Goal: Task Accomplishment & Management: Use online tool/utility

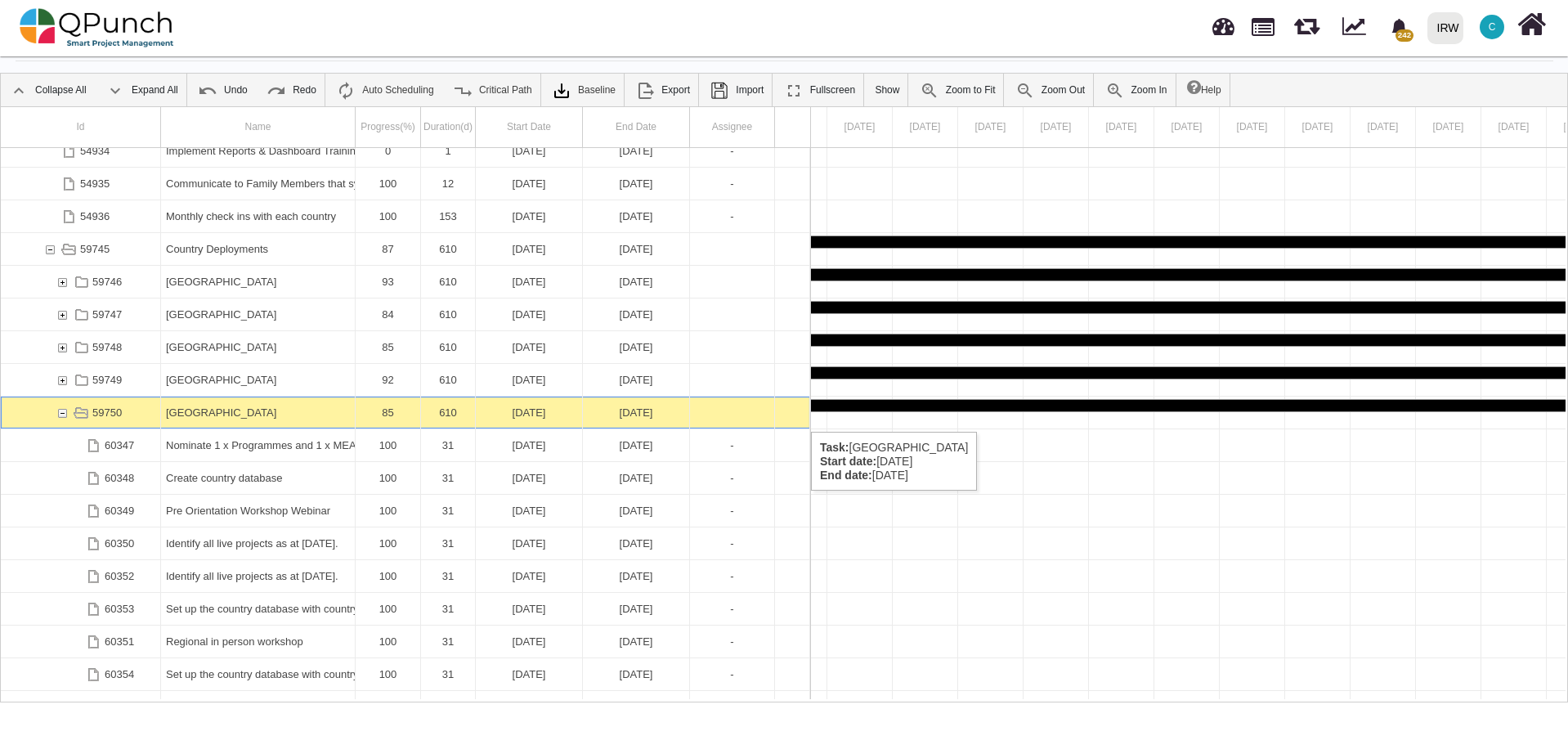
click at [62, 414] on div "59750" at bounding box center [62, 412] width 15 height 32
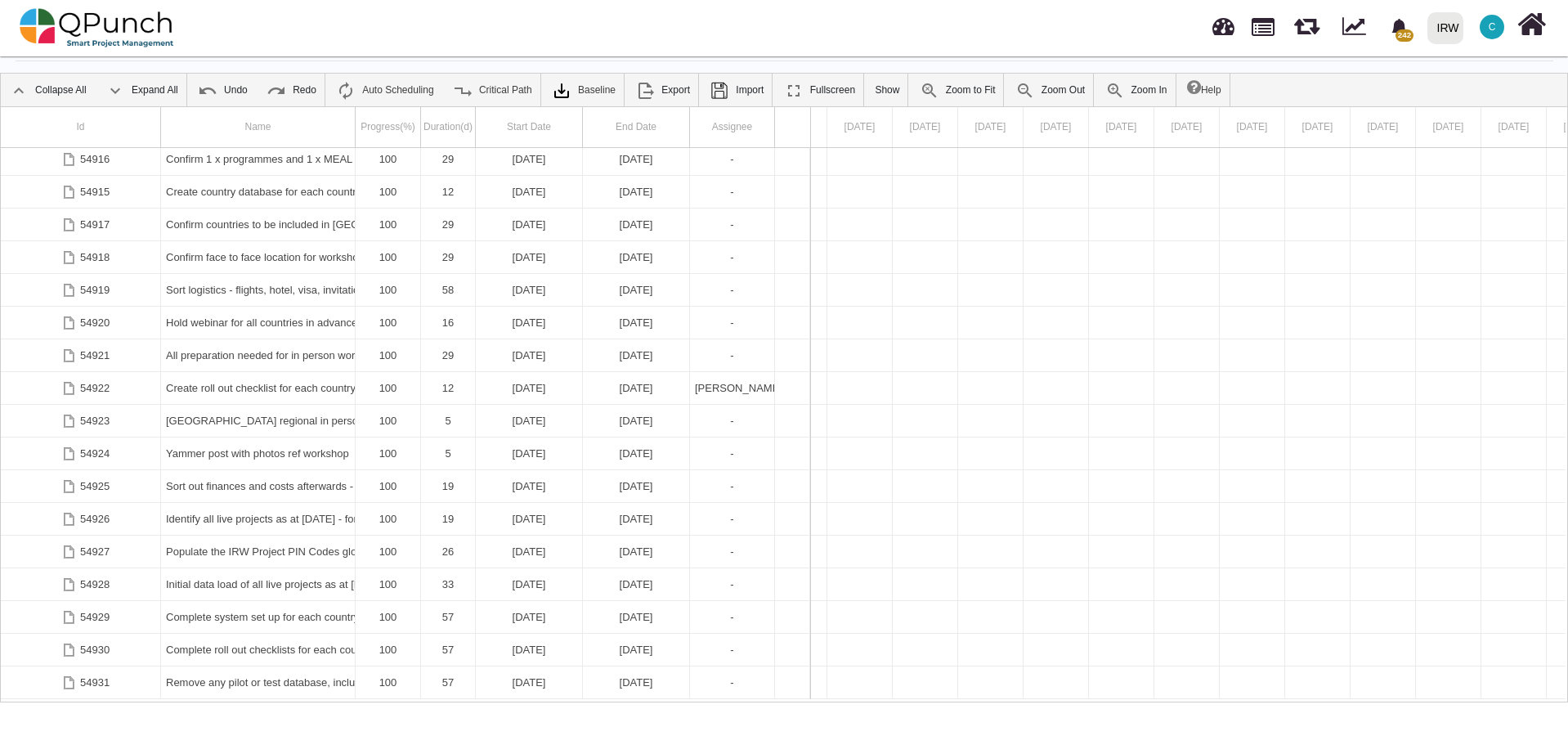
scroll to position [308, 0]
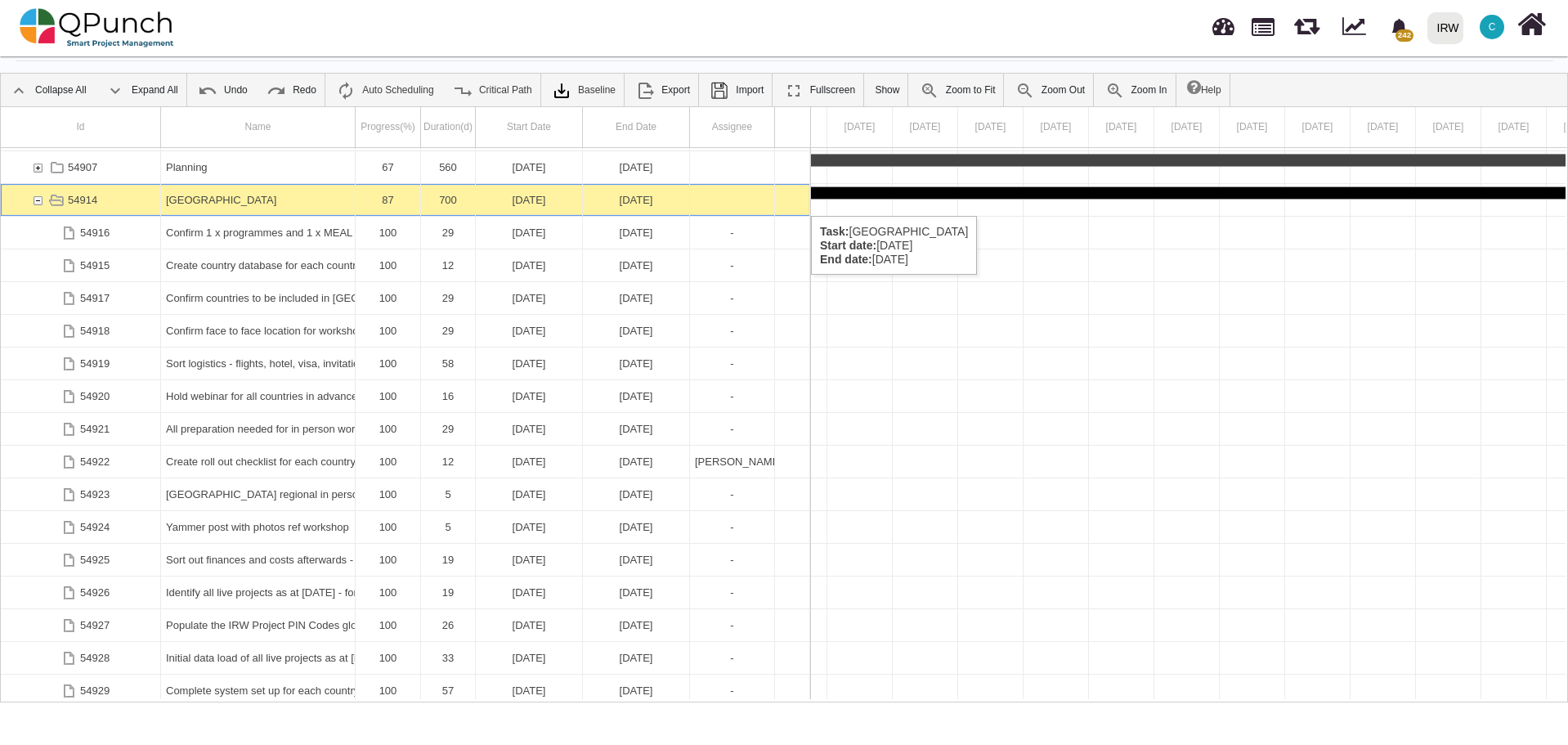
click at [239, 199] on div "[GEOGRAPHIC_DATA]" at bounding box center [258, 199] width 184 height 32
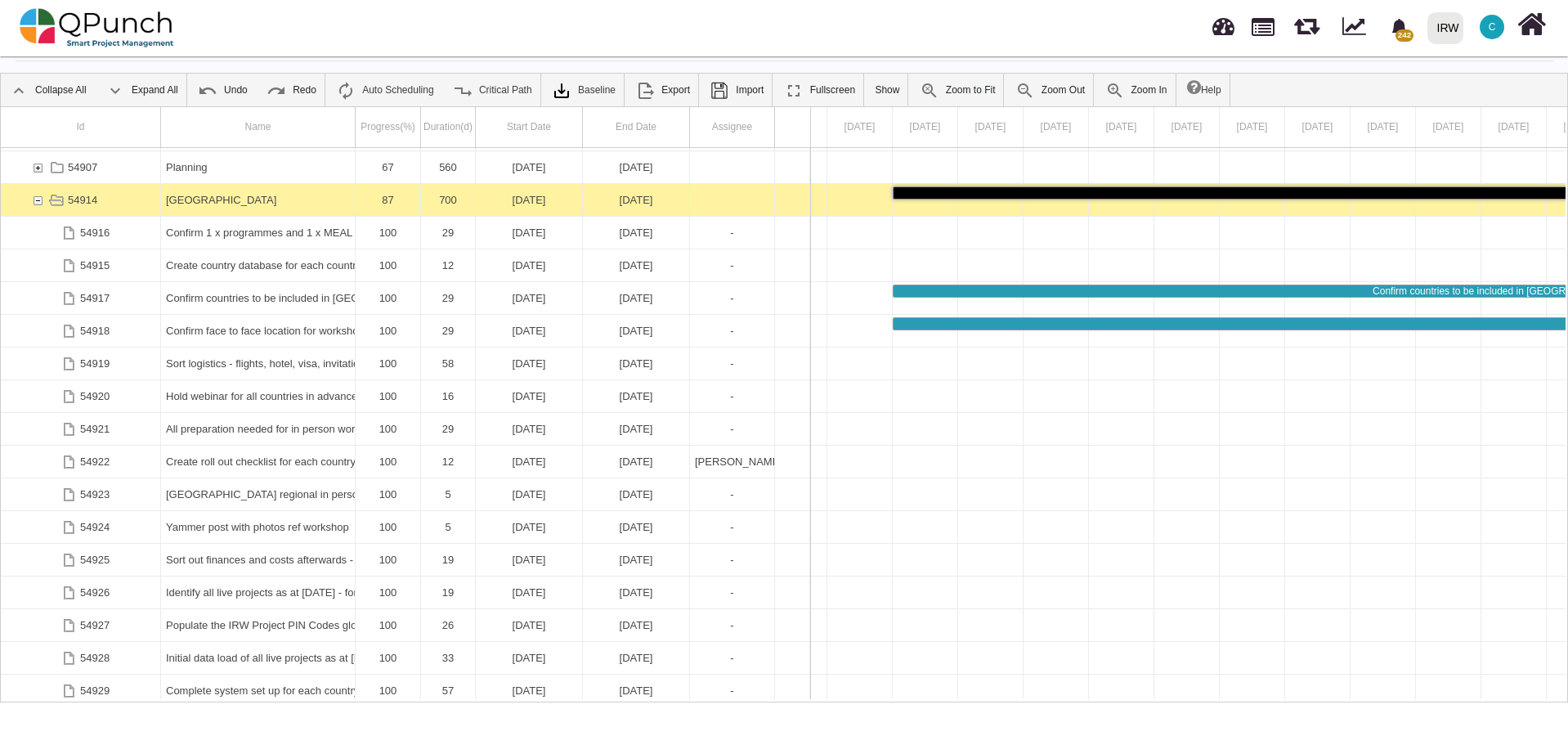
click at [239, 199] on div "[GEOGRAPHIC_DATA]" at bounding box center [258, 199] width 184 height 32
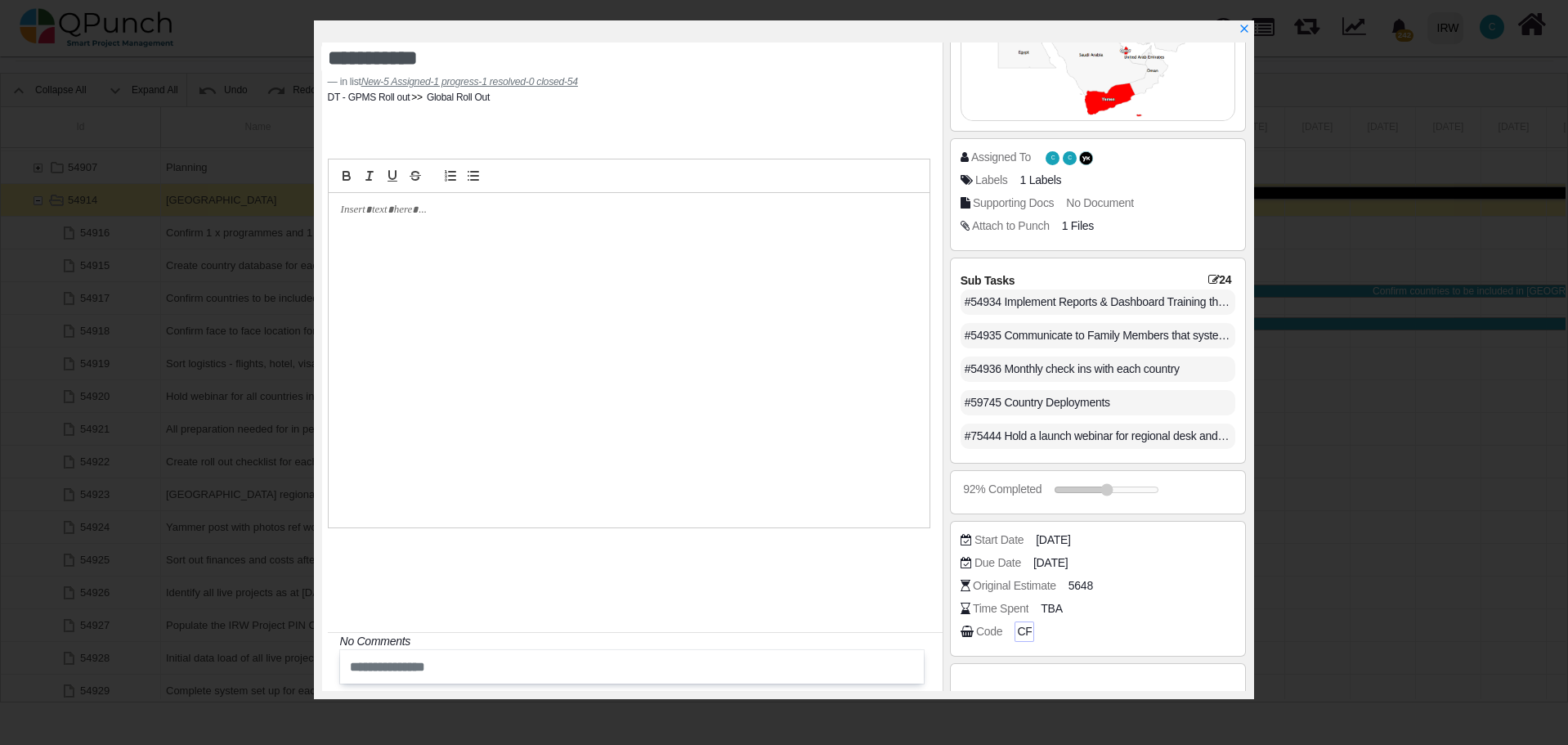
drag, startPoint x: 1018, startPoint y: 629, endPoint x: 1028, endPoint y: 630, distance: 10.0
click at [1028, 630] on span "CF" at bounding box center [1024, 631] width 15 height 17
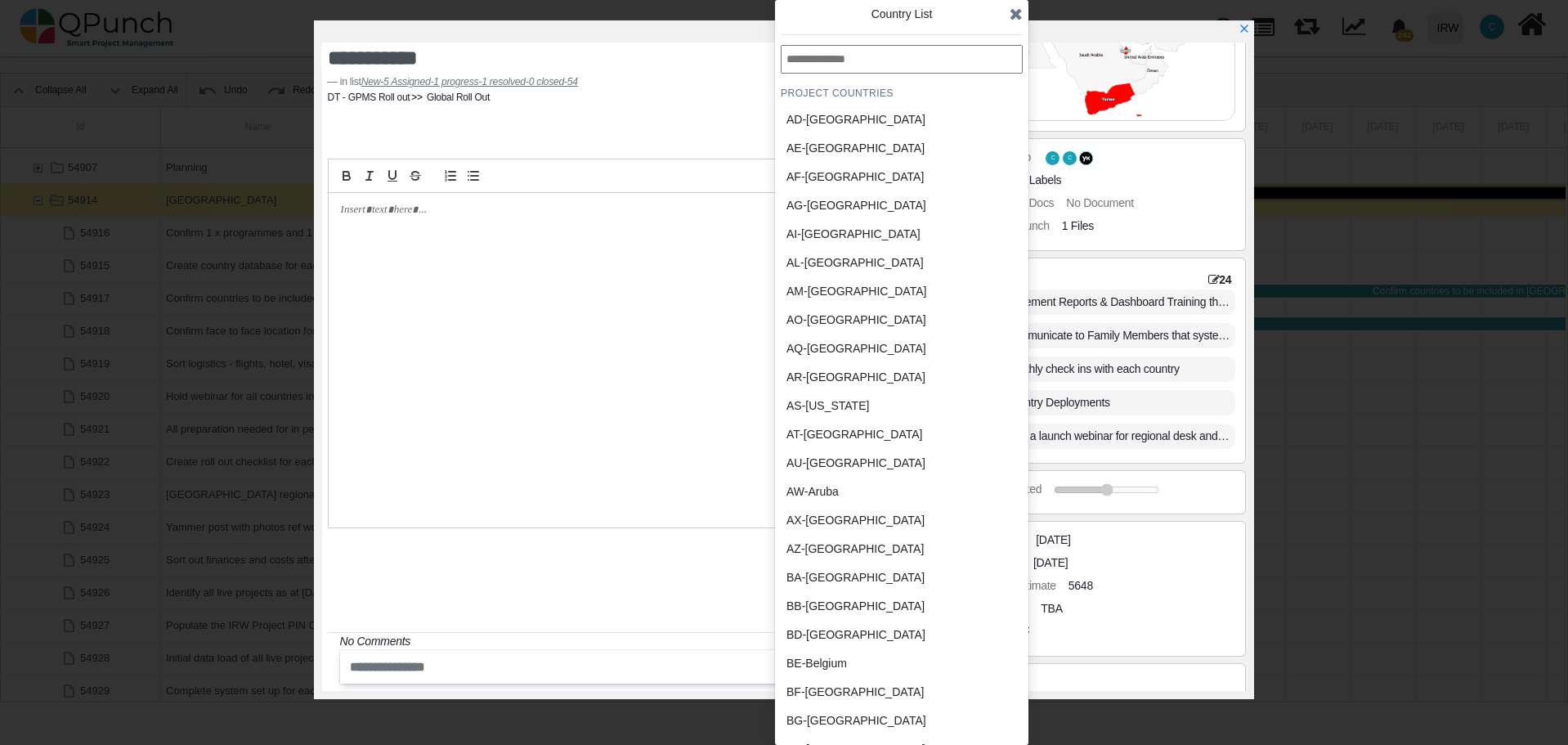
click at [1088, 638] on div "Code CF" at bounding box center [1103, 631] width 284 height 16
click at [1183, 633] on div "Code CF" at bounding box center [1103, 631] width 284 height 16
click at [1014, 19] on icon at bounding box center [1016, 14] width 13 height 16
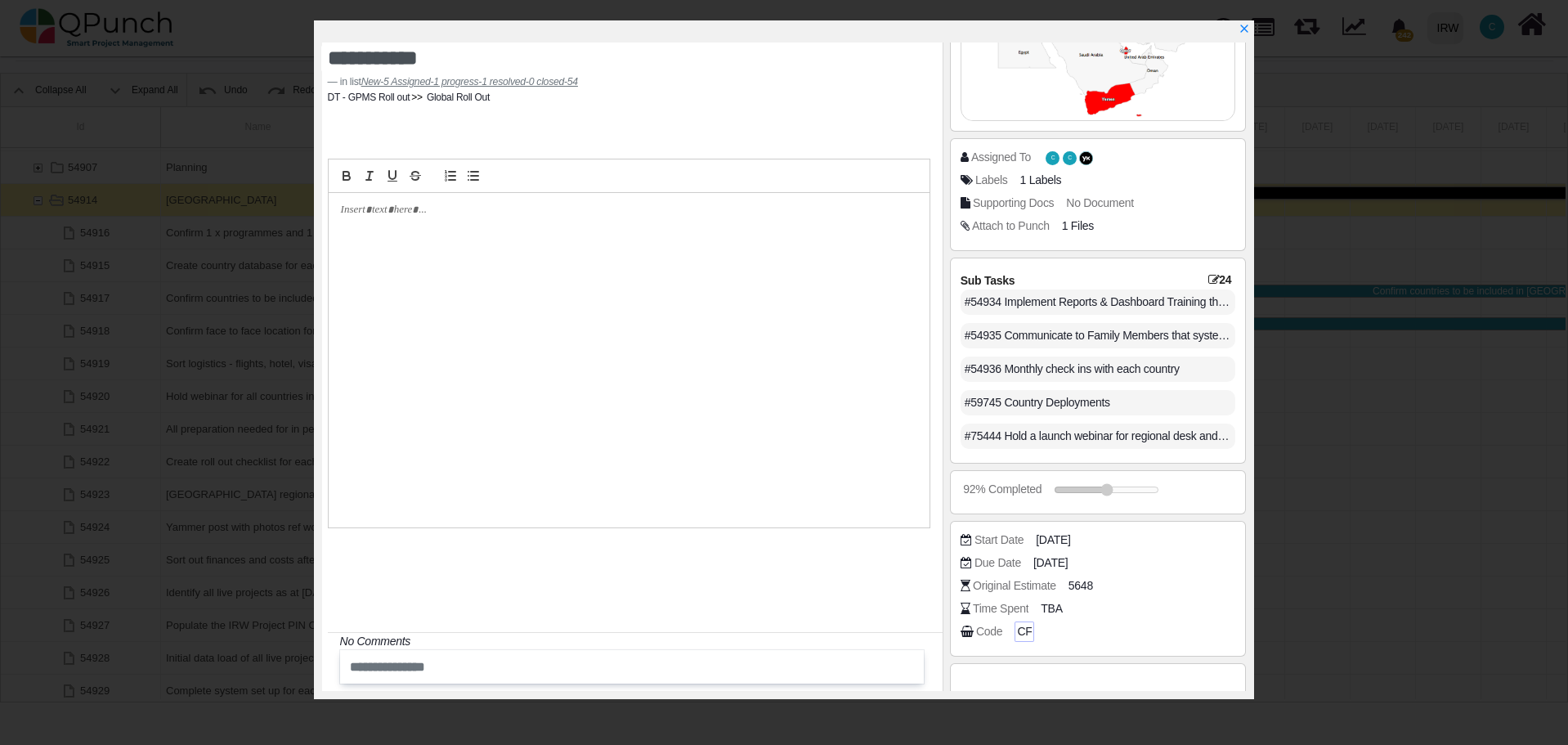
click at [1020, 634] on span "CF" at bounding box center [1024, 631] width 15 height 17
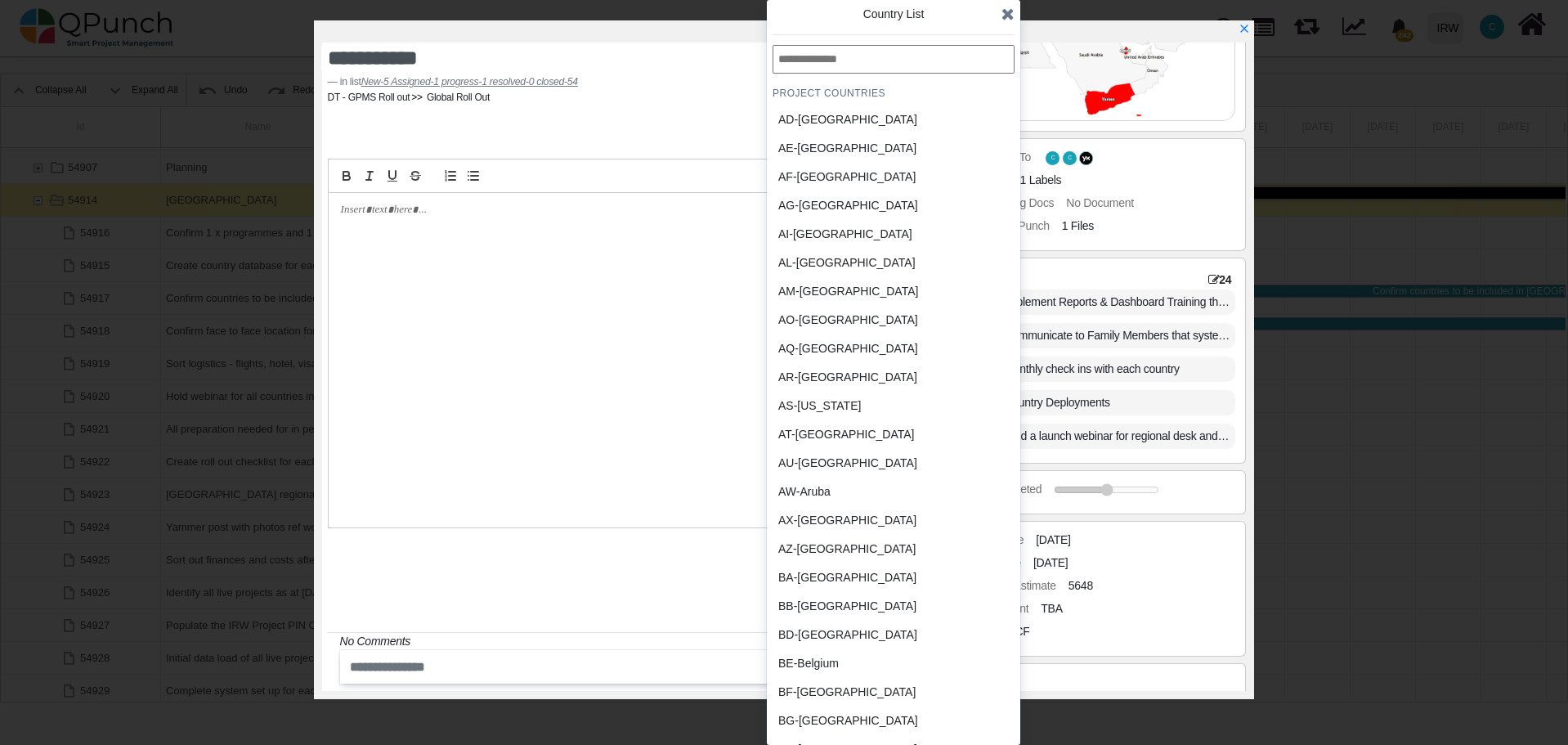
click at [1066, 638] on div "Code CF" at bounding box center [1103, 631] width 284 height 16
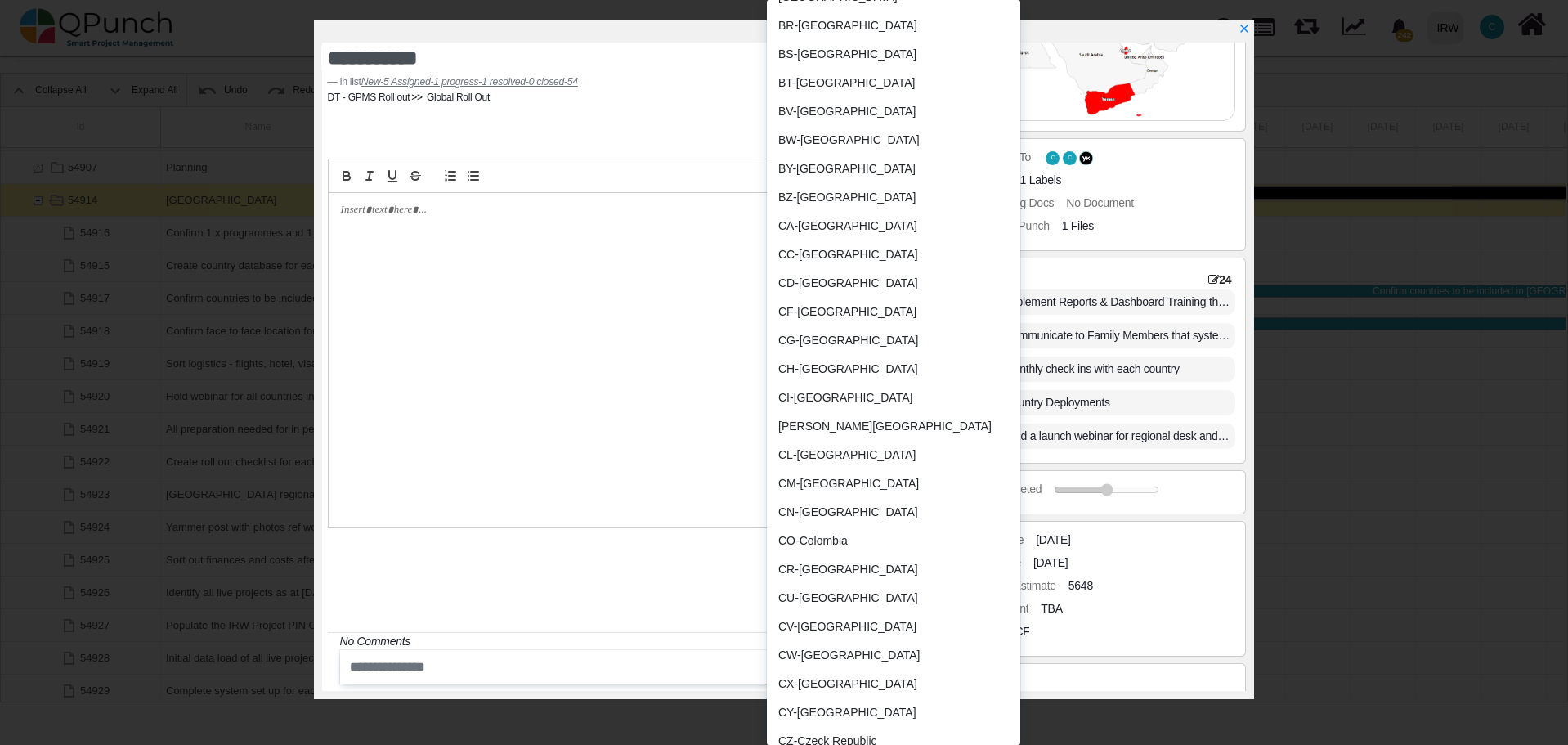
scroll to position [981, 0]
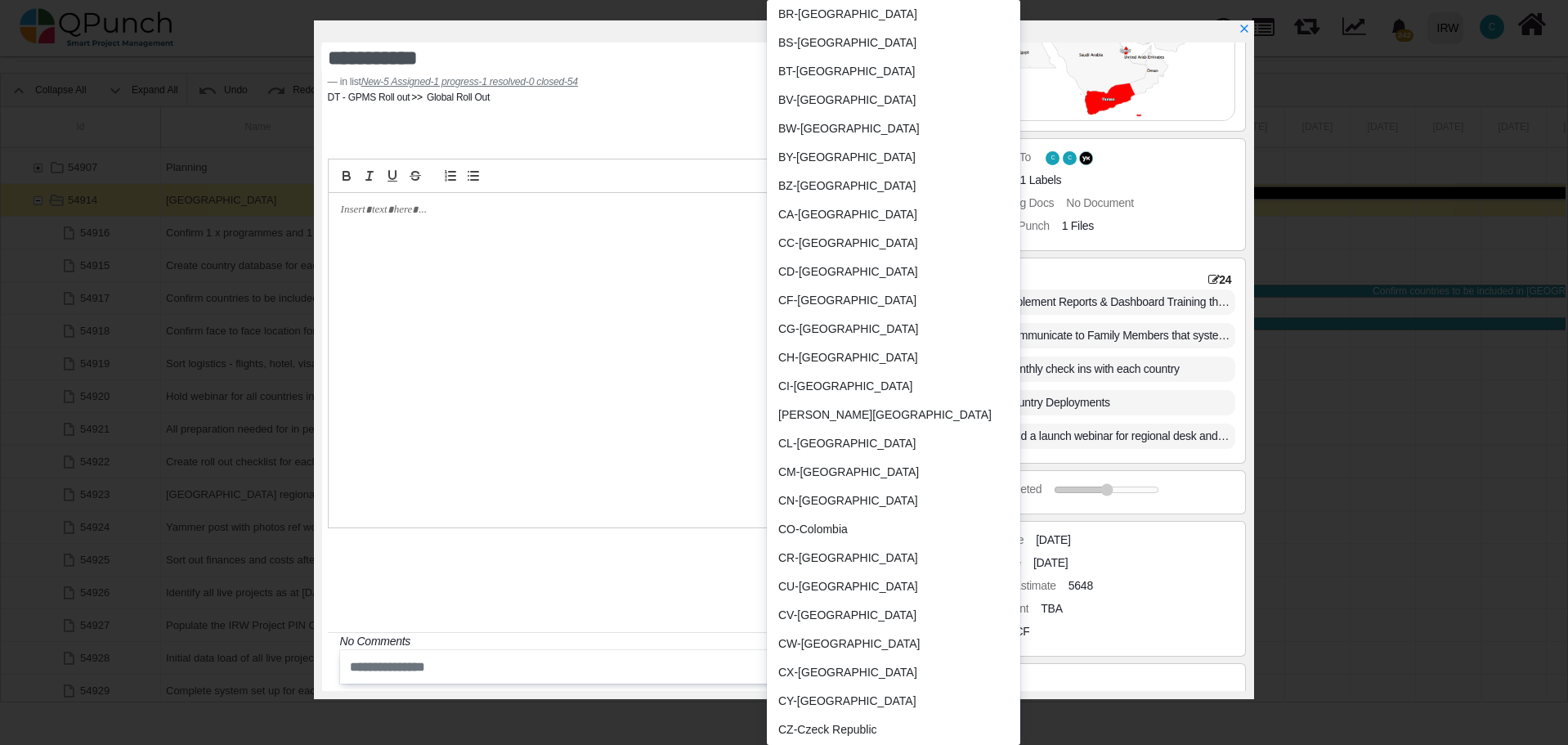
click at [570, 379] on div at bounding box center [629, 360] width 601 height 335
click at [1247, 32] on icon "x" at bounding box center [1243, 30] width 13 height 13
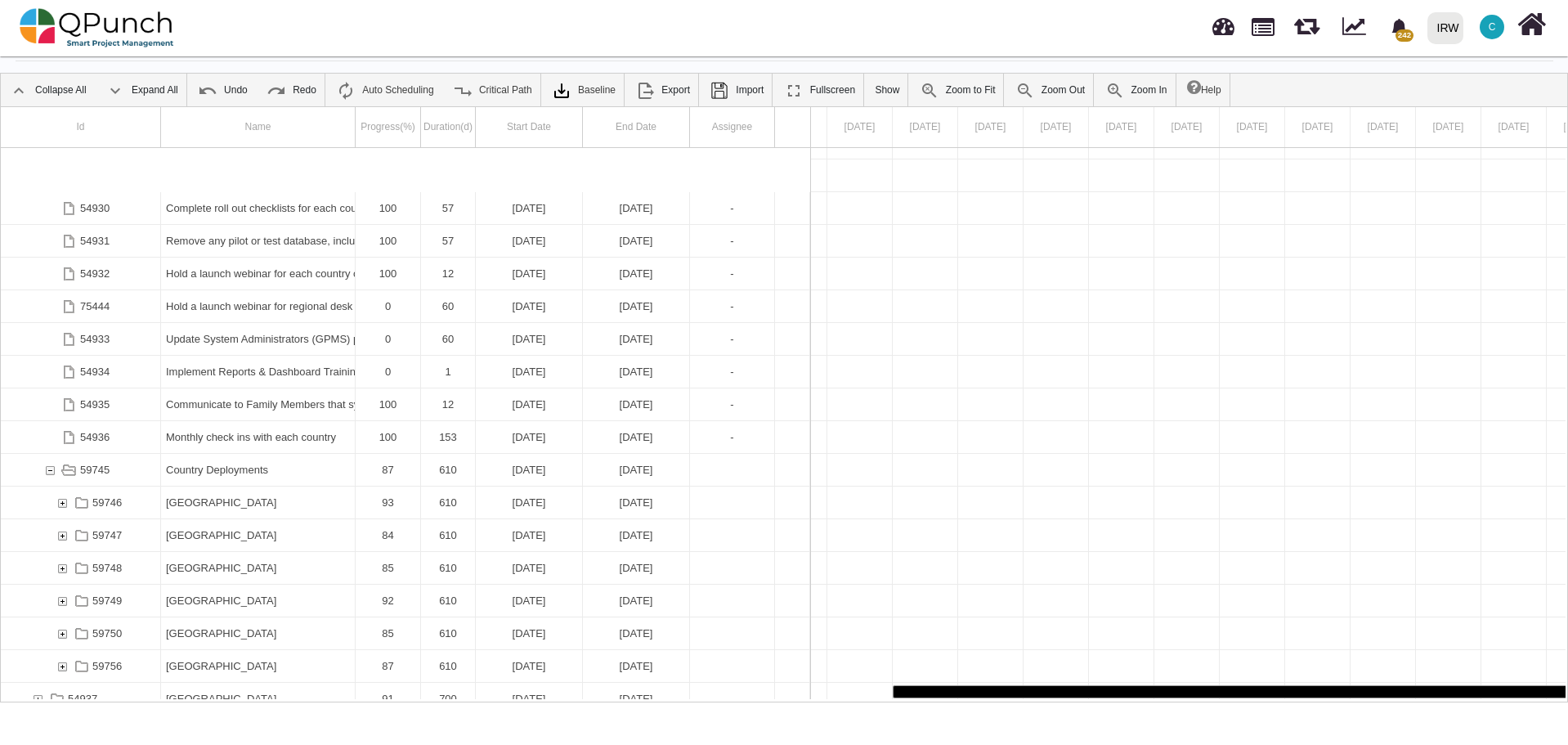
scroll to position [1117, 0]
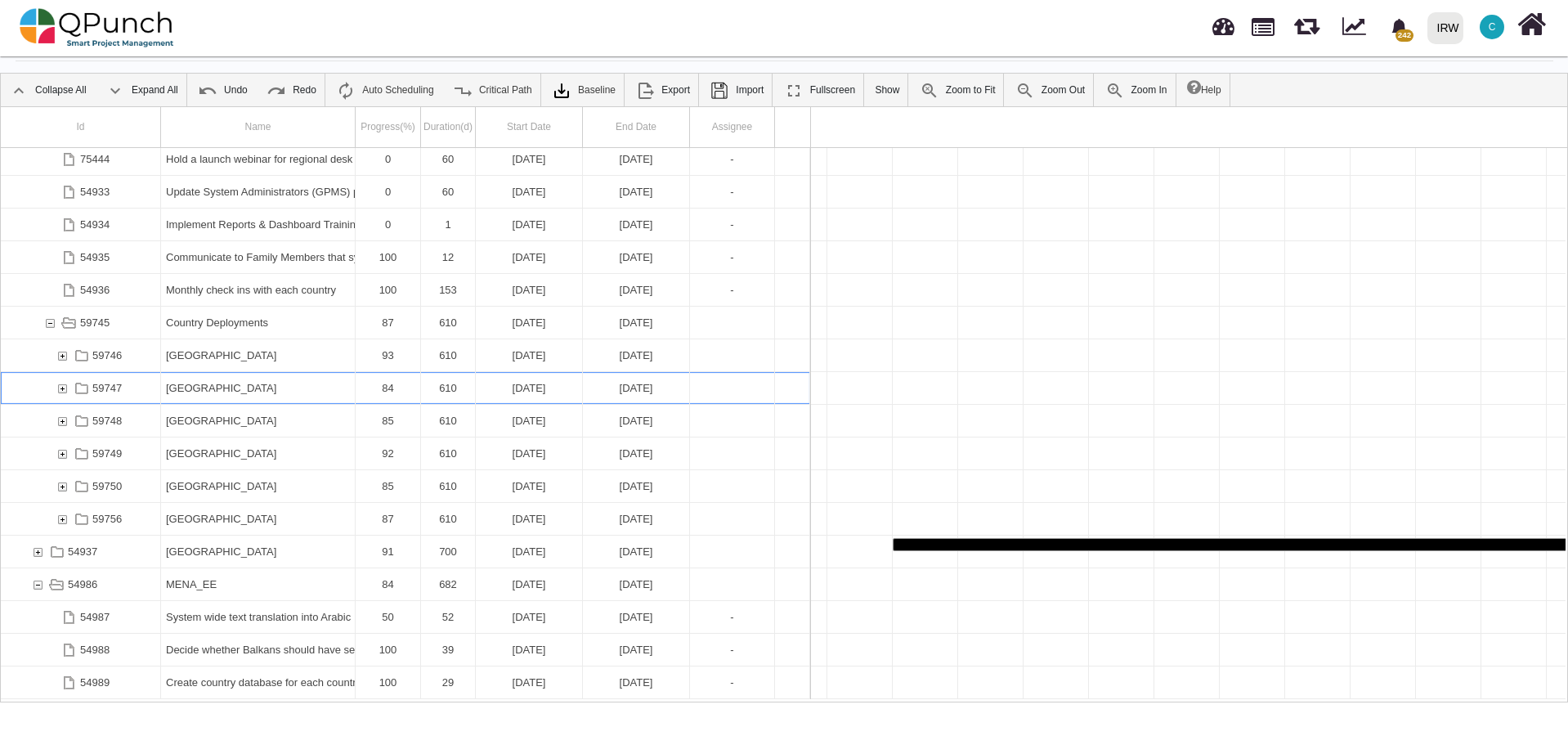
click at [198, 386] on div "[GEOGRAPHIC_DATA]" at bounding box center [258, 387] width 184 height 32
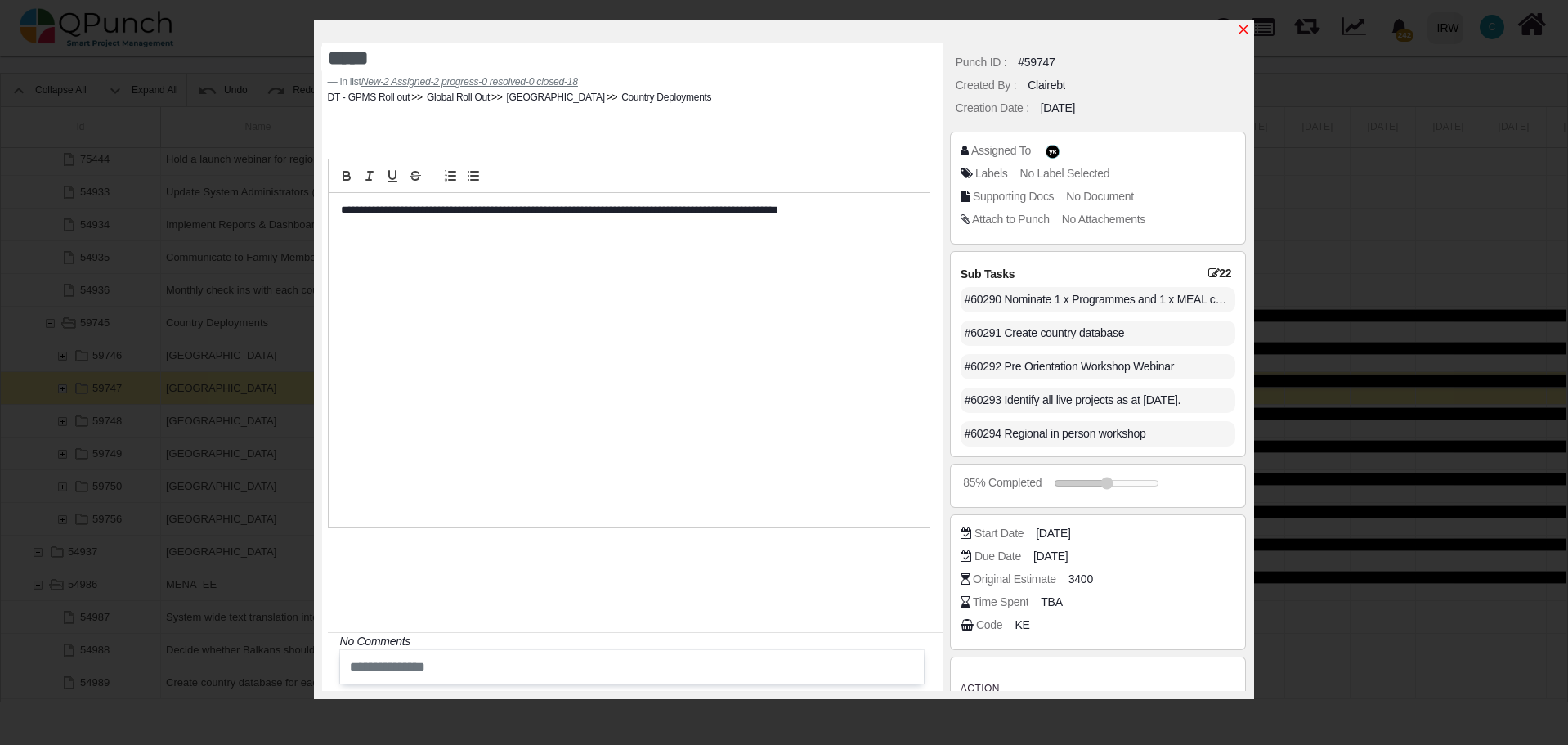
click at [1246, 33] on icon "x" at bounding box center [1243, 30] width 9 height 9
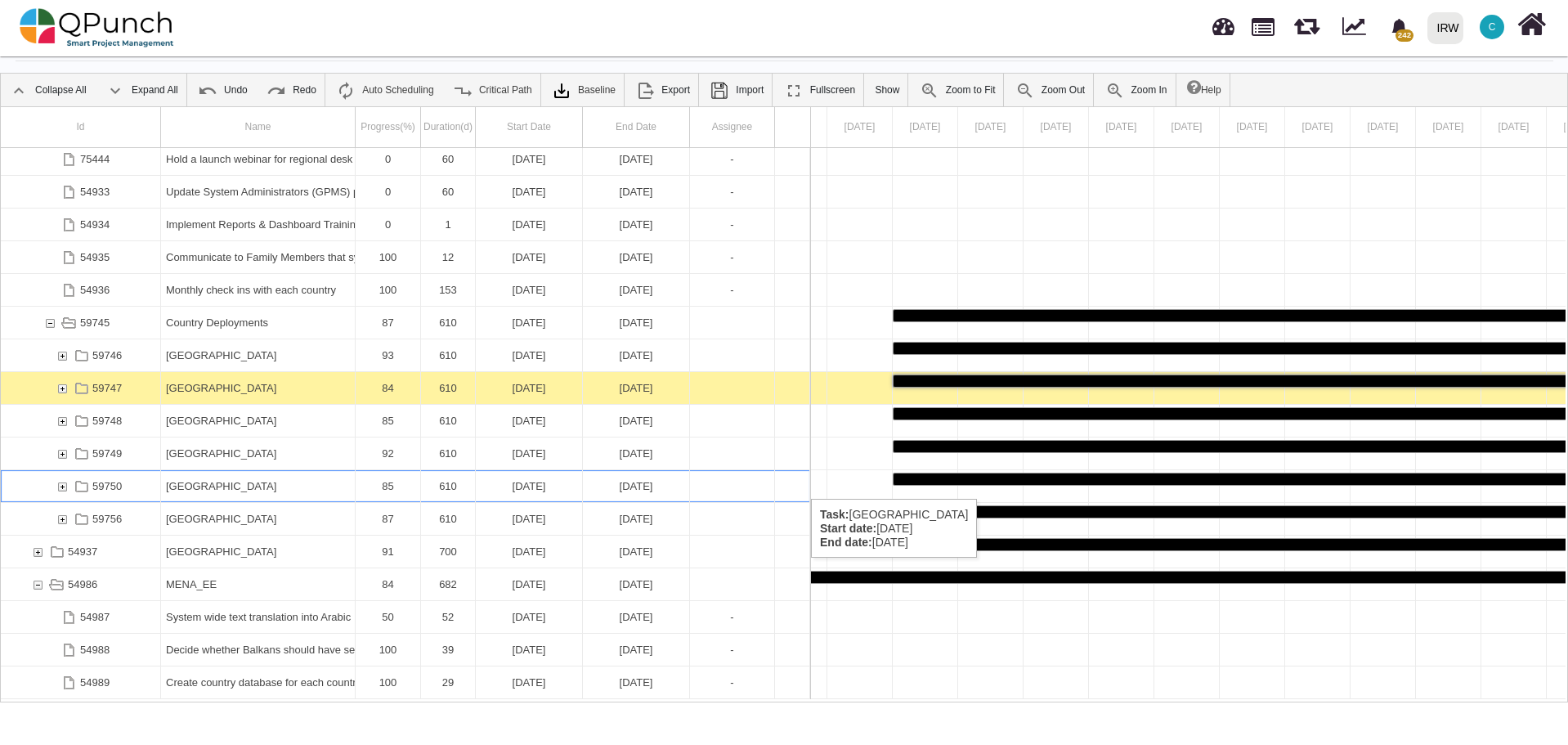
click at [217, 482] on div "[GEOGRAPHIC_DATA]" at bounding box center [258, 486] width 184 height 32
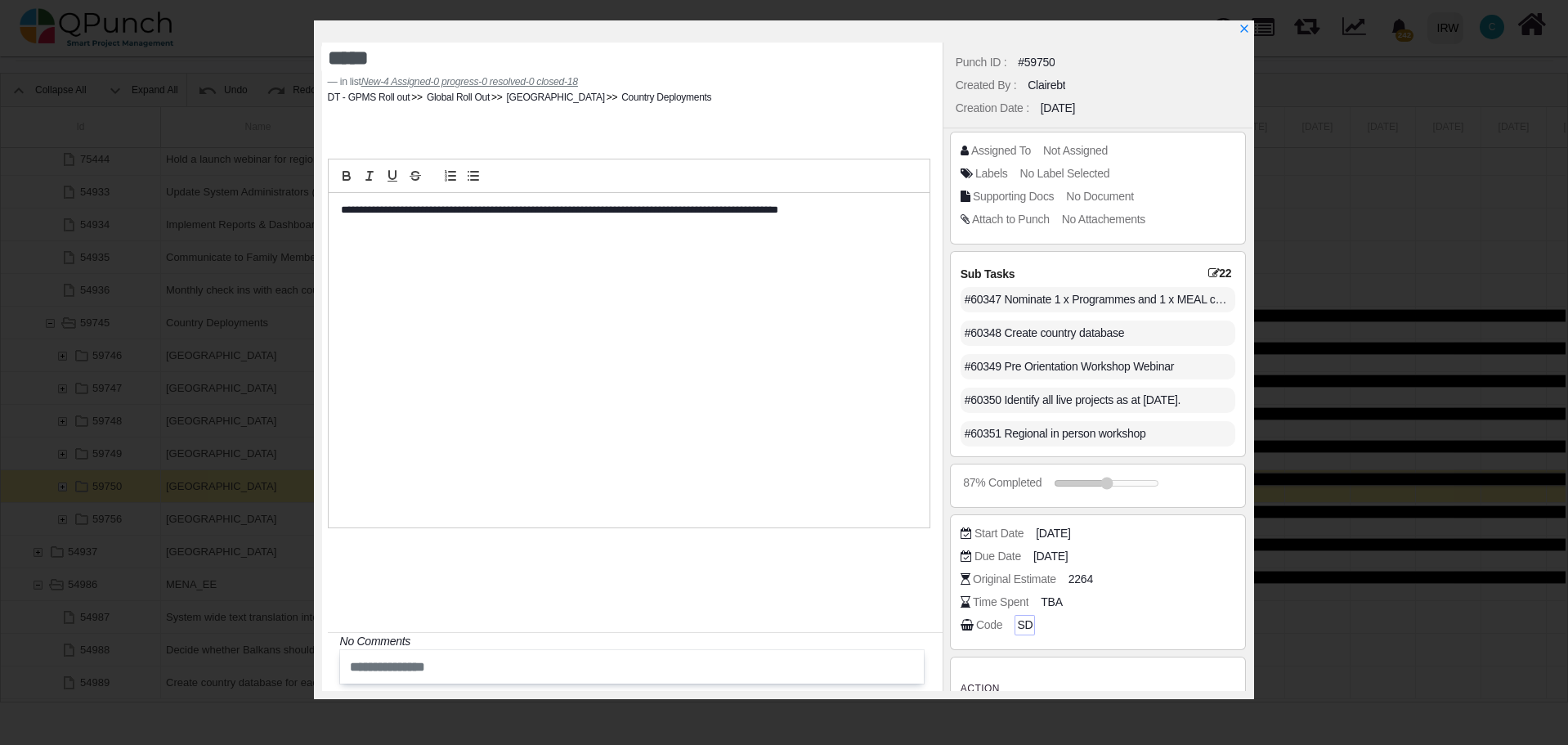
click at [1016, 627] on div "SD" at bounding box center [1024, 624] width 21 height 21
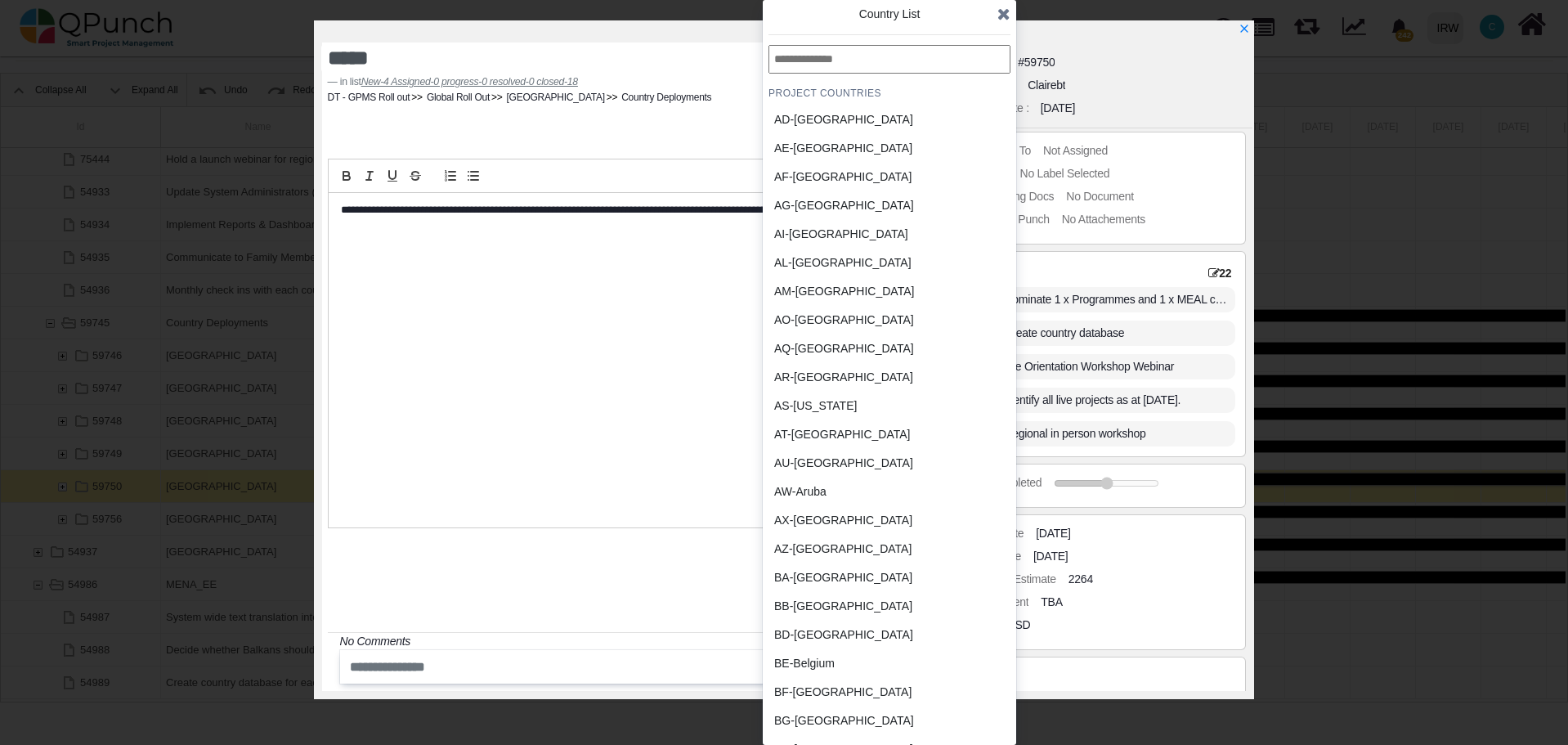
click at [830, 602] on div "BB-Barbados" at bounding box center [850, 606] width 152 height 17
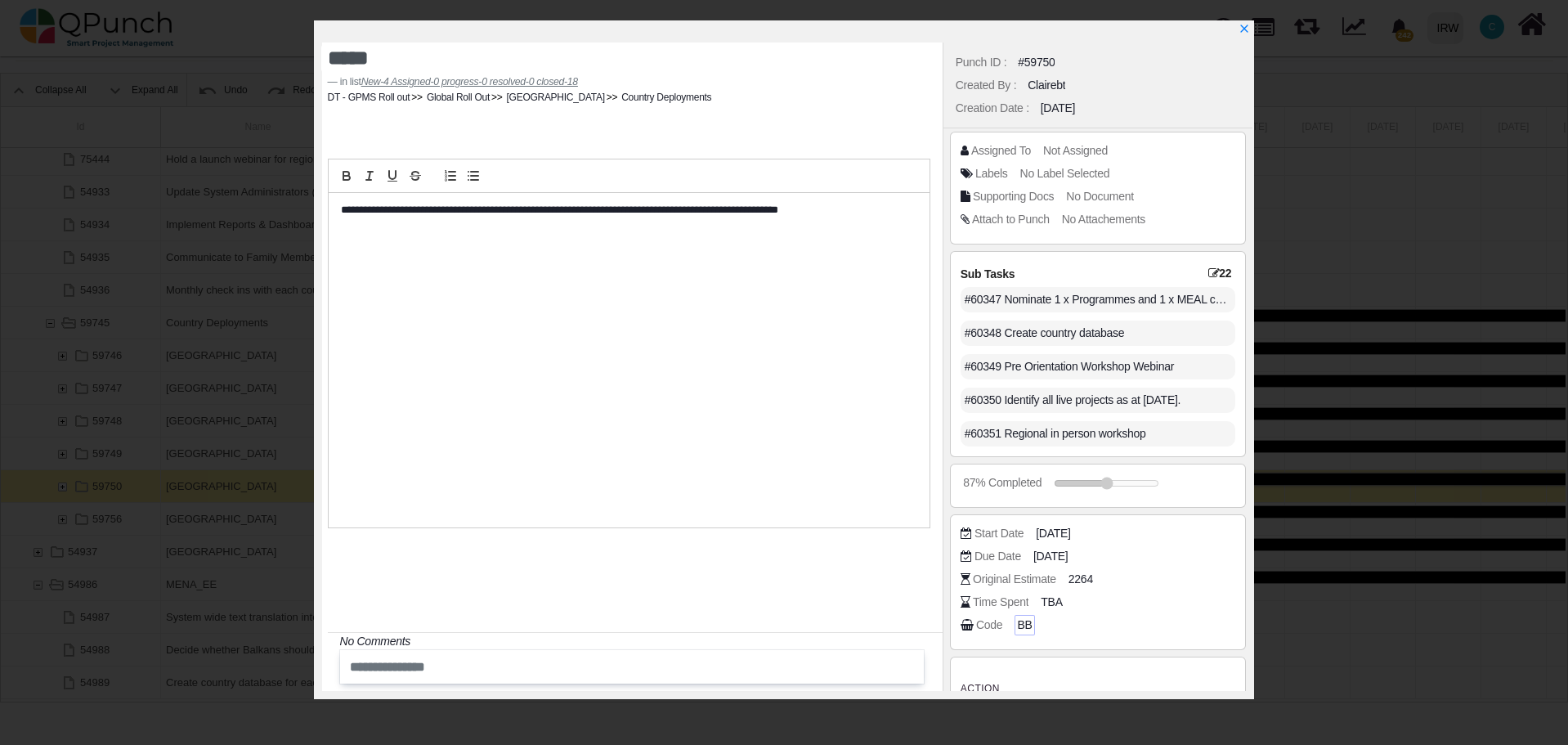
click at [1020, 624] on span "BB" at bounding box center [1024, 624] width 15 height 17
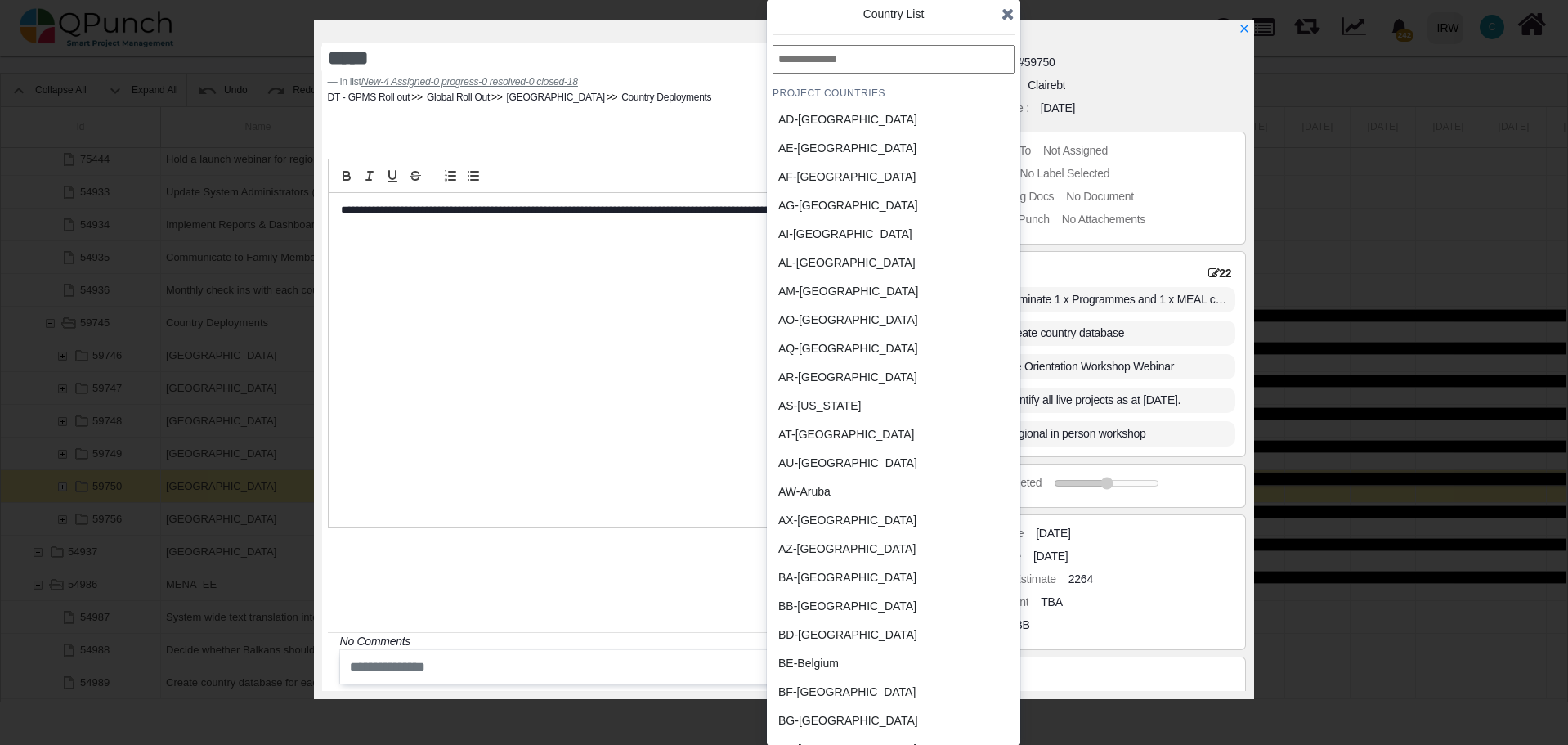
click at [879, 67] on input "text" at bounding box center [894, 59] width 242 height 29
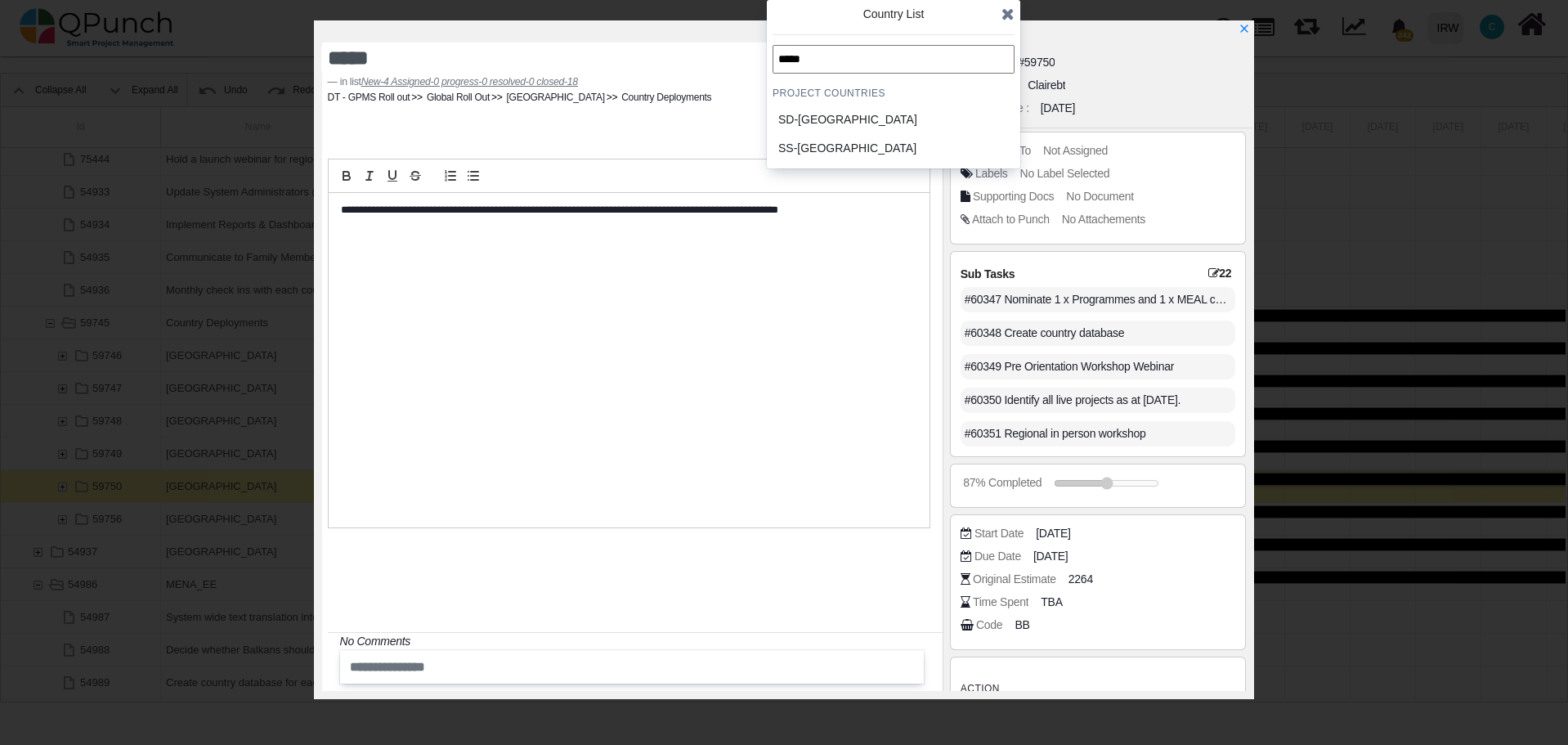
type input "*****"
click at [810, 121] on div "SD-Sudan" at bounding box center [854, 120] width 152 height 17
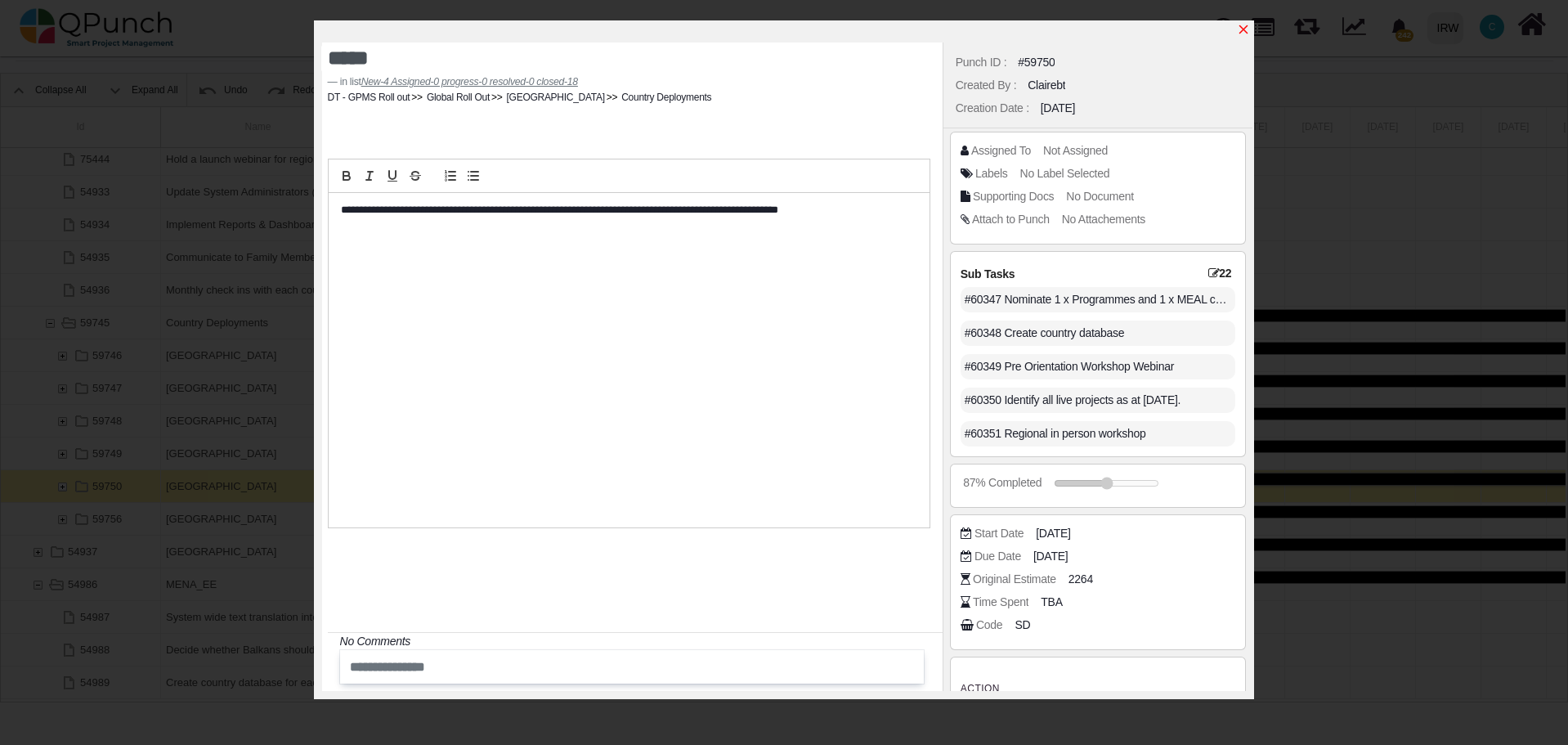
click at [1246, 30] on icon "x" at bounding box center [1243, 30] width 13 height 13
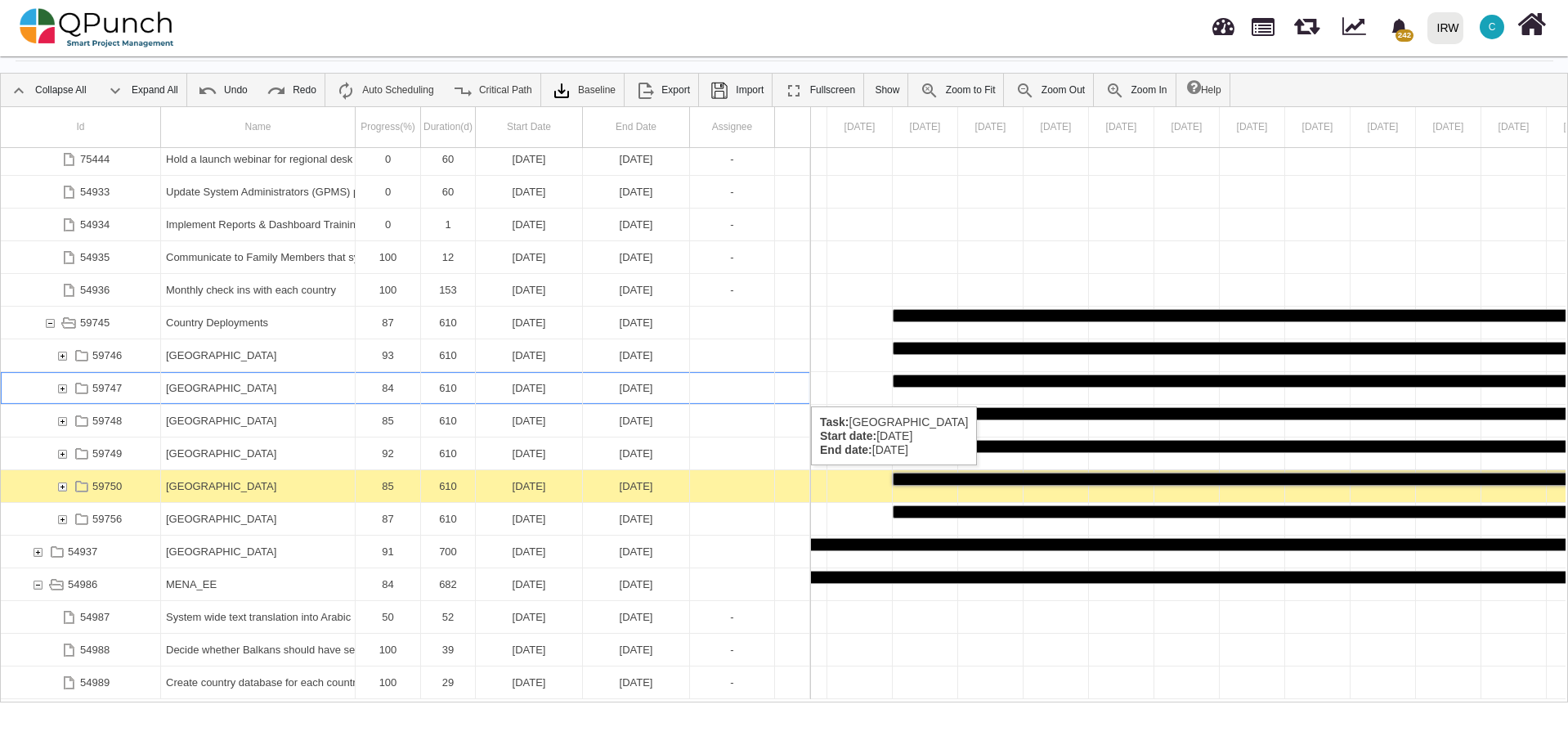
click at [245, 390] on div "[GEOGRAPHIC_DATA]" at bounding box center [258, 387] width 184 height 32
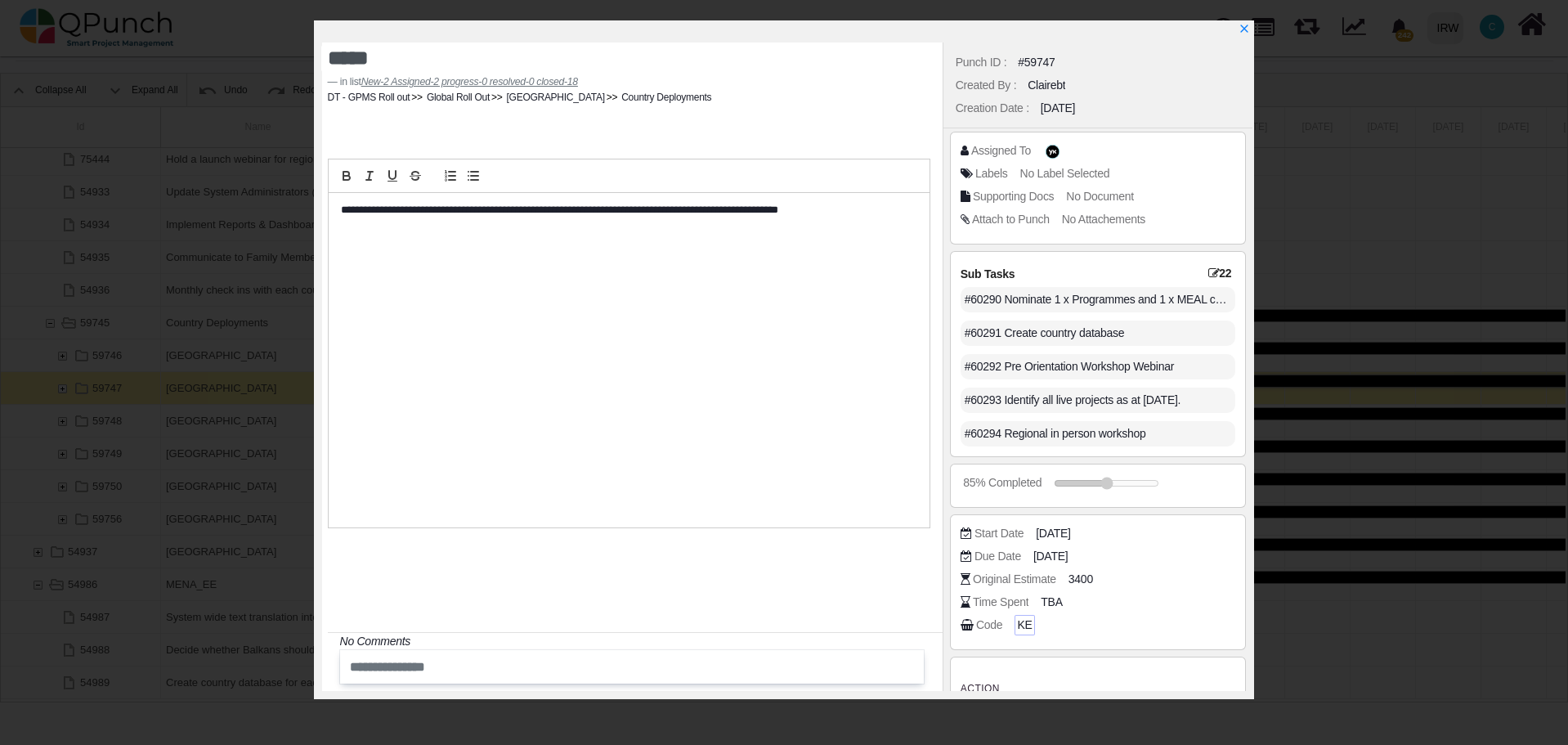
click at [1021, 628] on span "KE" at bounding box center [1024, 624] width 15 height 17
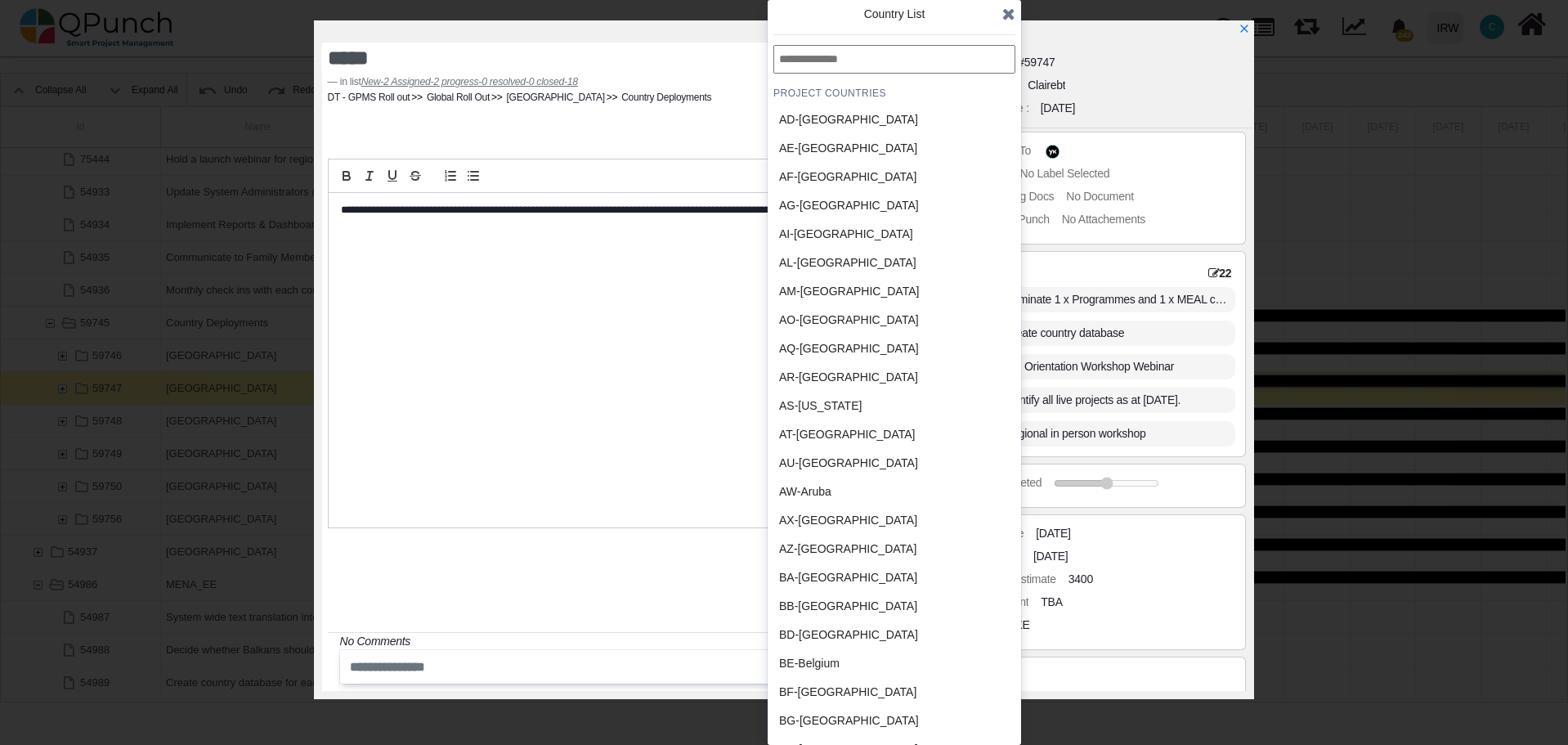
click at [866, 629] on div "BD-Bangladesh" at bounding box center [855, 634] width 152 height 17
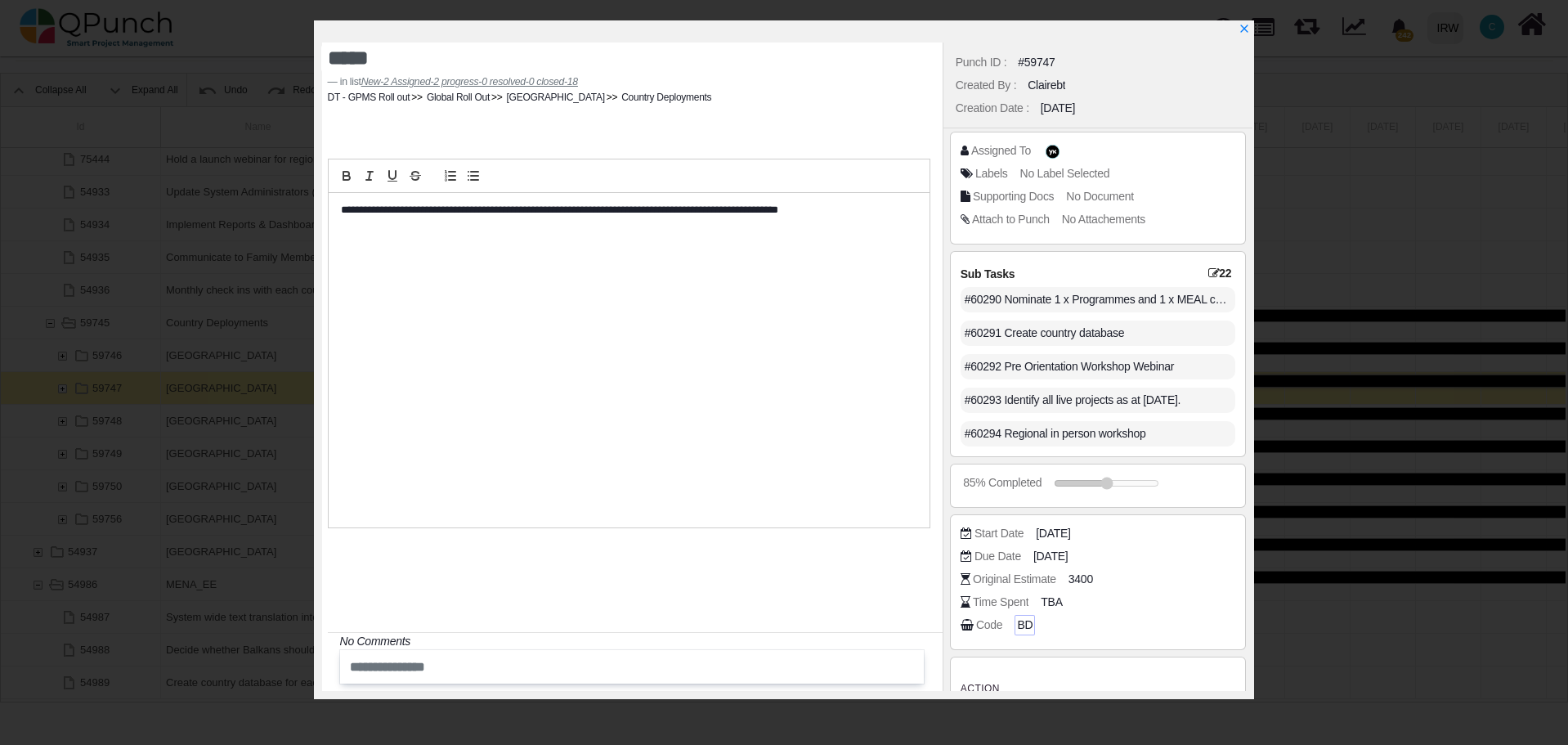
click at [1018, 622] on span "BD" at bounding box center [1024, 624] width 16 height 17
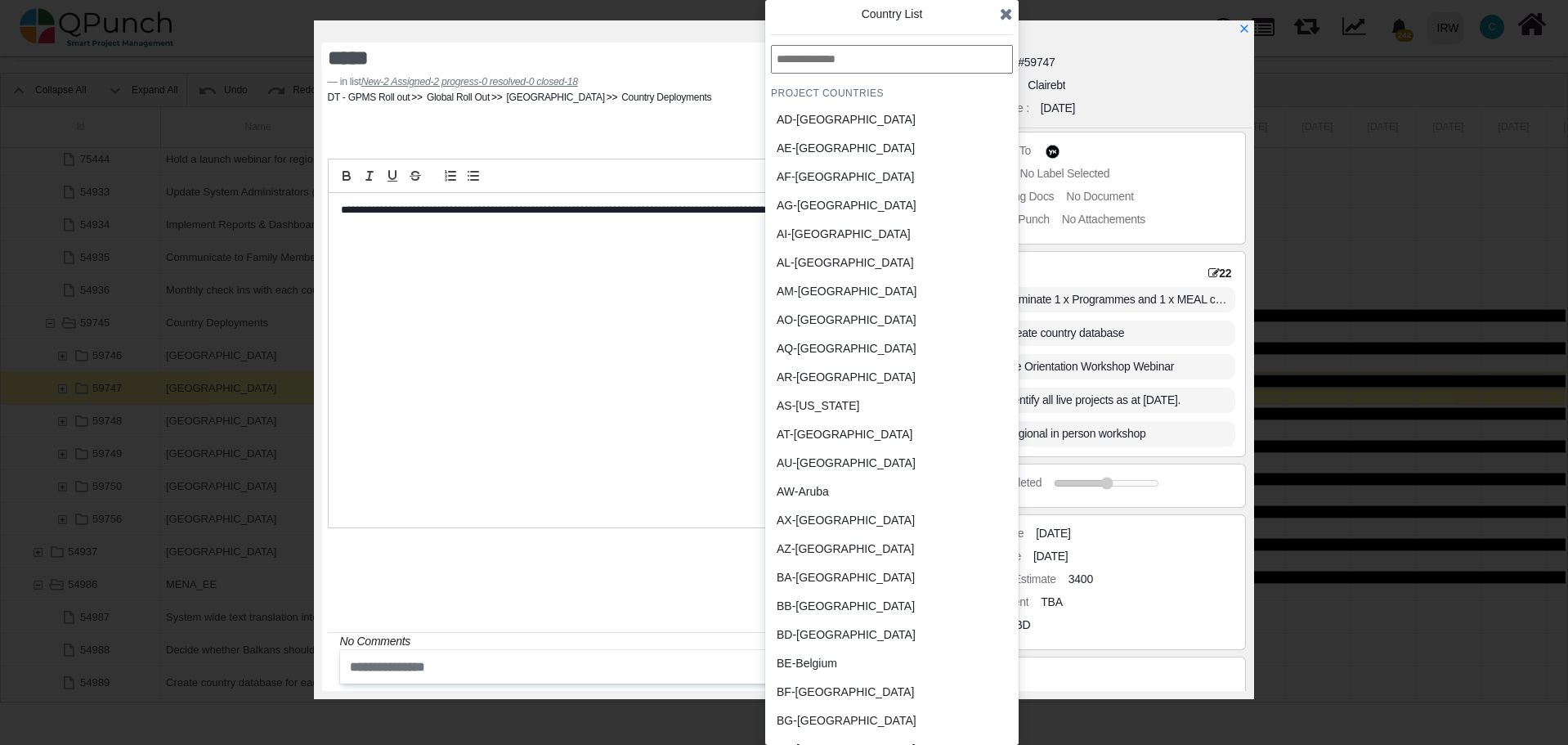
click at [837, 68] on input "text" at bounding box center [892, 59] width 242 height 29
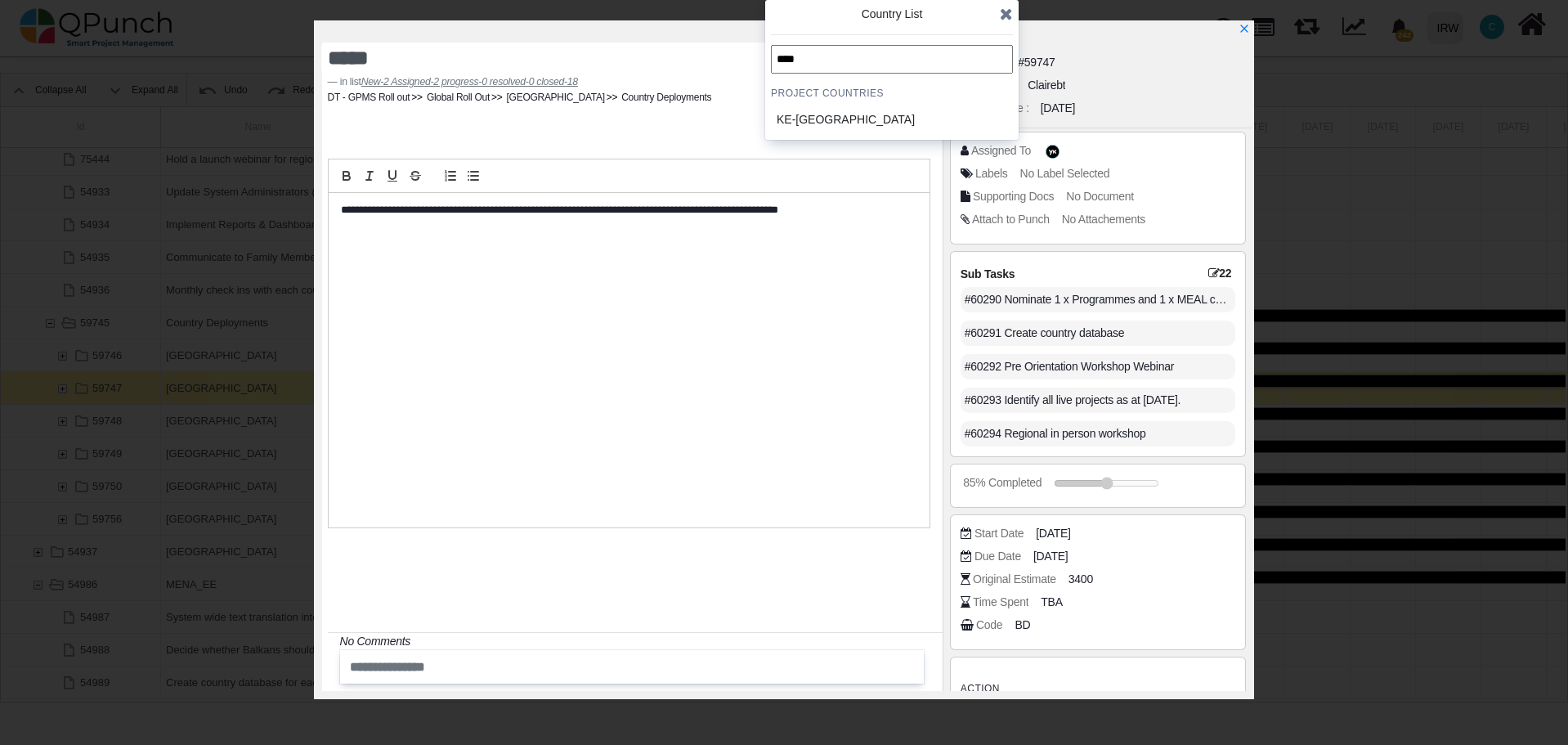
type input "****"
click at [822, 122] on div "KE-Kenya" at bounding box center [853, 120] width 152 height 17
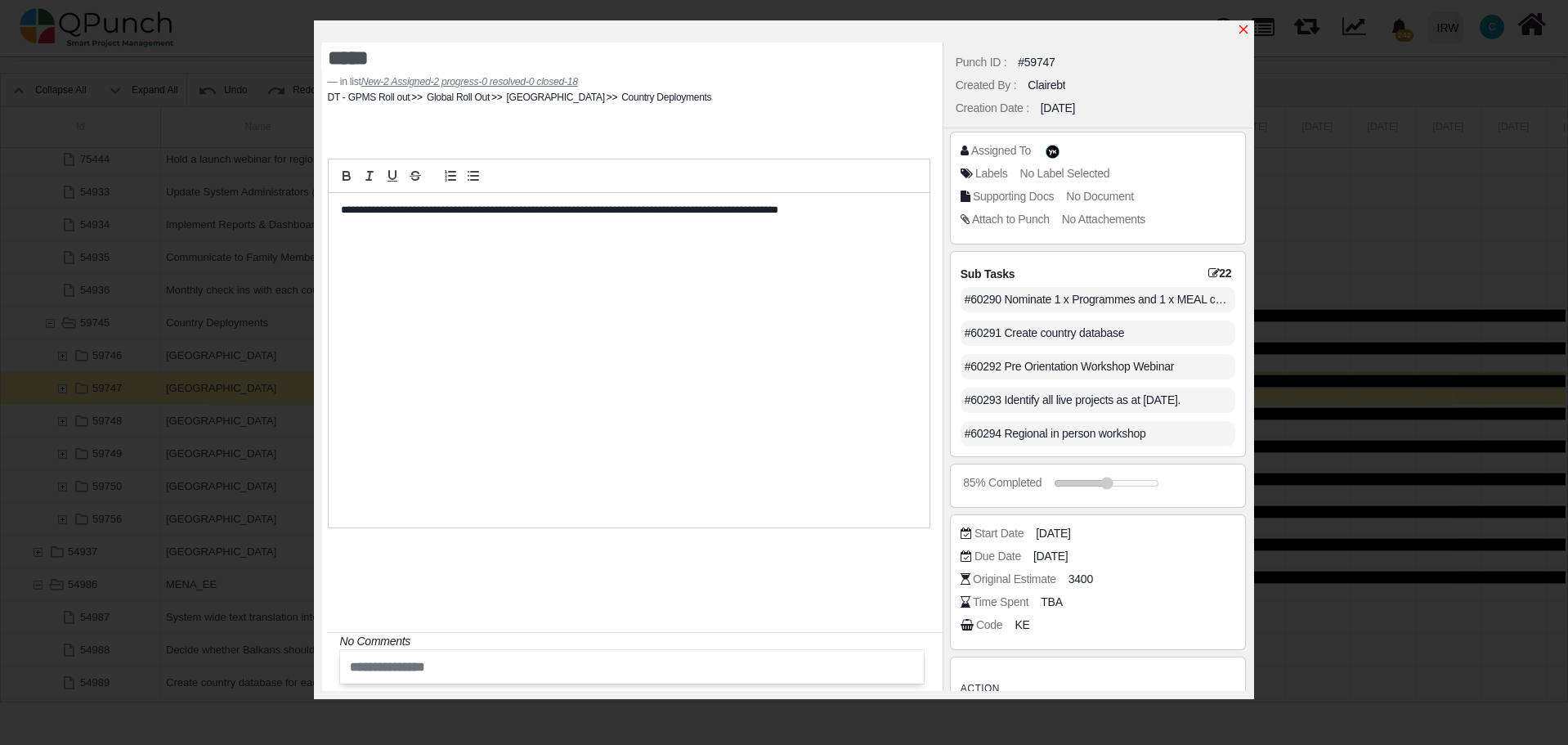
click at [1241, 30] on icon "x" at bounding box center [1243, 30] width 13 height 13
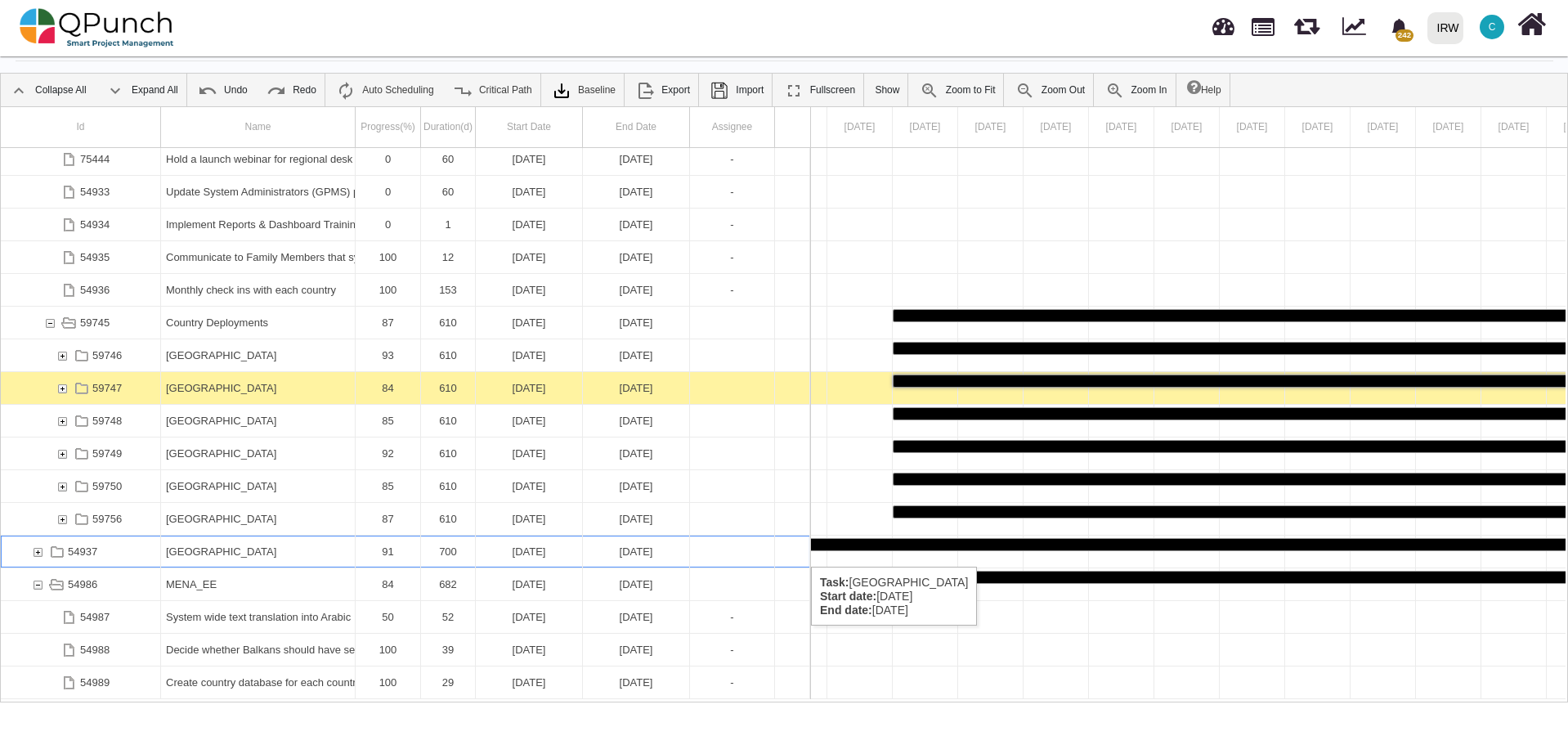
click at [36, 551] on div "54937" at bounding box center [38, 551] width 15 height 32
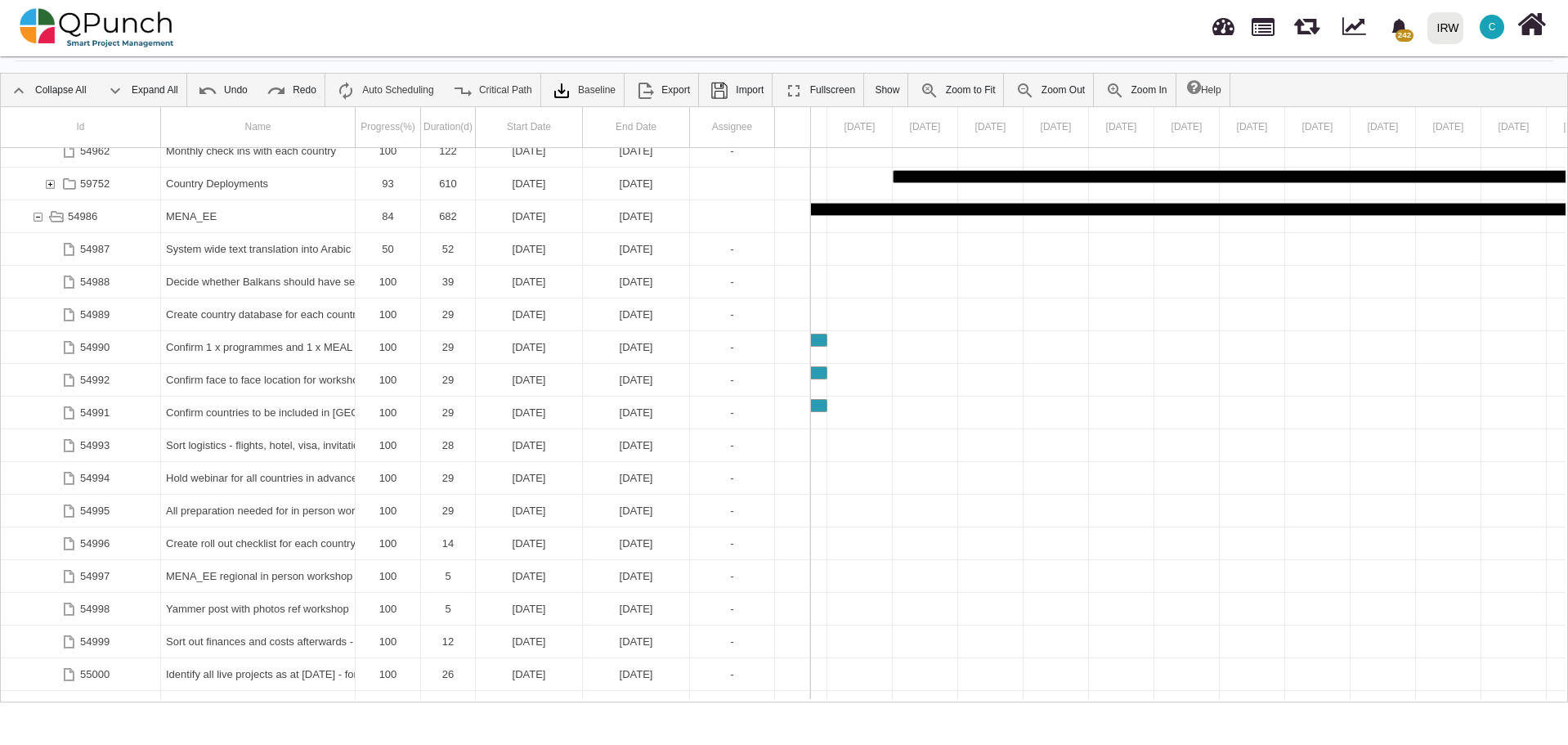
scroll to position [2146, 0]
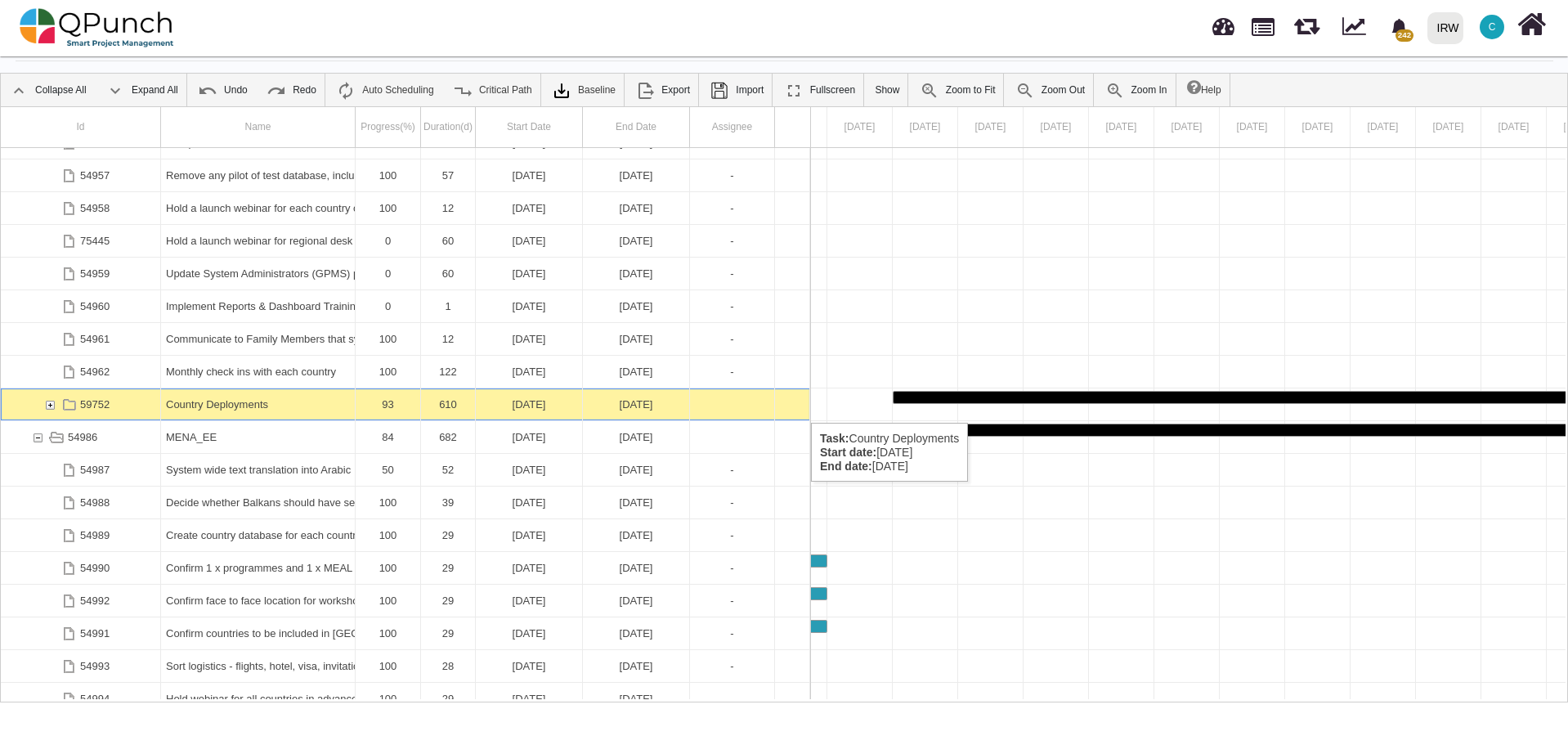
click at [50, 406] on div "59752" at bounding box center [50, 404] width 15 height 32
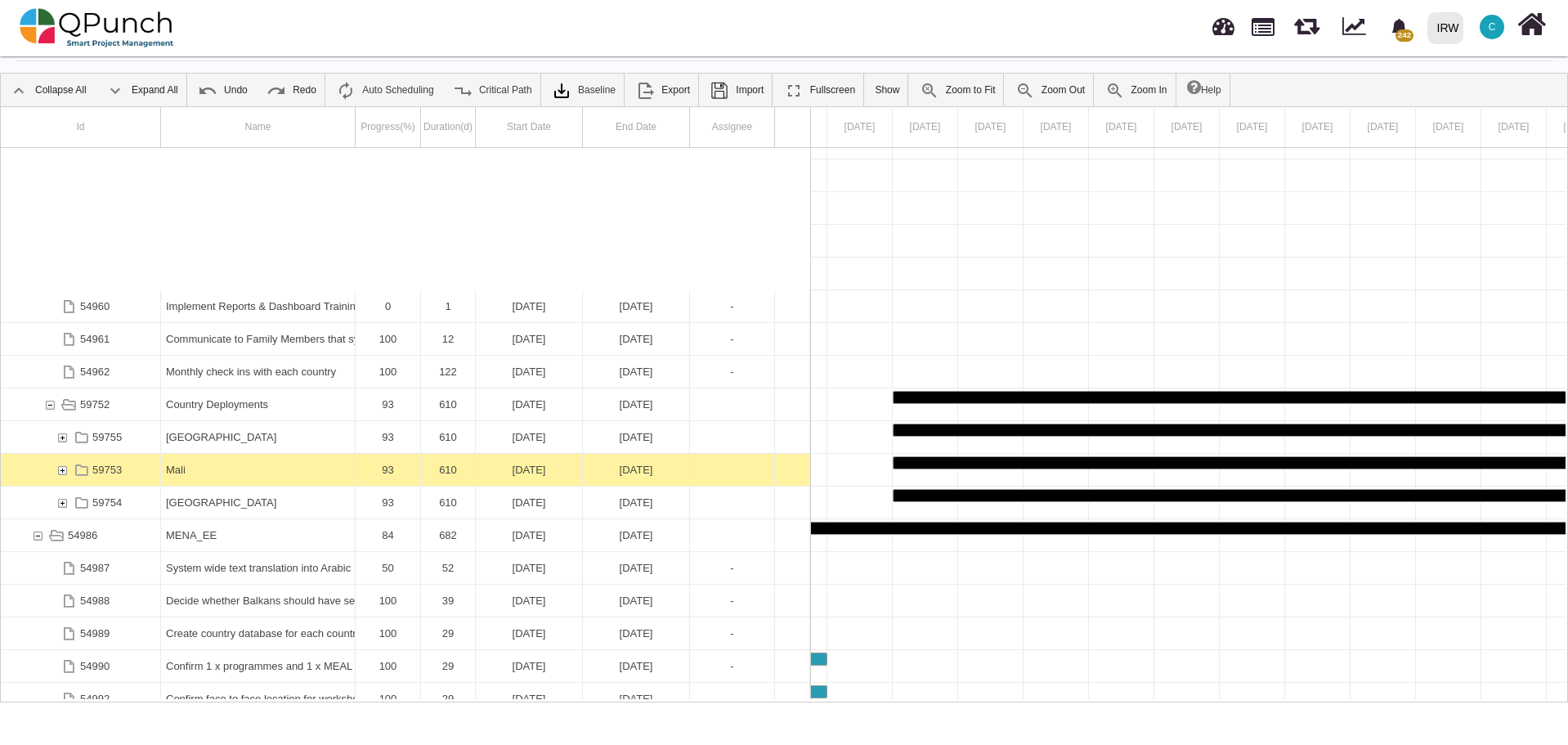
scroll to position [2294, 0]
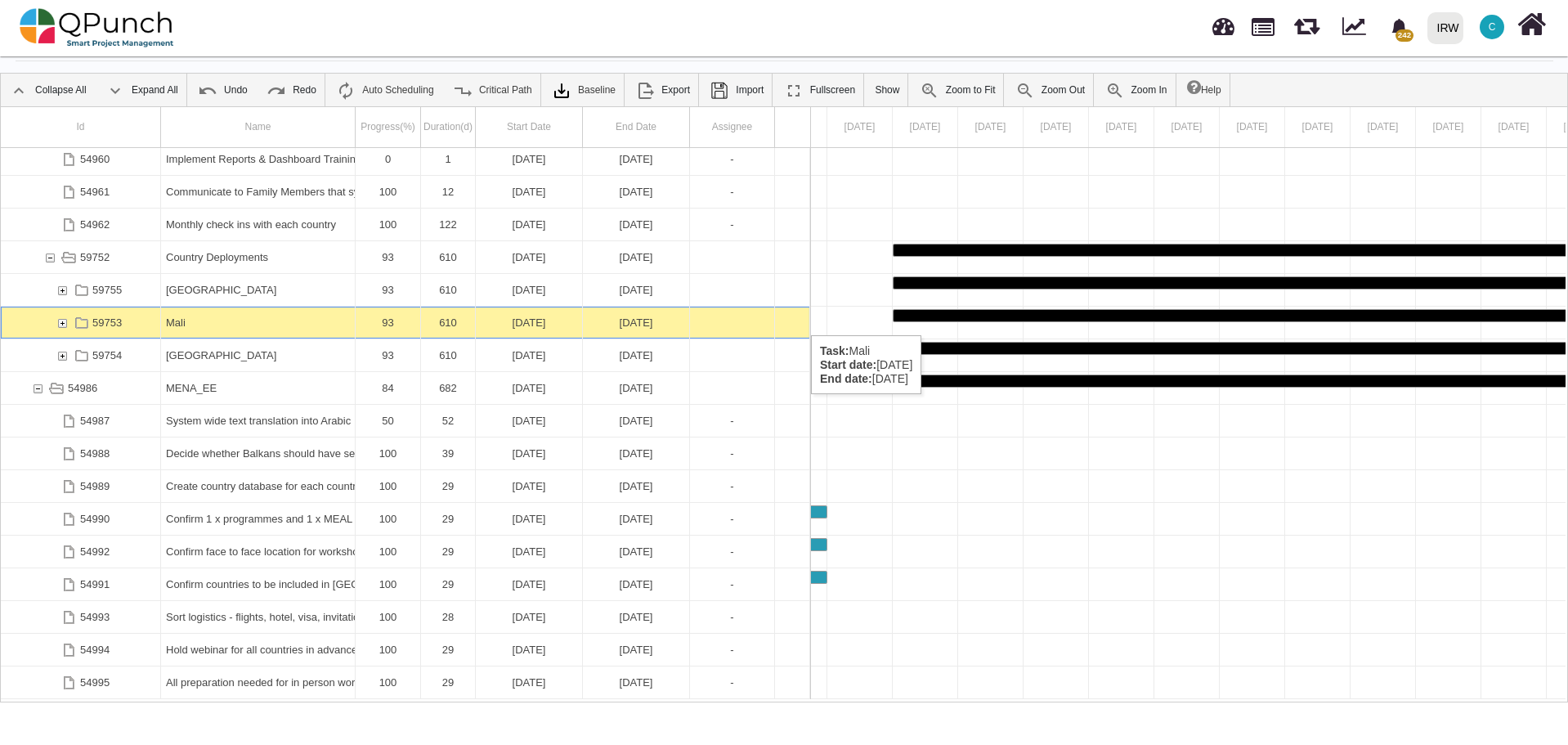
click at [205, 319] on div "Mali" at bounding box center [258, 322] width 184 height 32
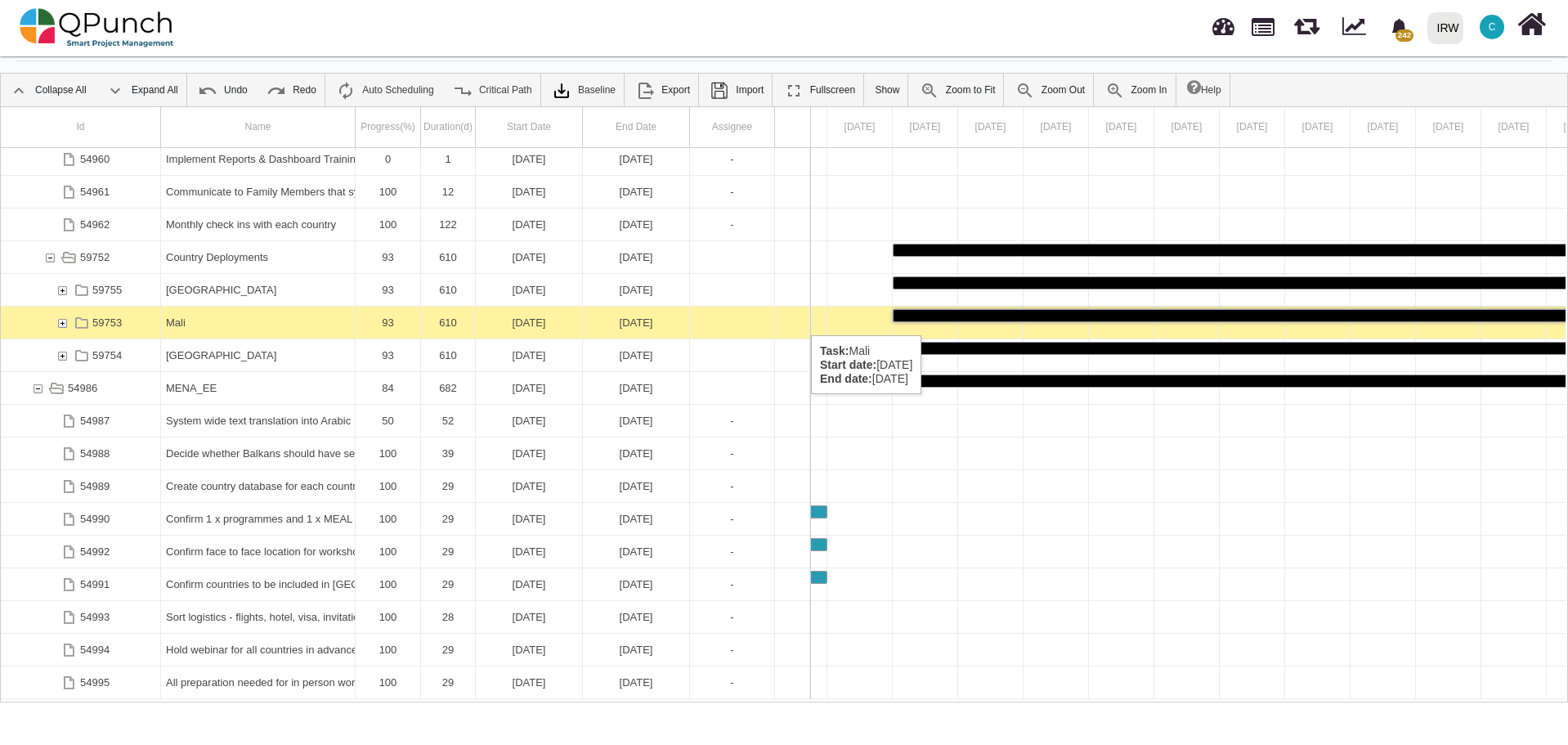
click at [205, 319] on div "Mali" at bounding box center [258, 322] width 184 height 32
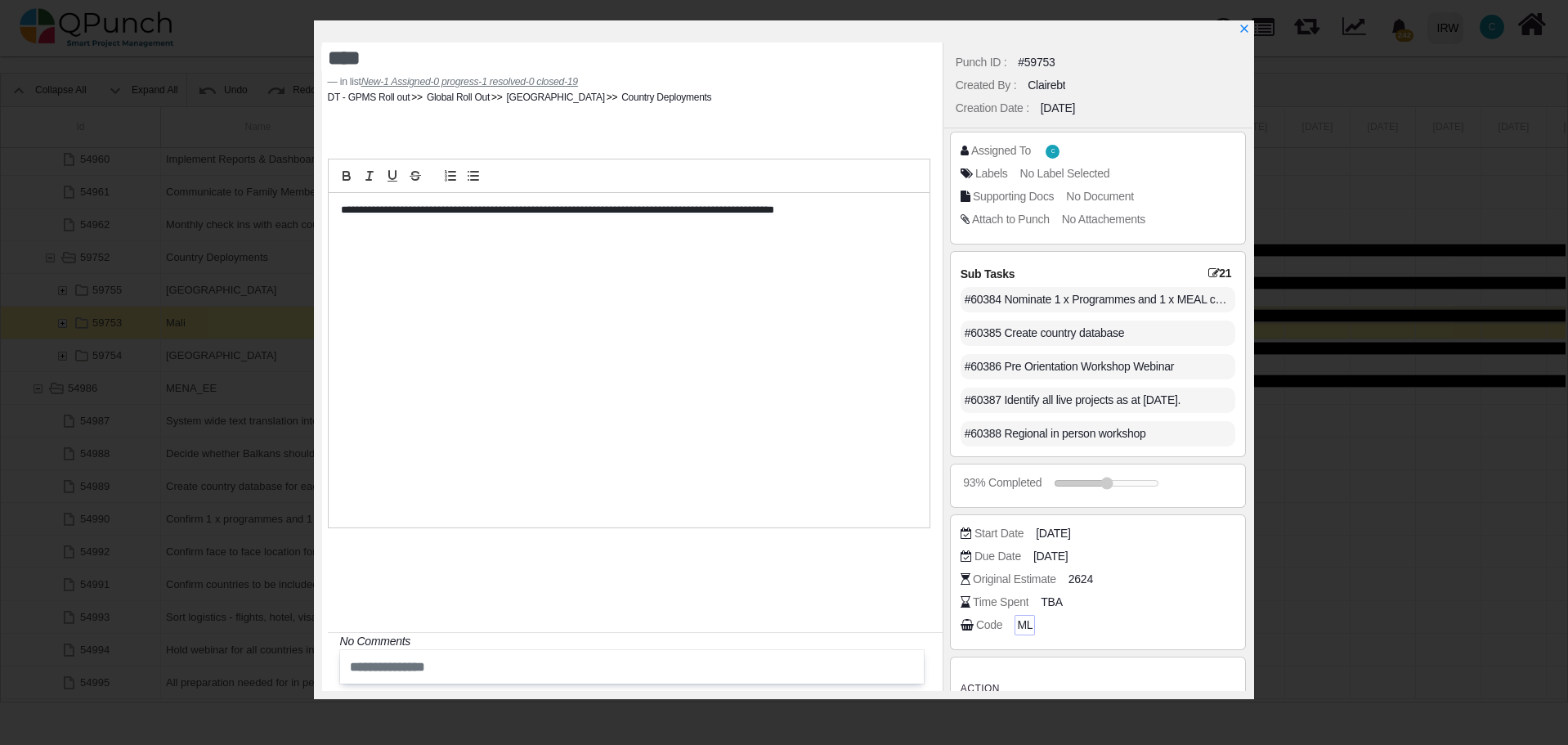
click at [1024, 624] on span "ML" at bounding box center [1024, 624] width 16 height 17
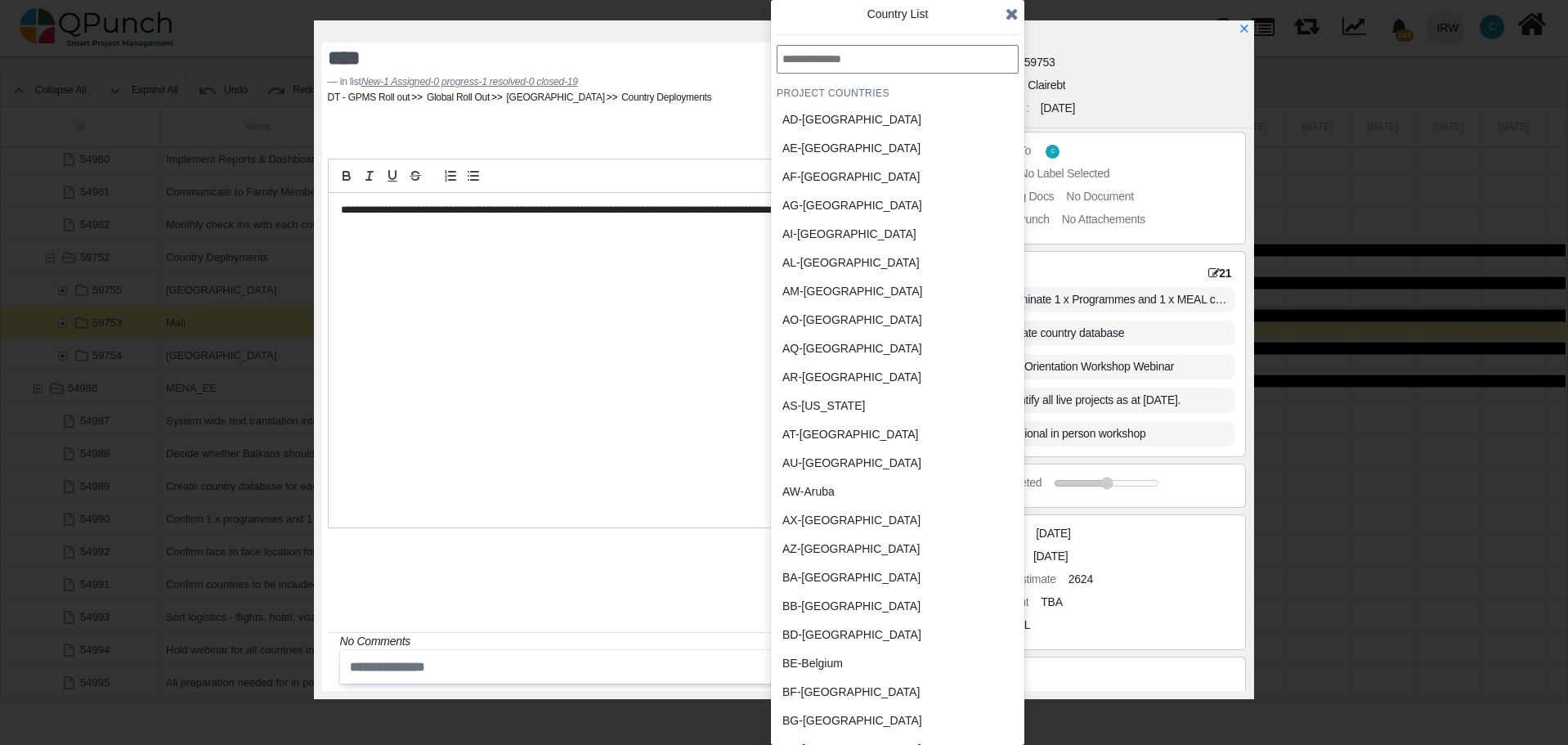
click at [839, 376] on div "AR-Argentina" at bounding box center [858, 377] width 152 height 17
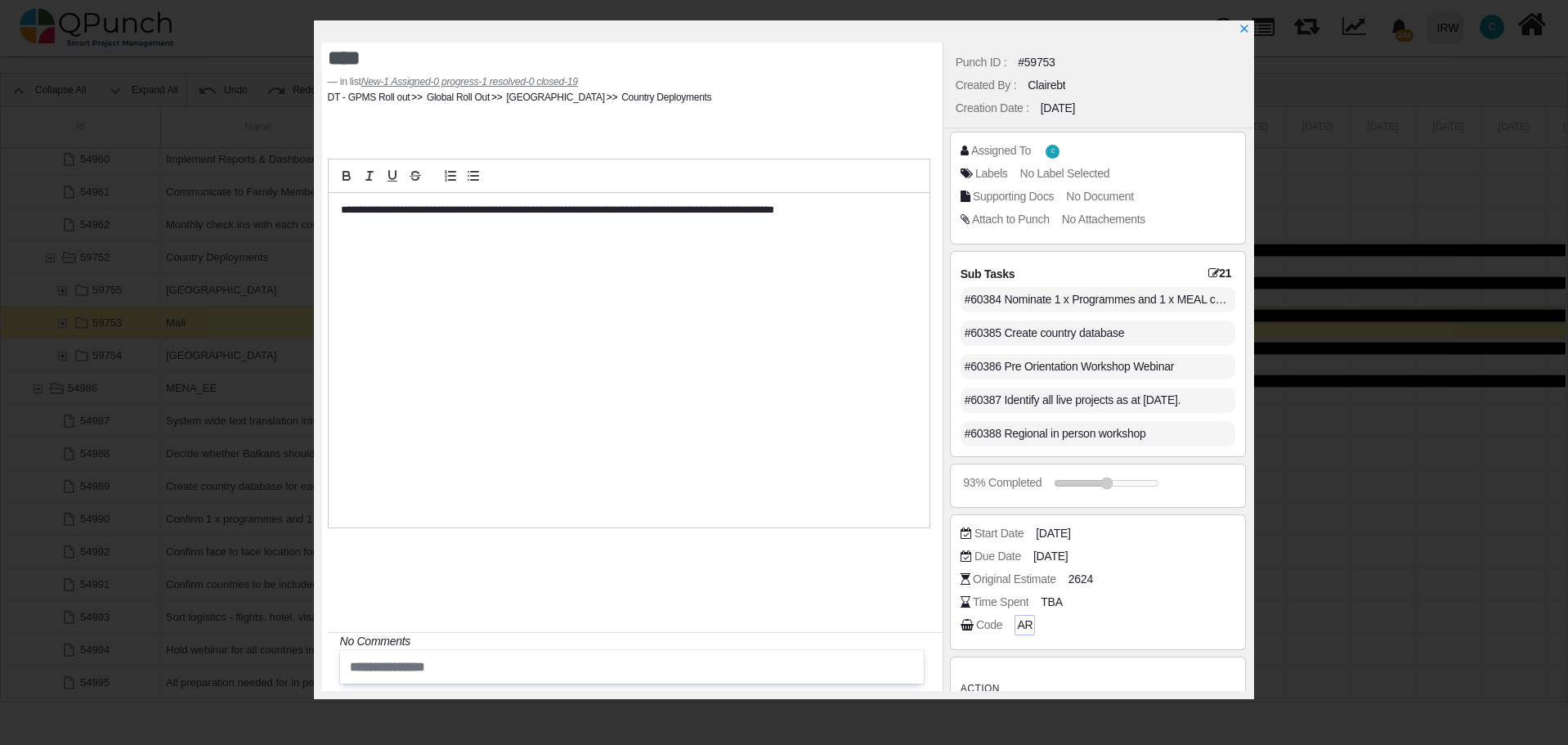
click at [1024, 624] on span "AR" at bounding box center [1024, 624] width 16 height 17
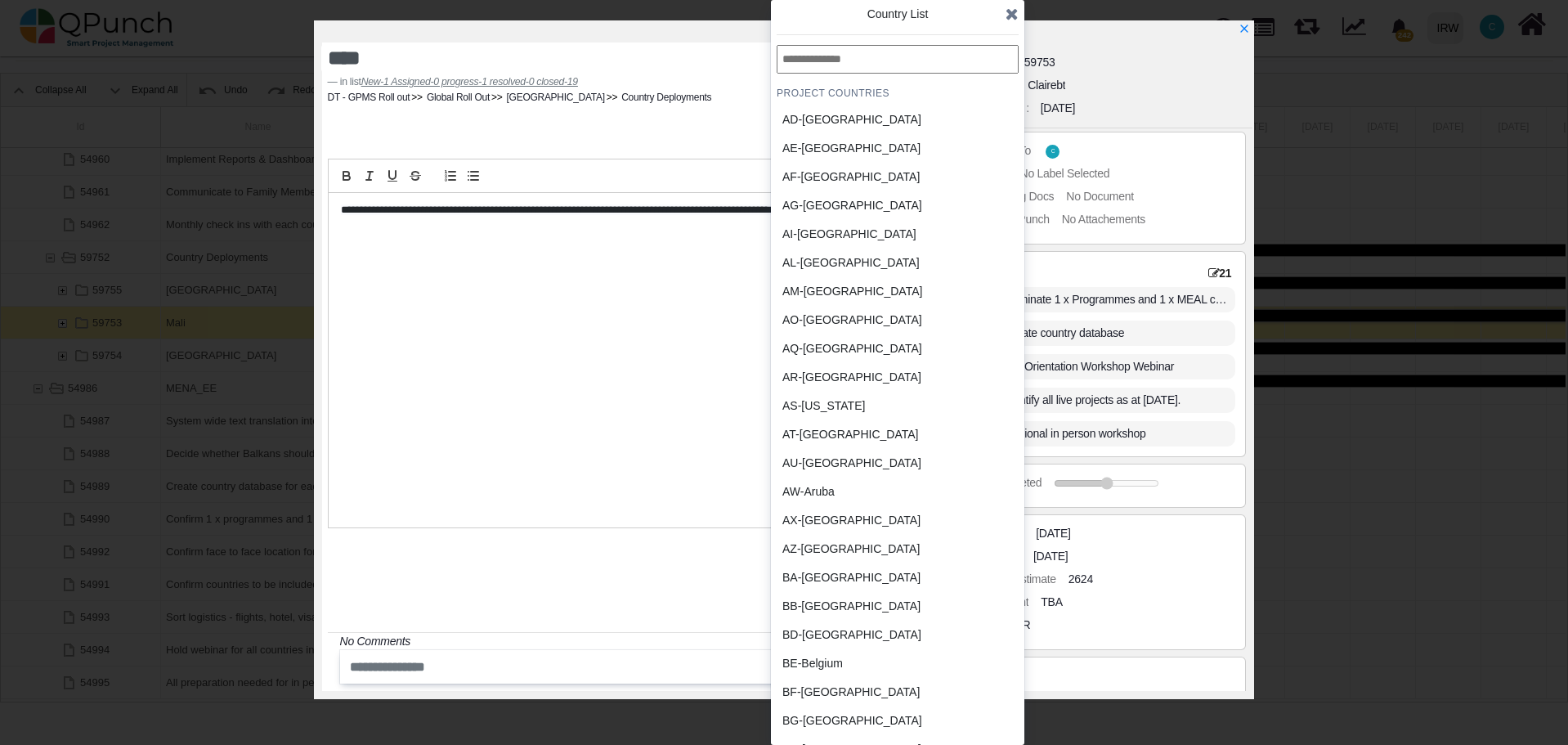
click at [862, 64] on input "text" at bounding box center [898, 59] width 242 height 29
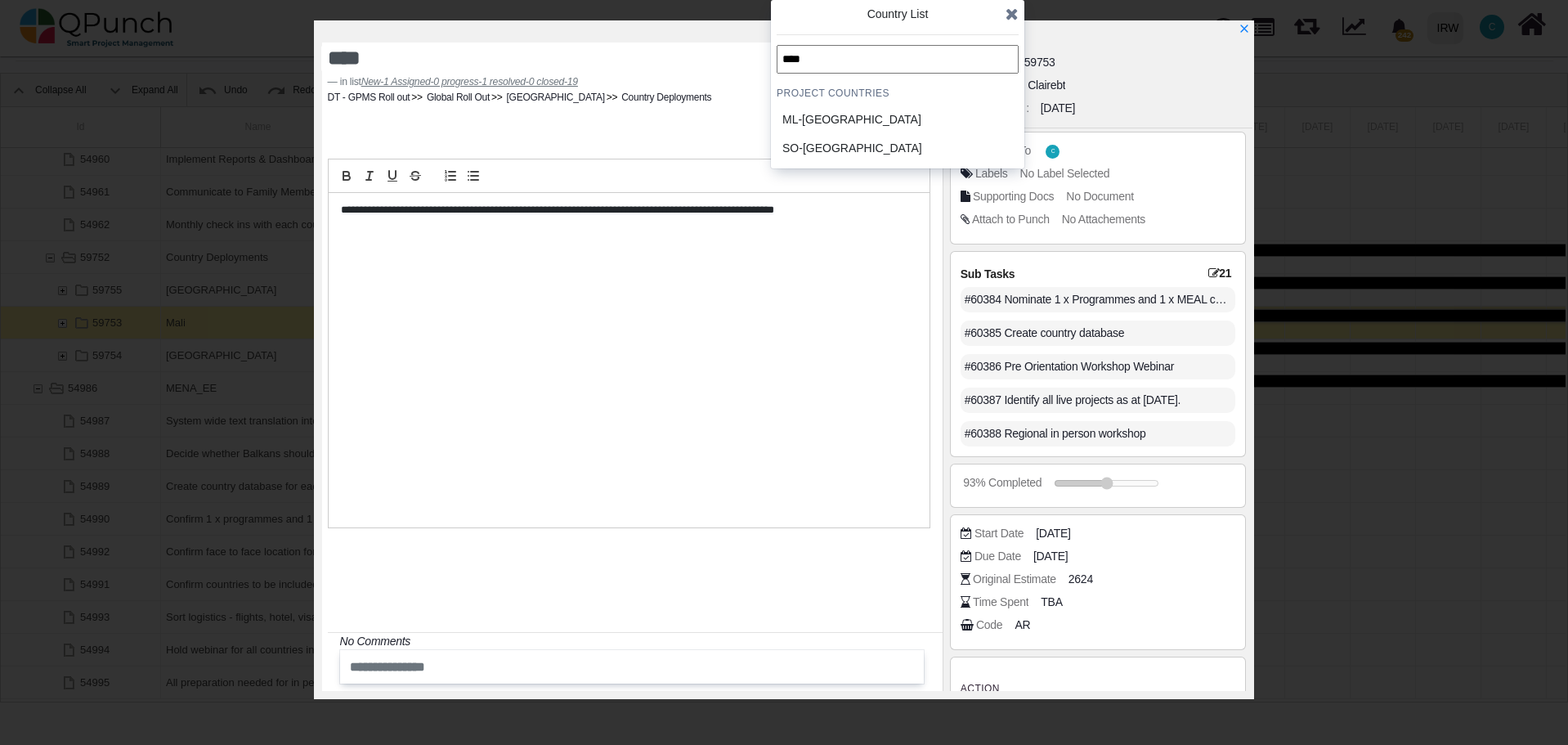
type input "****"
click at [816, 118] on div "ML-Mali" at bounding box center [858, 120] width 152 height 17
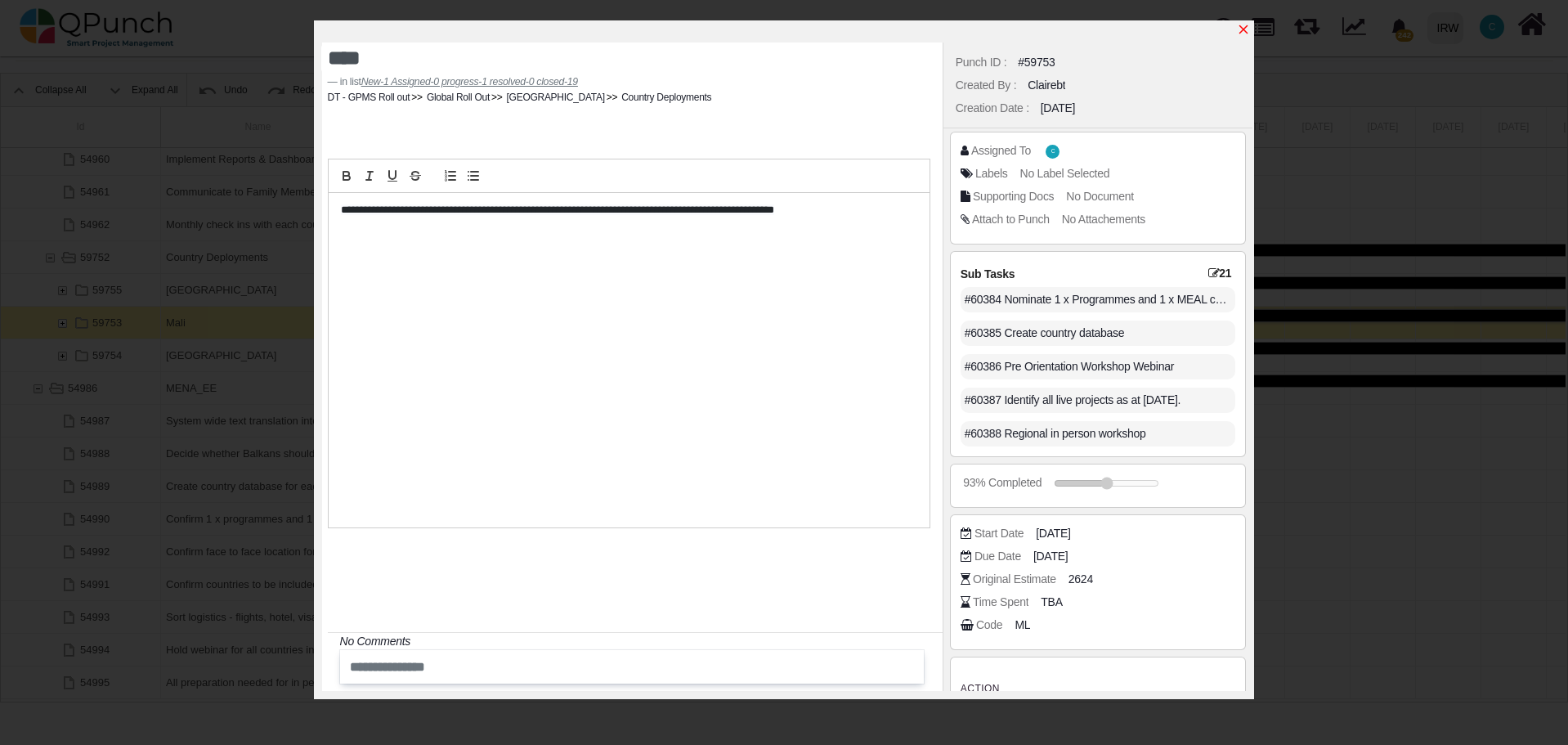
click at [1245, 33] on icon "x" at bounding box center [1243, 30] width 13 height 13
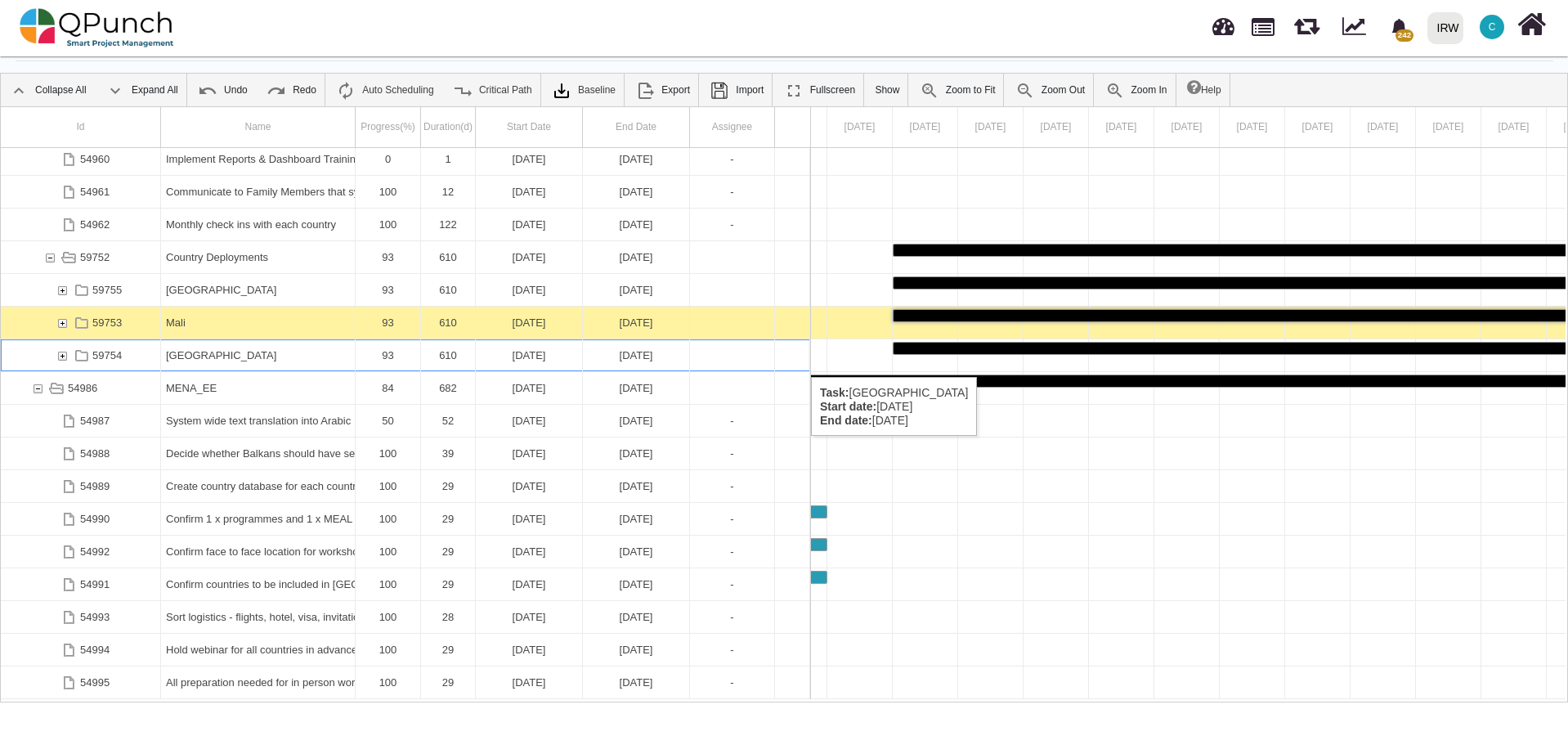
click at [217, 360] on div "[GEOGRAPHIC_DATA]" at bounding box center [258, 354] width 184 height 32
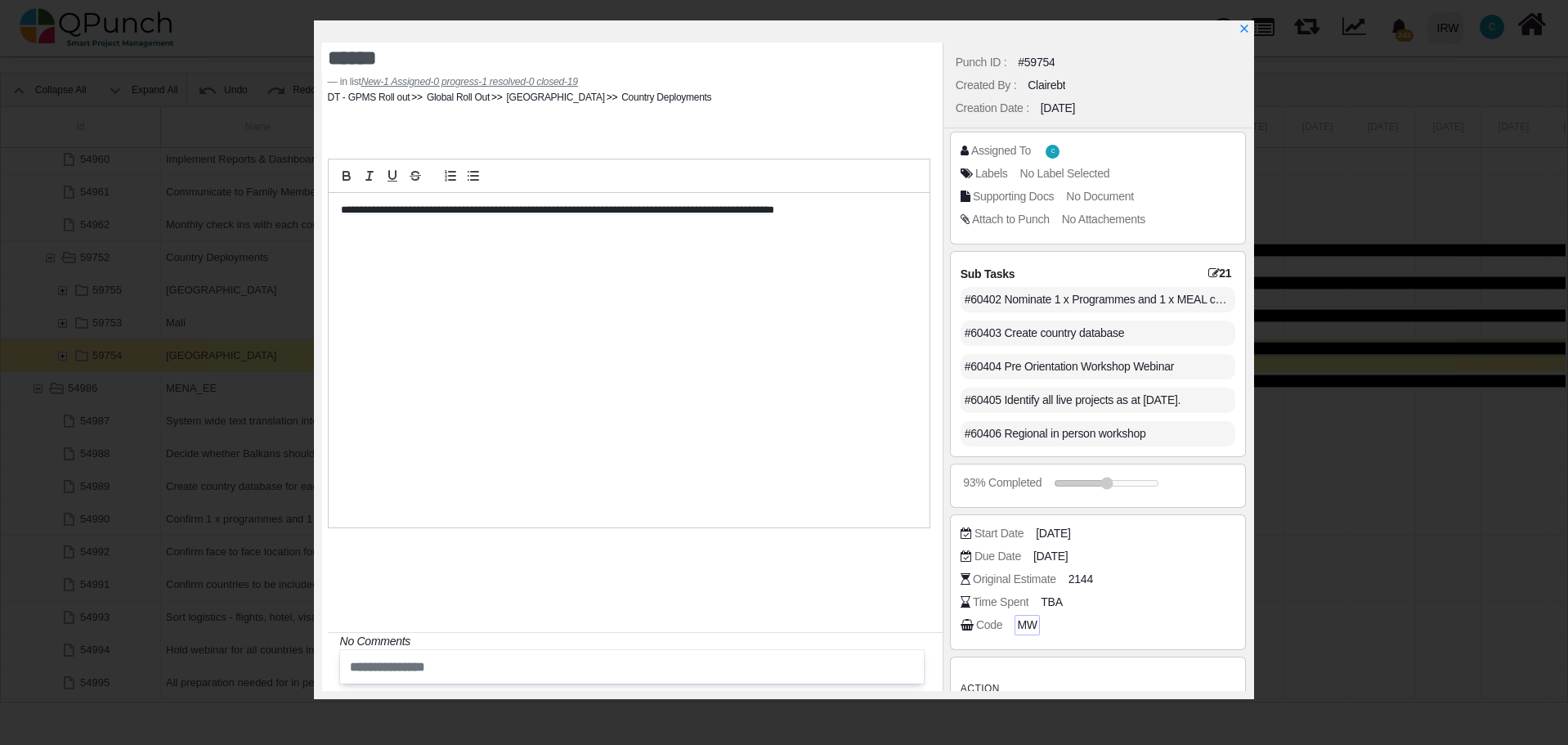
click at [1026, 624] on span "MW" at bounding box center [1026, 624] width 20 height 17
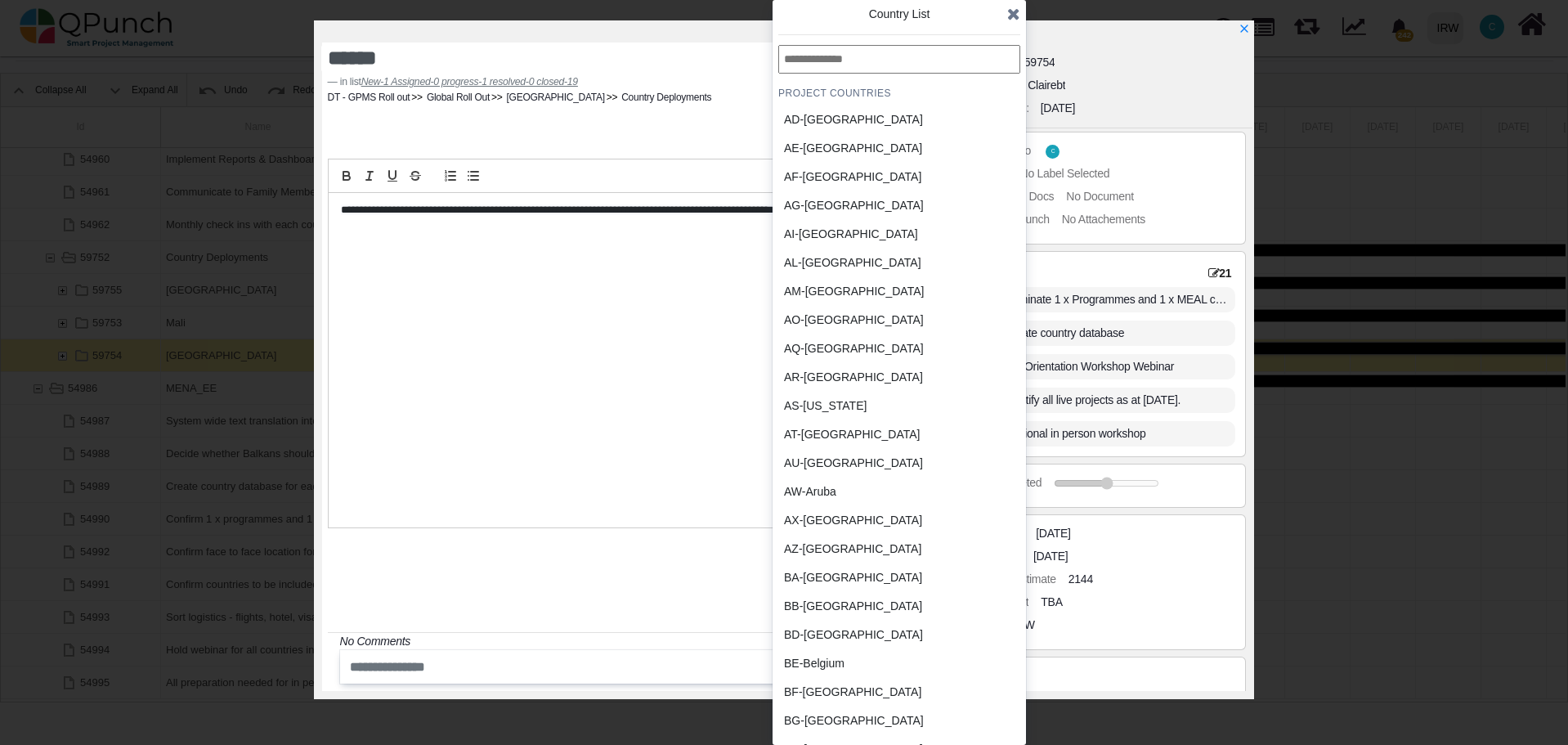
click at [830, 61] on input "text" at bounding box center [899, 59] width 242 height 29
click at [811, 263] on div "AL-Albania" at bounding box center [859, 263] width 152 height 17
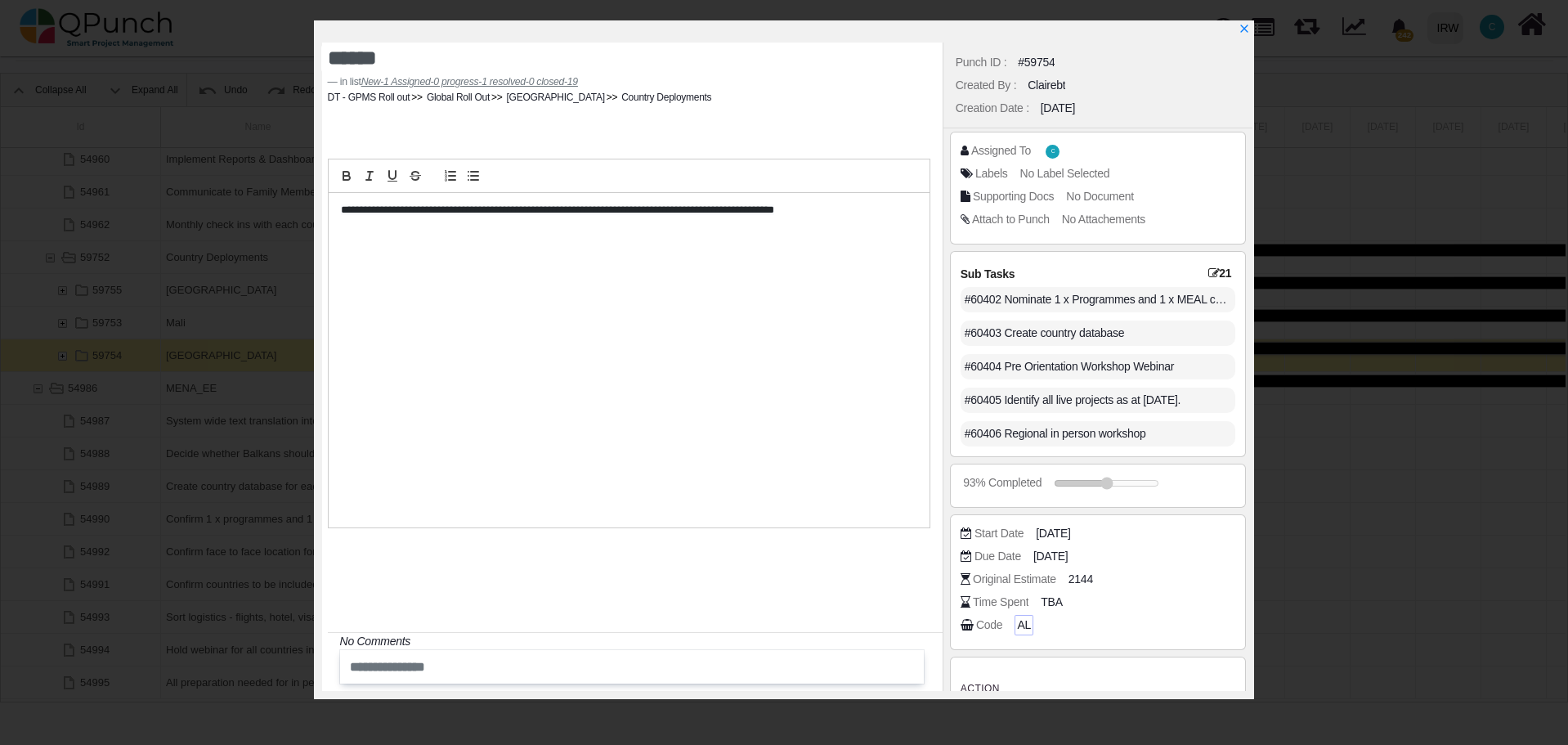
click at [1021, 624] on span "AL" at bounding box center [1023, 624] width 14 height 17
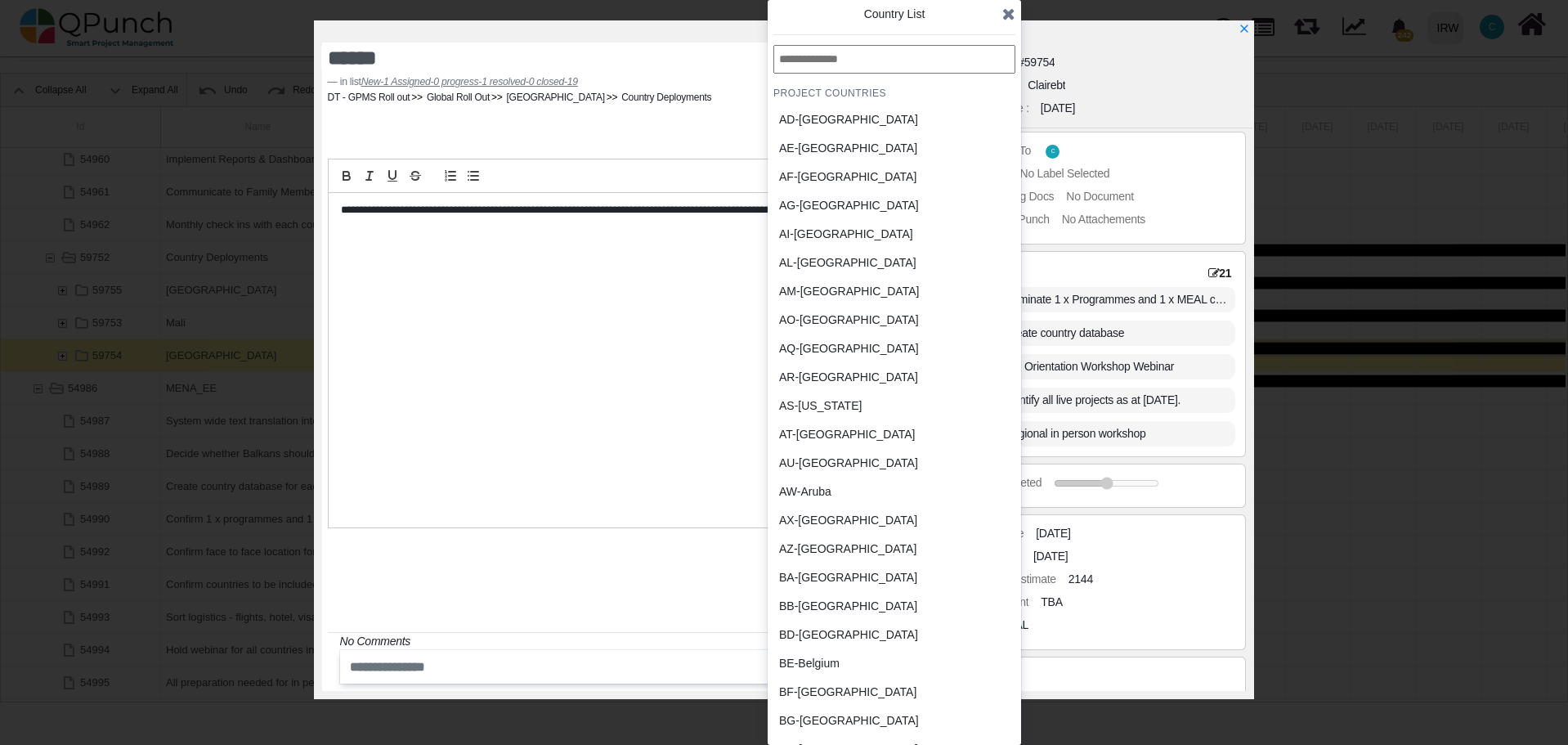
click at [852, 66] on input "text" at bounding box center [894, 59] width 242 height 29
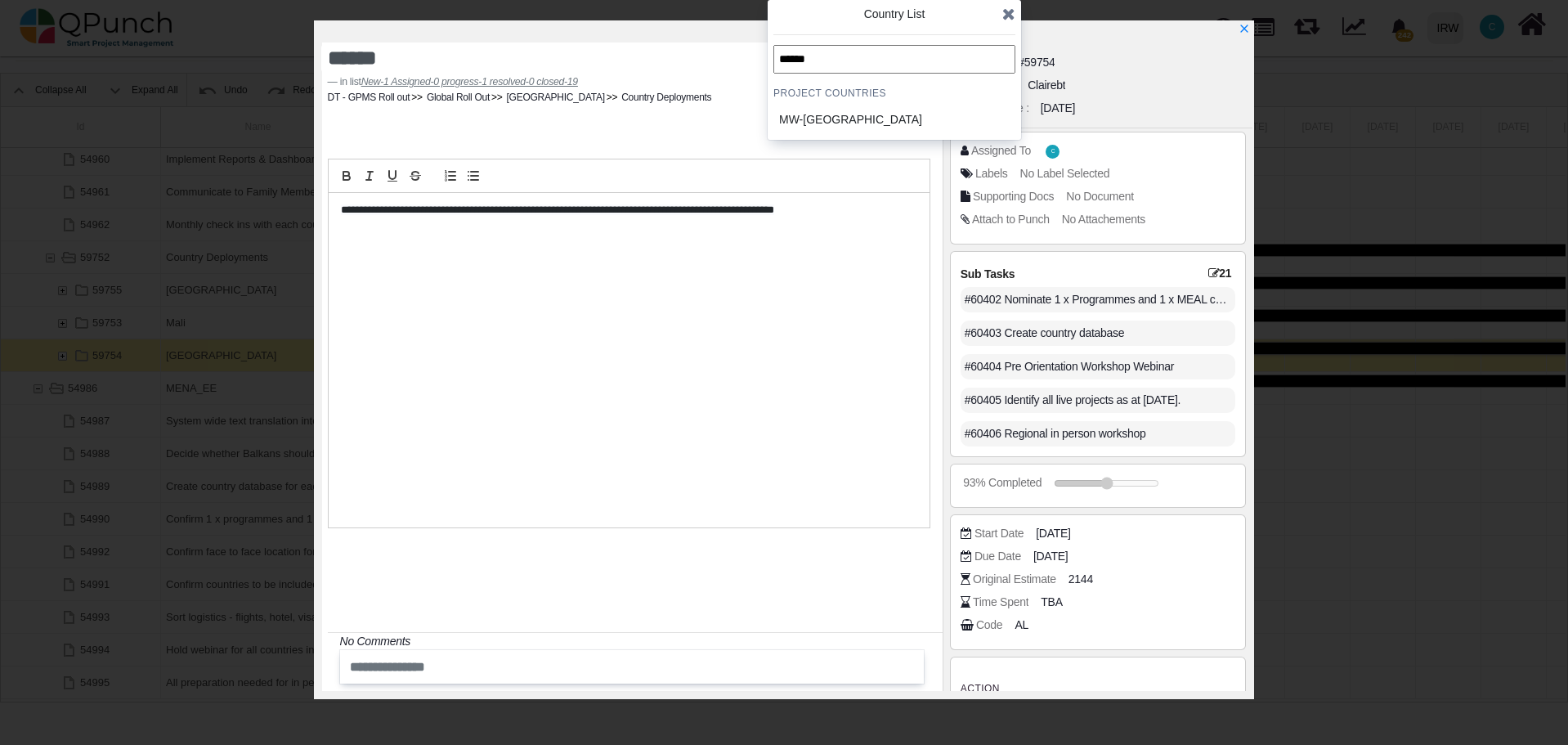
type input "******"
click at [834, 120] on div "MW-Malawi" at bounding box center [855, 120] width 152 height 17
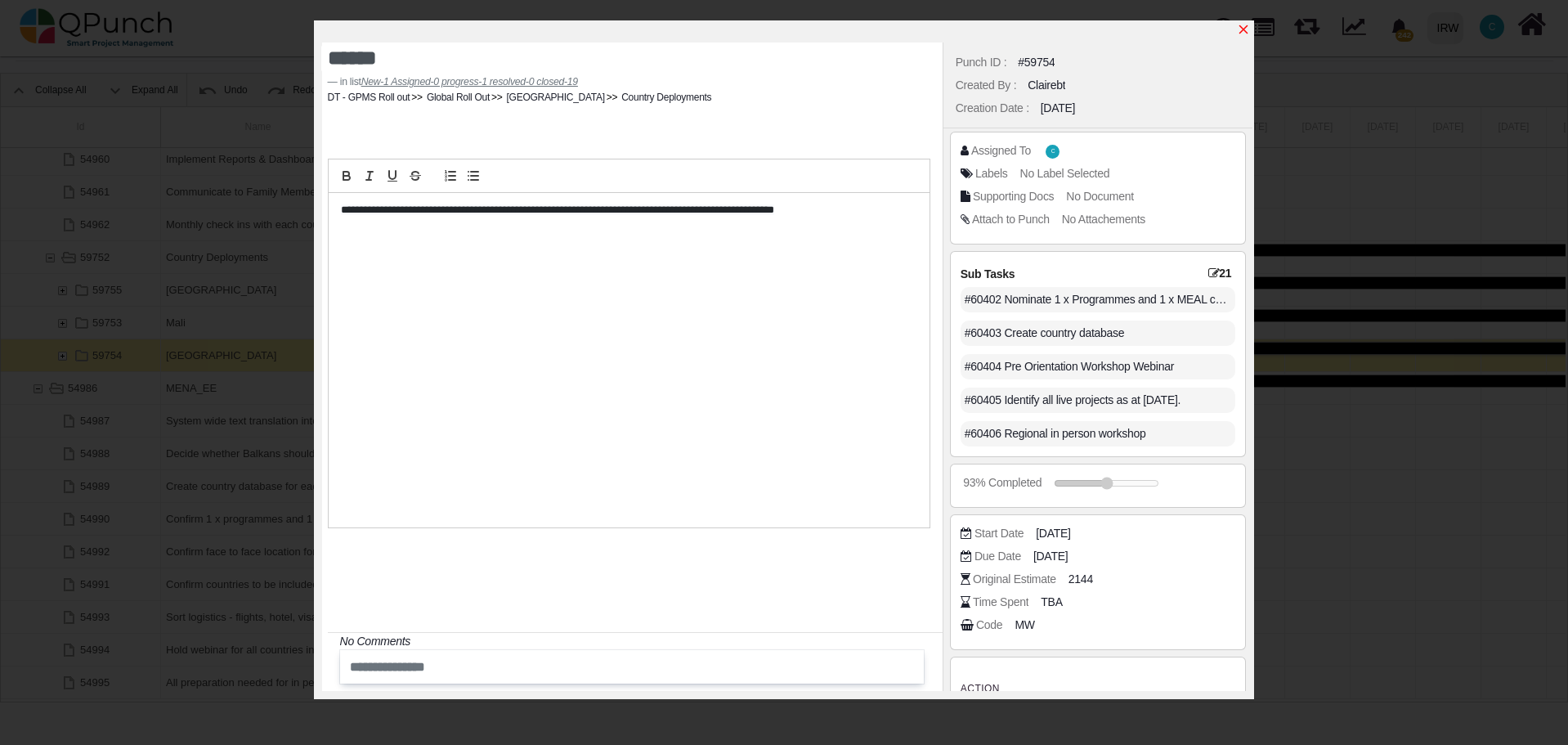
click at [1244, 31] on icon "x" at bounding box center [1243, 30] width 9 height 9
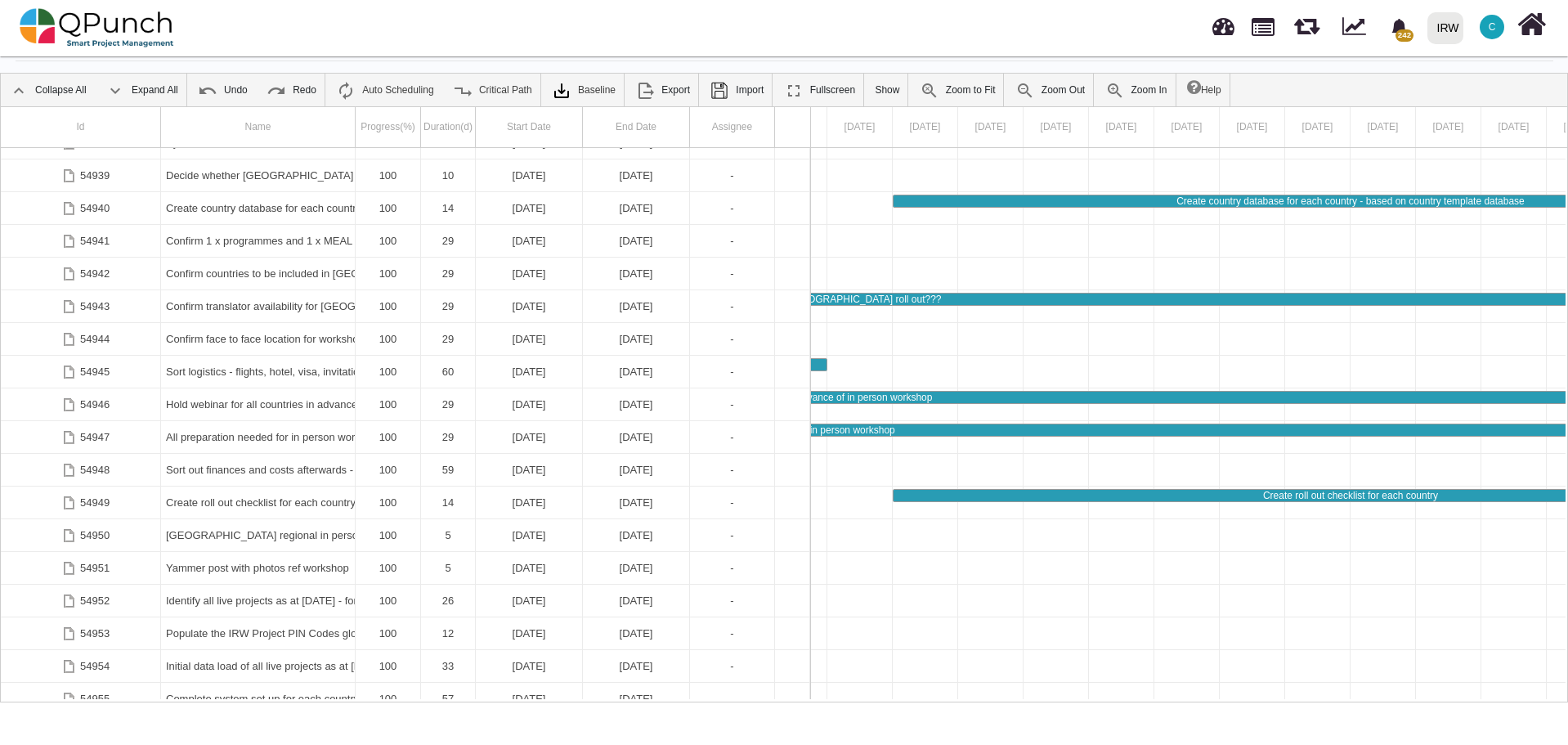
scroll to position [1411, 0]
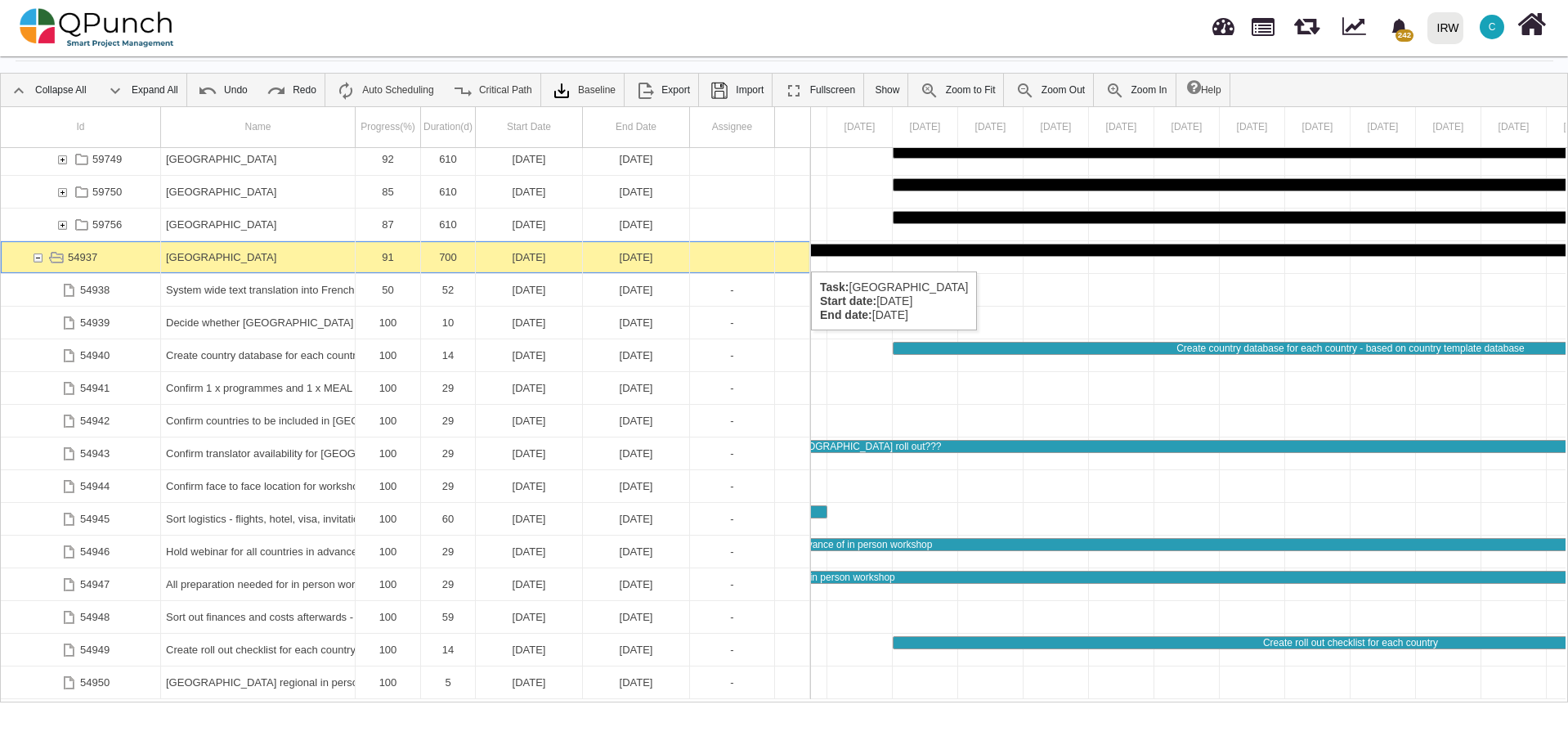
click at [36, 255] on div "54937" at bounding box center [38, 257] width 15 height 32
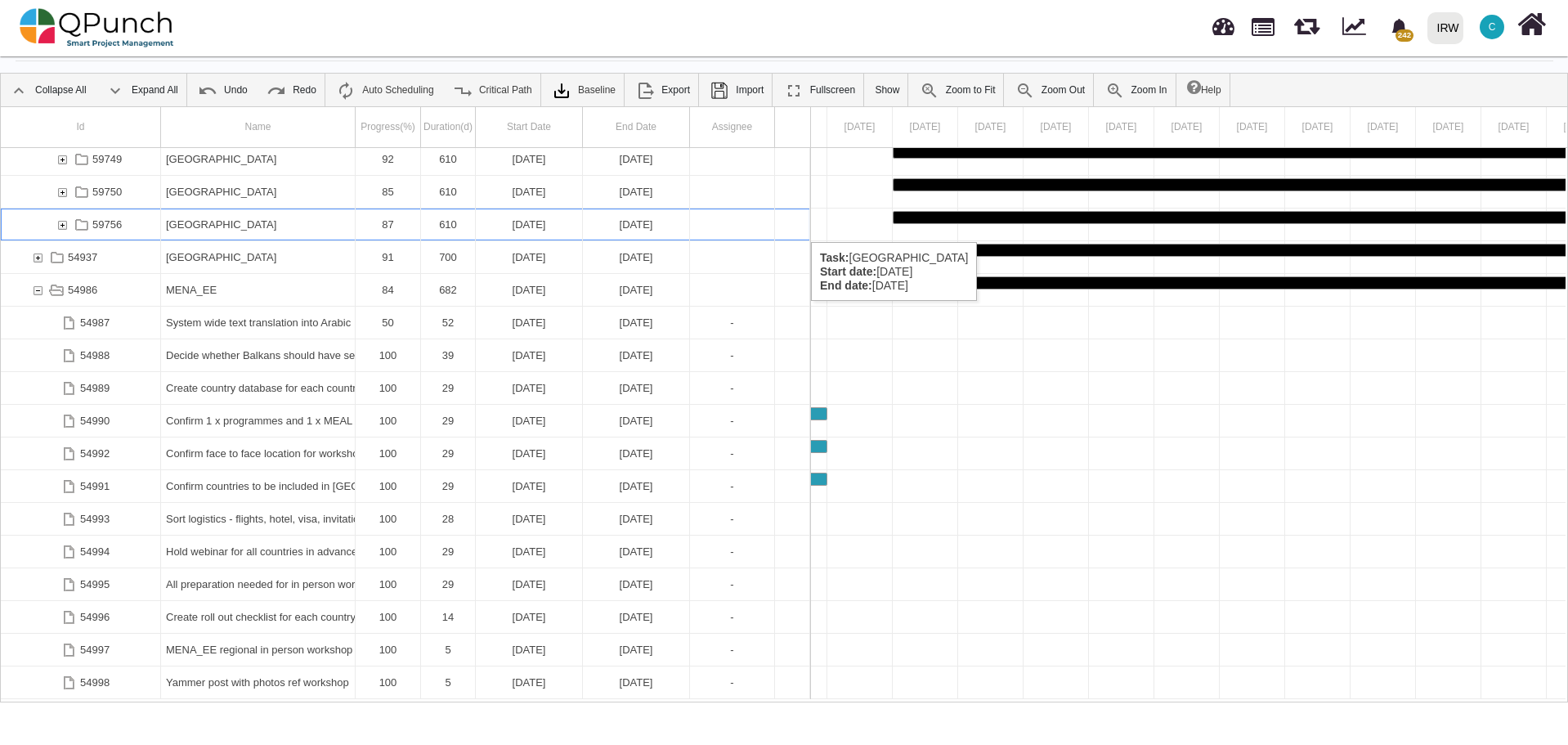
click at [245, 226] on div "[GEOGRAPHIC_DATA]" at bounding box center [258, 224] width 184 height 32
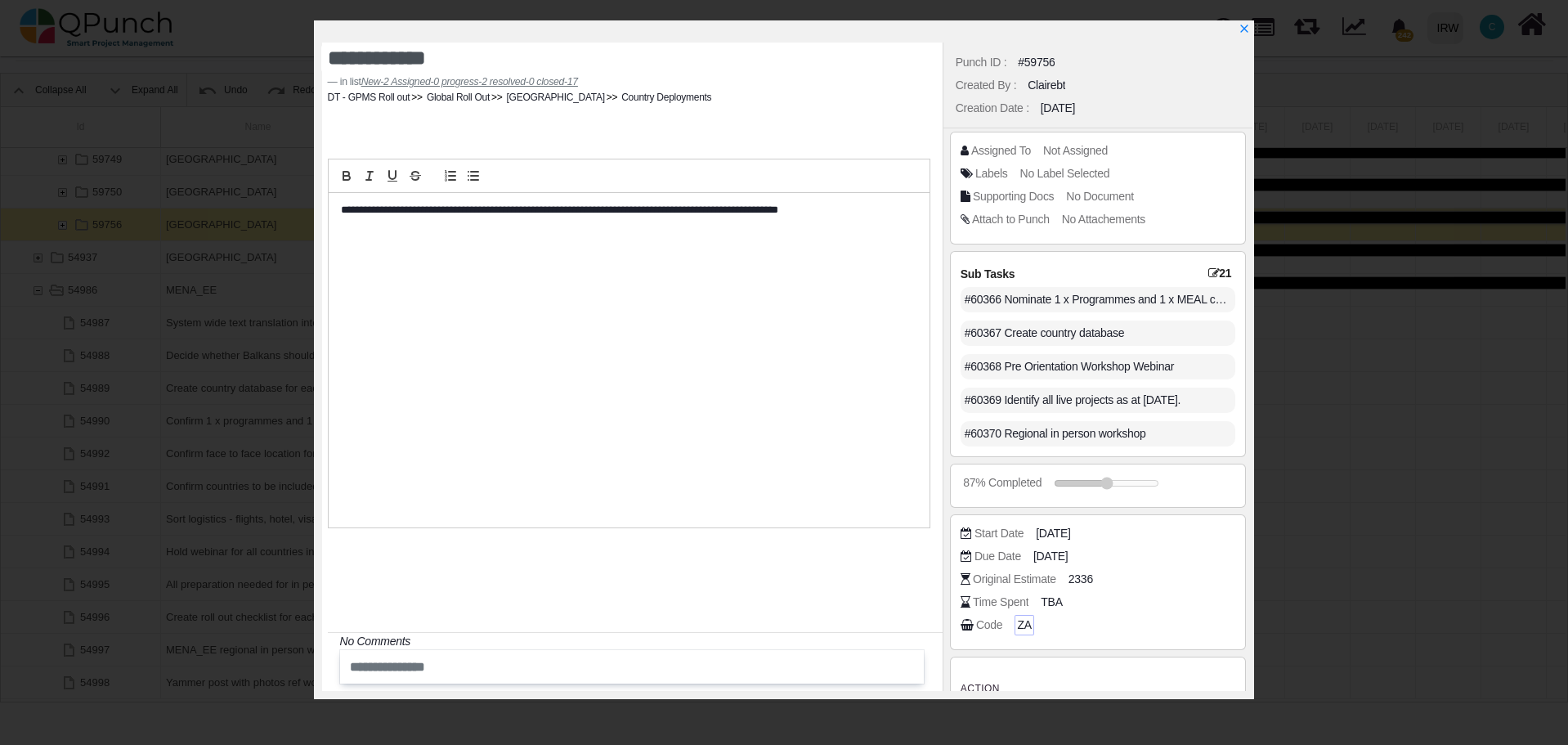
click at [1018, 624] on span "ZA" at bounding box center [1023, 624] width 14 height 17
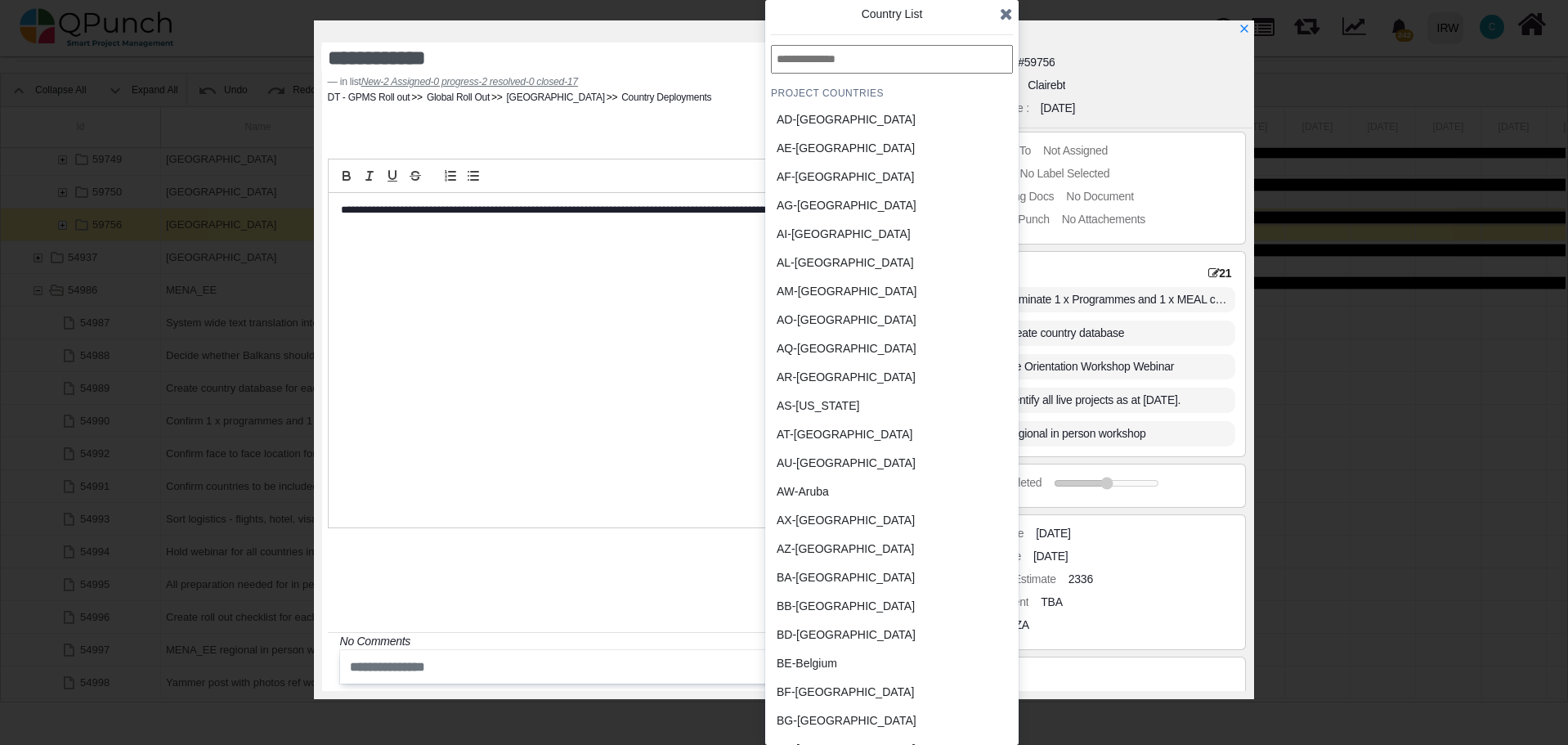
click at [823, 468] on div "AU-Australia" at bounding box center [853, 463] width 152 height 17
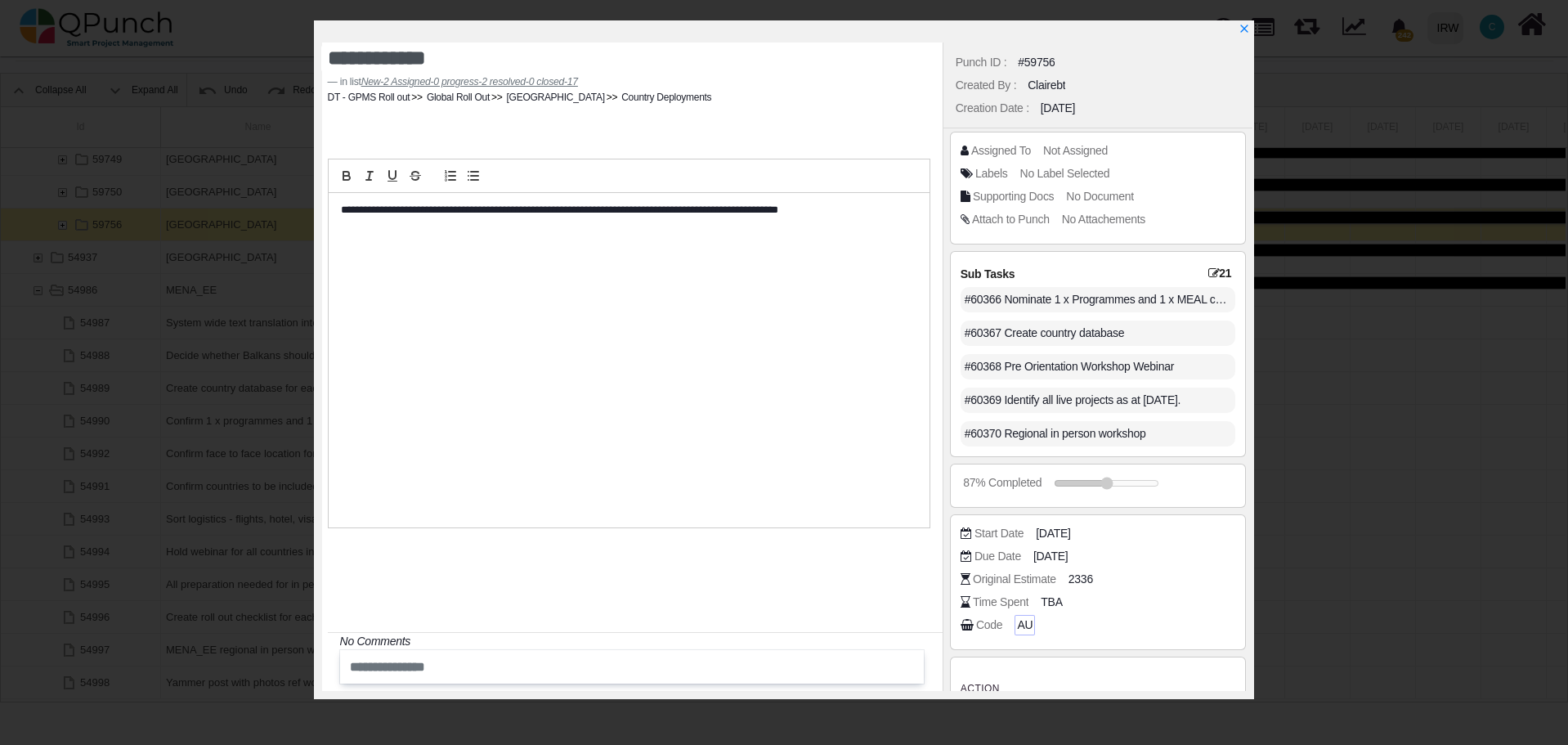
click at [1024, 624] on span "AU" at bounding box center [1024, 624] width 16 height 17
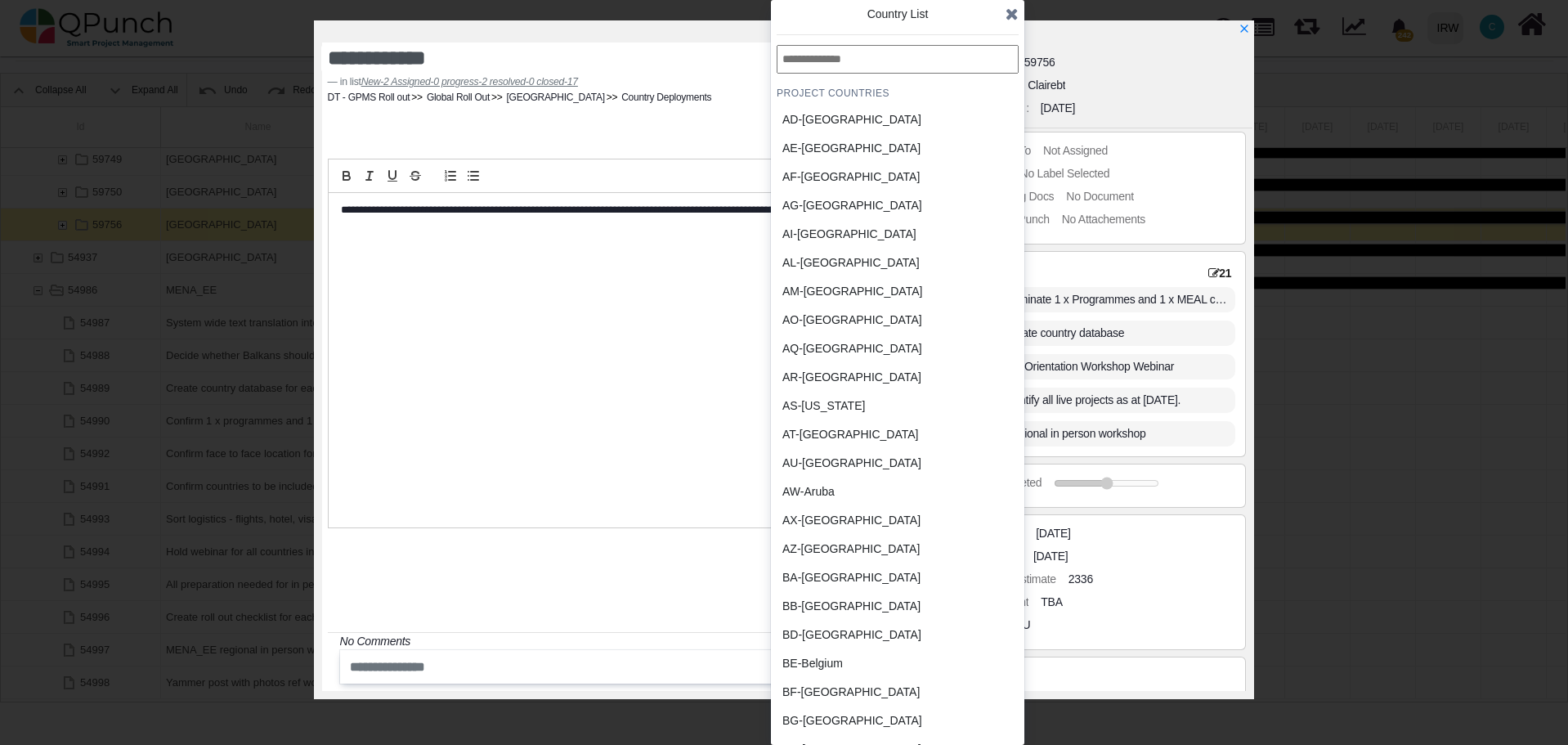
click at [857, 59] on input "text" at bounding box center [898, 59] width 242 height 29
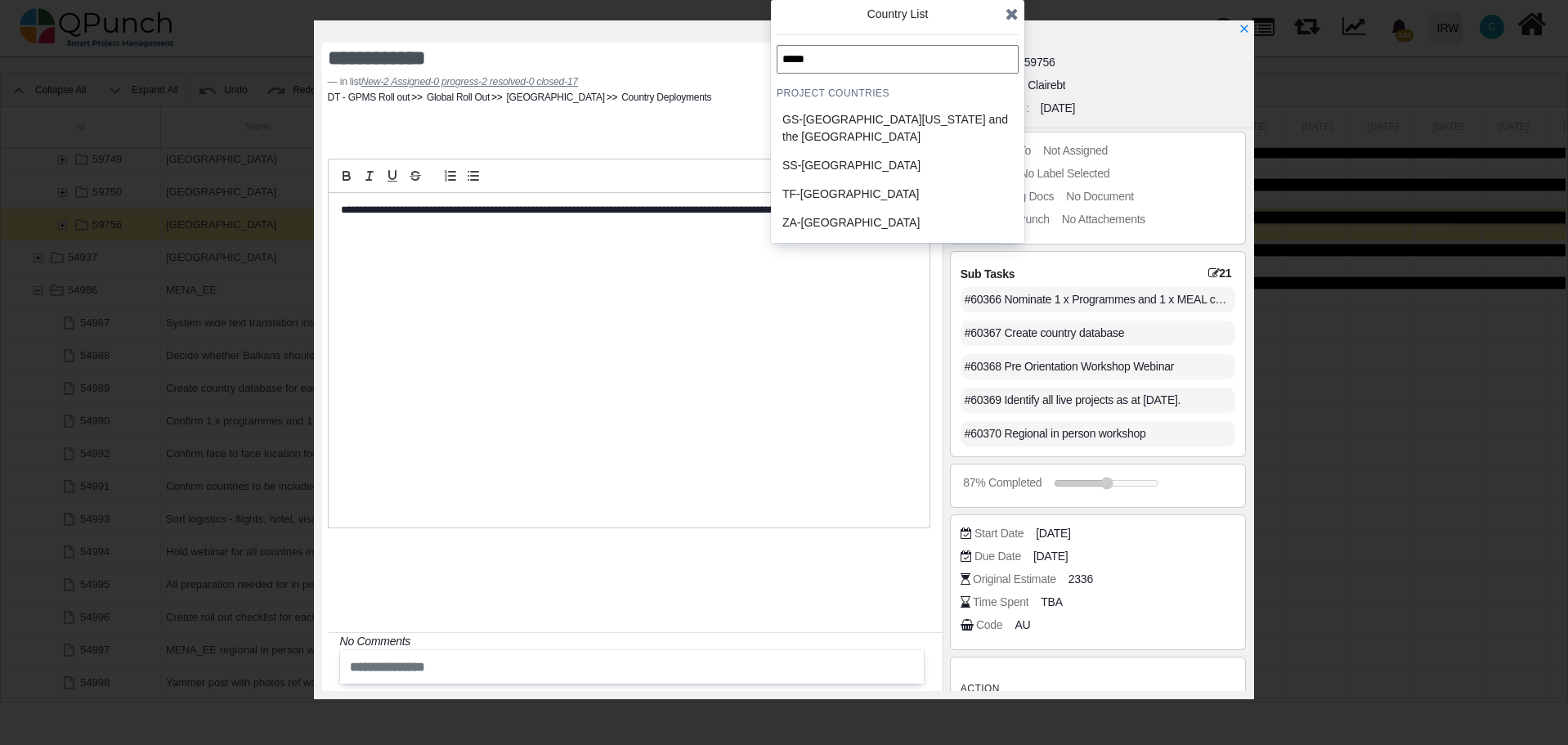
type input "*****"
click at [832, 226] on div "ZA-South Africa" at bounding box center [858, 222] width 152 height 17
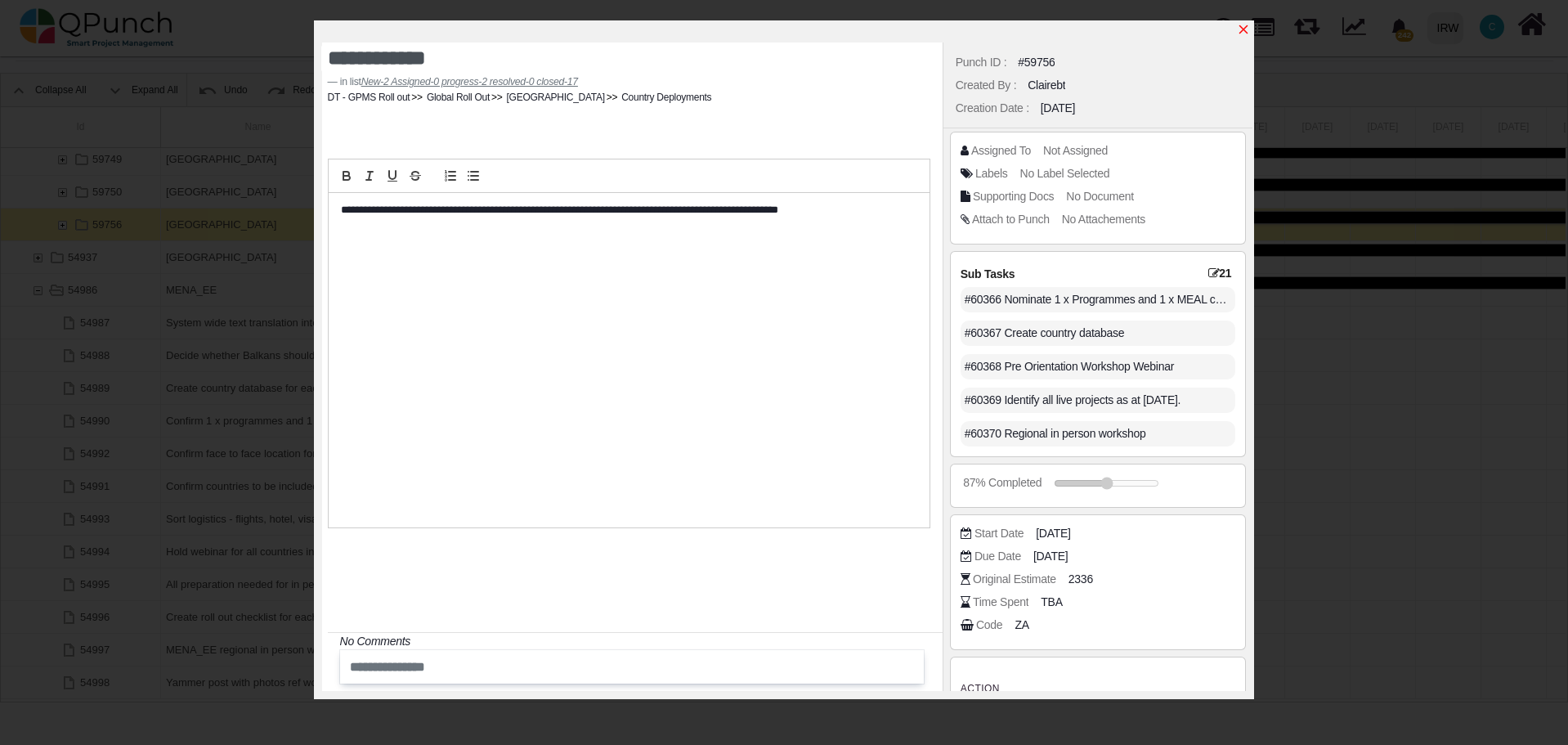
click at [1247, 31] on icon "x" at bounding box center [1243, 30] width 13 height 13
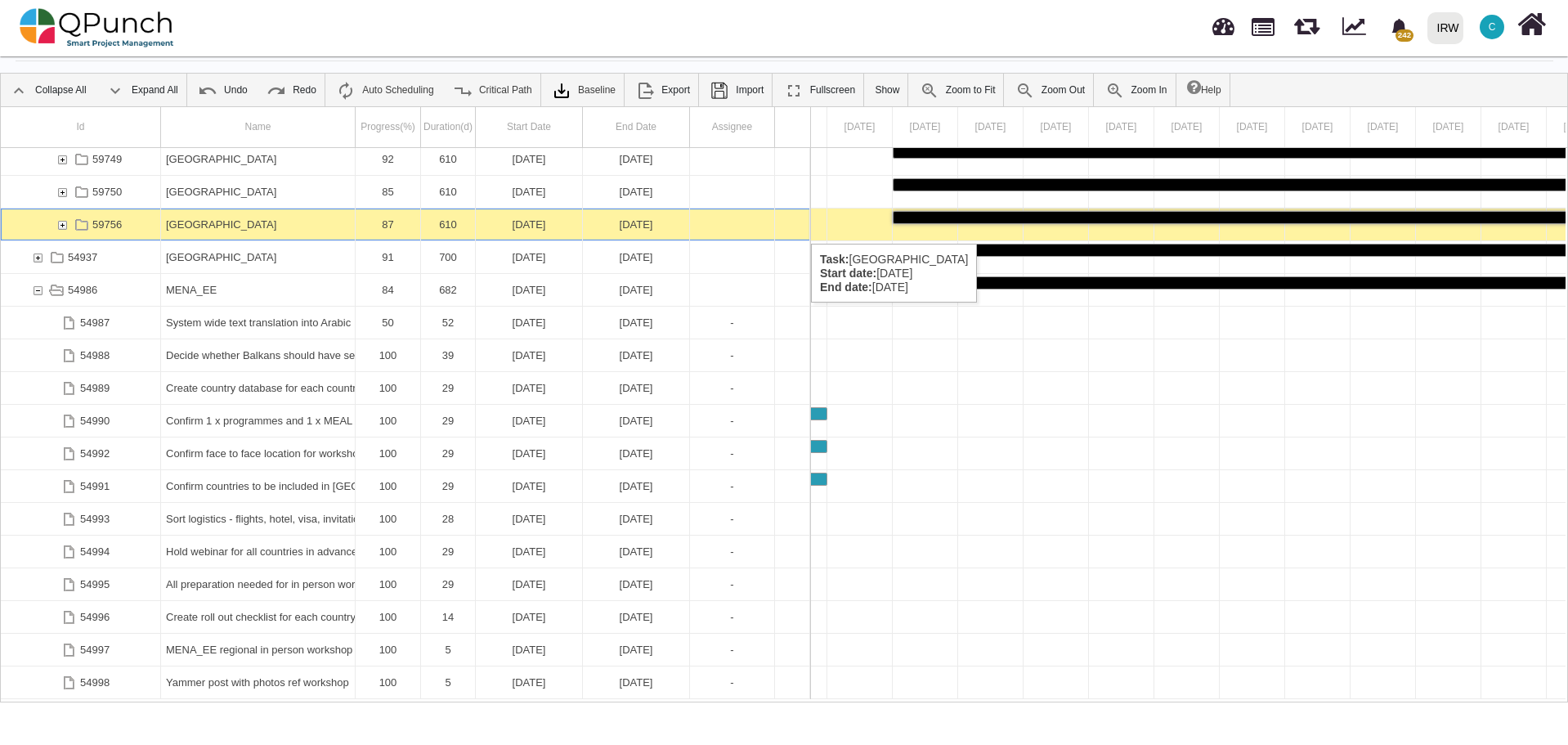
click at [62, 227] on div "59756" at bounding box center [62, 224] width 15 height 32
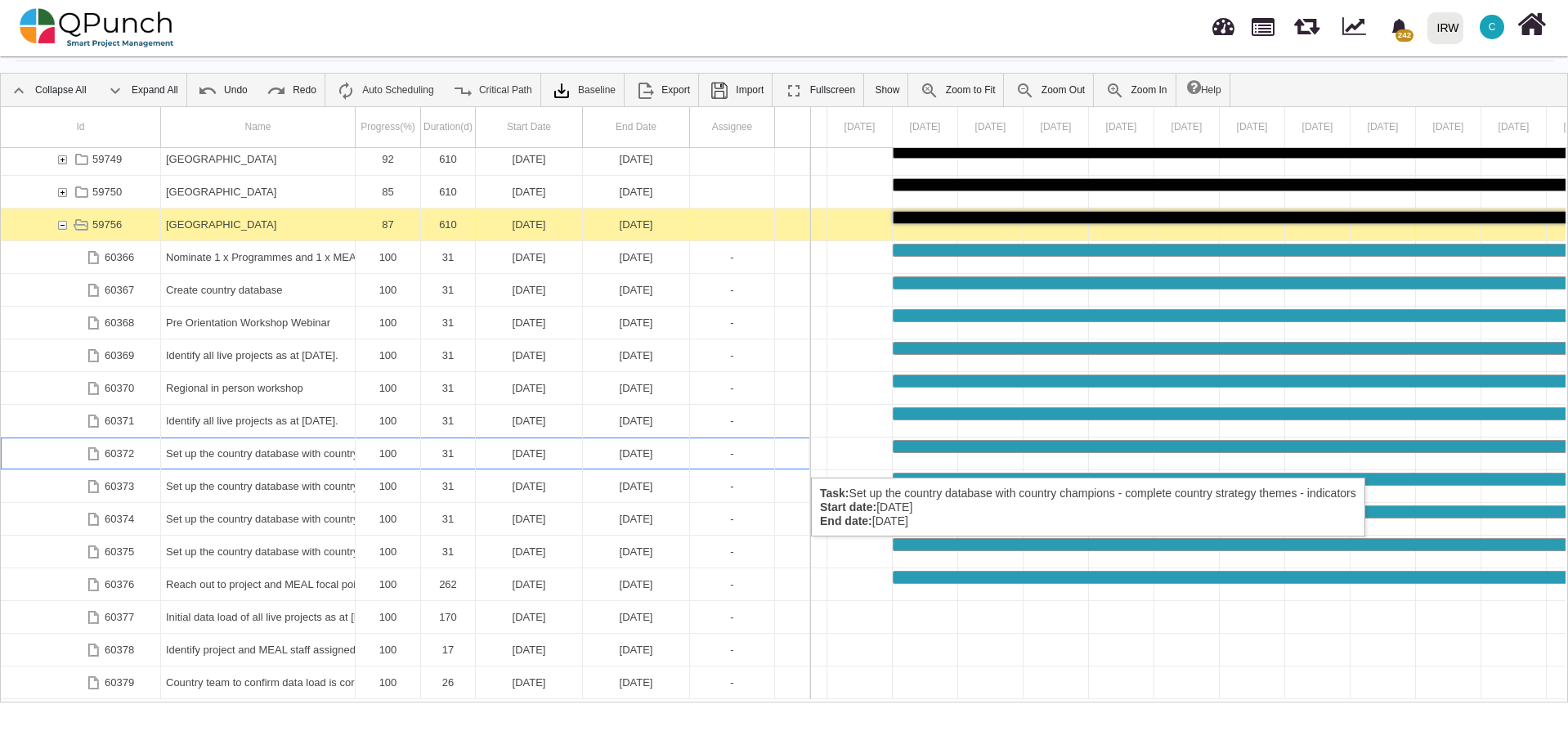
click at [208, 461] on div "Set up the country database with country champions - complete country strategy …" at bounding box center [258, 453] width 184 height 32
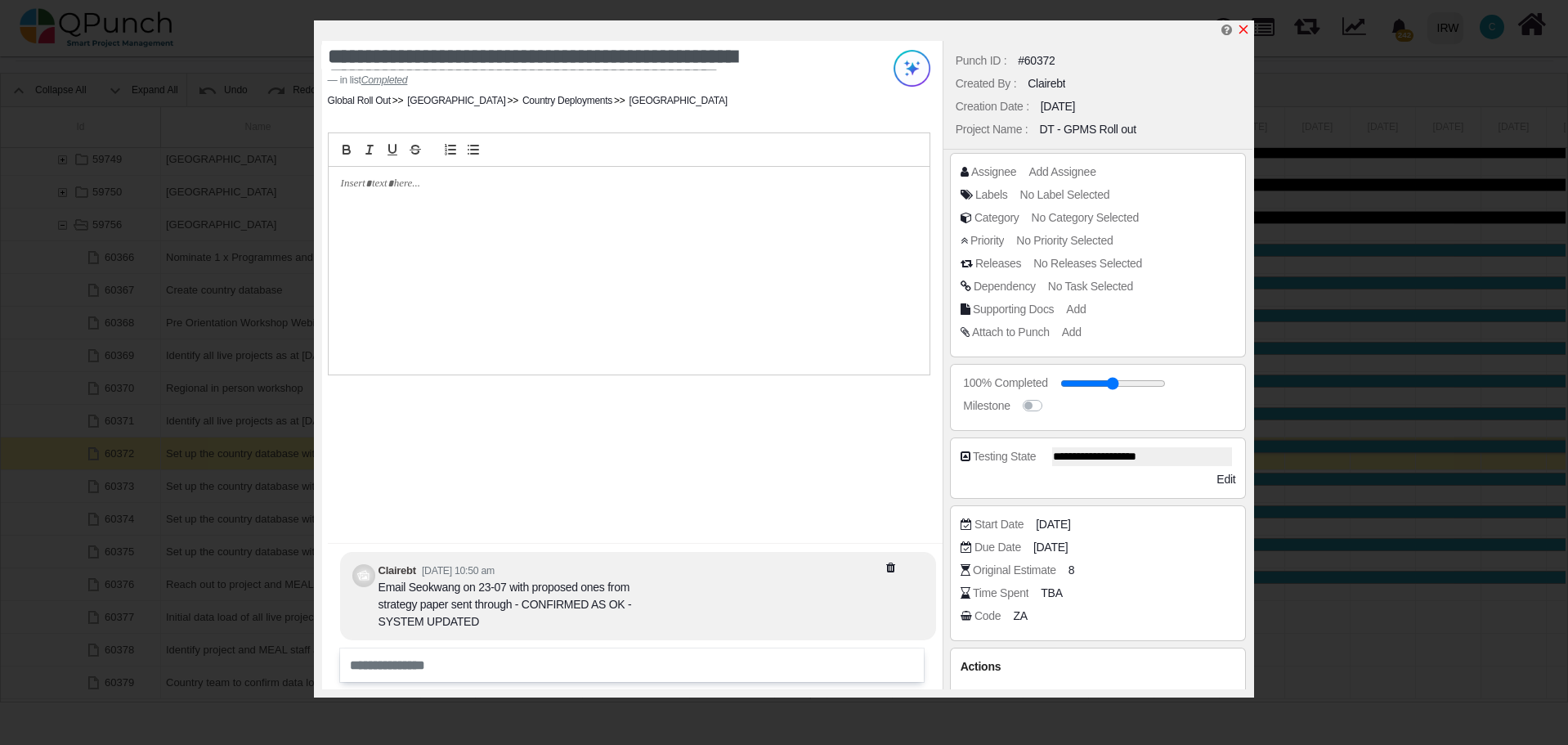
click at [1247, 30] on icon "x" at bounding box center [1243, 30] width 13 height 13
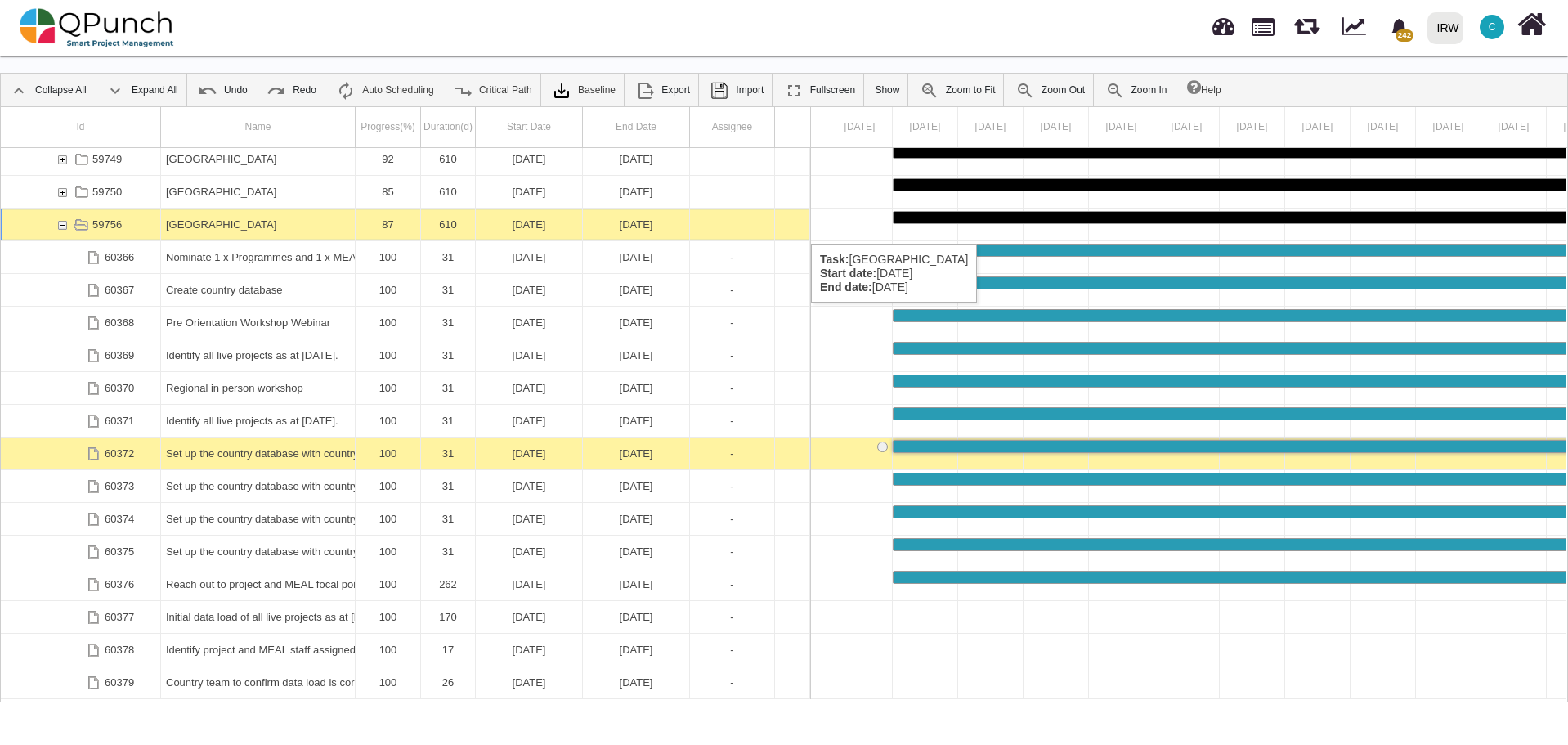
click at [64, 226] on div "59756" at bounding box center [62, 224] width 15 height 32
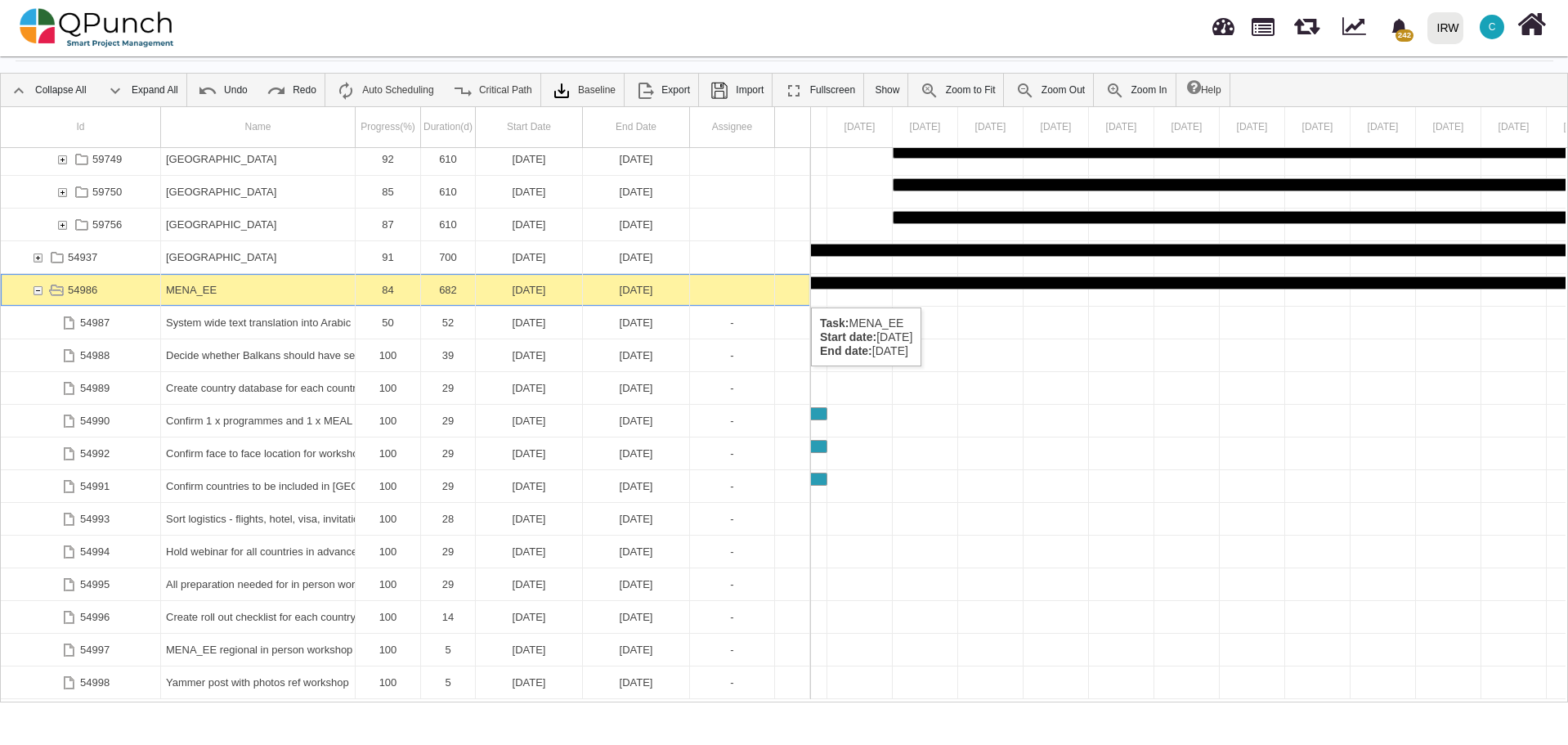
click at [36, 291] on div "54986" at bounding box center [38, 290] width 15 height 32
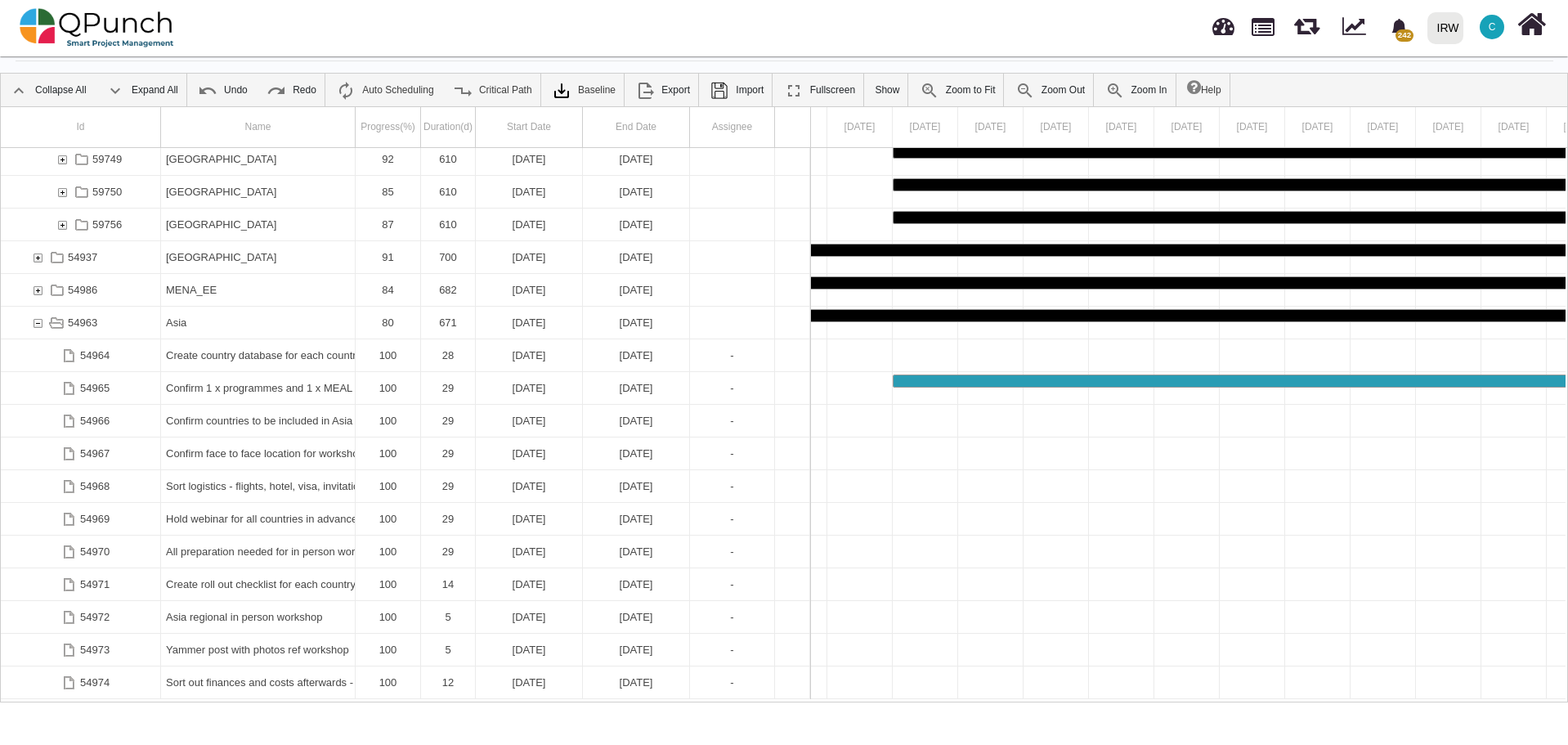
click at [36, 291] on div "54986" at bounding box center [38, 290] width 15 height 32
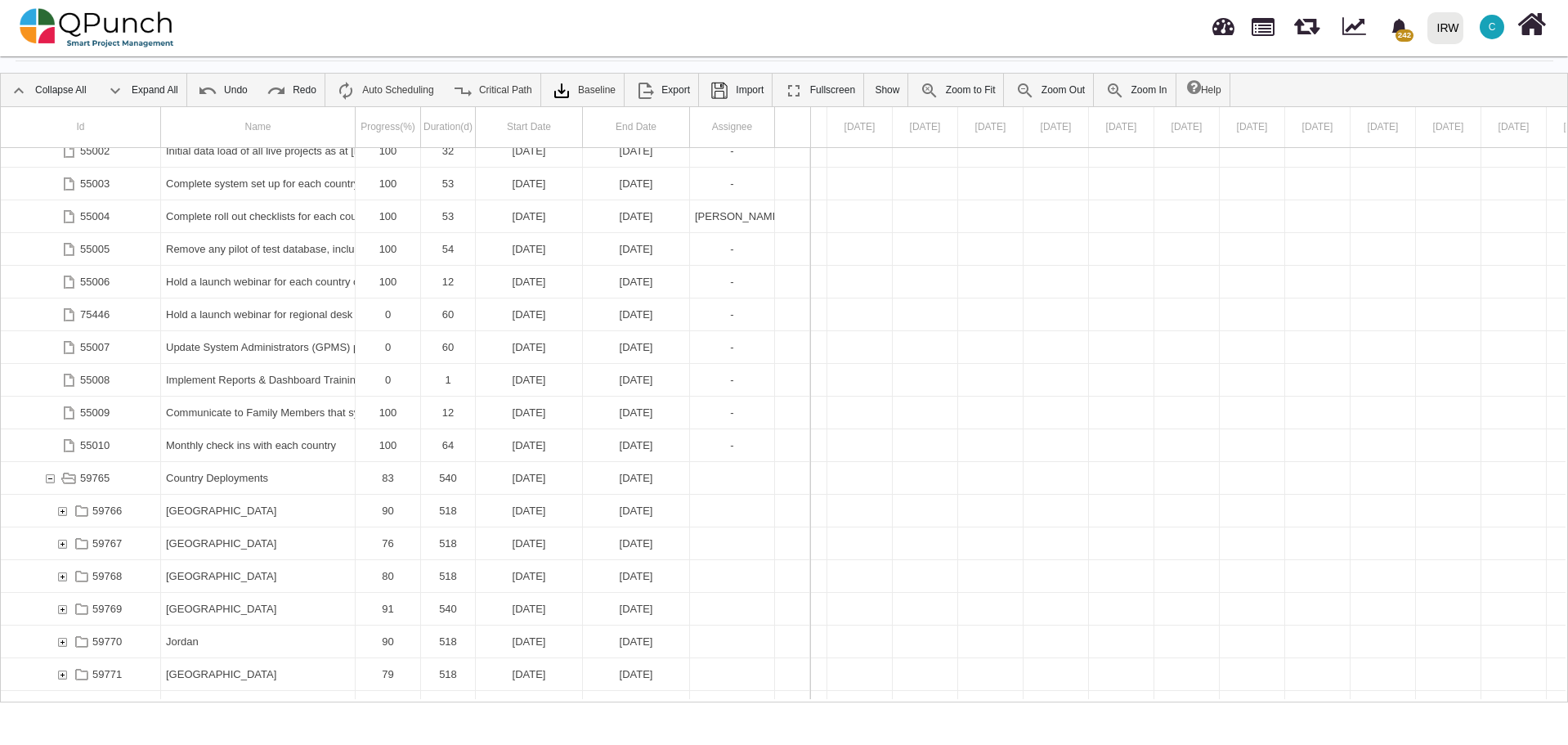
scroll to position [2294, 0]
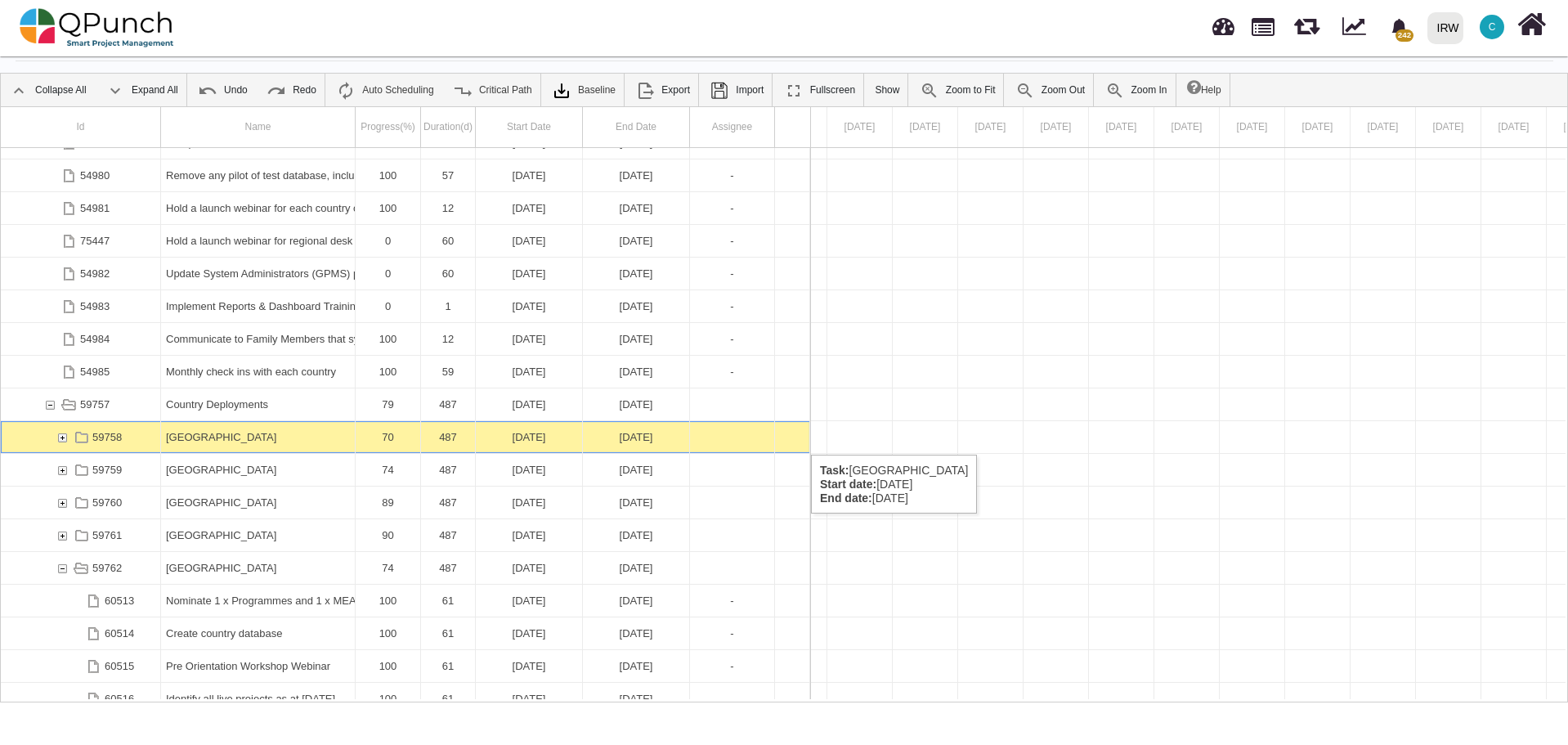
click at [192, 438] on div "[GEOGRAPHIC_DATA]" at bounding box center [258, 436] width 184 height 32
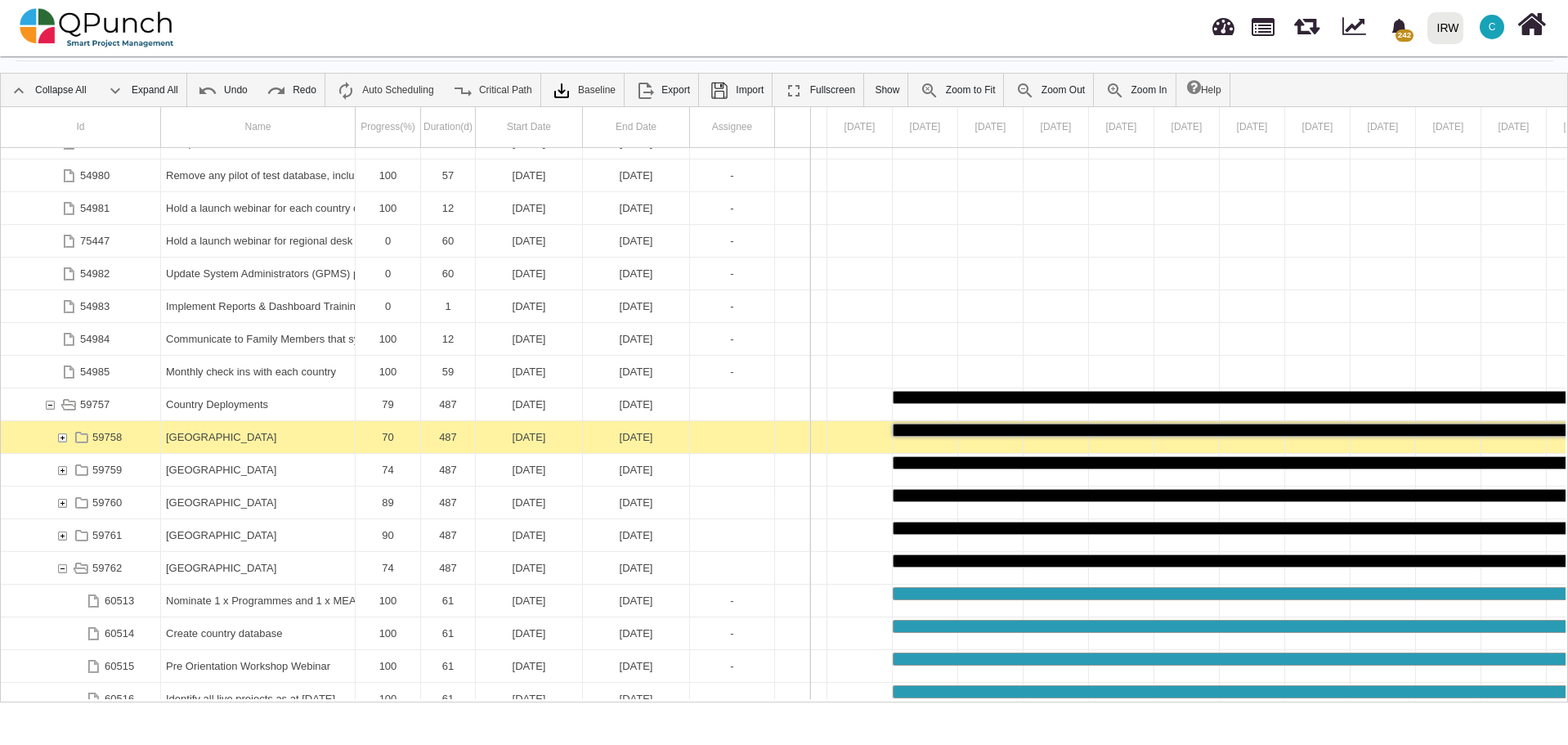
click at [192, 438] on div "[GEOGRAPHIC_DATA]" at bounding box center [258, 436] width 184 height 32
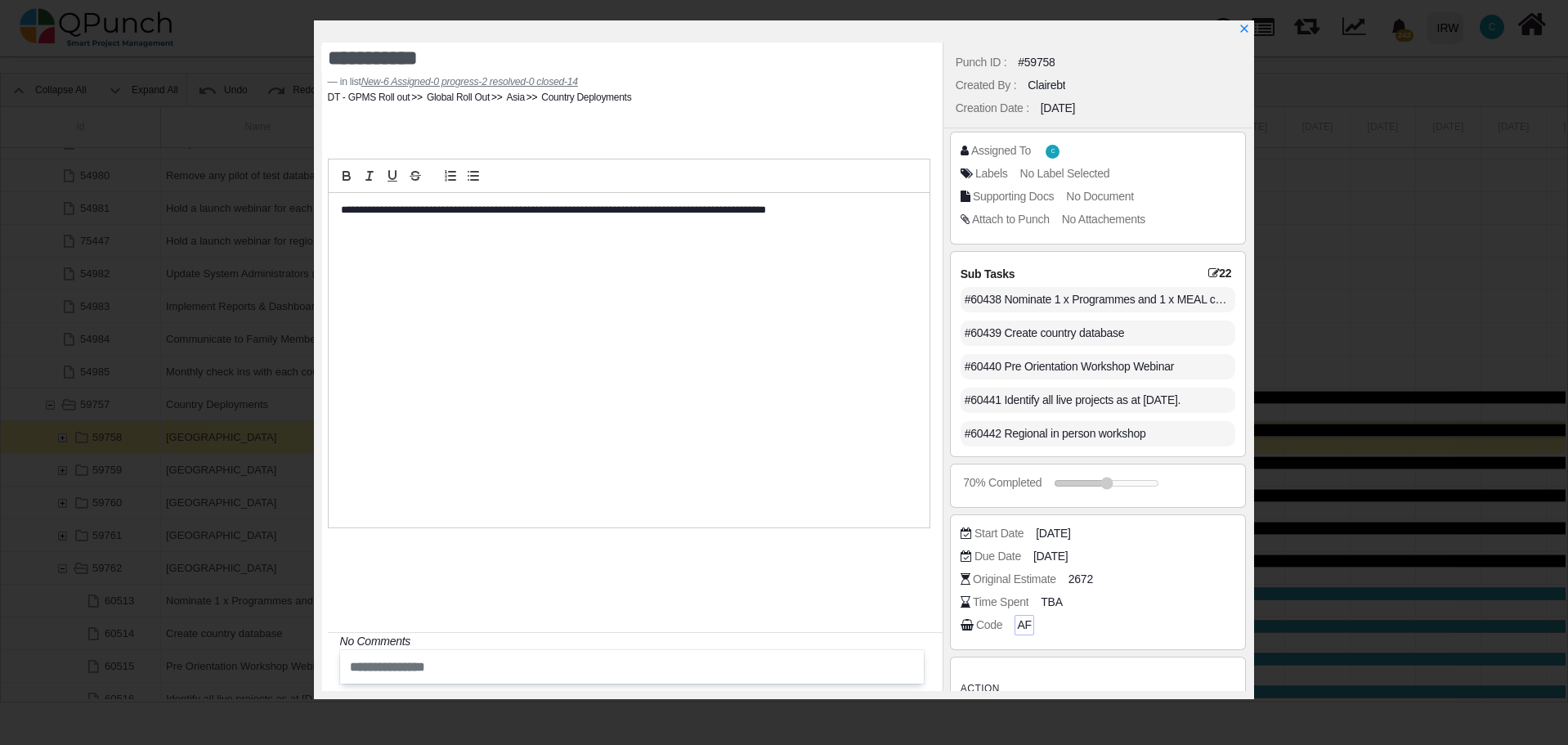
click at [1017, 624] on span "AF" at bounding box center [1023, 624] width 14 height 17
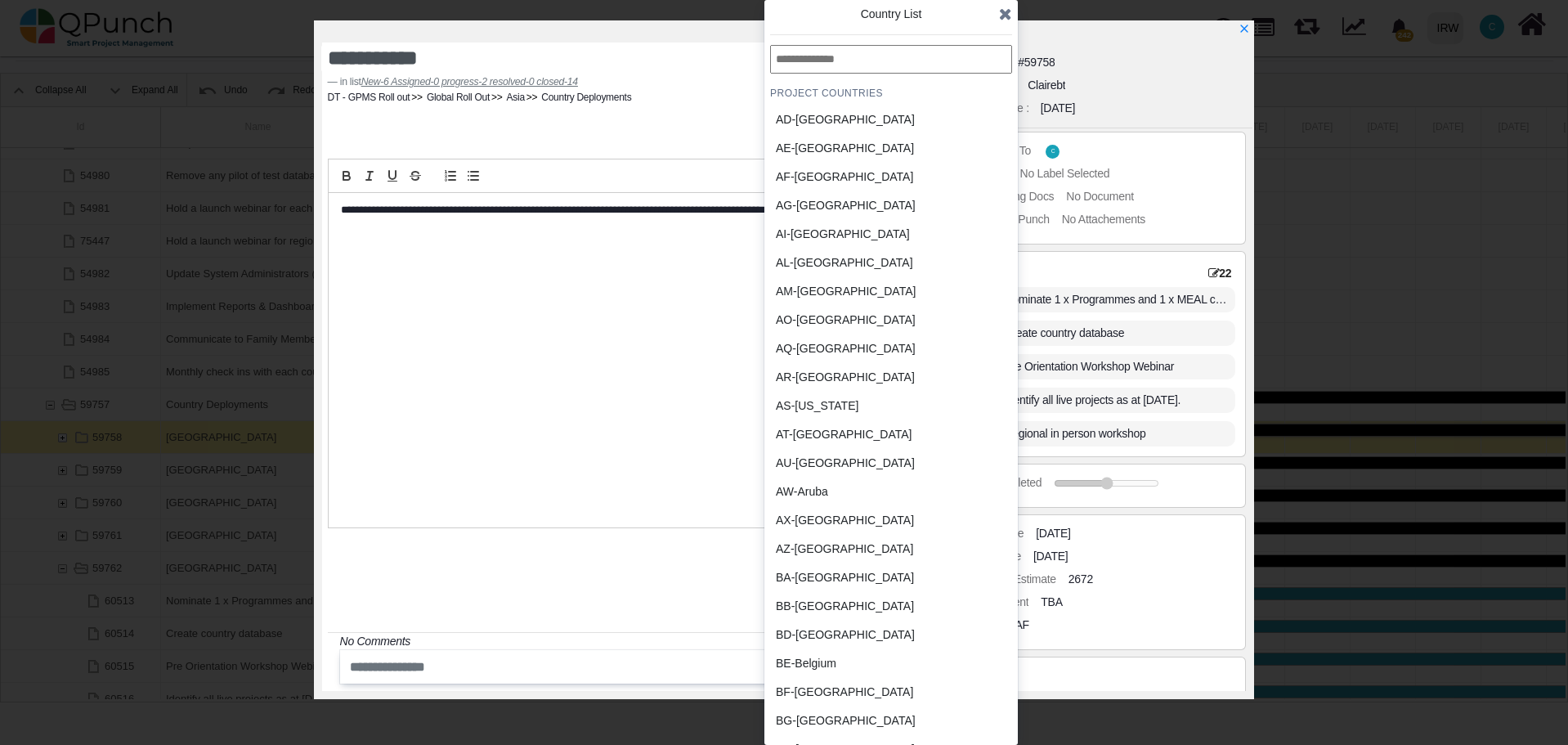
click at [808, 487] on div "AW-Aruba" at bounding box center [852, 491] width 152 height 17
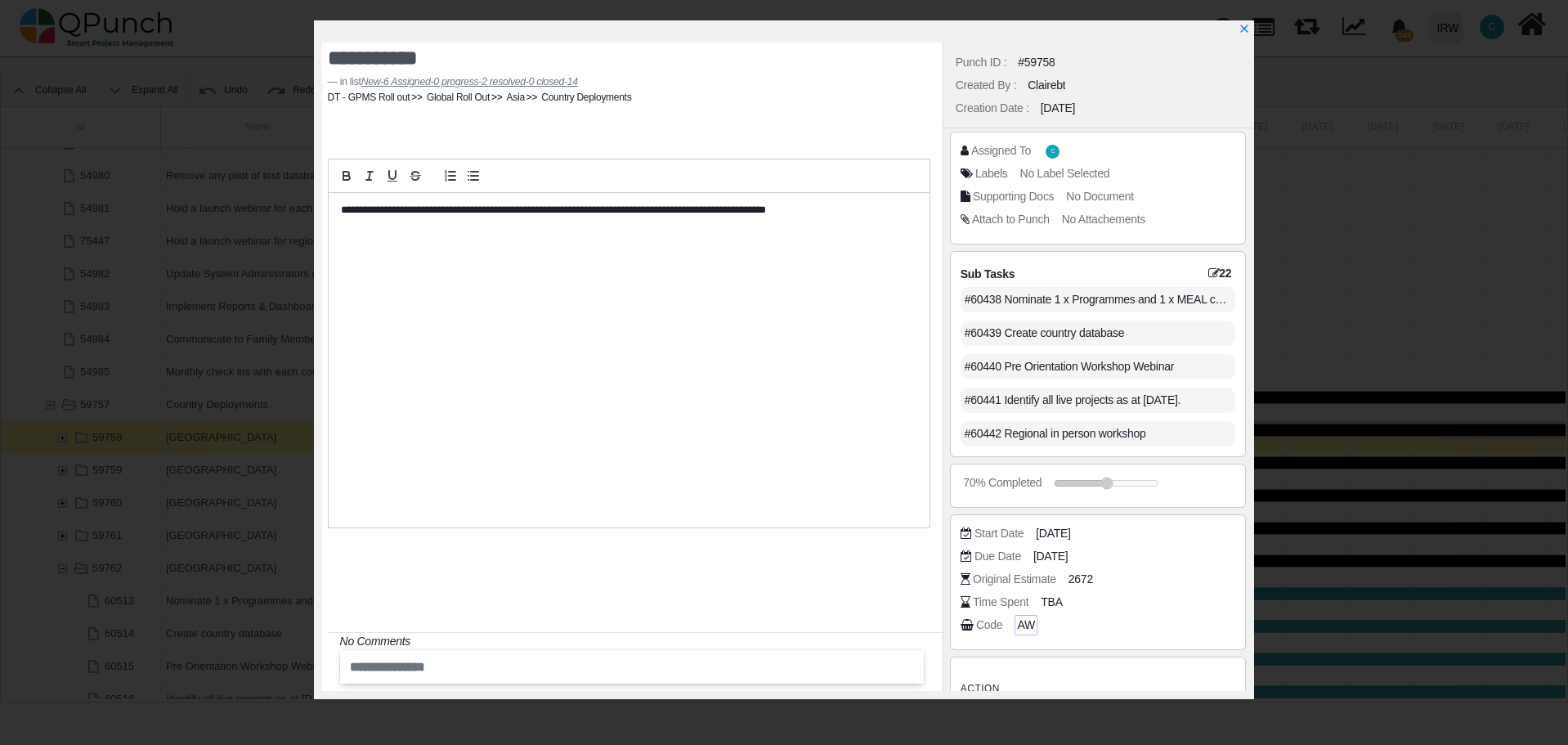
click at [1025, 624] on span "AW" at bounding box center [1025, 624] width 17 height 17
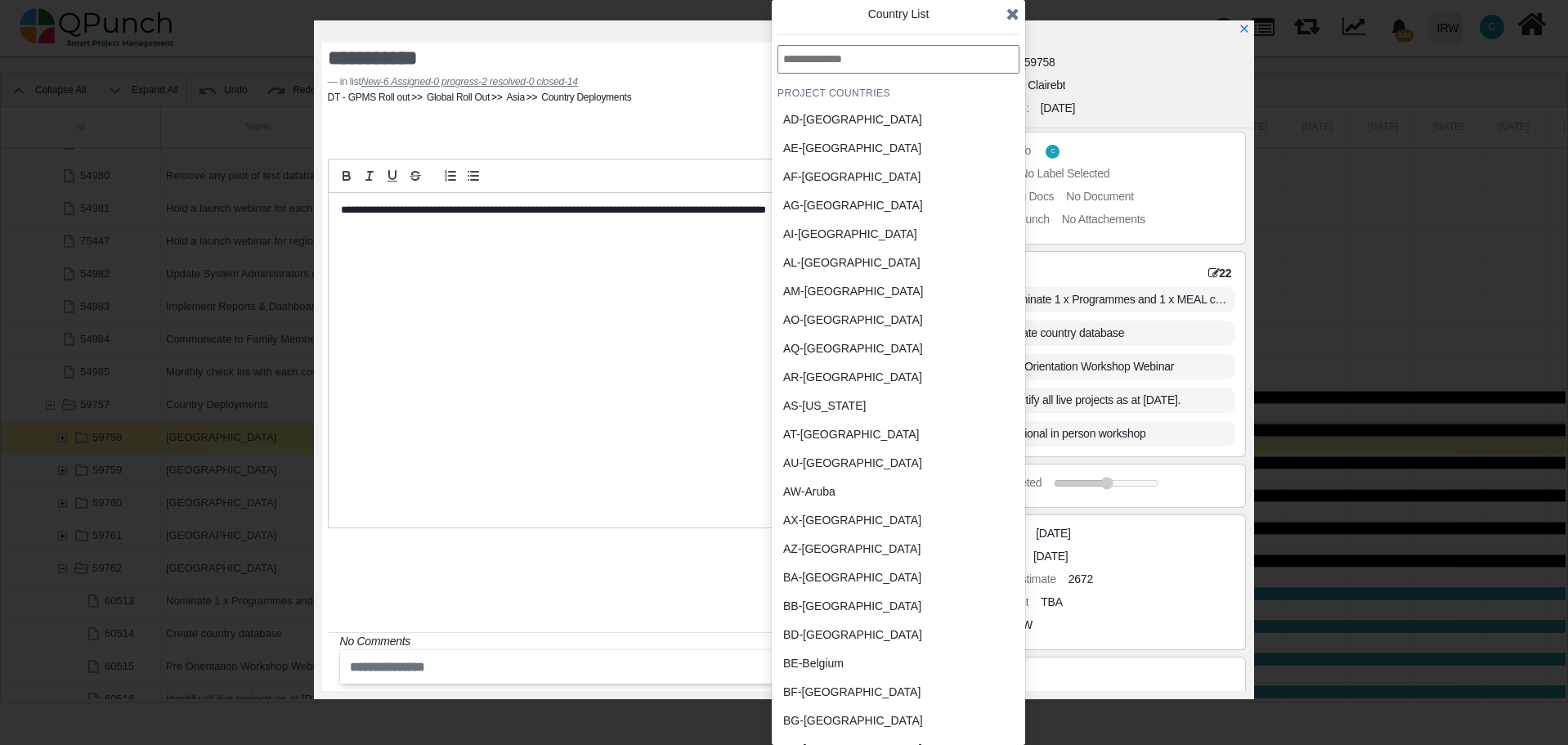
click at [825, 181] on div "AF-Afghanistan" at bounding box center [858, 176] width 152 height 17
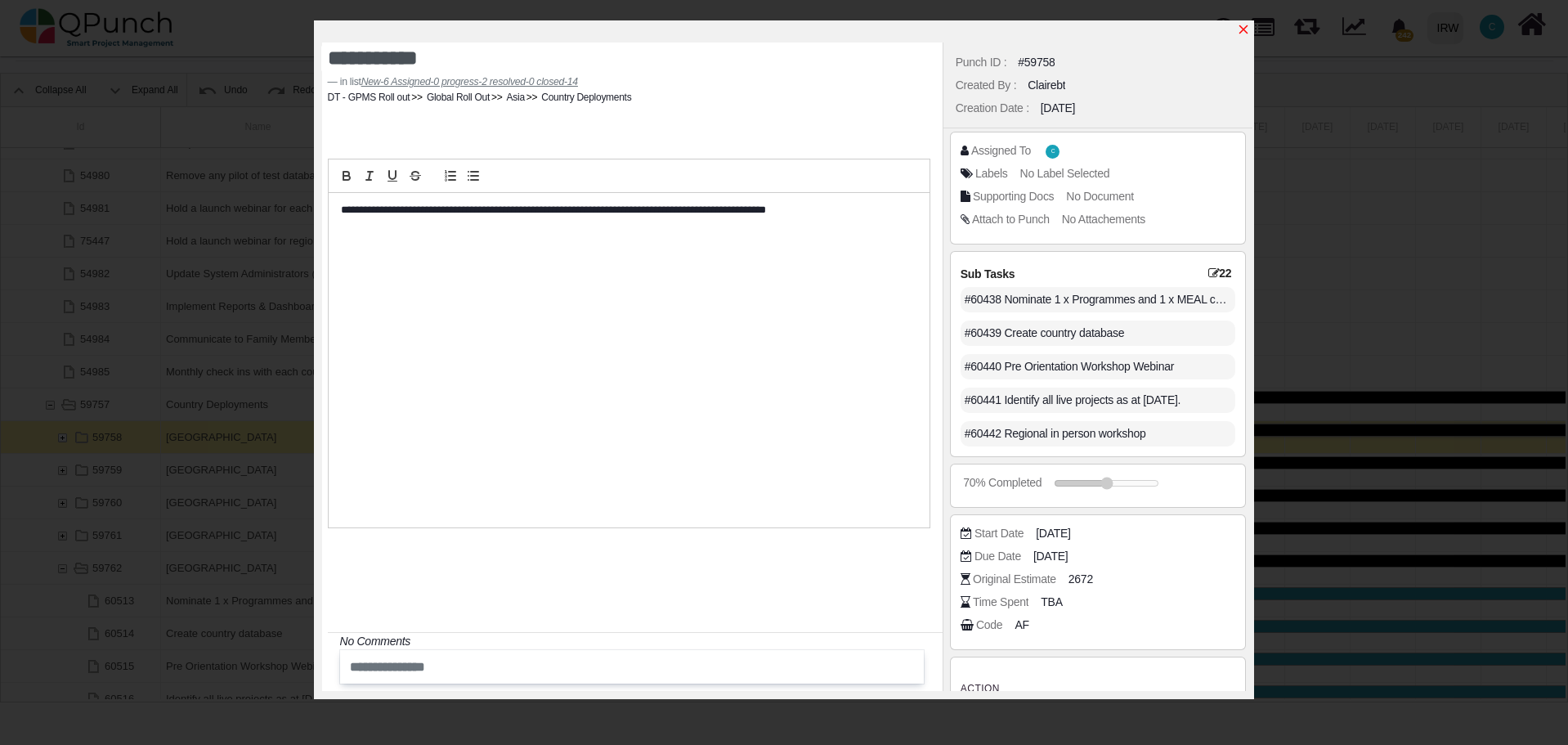
click at [1244, 33] on icon "x" at bounding box center [1243, 30] width 13 height 13
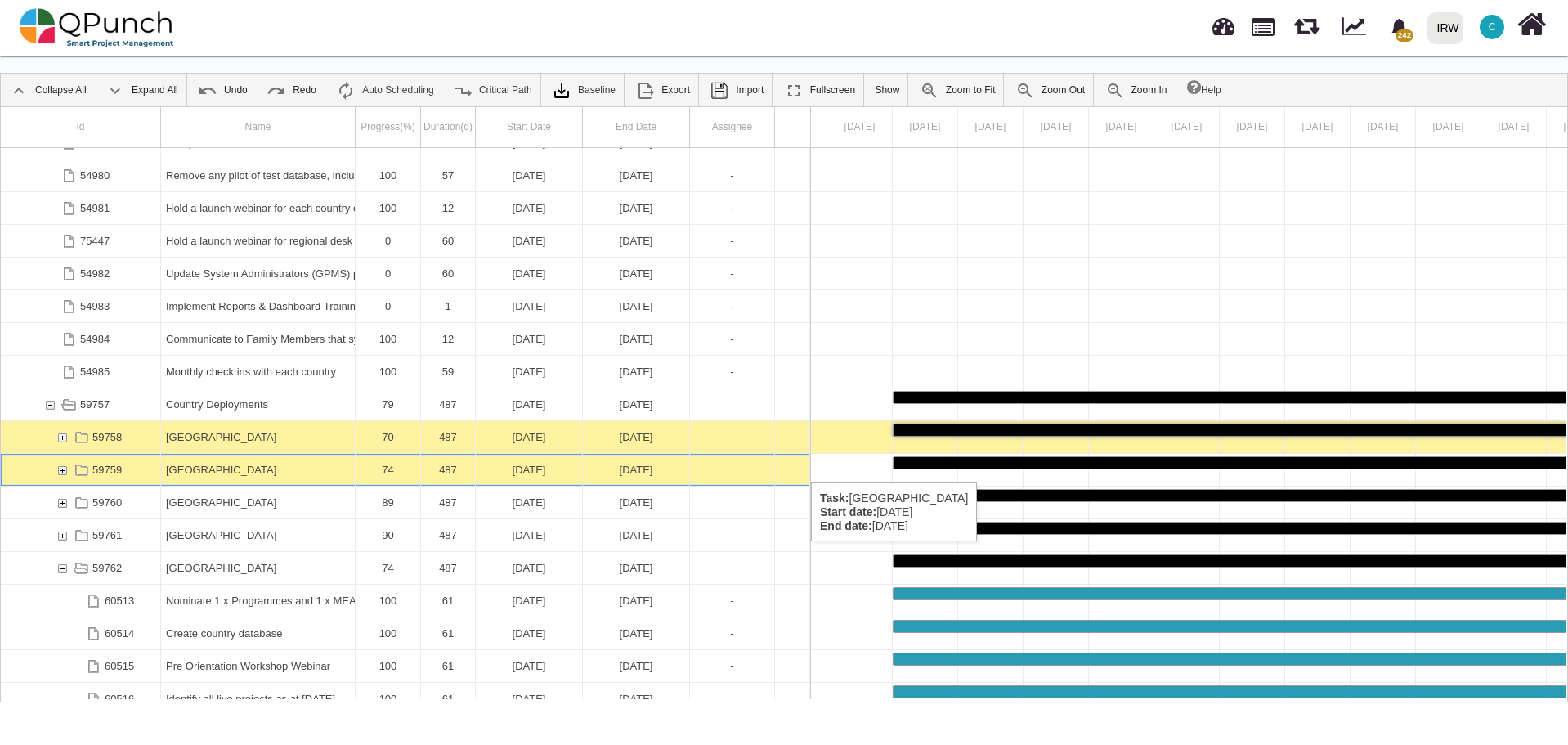
click at [217, 466] on div "[GEOGRAPHIC_DATA]" at bounding box center [258, 469] width 184 height 32
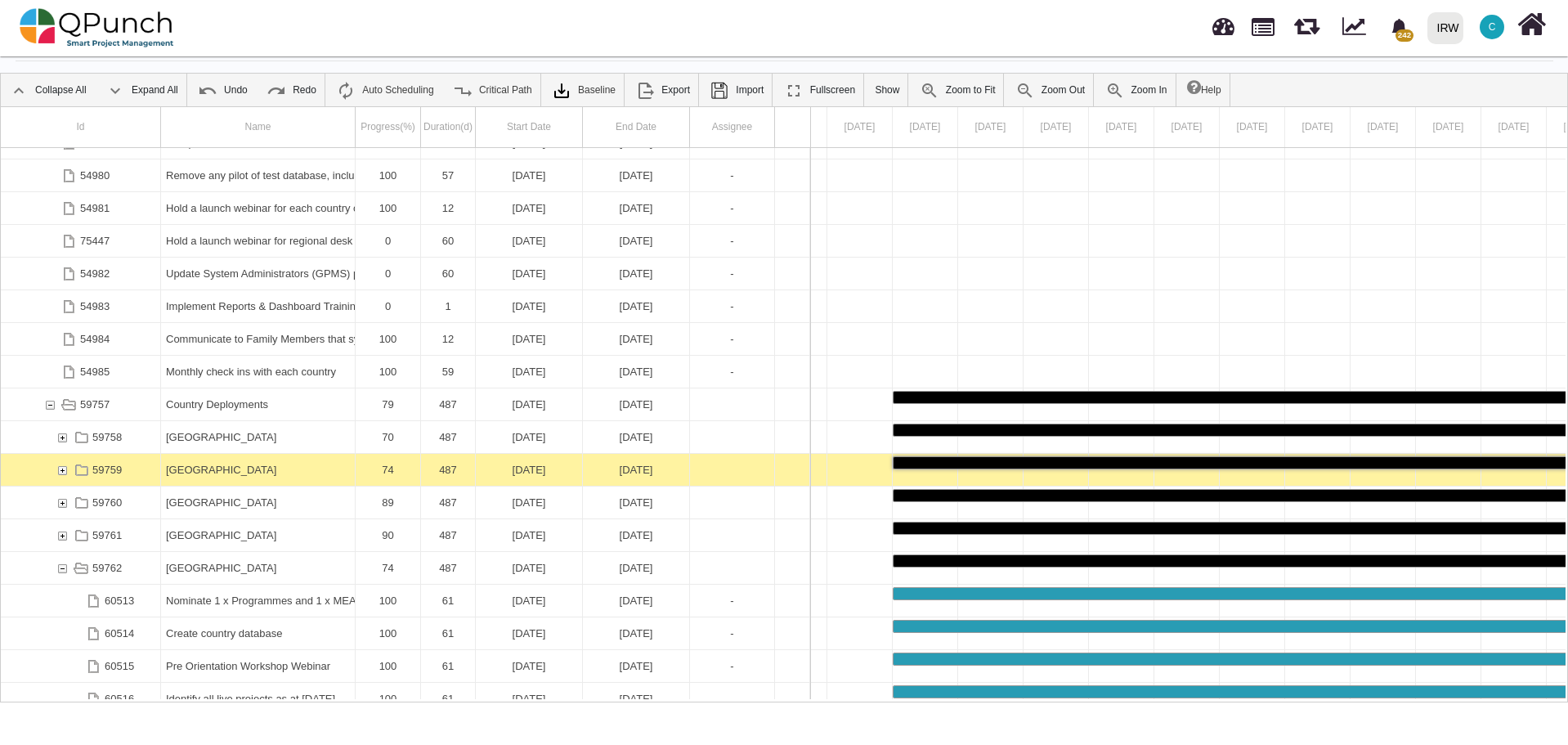
click at [217, 466] on div "[GEOGRAPHIC_DATA]" at bounding box center [258, 469] width 184 height 32
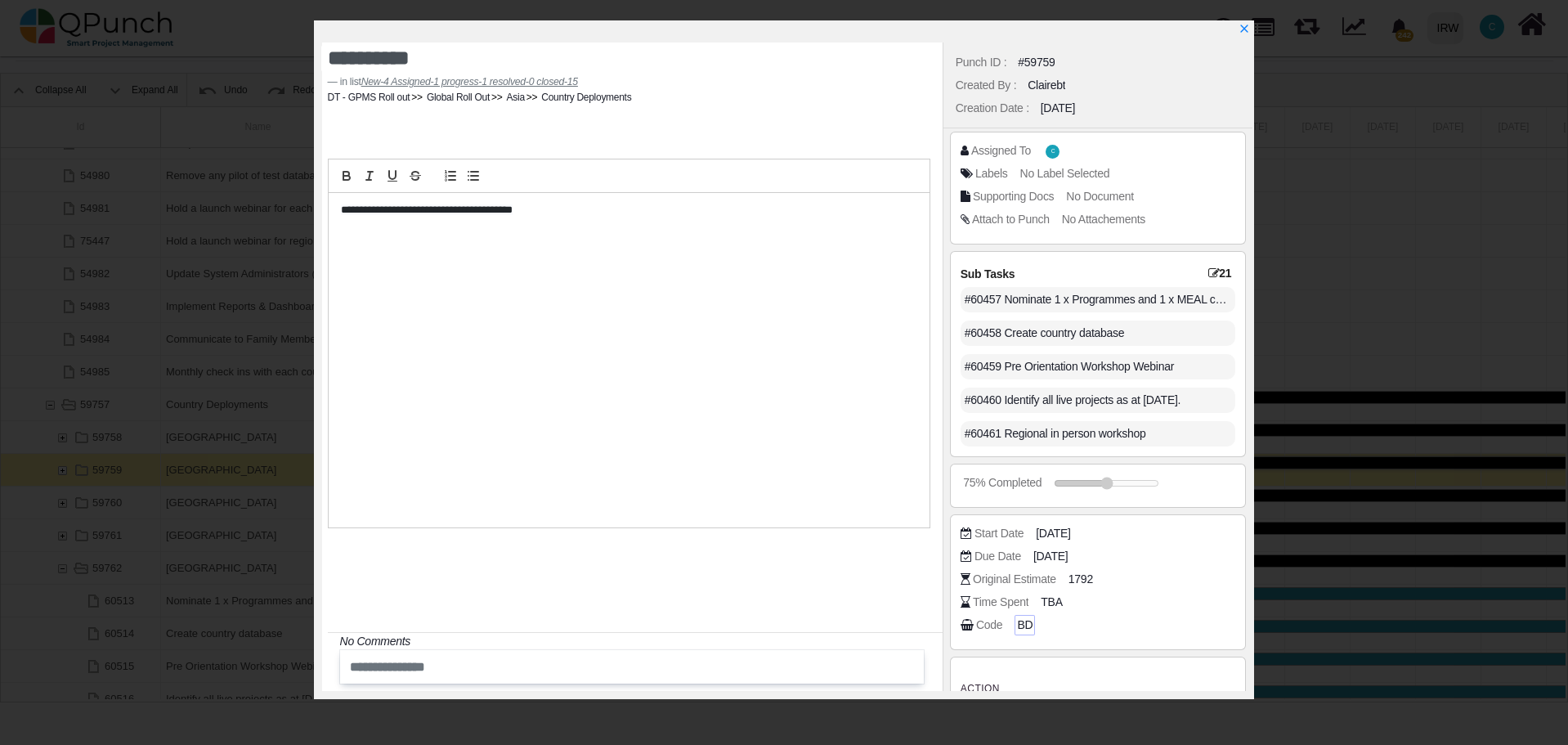
click at [1022, 624] on span "BD" at bounding box center [1024, 624] width 16 height 17
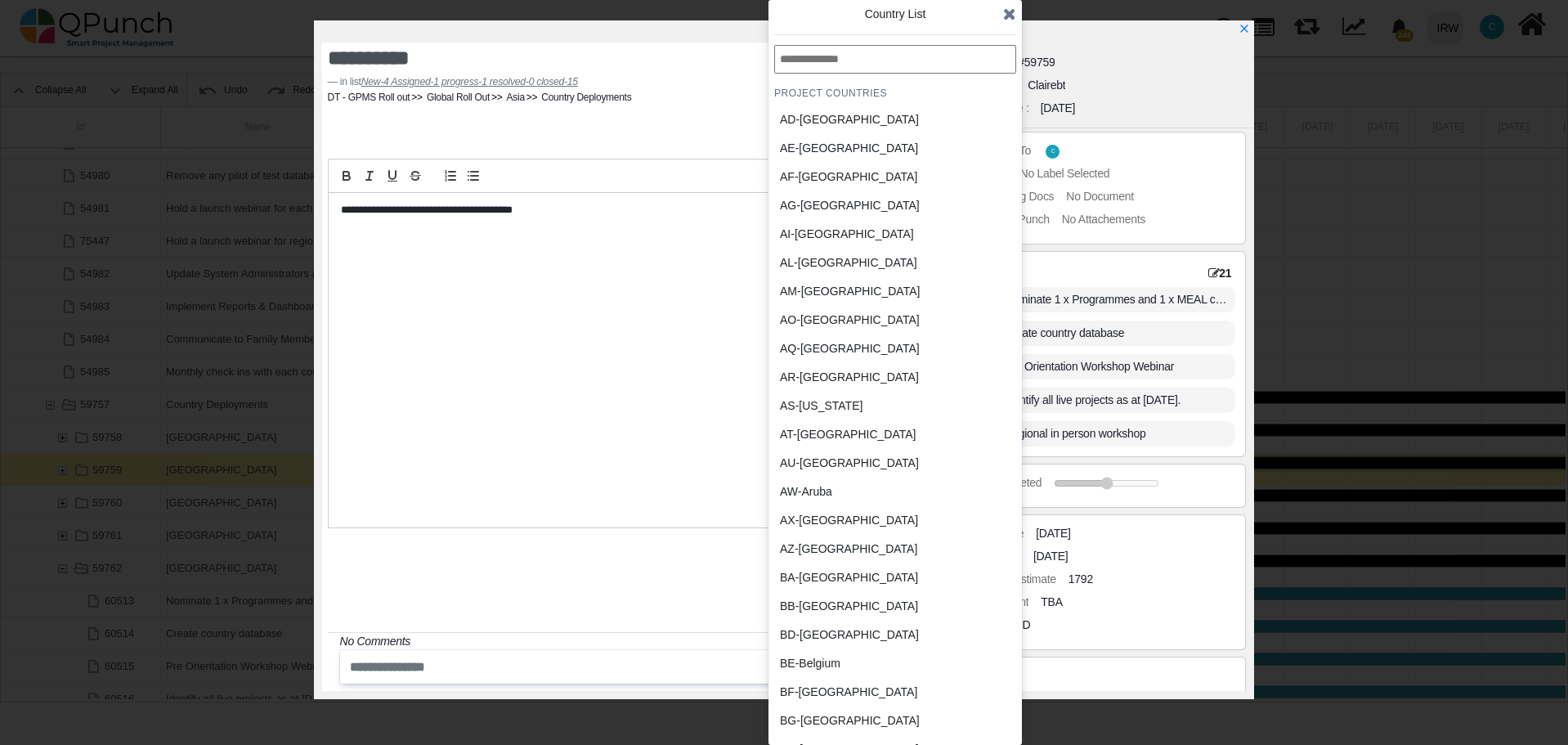
click at [870, 573] on div "BA-Bosnia and Herzegovina" at bounding box center [856, 577] width 152 height 17
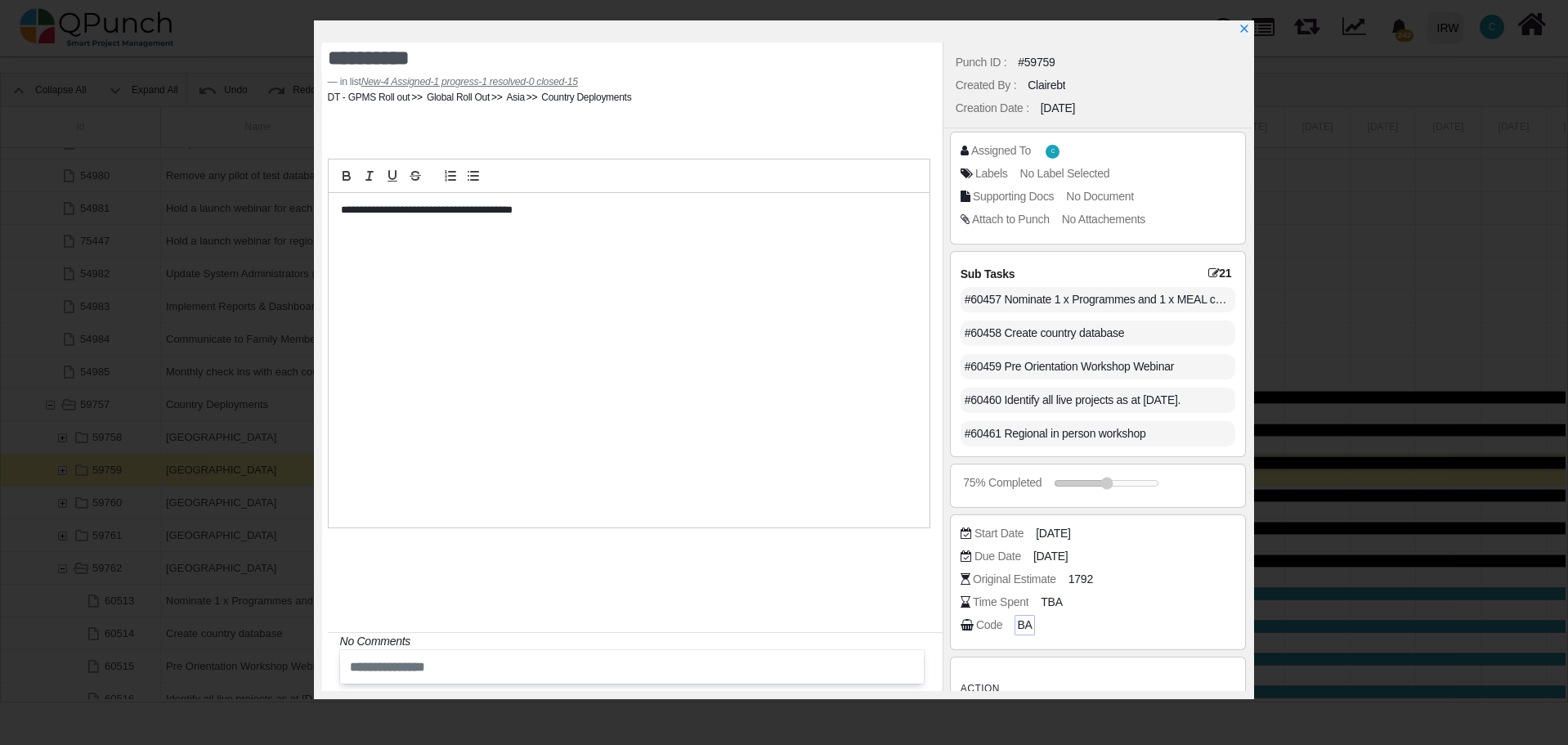
click at [1021, 626] on span "BA" at bounding box center [1024, 624] width 15 height 17
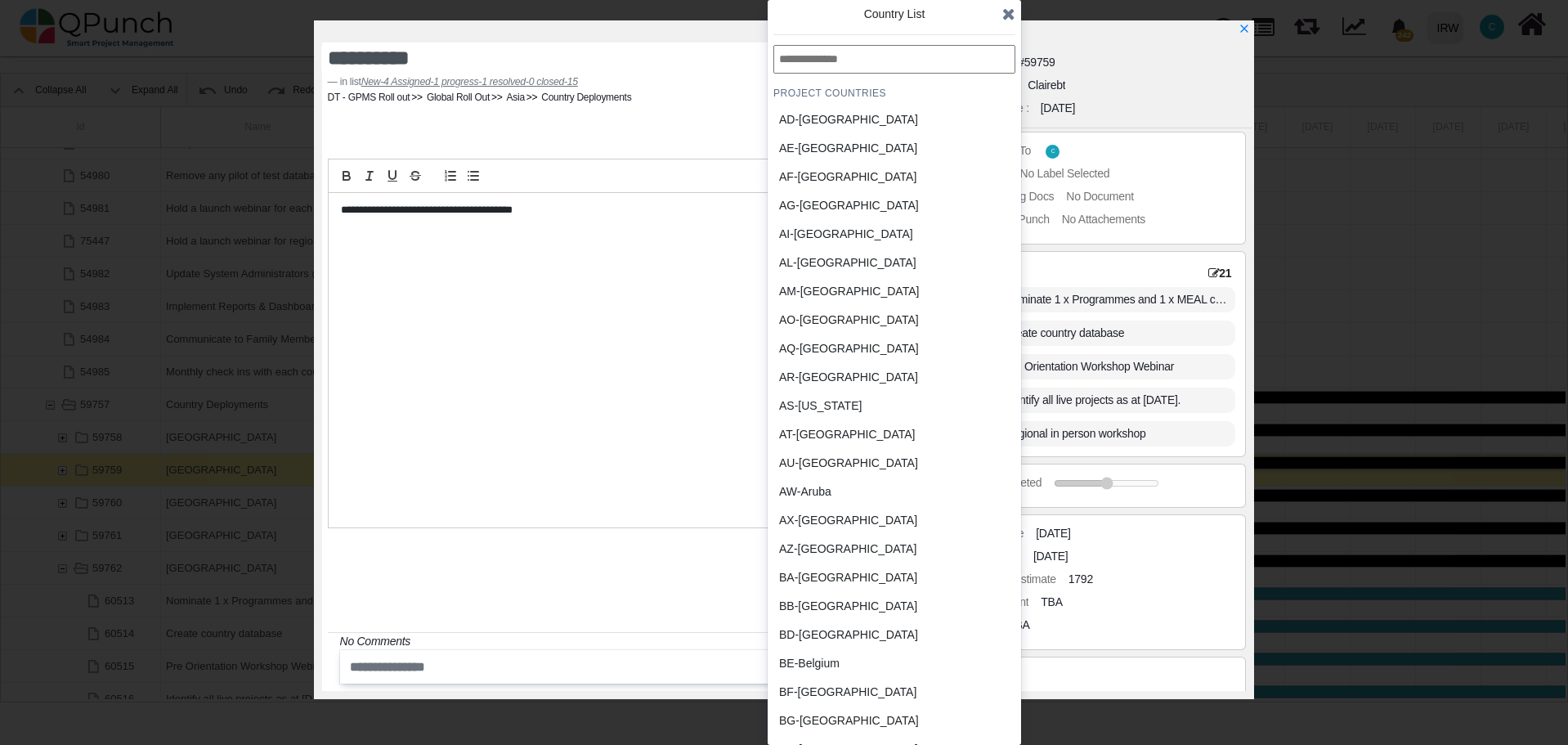
click at [834, 635] on div "BD-Bangladesh" at bounding box center [855, 634] width 152 height 17
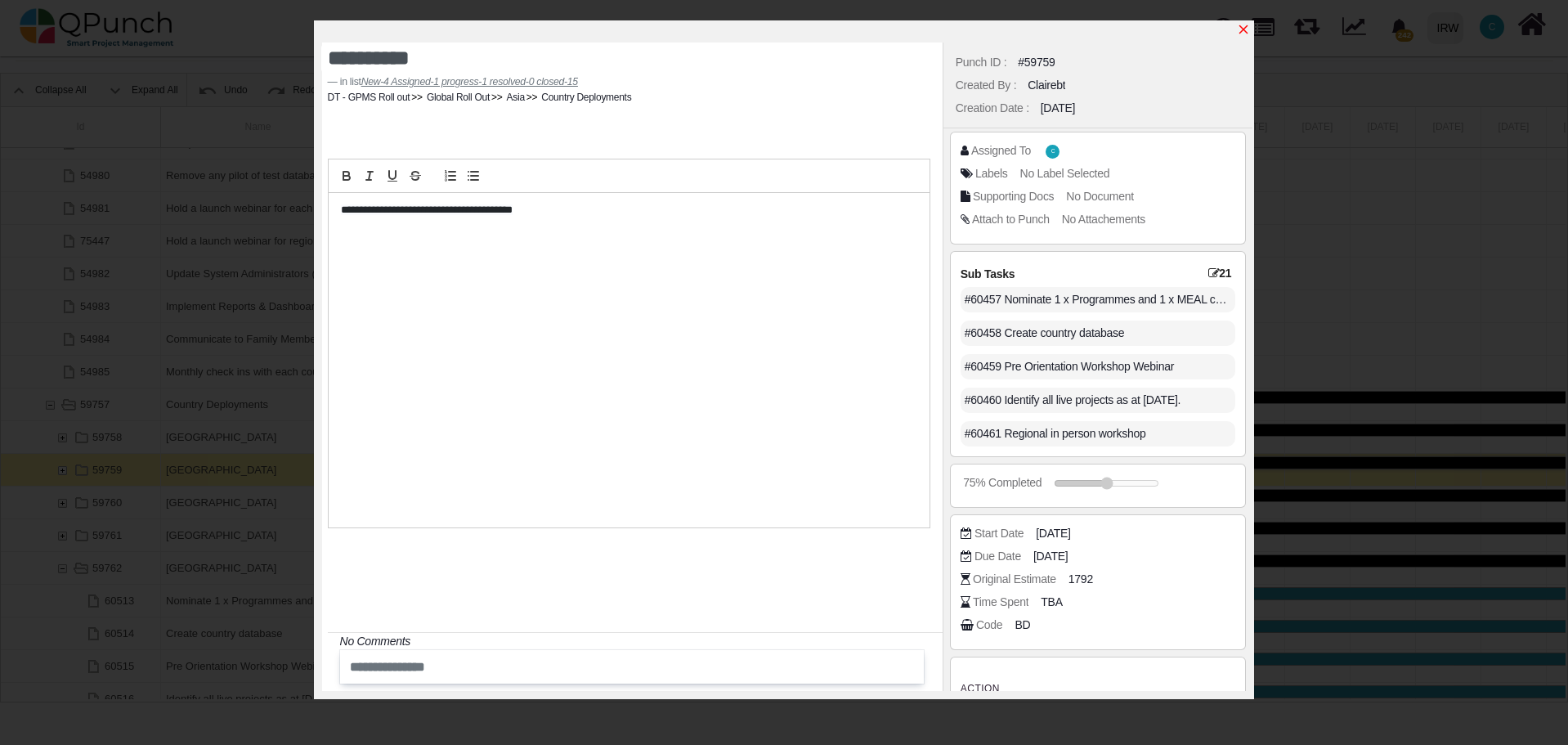
click at [1246, 30] on icon "x" at bounding box center [1243, 30] width 9 height 9
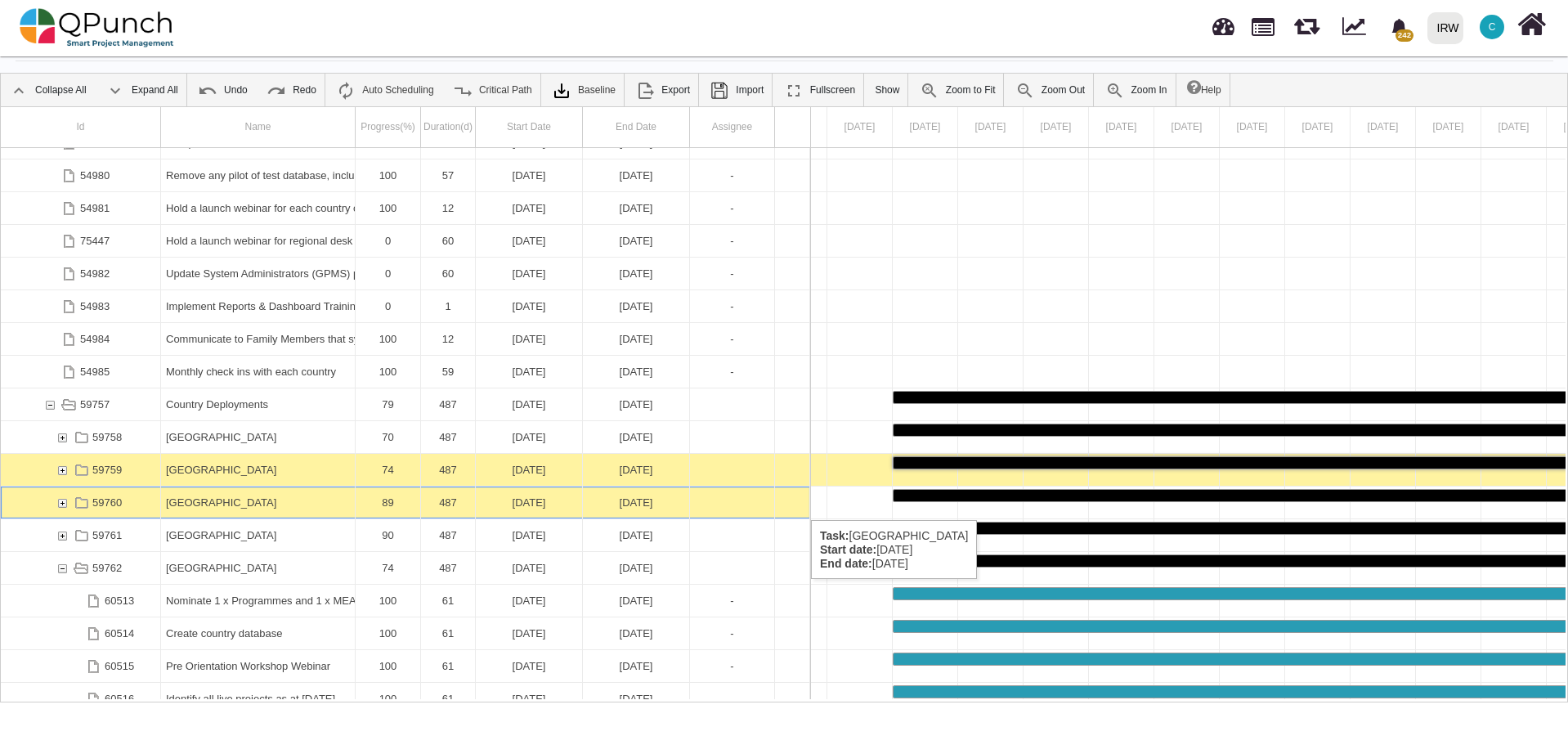
click at [272, 504] on div "[GEOGRAPHIC_DATA]" at bounding box center [258, 502] width 184 height 32
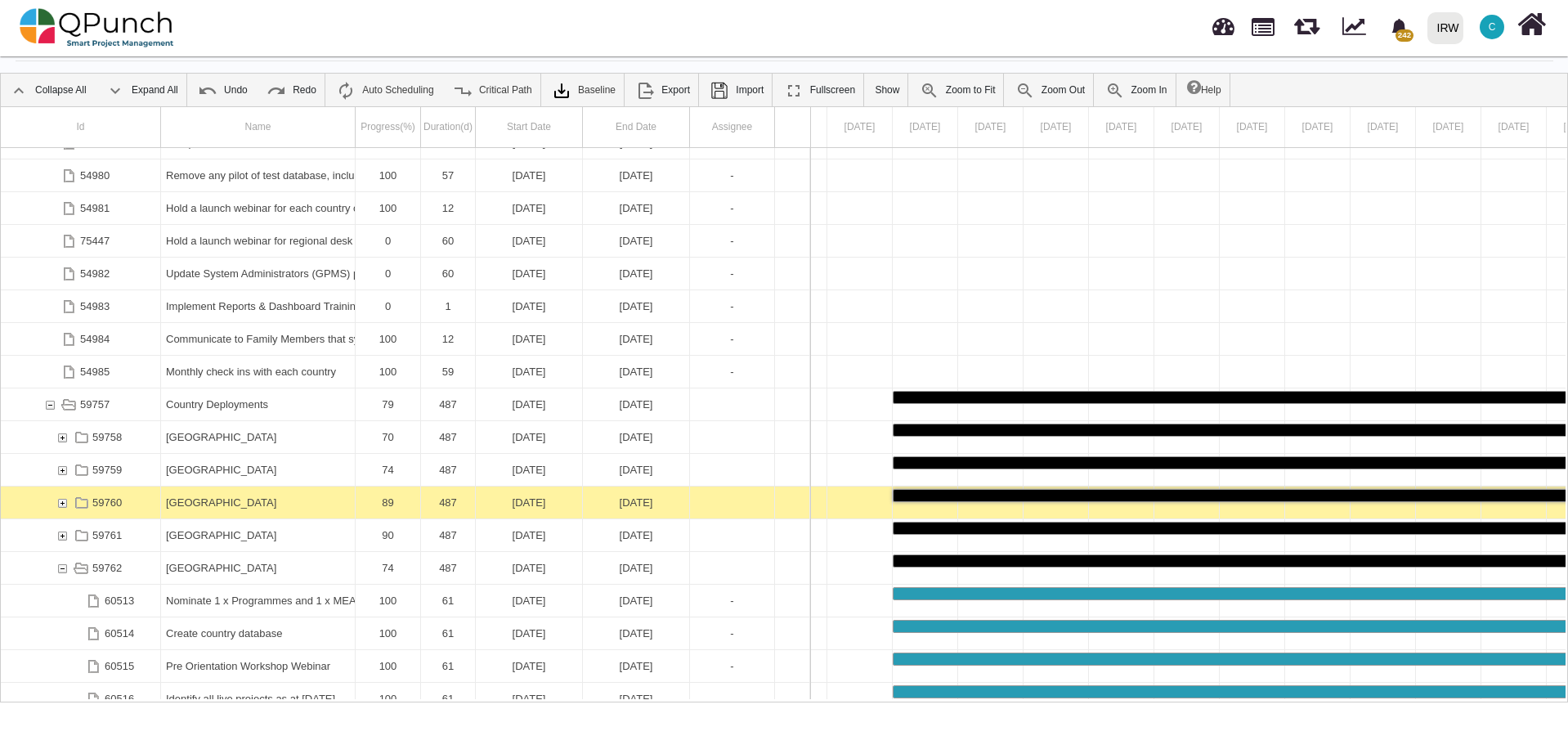
click at [272, 504] on div "[GEOGRAPHIC_DATA]" at bounding box center [258, 502] width 184 height 32
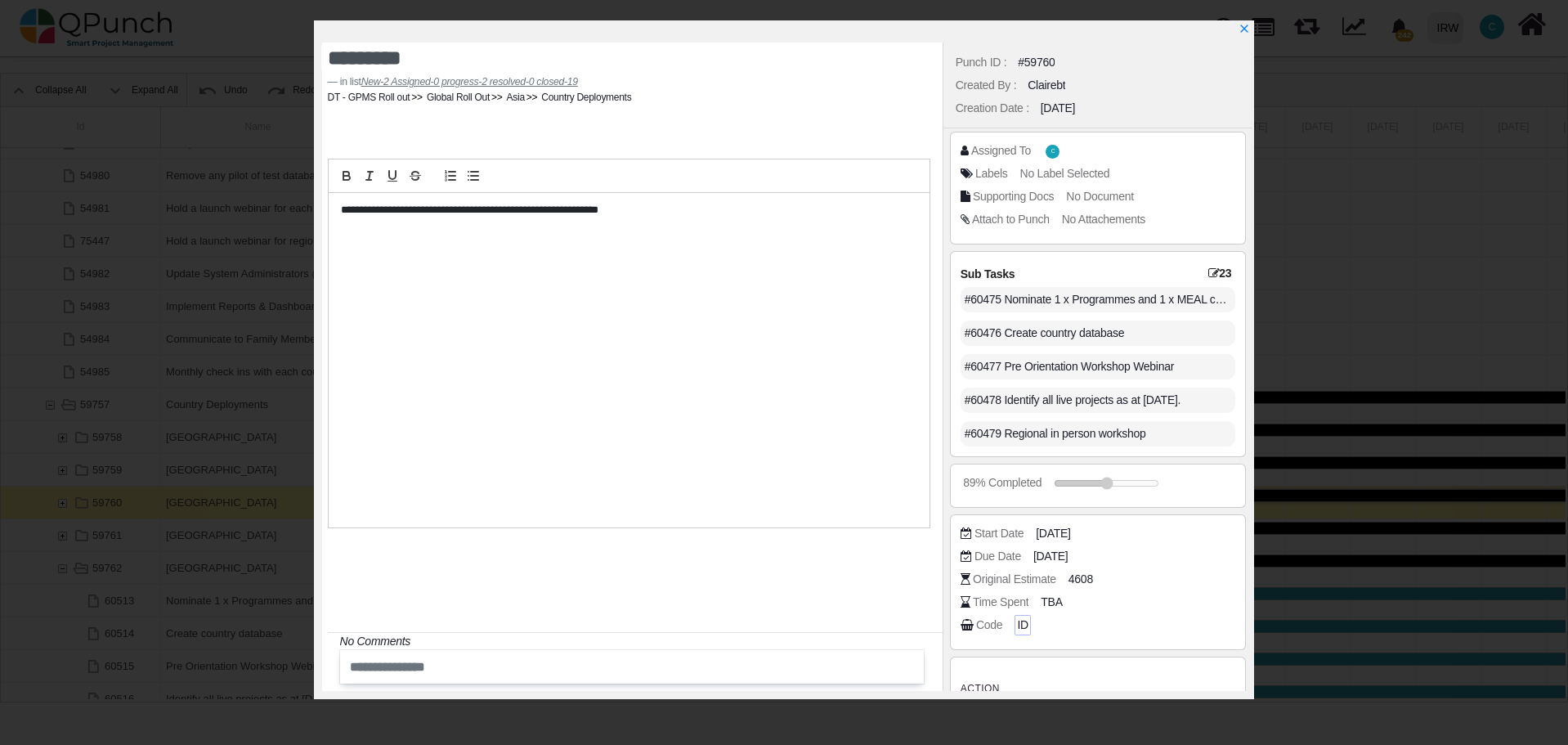
click at [1019, 626] on span "ID" at bounding box center [1022, 624] width 11 height 17
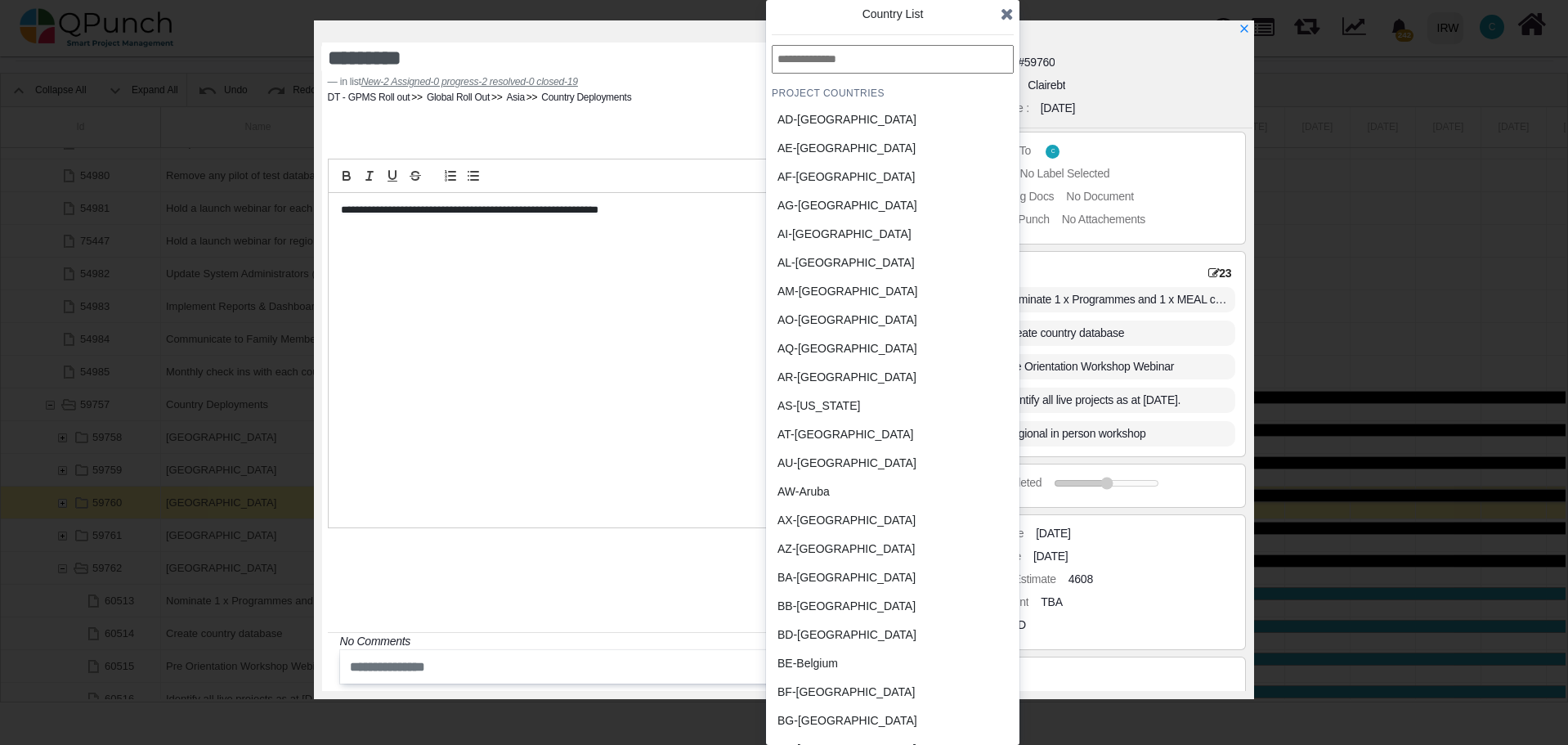
click at [813, 544] on div "AZ-Azerbaijan" at bounding box center [853, 549] width 152 height 17
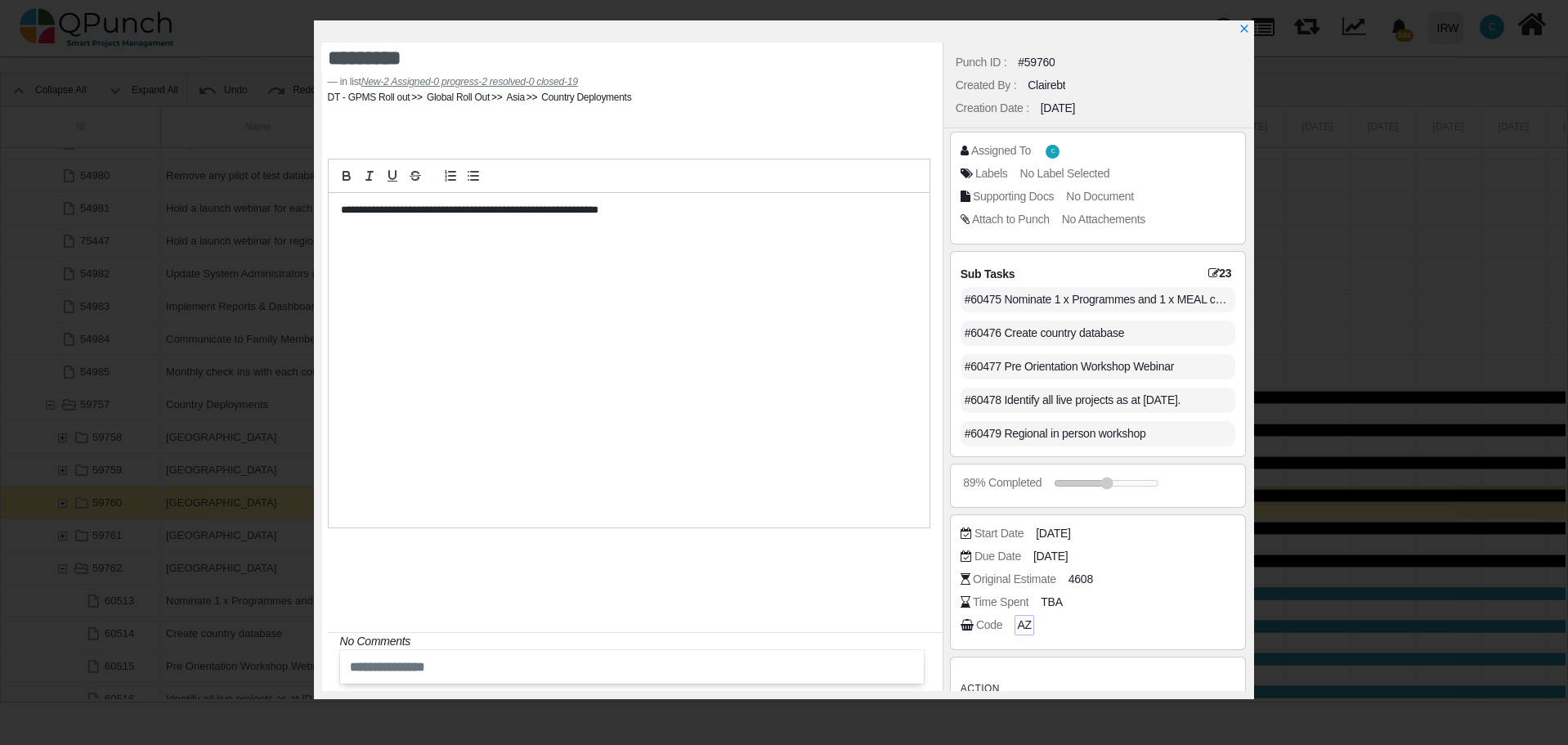
click at [1024, 622] on span "AZ" at bounding box center [1023, 624] width 14 height 17
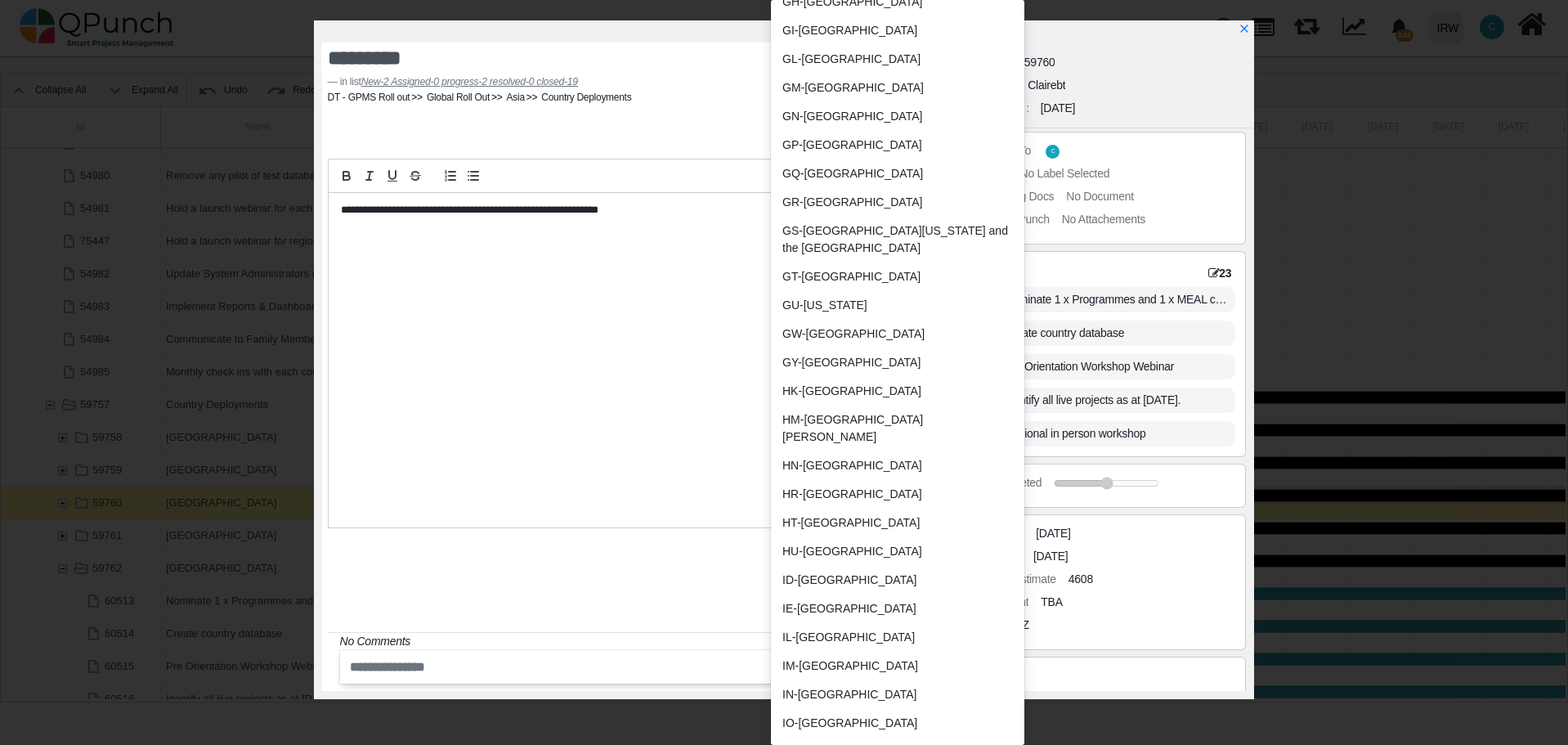
click at [832, 571] on div "ID-Indonesia" at bounding box center [858, 579] width 152 height 17
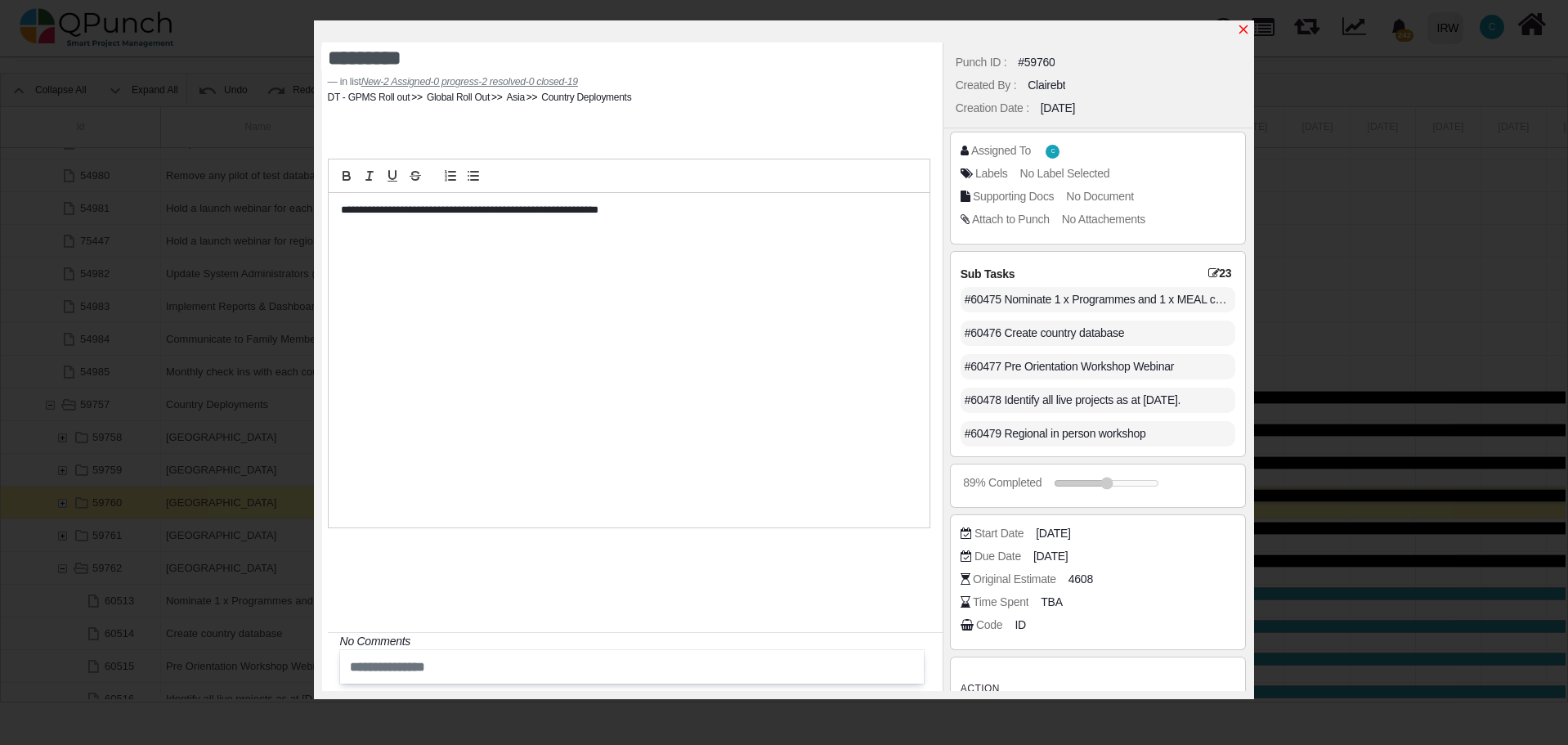
click at [1246, 32] on icon "x" at bounding box center [1243, 30] width 9 height 9
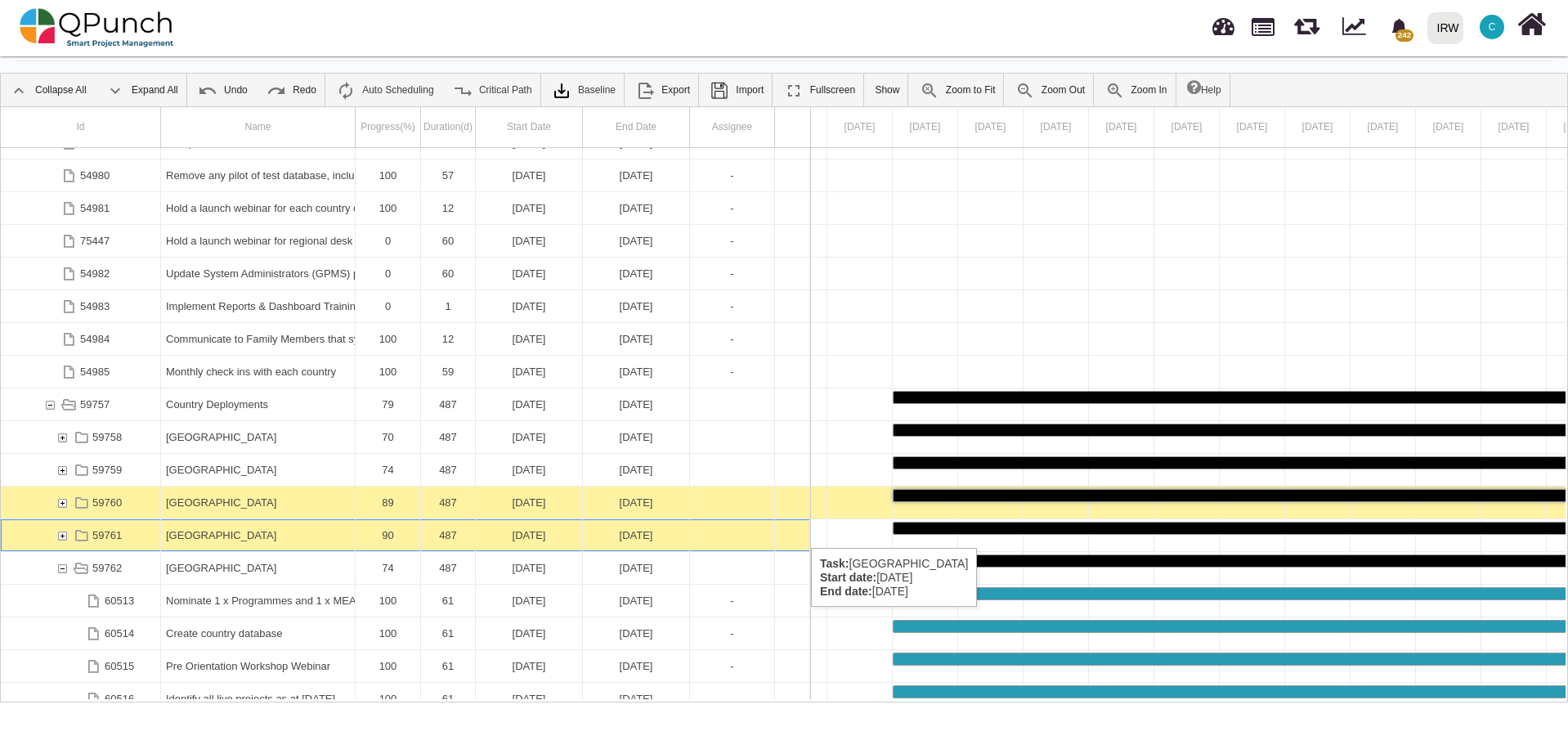
click at [226, 532] on div "[GEOGRAPHIC_DATA]" at bounding box center [258, 535] width 184 height 32
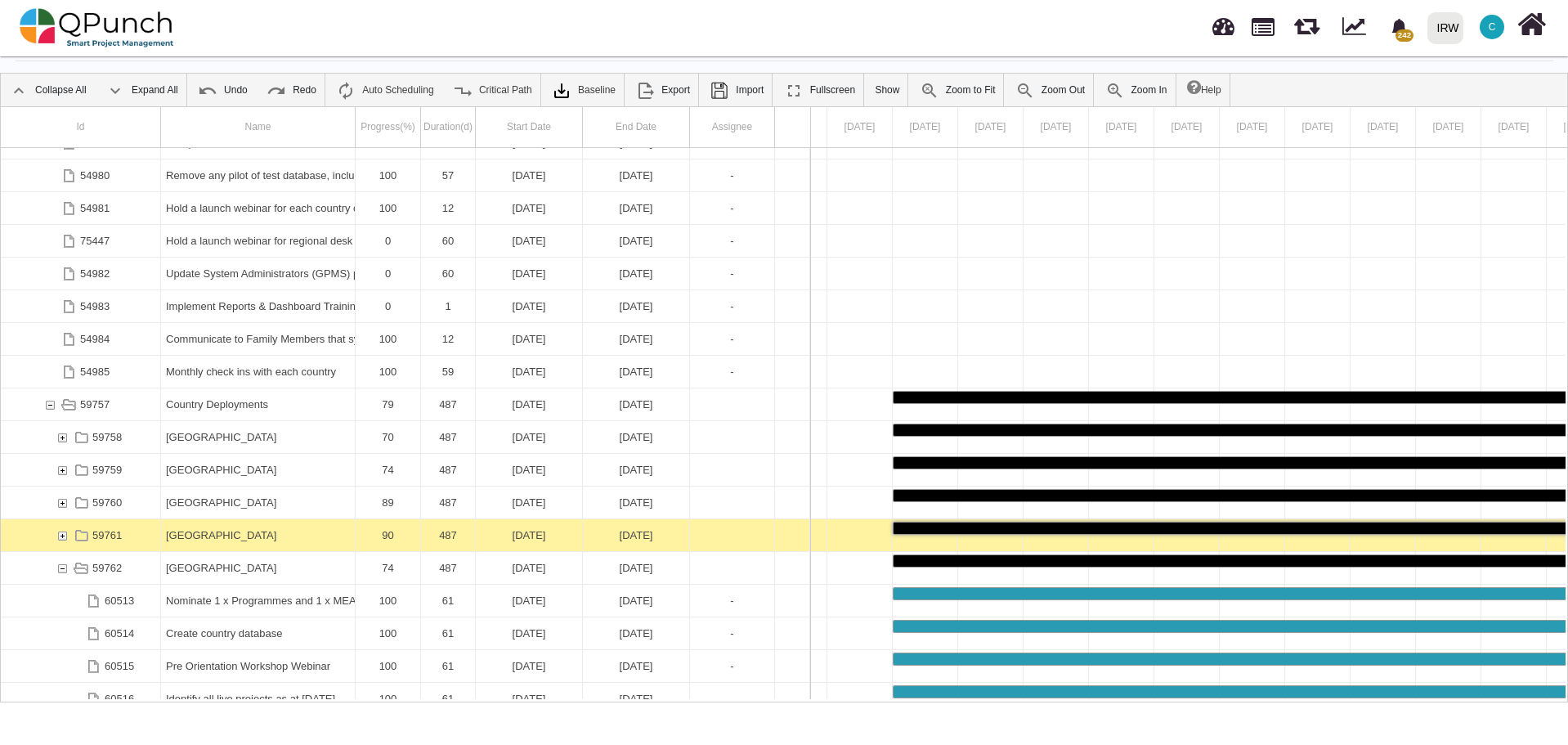
click at [226, 532] on div "[GEOGRAPHIC_DATA]" at bounding box center [258, 535] width 184 height 32
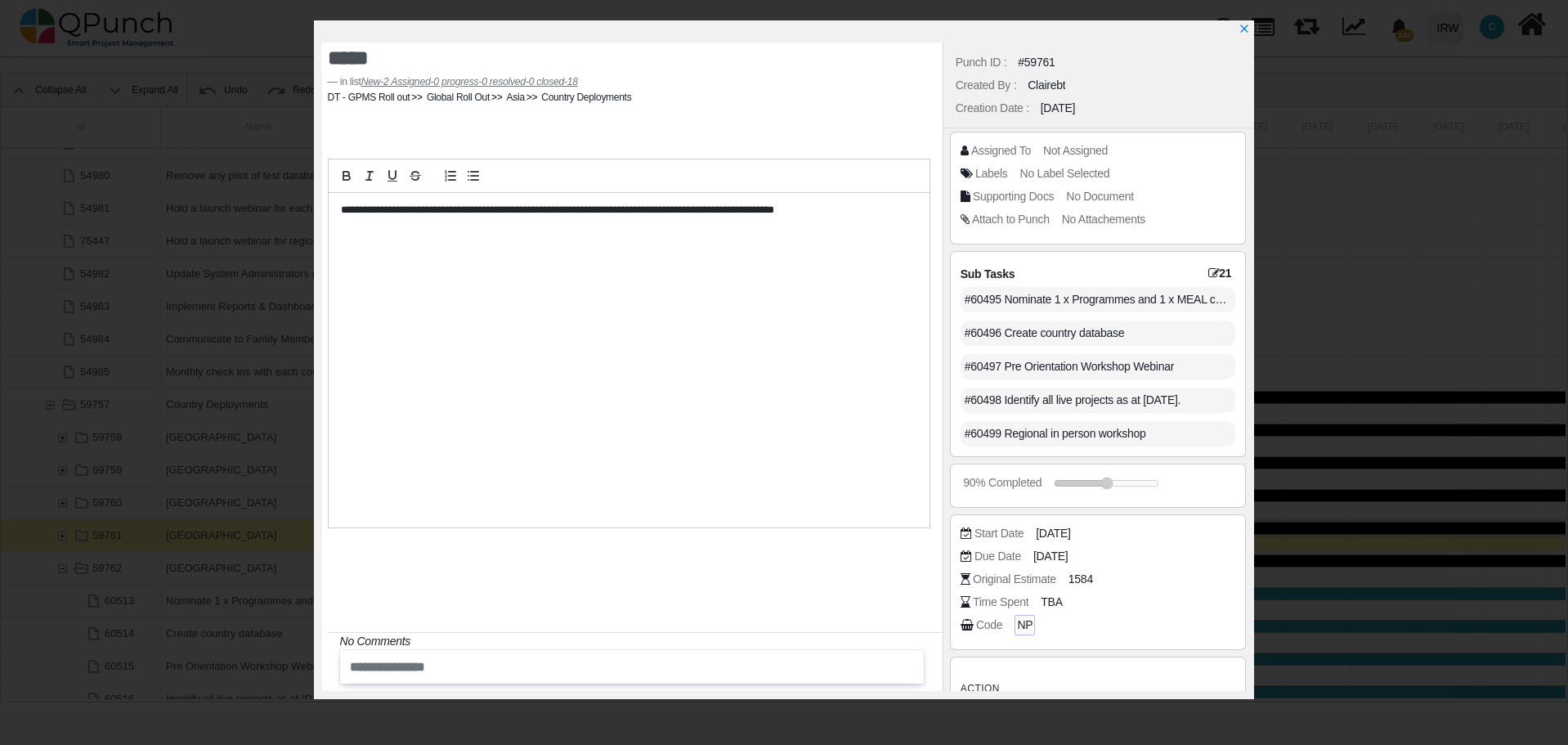
click at [1021, 624] on span "NP" at bounding box center [1024, 624] width 16 height 17
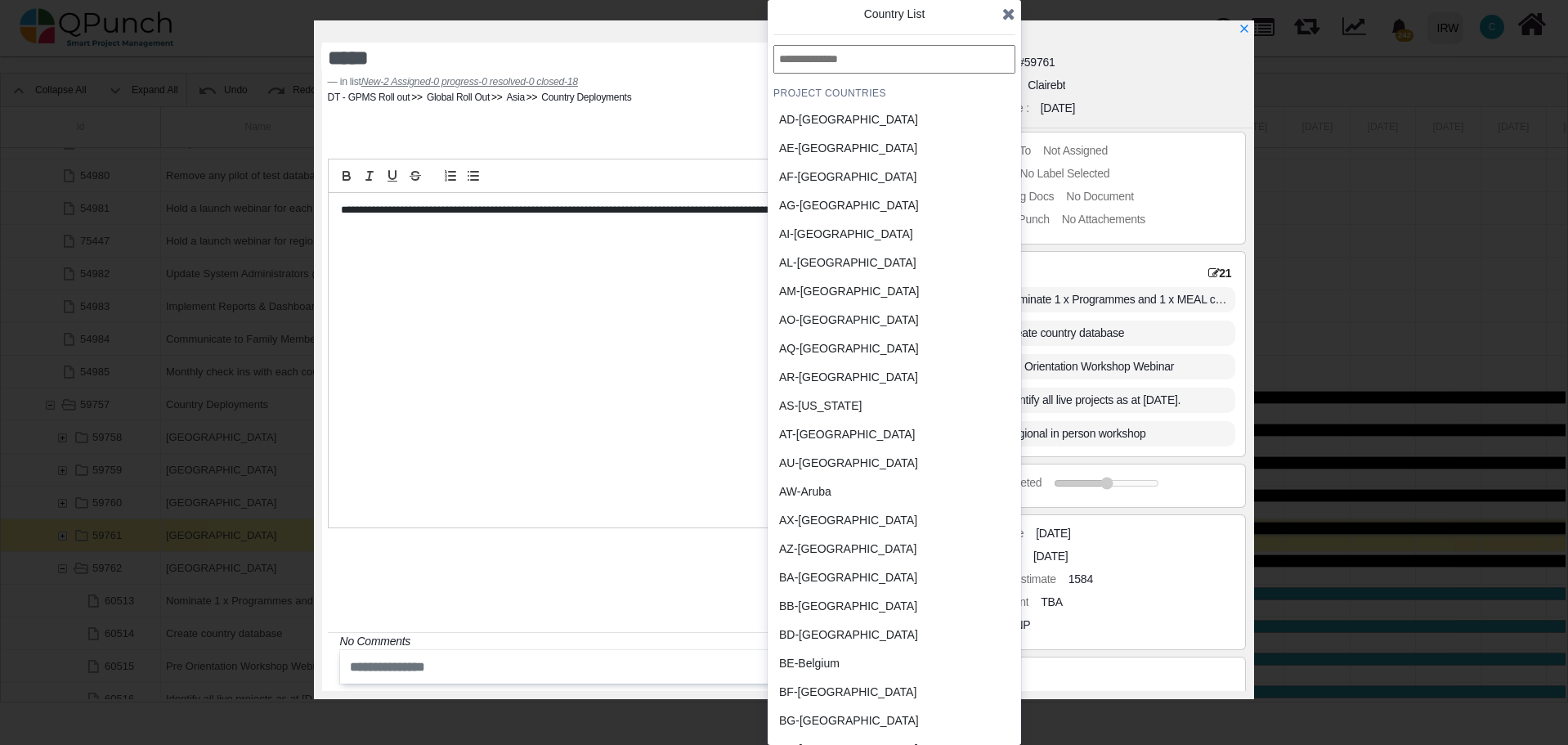
click at [852, 601] on div "BB-Barbados" at bounding box center [855, 606] width 152 height 17
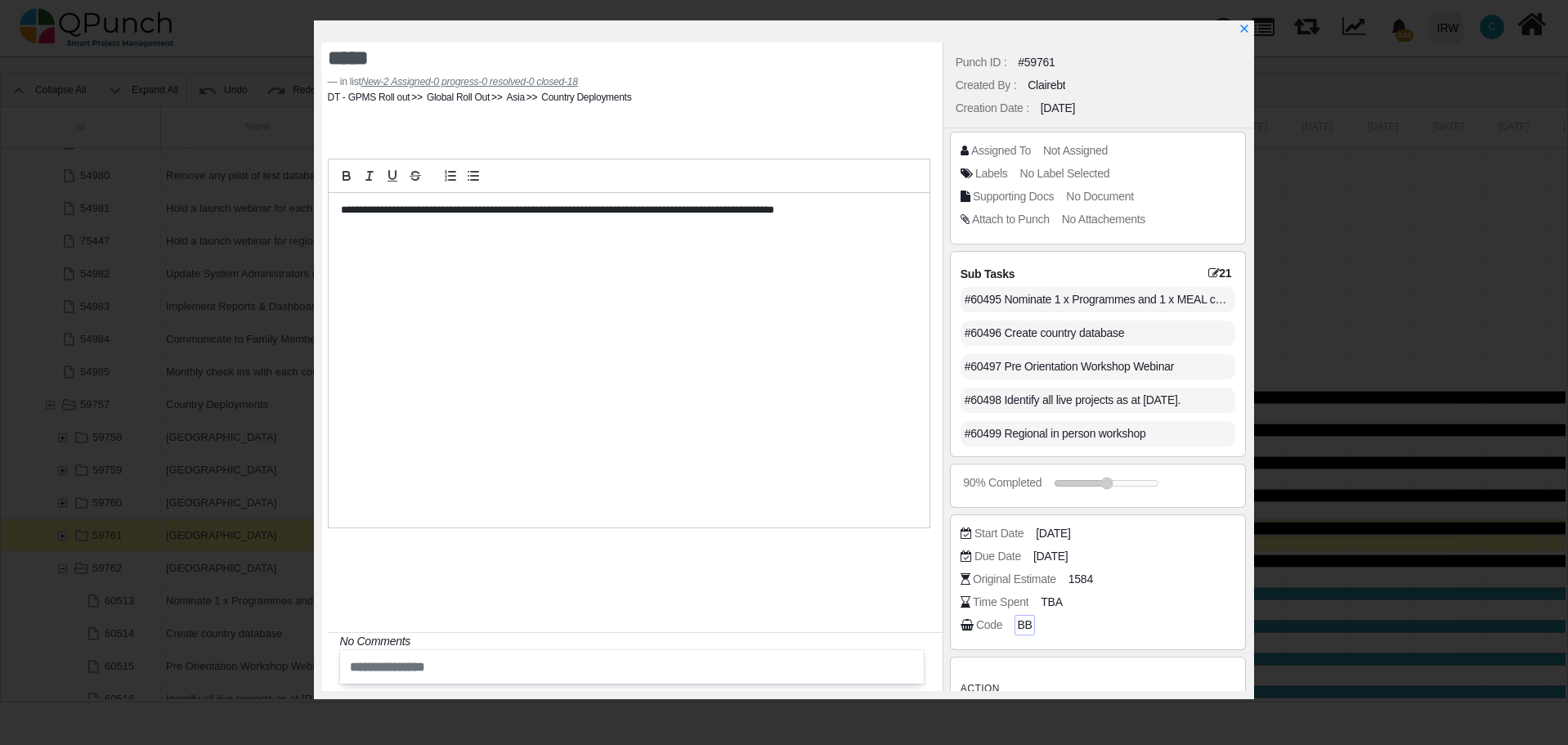
click at [1021, 624] on span "BB" at bounding box center [1024, 624] width 15 height 17
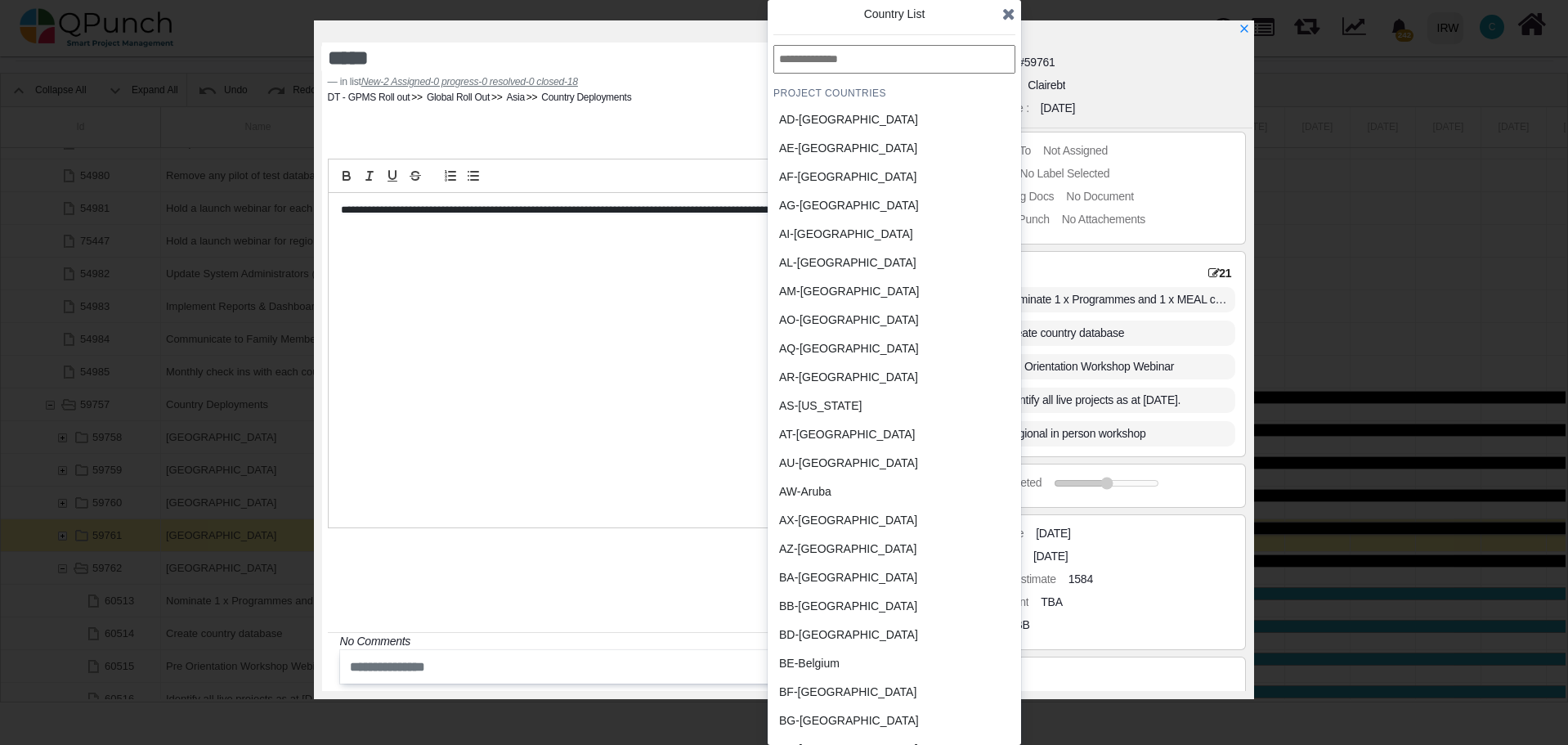
click at [839, 63] on input "text" at bounding box center [894, 59] width 242 height 29
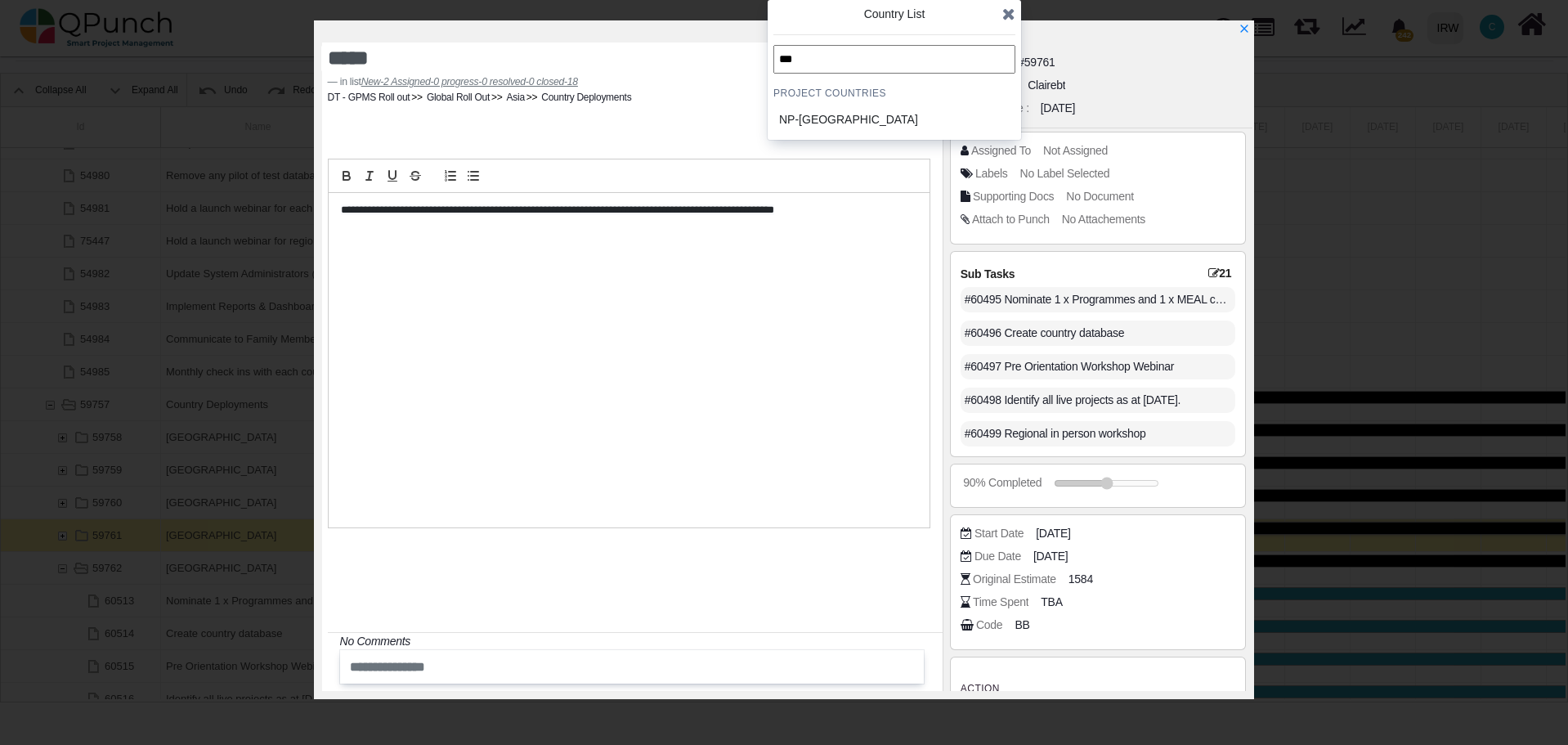
type input "***"
click at [813, 126] on div "NP-Nepal" at bounding box center [855, 120] width 152 height 17
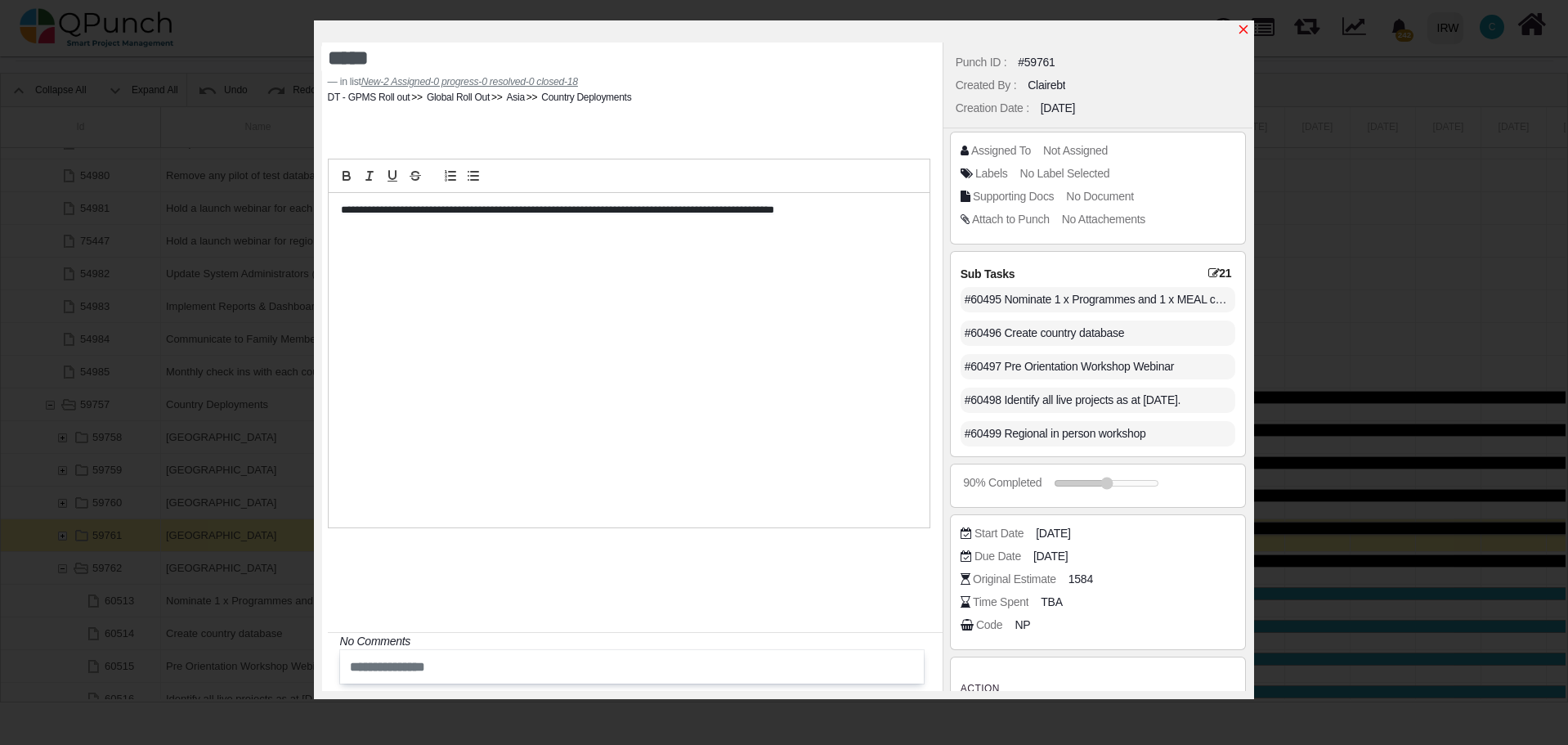
click at [1244, 32] on icon "x" at bounding box center [1243, 30] width 13 height 13
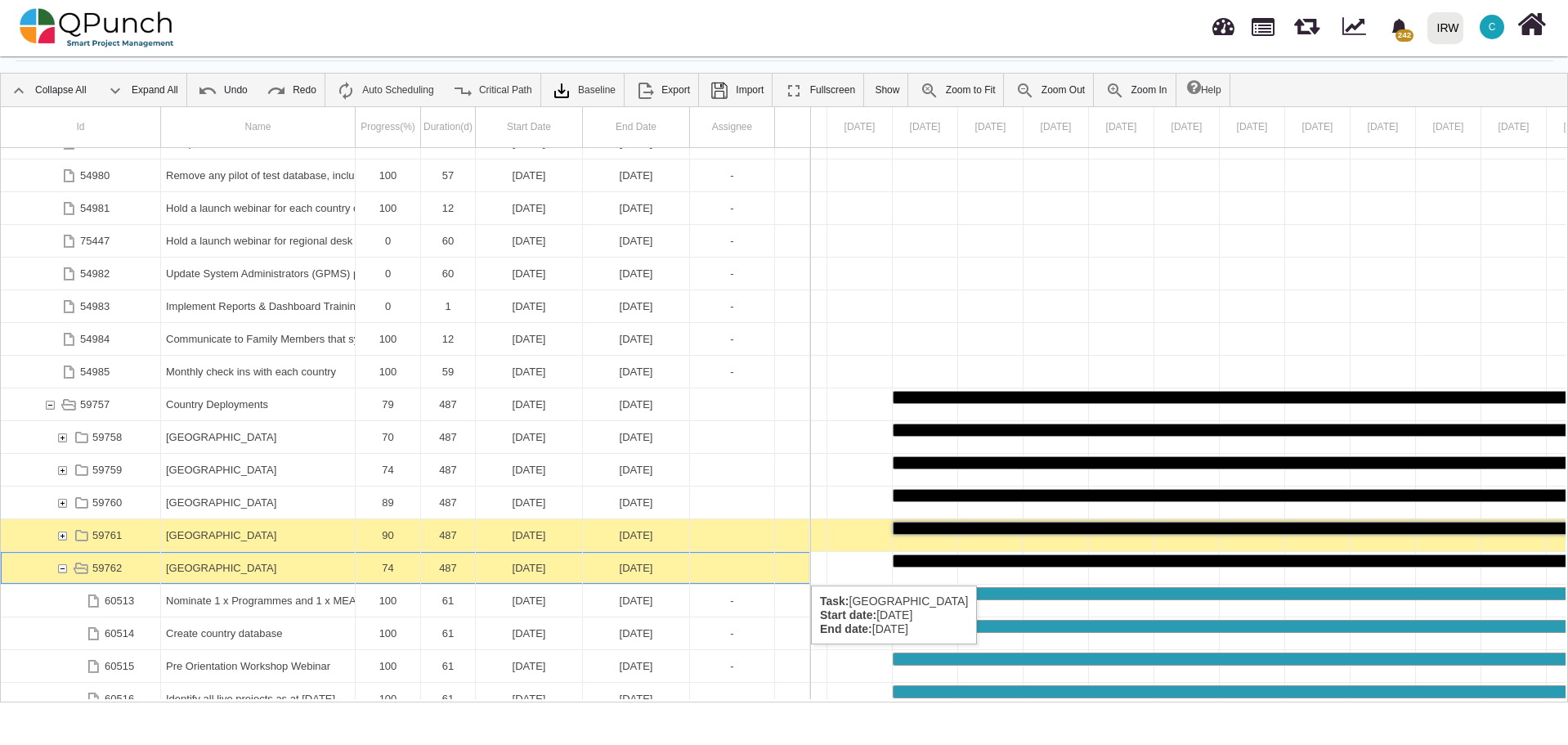
click at [61, 569] on div "59762" at bounding box center [62, 568] width 15 height 32
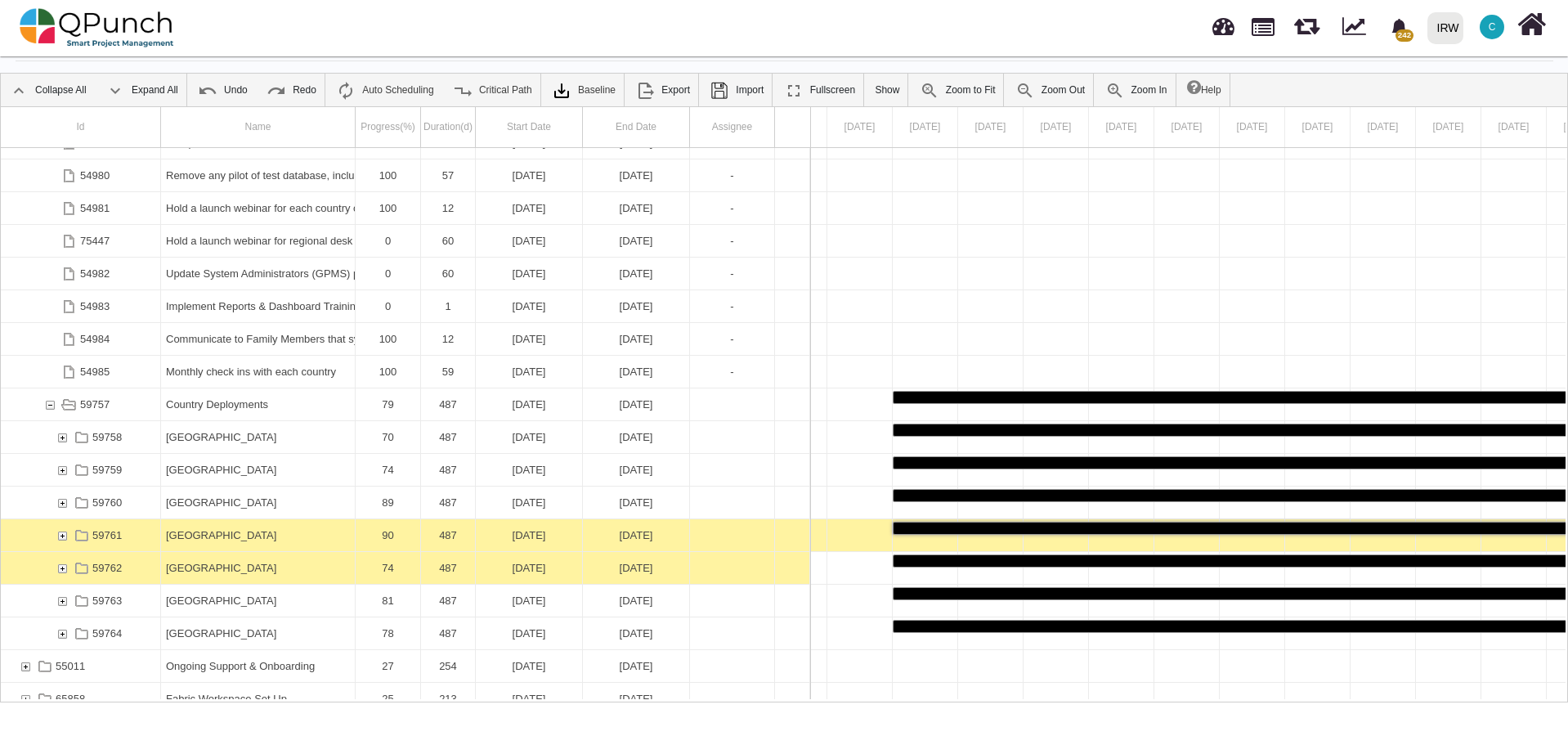
click at [178, 568] on div "[GEOGRAPHIC_DATA]" at bounding box center [258, 568] width 184 height 32
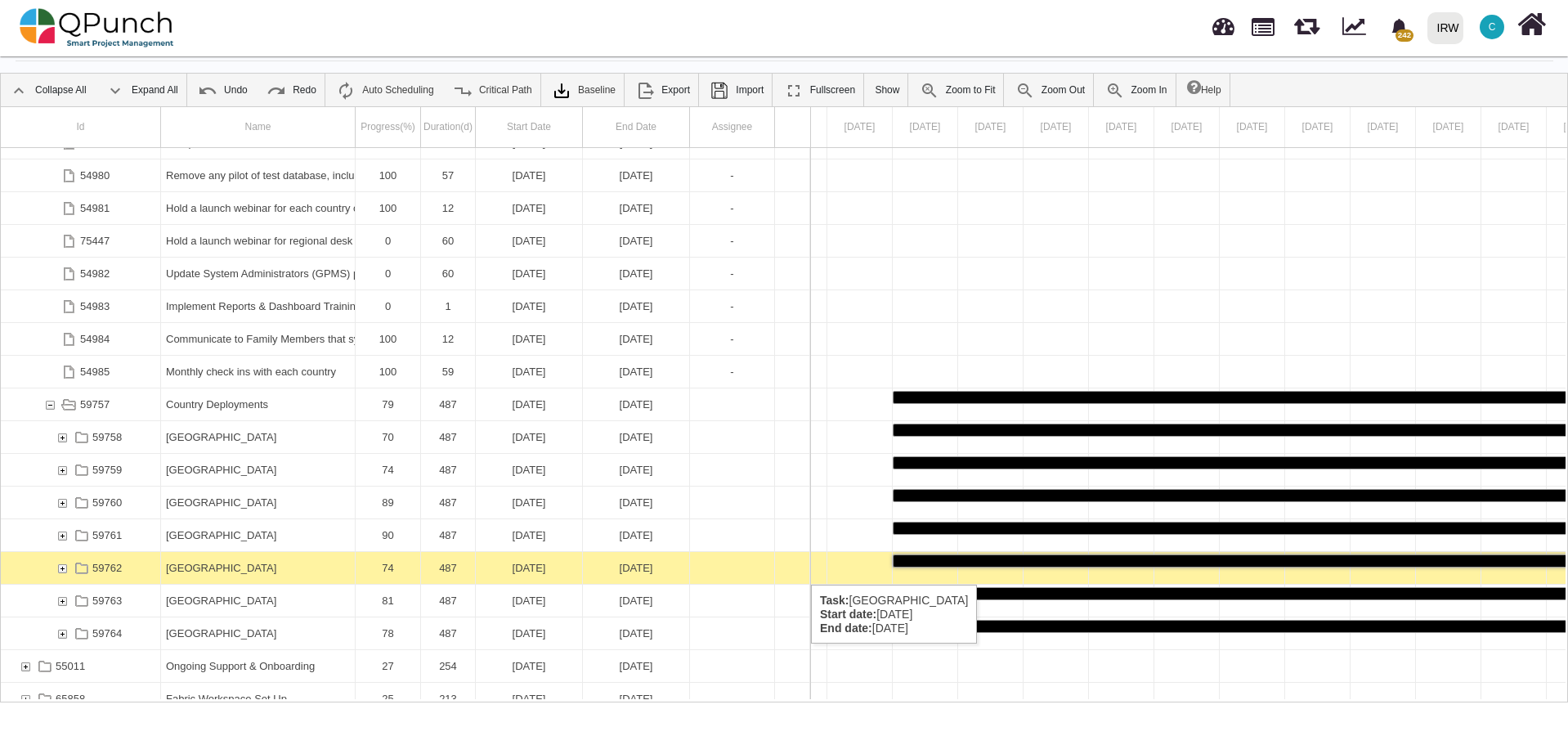
click at [178, 568] on div "[GEOGRAPHIC_DATA]" at bounding box center [258, 568] width 184 height 32
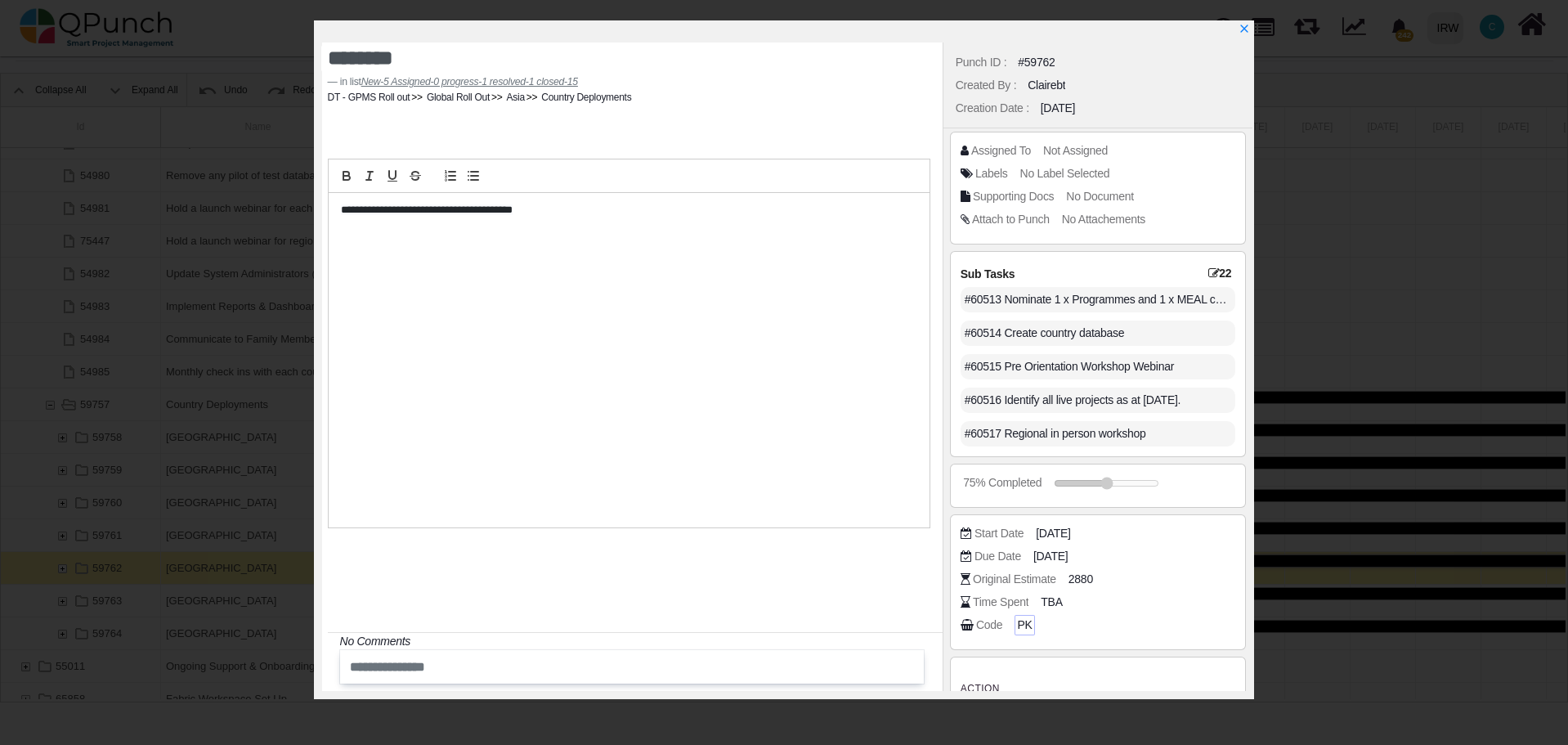
click at [1022, 624] on span "PK" at bounding box center [1024, 624] width 15 height 17
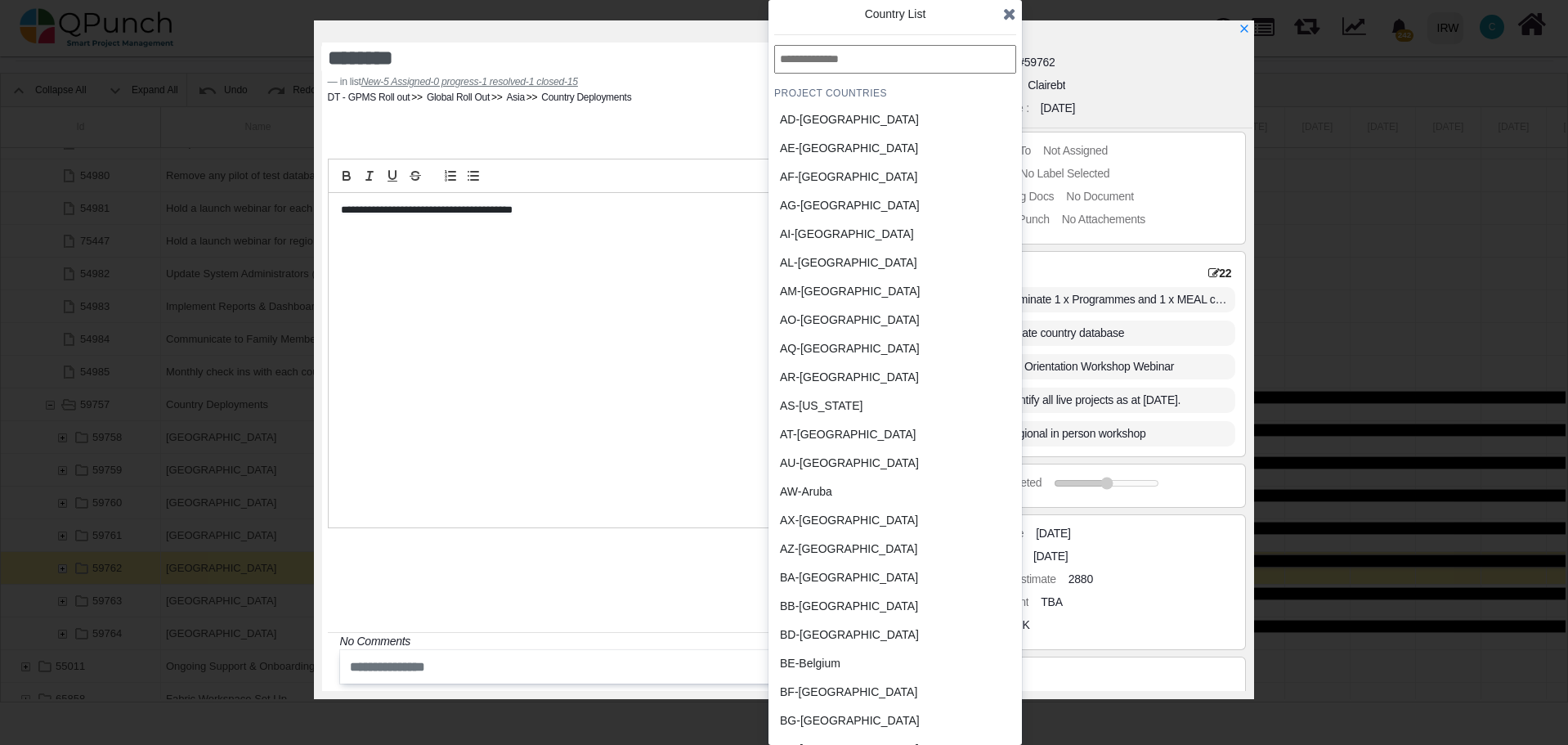
click at [822, 605] on div "BB-Barbados" at bounding box center [856, 606] width 152 height 17
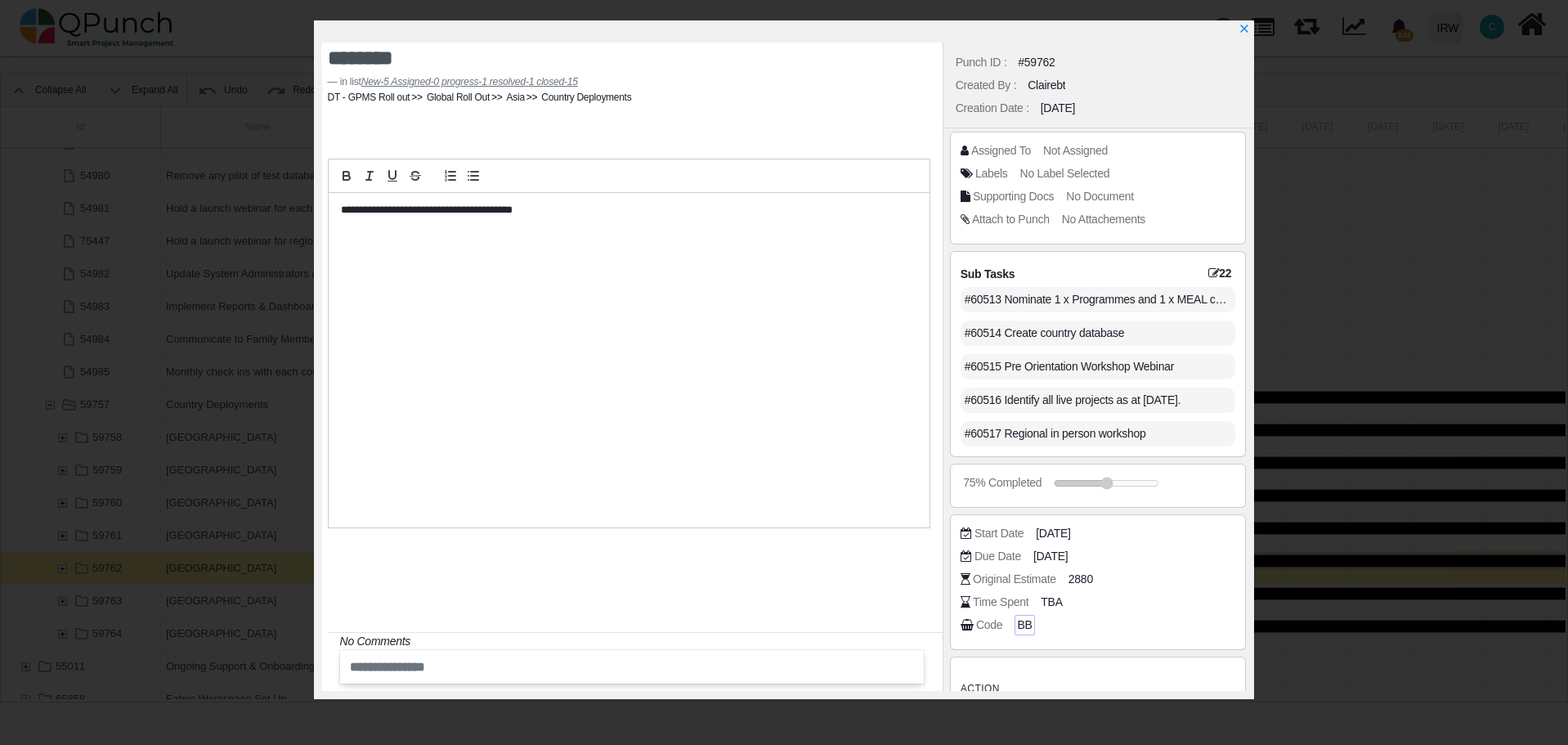
click at [1025, 623] on span "BB" at bounding box center [1024, 624] width 15 height 17
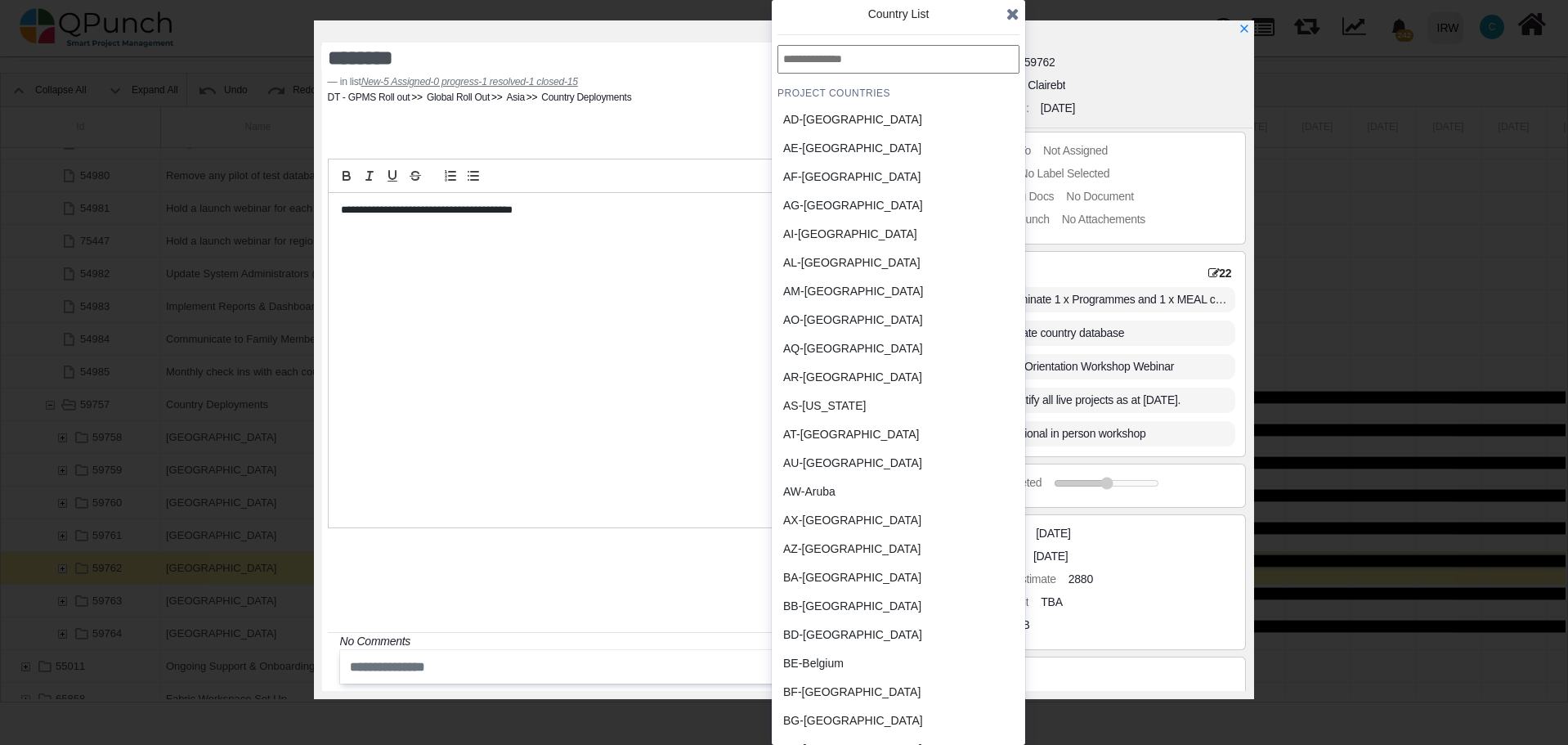
click at [832, 60] on input "text" at bounding box center [898, 59] width 242 height 29
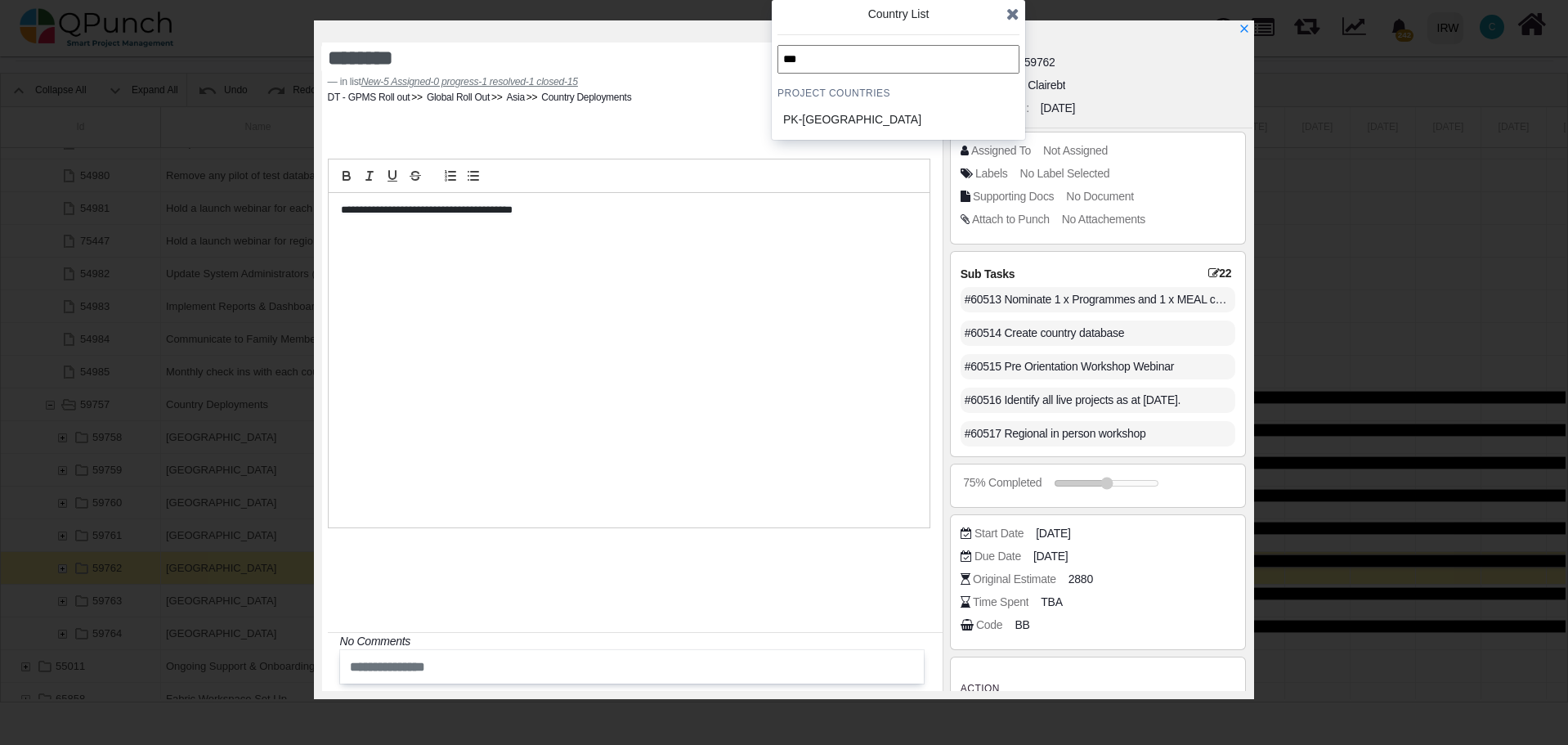
type input "***"
click at [833, 121] on div "PK-Pakistan" at bounding box center [858, 120] width 152 height 17
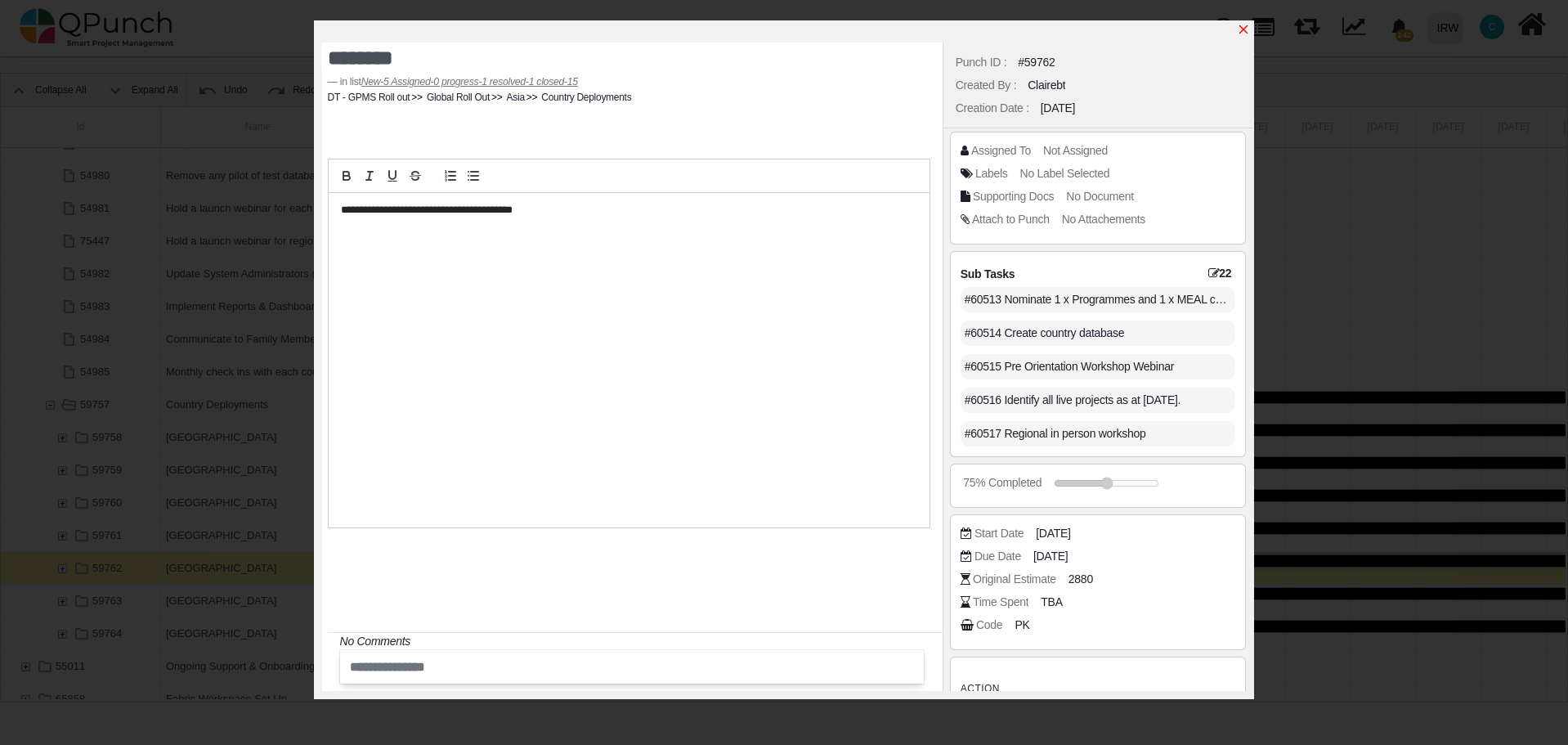
click at [1245, 30] on icon "x" at bounding box center [1243, 30] width 9 height 9
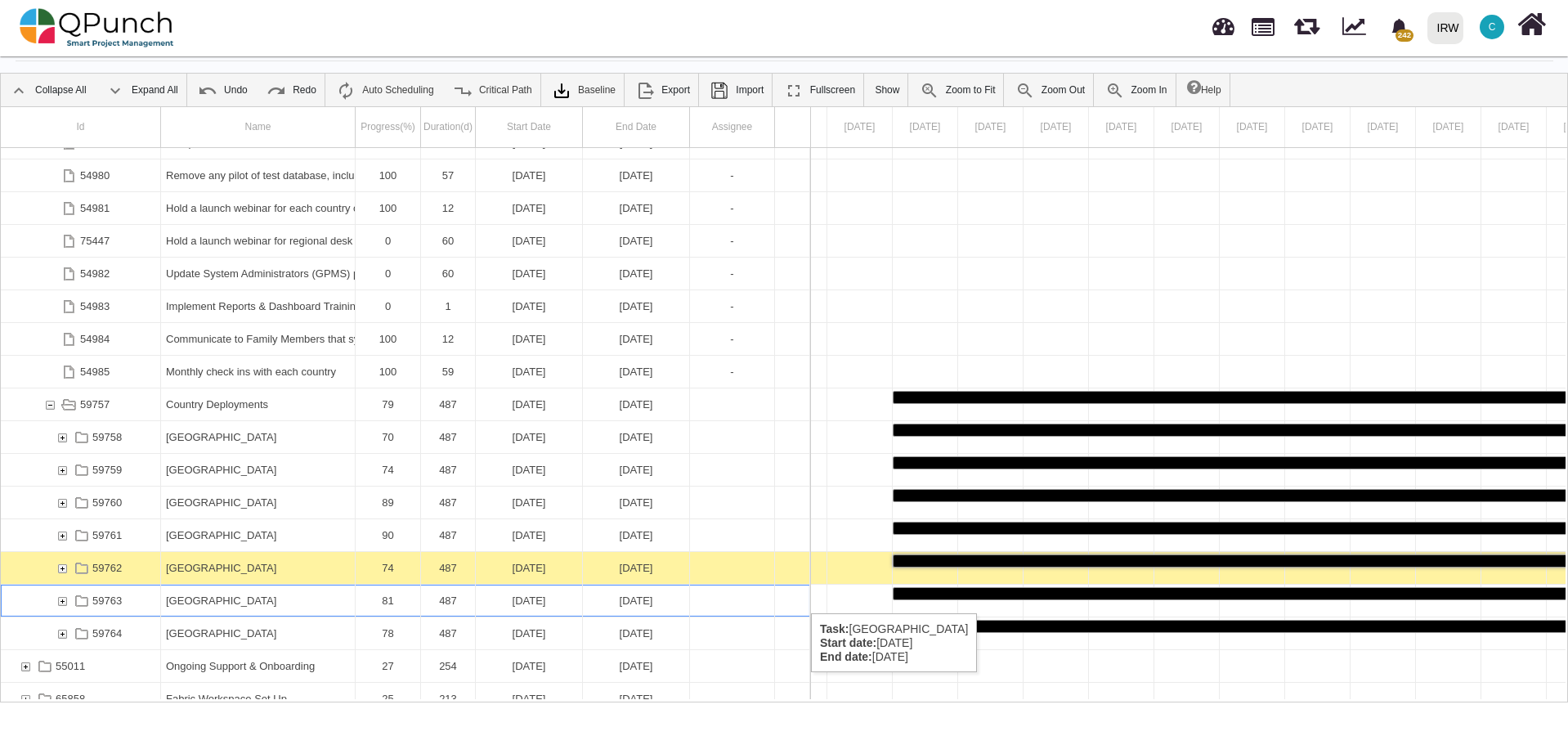
click at [268, 596] on div "[GEOGRAPHIC_DATA]" at bounding box center [258, 600] width 184 height 32
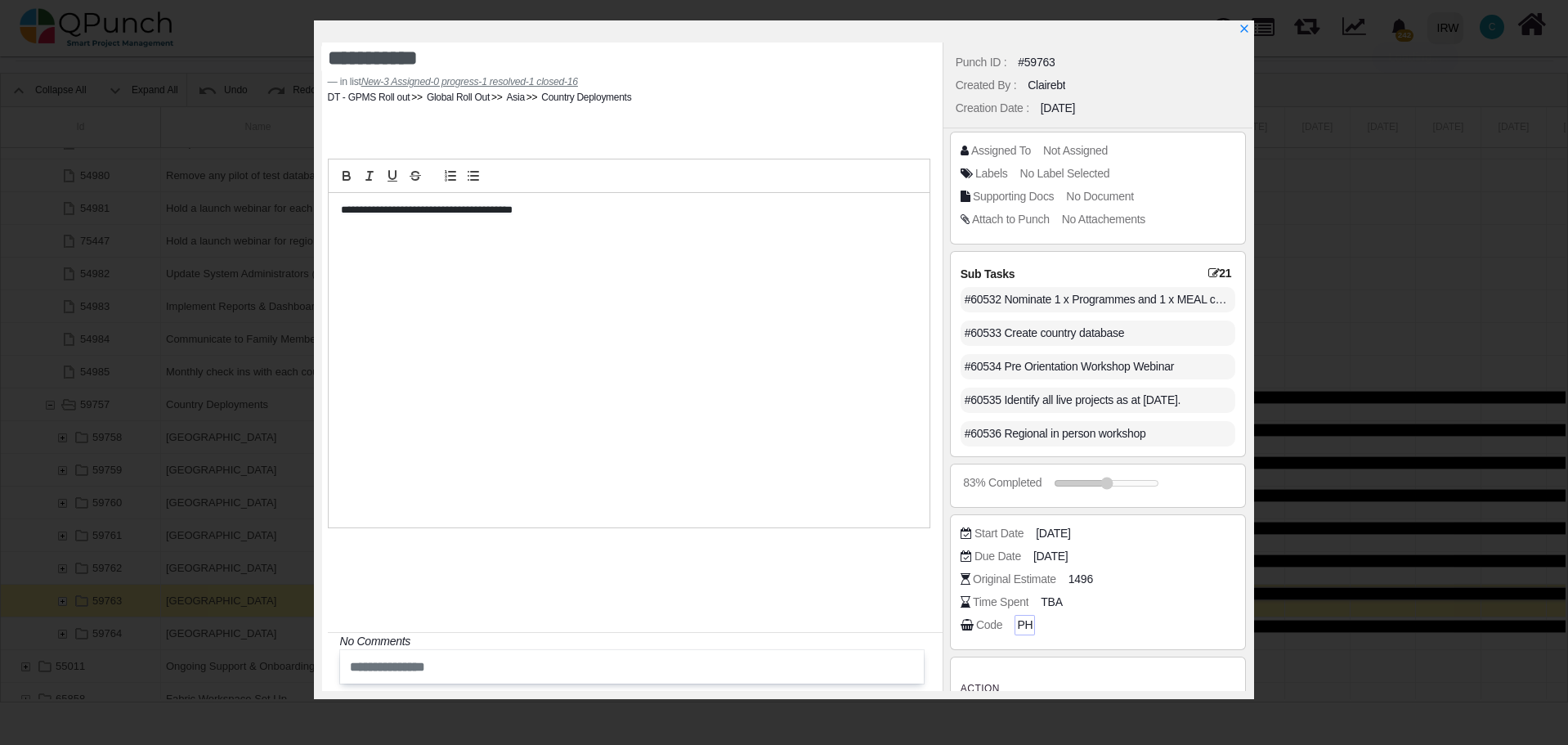
click at [1022, 627] on span "PH" at bounding box center [1024, 624] width 16 height 17
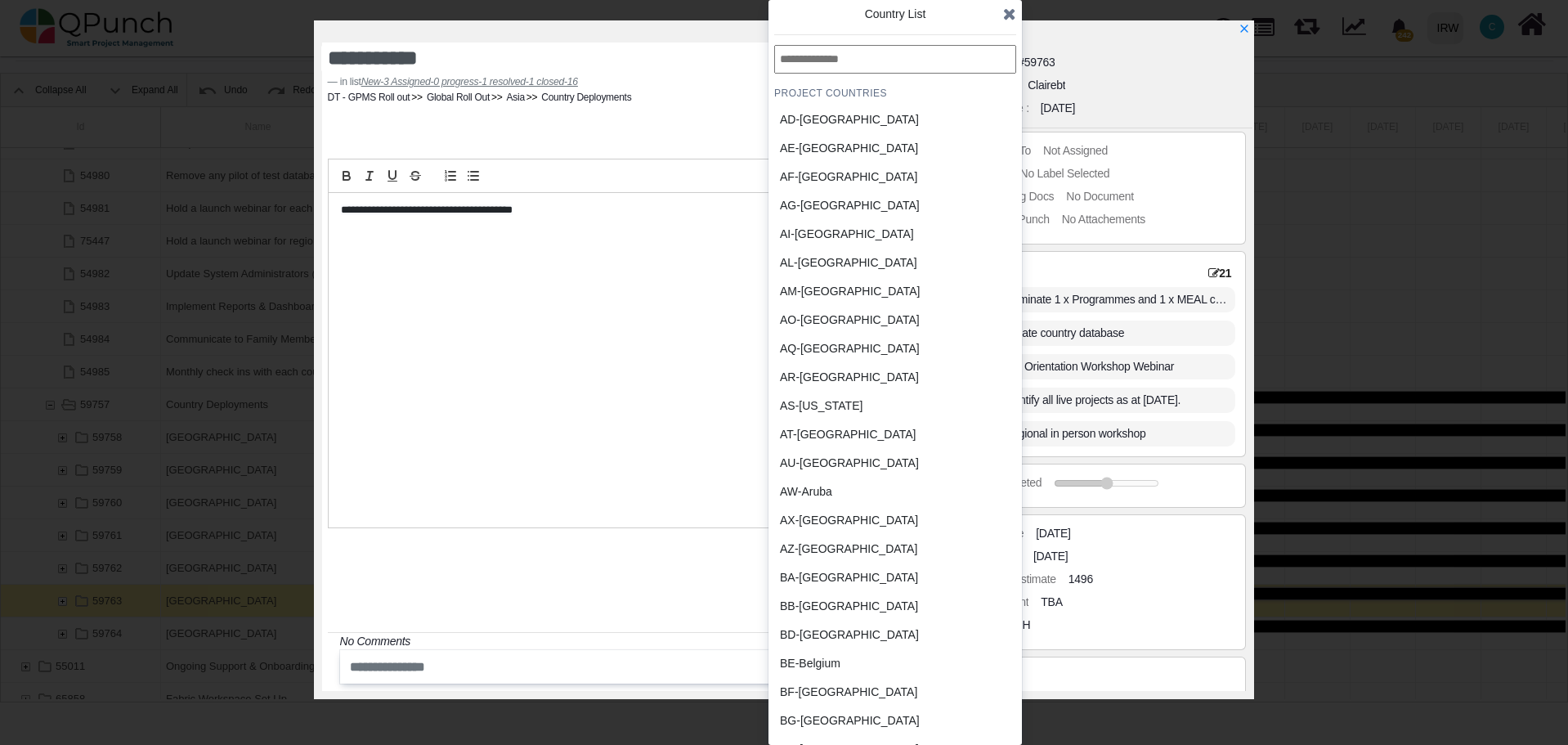
click at [825, 546] on div "AZ-Azerbaijan" at bounding box center [856, 549] width 152 height 17
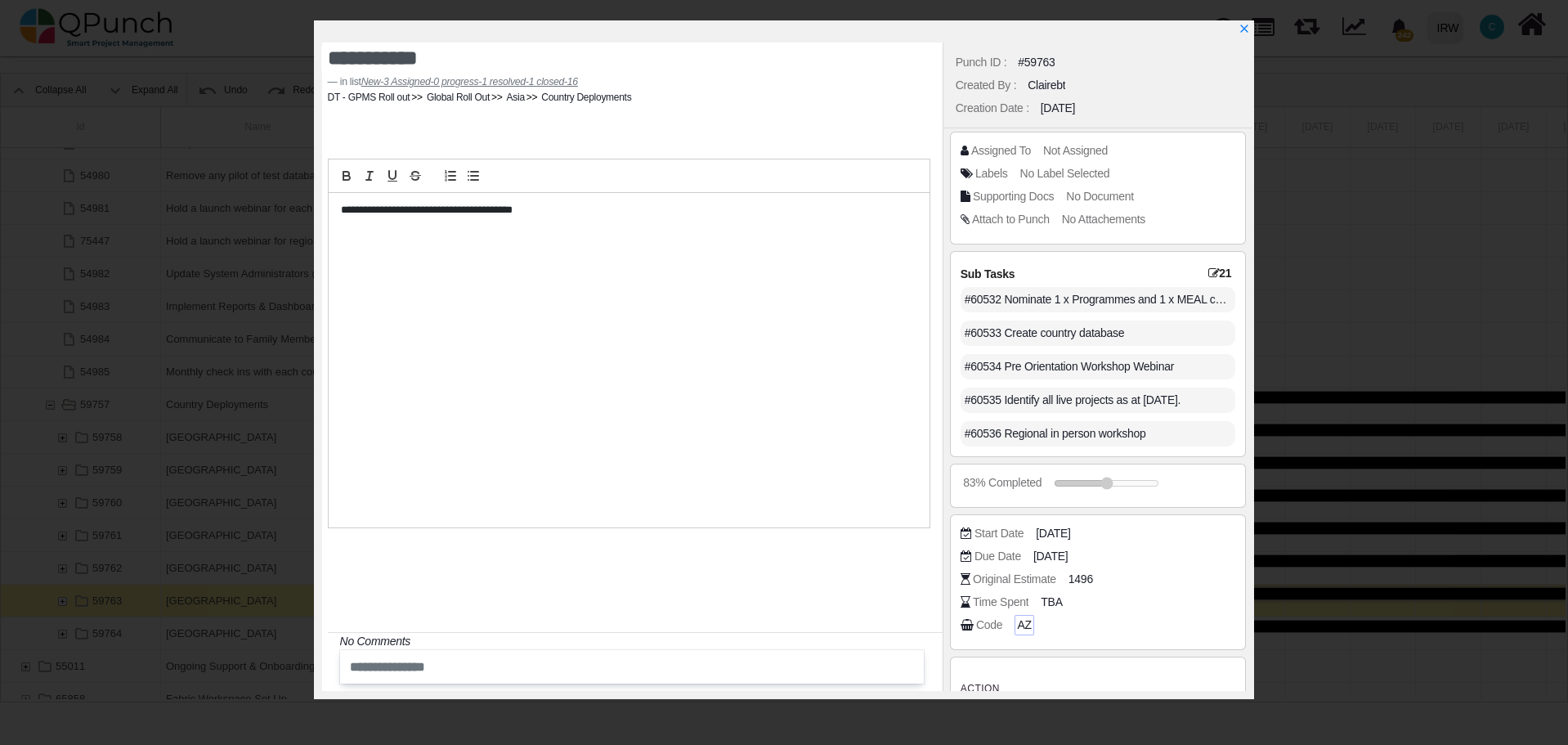
click at [1021, 623] on span "AZ" at bounding box center [1023, 624] width 14 height 17
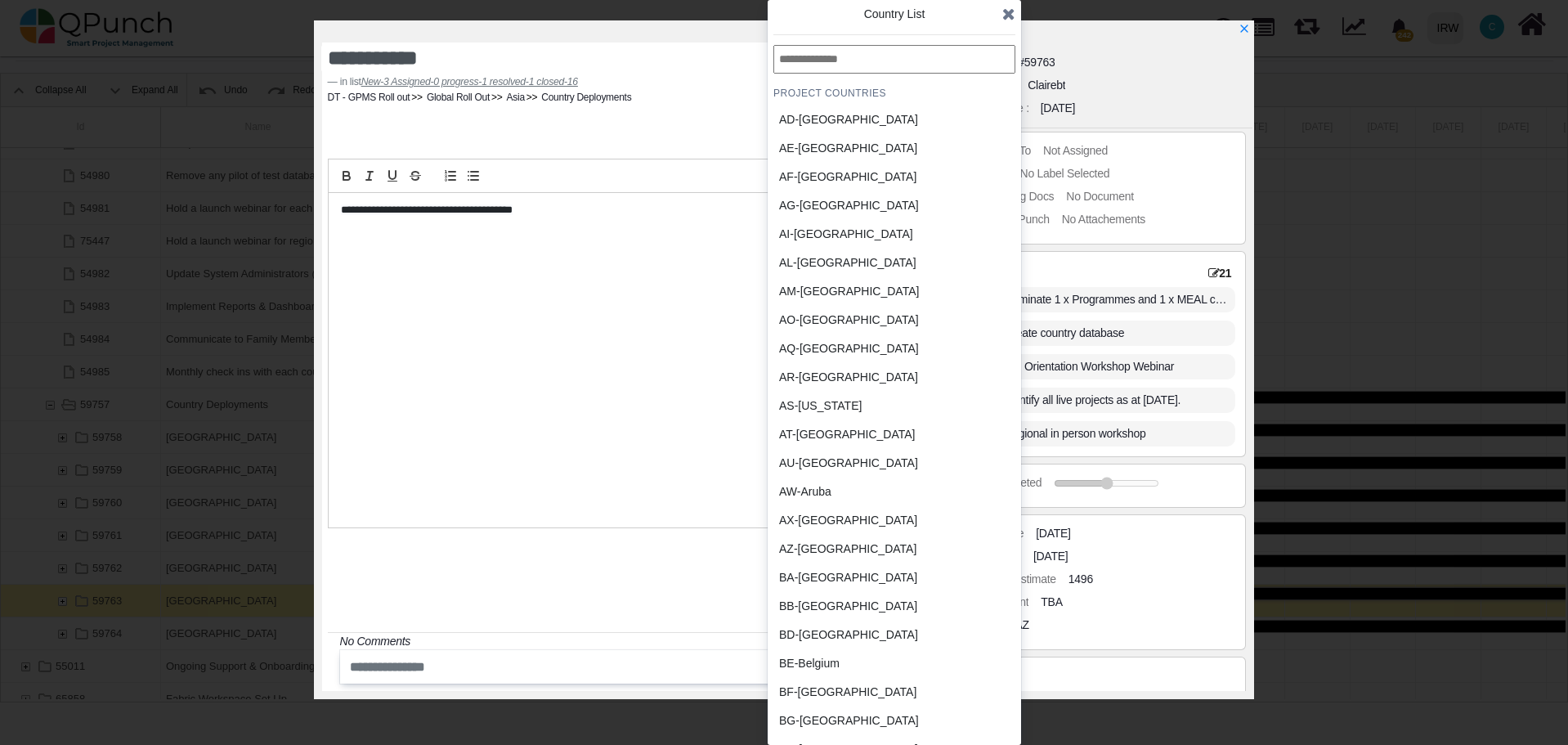
click at [876, 56] on input "text" at bounding box center [894, 59] width 242 height 29
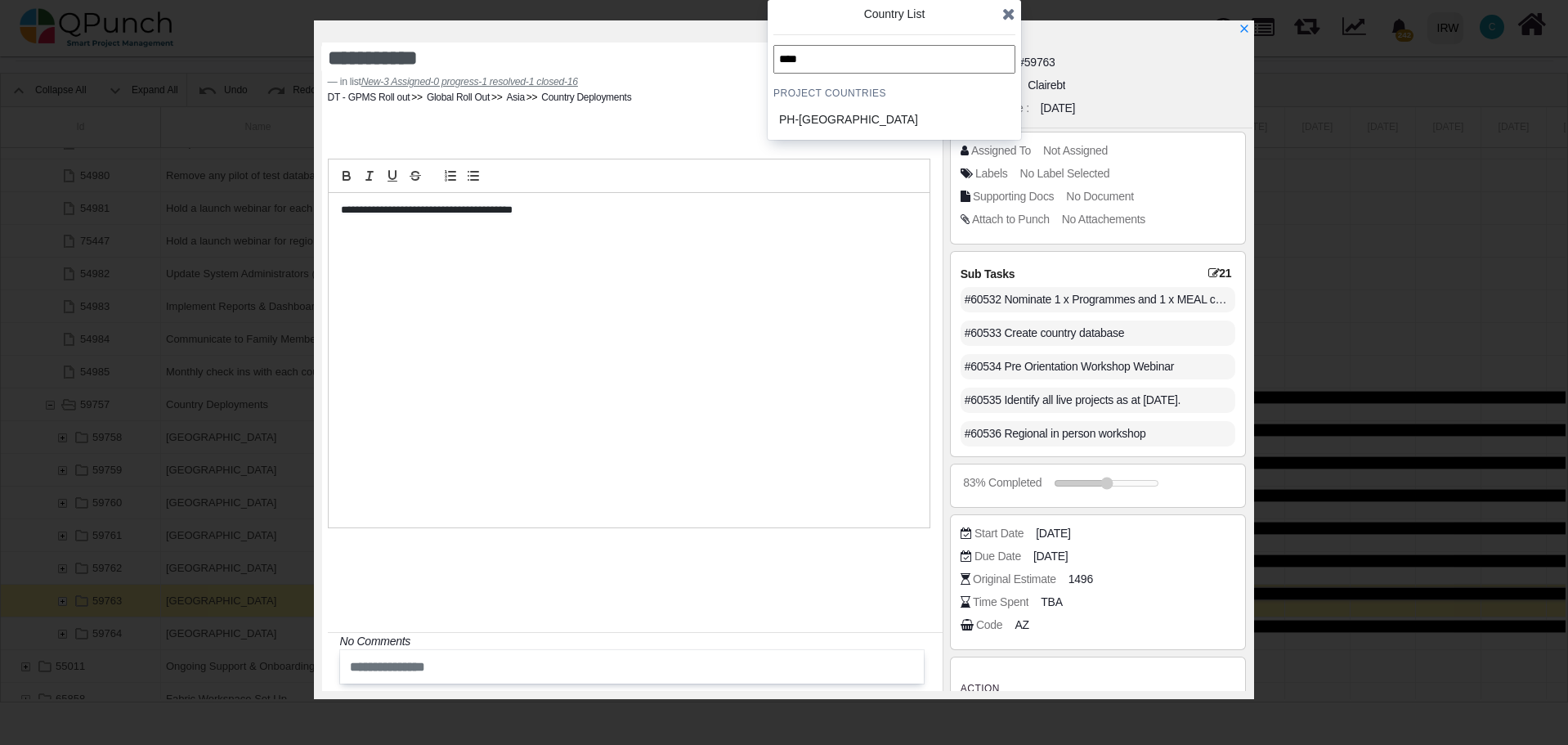
type input "****"
click at [823, 123] on div "PH-Philippines" at bounding box center [855, 120] width 152 height 17
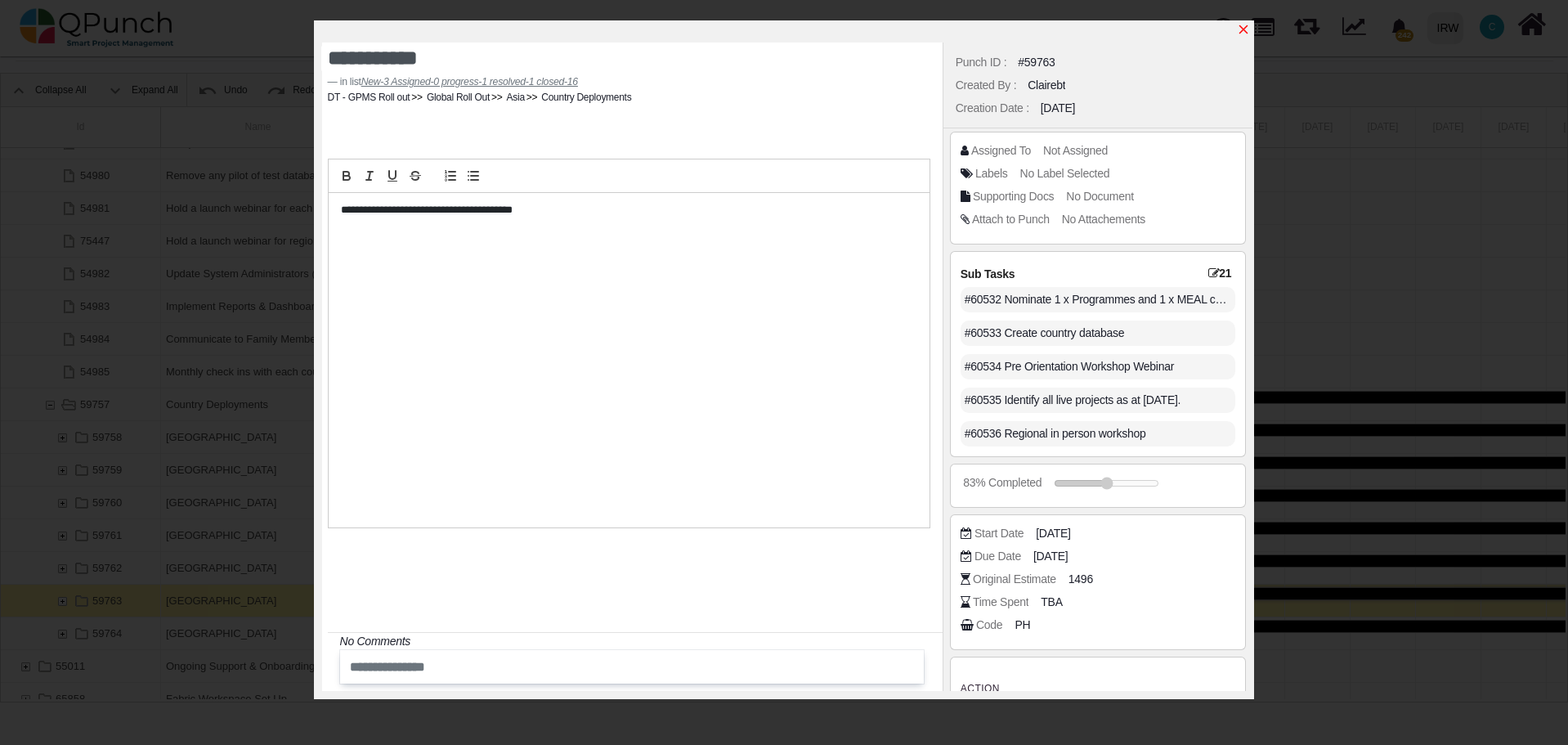
click at [1242, 30] on icon "x" at bounding box center [1243, 30] width 13 height 13
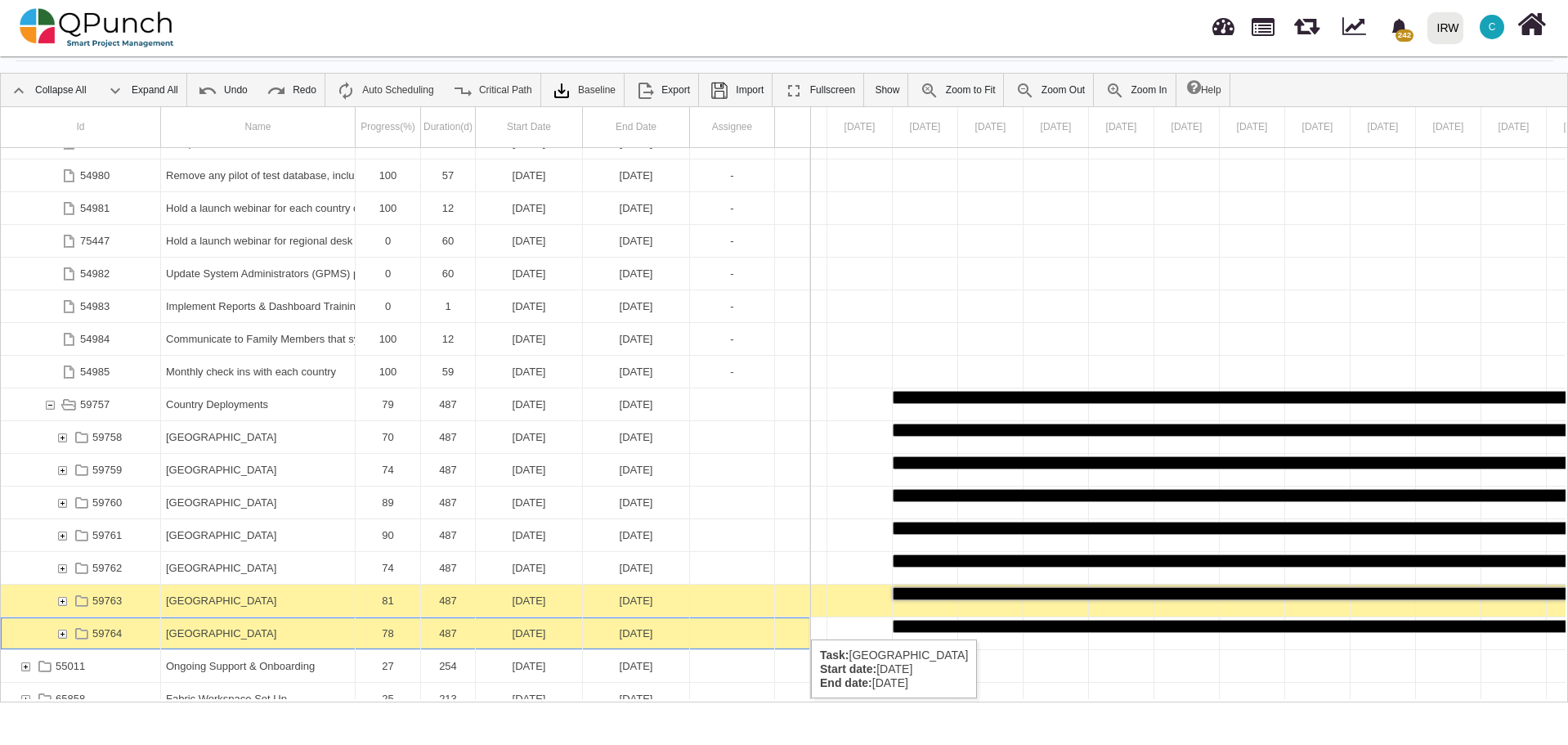
click at [198, 631] on div "[GEOGRAPHIC_DATA]" at bounding box center [258, 633] width 184 height 32
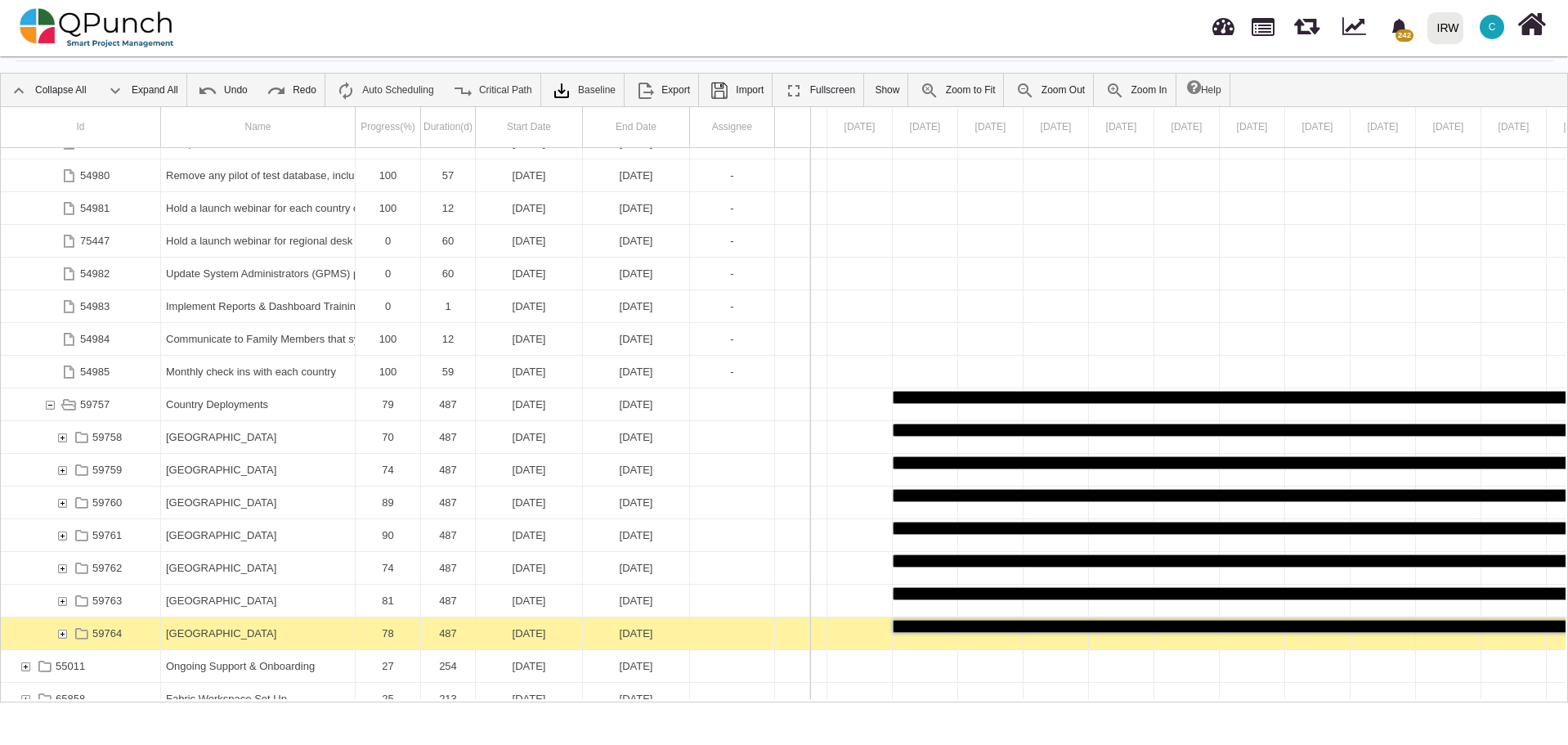
click at [198, 631] on div "[GEOGRAPHIC_DATA]" at bounding box center [258, 633] width 184 height 32
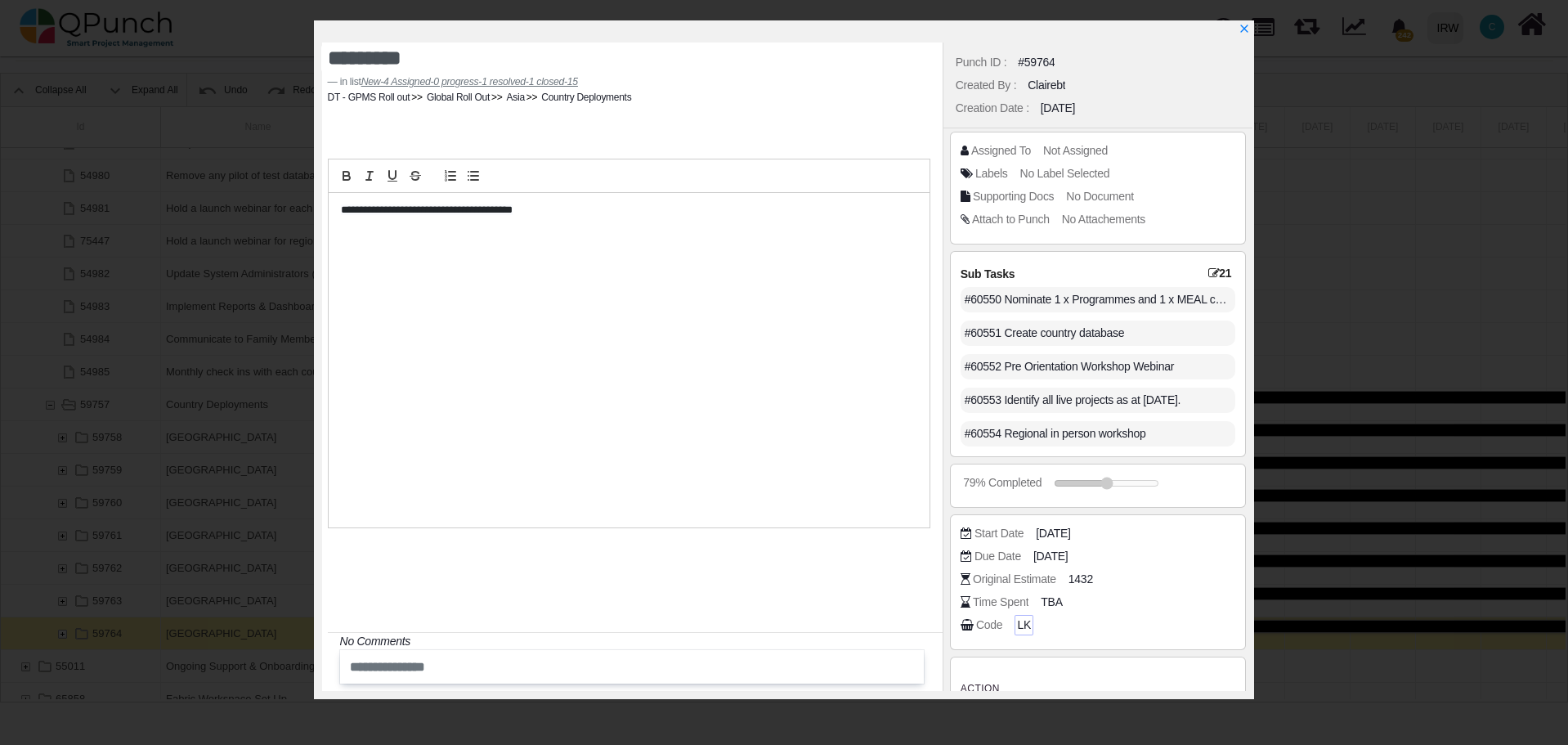
click at [1022, 624] on span "LK" at bounding box center [1023, 624] width 14 height 17
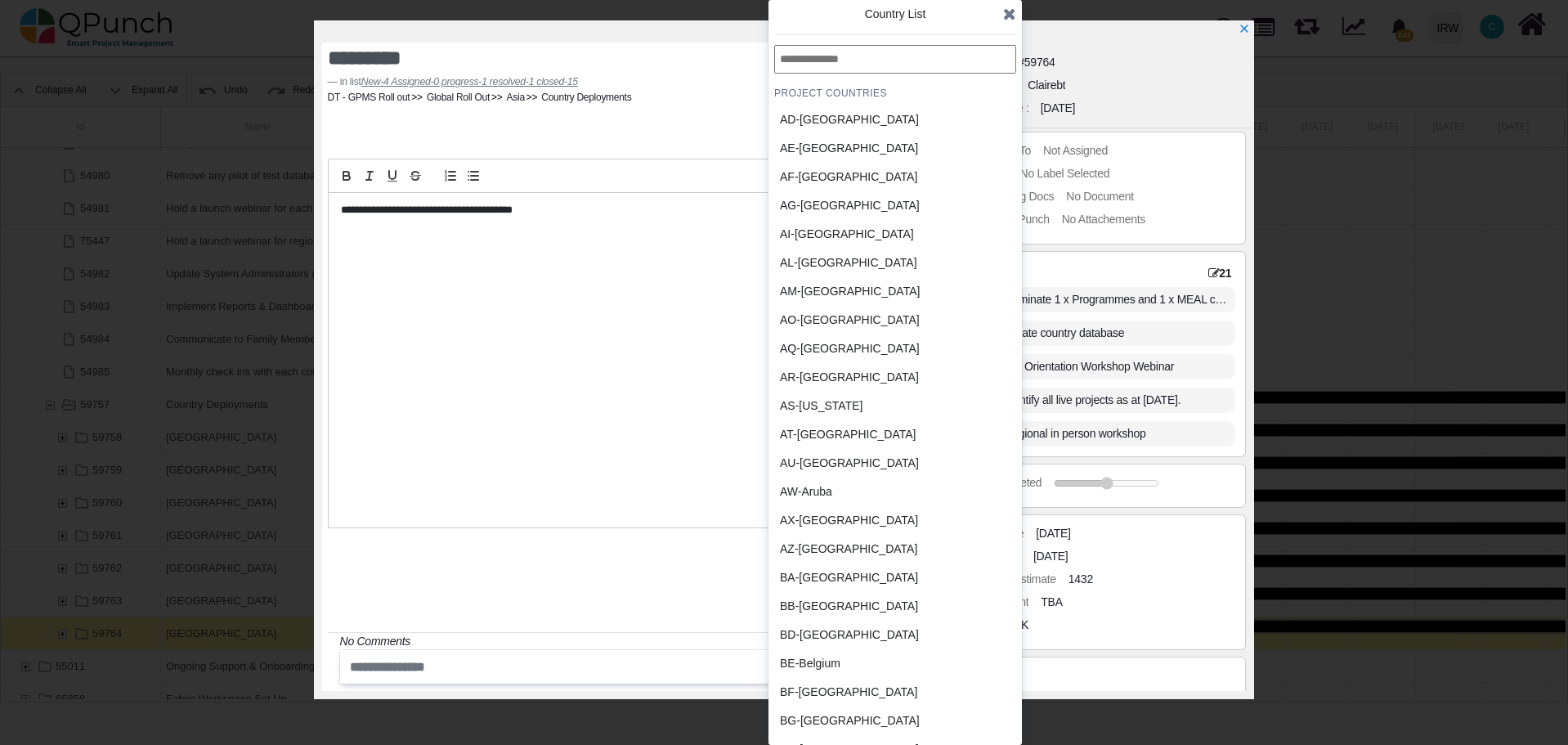
click at [820, 603] on div "BB-Barbados" at bounding box center [856, 606] width 152 height 17
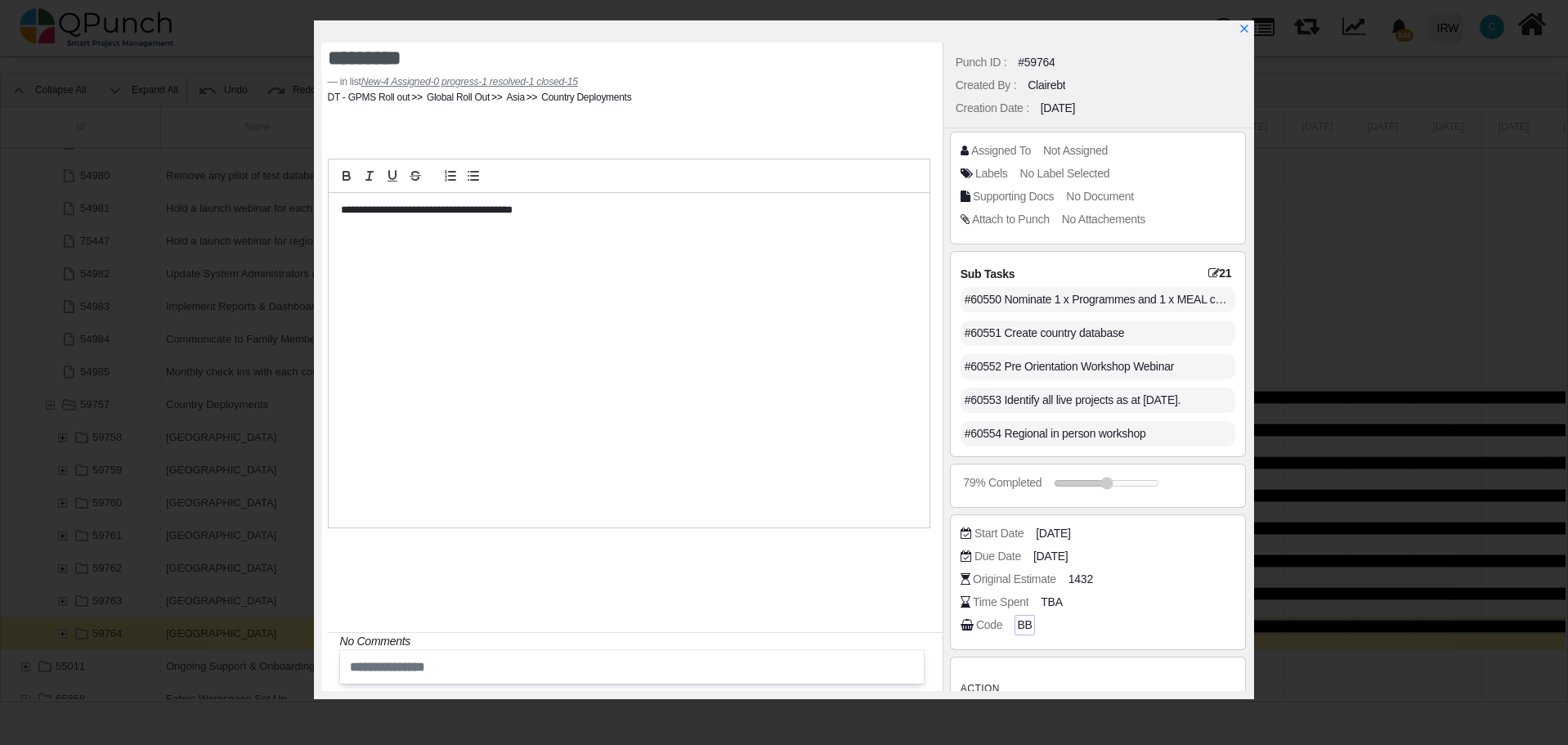
click at [1018, 625] on span "BB" at bounding box center [1024, 624] width 15 height 17
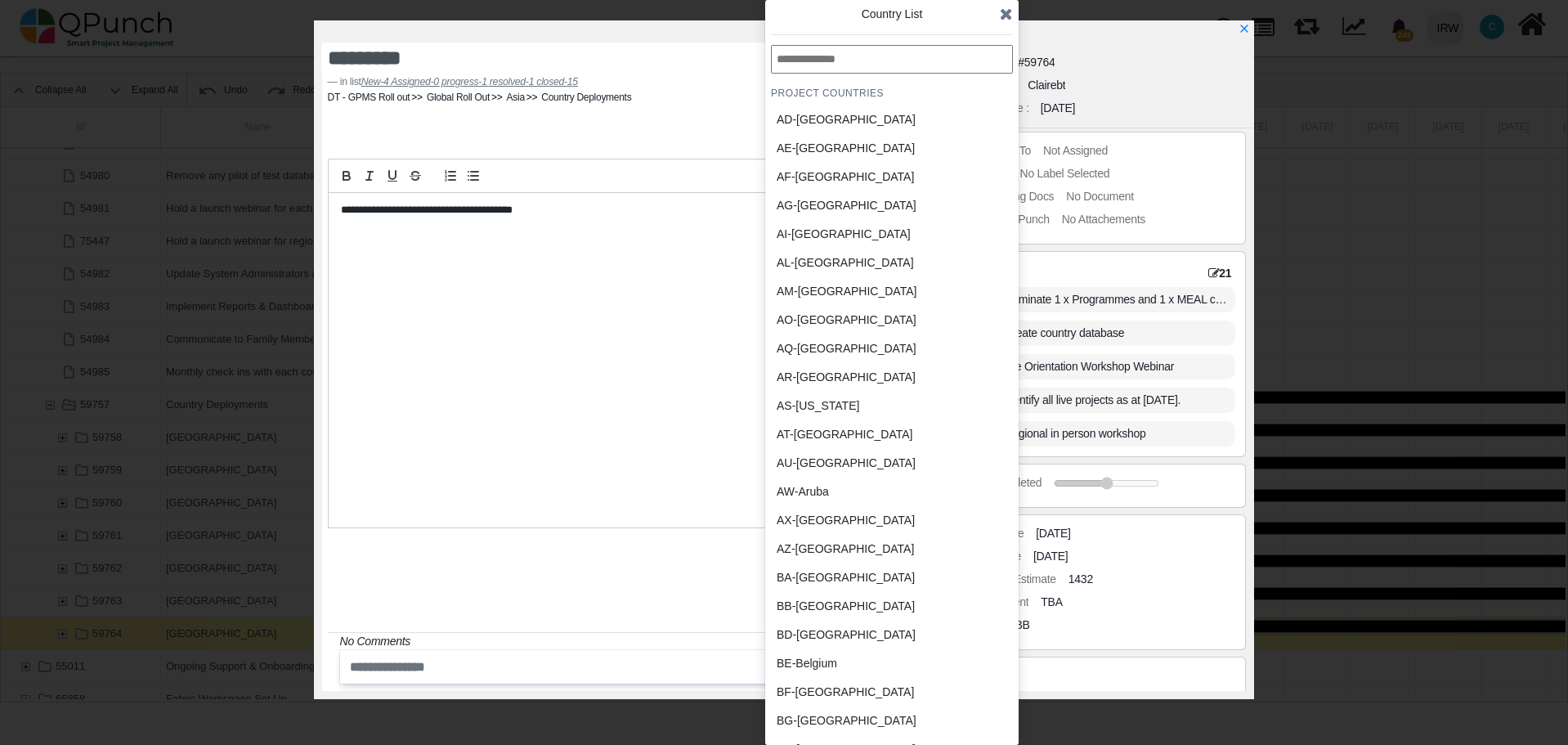
click at [839, 59] on input "text" at bounding box center [892, 59] width 242 height 29
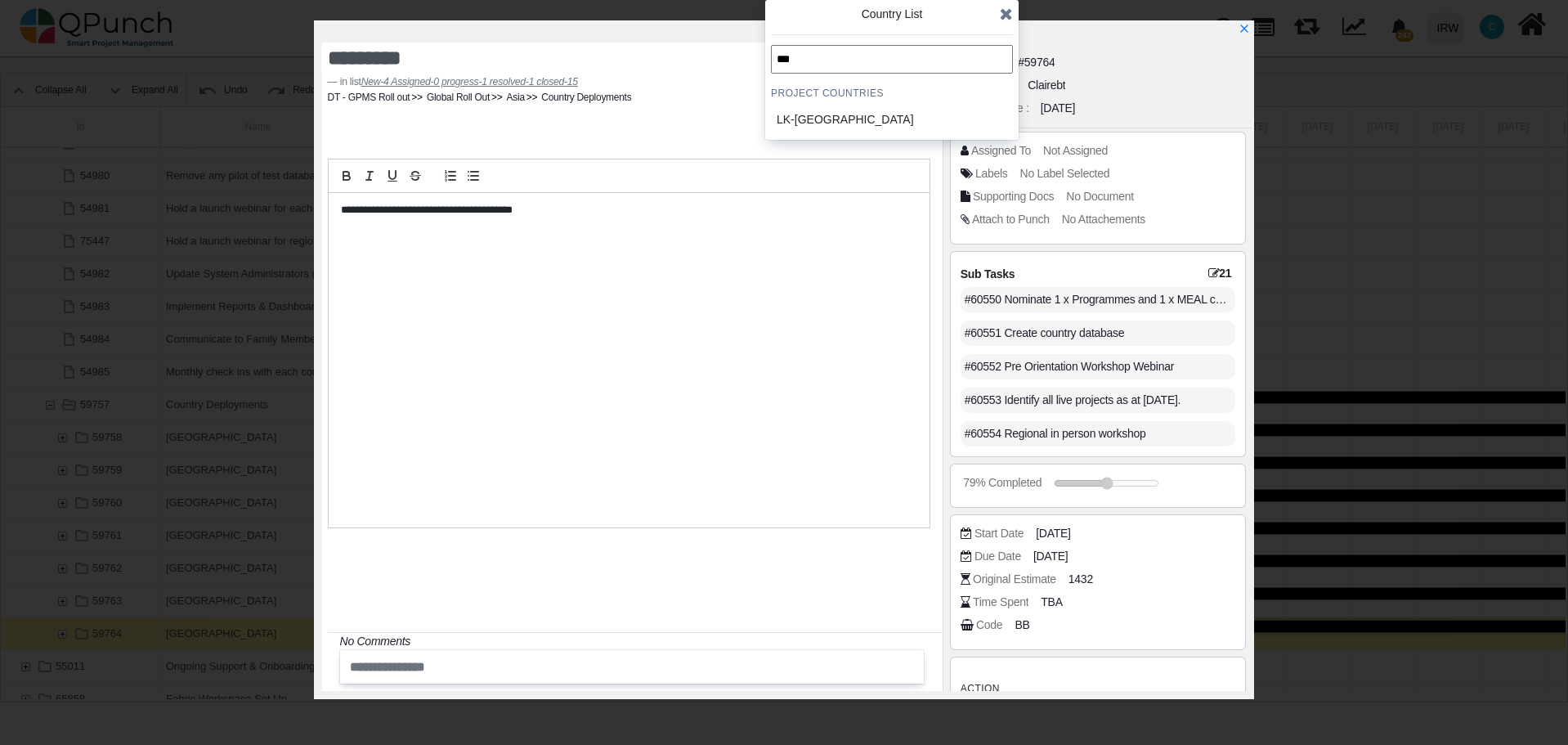
type input "***"
click at [817, 124] on div "LK-Sri Lanka" at bounding box center [853, 120] width 152 height 17
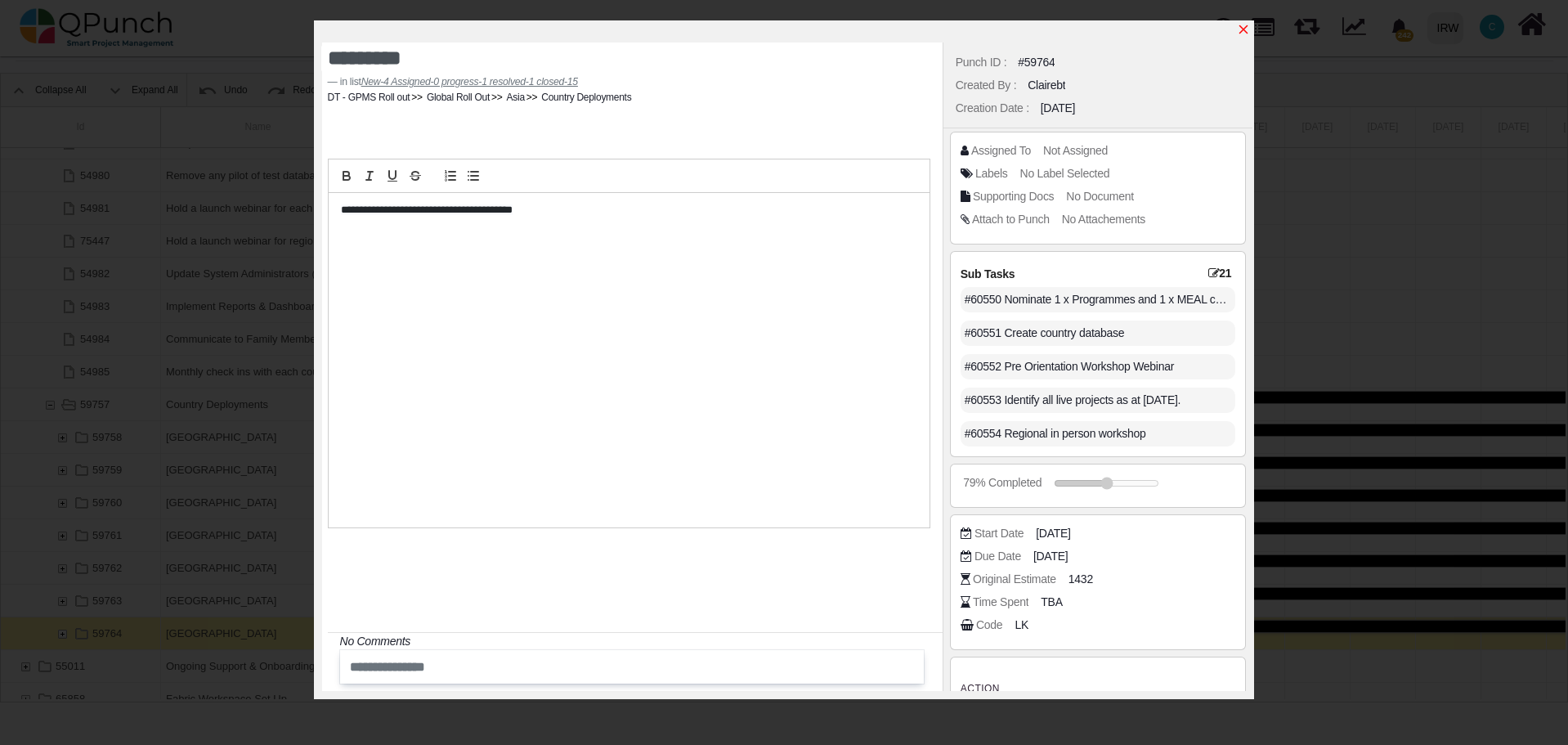
click at [1244, 30] on icon "x" at bounding box center [1243, 30] width 13 height 13
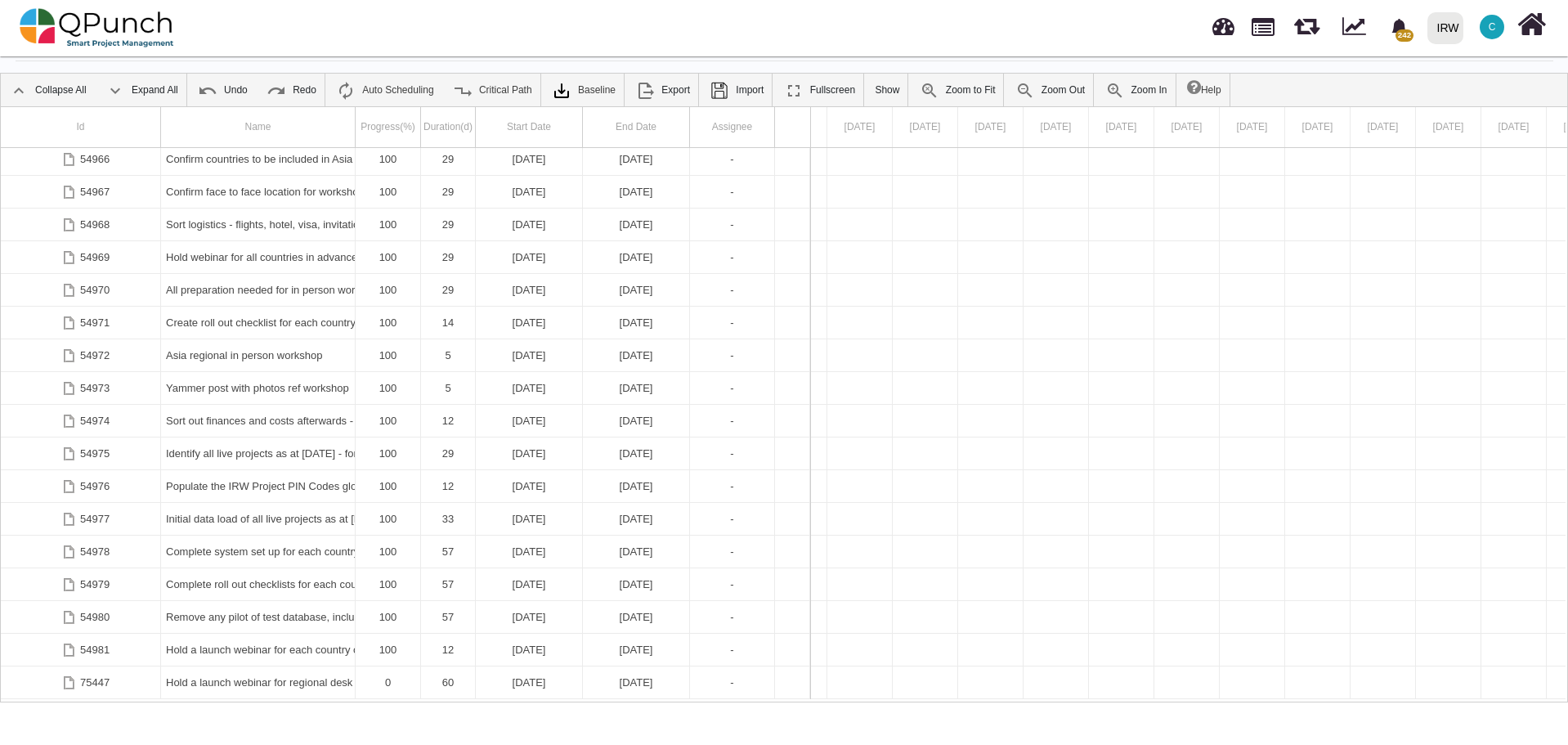
scroll to position [2662, 0]
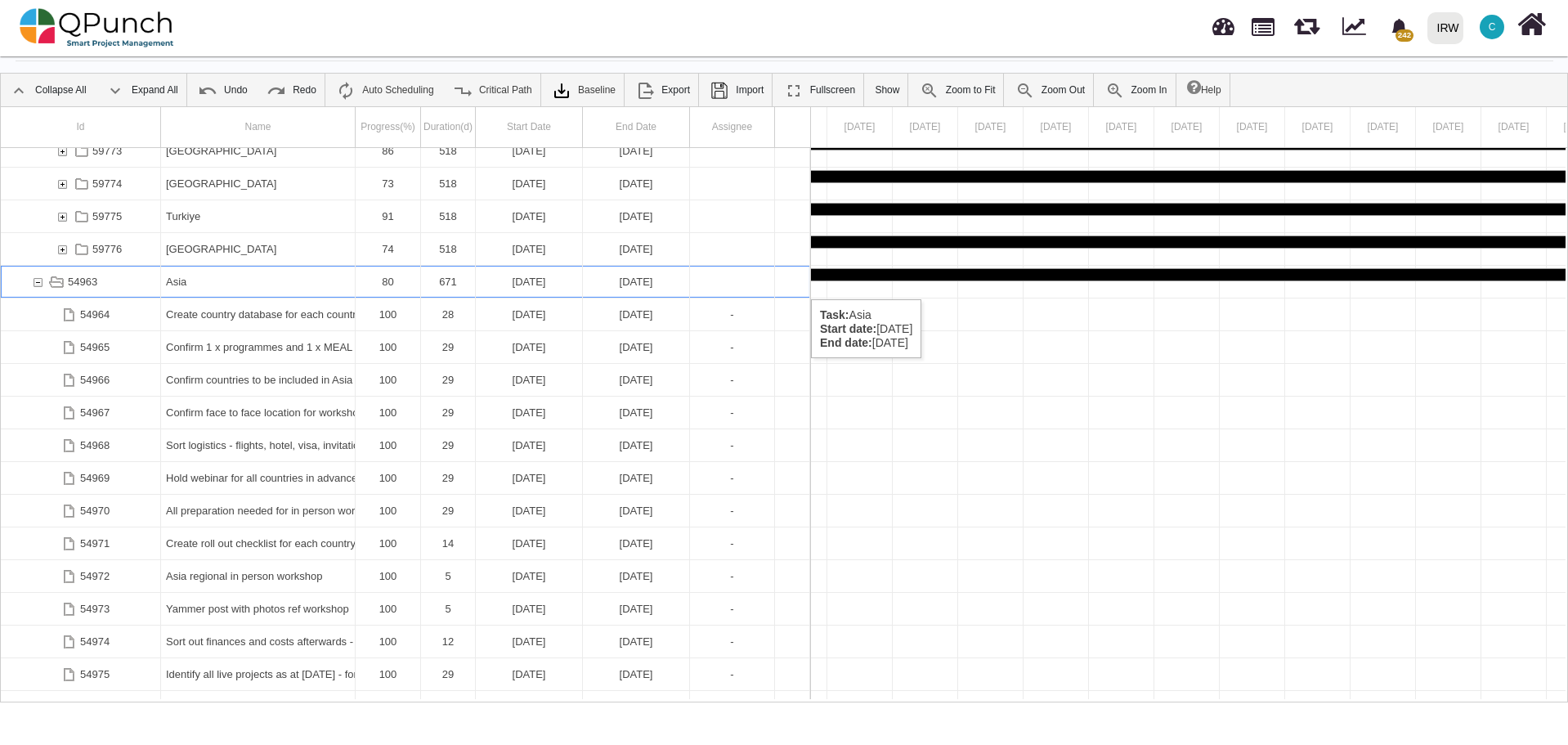
click at [36, 283] on div "54963" at bounding box center [38, 281] width 15 height 32
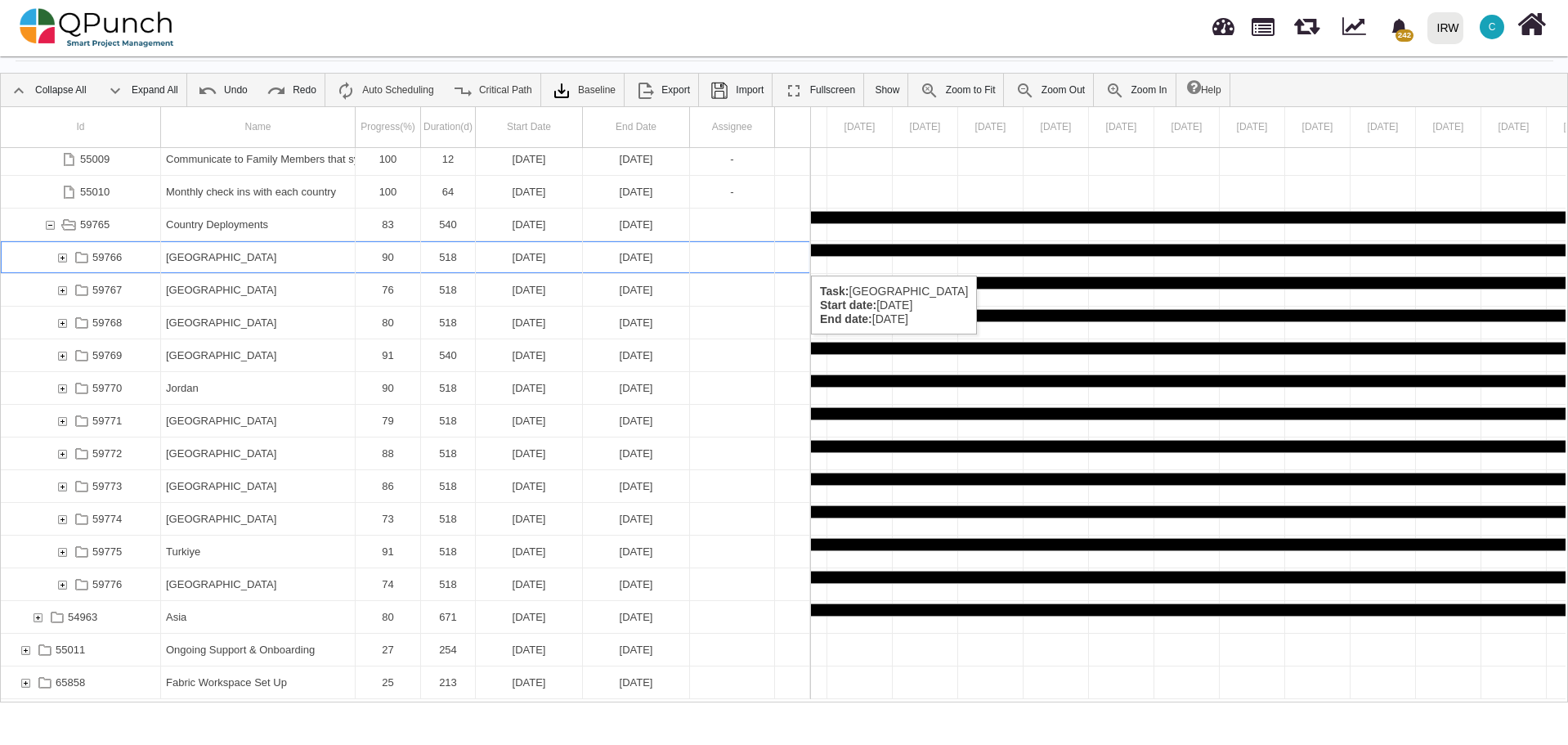
click at [225, 259] on div "[GEOGRAPHIC_DATA]" at bounding box center [258, 257] width 184 height 32
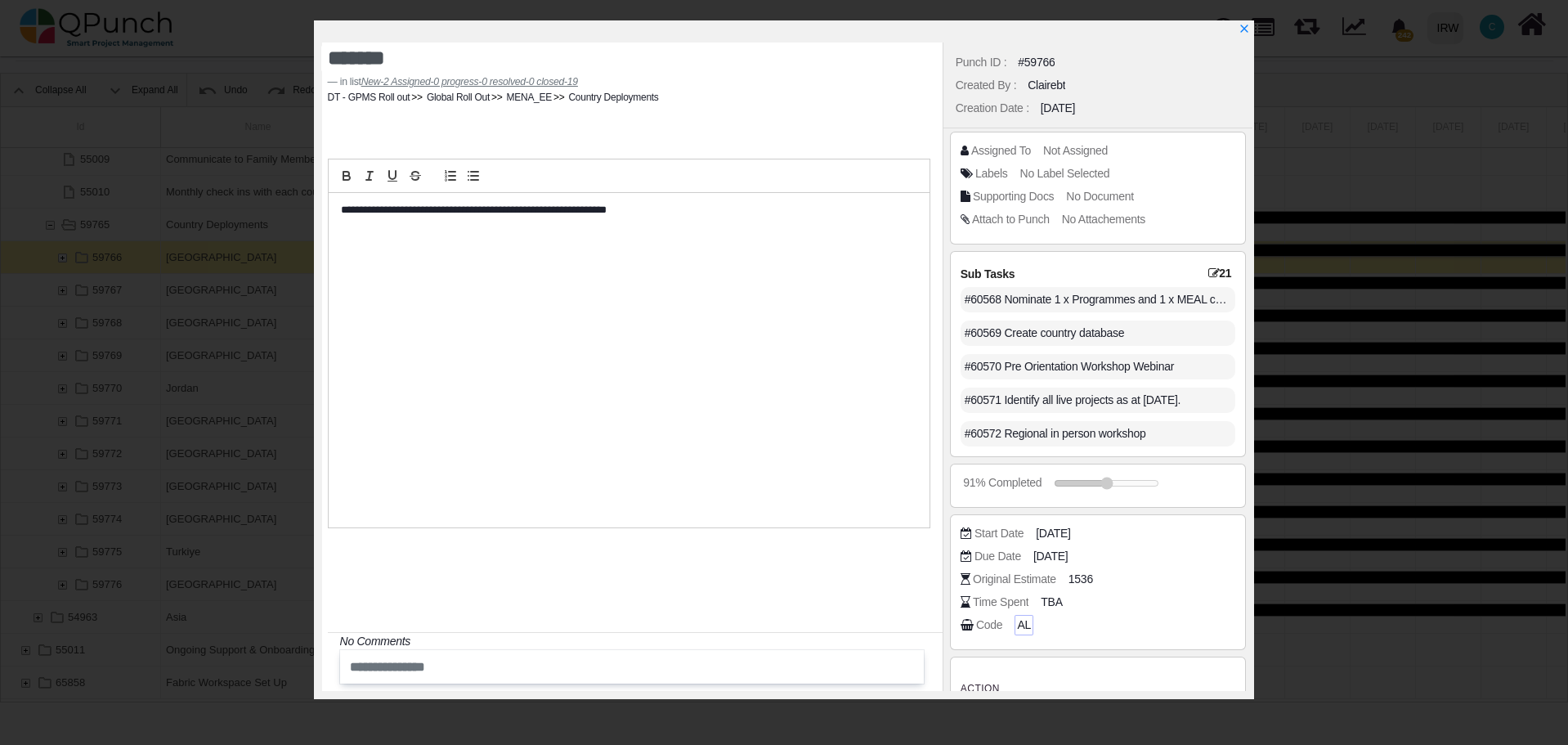
click at [1022, 628] on span "AL" at bounding box center [1023, 624] width 14 height 17
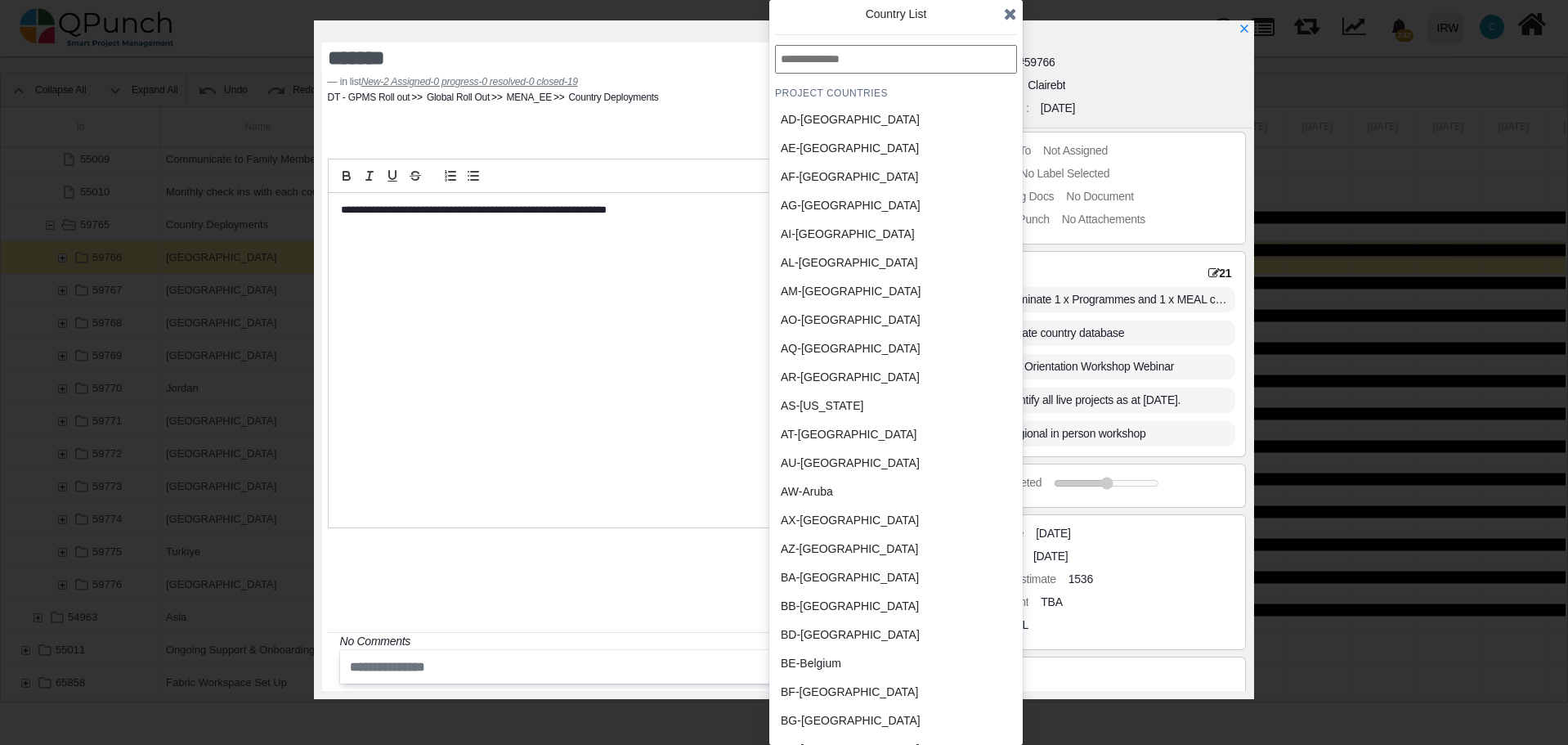
click at [839, 598] on div "BB-Barbados" at bounding box center [857, 606] width 152 height 17
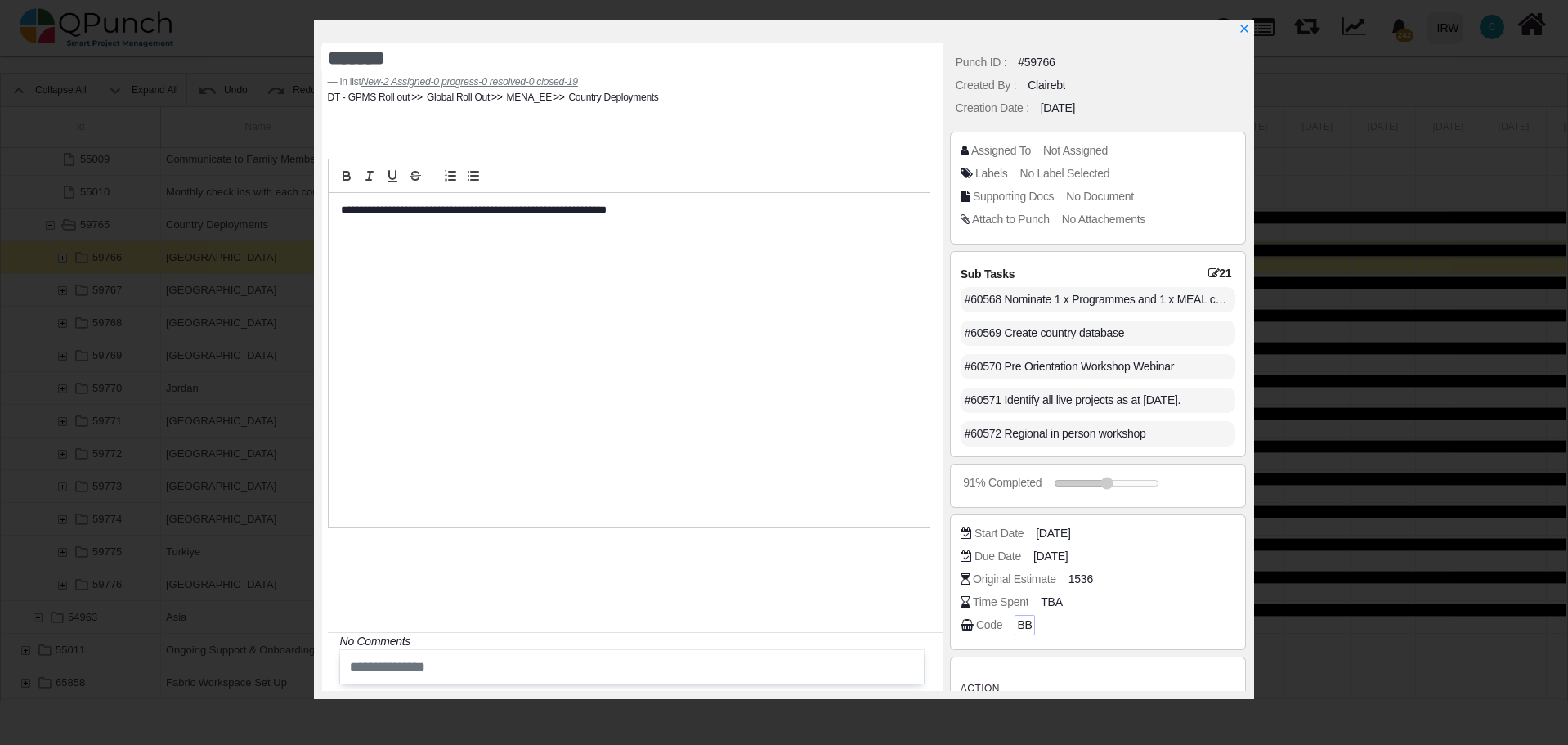
click at [1021, 621] on span "BB" at bounding box center [1024, 624] width 15 height 17
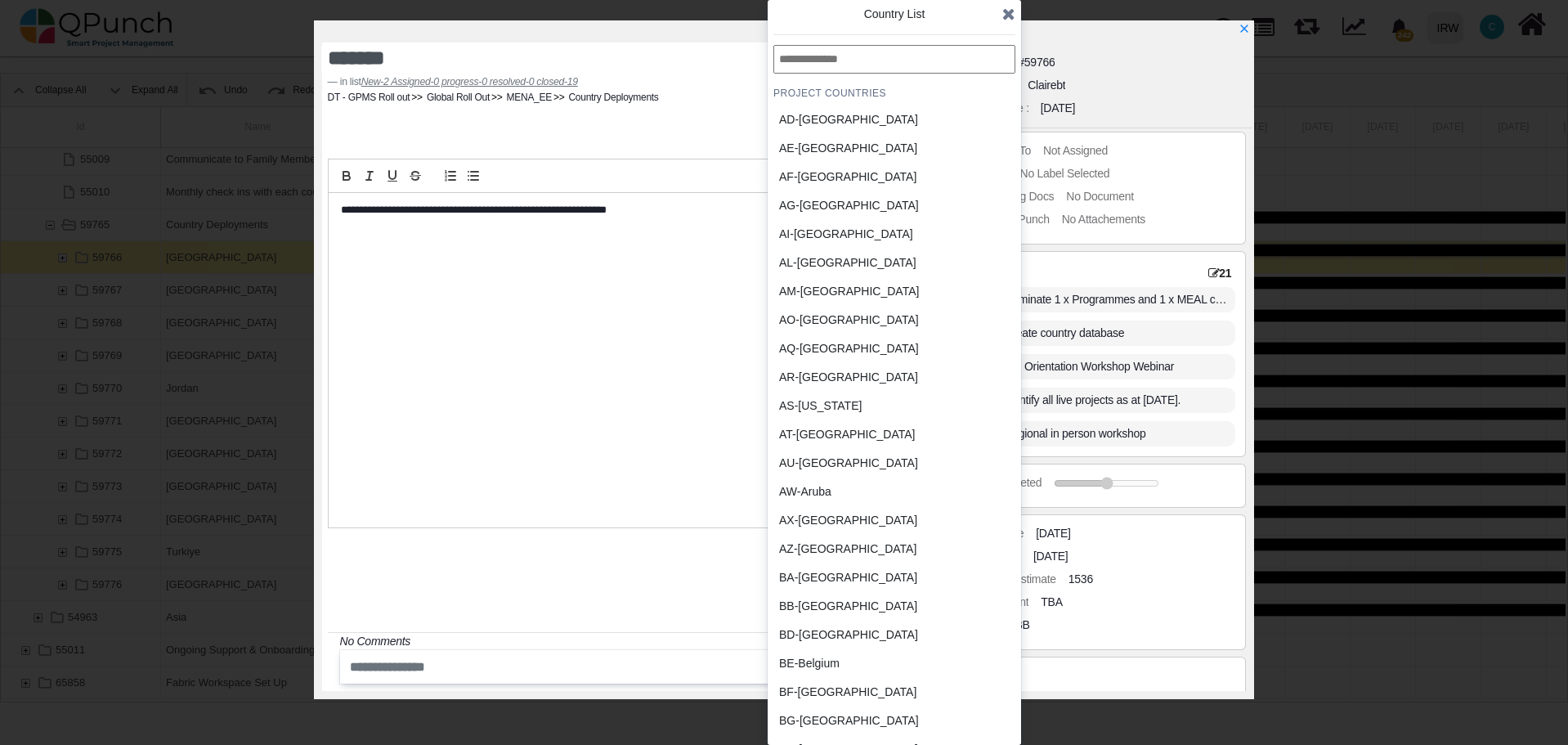
click at [825, 262] on div "AL-Albania" at bounding box center [855, 263] width 152 height 17
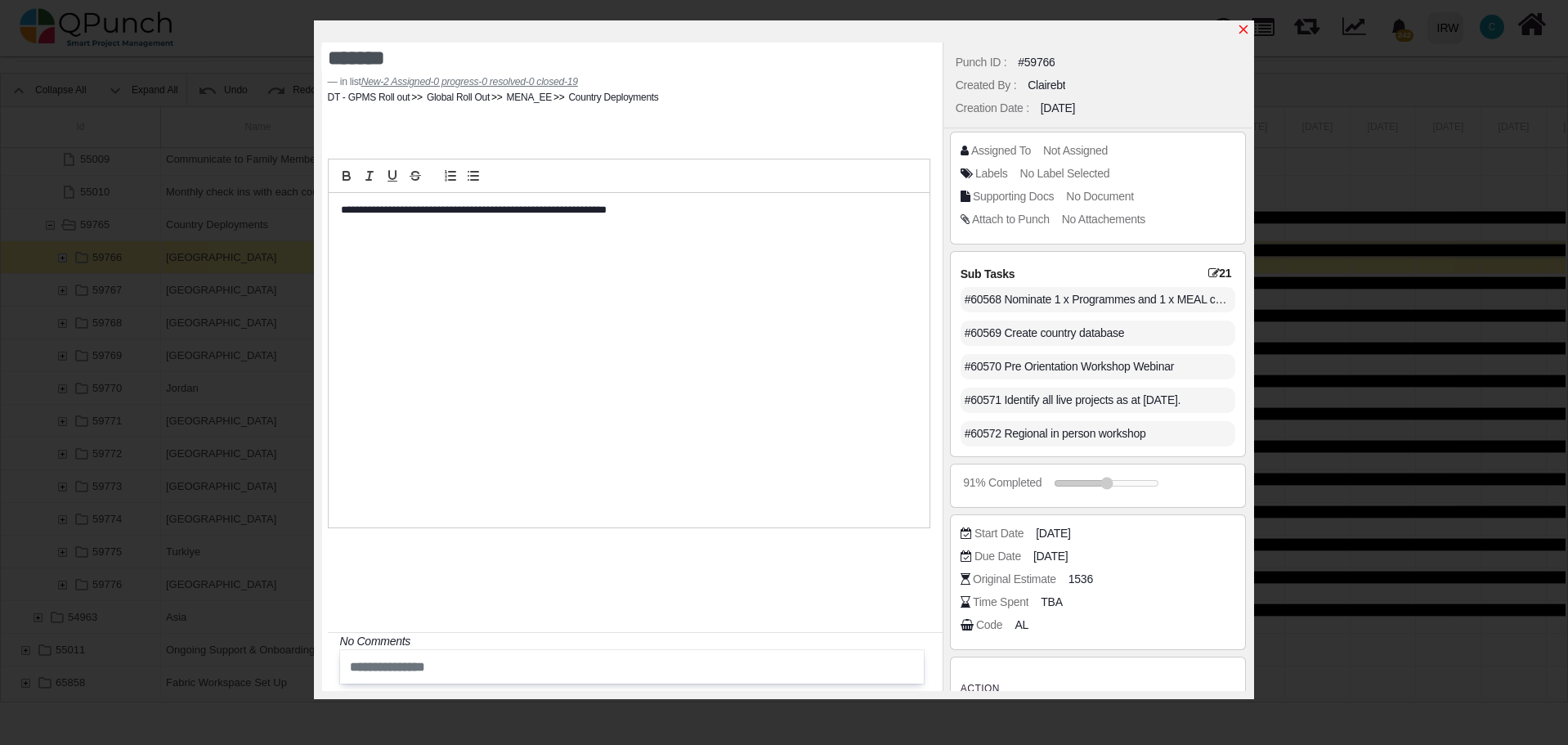
click at [1241, 31] on icon "x" at bounding box center [1243, 30] width 13 height 13
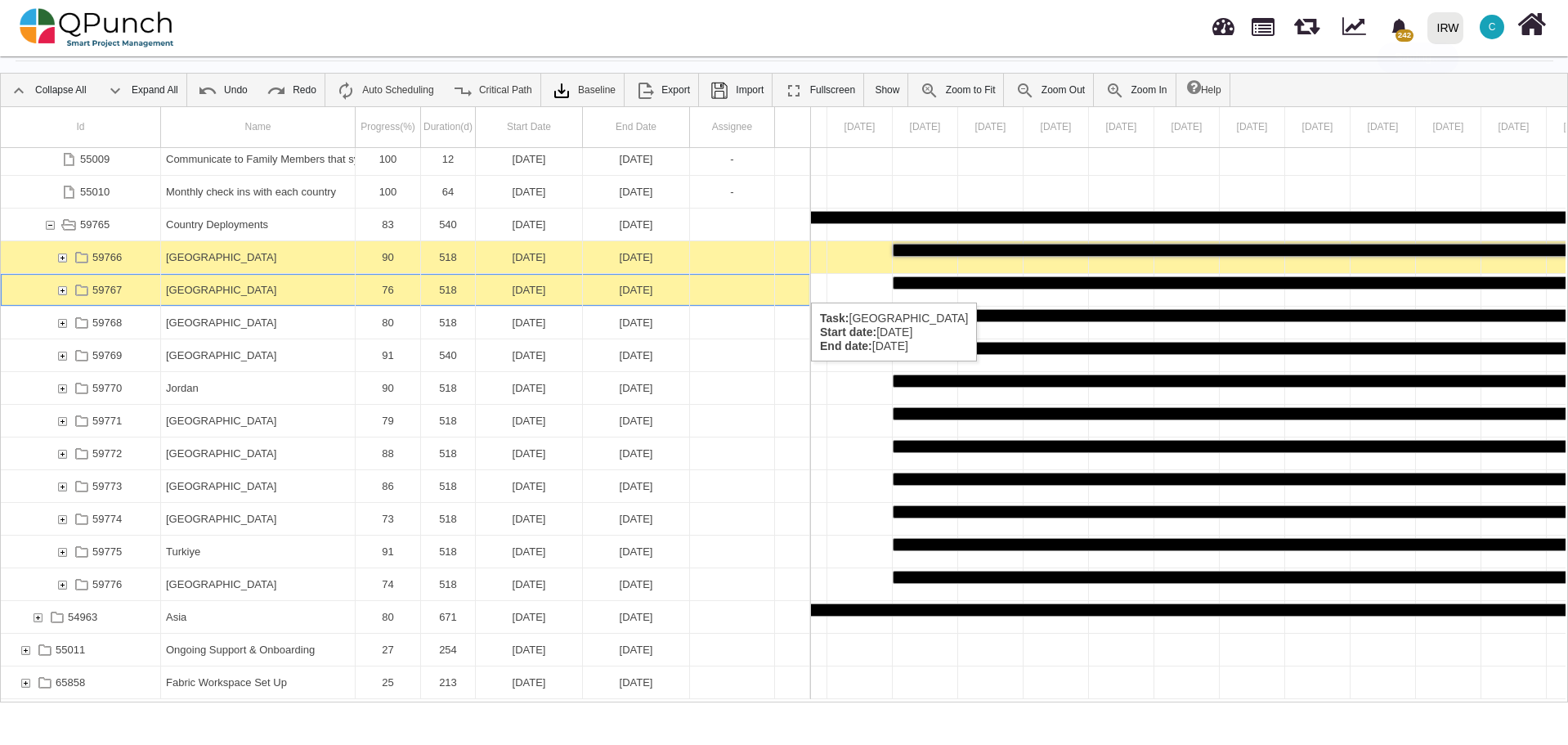
click at [249, 286] on div "[GEOGRAPHIC_DATA]" at bounding box center [258, 290] width 184 height 32
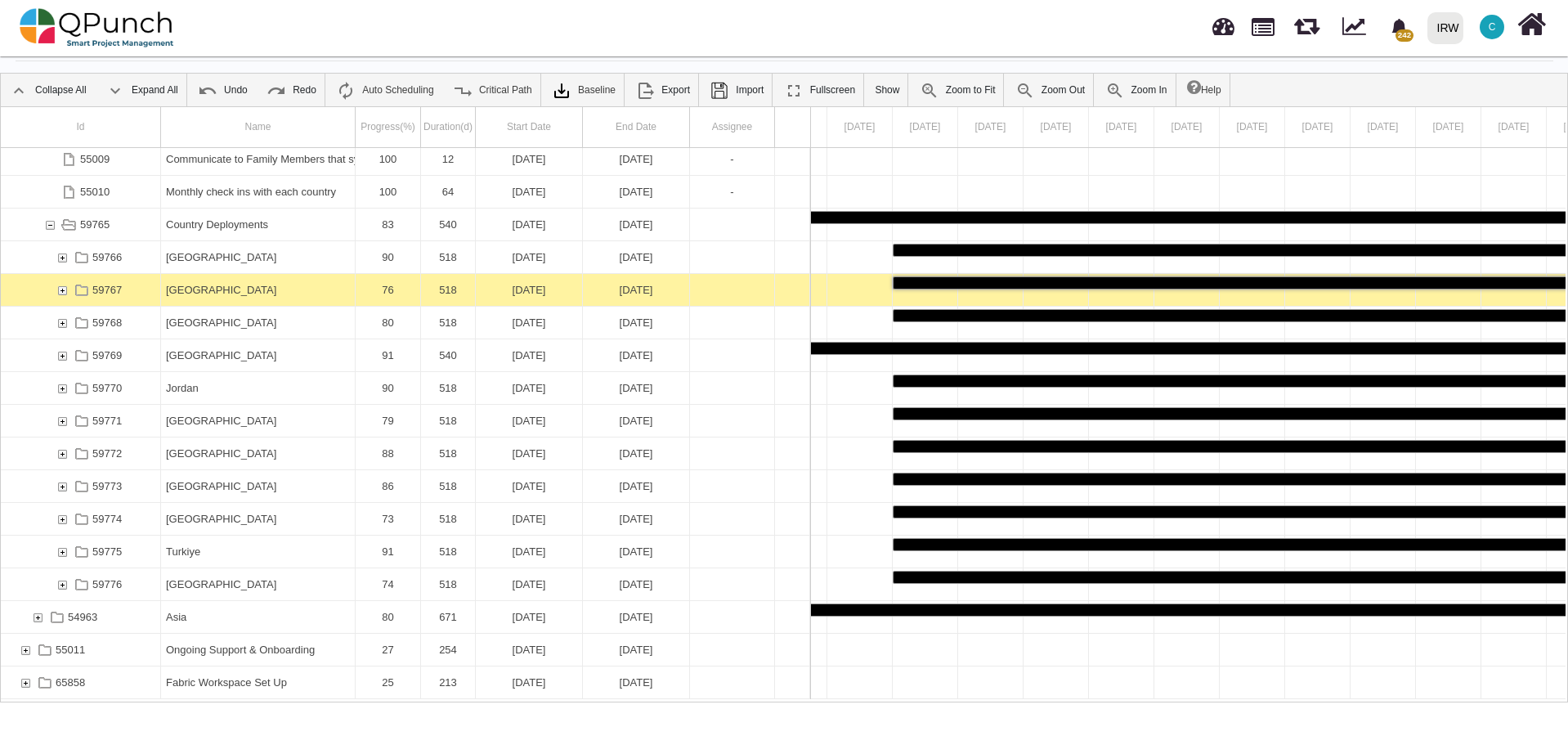
click at [249, 286] on div "[GEOGRAPHIC_DATA]" at bounding box center [258, 290] width 184 height 32
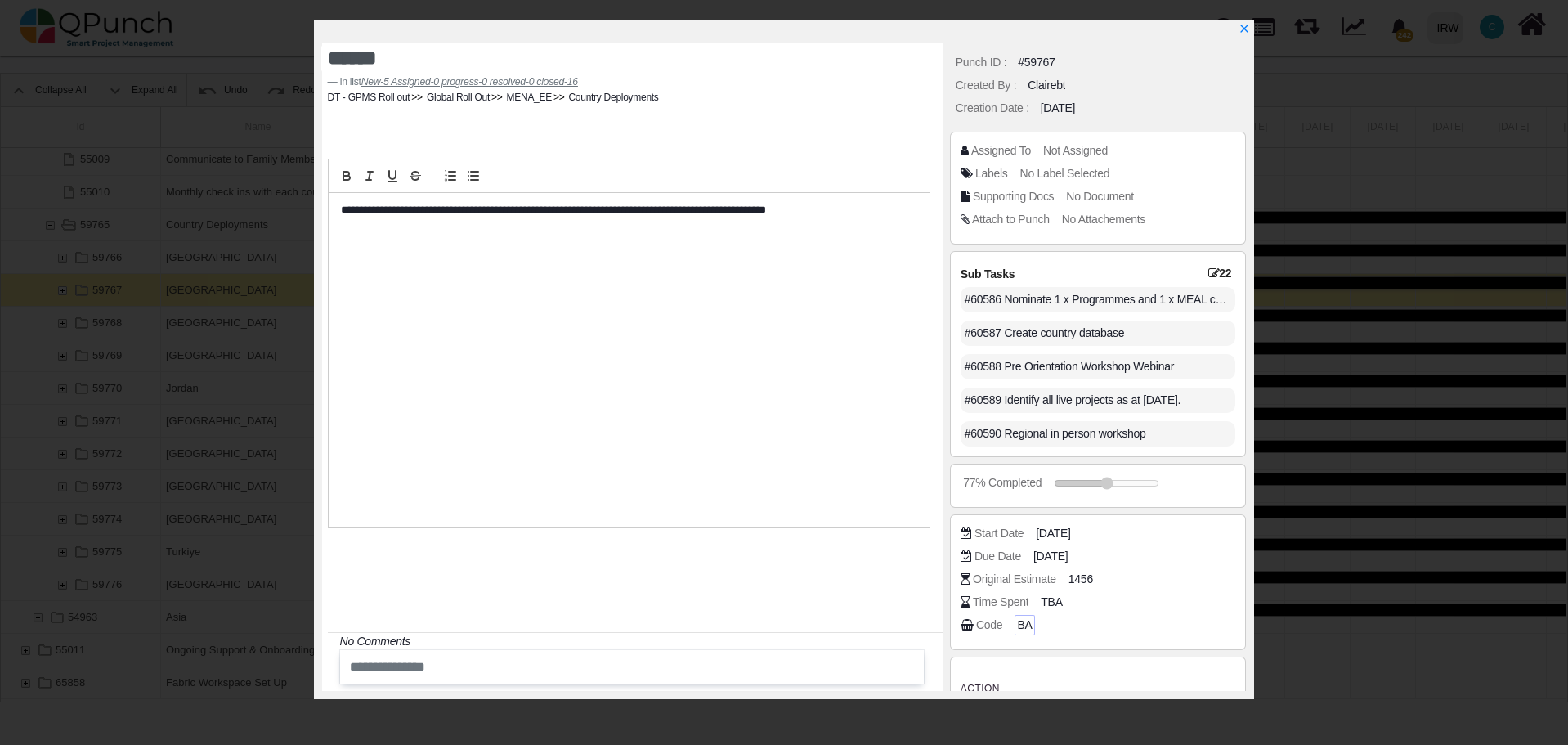
click at [1025, 622] on span "BA" at bounding box center [1024, 624] width 15 height 17
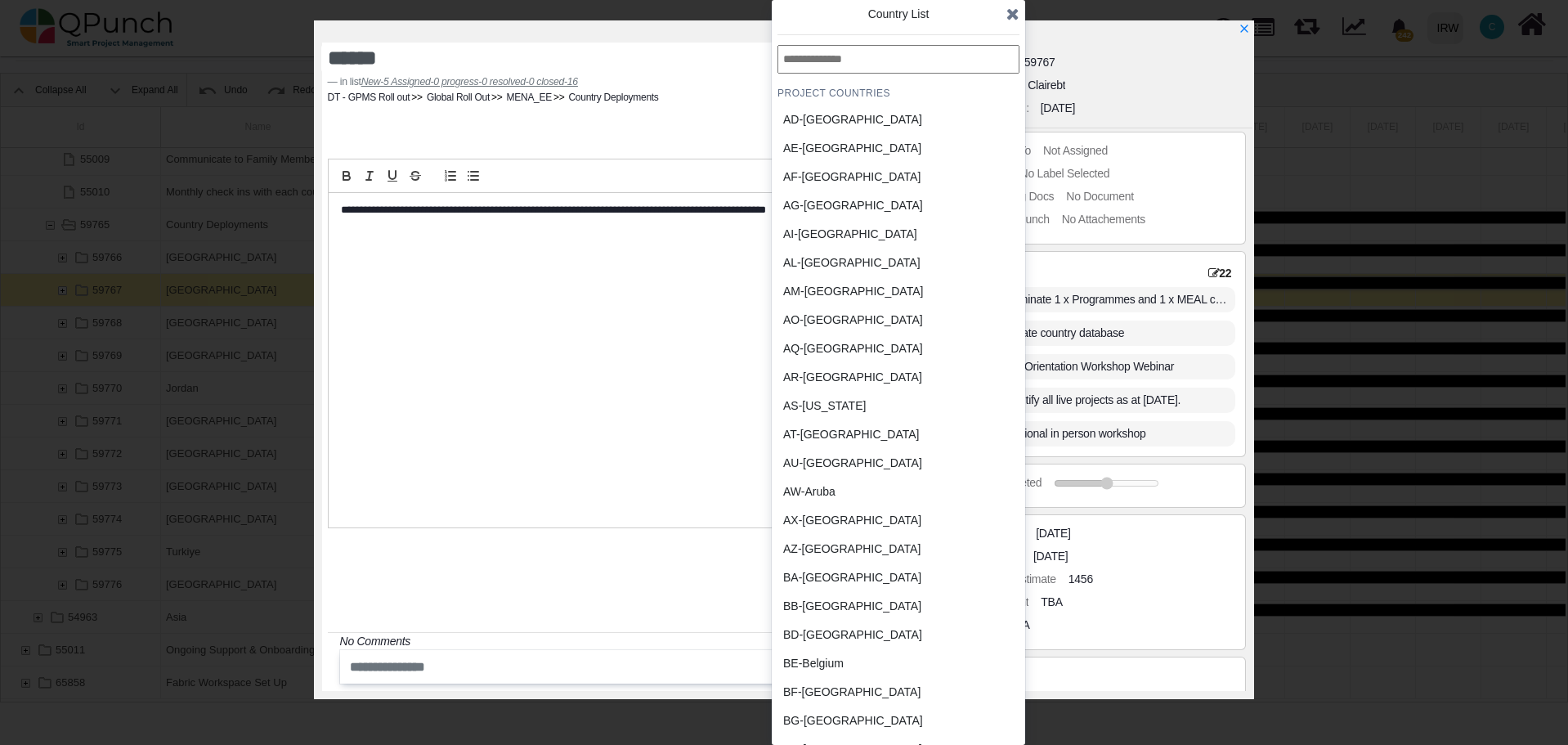
click at [828, 609] on div "BB-Barbados" at bounding box center [858, 606] width 152 height 17
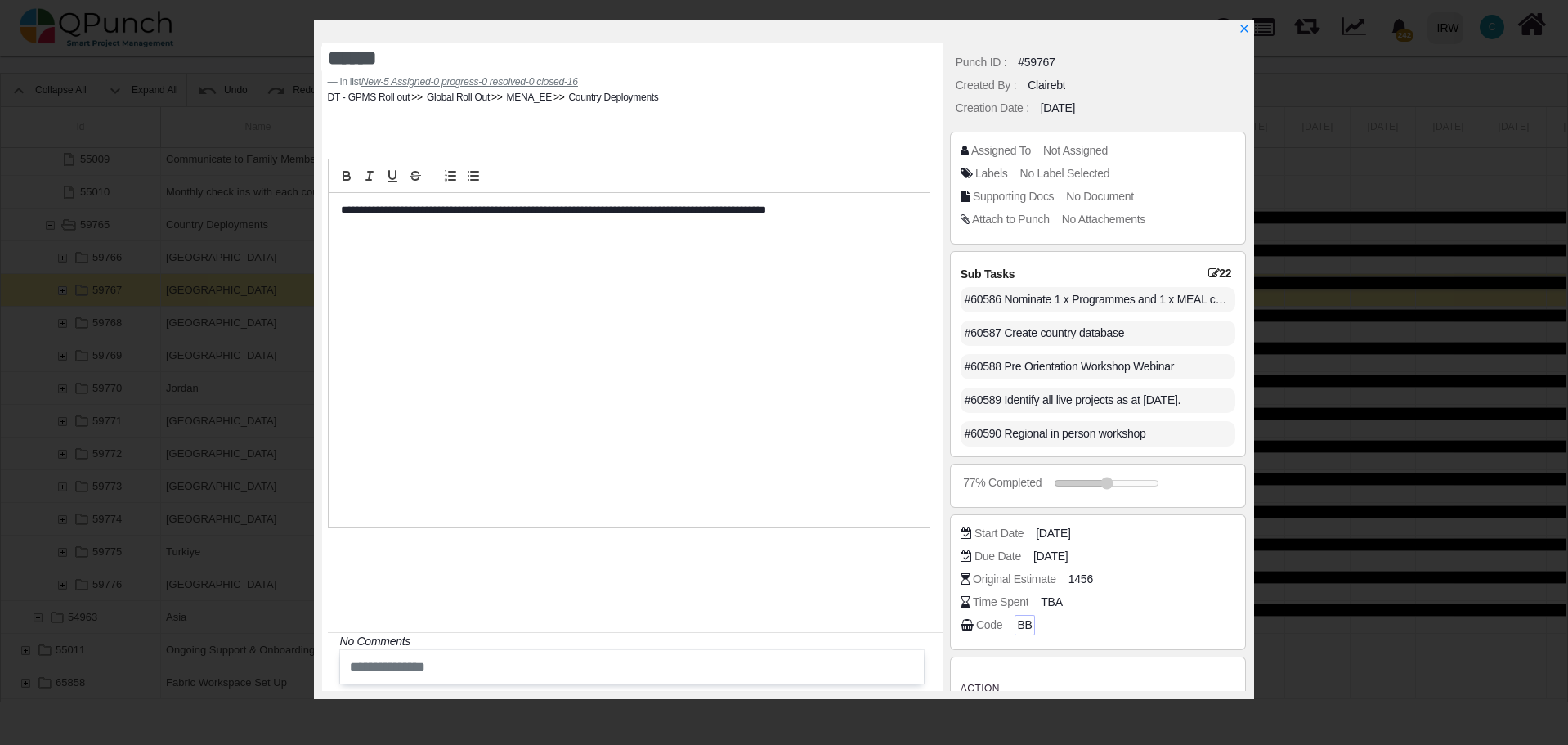
click at [1019, 625] on span "BB" at bounding box center [1024, 624] width 15 height 17
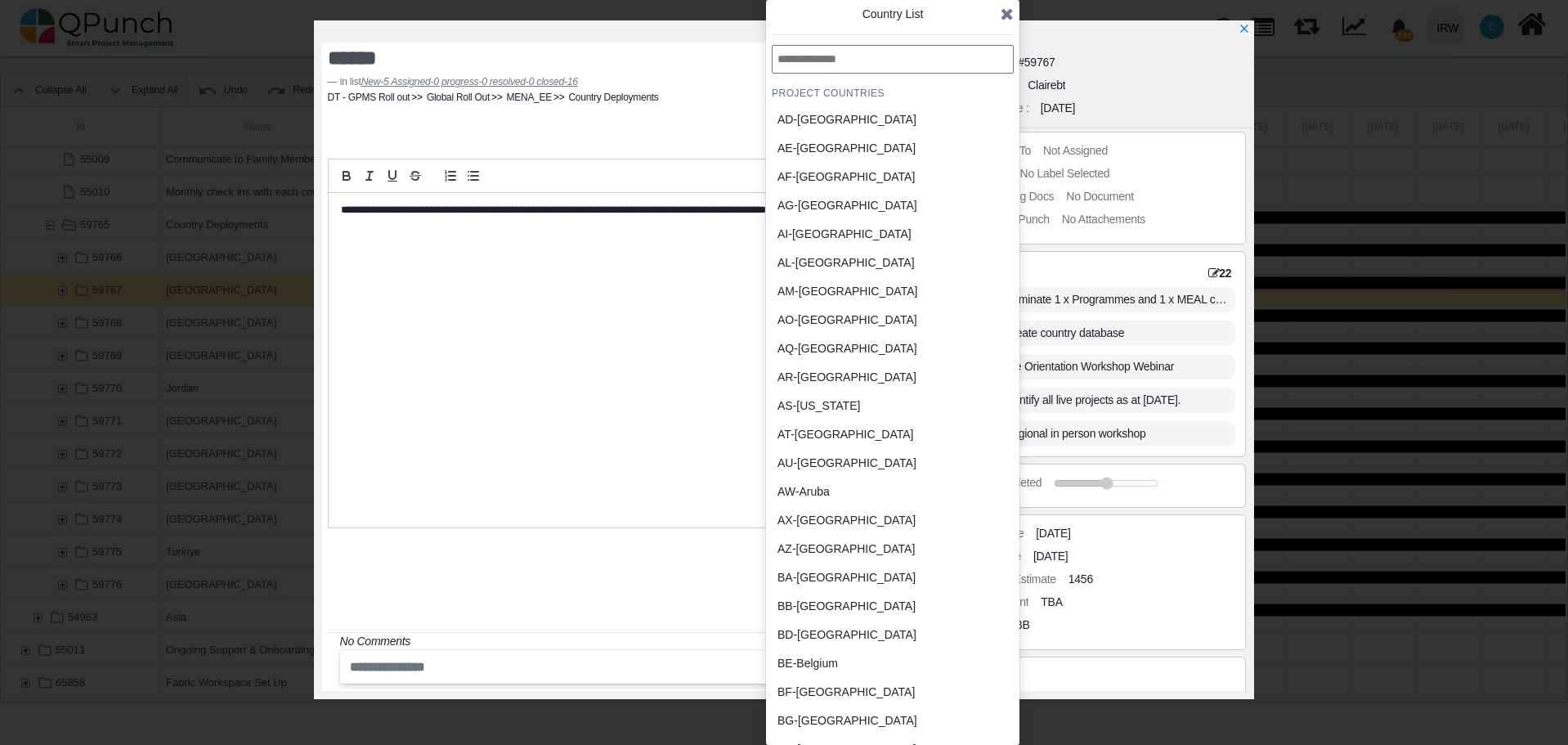
click at [871, 575] on div "BA-Bosnia and Herzegovina" at bounding box center [853, 577] width 152 height 17
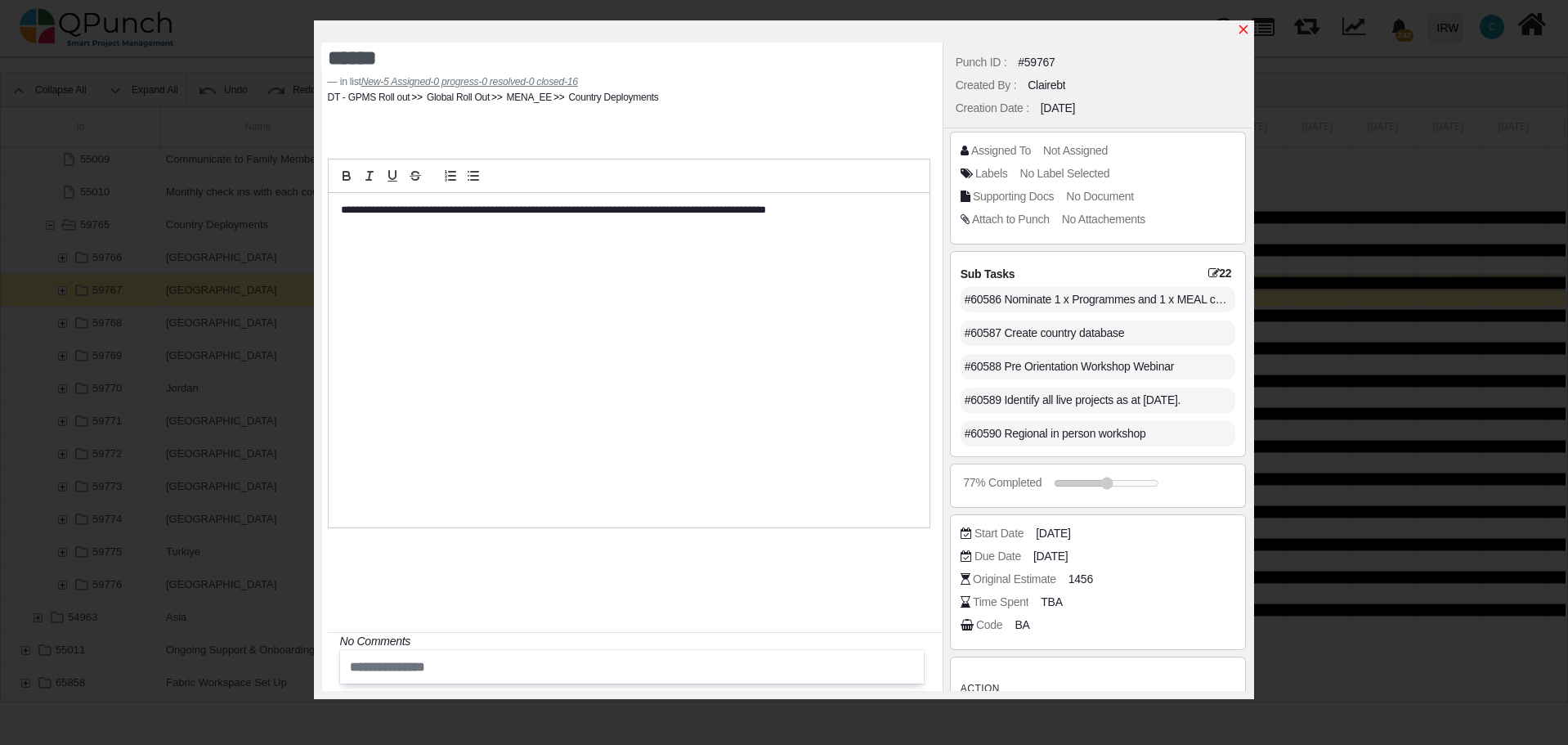
click at [1246, 30] on icon "x" at bounding box center [1243, 30] width 13 height 13
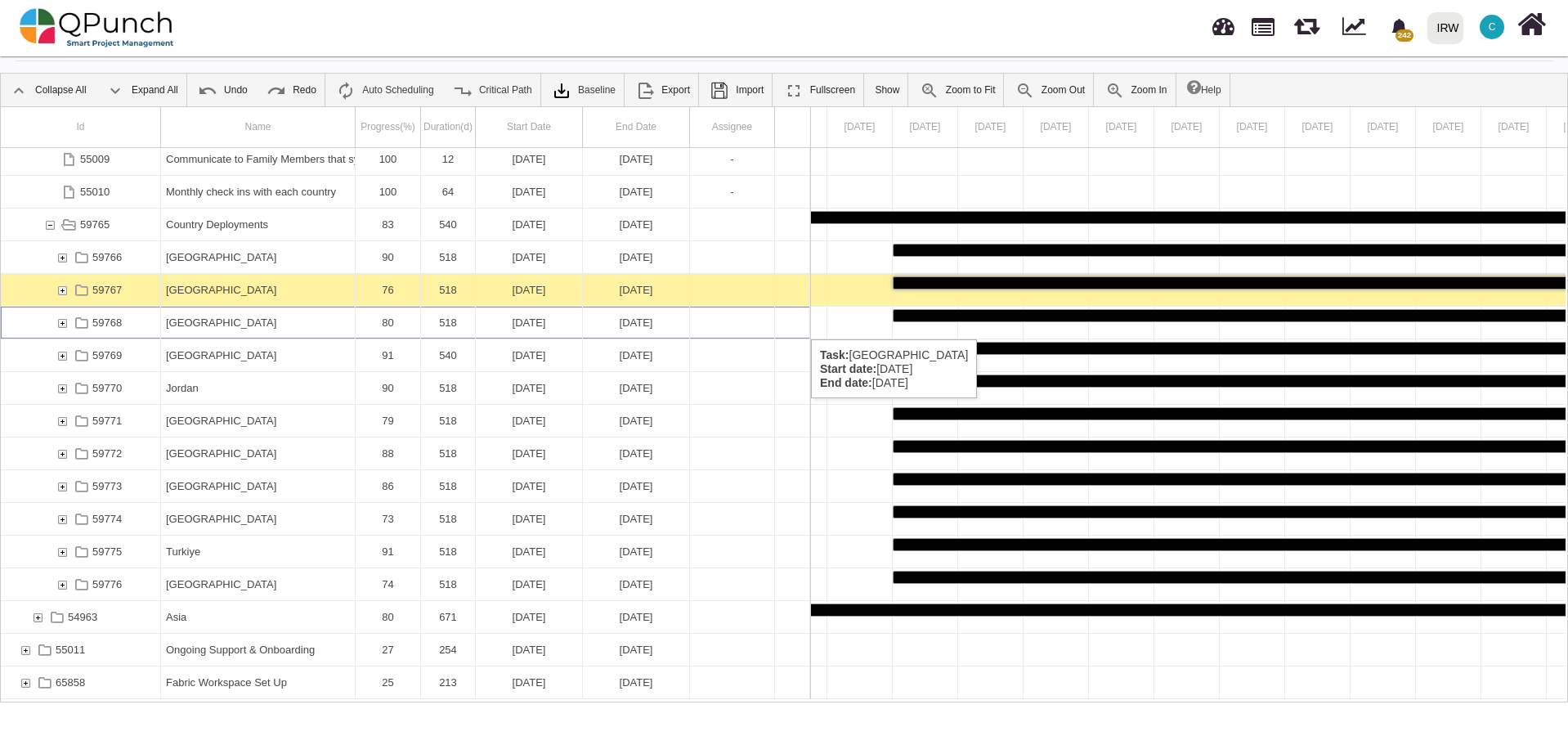
click at [190, 323] on div "[GEOGRAPHIC_DATA]" at bounding box center [258, 322] width 184 height 32
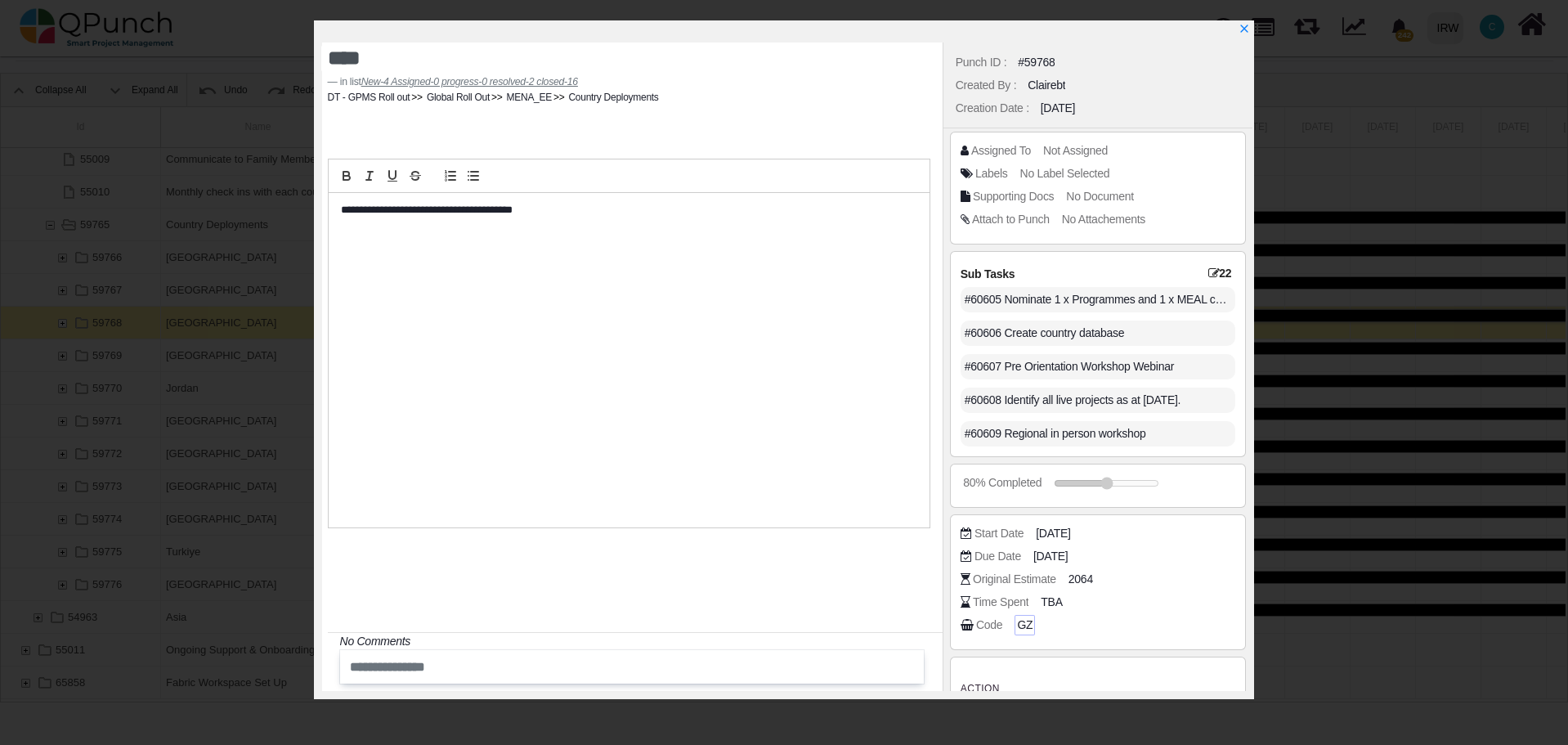
click at [1022, 628] on span "GZ" at bounding box center [1024, 624] width 16 height 17
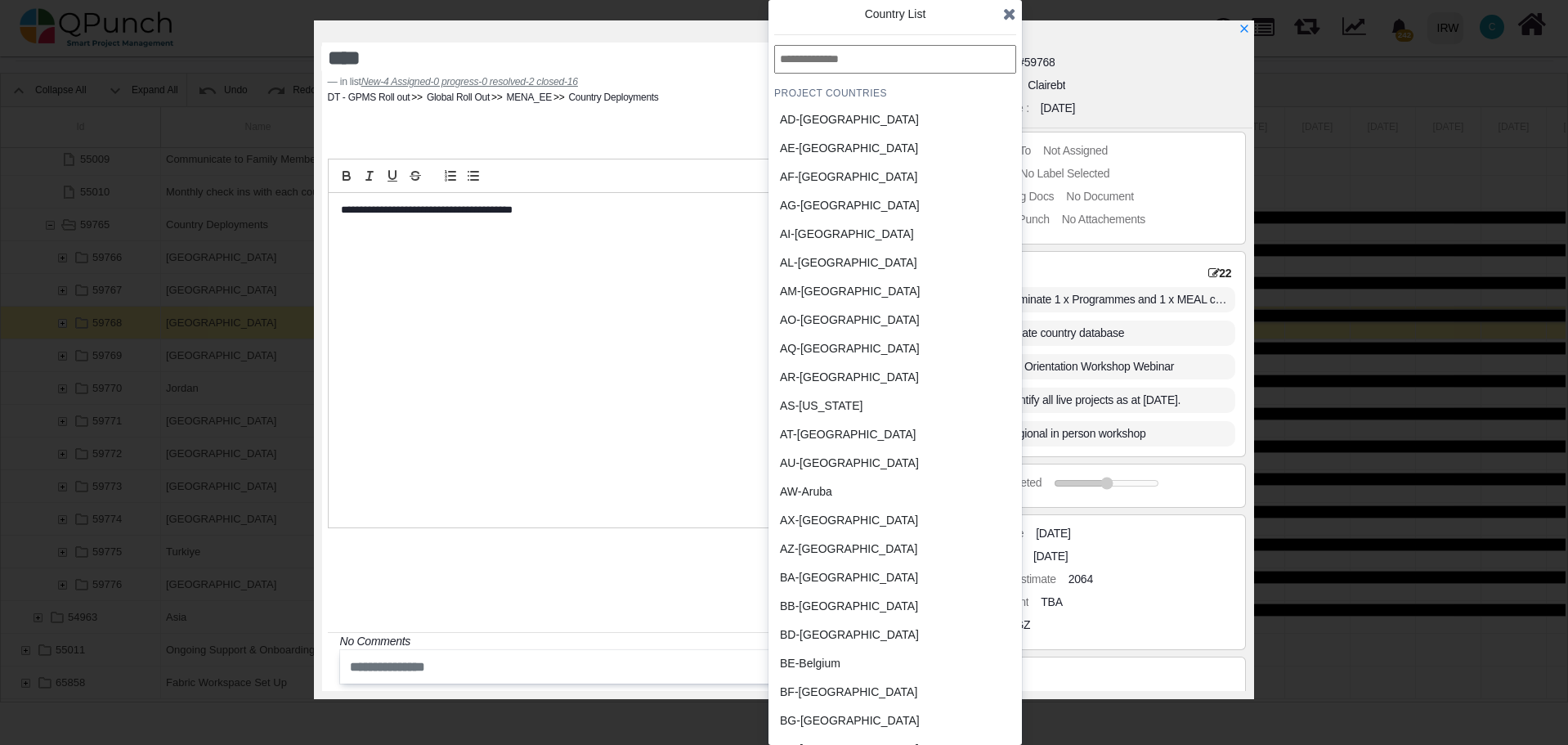
click at [816, 610] on div "BB-Barbados" at bounding box center [856, 606] width 152 height 17
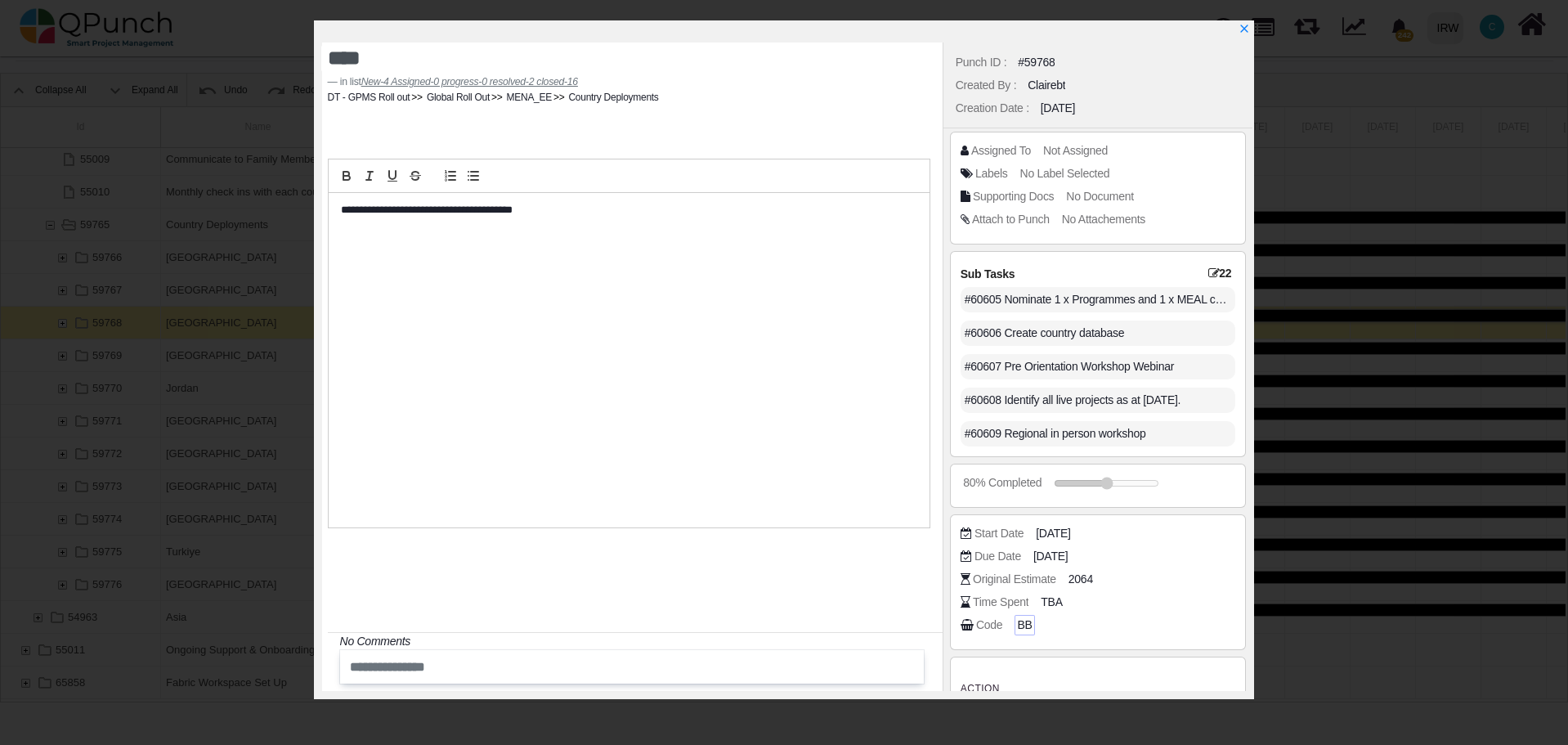
click at [1023, 628] on span "BB" at bounding box center [1024, 624] width 15 height 17
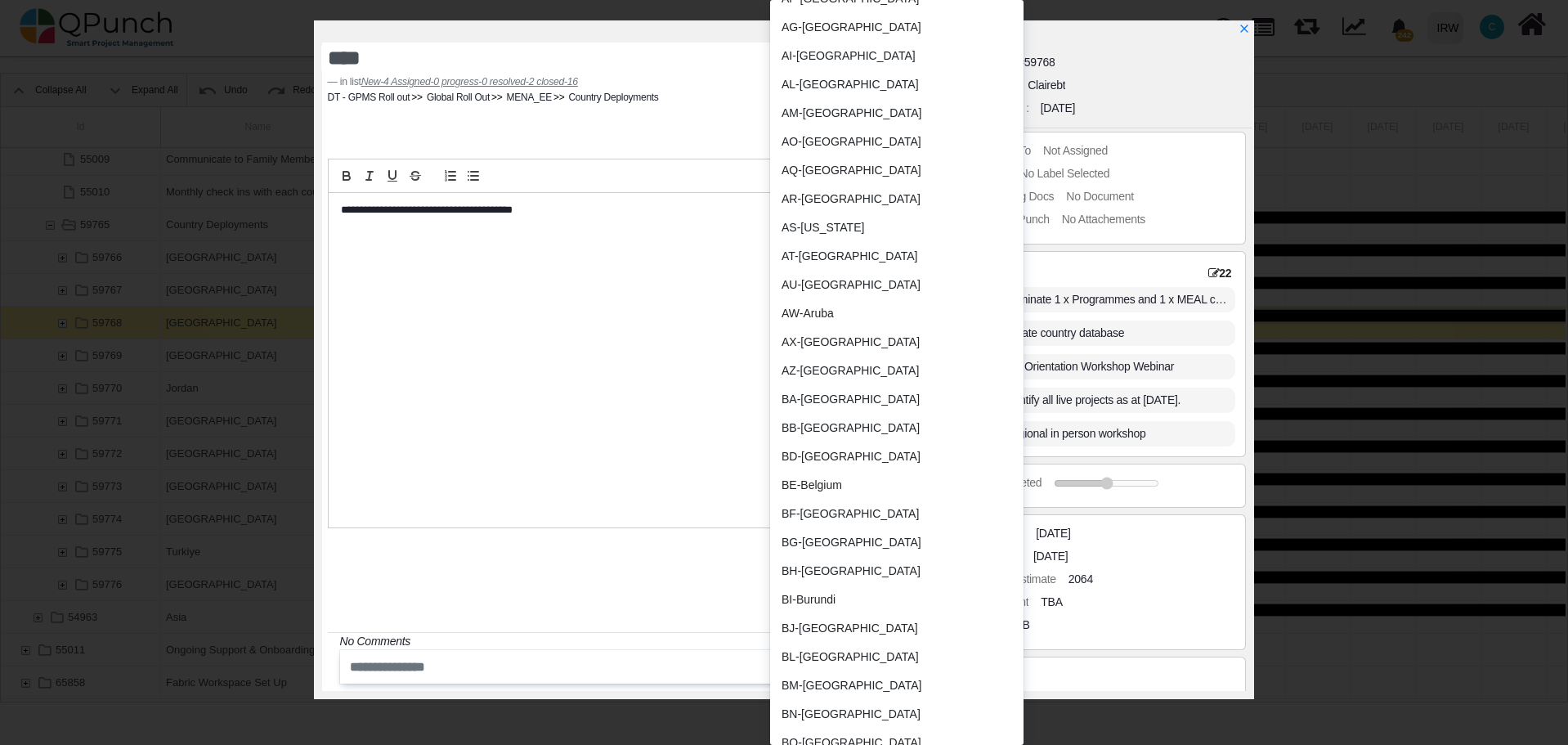
scroll to position [0, 0]
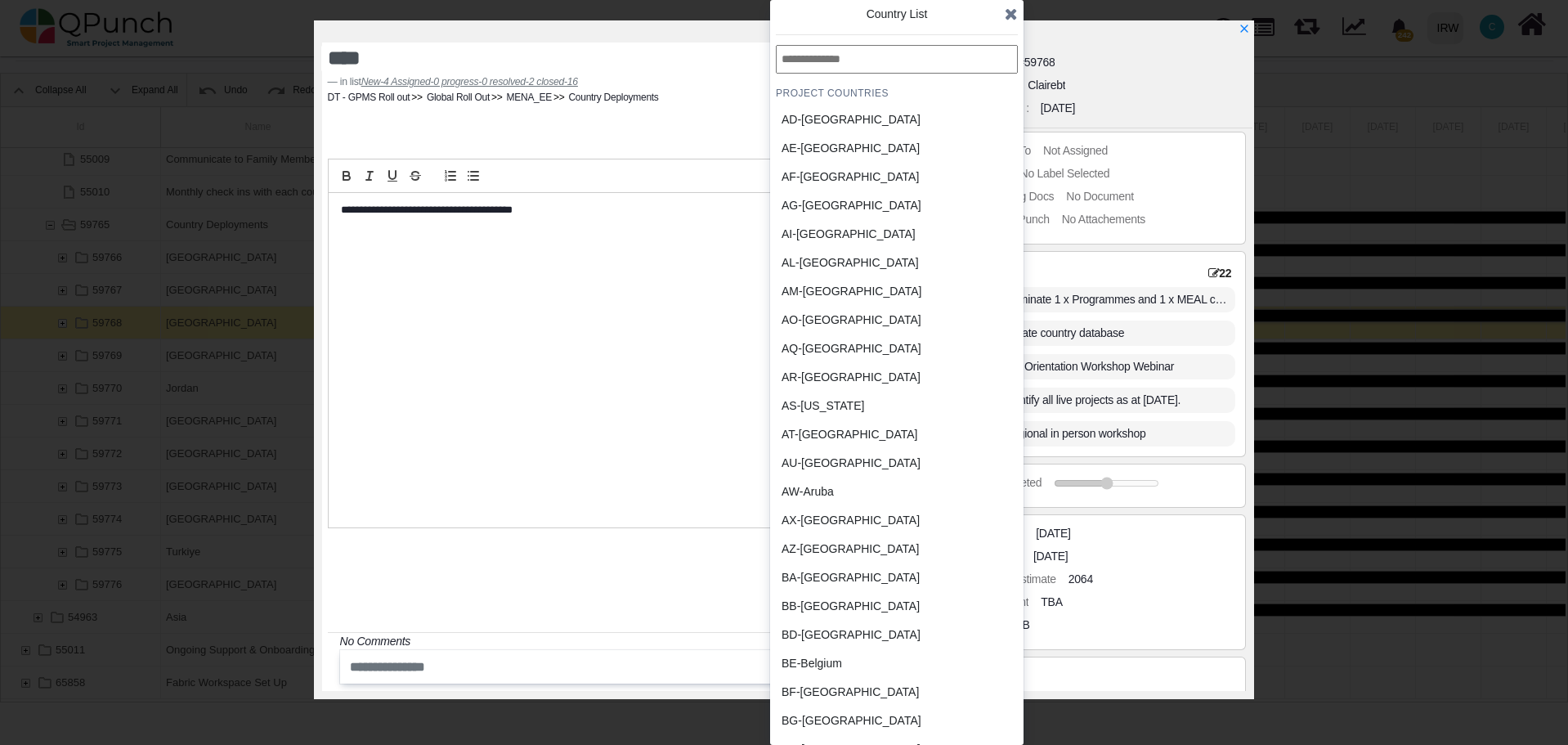
click at [860, 56] on input "text" at bounding box center [897, 59] width 242 height 29
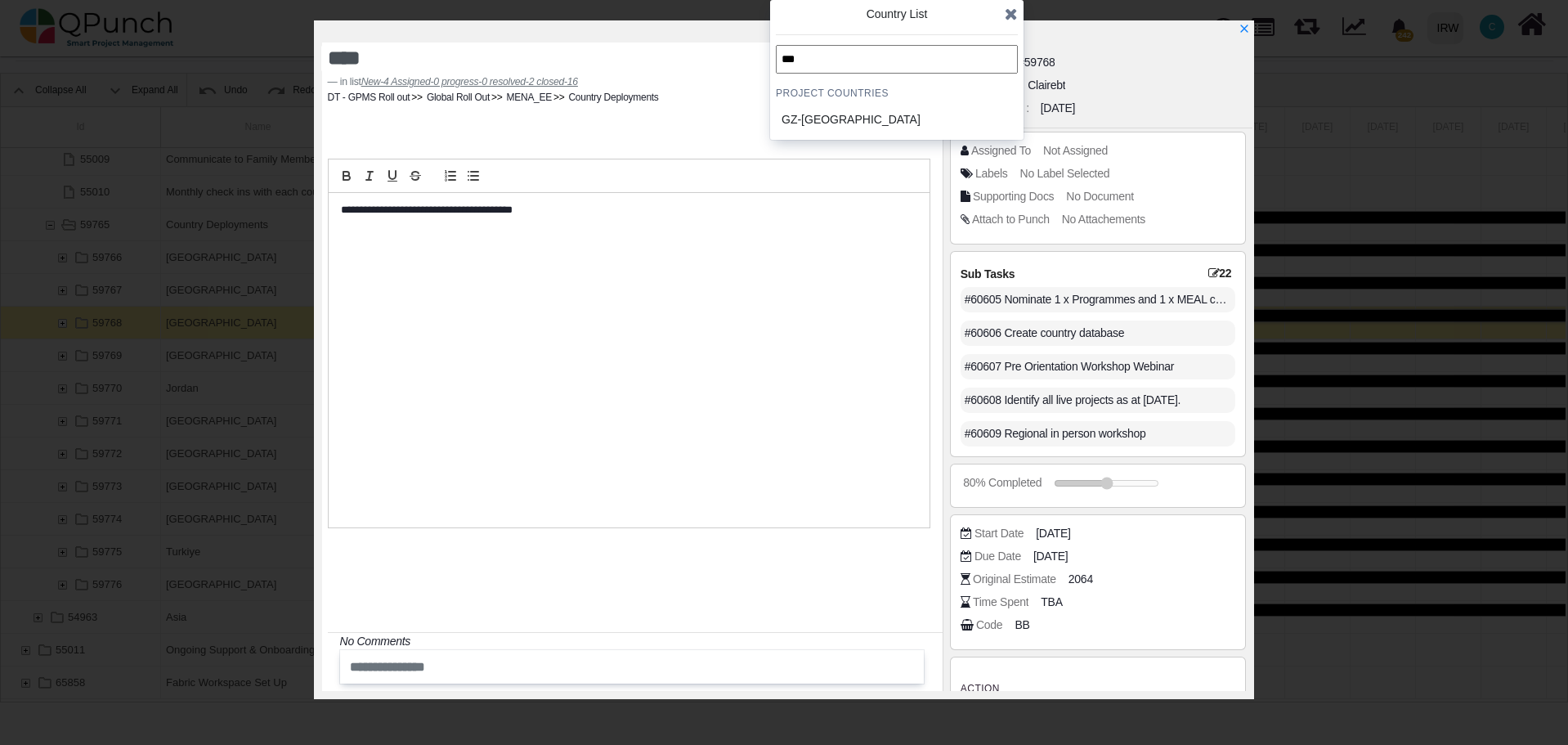
type input "***"
click at [814, 120] on div "GZ-Gaza Strip" at bounding box center [857, 120] width 152 height 17
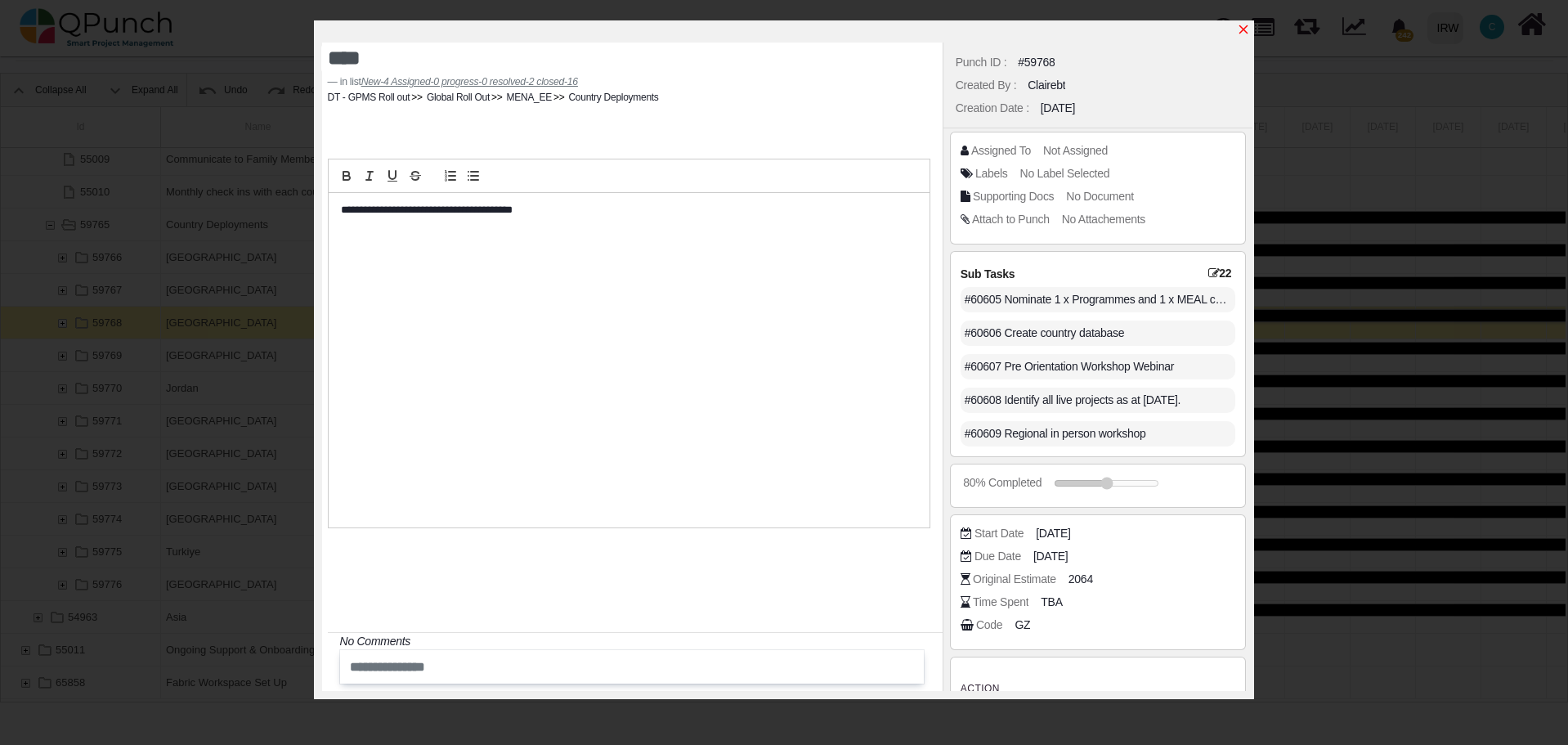
click at [1245, 31] on icon "x" at bounding box center [1243, 30] width 9 height 9
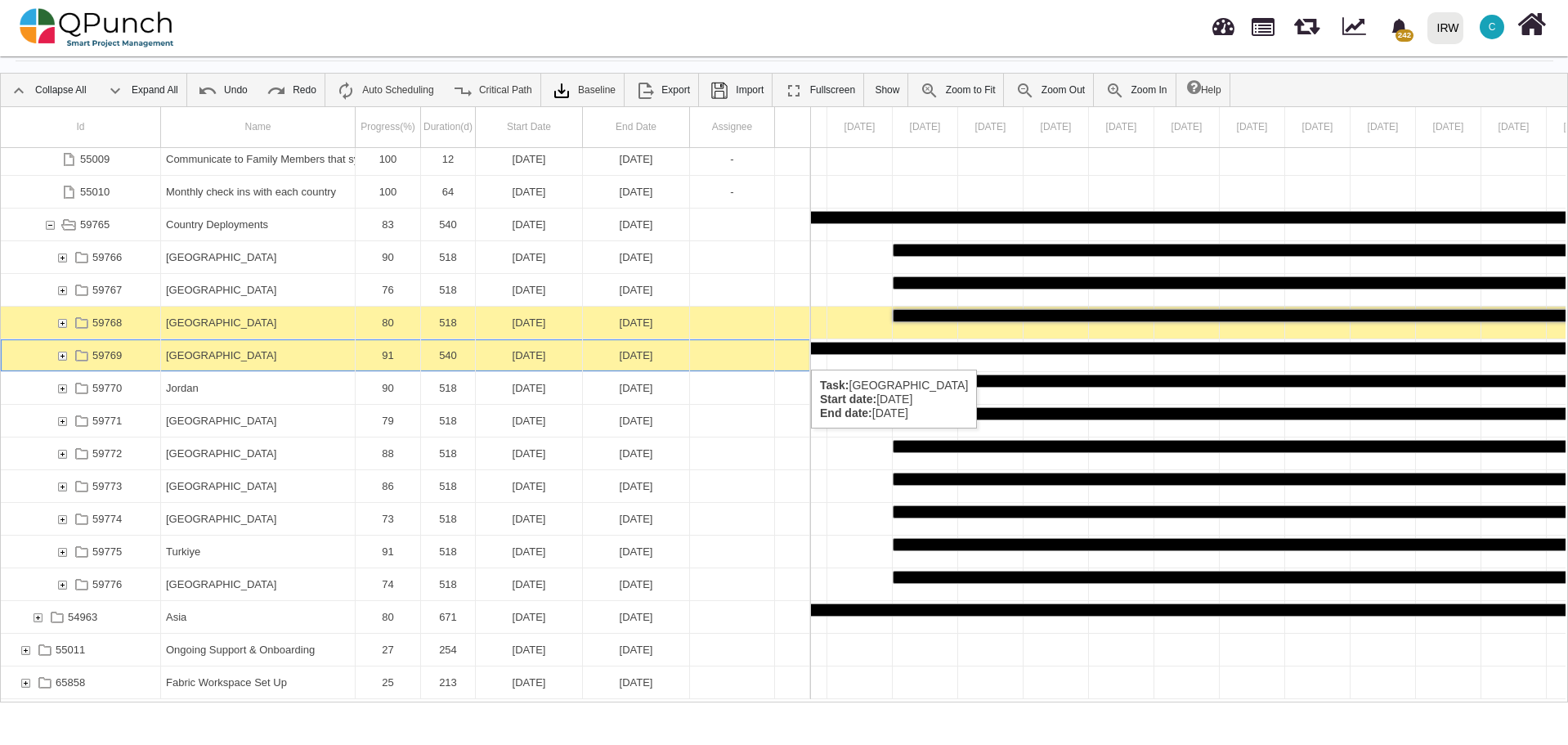
click at [249, 352] on div "[GEOGRAPHIC_DATA]" at bounding box center [258, 354] width 184 height 32
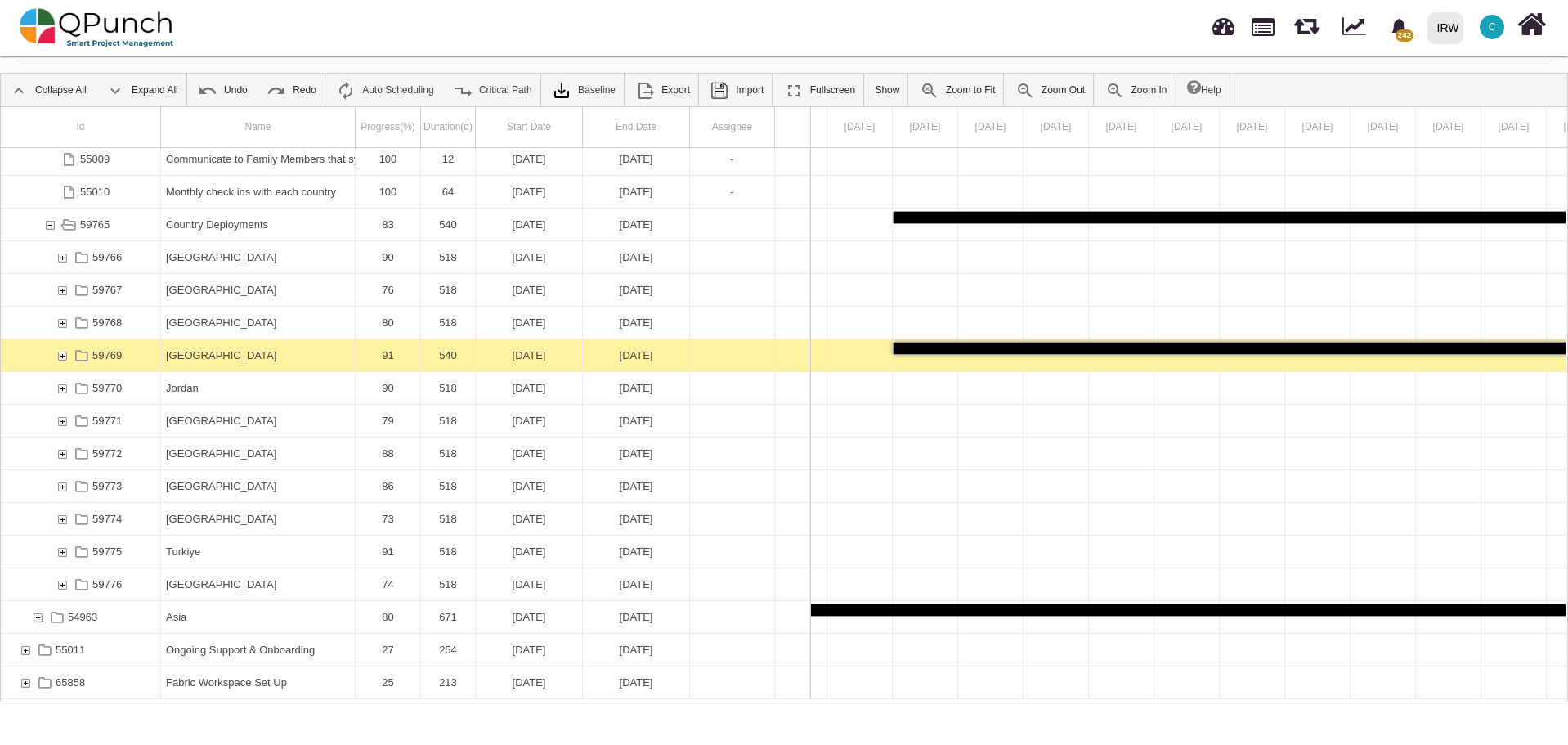
click at [249, 352] on div "[GEOGRAPHIC_DATA]" at bounding box center [258, 354] width 184 height 32
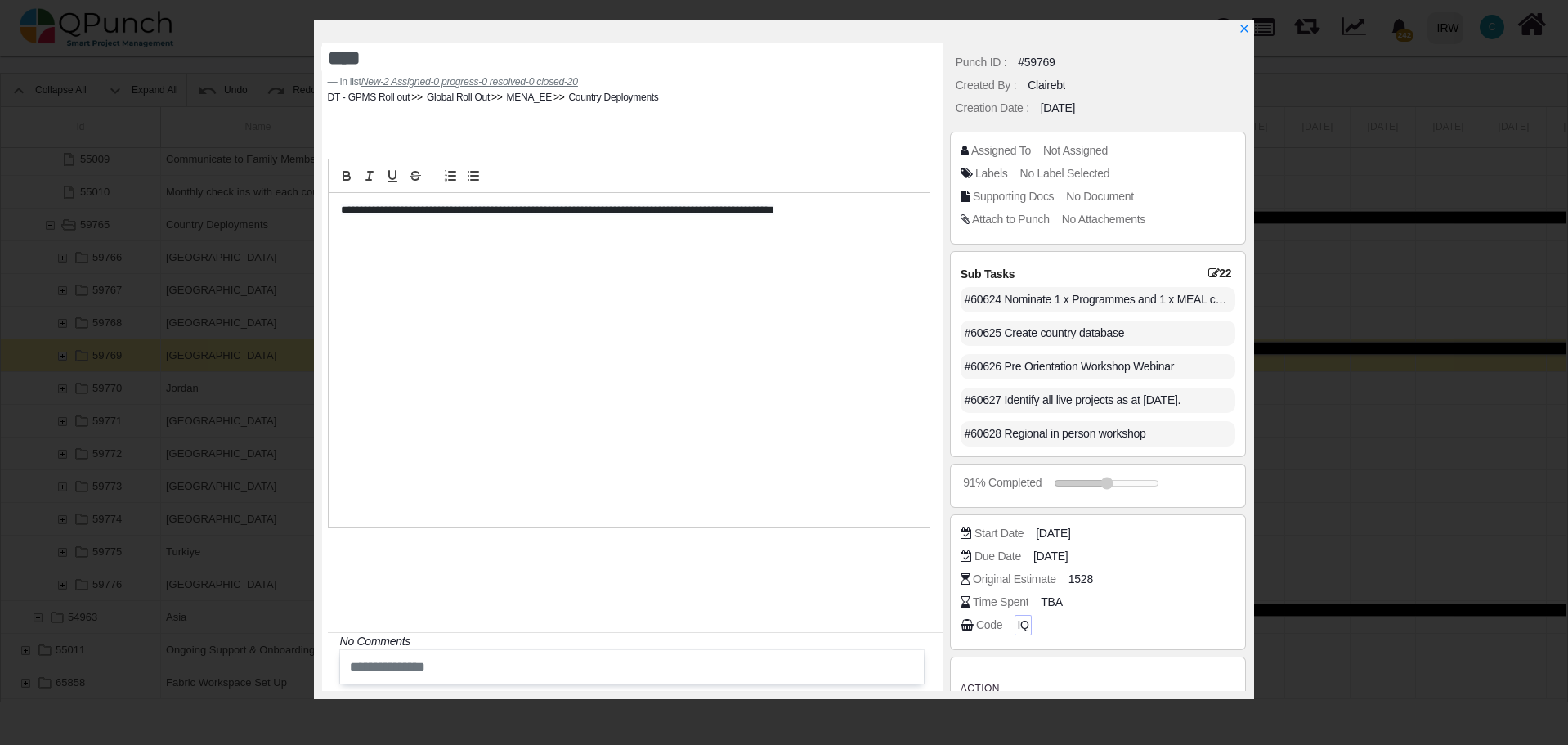
click at [1018, 627] on span "IQ" at bounding box center [1022, 624] width 11 height 17
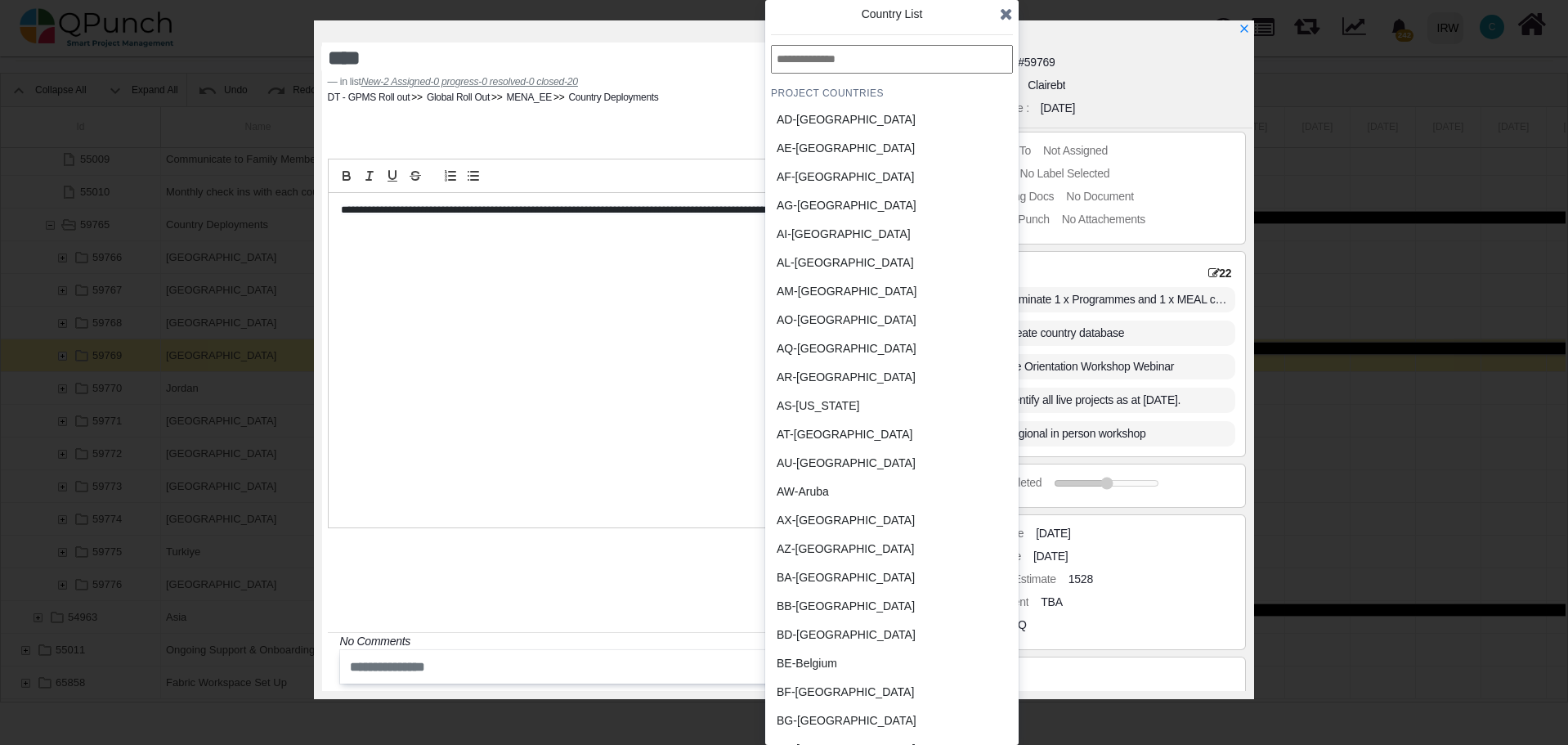
click at [826, 605] on div "BB-Barbados" at bounding box center [853, 606] width 152 height 17
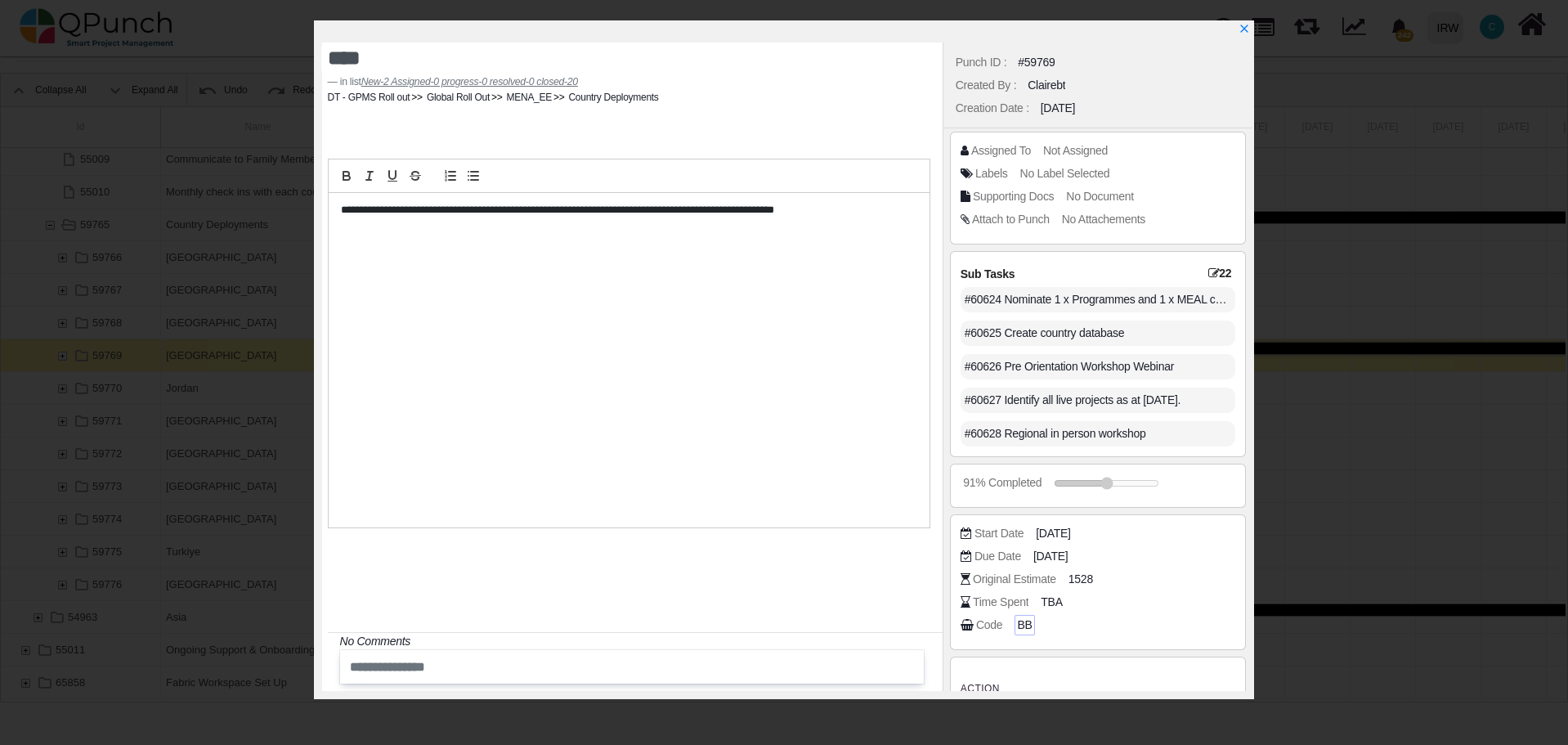
click at [1017, 622] on span "BB" at bounding box center [1024, 624] width 15 height 17
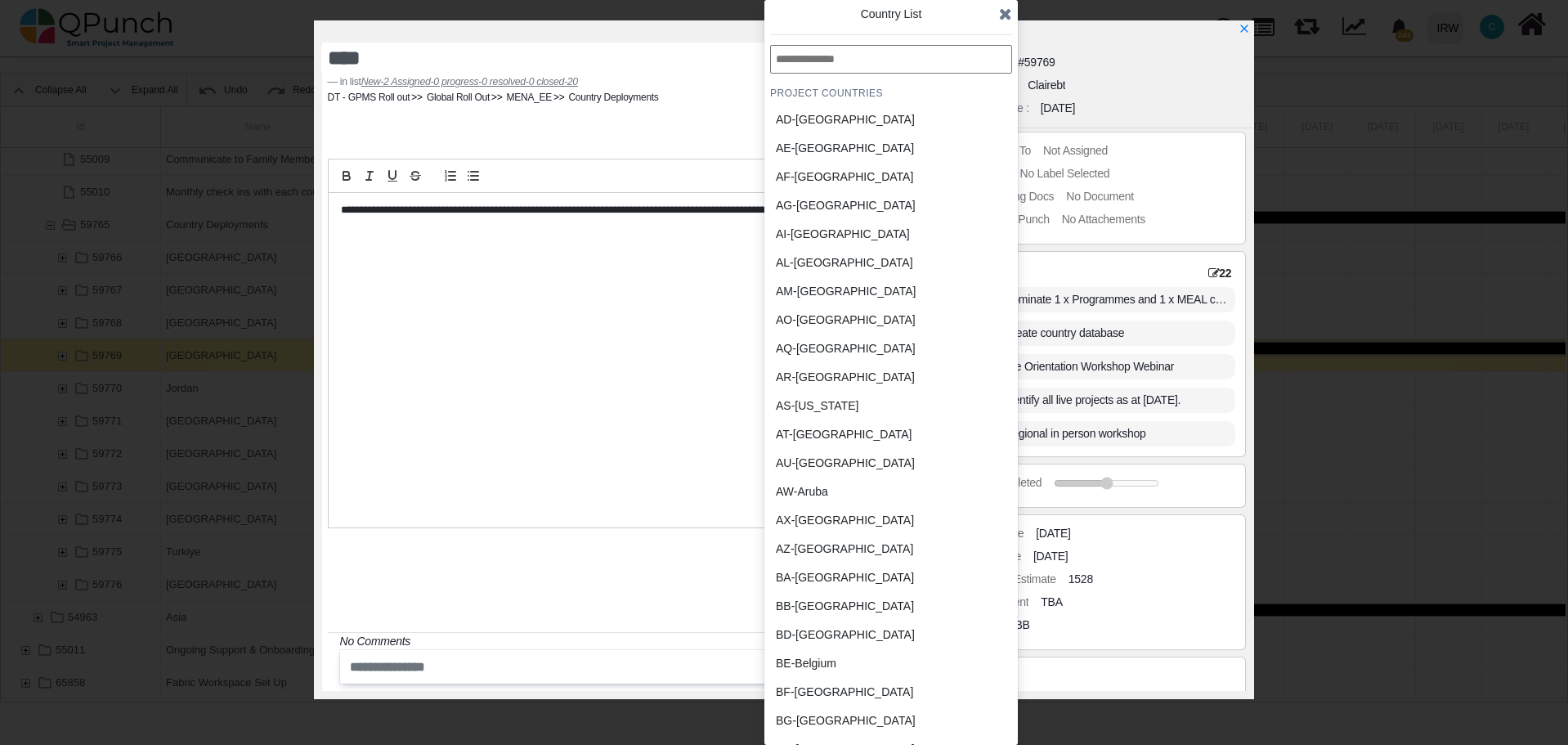
click at [823, 65] on input "text" at bounding box center [891, 59] width 242 height 29
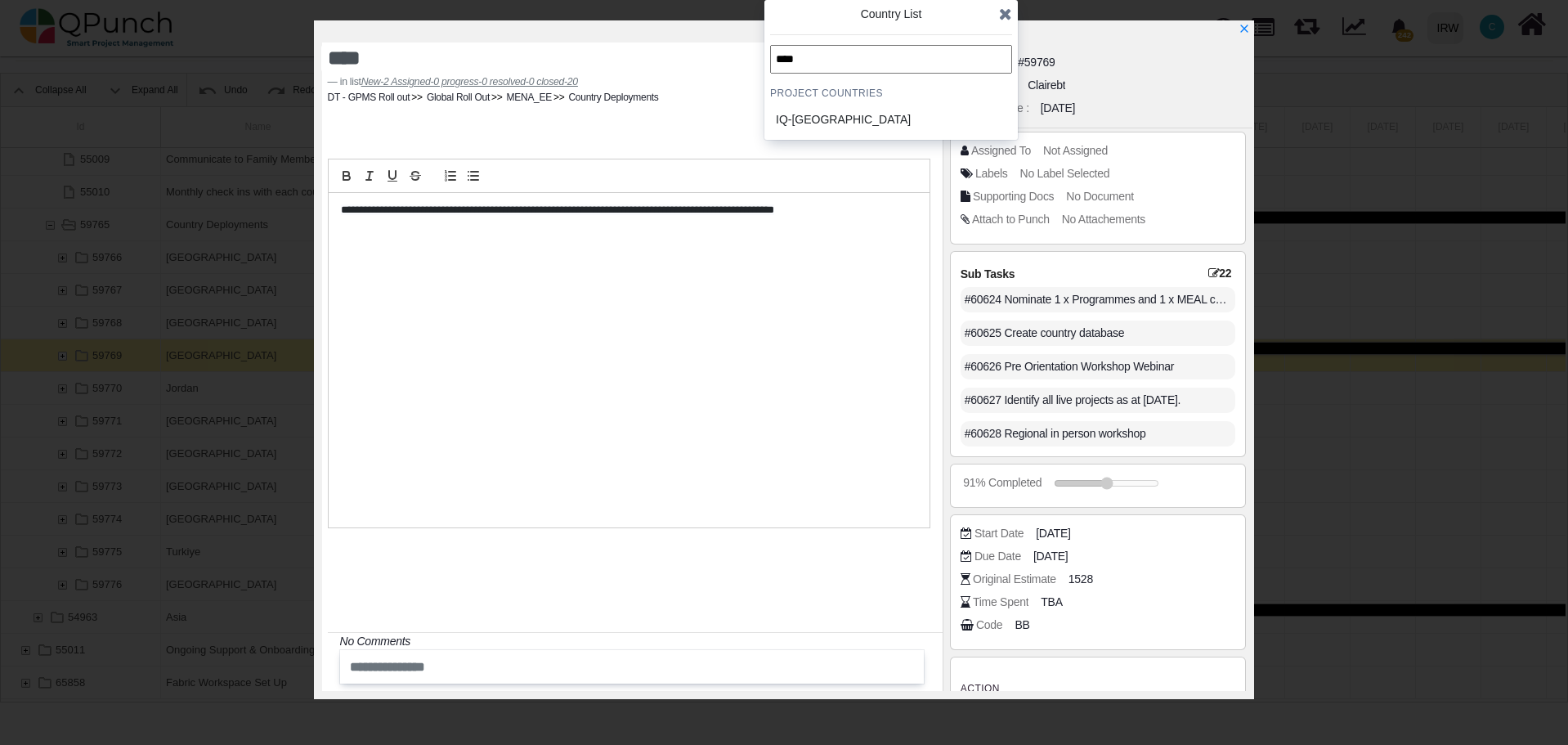
type input "****"
click at [789, 122] on div "IQ-Iraq" at bounding box center [852, 120] width 152 height 17
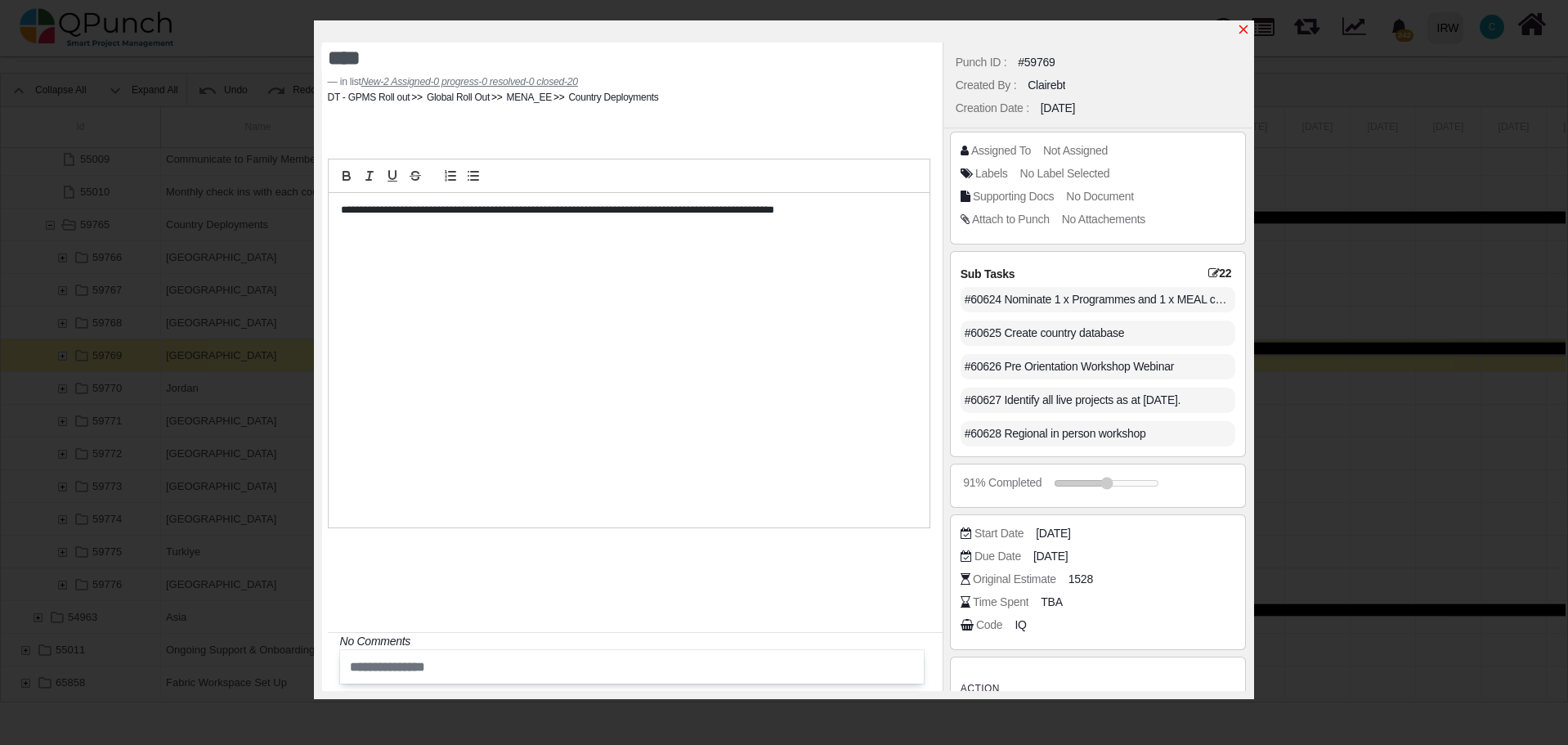
click at [1241, 31] on icon "x" at bounding box center [1243, 30] width 13 height 13
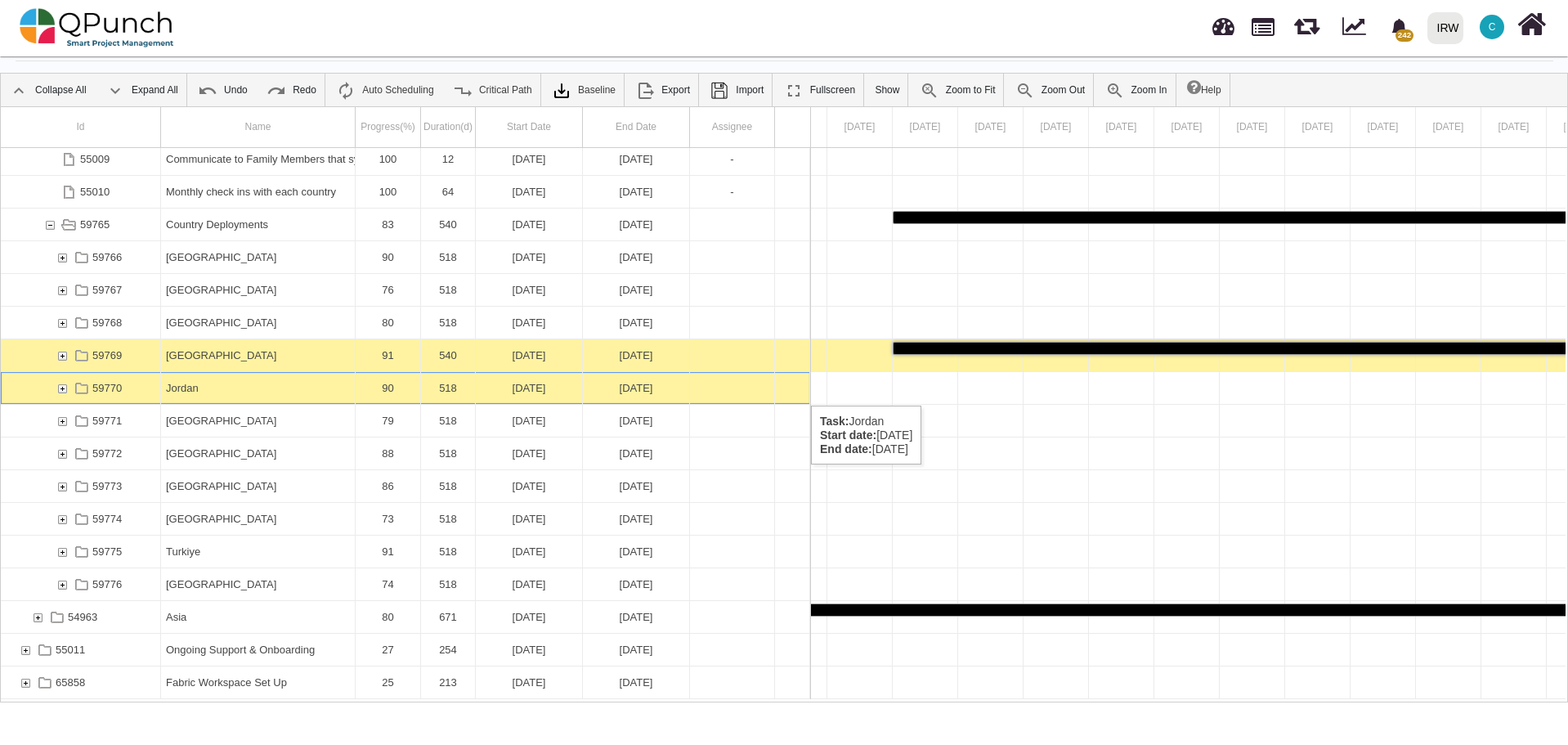
click at [258, 389] on div "Jordan" at bounding box center [258, 387] width 184 height 32
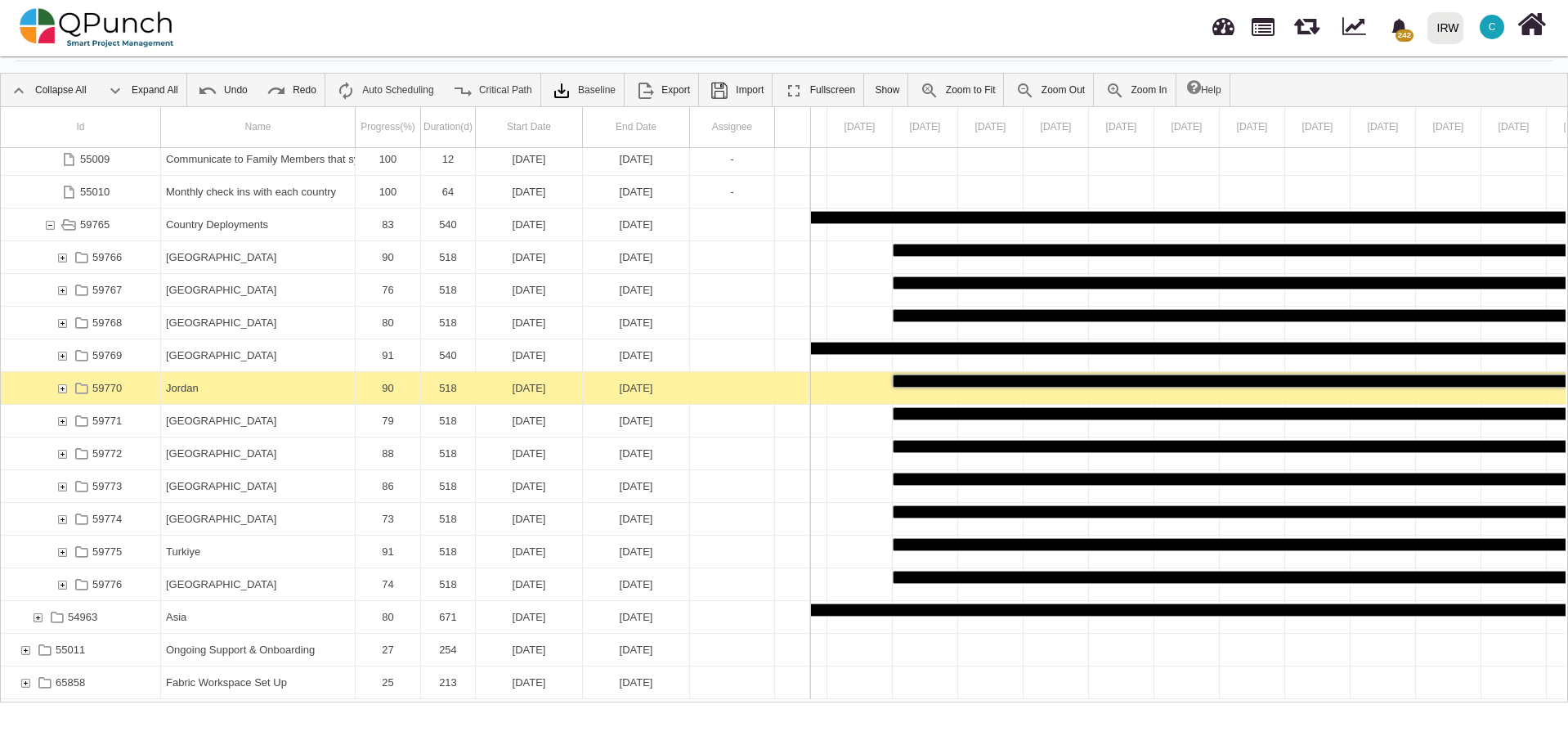
click at [258, 389] on div "Jordan" at bounding box center [258, 387] width 184 height 32
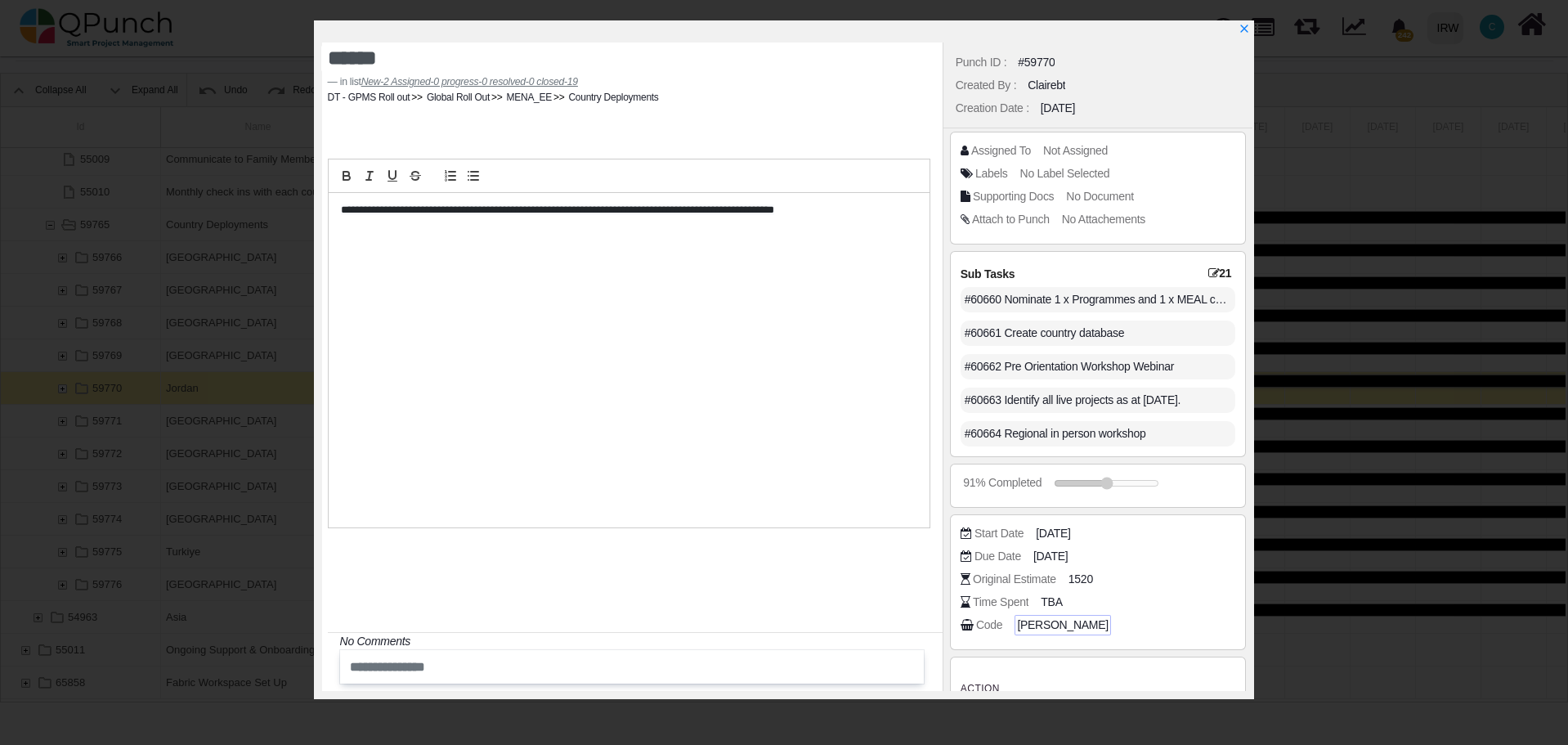
click at [1018, 625] on span "[PERSON_NAME]" at bounding box center [1063, 624] width 92 height 17
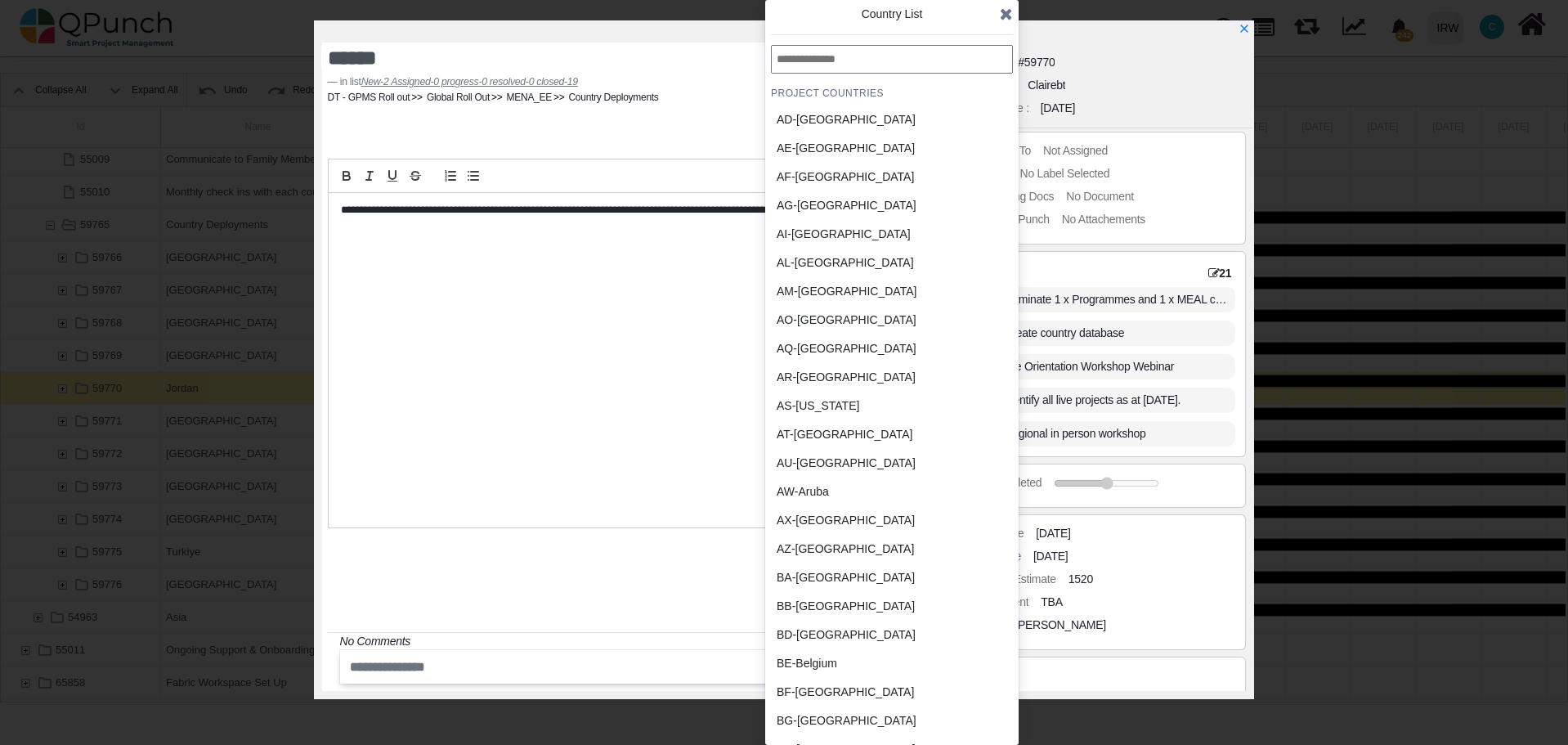
click at [821, 607] on div "BB-Barbados" at bounding box center [853, 606] width 152 height 17
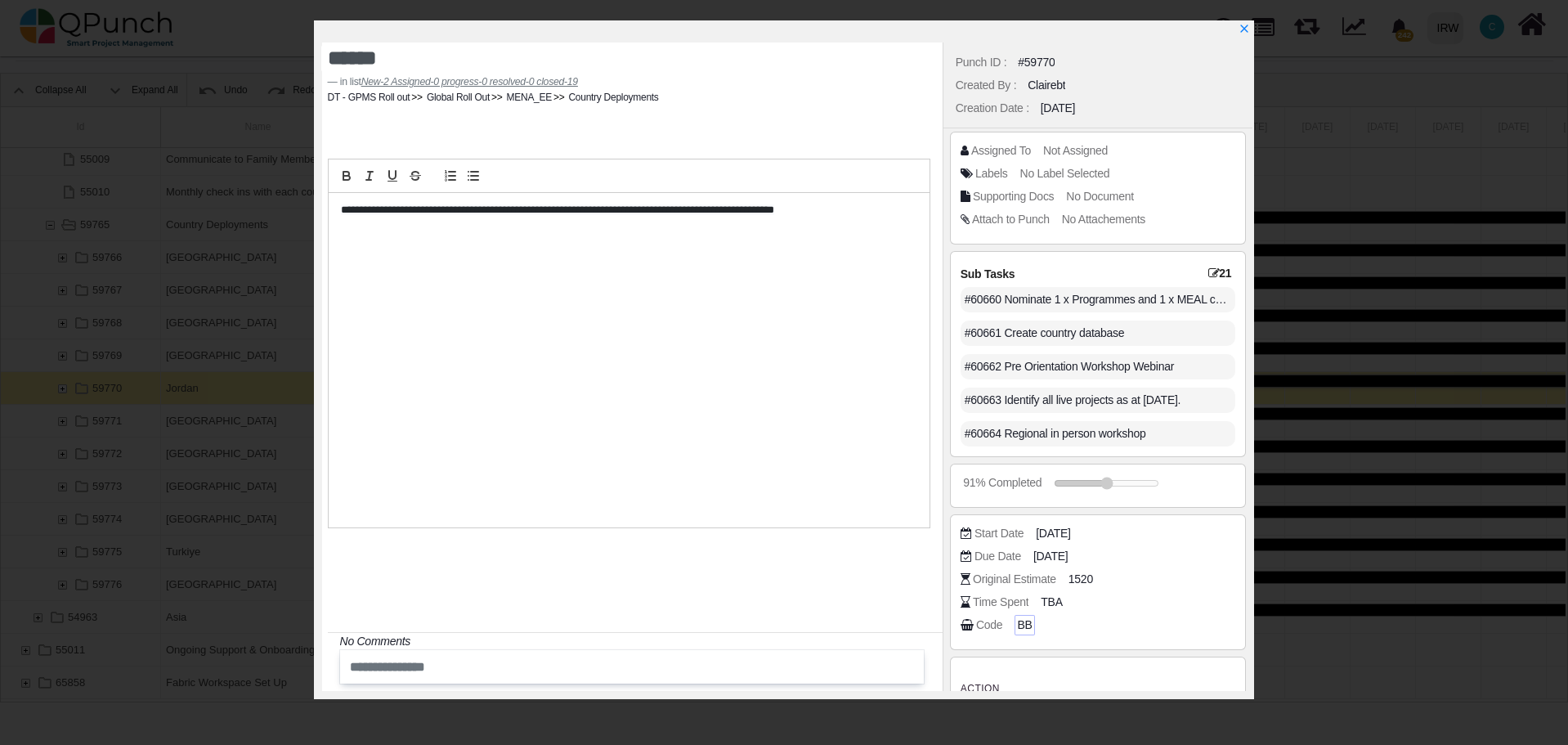
click at [1021, 628] on span "BB" at bounding box center [1024, 624] width 15 height 17
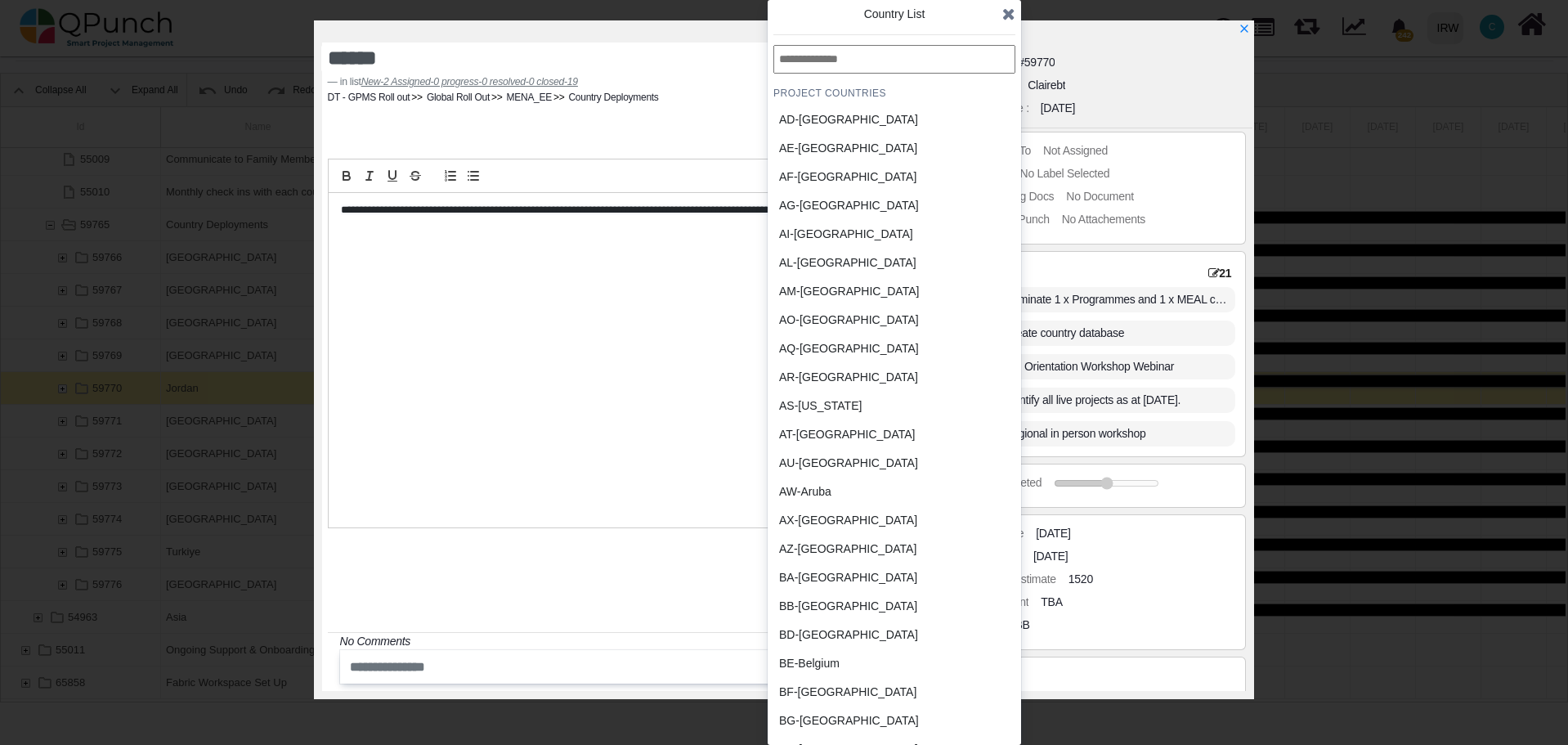
click at [851, 66] on input "text" at bounding box center [894, 59] width 242 height 29
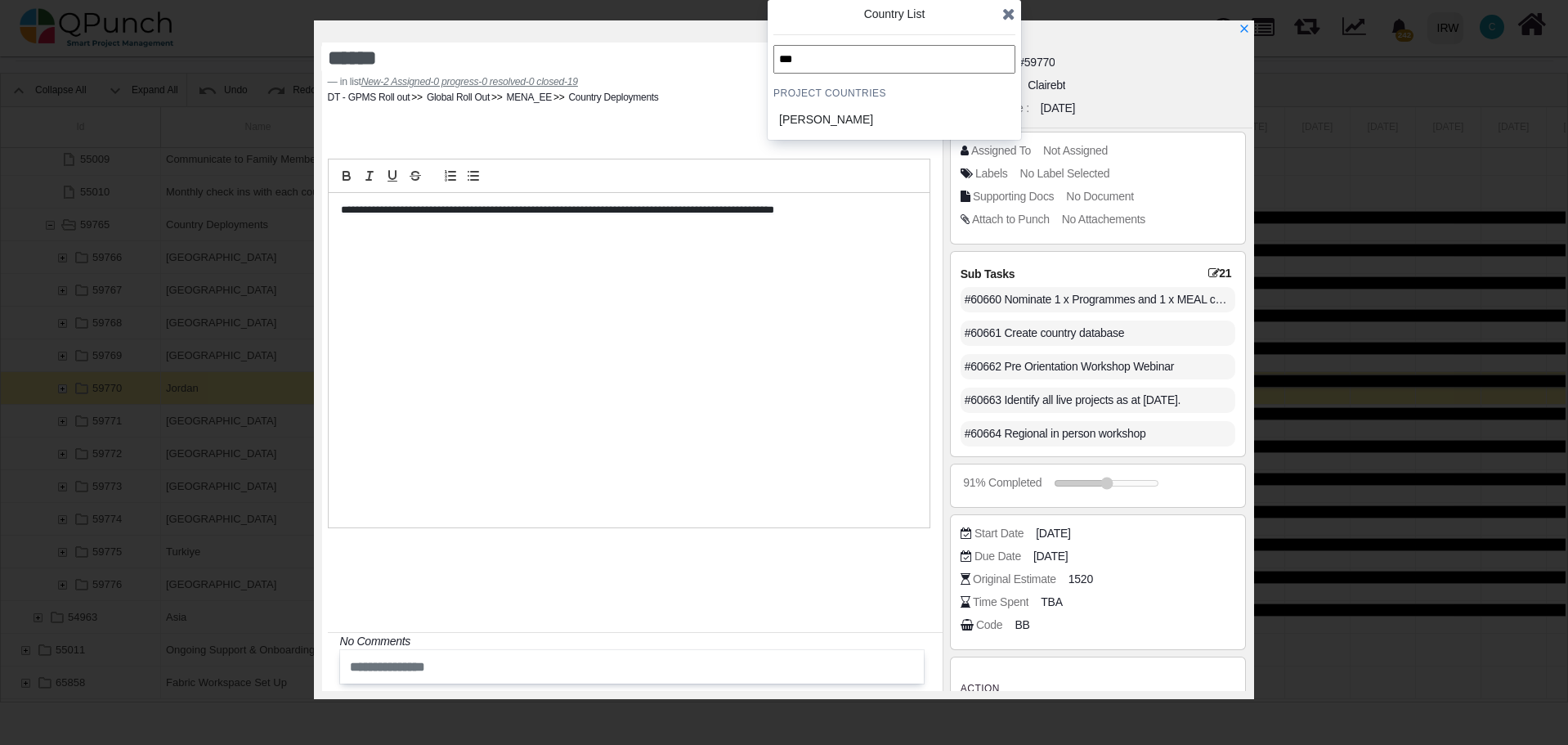
type input "***"
click at [816, 124] on div "JO-Jordan" at bounding box center [855, 120] width 152 height 17
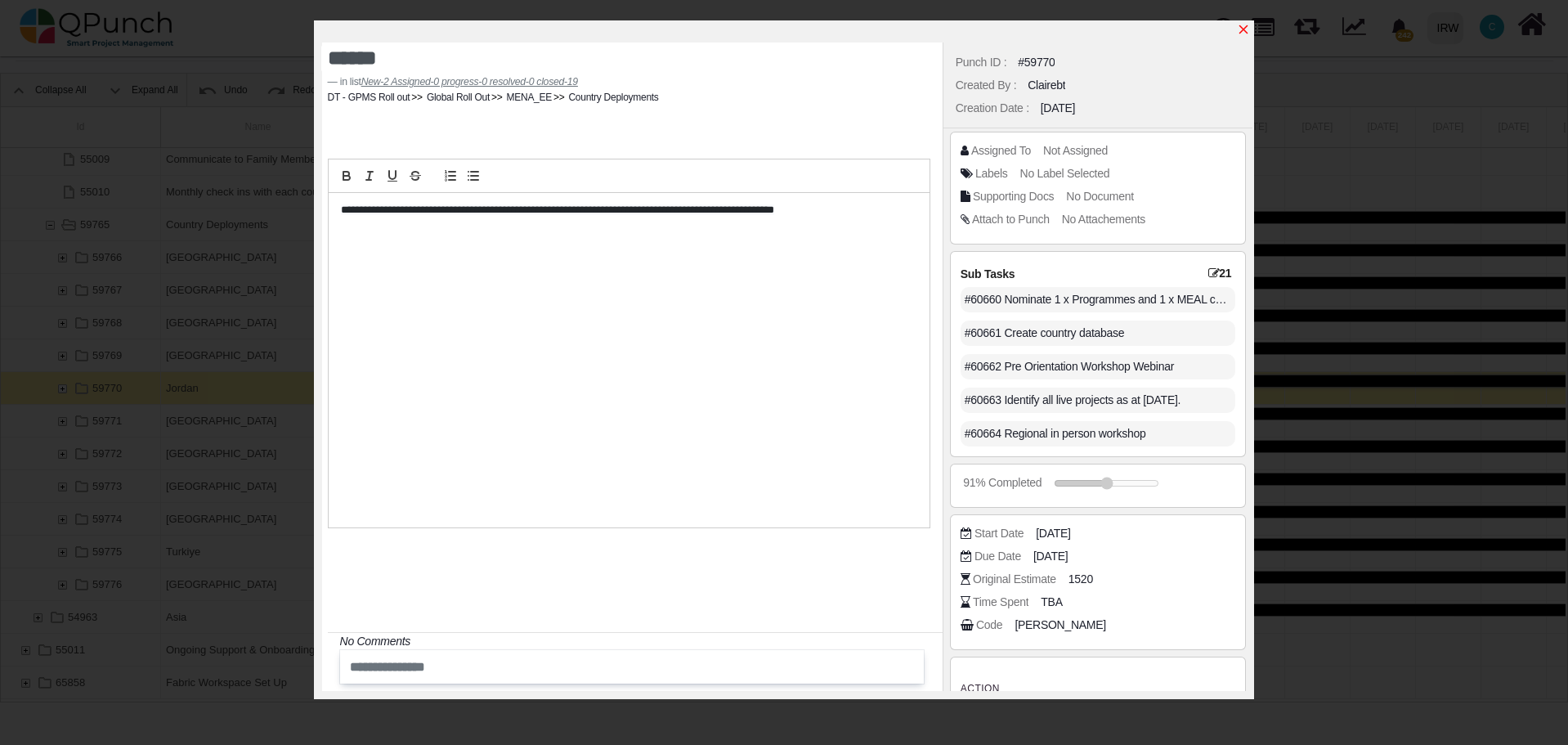
click at [1249, 32] on icon "x" at bounding box center [1243, 30] width 13 height 13
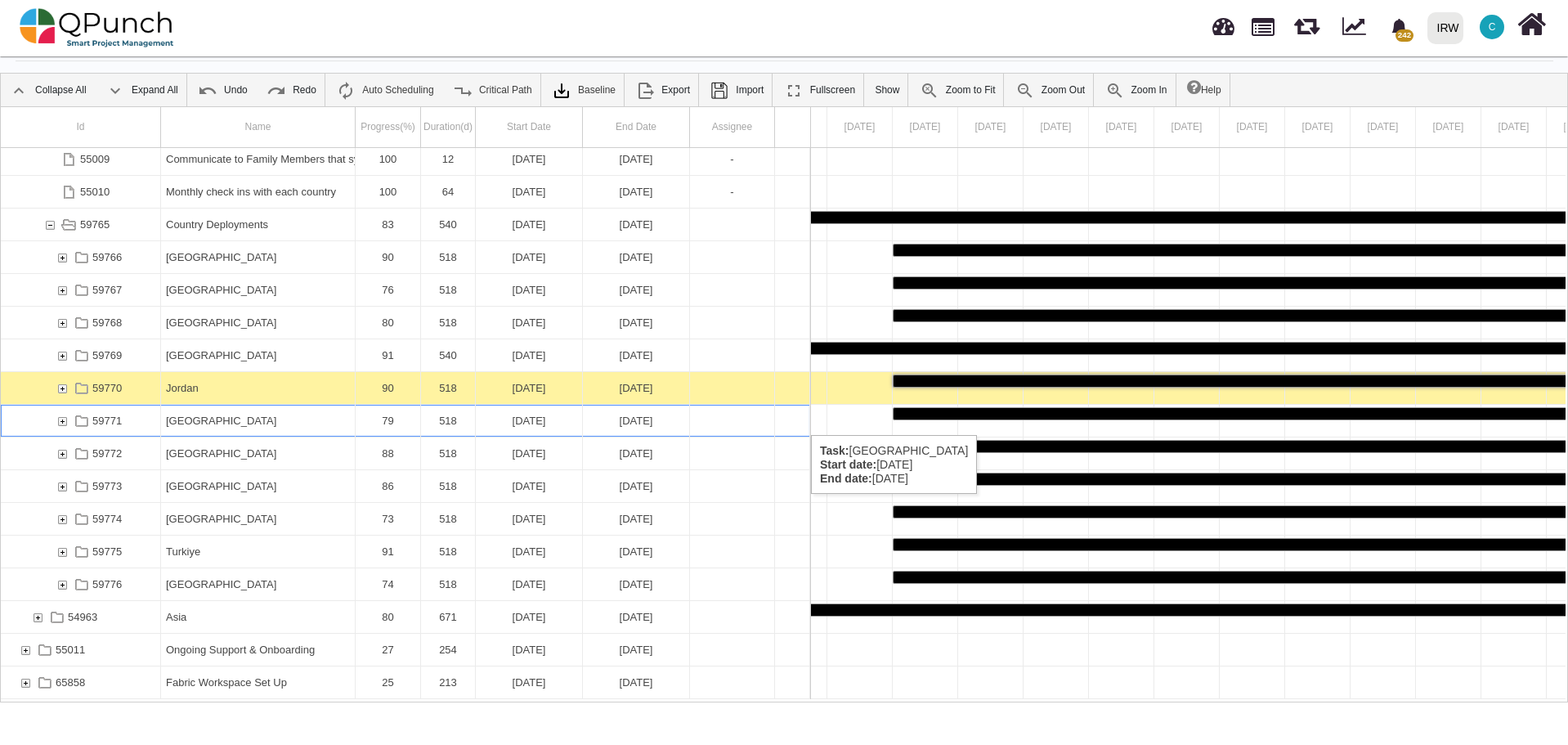
click at [258, 418] on div "[GEOGRAPHIC_DATA]" at bounding box center [258, 420] width 184 height 32
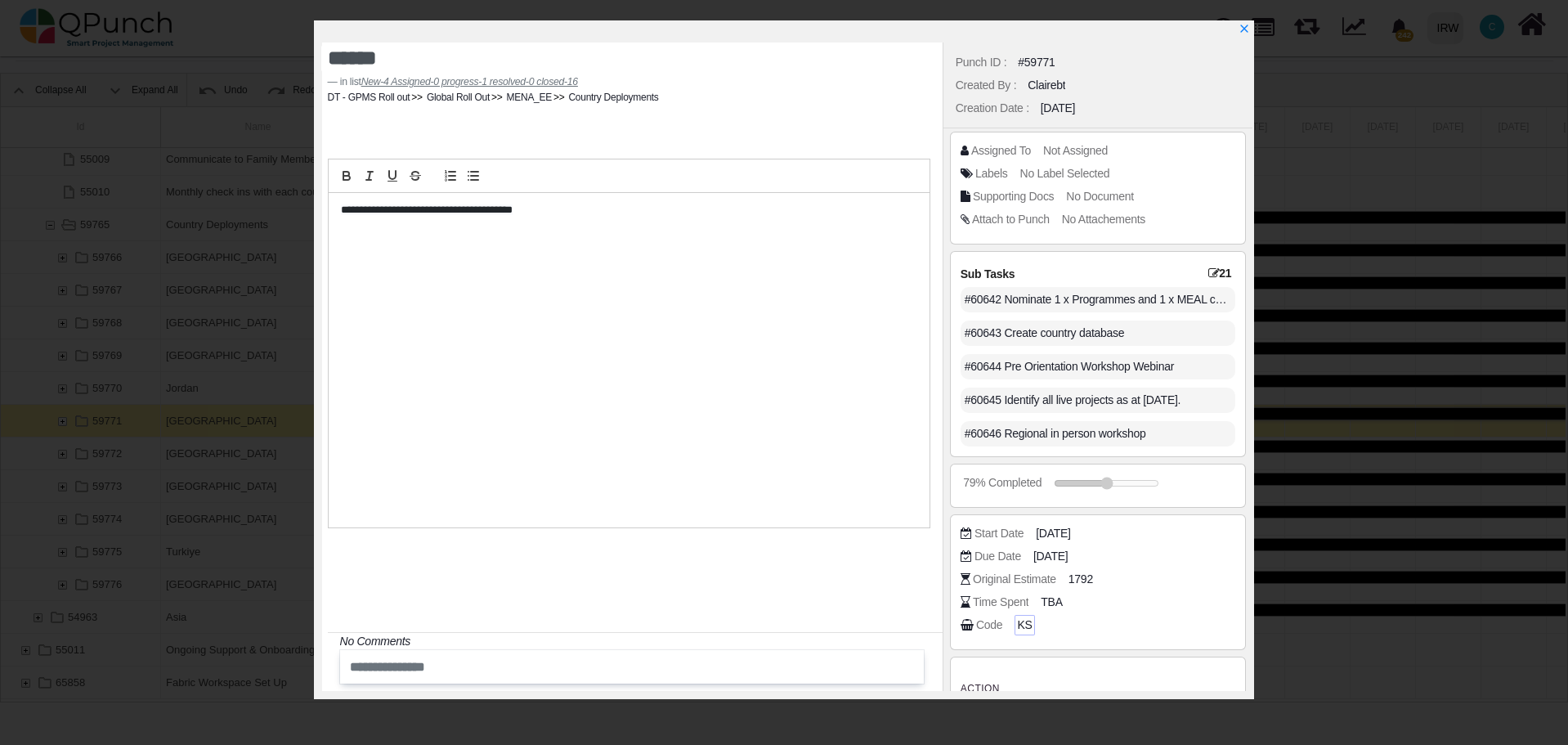
click at [1023, 625] on span "KS" at bounding box center [1024, 624] width 15 height 17
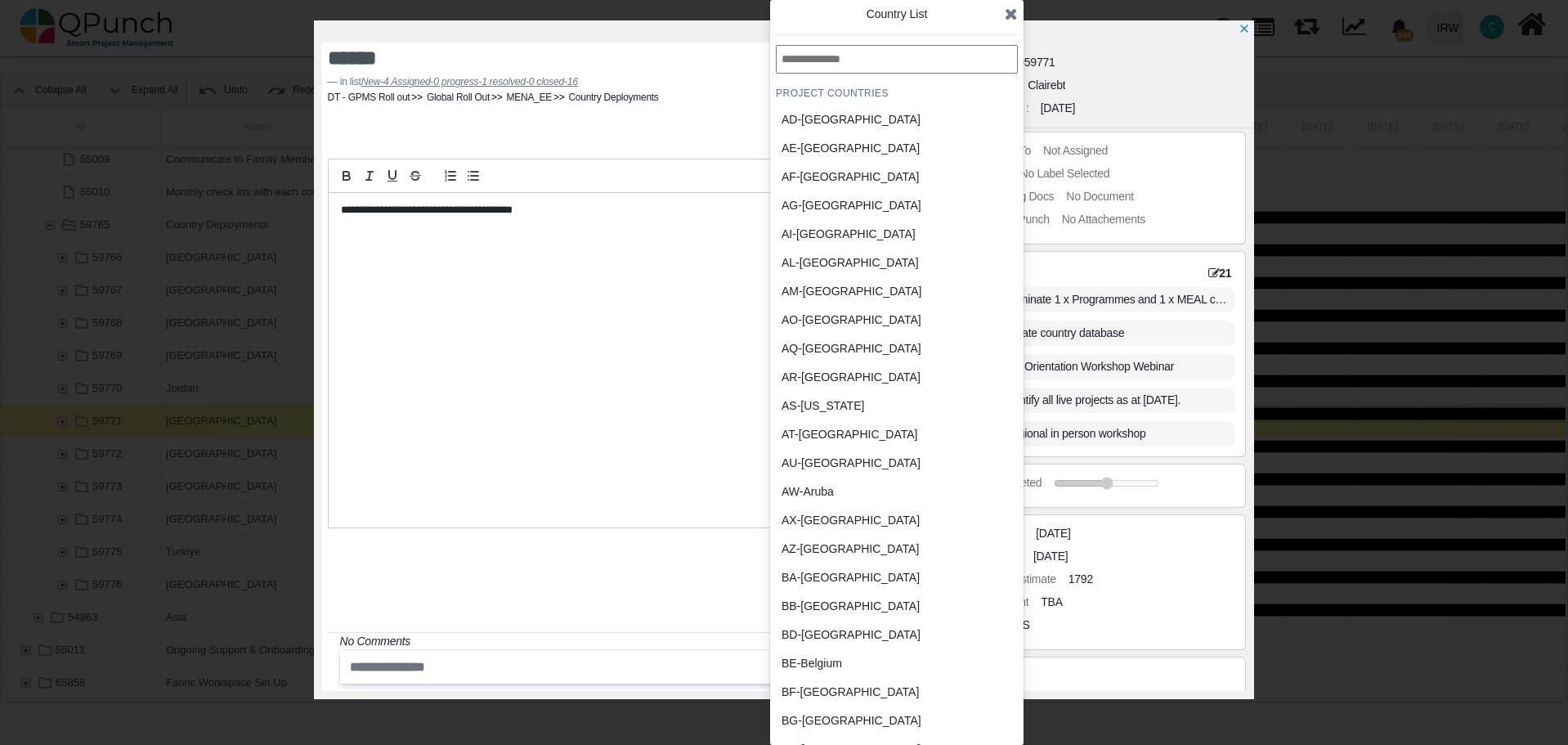
click at [823, 603] on div "BB-Barbados" at bounding box center [857, 606] width 152 height 17
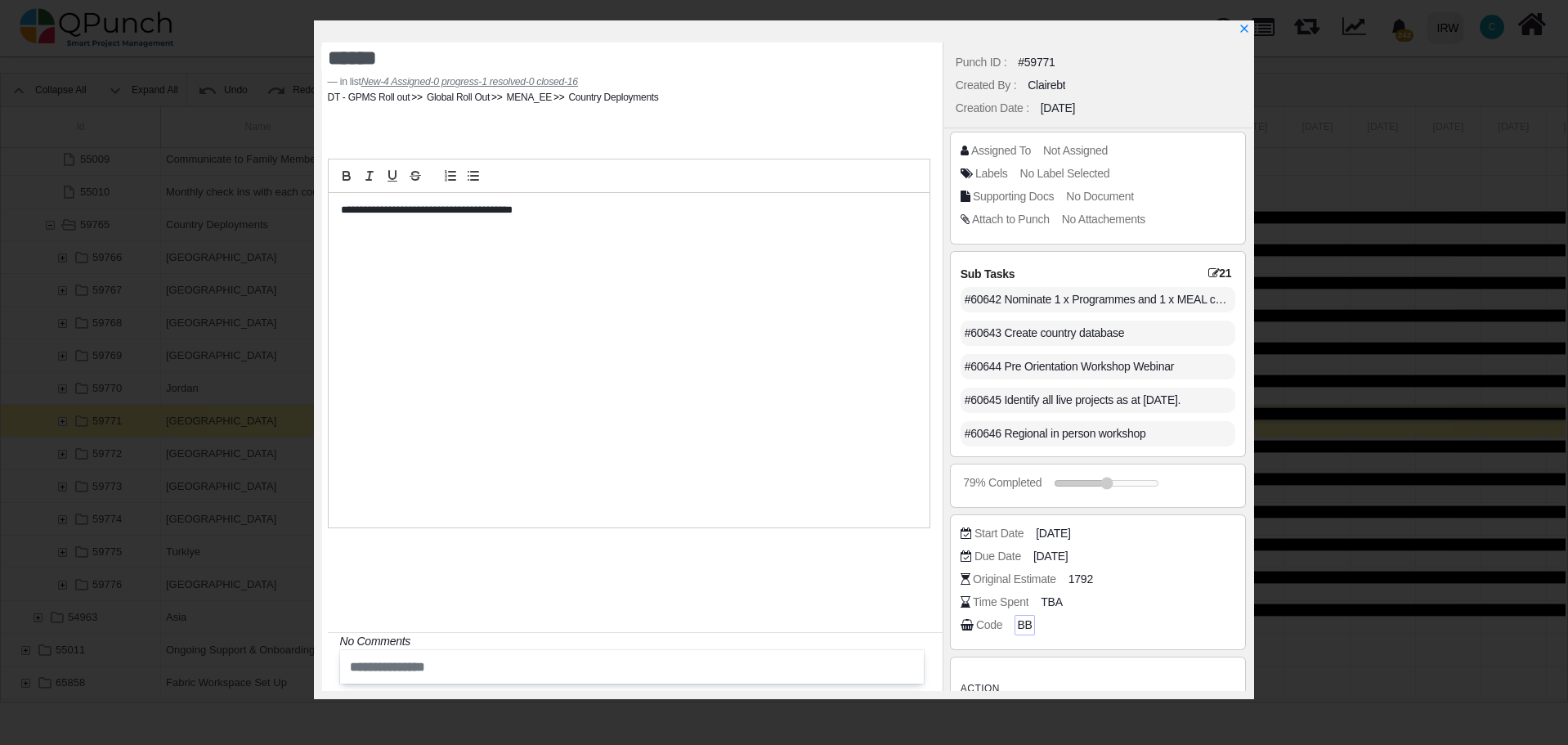
click at [1020, 628] on span "BB" at bounding box center [1024, 624] width 15 height 17
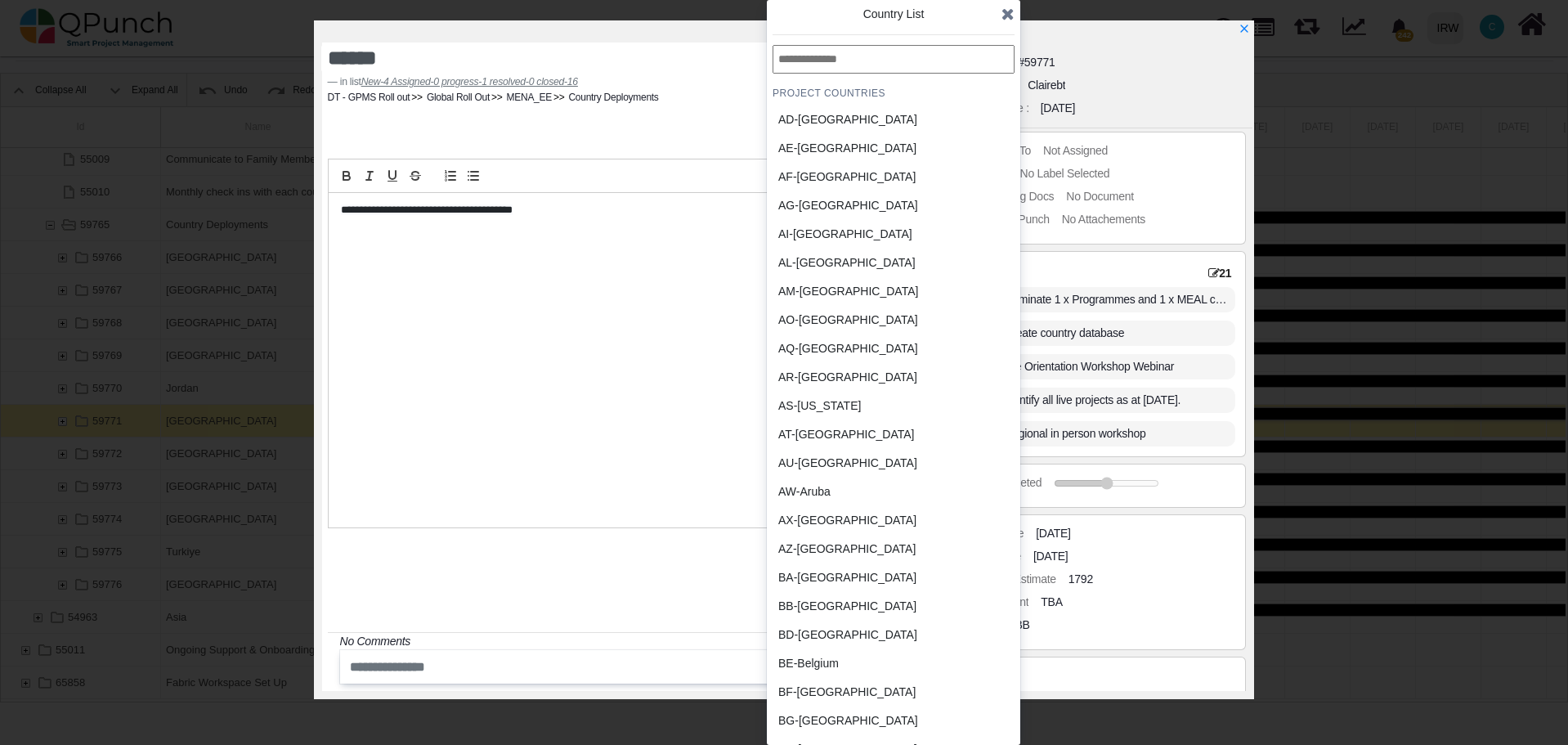
click at [873, 62] on input "text" at bounding box center [894, 59] width 242 height 29
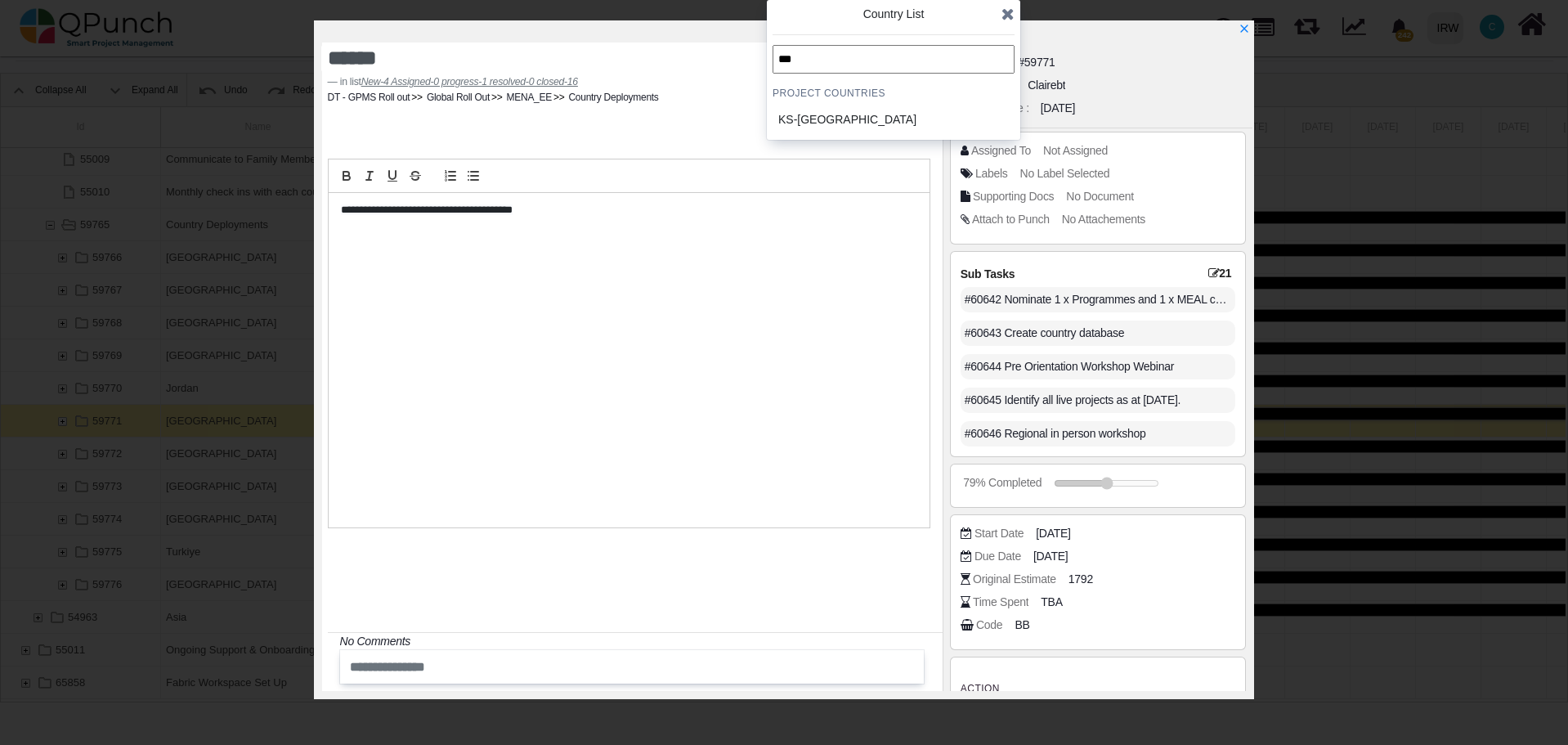
type input "***"
click at [821, 120] on div "KS-Kosovo" at bounding box center [854, 120] width 152 height 17
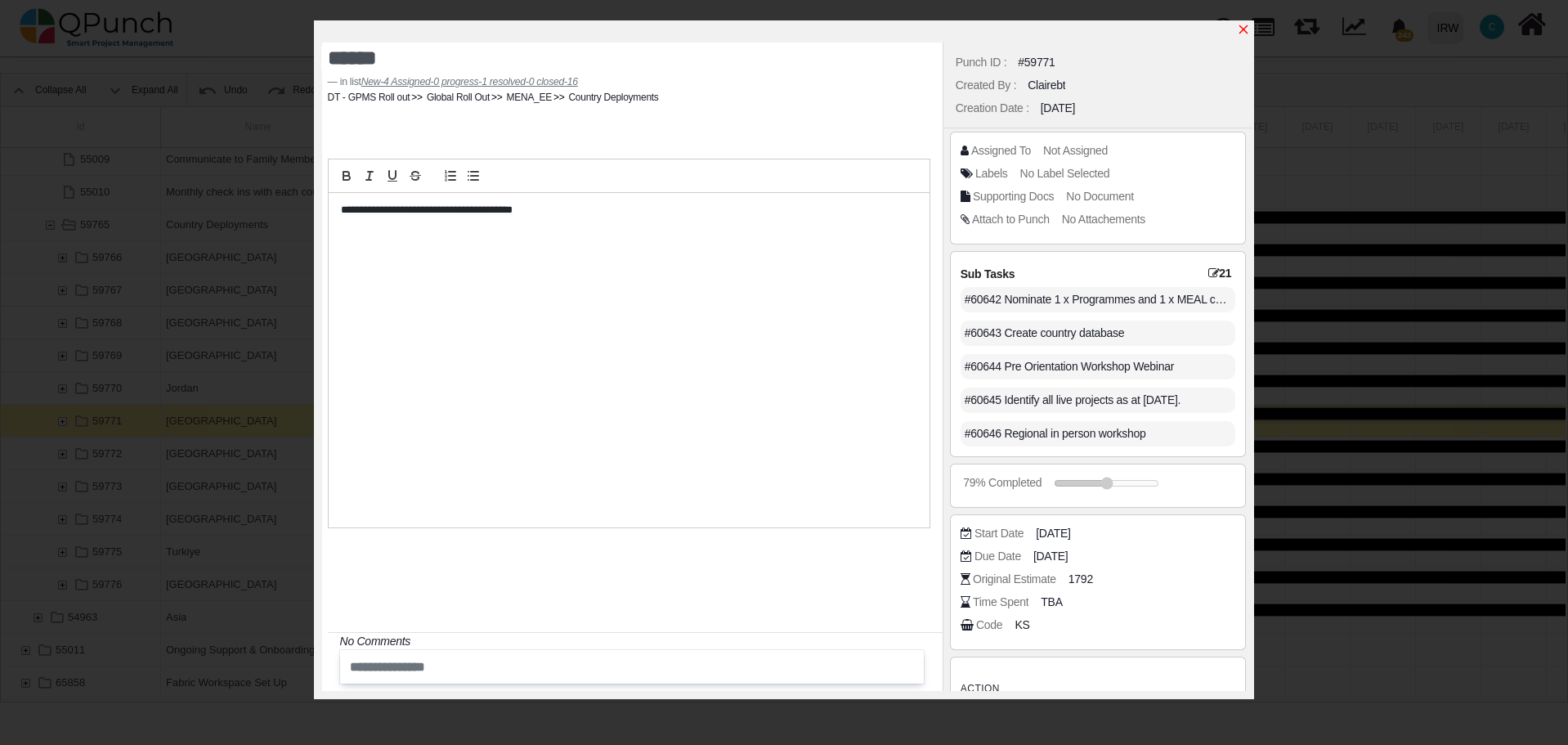
click at [1245, 34] on icon "x" at bounding box center [1243, 30] width 13 height 13
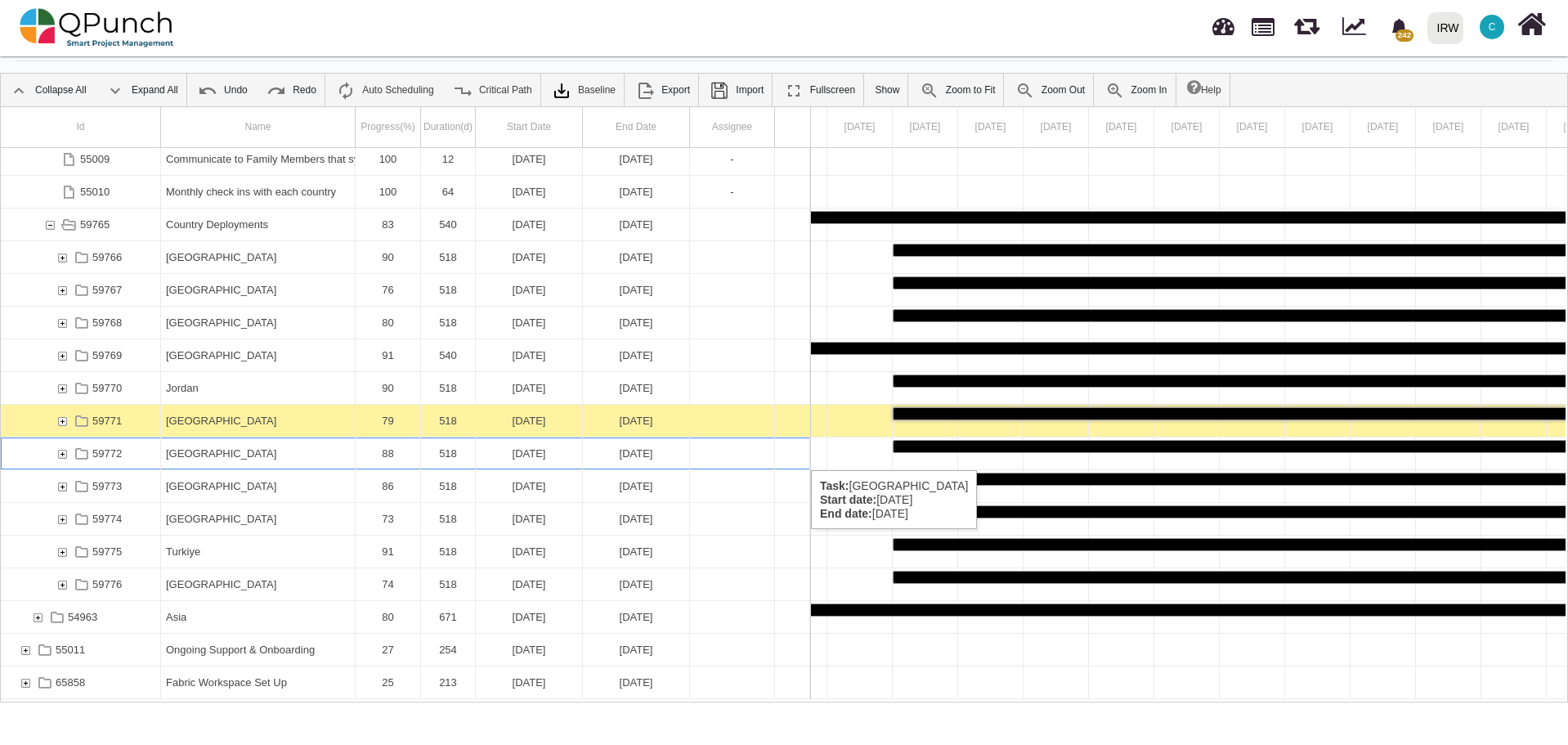
click at [213, 454] on div "[GEOGRAPHIC_DATA]" at bounding box center [258, 453] width 184 height 32
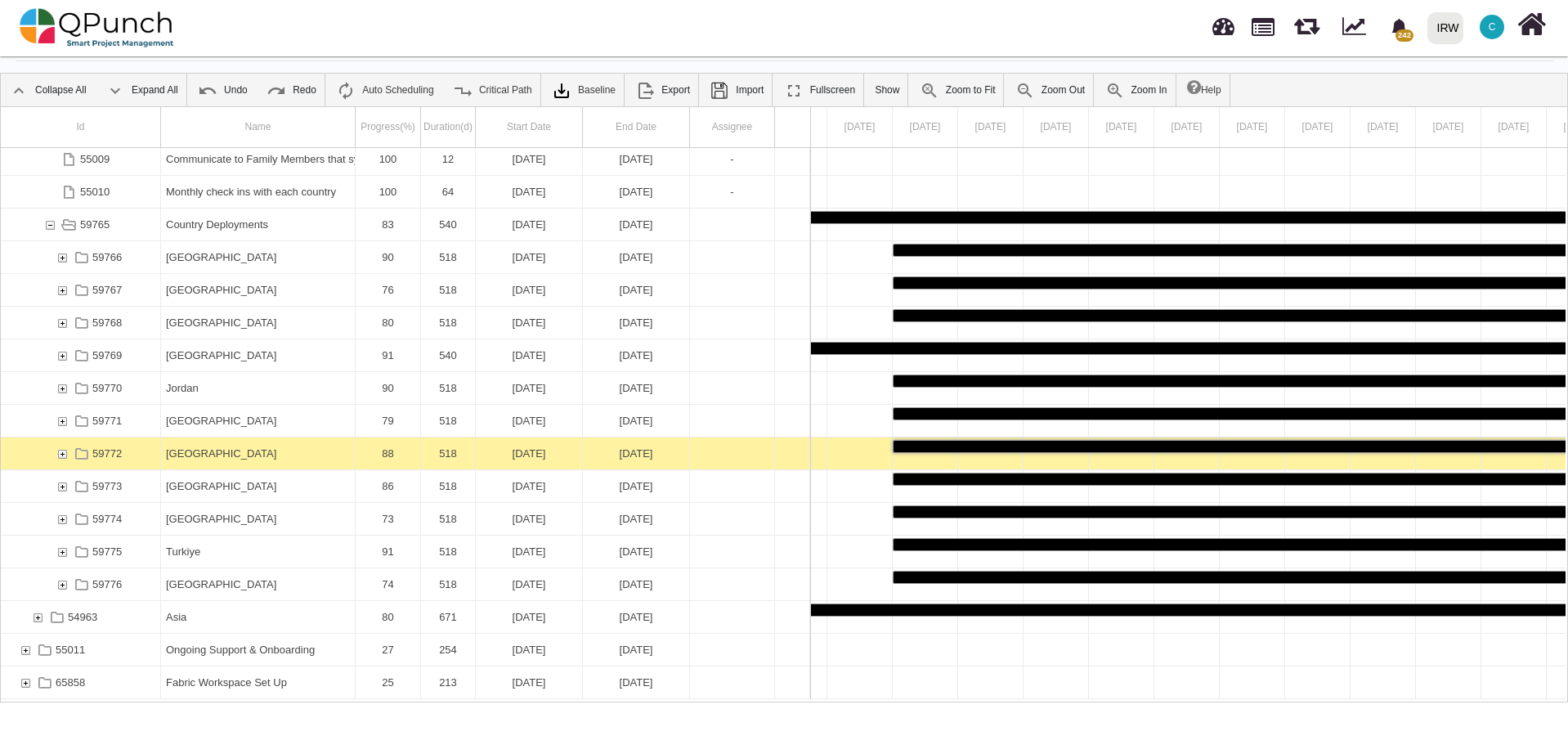
click at [213, 454] on div "[GEOGRAPHIC_DATA]" at bounding box center [258, 453] width 184 height 32
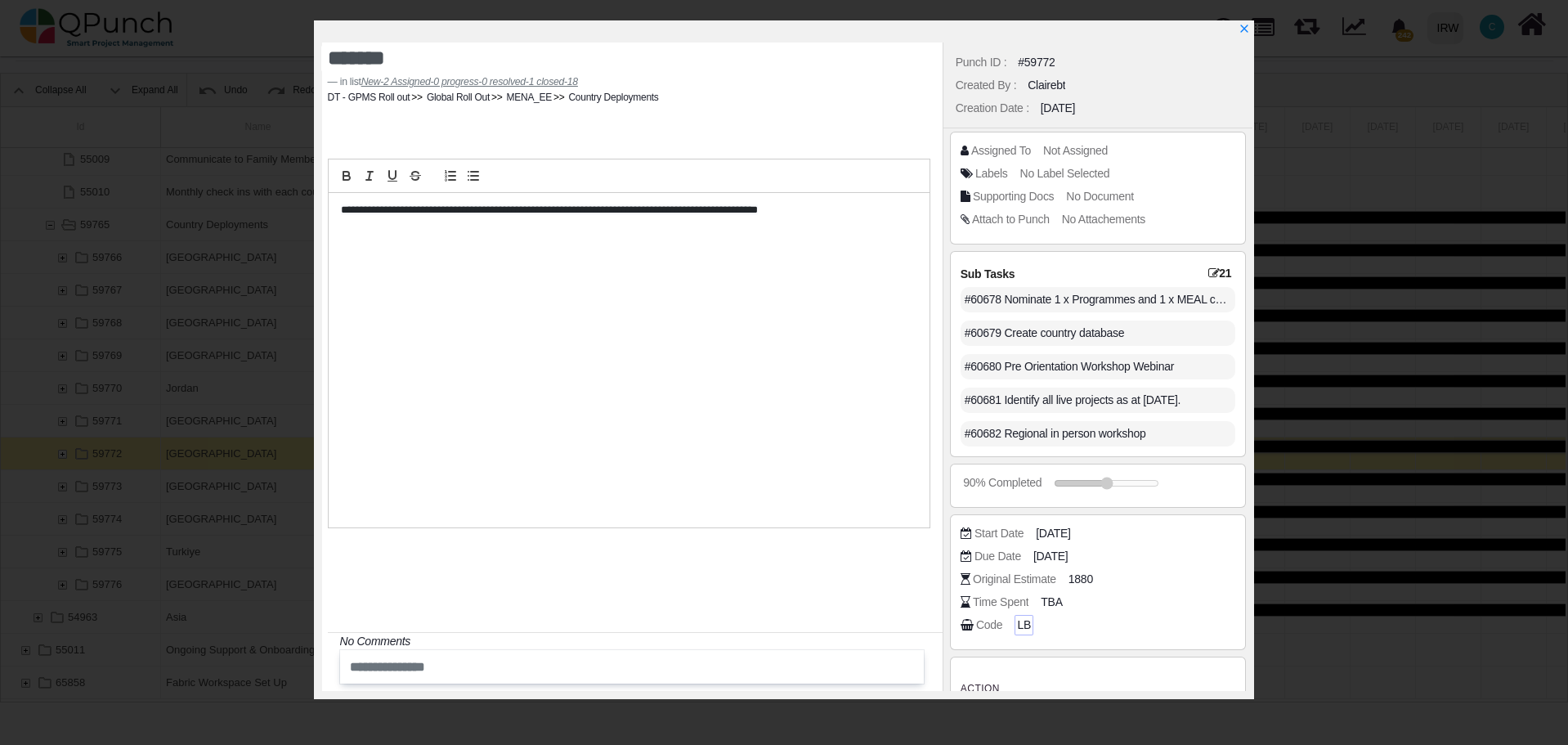
click at [1015, 624] on div "LB" at bounding box center [1023, 624] width 19 height 21
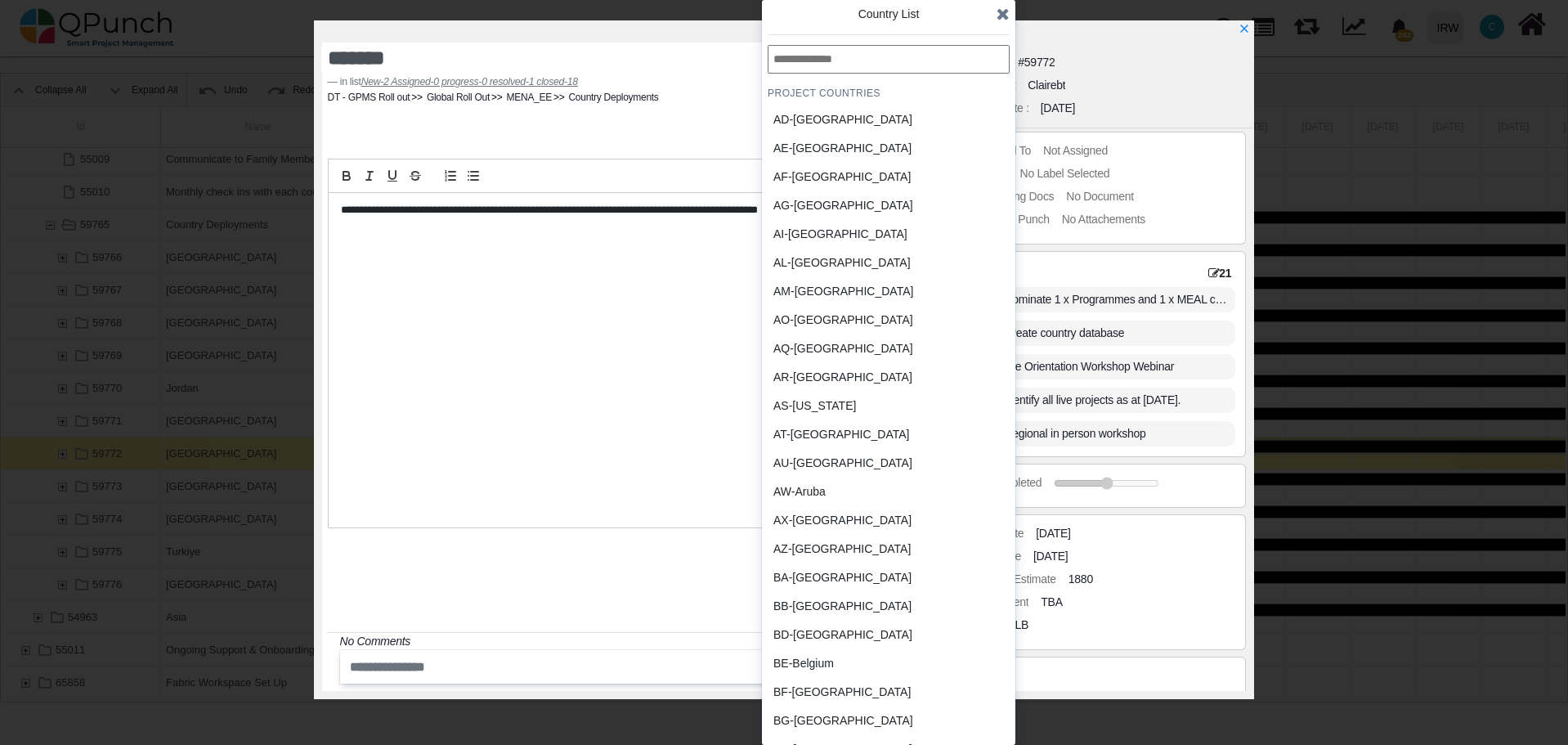
click at [827, 610] on div "BB-Barbados" at bounding box center [849, 606] width 152 height 17
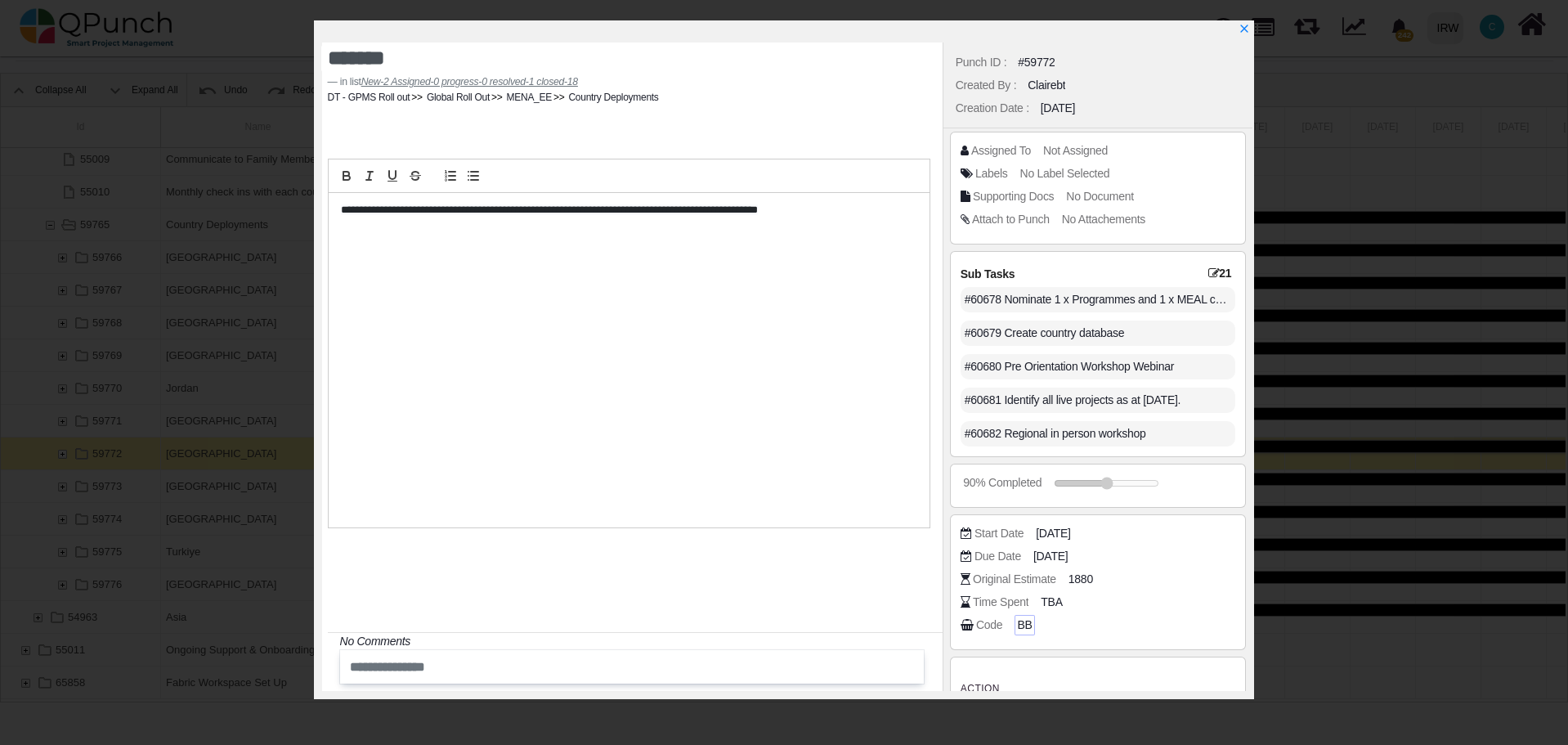
click at [1018, 625] on span "BB" at bounding box center [1024, 624] width 15 height 17
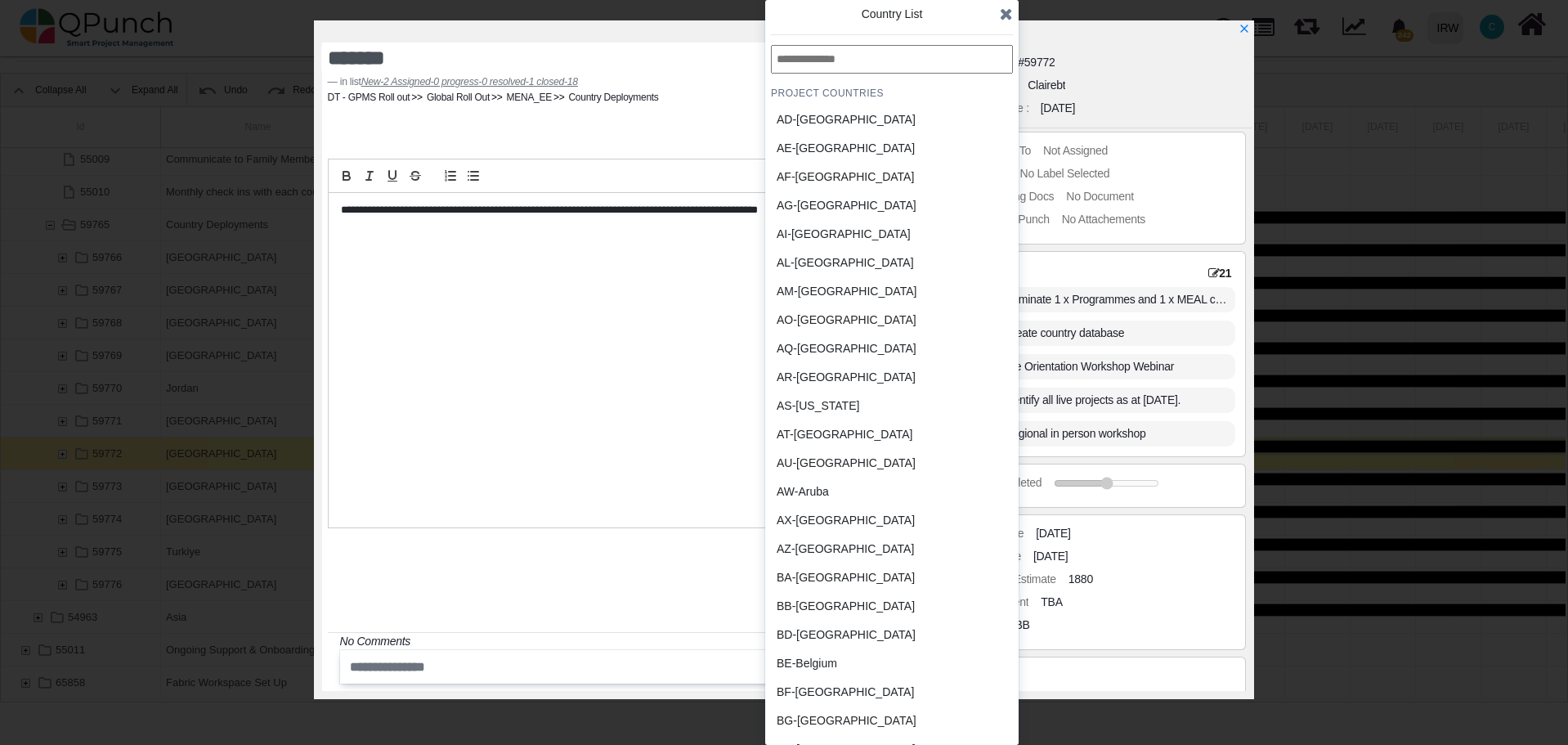
click at [885, 61] on input "text" at bounding box center [892, 59] width 242 height 29
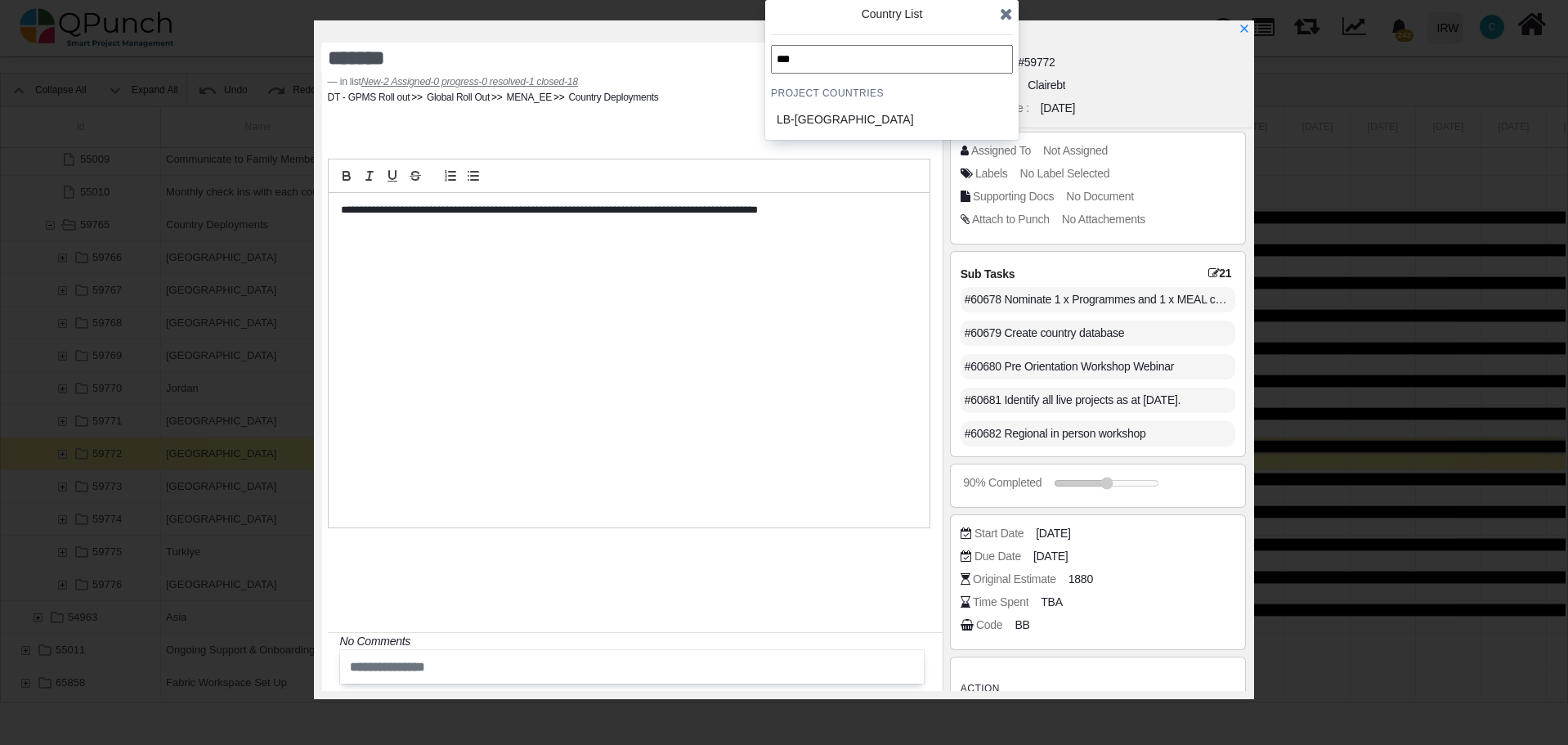
type input "***"
click at [820, 117] on div "LB-Lebanon" at bounding box center [853, 120] width 152 height 17
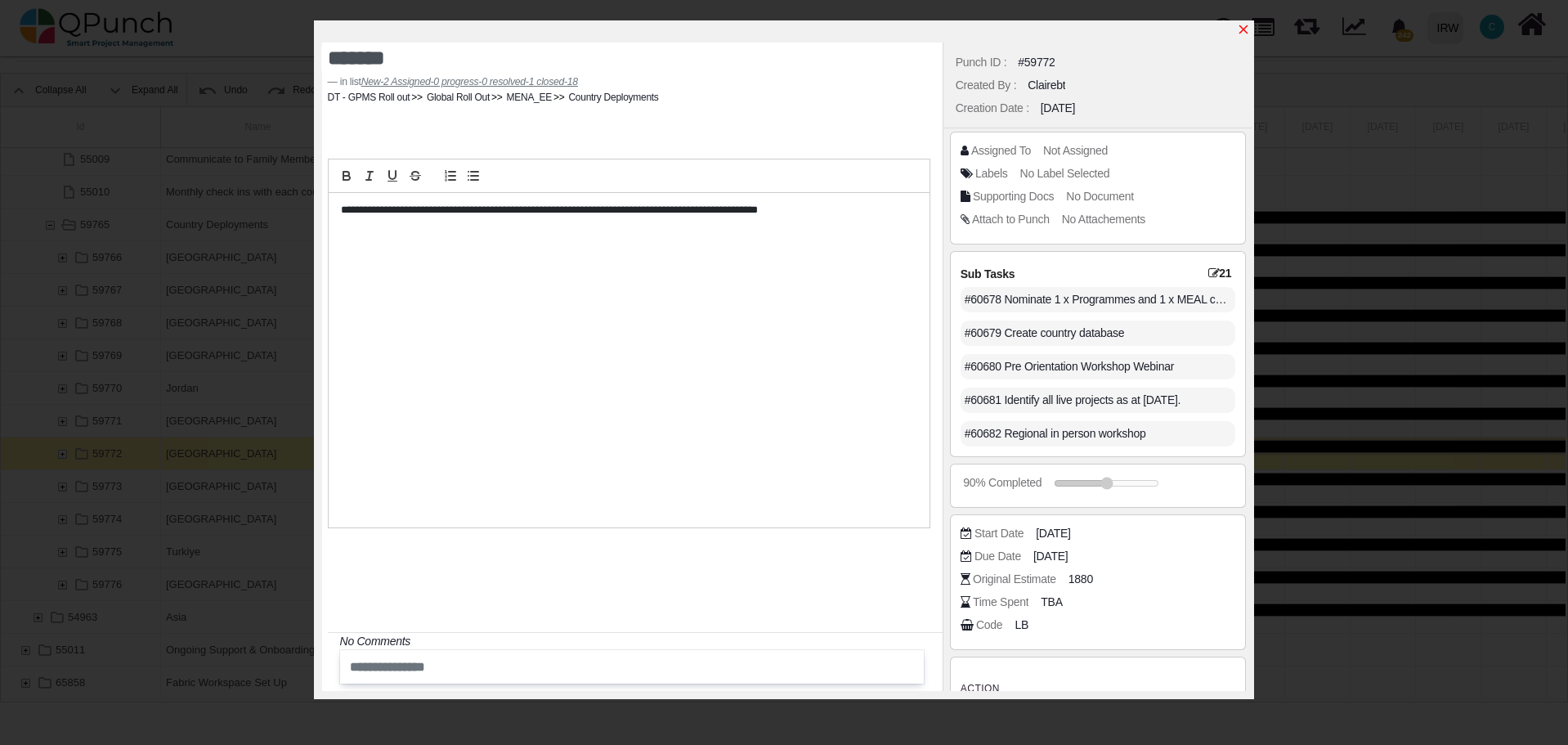
click at [1245, 31] on icon "x" at bounding box center [1243, 30] width 9 height 9
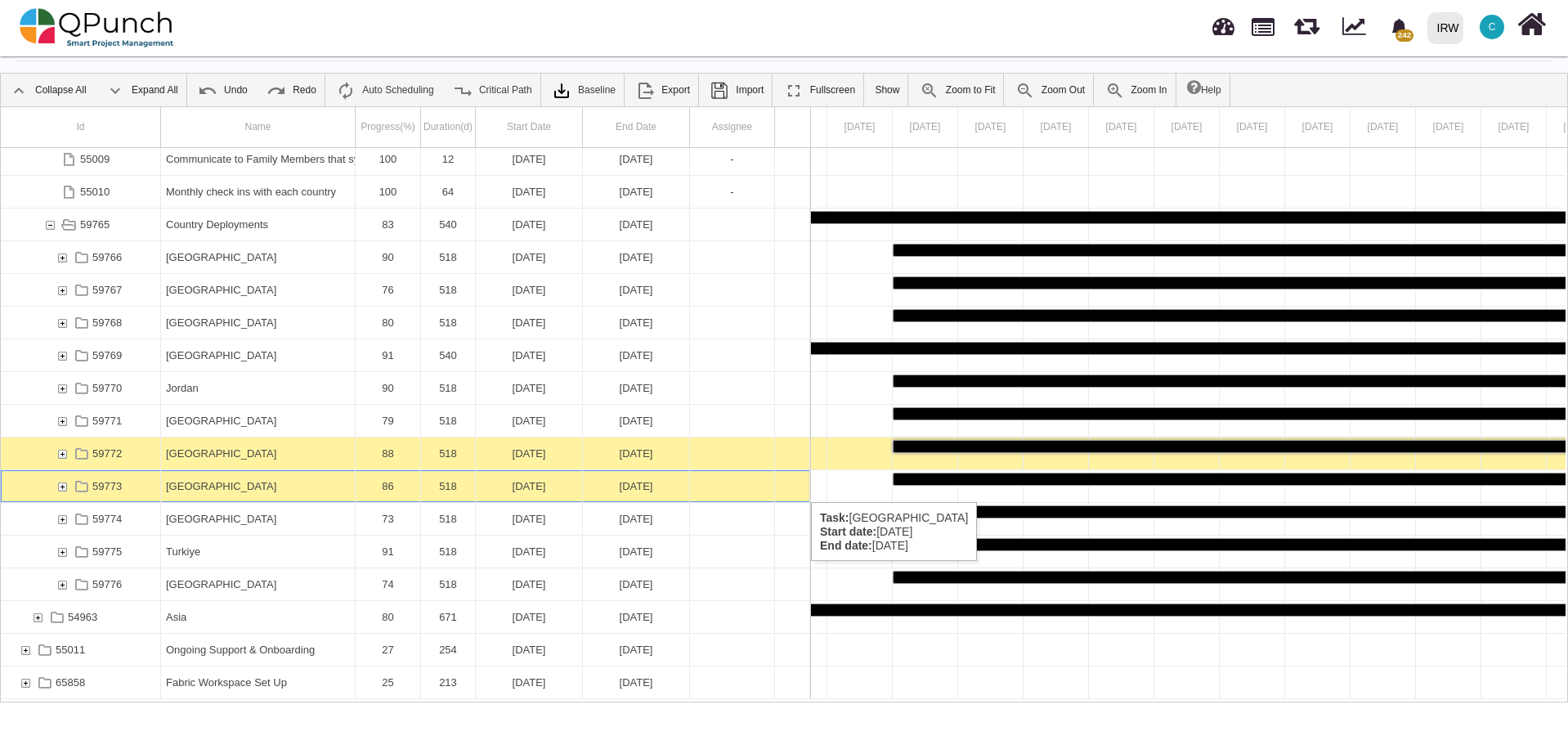
click at [248, 486] on div "[GEOGRAPHIC_DATA]" at bounding box center [258, 486] width 184 height 32
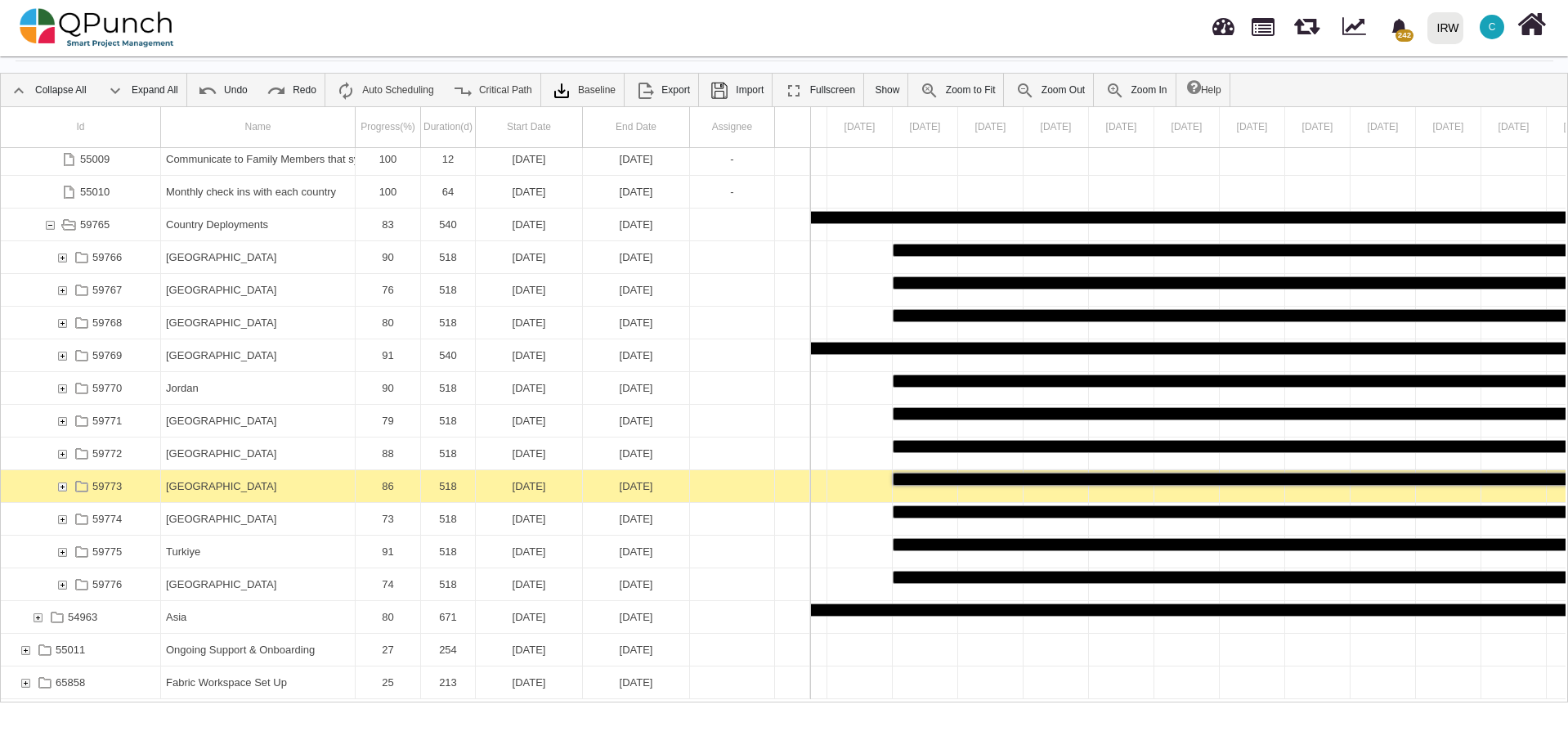
click at [248, 486] on div "[GEOGRAPHIC_DATA]" at bounding box center [258, 486] width 184 height 32
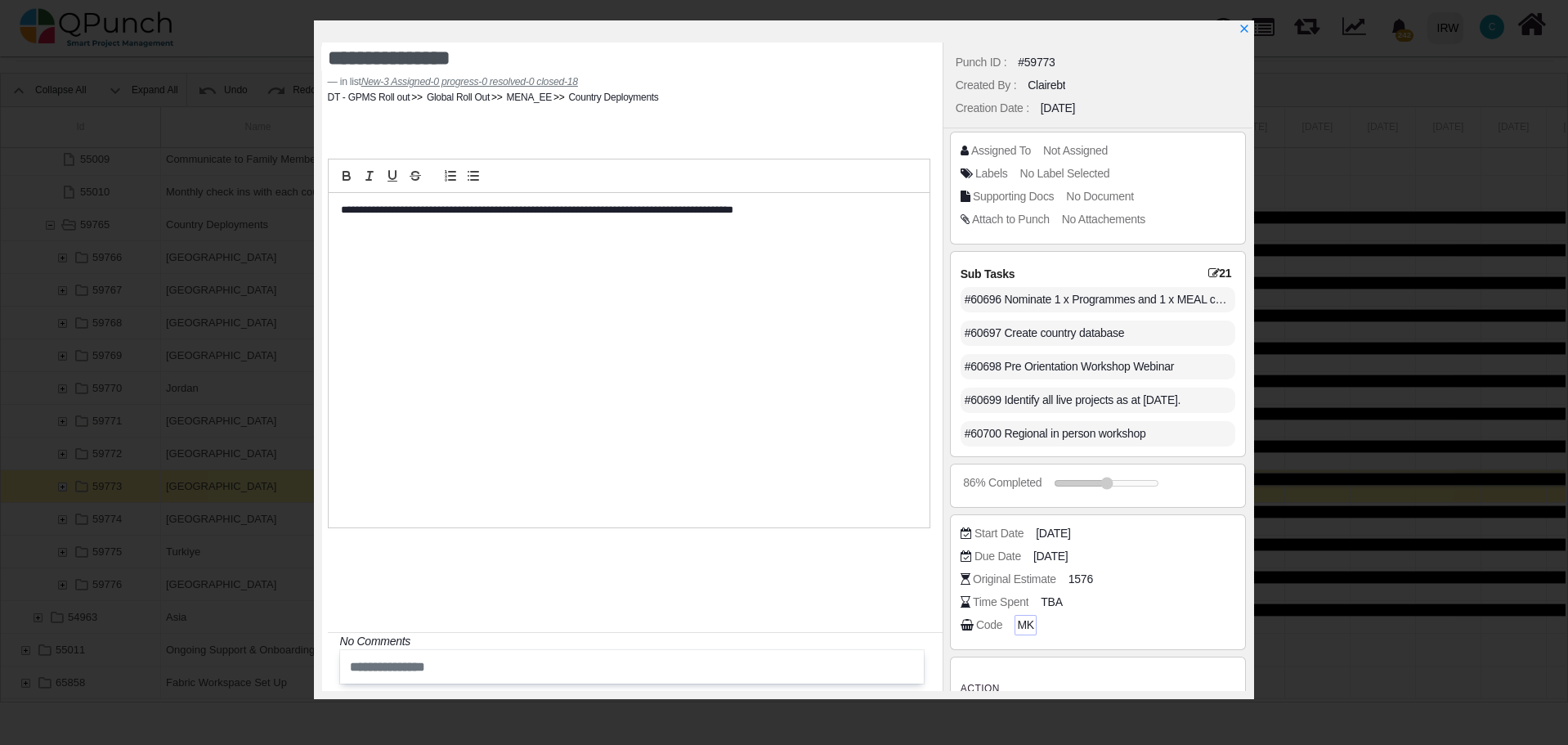
click at [1022, 619] on span "MK" at bounding box center [1025, 624] width 16 height 17
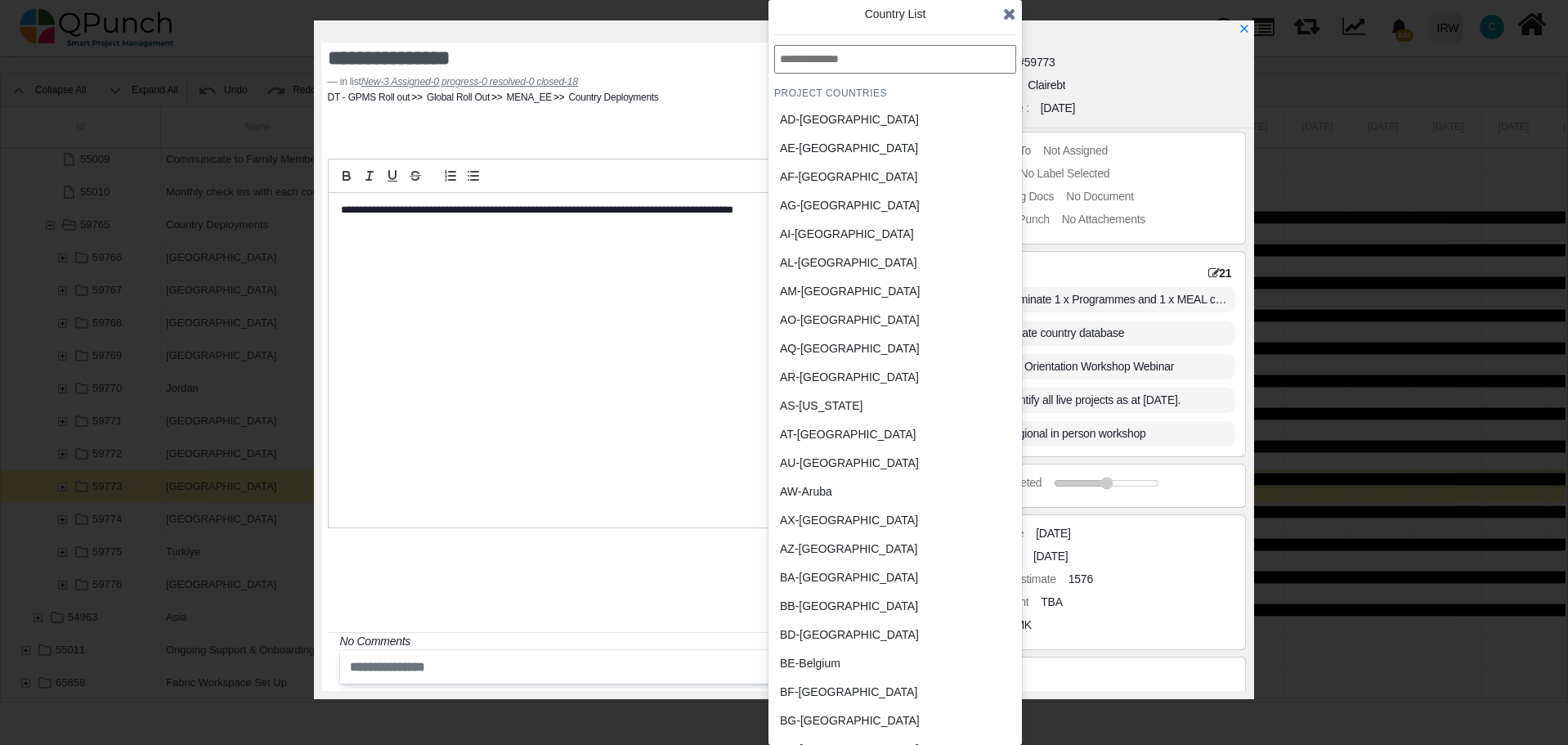
click at [821, 603] on div "BB-Barbados" at bounding box center [856, 606] width 152 height 17
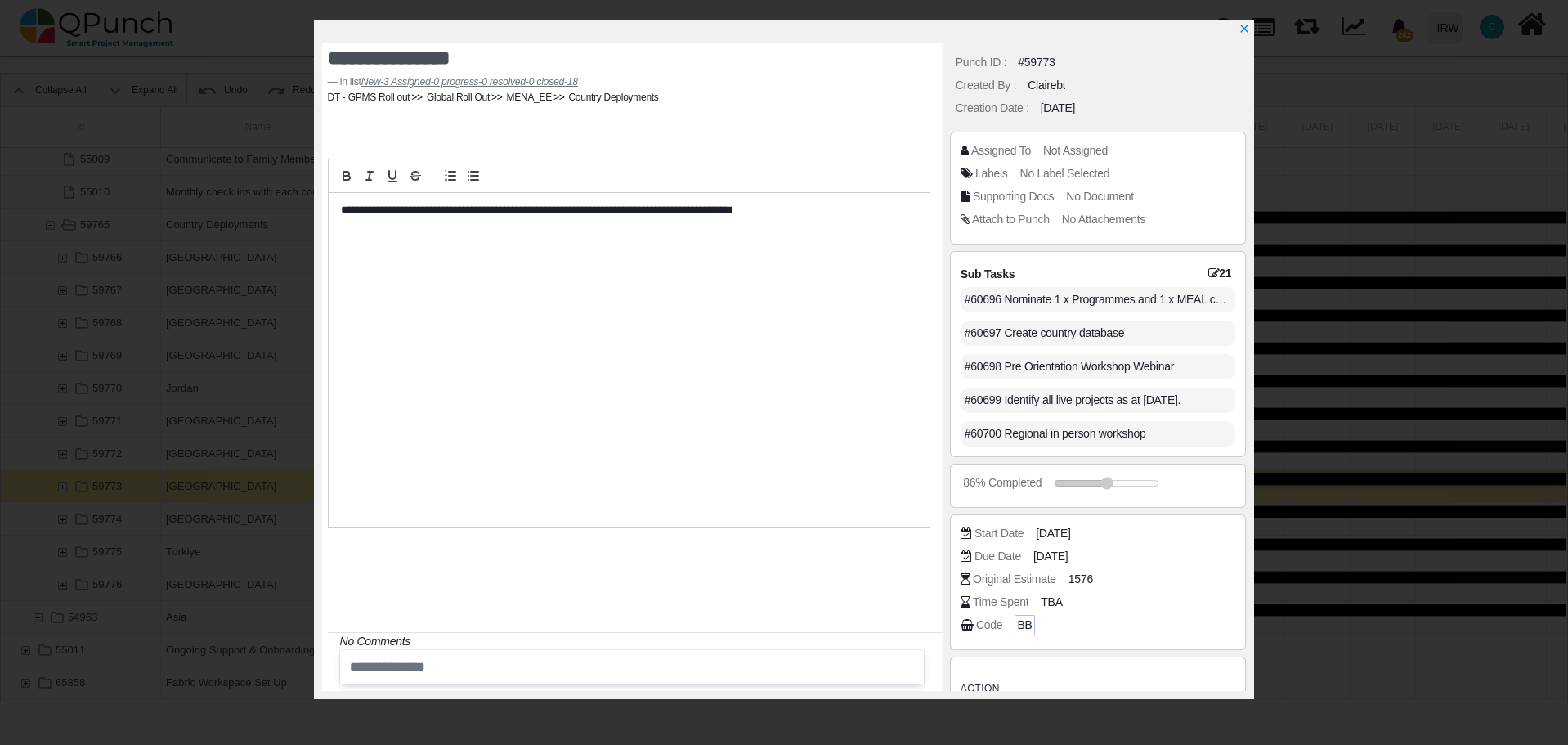
click at [1026, 621] on span "BB" at bounding box center [1024, 624] width 15 height 17
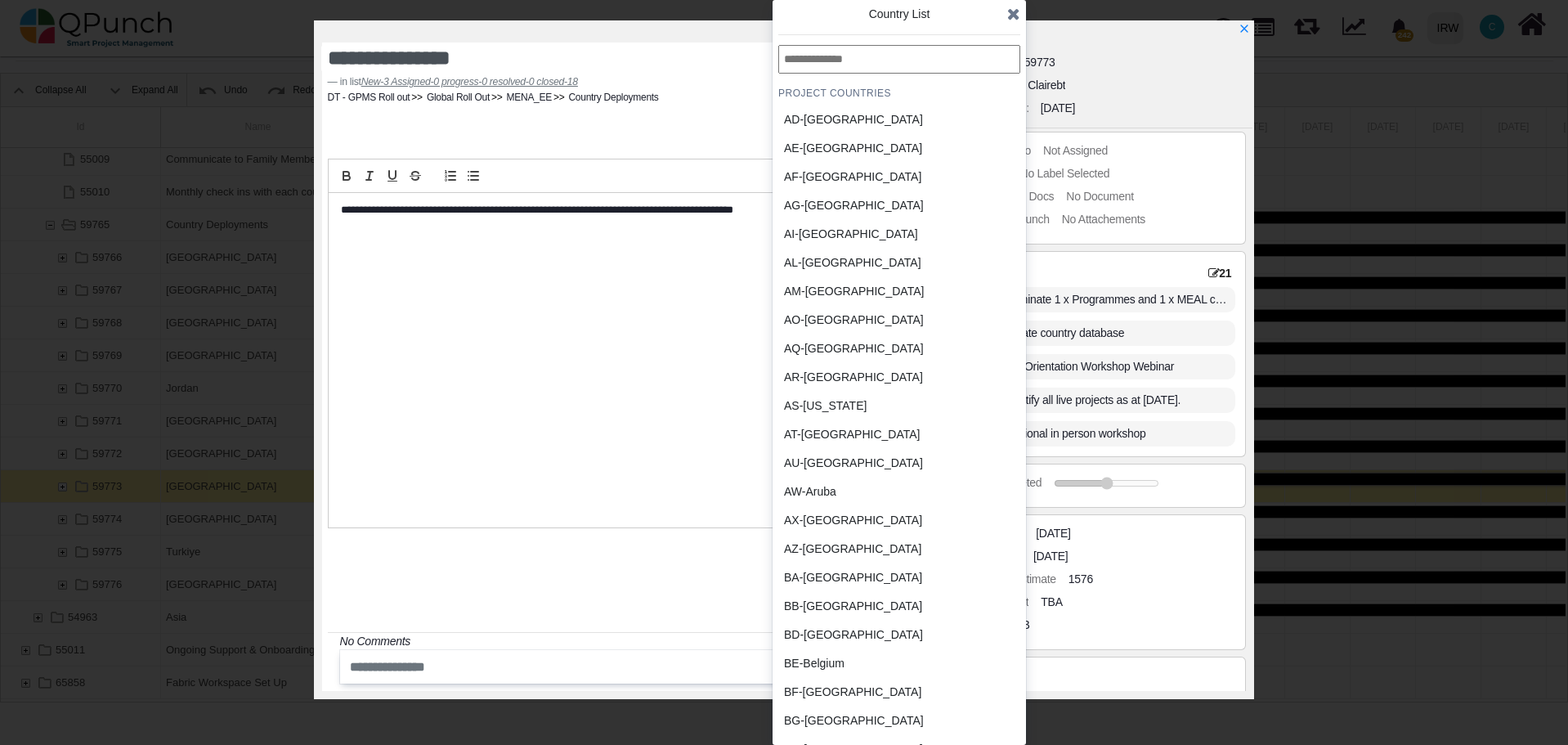
click at [881, 66] on input "text" at bounding box center [899, 59] width 242 height 29
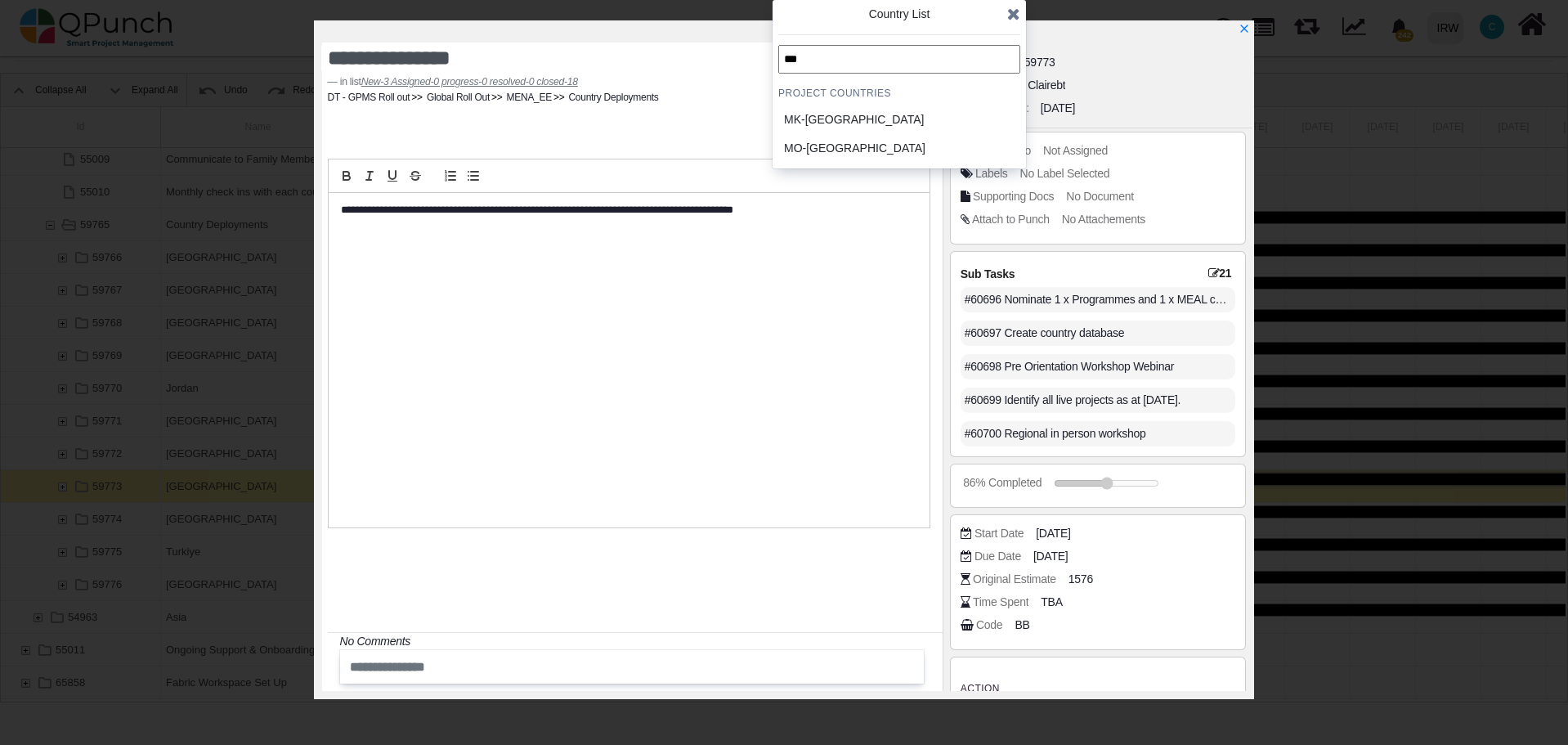
type input "***"
click at [817, 118] on div "MK-Macedonia" at bounding box center [859, 120] width 152 height 17
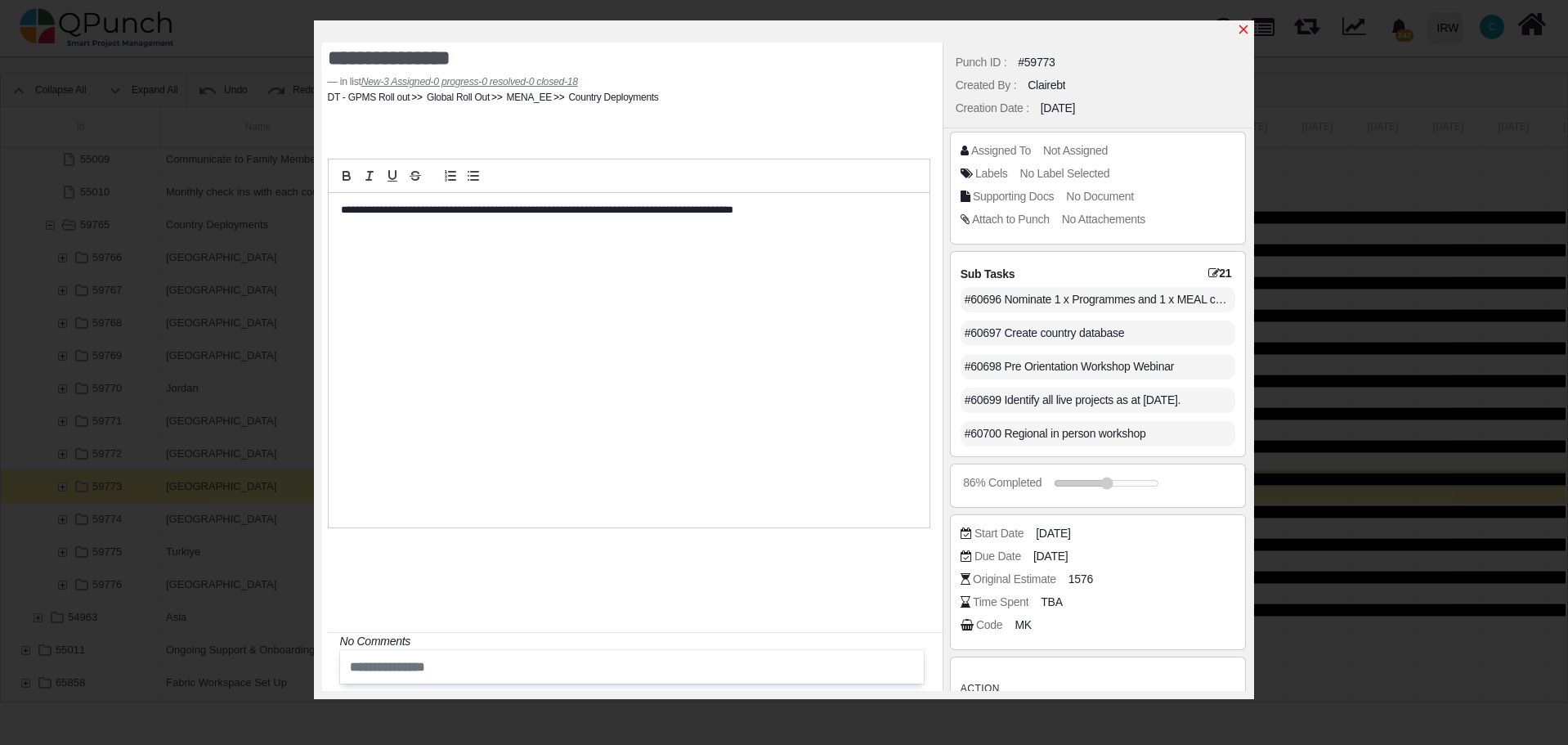
click at [1244, 30] on icon "x" at bounding box center [1243, 30] width 9 height 9
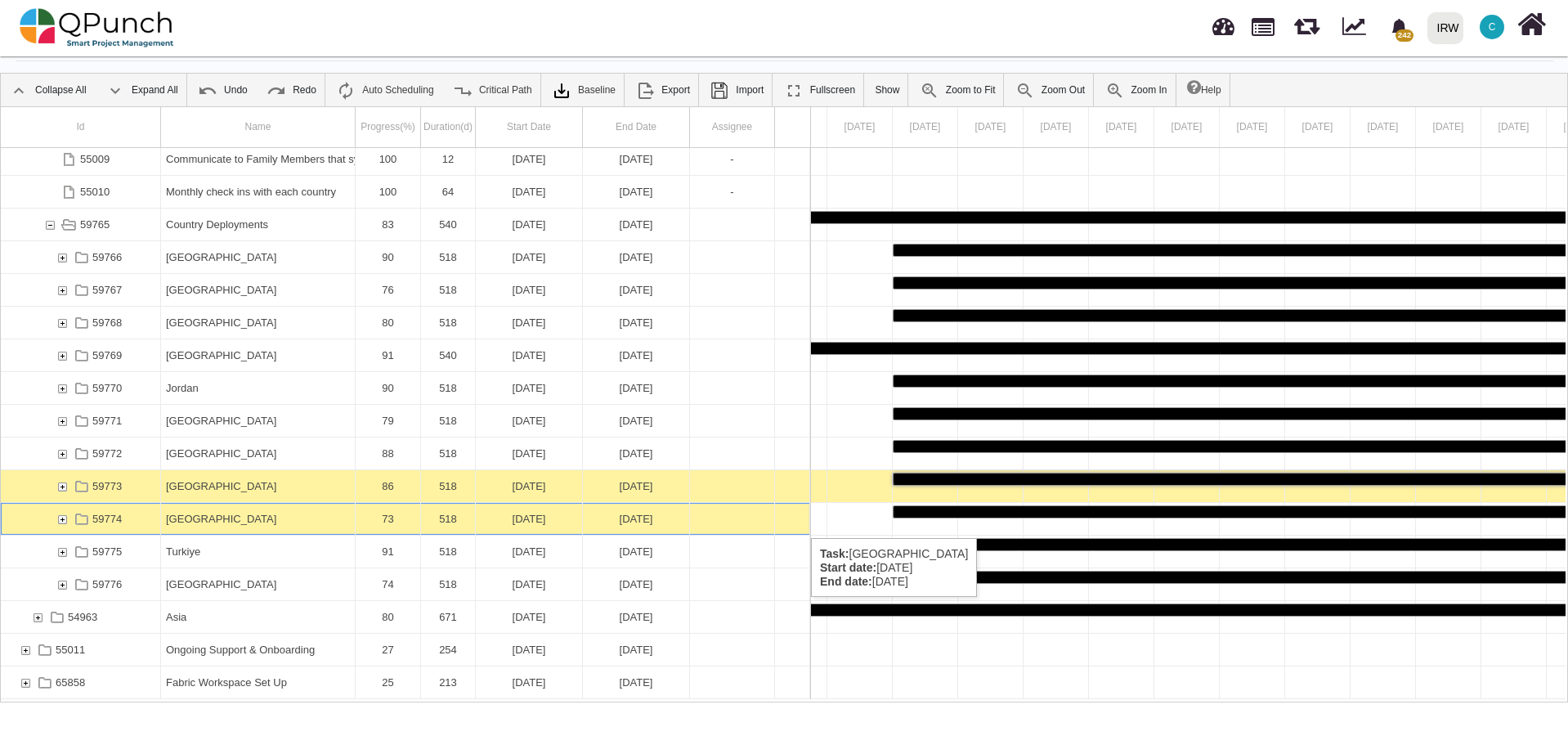
click at [187, 522] on div "[GEOGRAPHIC_DATA]" at bounding box center [258, 519] width 184 height 32
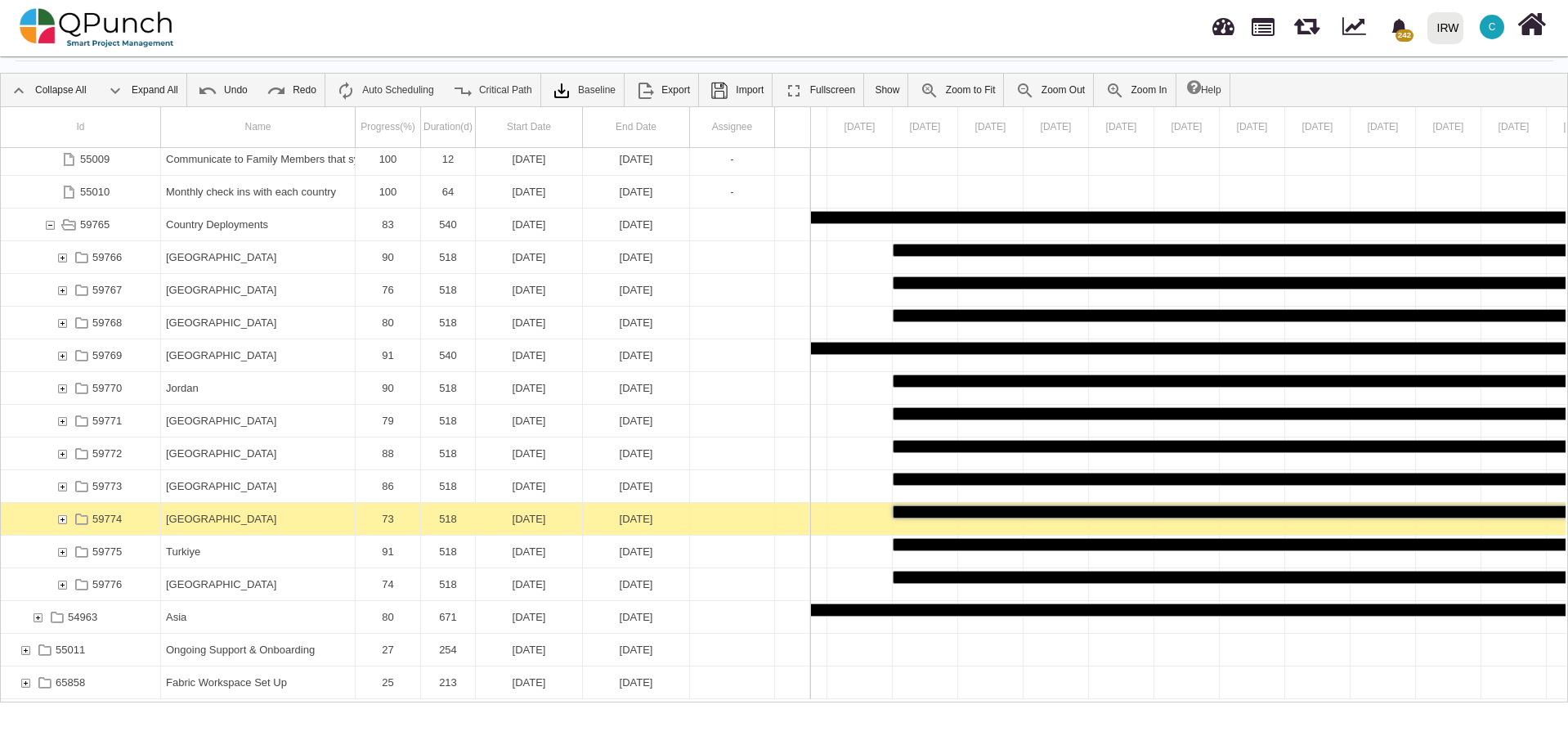
click at [187, 522] on div "[GEOGRAPHIC_DATA]" at bounding box center [258, 519] width 184 height 32
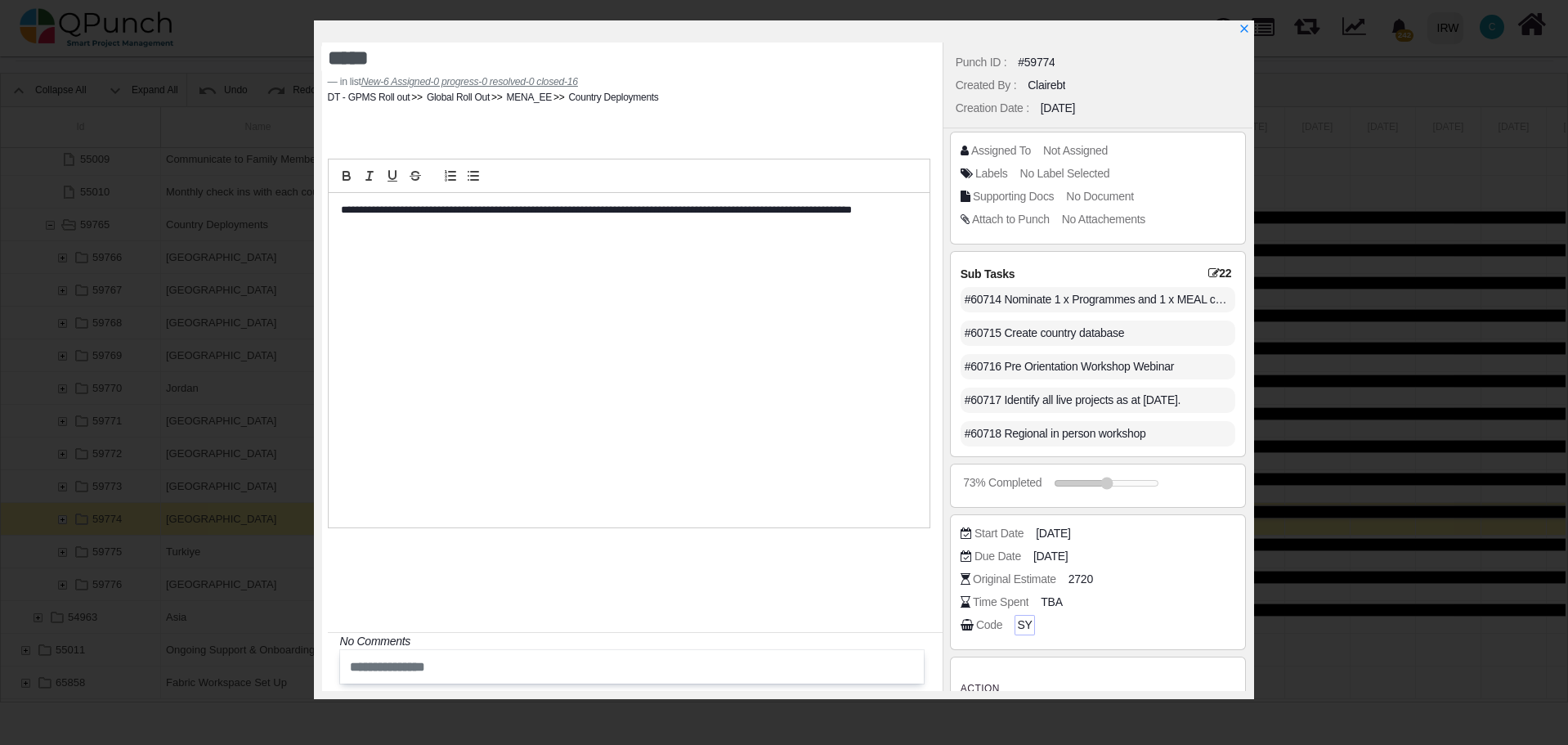
click at [1022, 627] on span "SY" at bounding box center [1024, 624] width 15 height 17
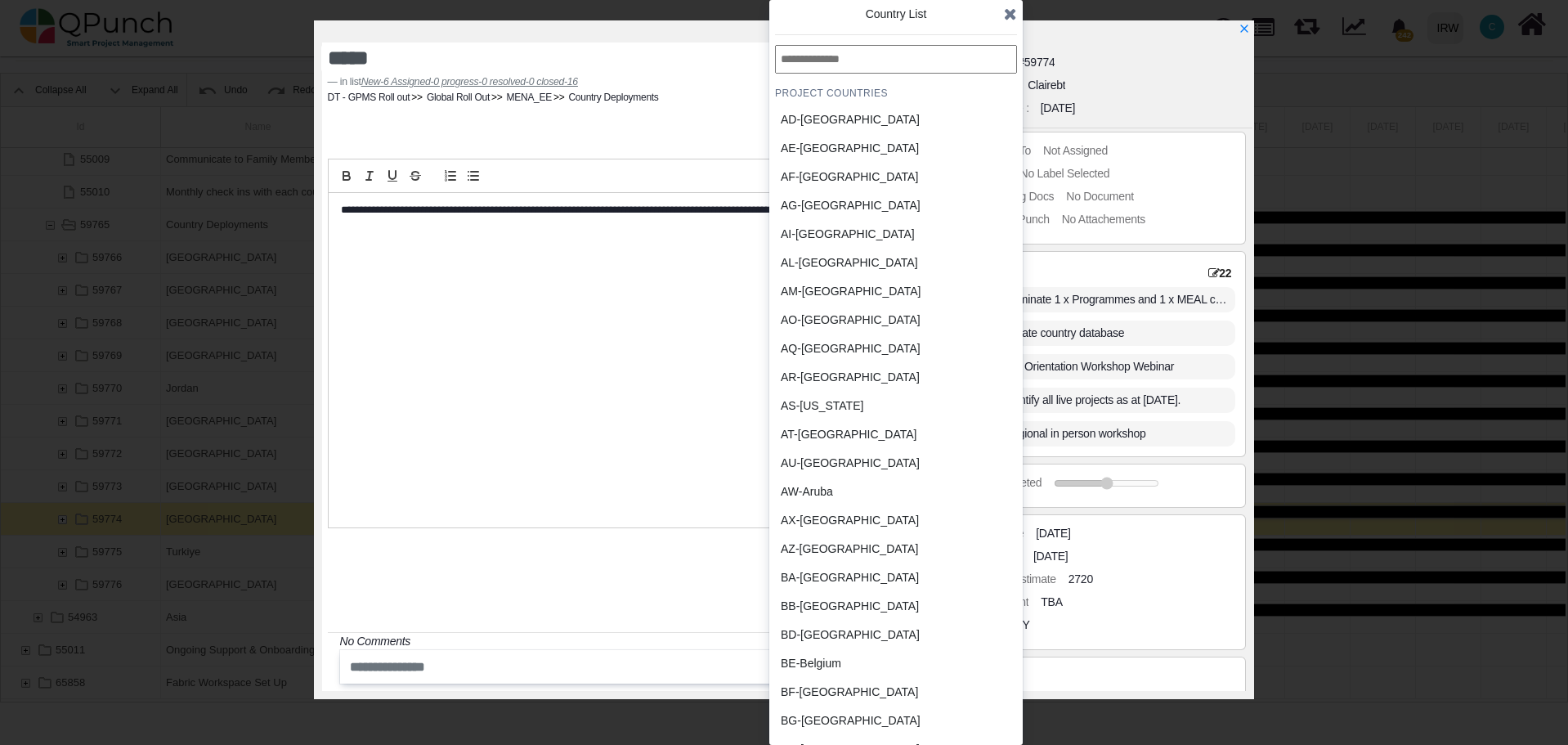
click at [807, 601] on div "BB-Barbados" at bounding box center [857, 606] width 152 height 17
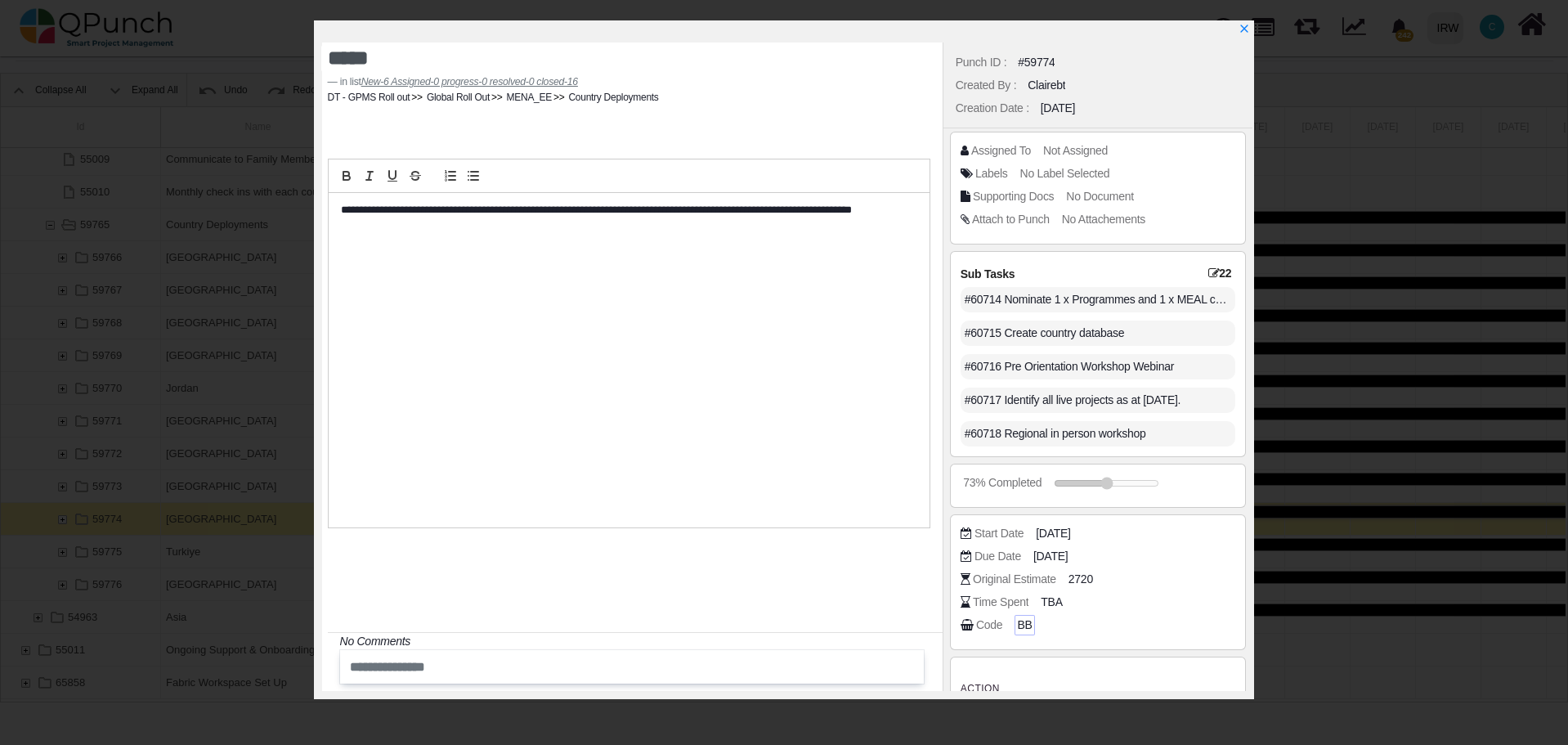
click at [1022, 624] on span "BB" at bounding box center [1024, 624] width 15 height 17
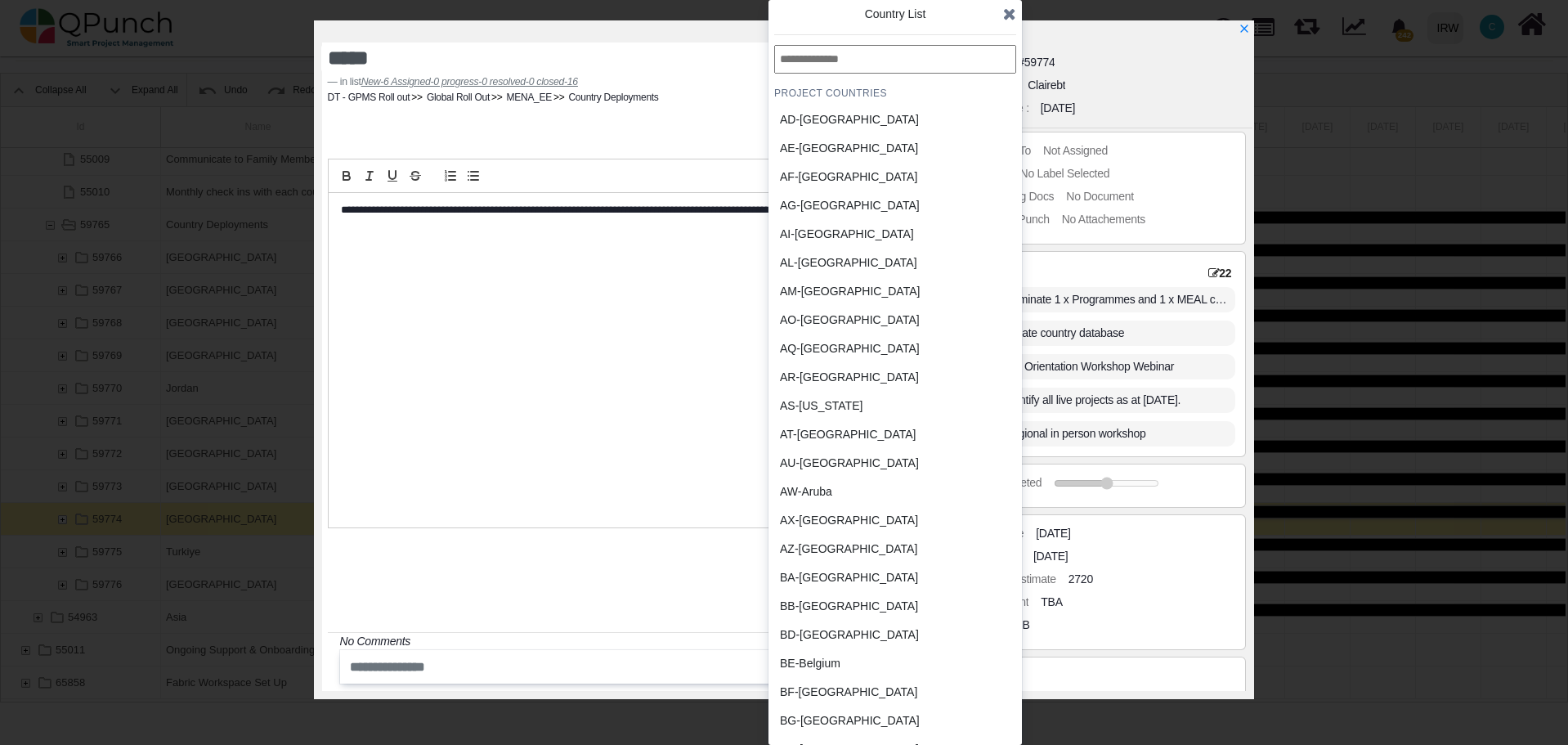
click at [902, 60] on input "text" at bounding box center [895, 59] width 242 height 29
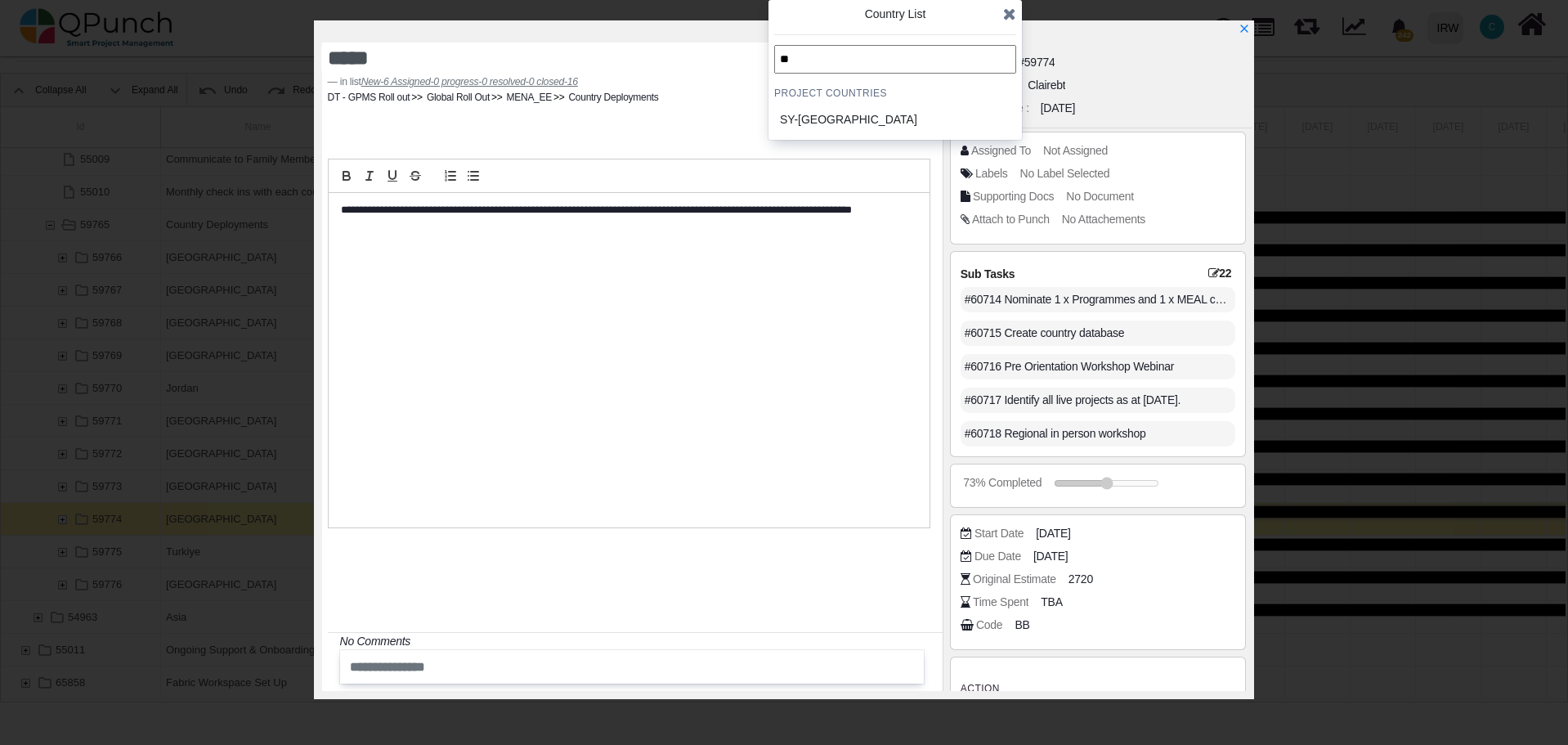
type input "**"
click at [825, 119] on div "SY-Syrian Arab Republic" at bounding box center [856, 120] width 152 height 17
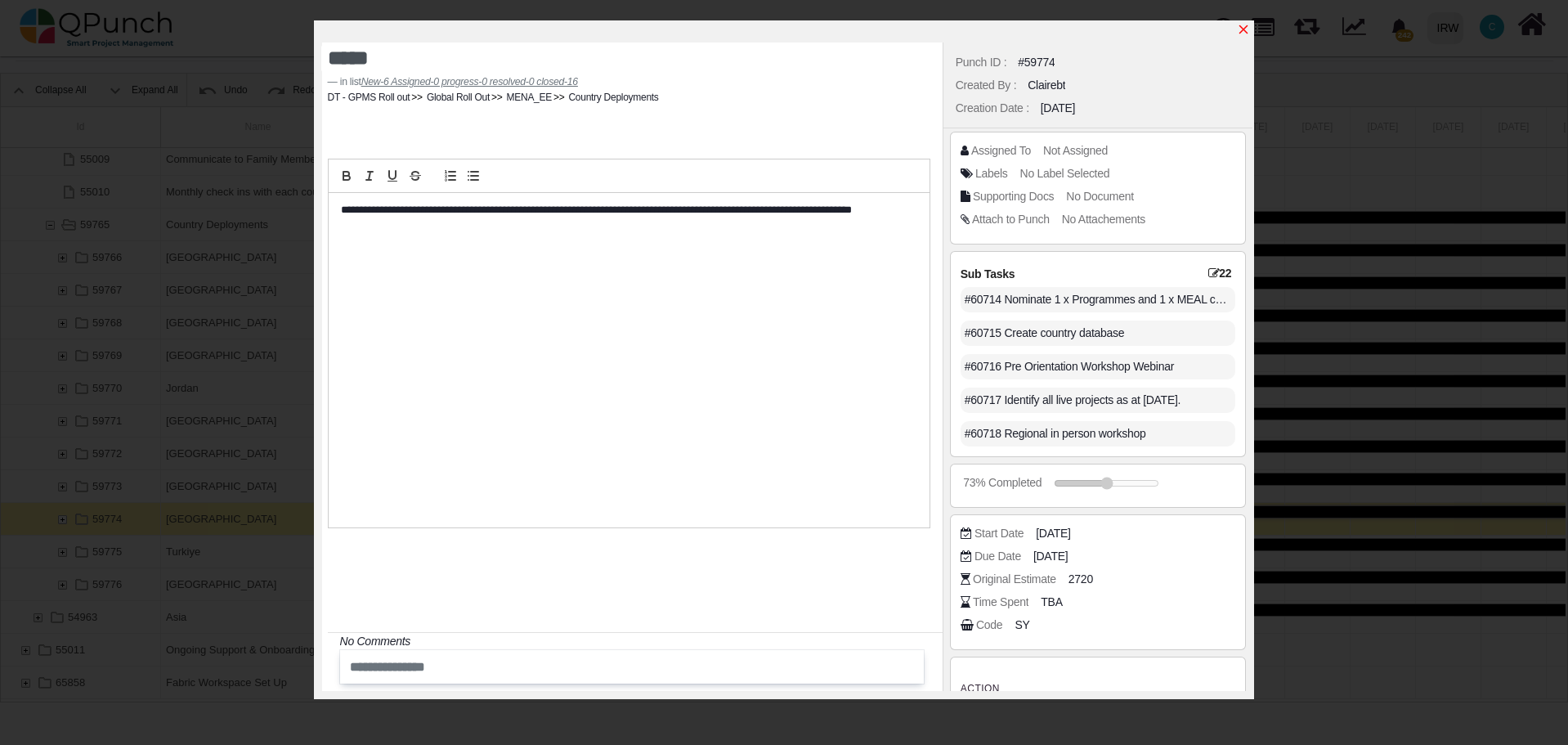
click at [1244, 34] on icon "x" at bounding box center [1243, 30] width 13 height 13
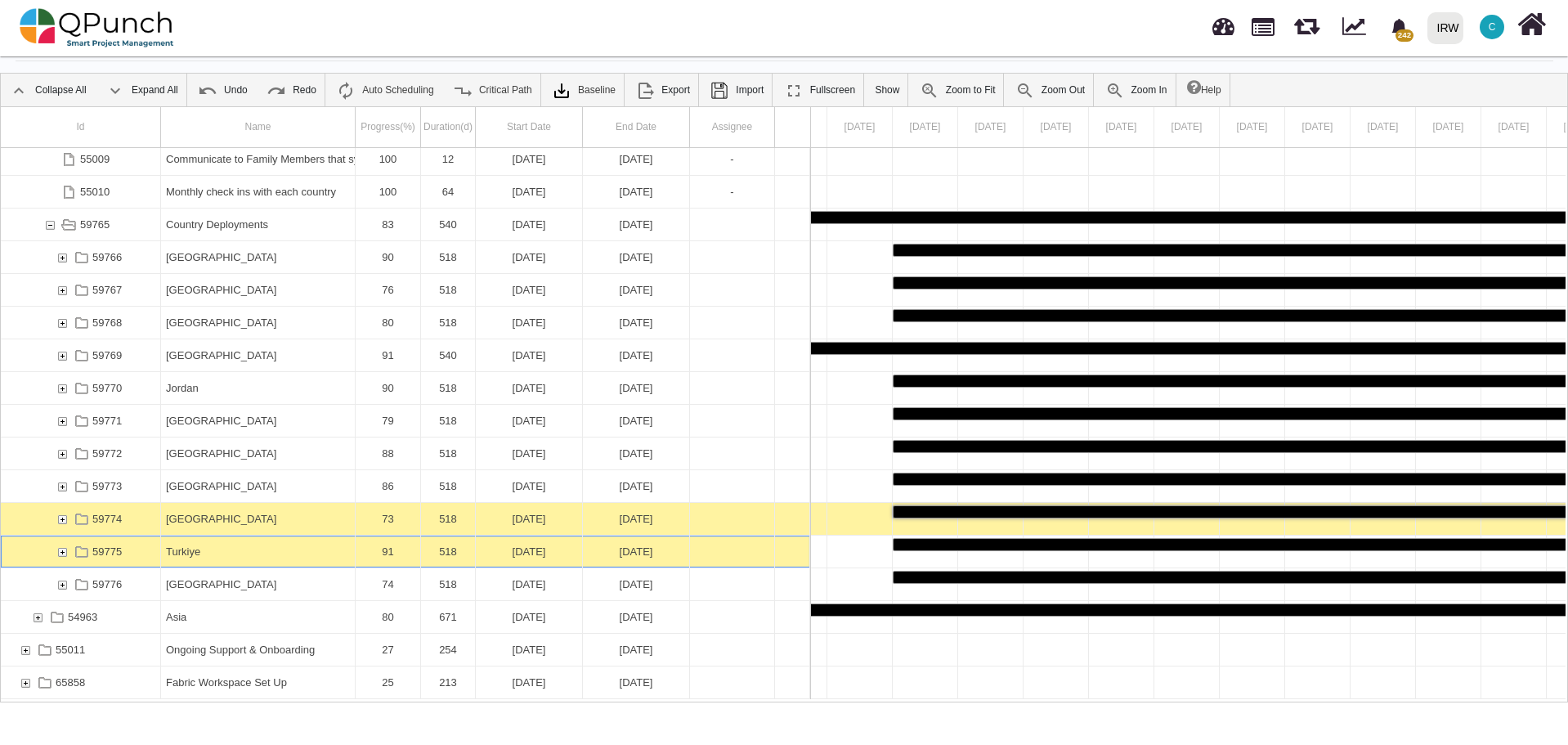
click at [233, 552] on div "Turkiye" at bounding box center [258, 551] width 184 height 32
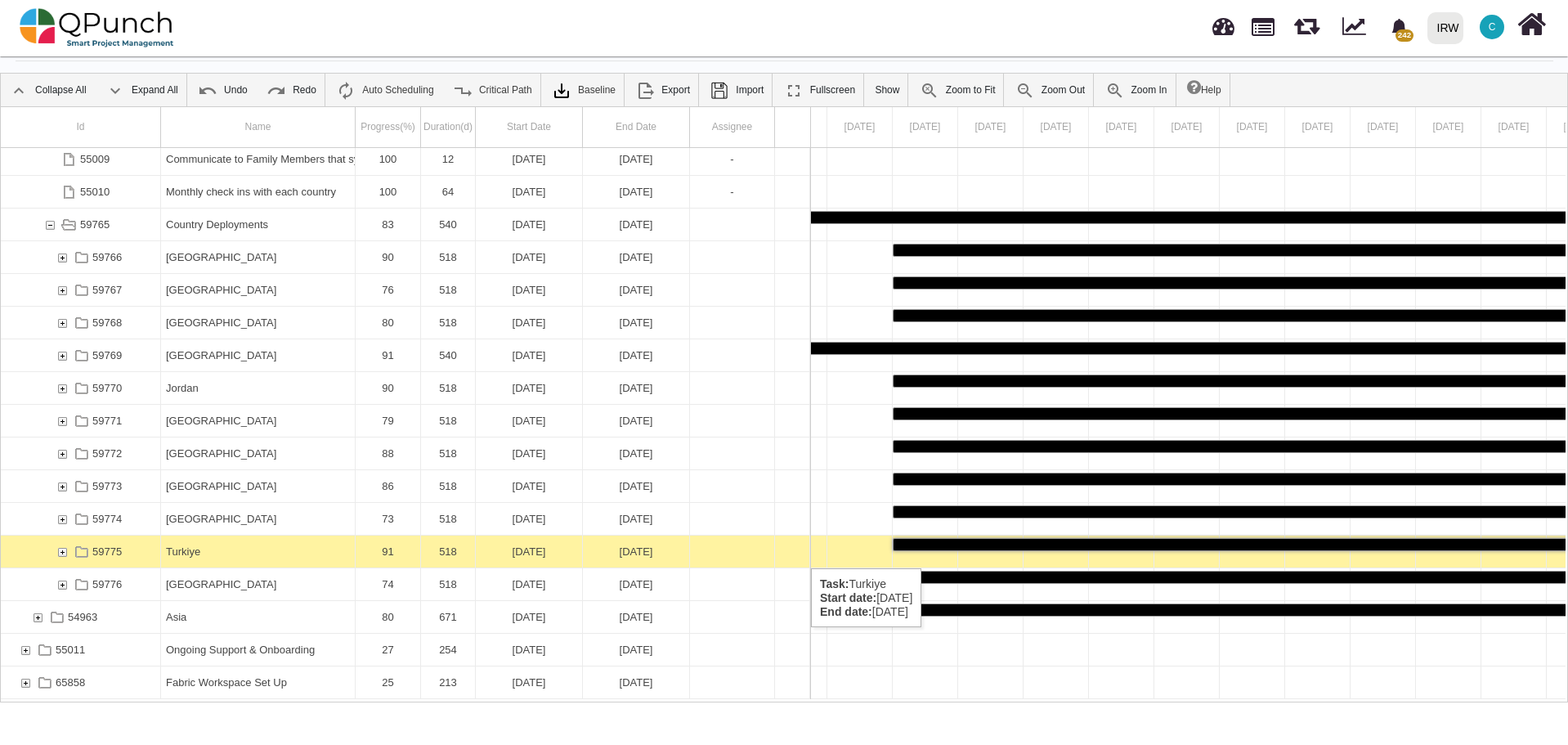
click at [233, 552] on div "Turkiye" at bounding box center [258, 551] width 184 height 32
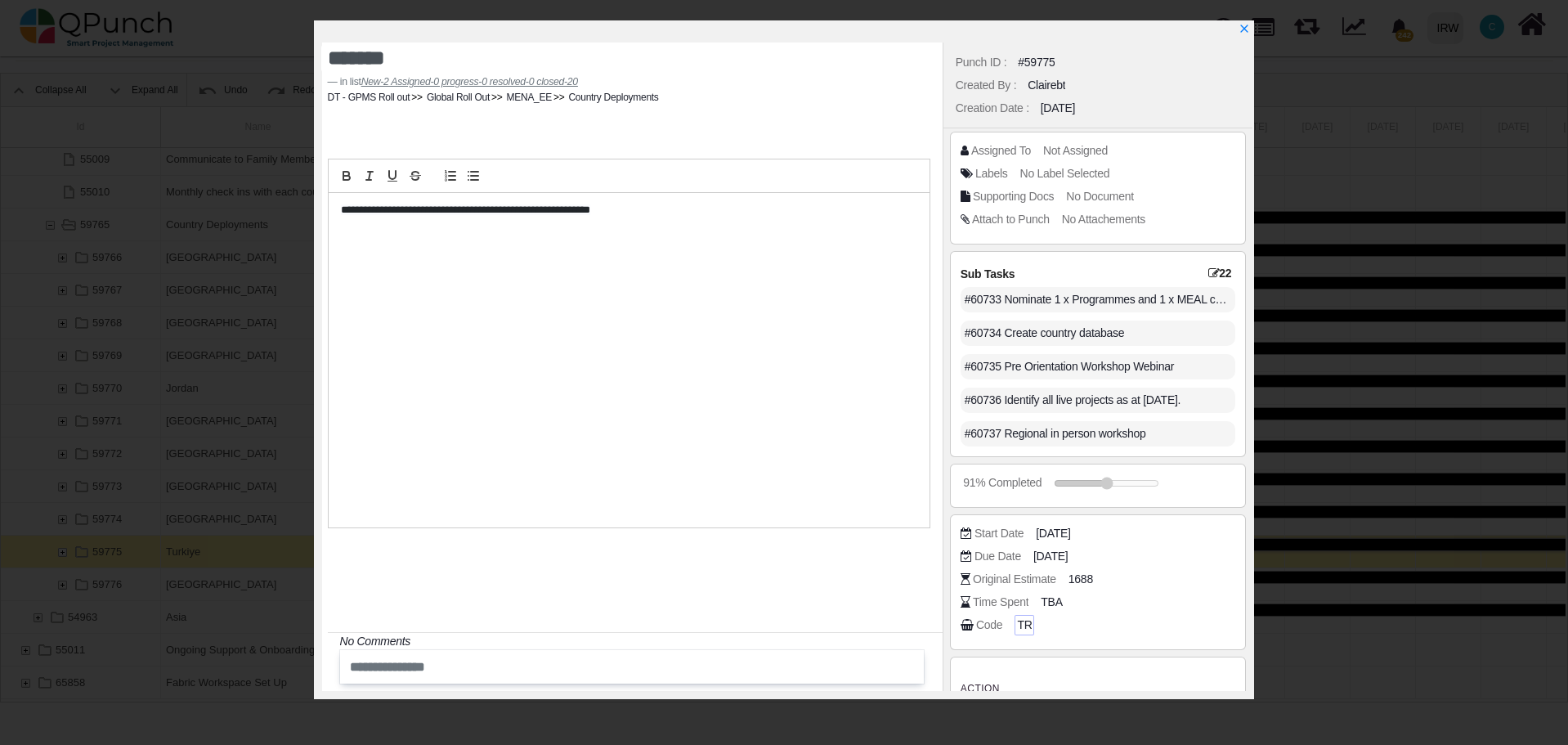
click at [1018, 623] on span "TR" at bounding box center [1024, 624] width 15 height 17
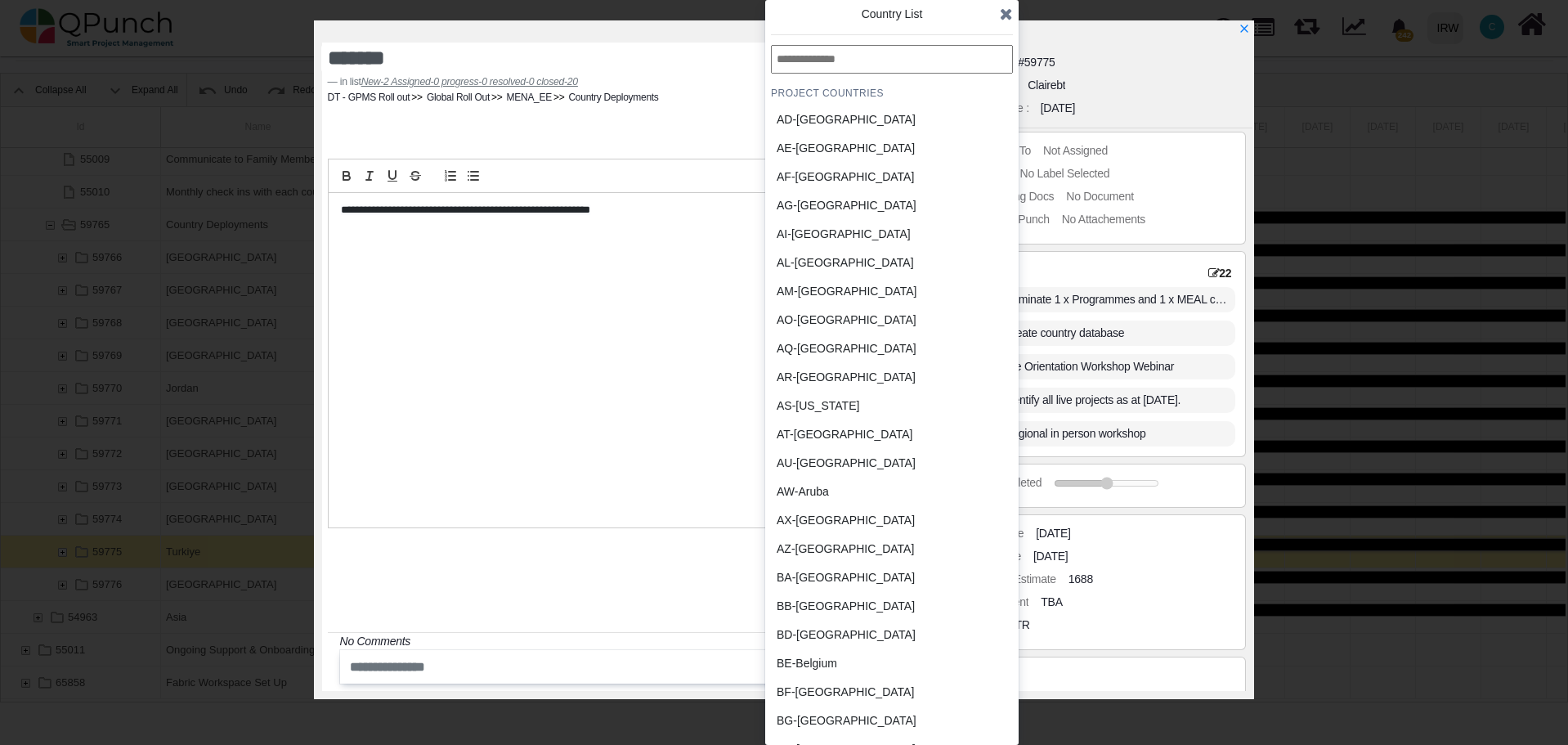
click at [804, 604] on div "BB-Barbados" at bounding box center [853, 606] width 152 height 17
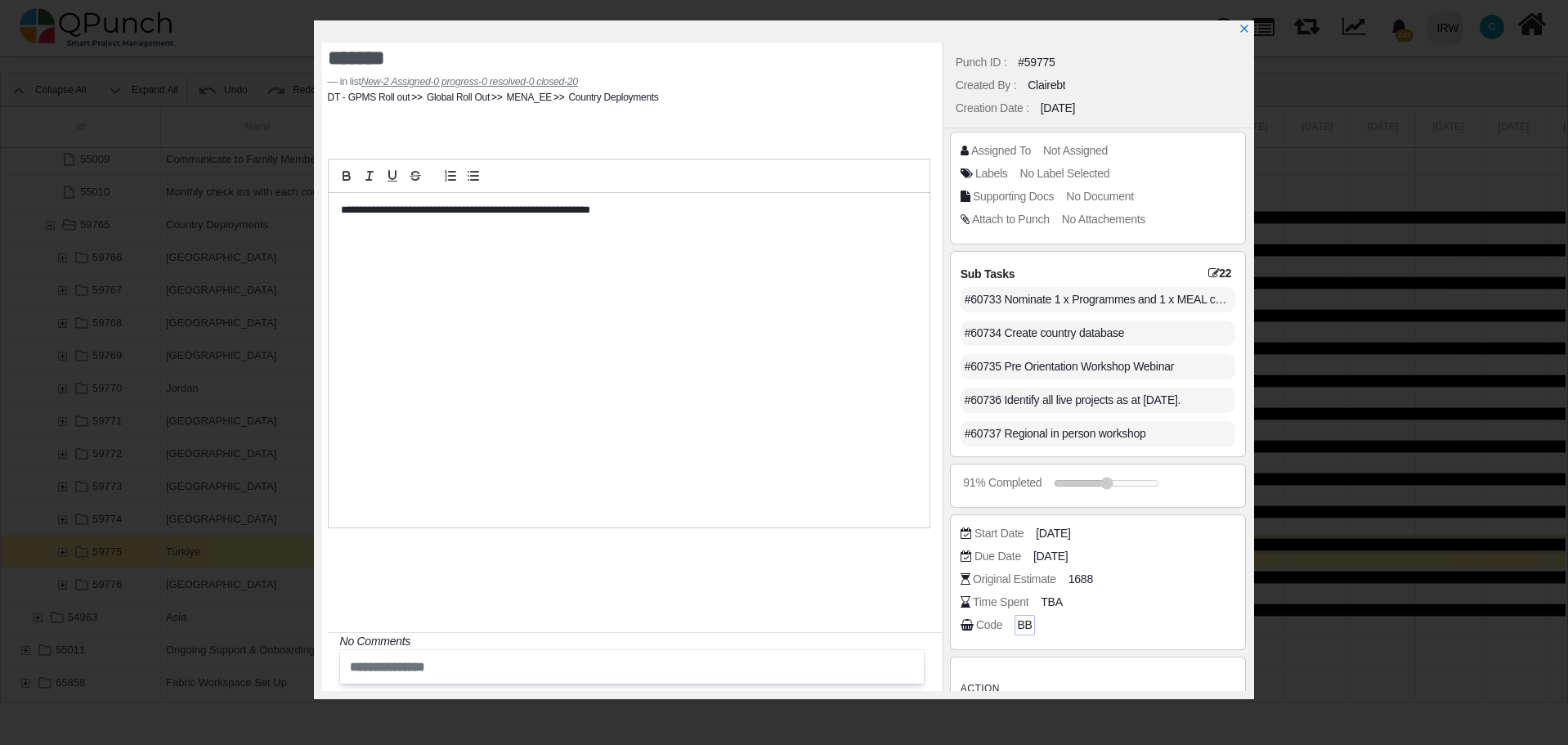
click at [1018, 624] on span "BB" at bounding box center [1024, 624] width 15 height 17
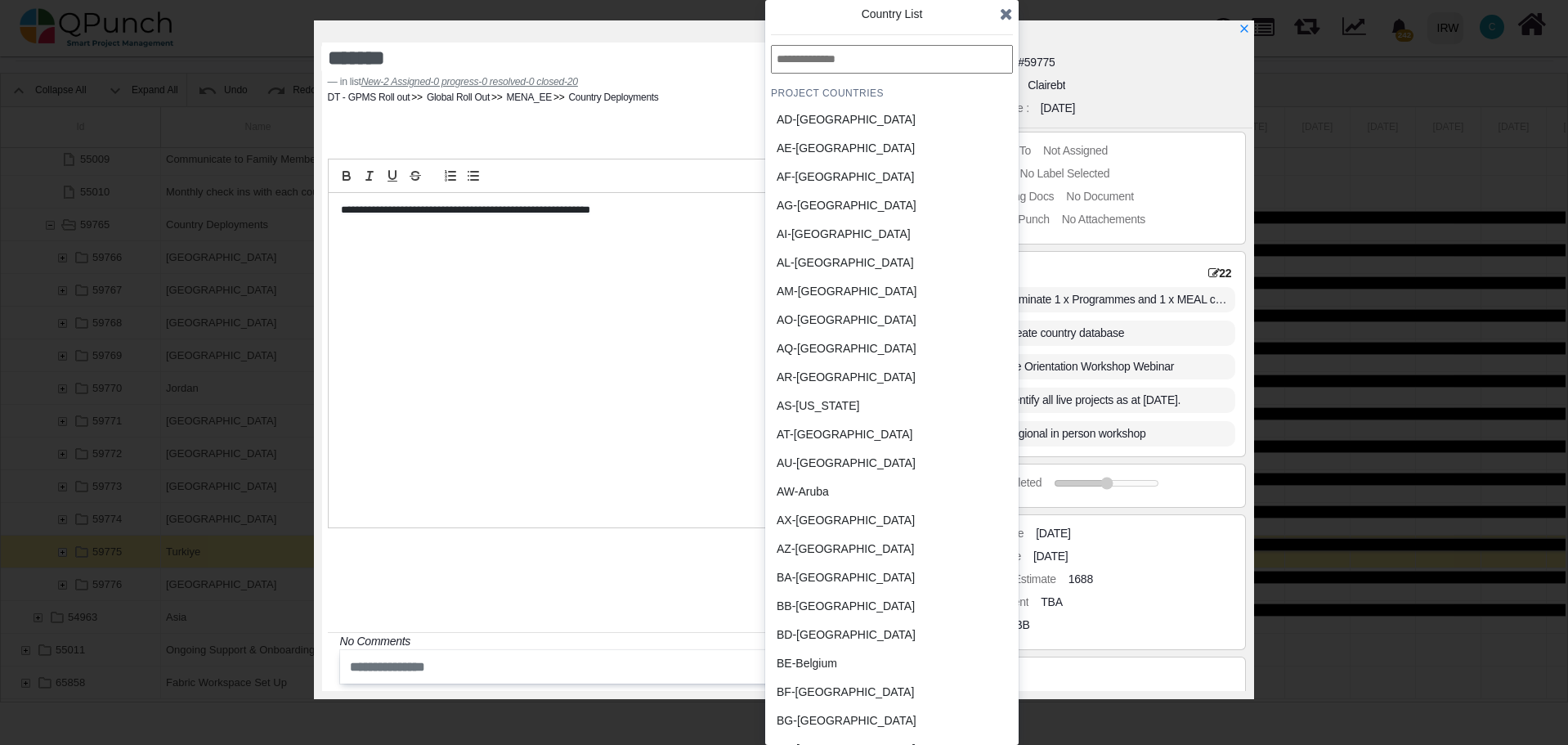
click at [869, 60] on input "text" at bounding box center [892, 59] width 242 height 29
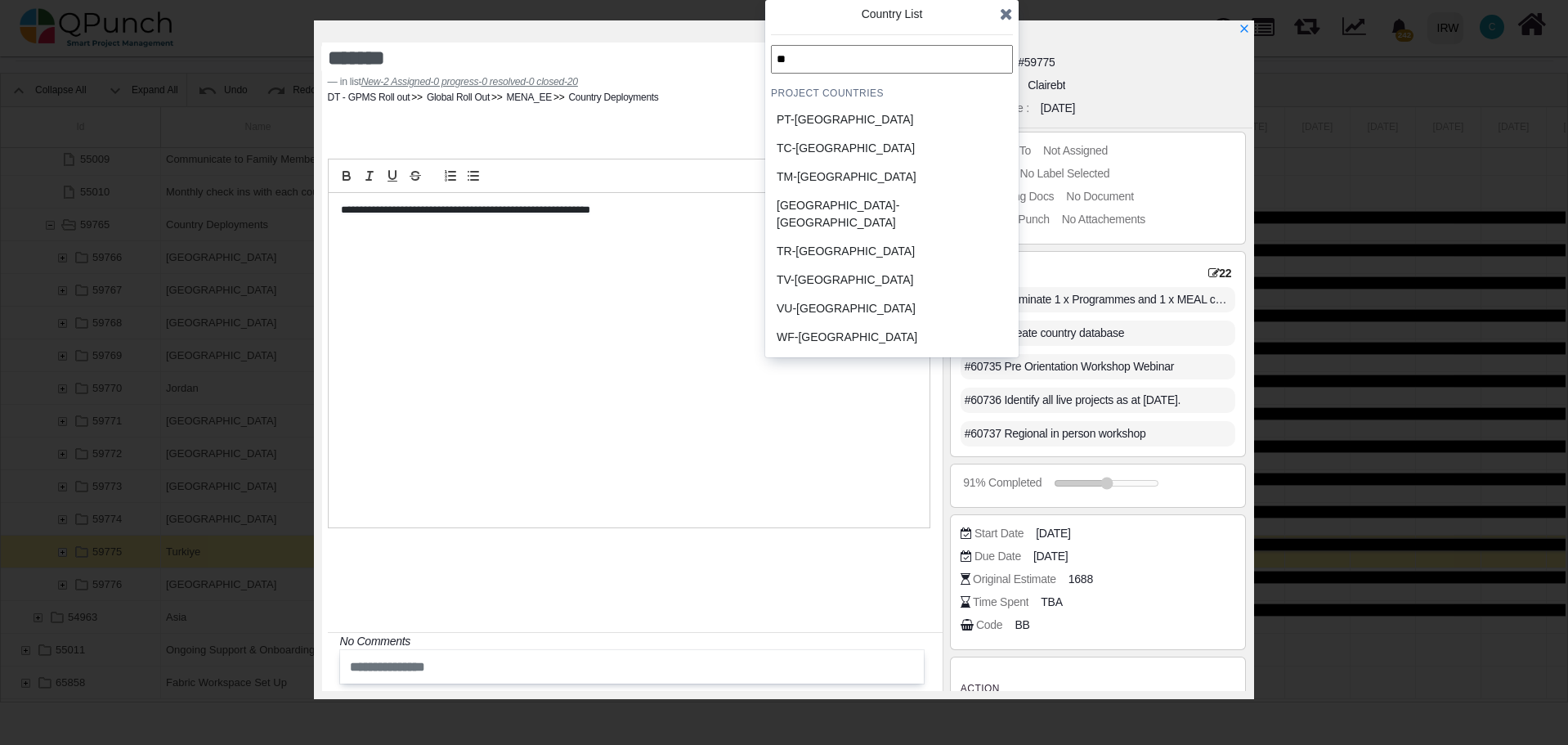
type input "**"
click at [812, 243] on div "TR-Turkey" at bounding box center [853, 251] width 152 height 17
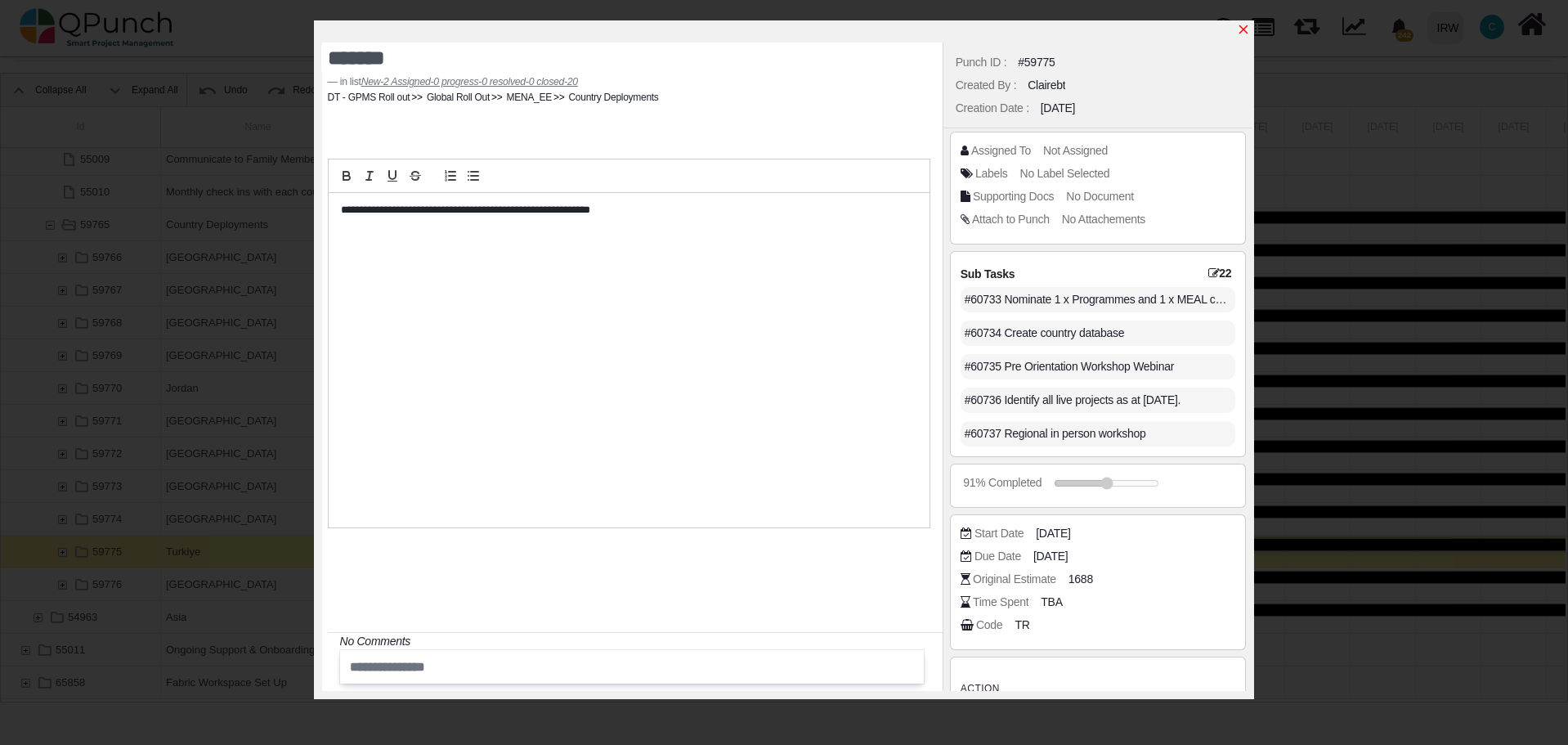
click at [1244, 30] on icon "x" at bounding box center [1243, 30] width 9 height 9
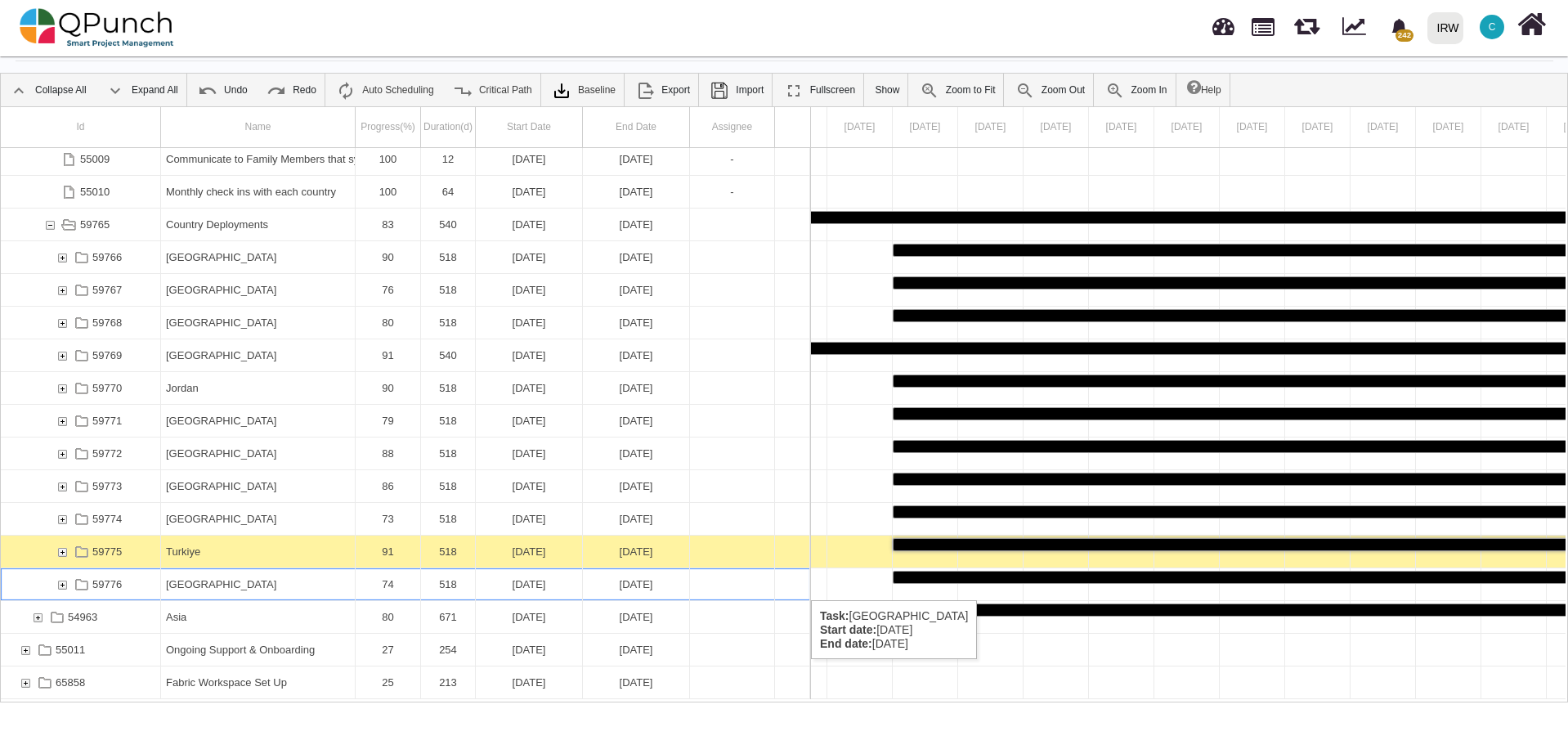
click at [207, 583] on div "[GEOGRAPHIC_DATA]" at bounding box center [258, 583] width 184 height 32
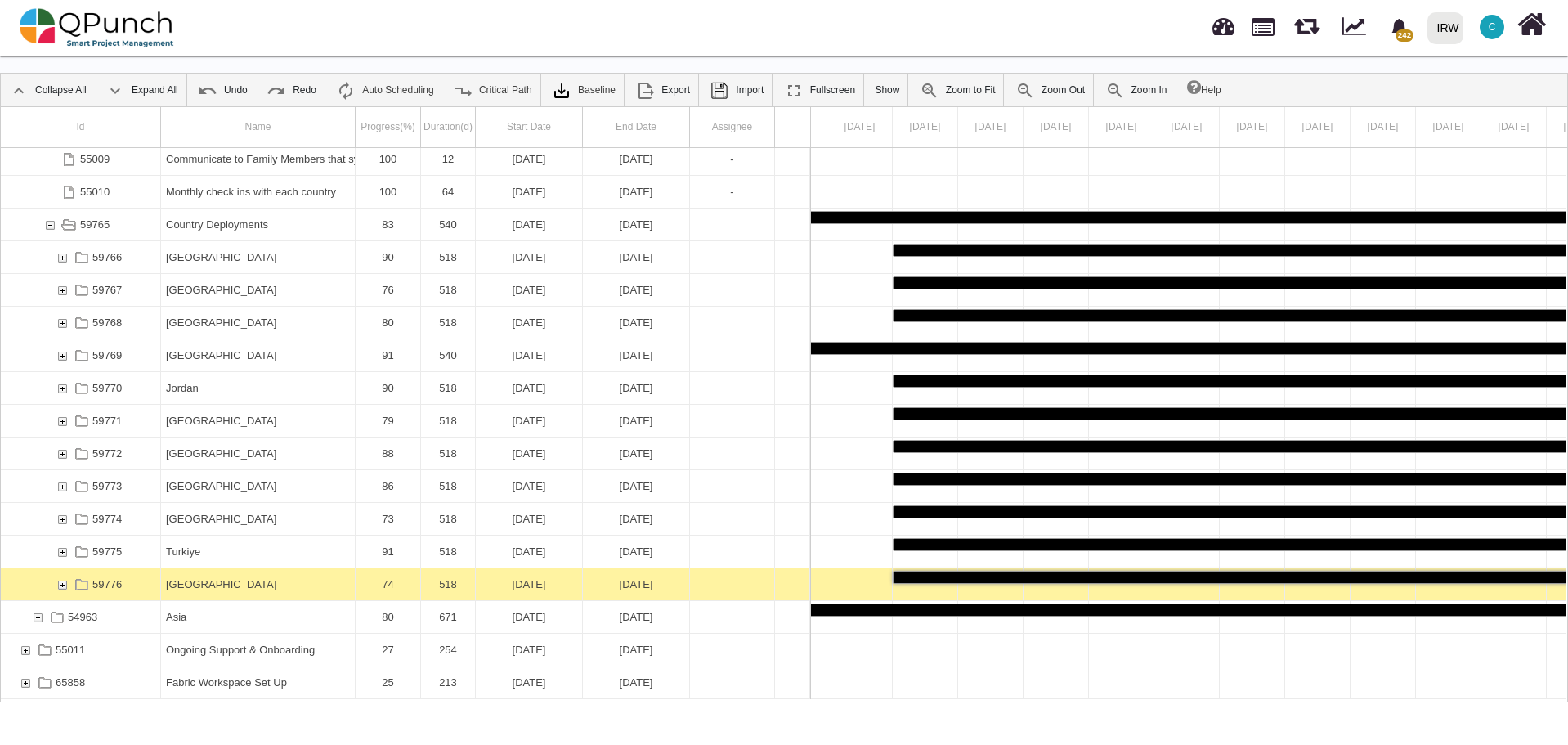
click at [207, 583] on div "[GEOGRAPHIC_DATA]" at bounding box center [258, 583] width 184 height 32
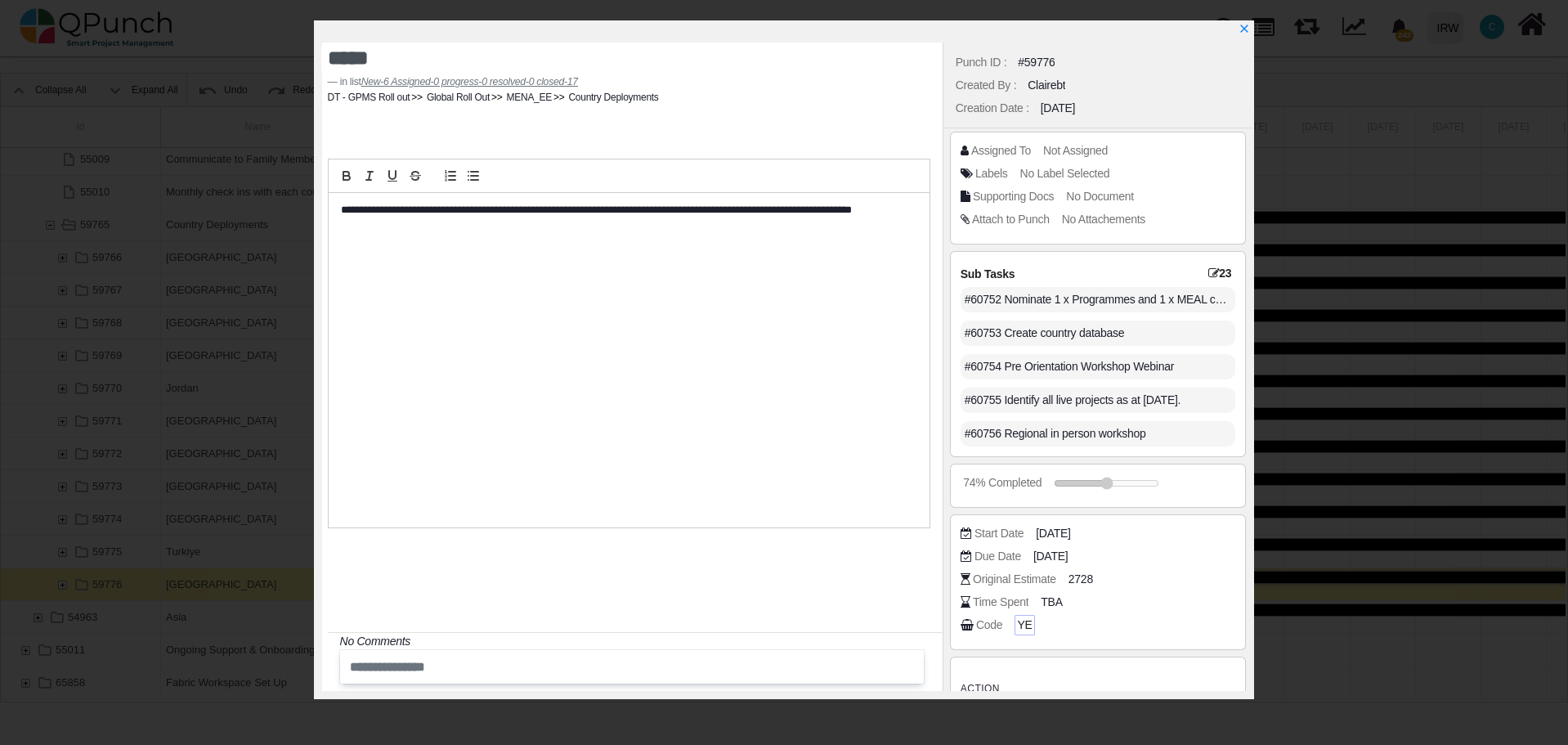
click at [1019, 626] on span "YE" at bounding box center [1024, 624] width 15 height 17
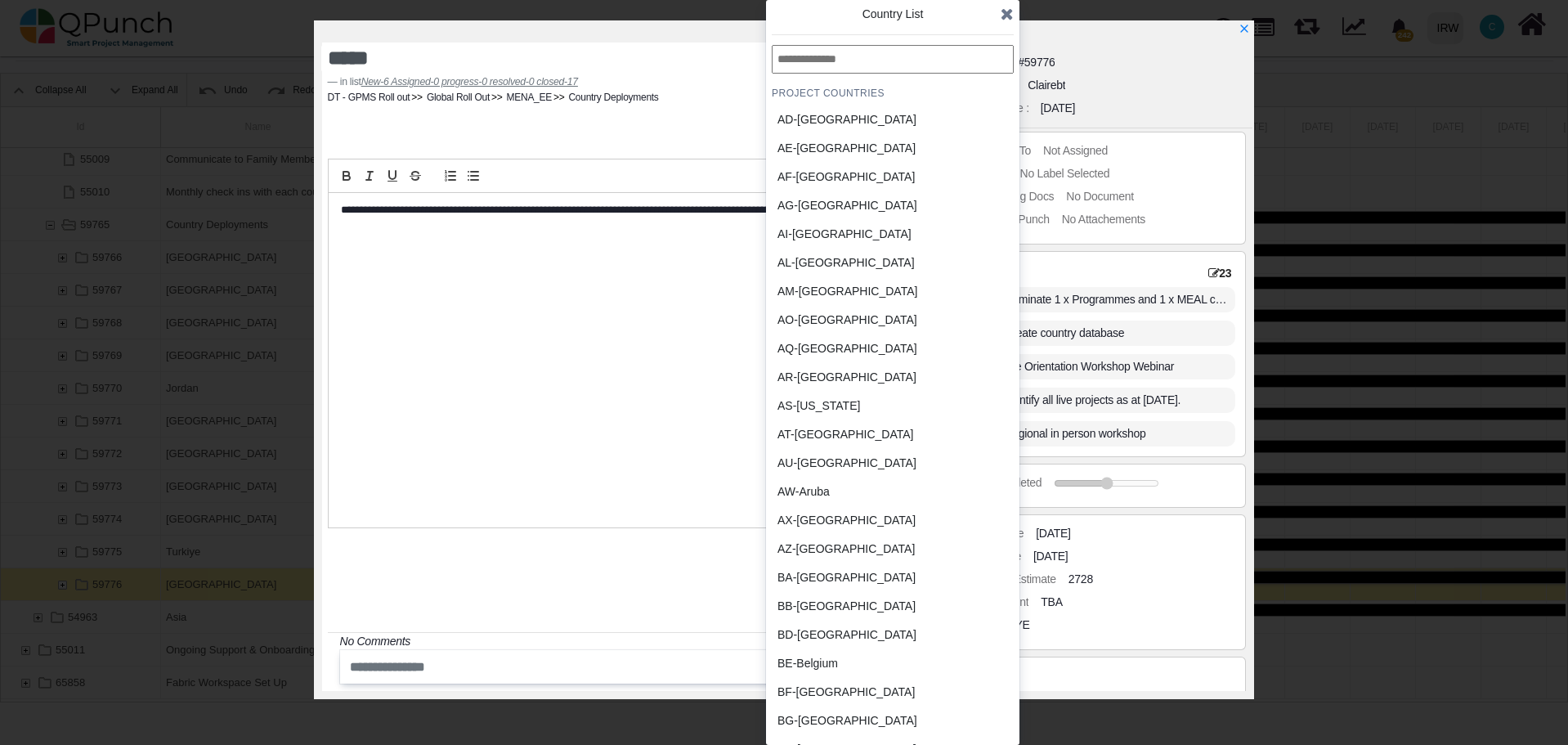
click at [809, 606] on div "BB-Barbados" at bounding box center [853, 606] width 152 height 17
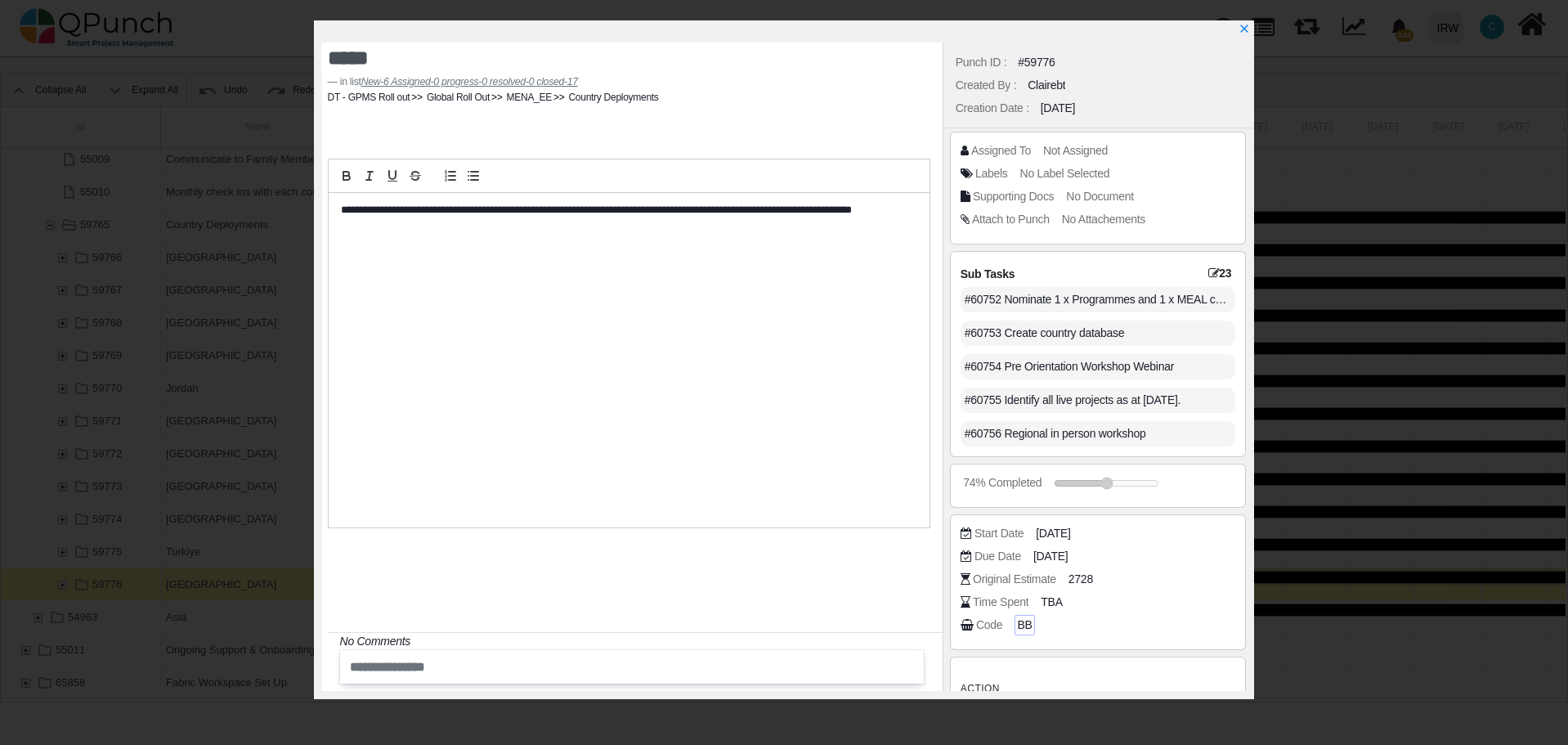
click at [1021, 623] on span "BB" at bounding box center [1024, 624] width 15 height 17
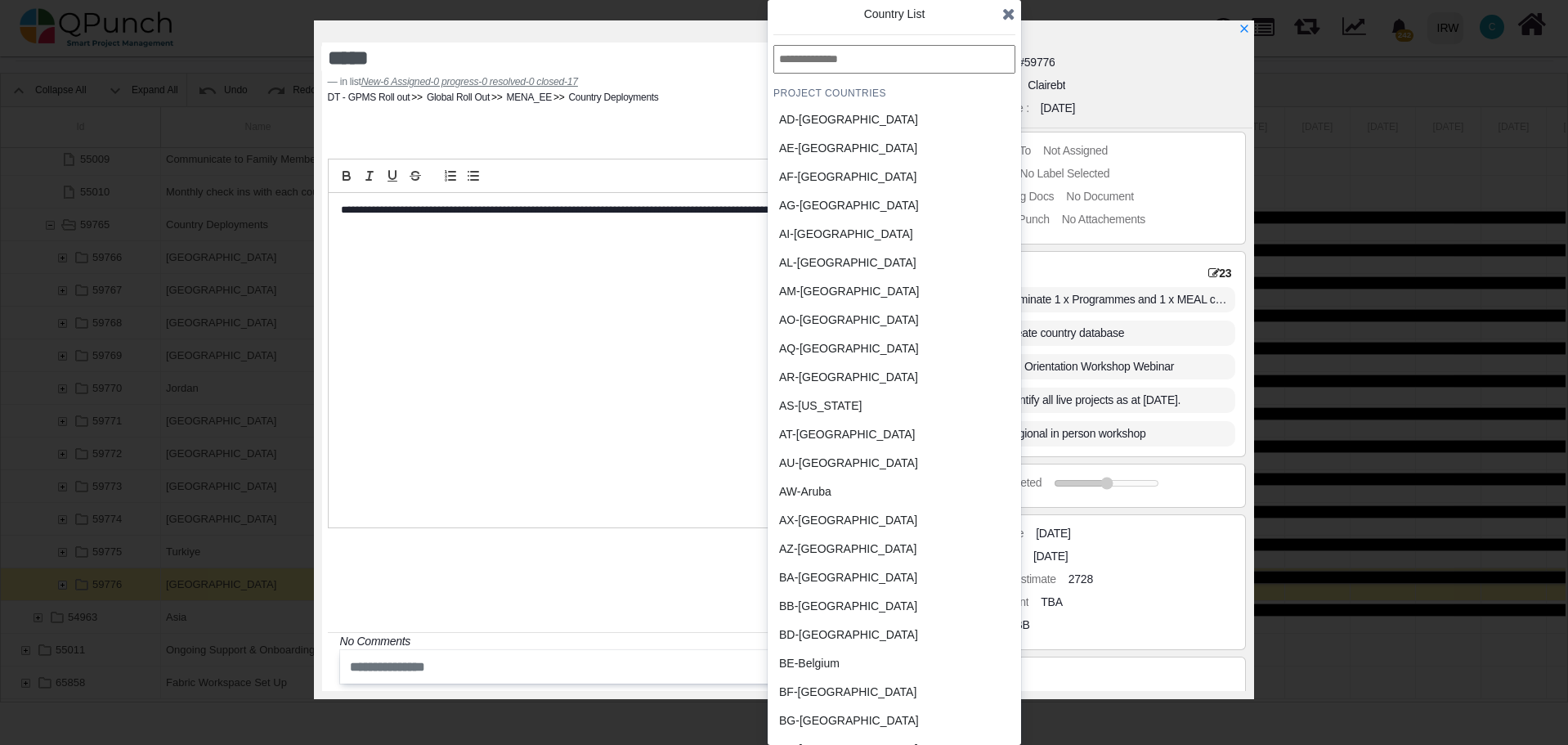
click at [831, 58] on input "text" at bounding box center [894, 59] width 242 height 29
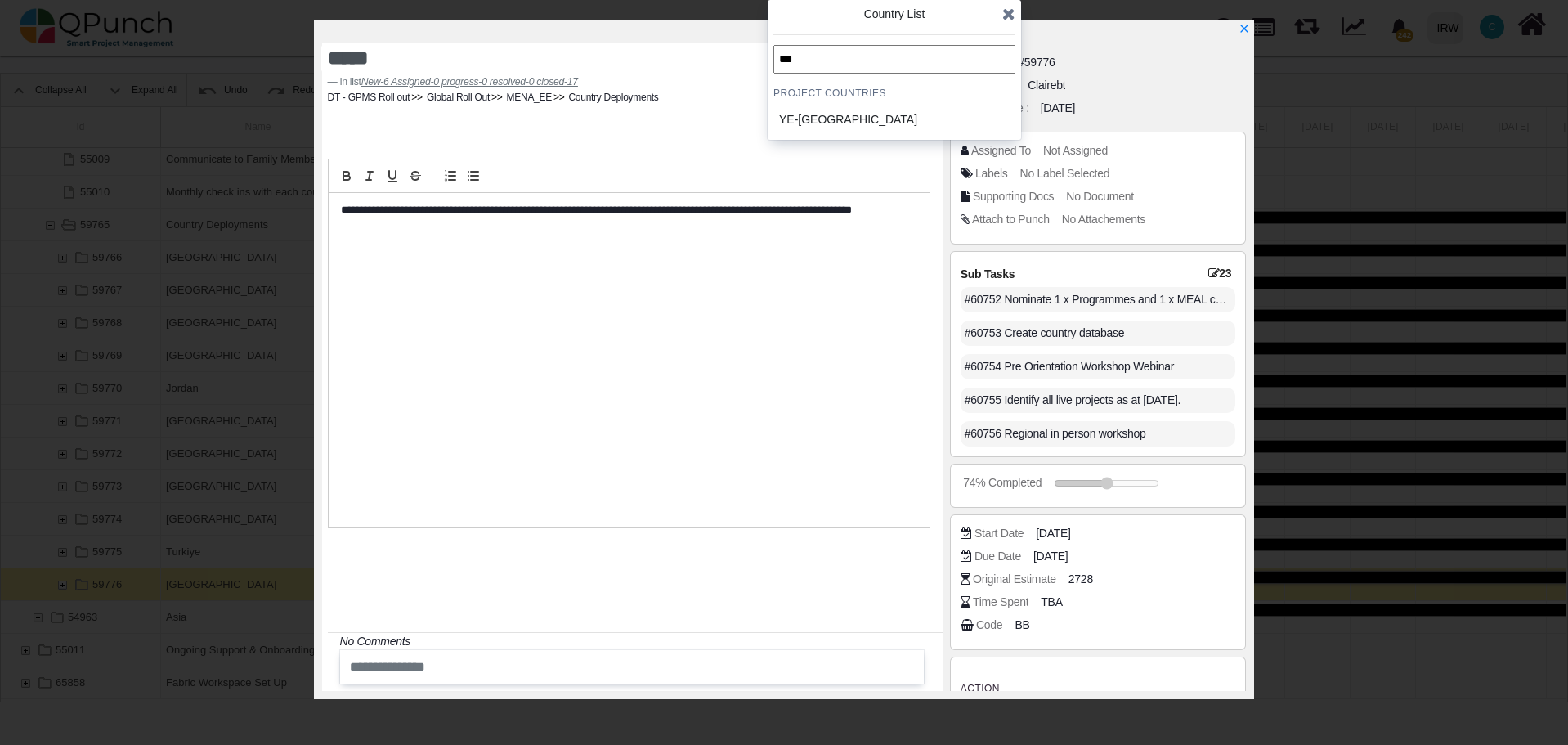
type input "***"
click at [802, 121] on div "YE-Yemen" at bounding box center [855, 120] width 152 height 17
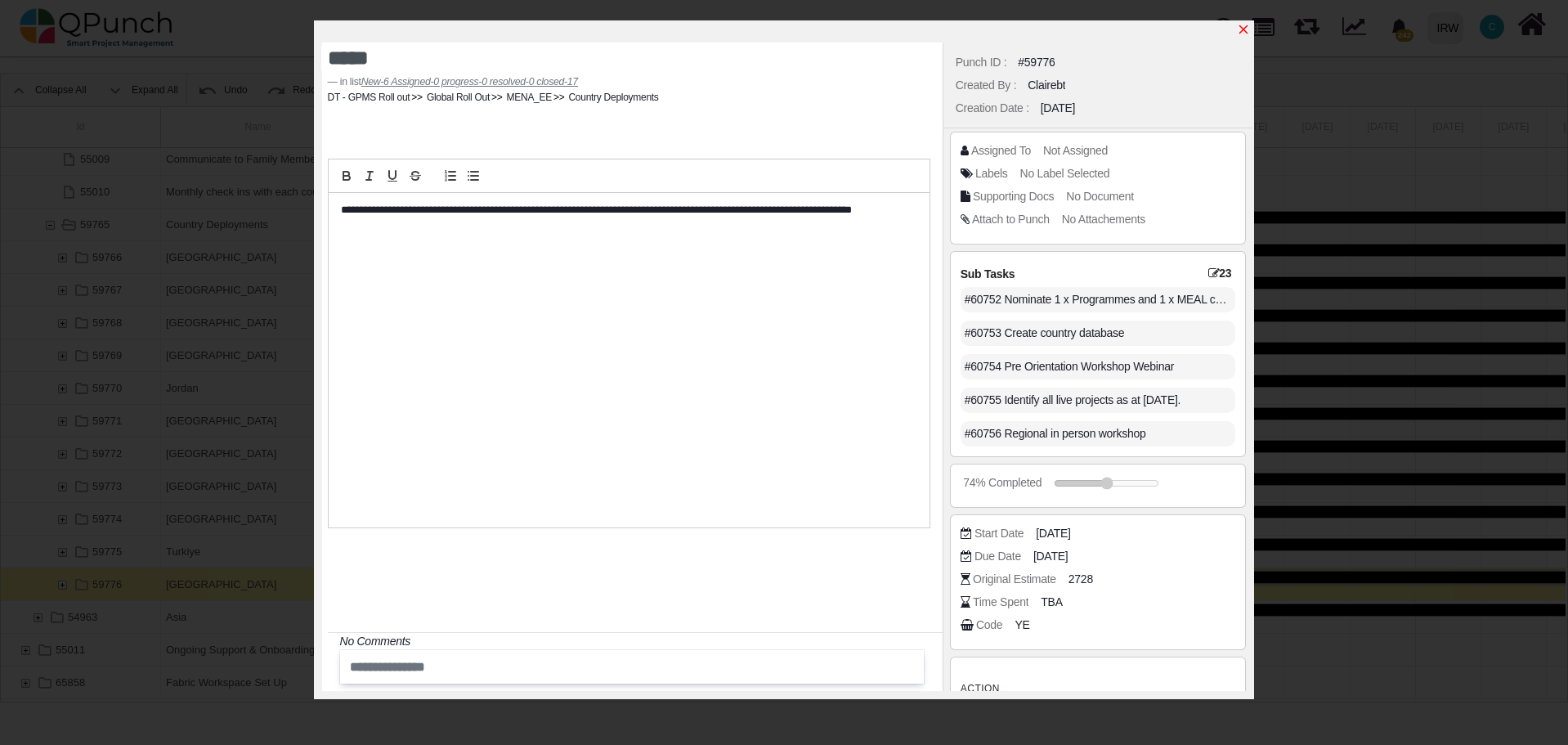
click at [1246, 34] on icon "x" at bounding box center [1243, 30] width 13 height 13
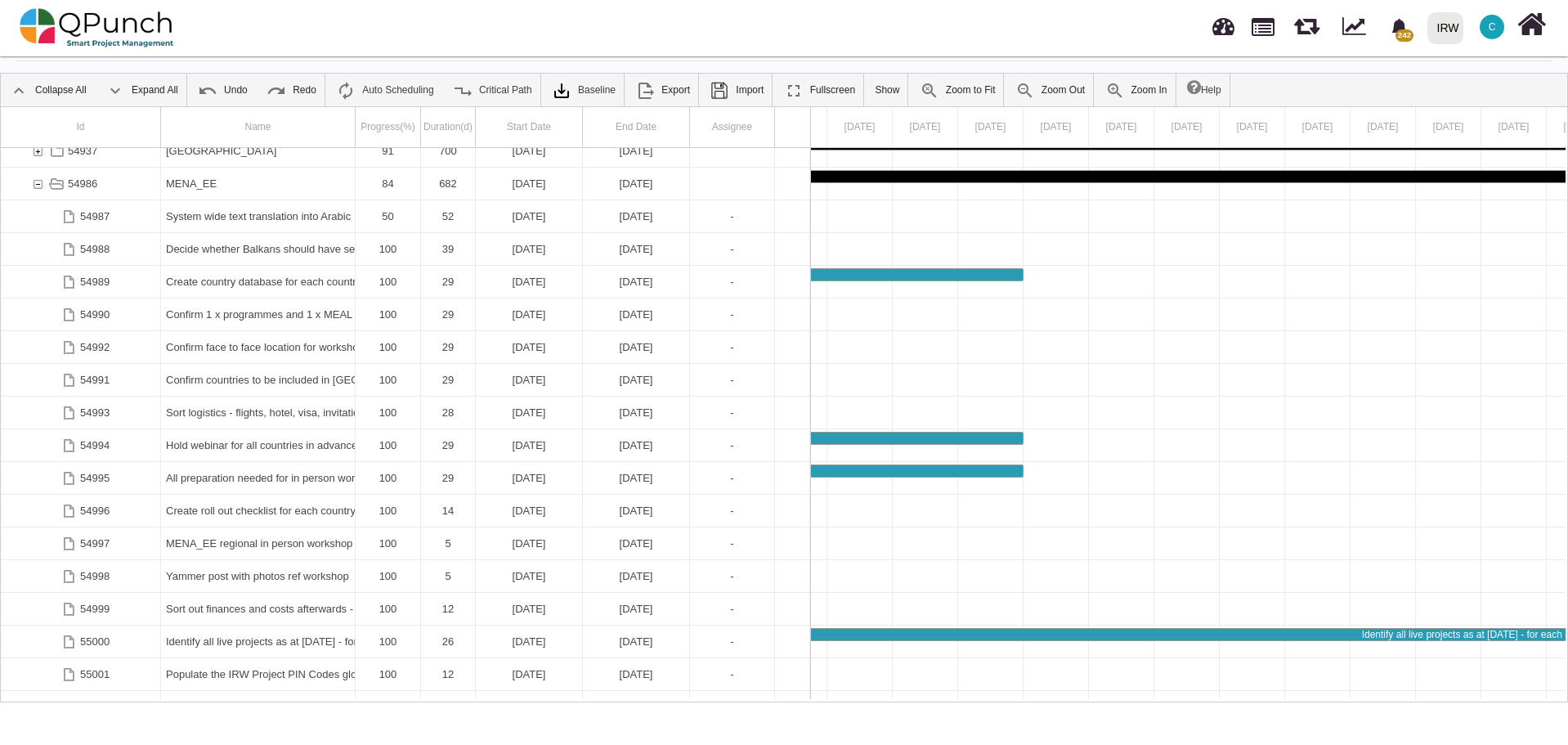
scroll to position [1444, 0]
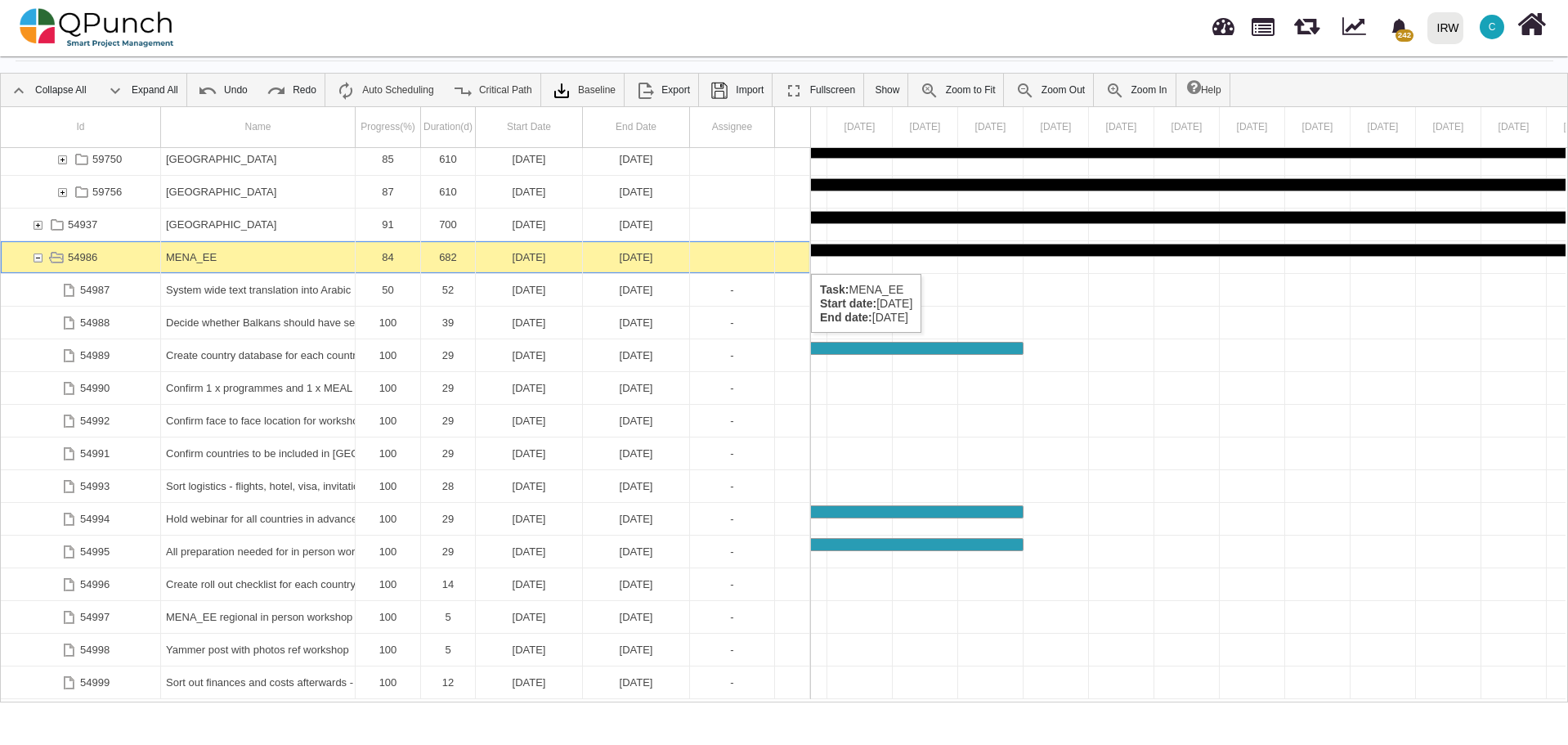
click at [36, 258] on div "54986" at bounding box center [38, 257] width 15 height 32
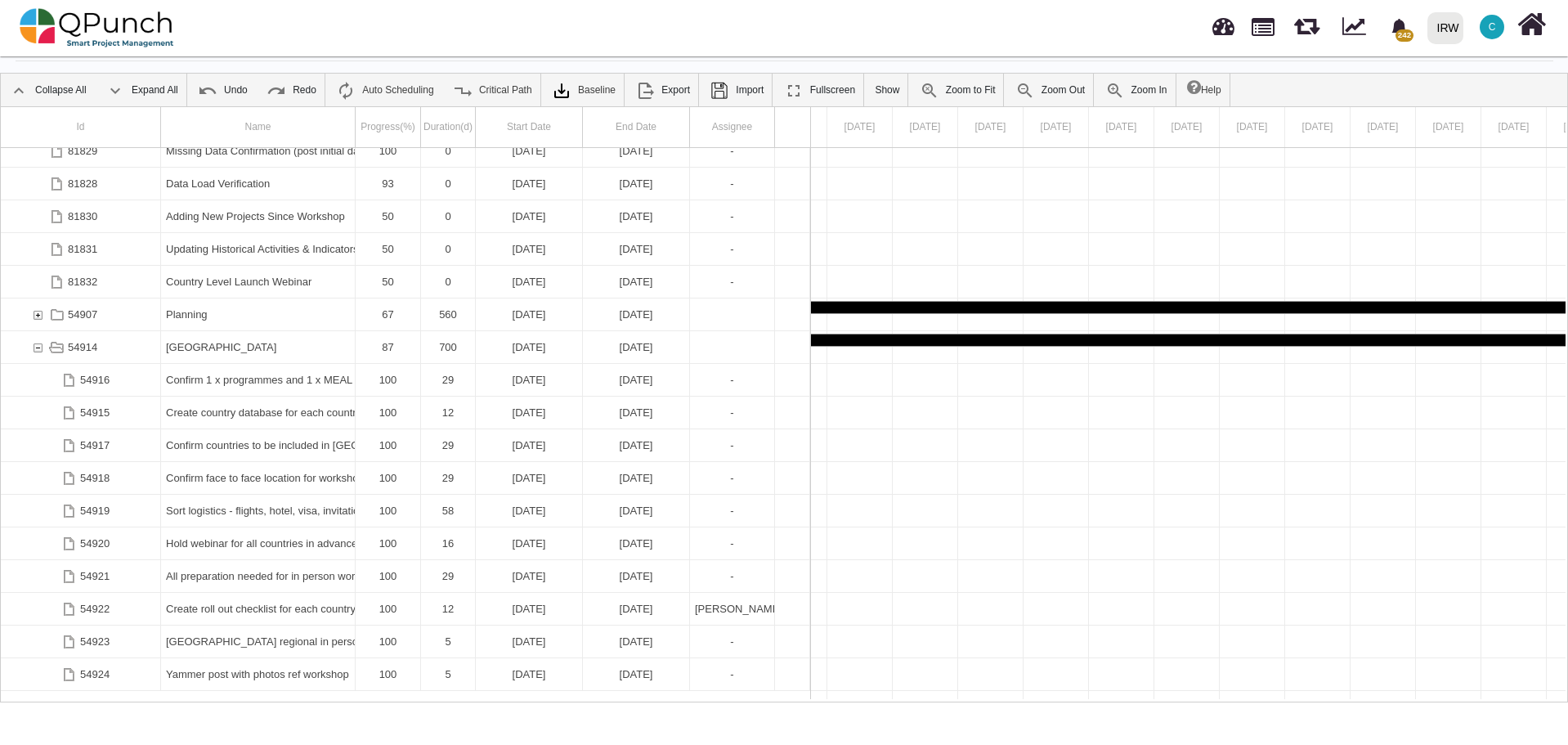
scroll to position [234, 0]
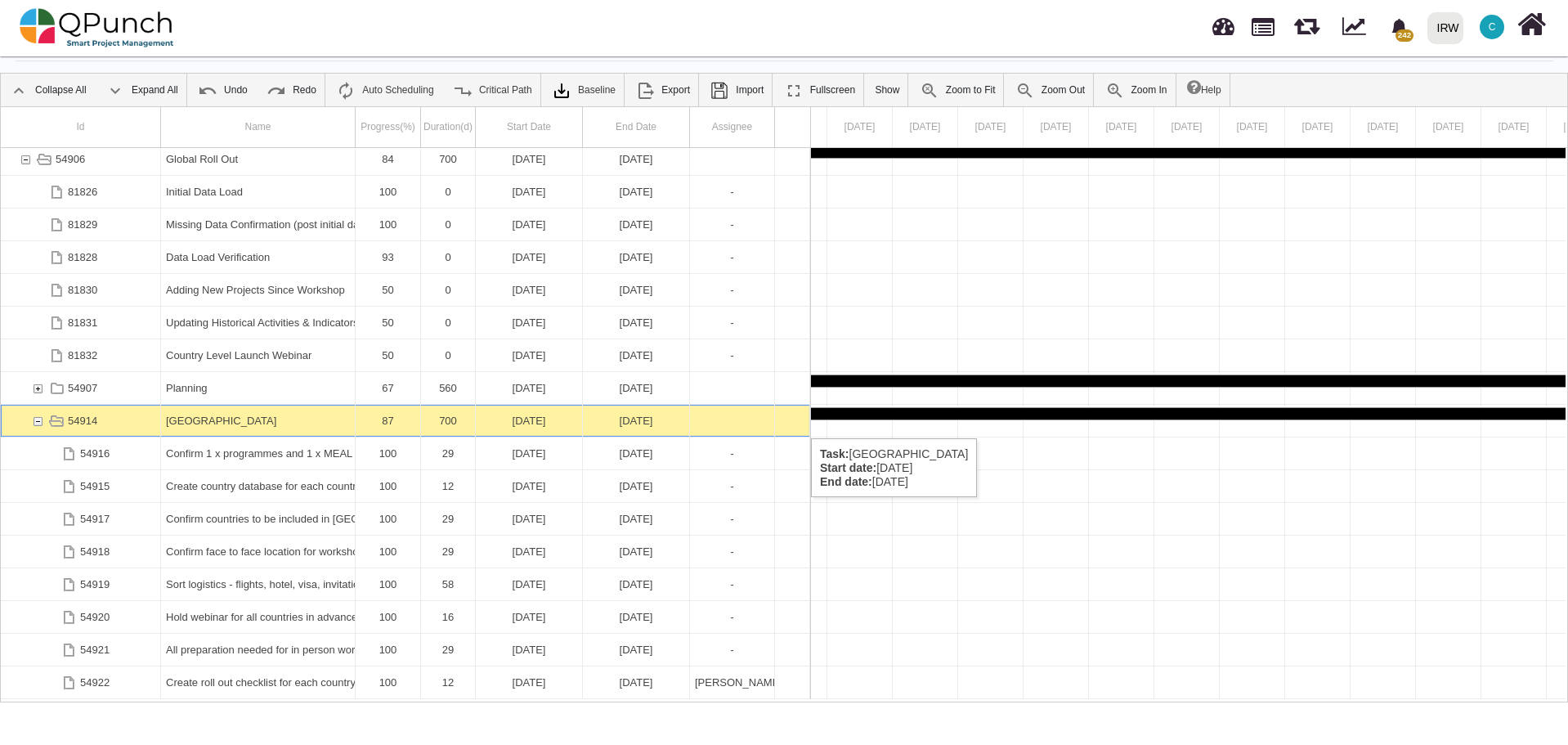
click at [39, 422] on div "54914" at bounding box center [38, 420] width 15 height 32
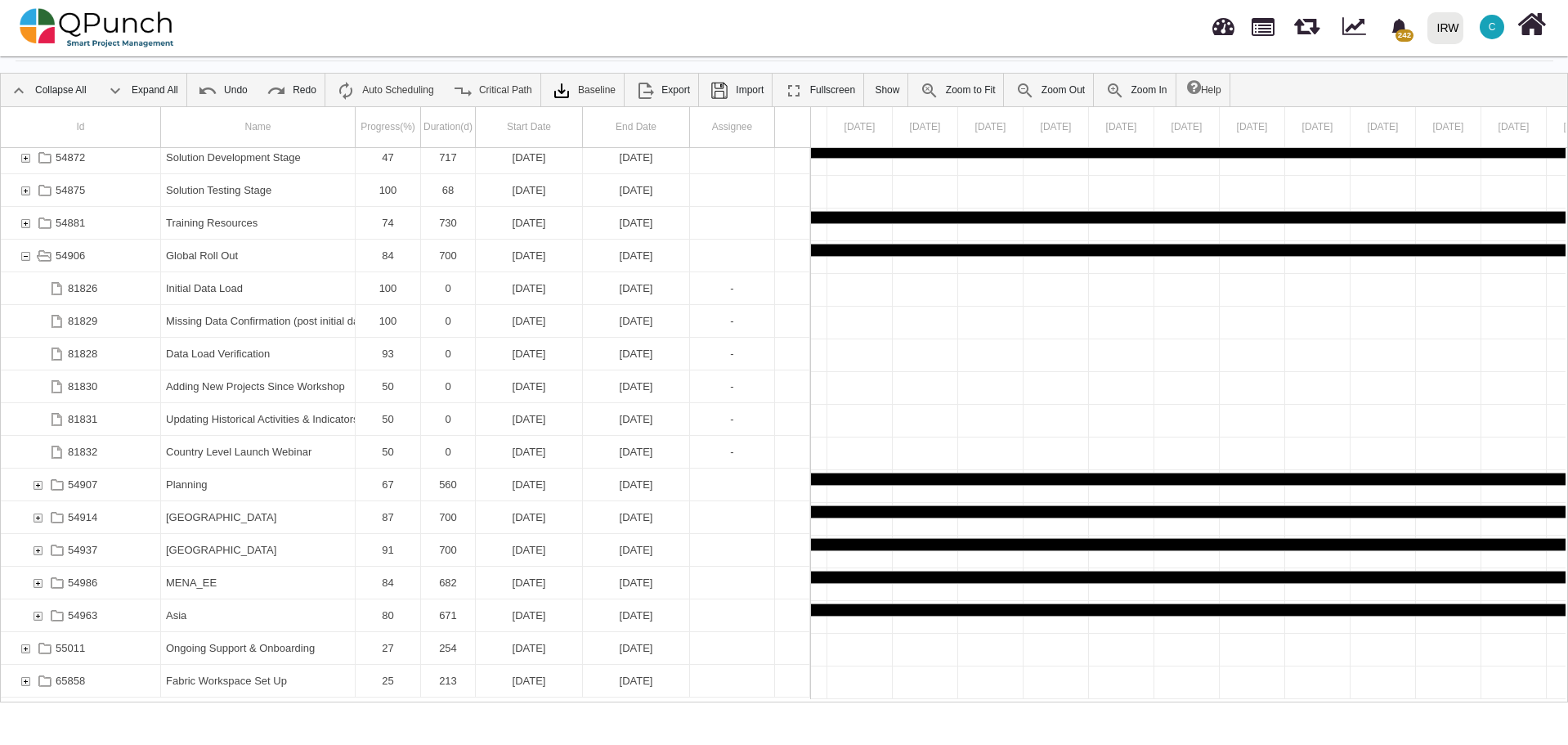
scroll to position [135, 0]
click at [222, 355] on div "Data Load Verification" at bounding box center [258, 354] width 184 height 32
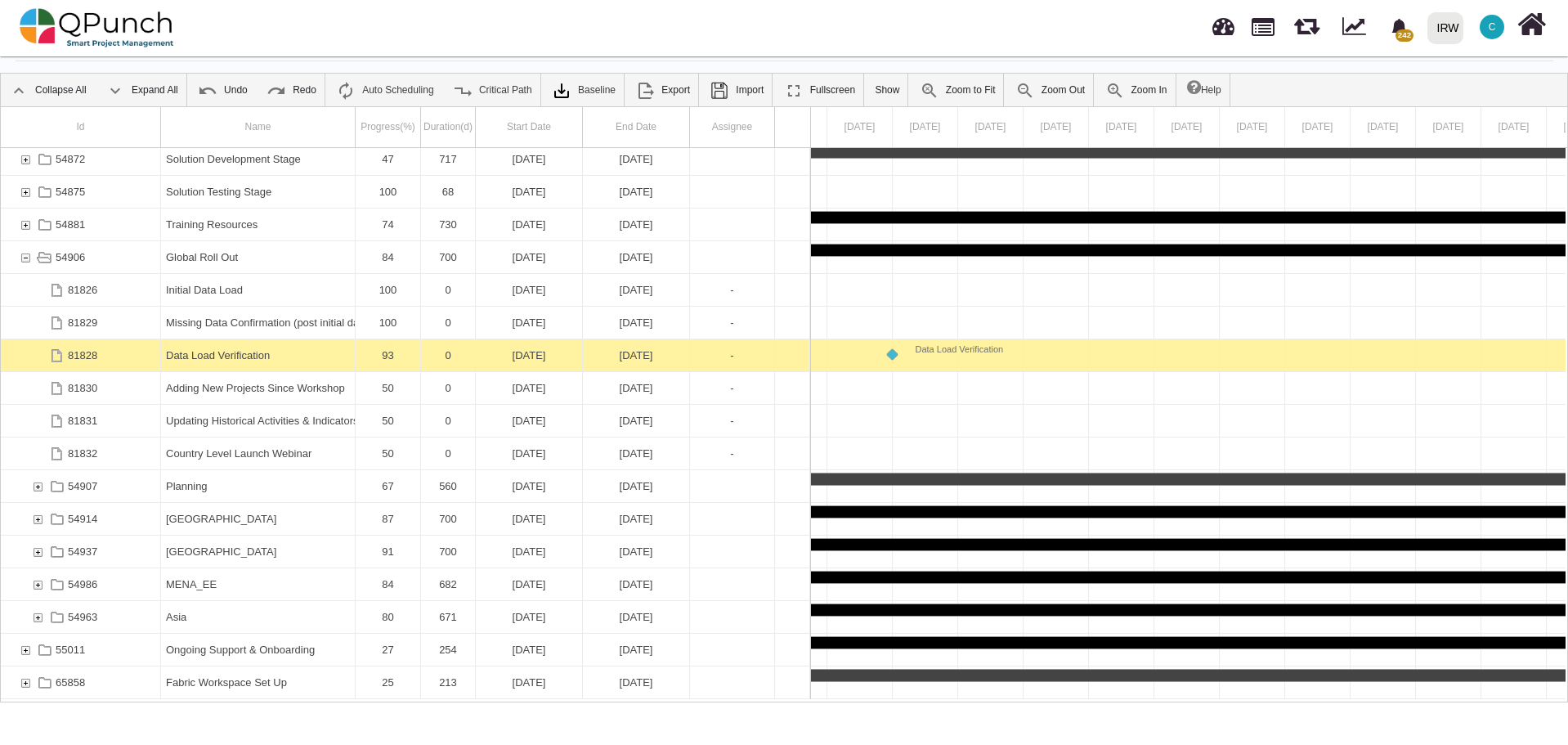
click at [222, 355] on div "Data Load Verification" at bounding box center [258, 354] width 184 height 32
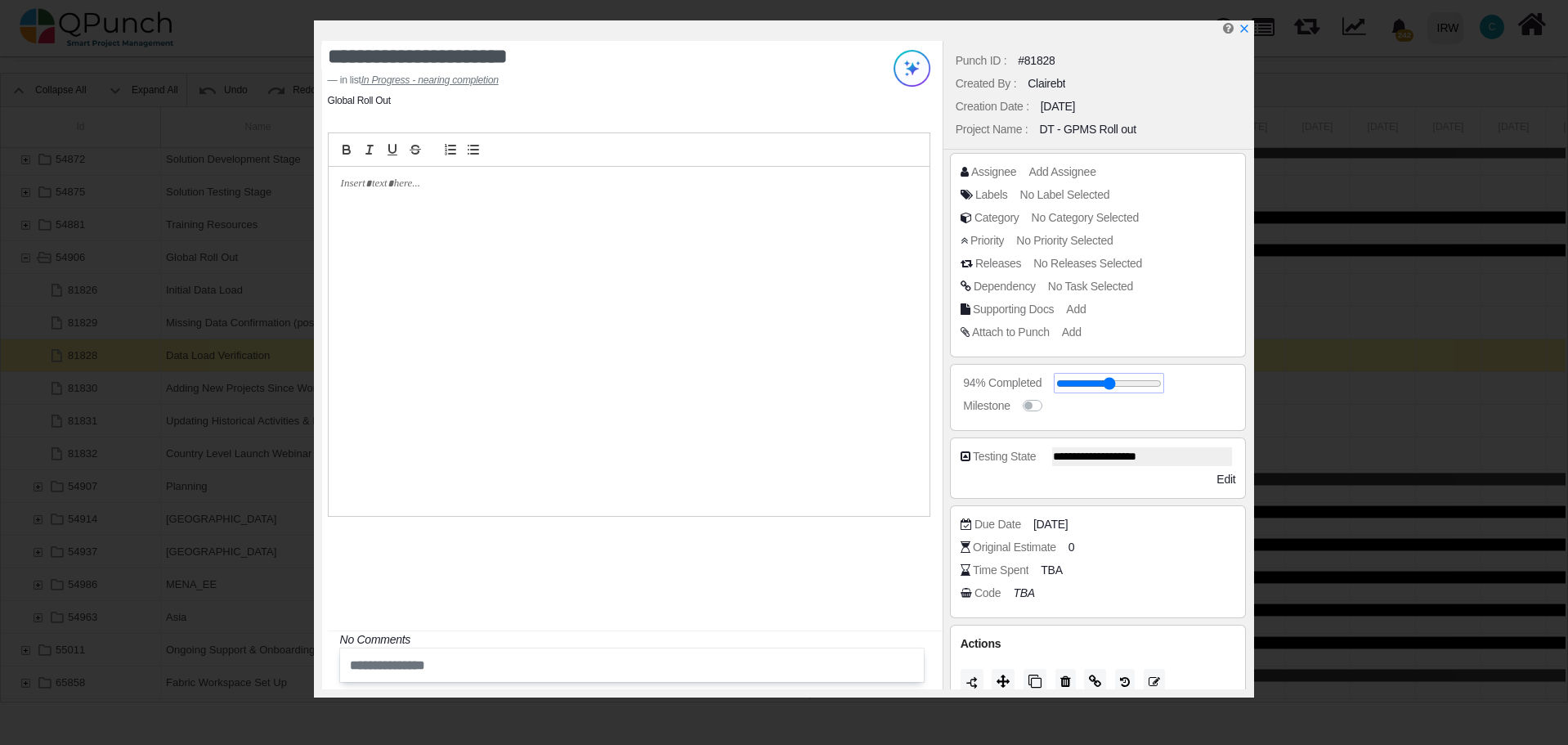
click at [1155, 385] on input "range" at bounding box center [1109, 383] width 106 height 7
click at [1157, 385] on input "range" at bounding box center [1115, 383] width 106 height 7
click at [1150, 386] on input "range" at bounding box center [1109, 383] width 106 height 7
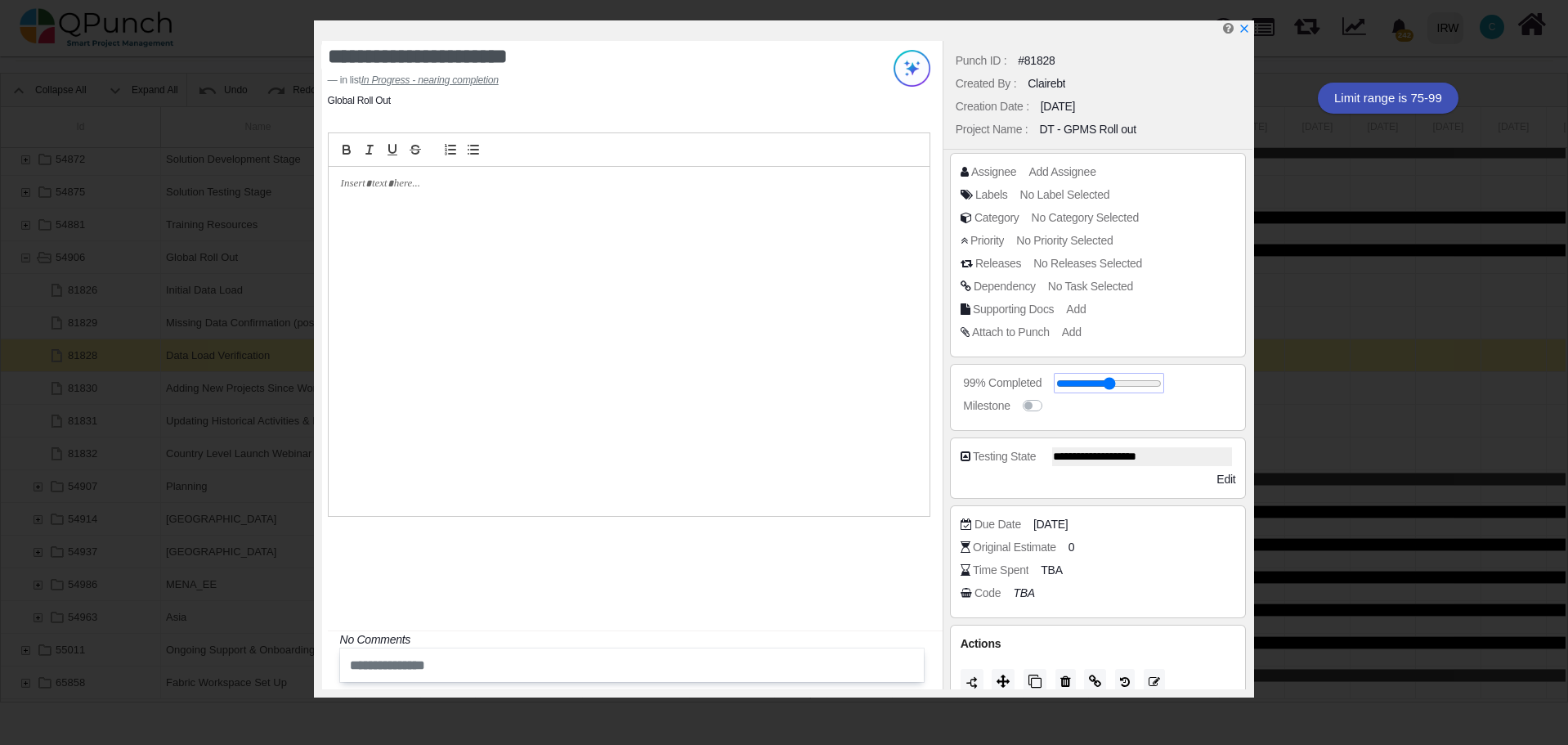
click at [1148, 386] on input "range" at bounding box center [1109, 383] width 106 height 7
click at [1146, 386] on input "range" at bounding box center [1109, 383] width 106 height 7
type input "**"
click at [1150, 386] on input "range" at bounding box center [1109, 383] width 106 height 7
click at [691, 558] on div "**********" at bounding box center [633, 365] width 620 height 648
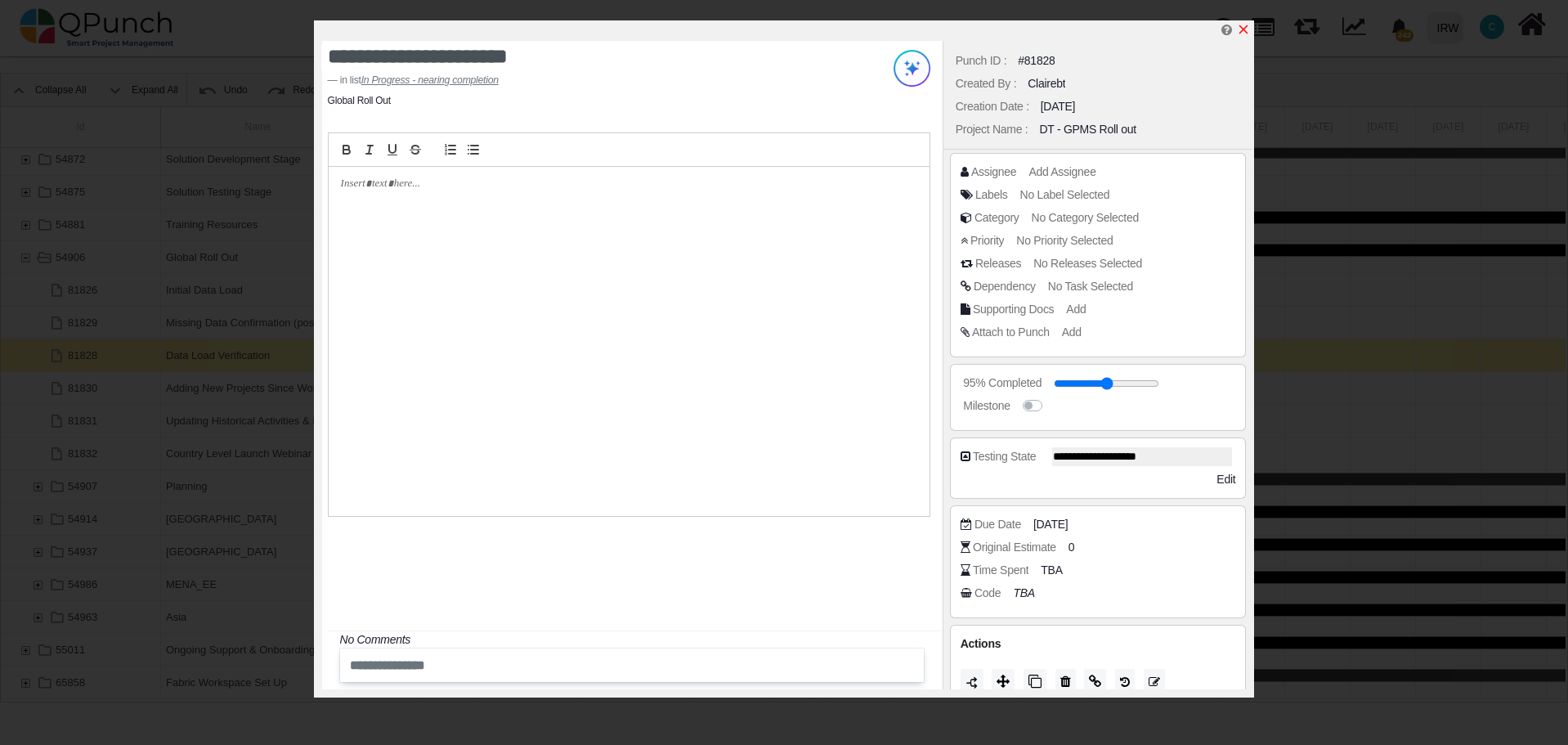
click at [1243, 35] on icon "x" at bounding box center [1243, 30] width 13 height 13
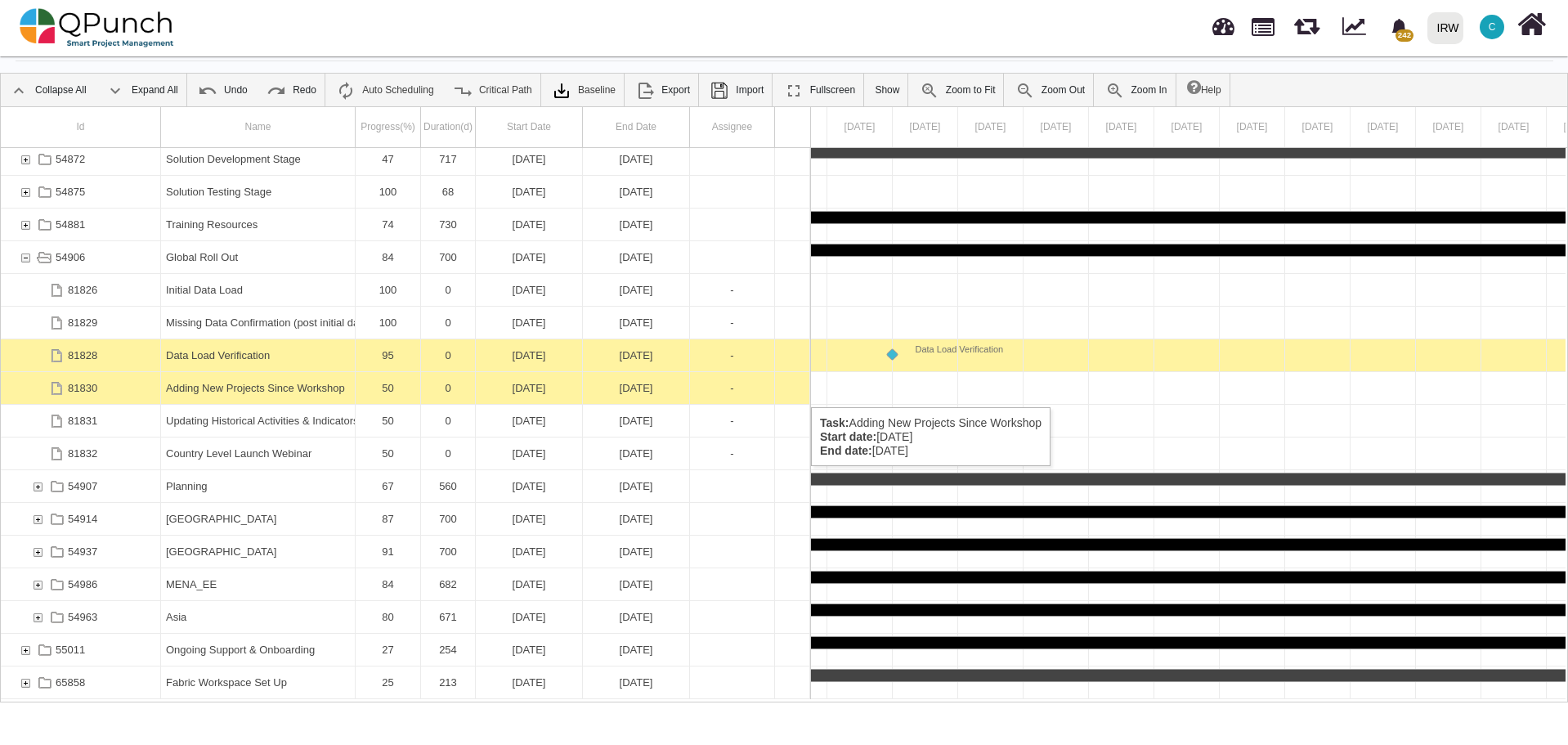
click at [299, 389] on div "Adding New Projects Since Workshop" at bounding box center [258, 387] width 184 height 32
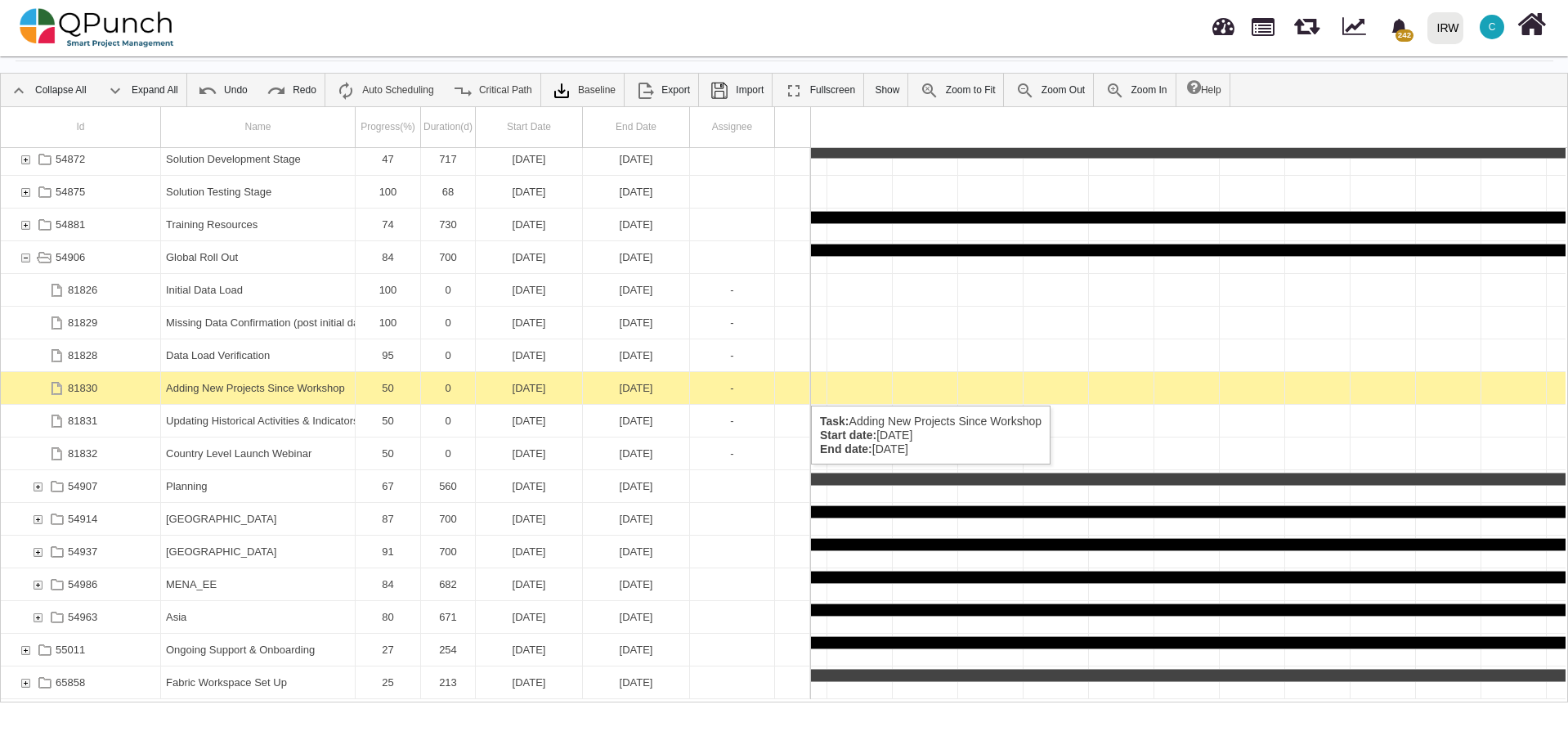
scroll to position [0, 35953]
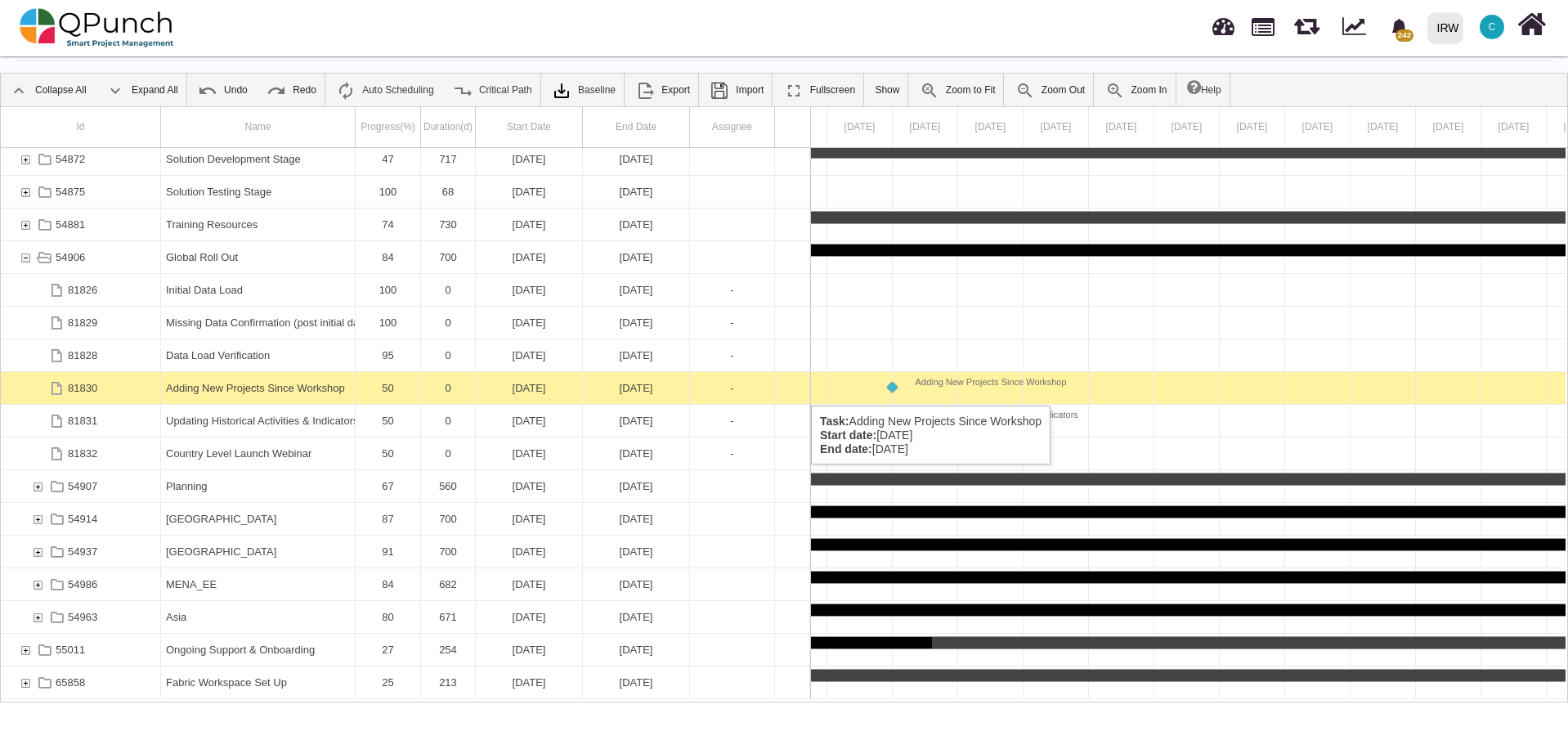
click at [299, 389] on div "Adding New Projects Since Workshop" at bounding box center [258, 387] width 184 height 32
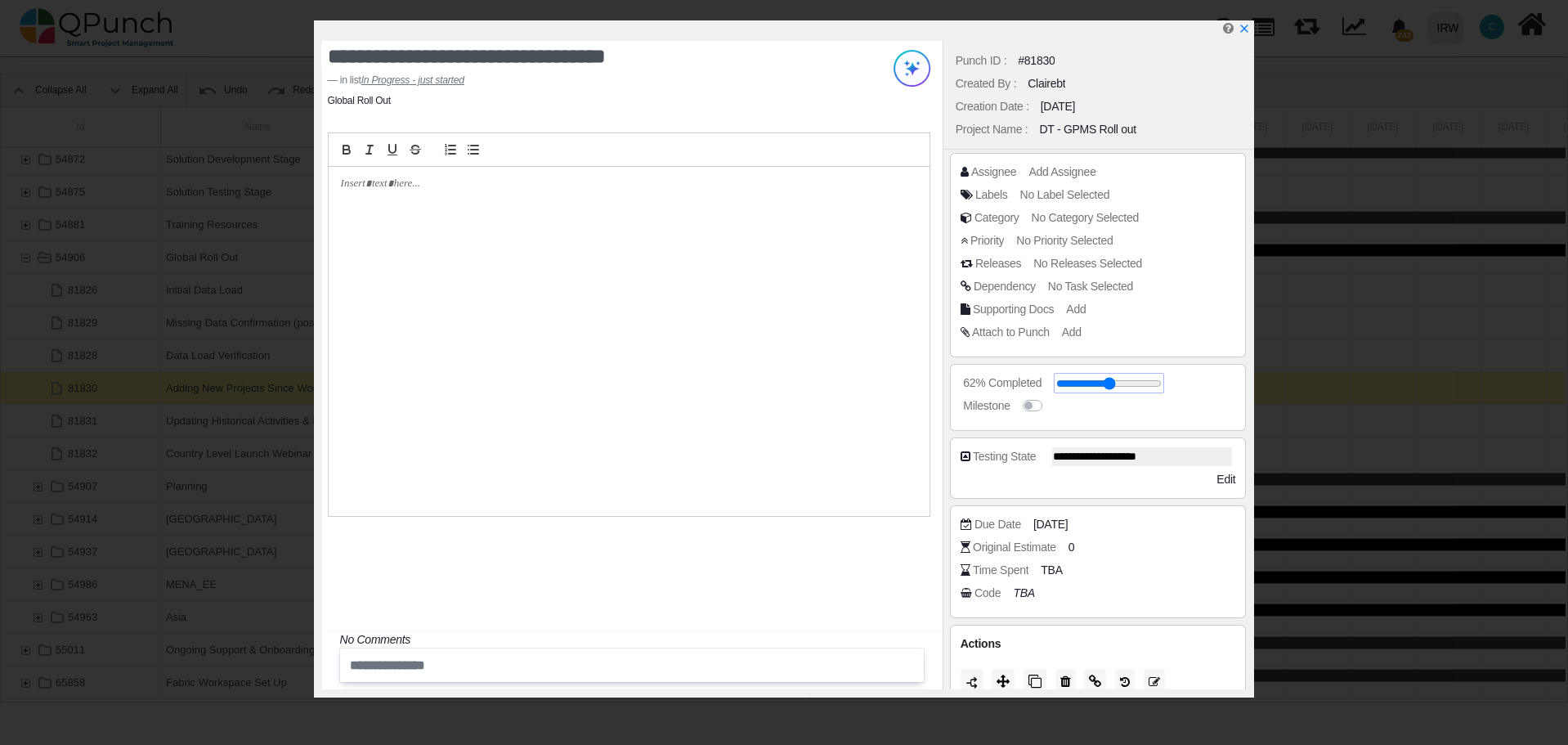
click at [1119, 386] on input "range" at bounding box center [1109, 383] width 106 height 7
type input "**"
click at [1118, 385] on input "range" at bounding box center [1109, 383] width 106 height 7
click at [822, 631] on div "No Comments" at bounding box center [638, 639] width 596 height 17
click at [1247, 35] on icon "x" at bounding box center [1243, 30] width 13 height 13
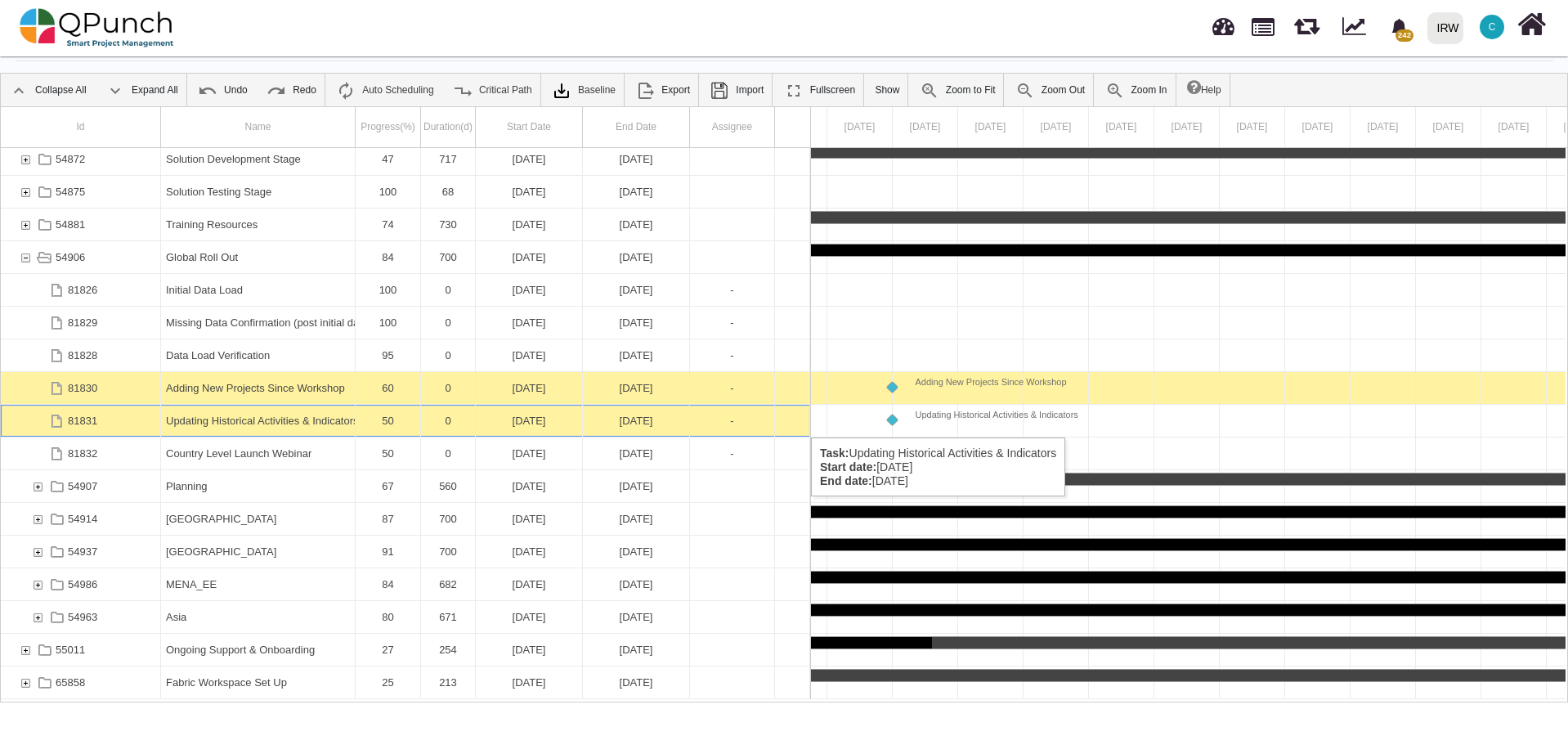
click at [228, 420] on div "Updating Historical Activities & Indicators" at bounding box center [258, 420] width 184 height 32
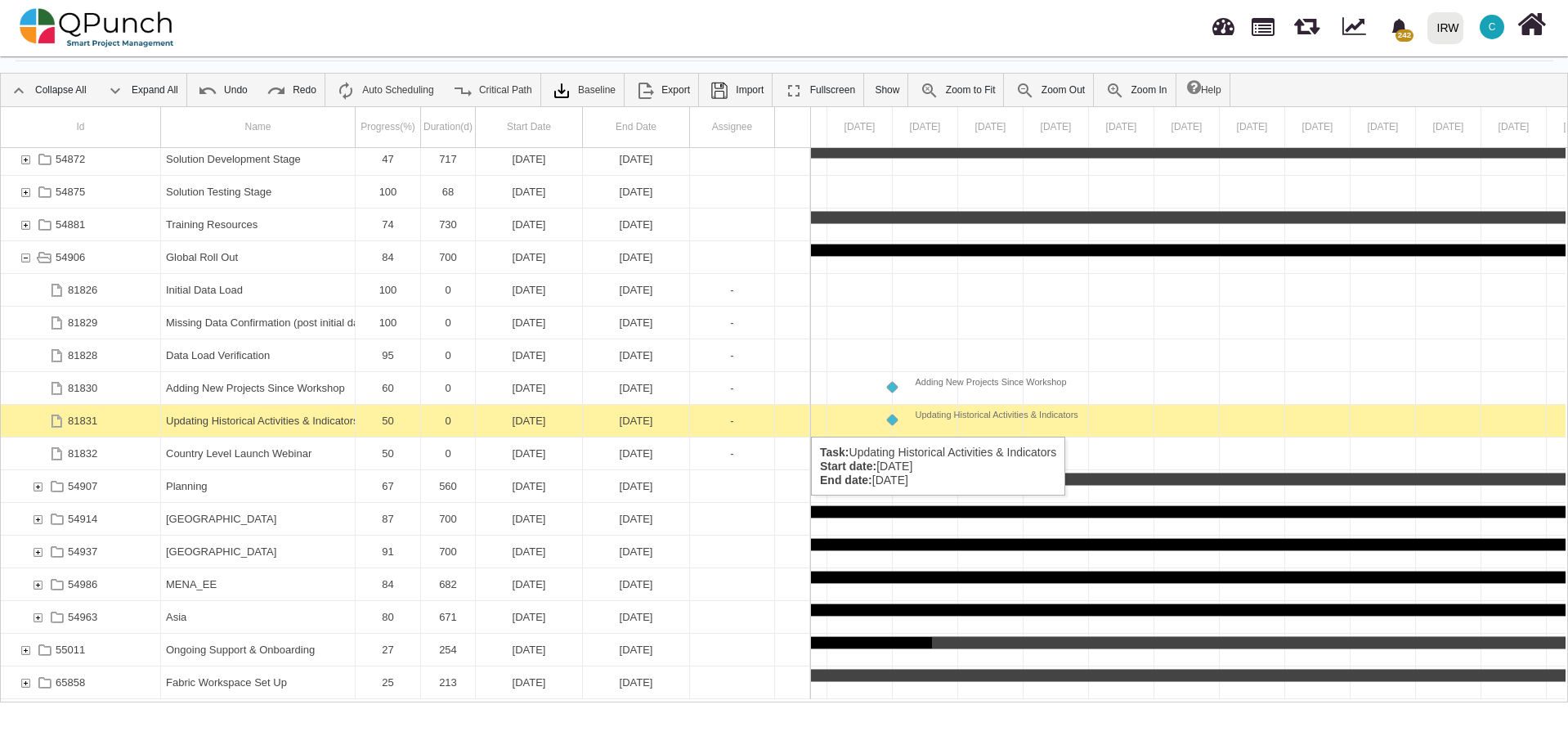
click at [228, 420] on div "Updating Historical Activities & Indicators" at bounding box center [258, 420] width 184 height 32
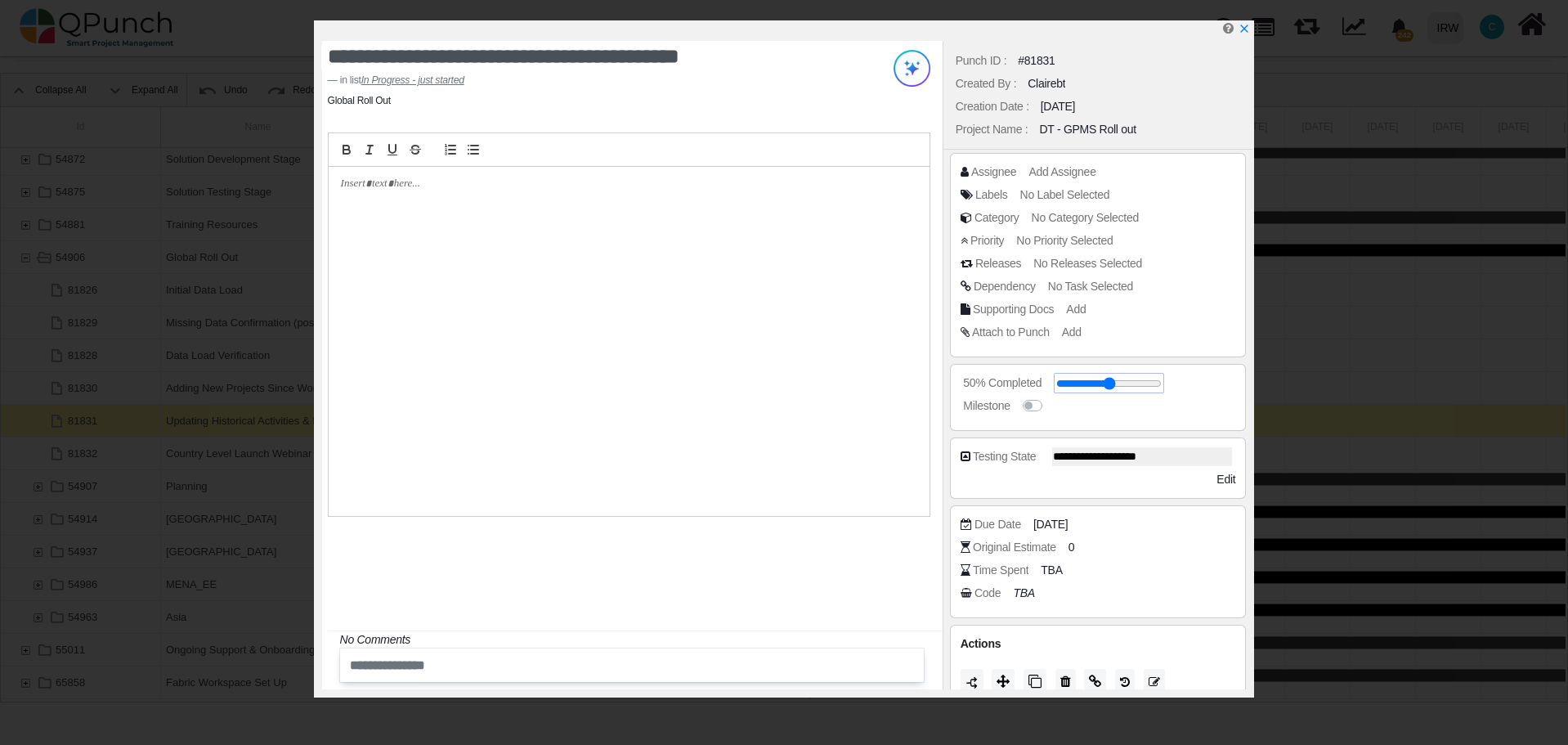
click at [1124, 384] on input "range" at bounding box center [1109, 383] width 106 height 7
type input "**"
click at [1121, 385] on input "range" at bounding box center [1109, 383] width 106 height 7
click at [863, 564] on div "**********" at bounding box center [633, 365] width 620 height 648
click at [1244, 31] on icon "x" at bounding box center [1243, 30] width 9 height 9
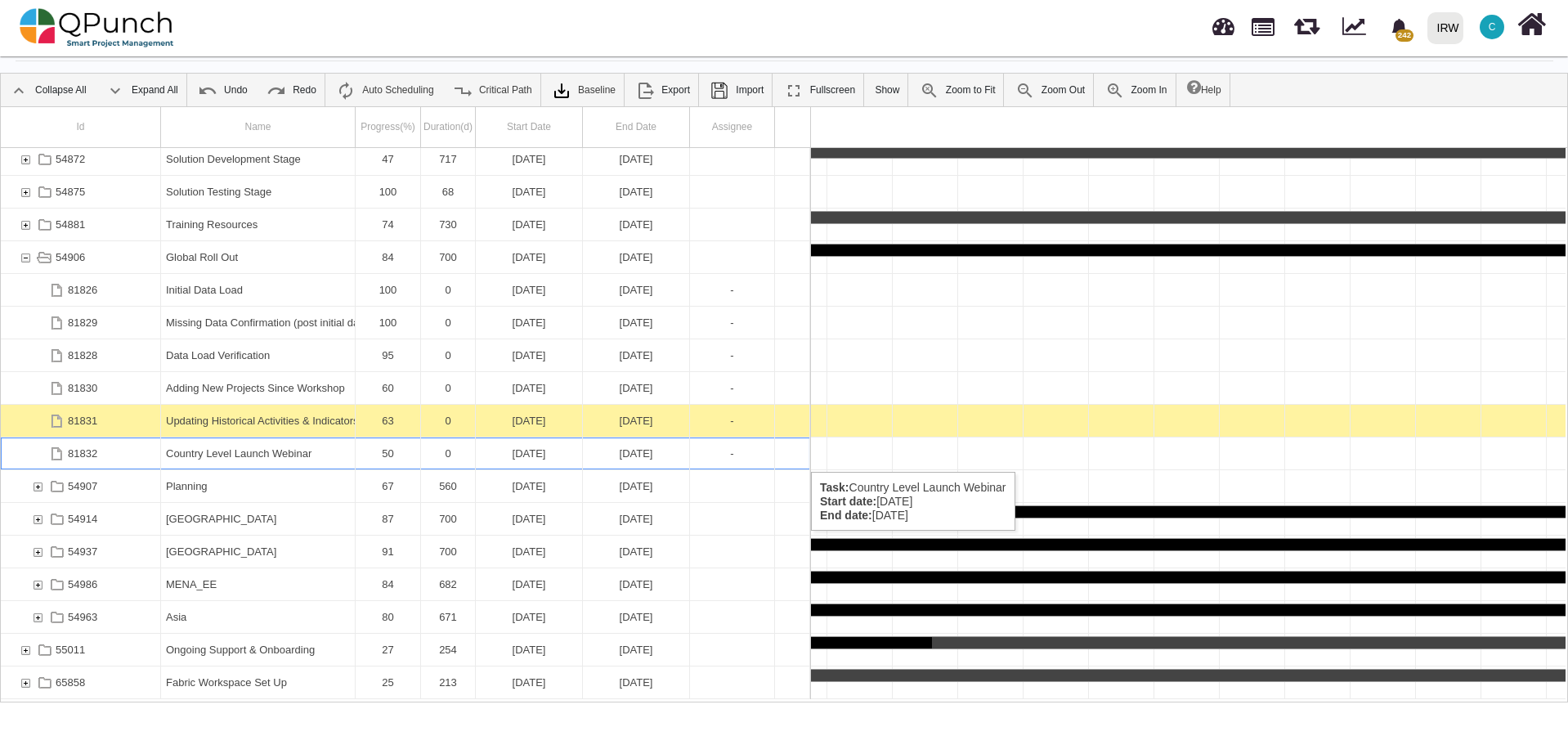
click at [230, 455] on div "Country Level Launch Webinar" at bounding box center [258, 453] width 184 height 32
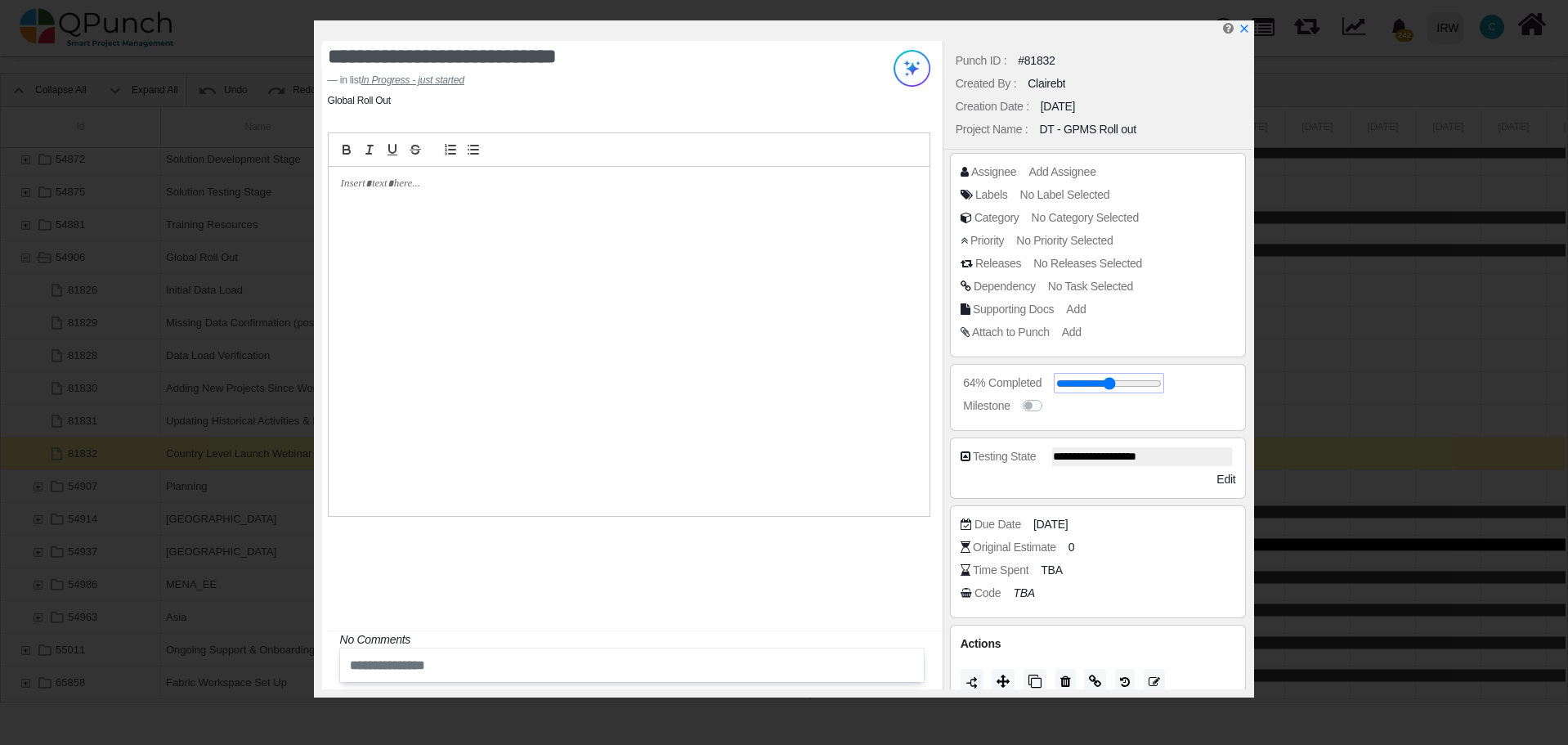
drag, startPoint x: 1109, startPoint y: 386, endPoint x: 1122, endPoint y: 389, distance: 13.3
type input "**"
click at [1122, 386] on input "range" at bounding box center [1109, 383] width 106 height 7
click at [834, 627] on div "**********" at bounding box center [633, 365] width 620 height 648
click at [1244, 34] on icon "x" at bounding box center [1243, 30] width 13 height 13
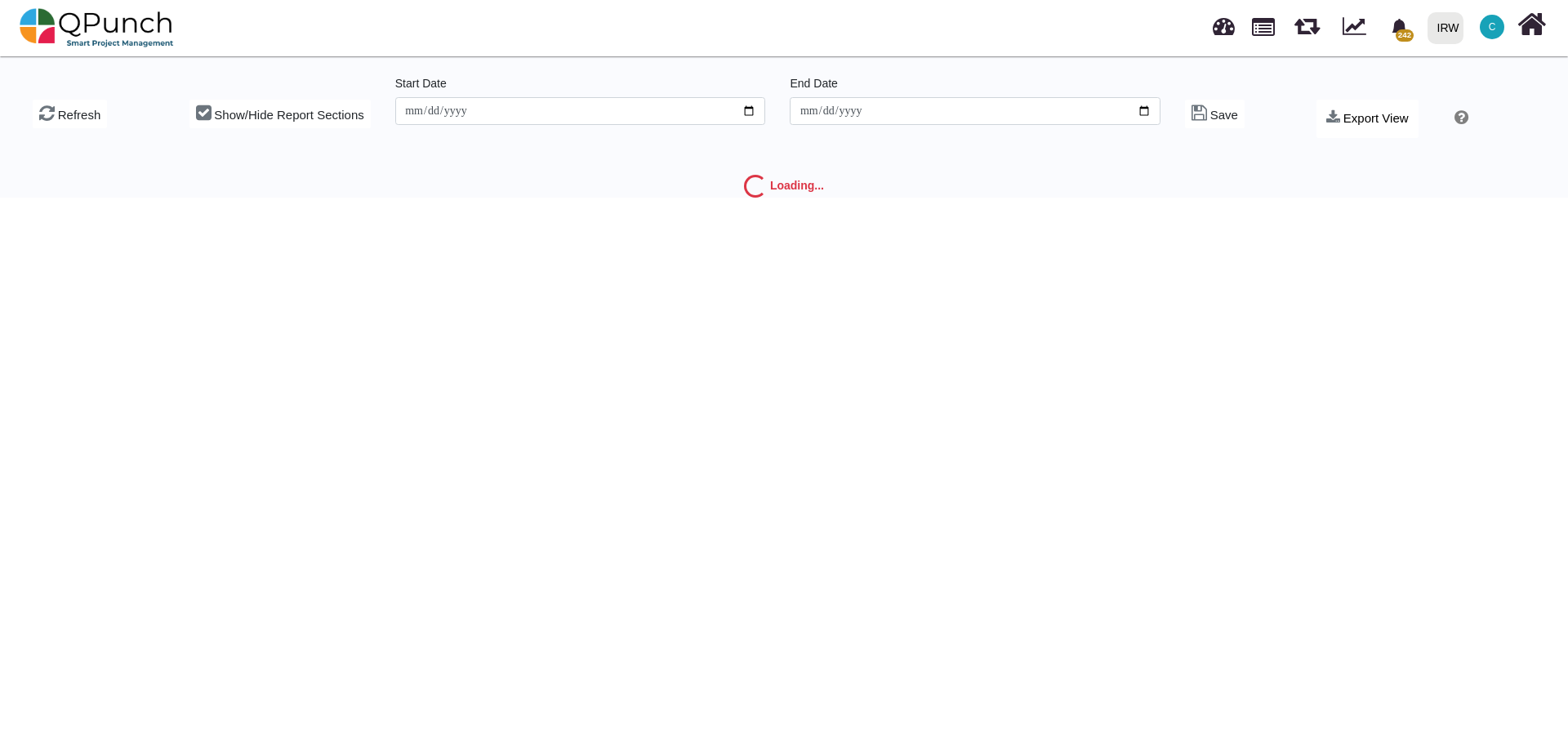
type input "**********"
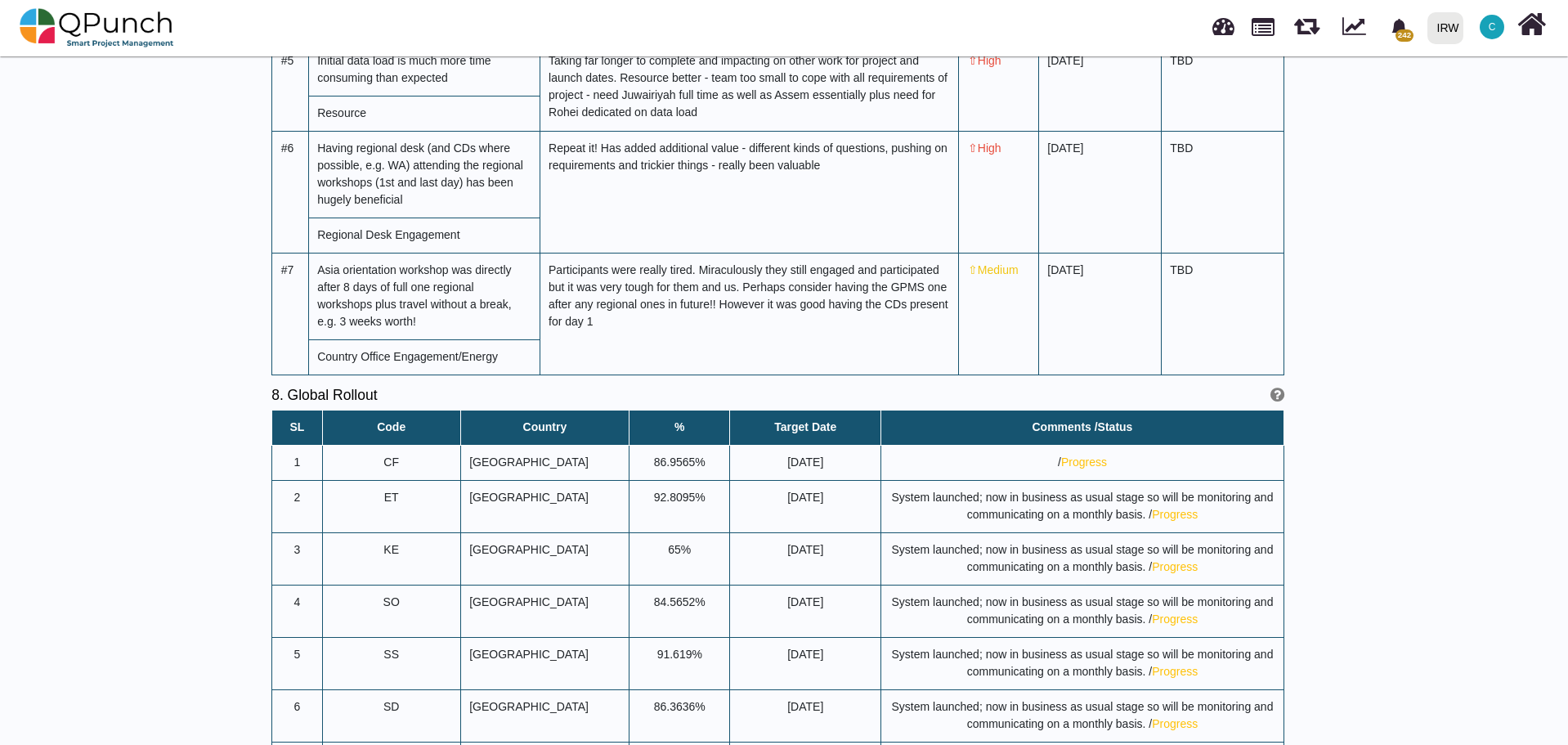
scroll to position [6213, 0]
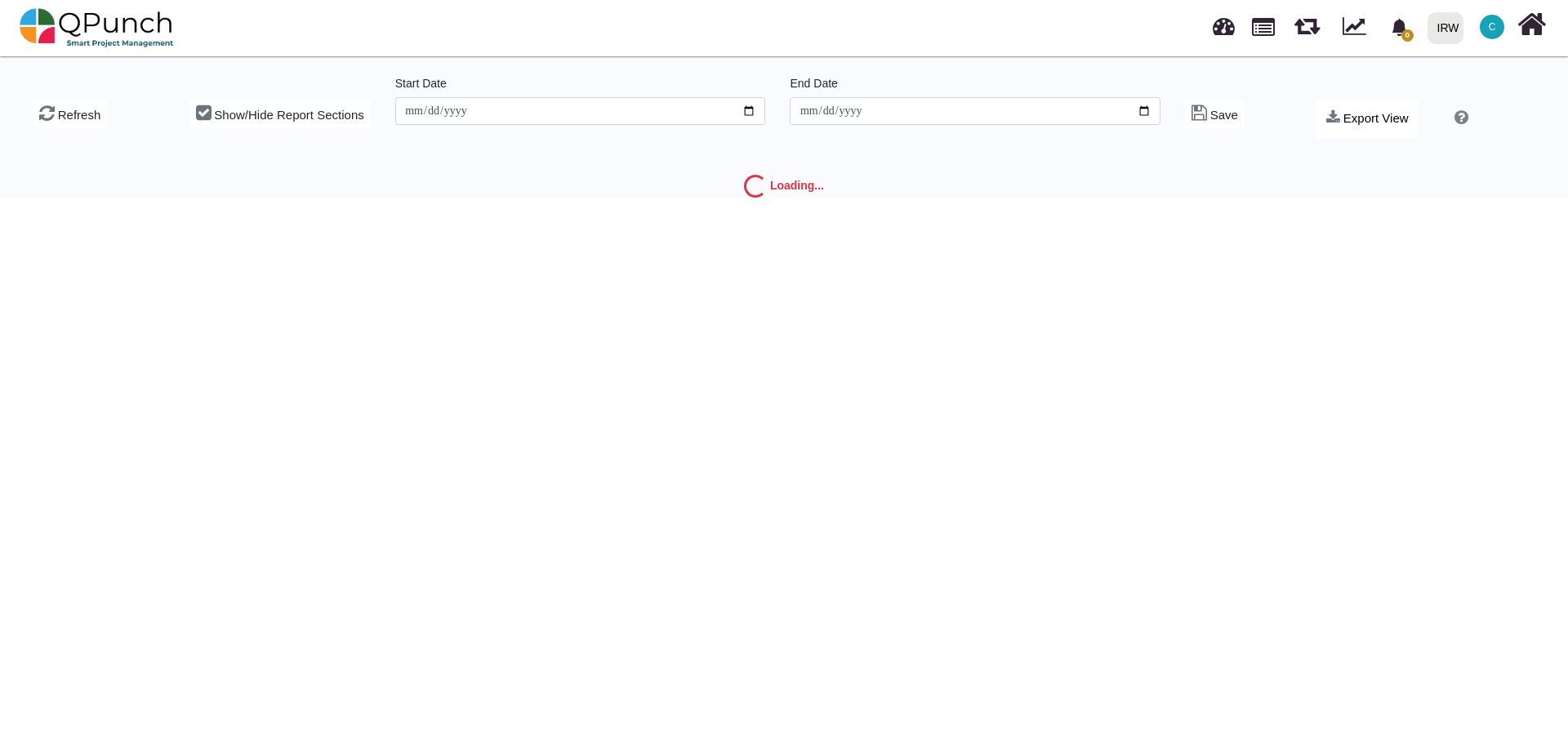
type input "**********"
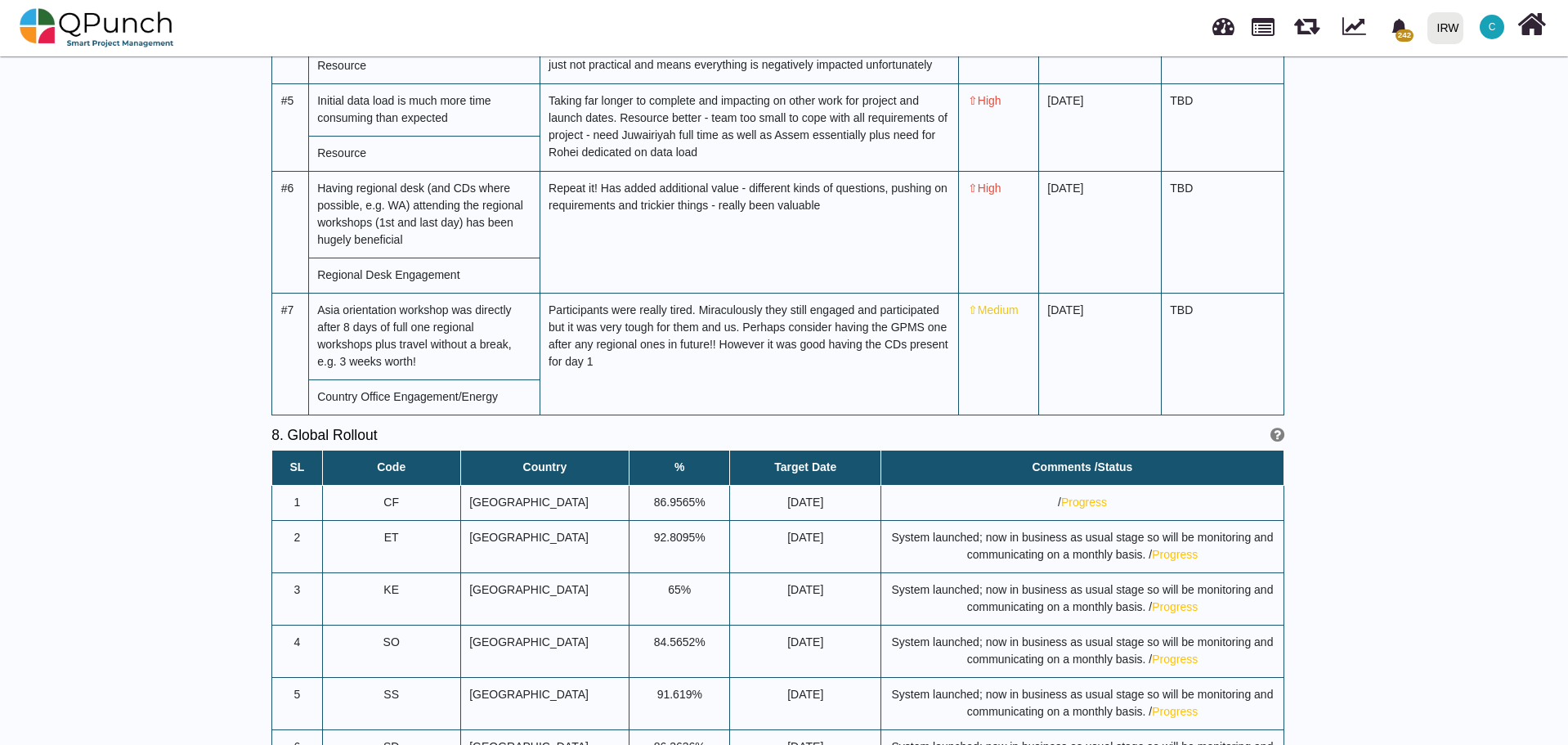
scroll to position [6131, 0]
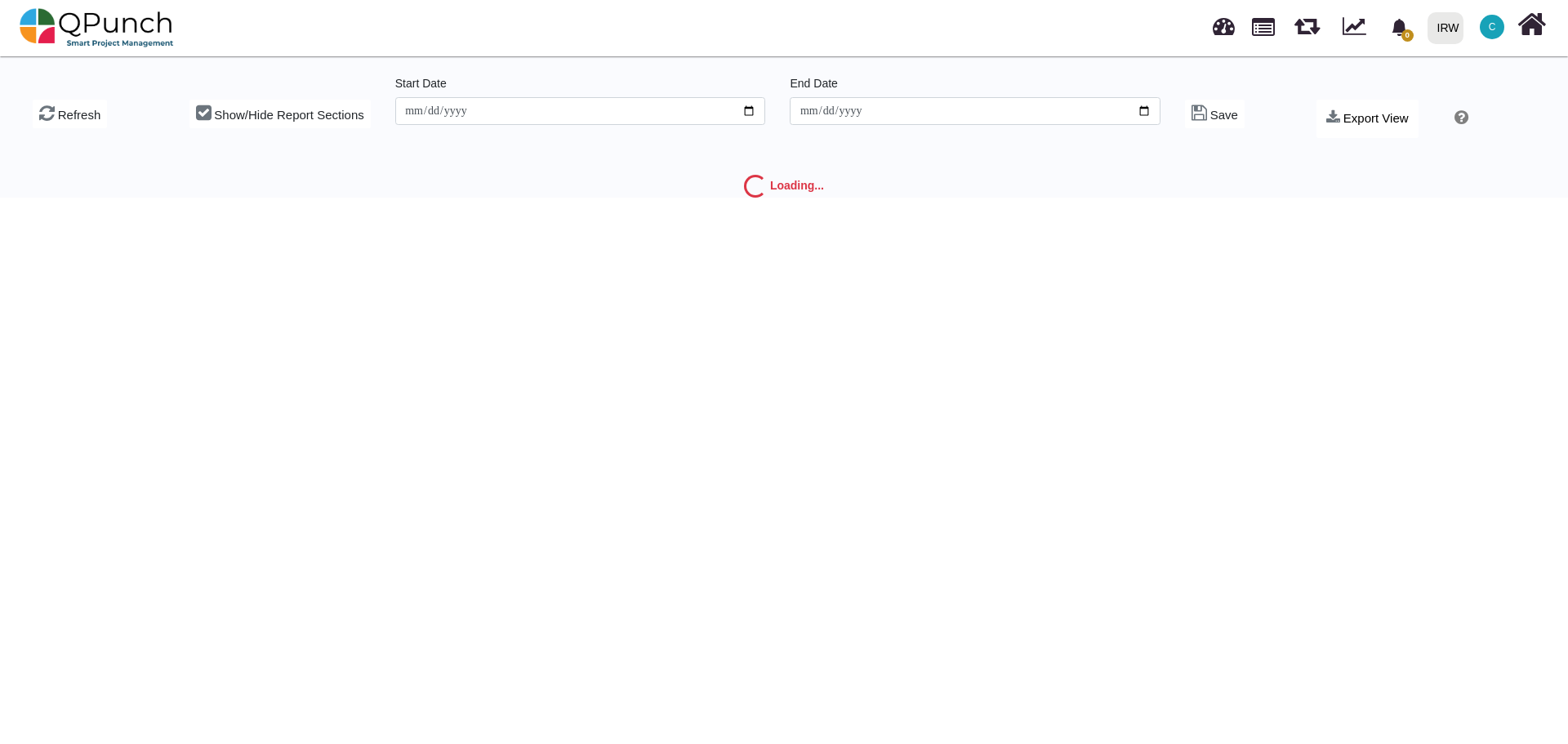
type input "**********"
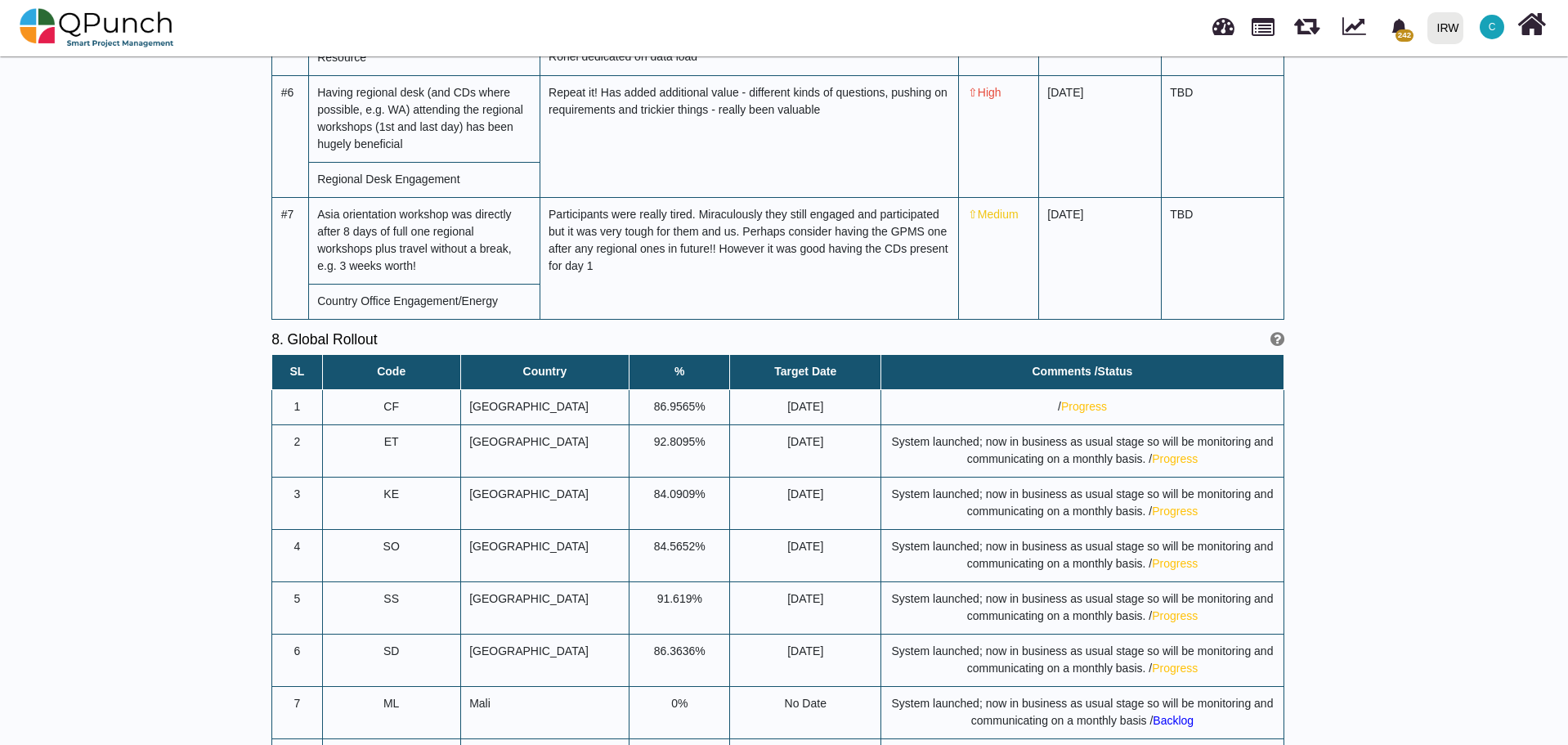
scroll to position [6213, 0]
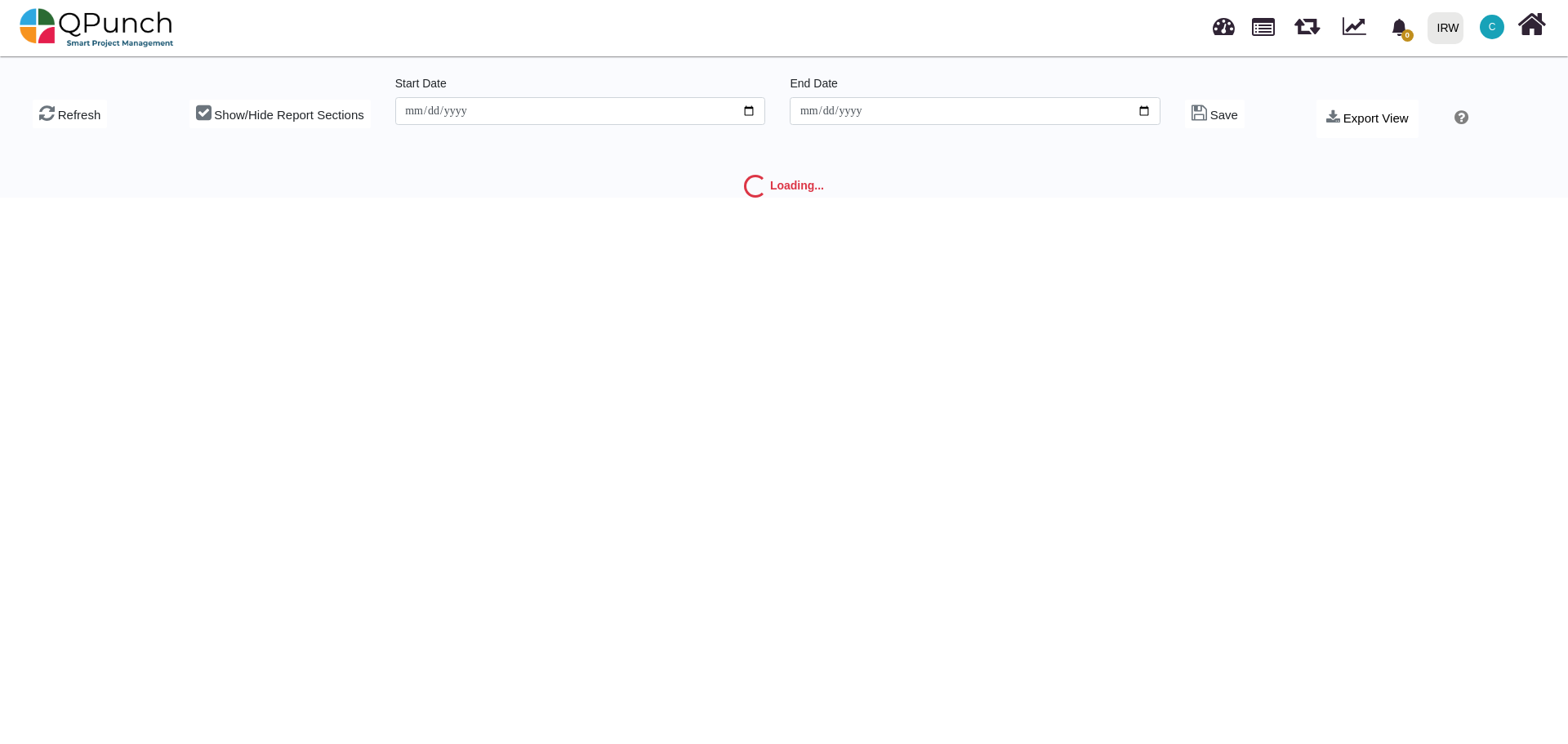
type input "**********"
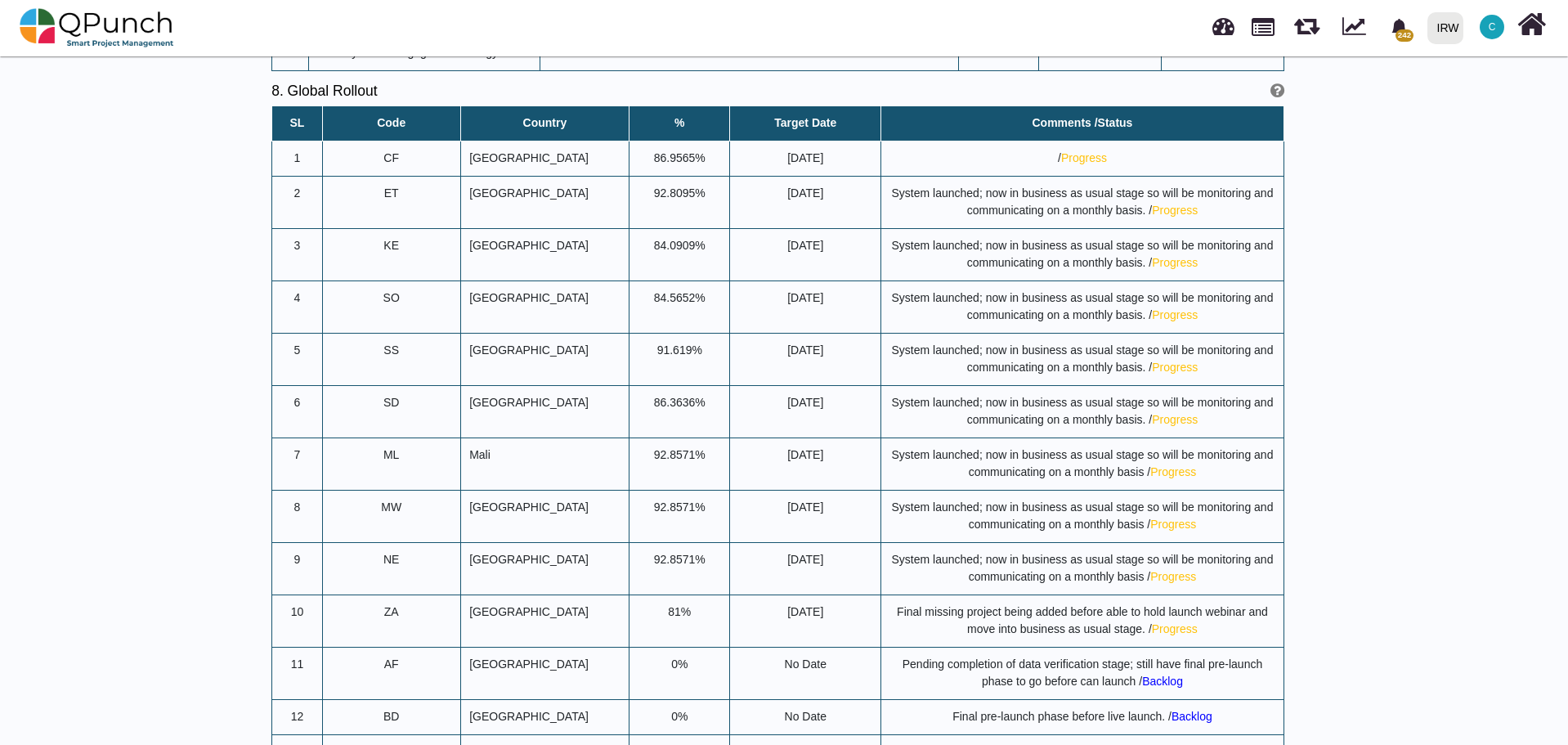
scroll to position [6540, 0]
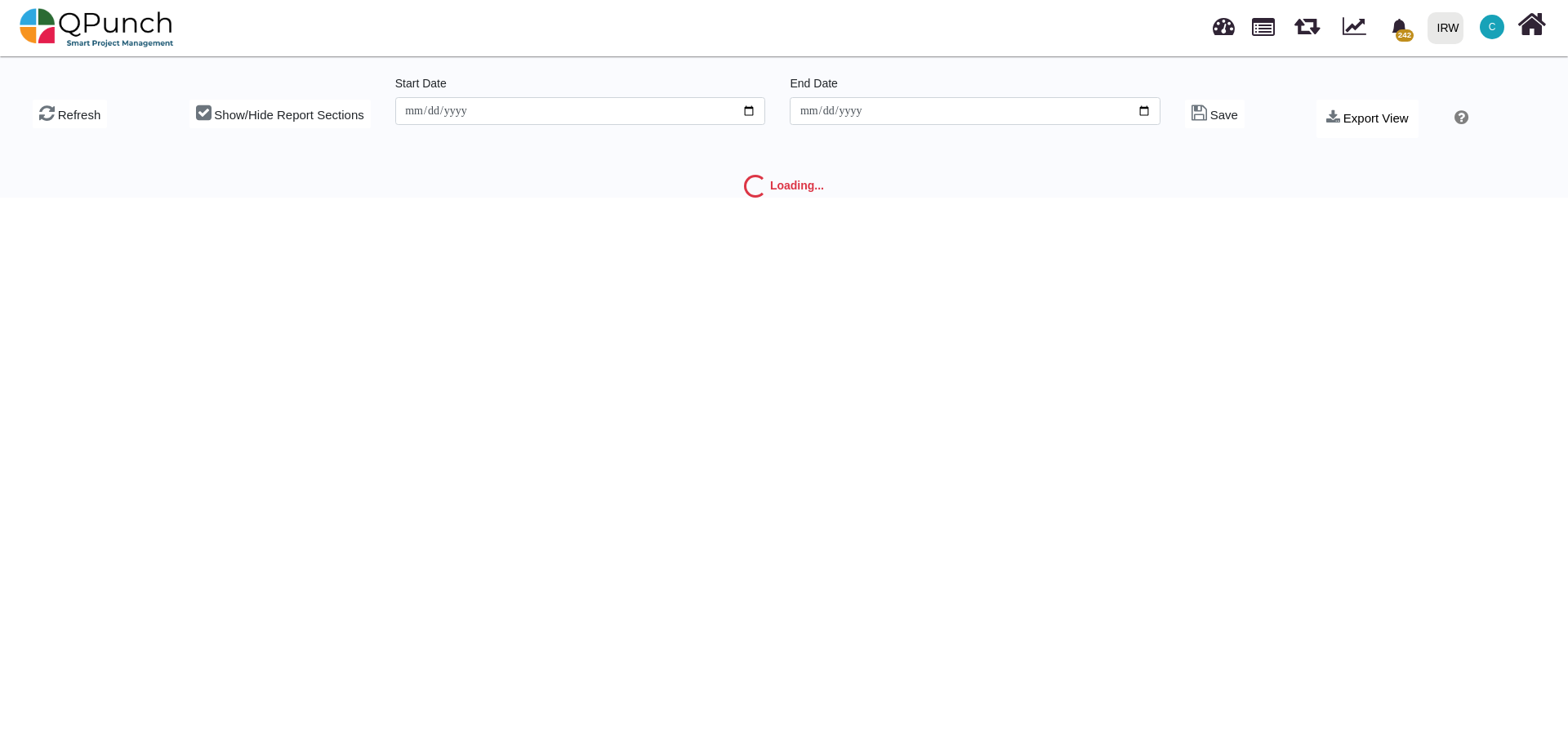
type input "**********"
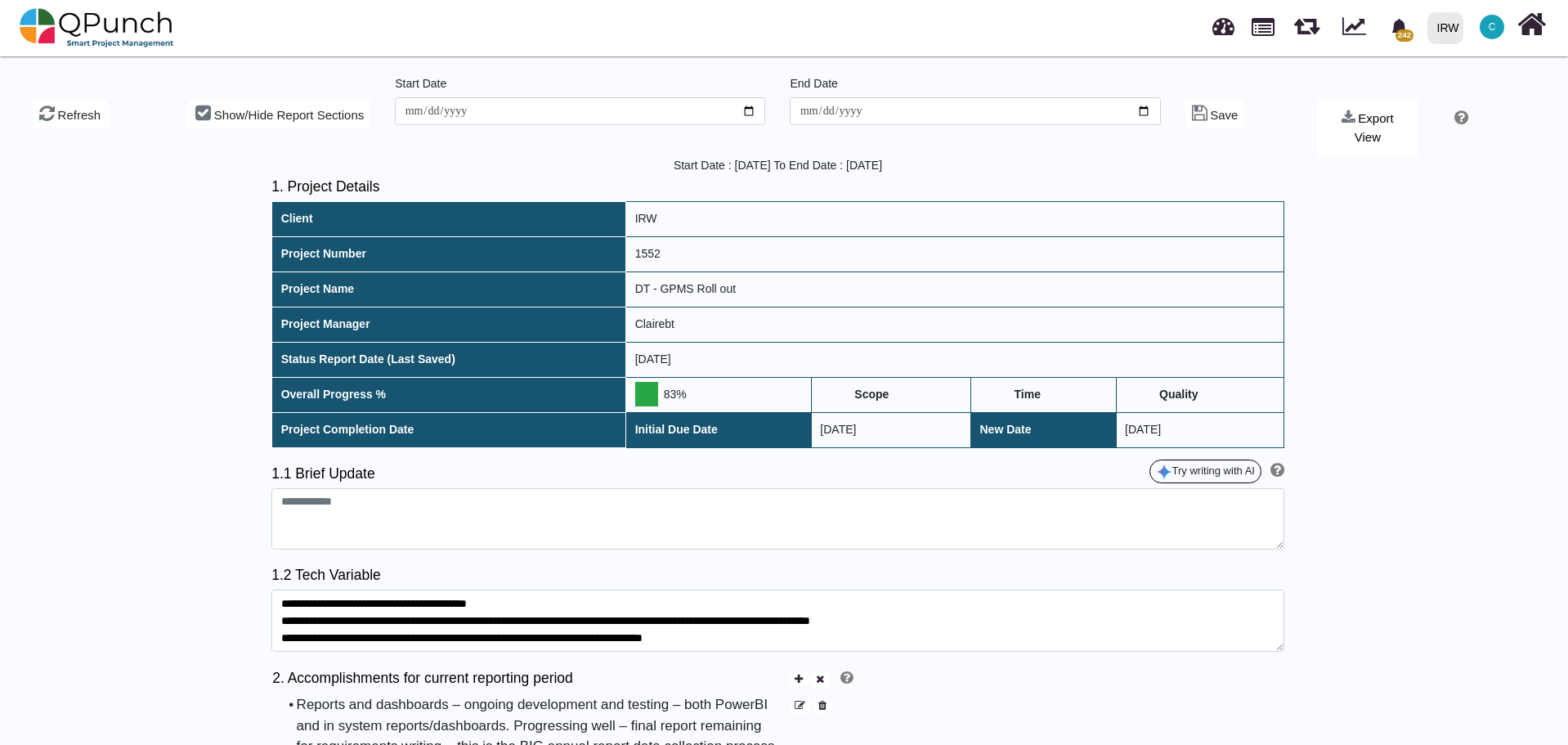
type textarea "**********"
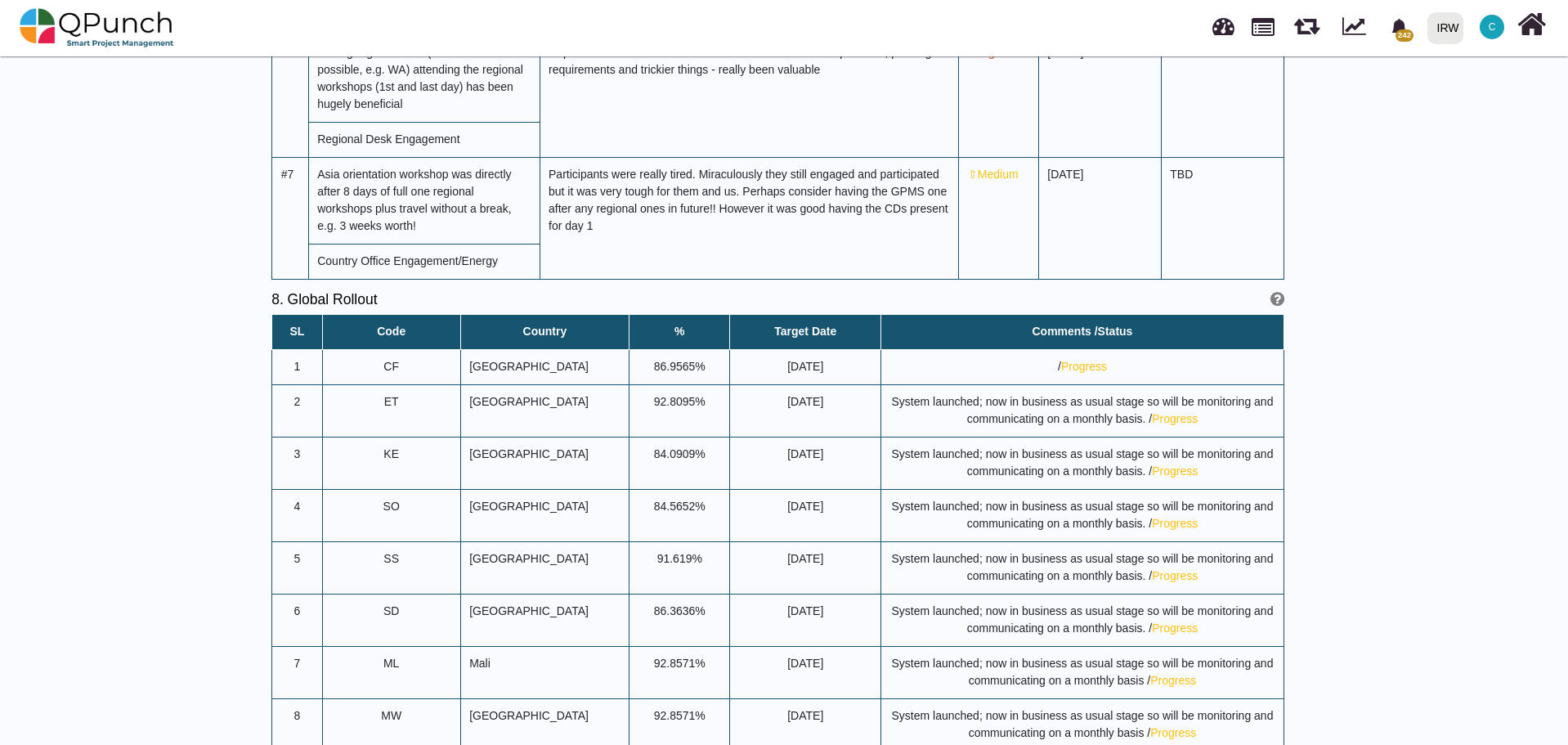
scroll to position [6295, 0]
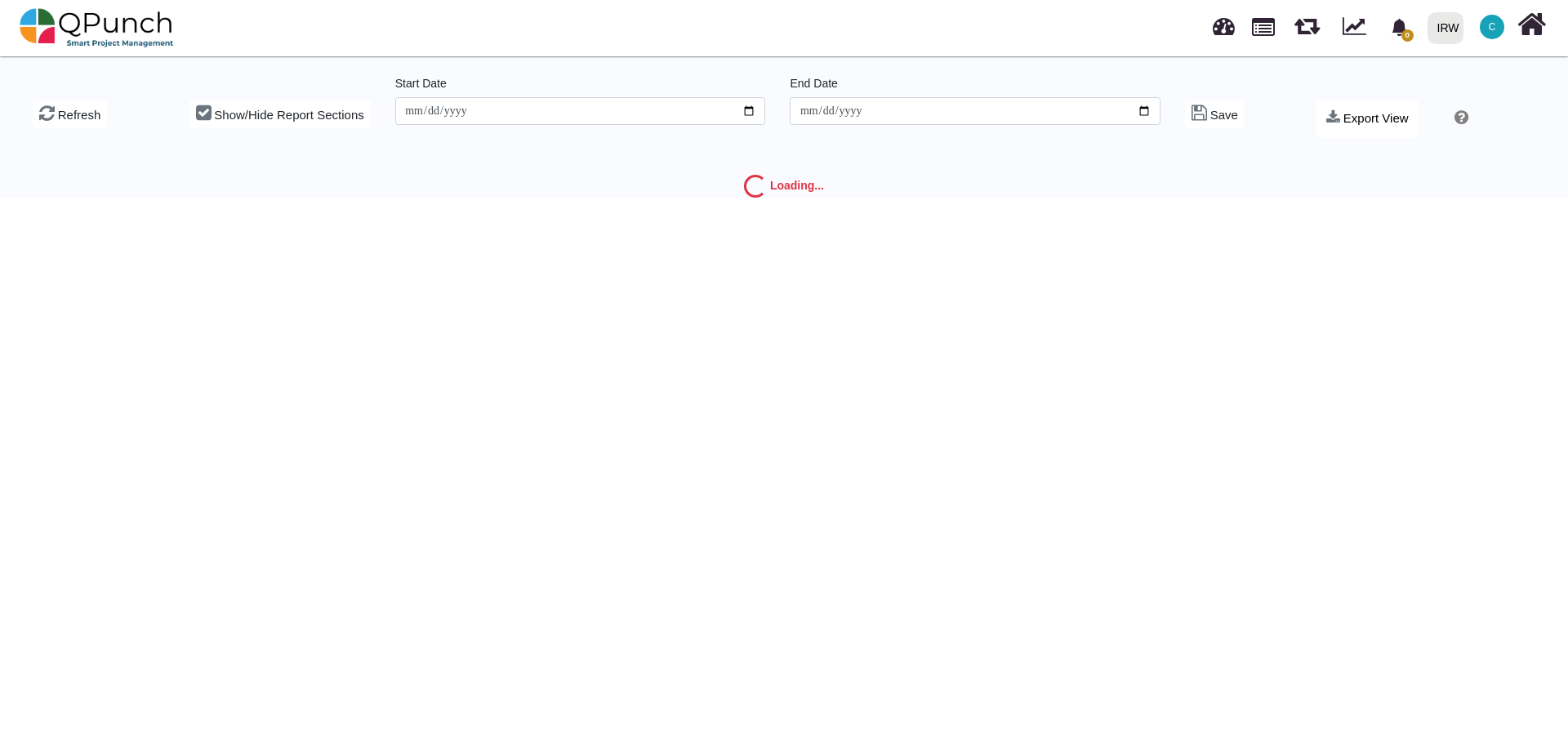
type input "**********"
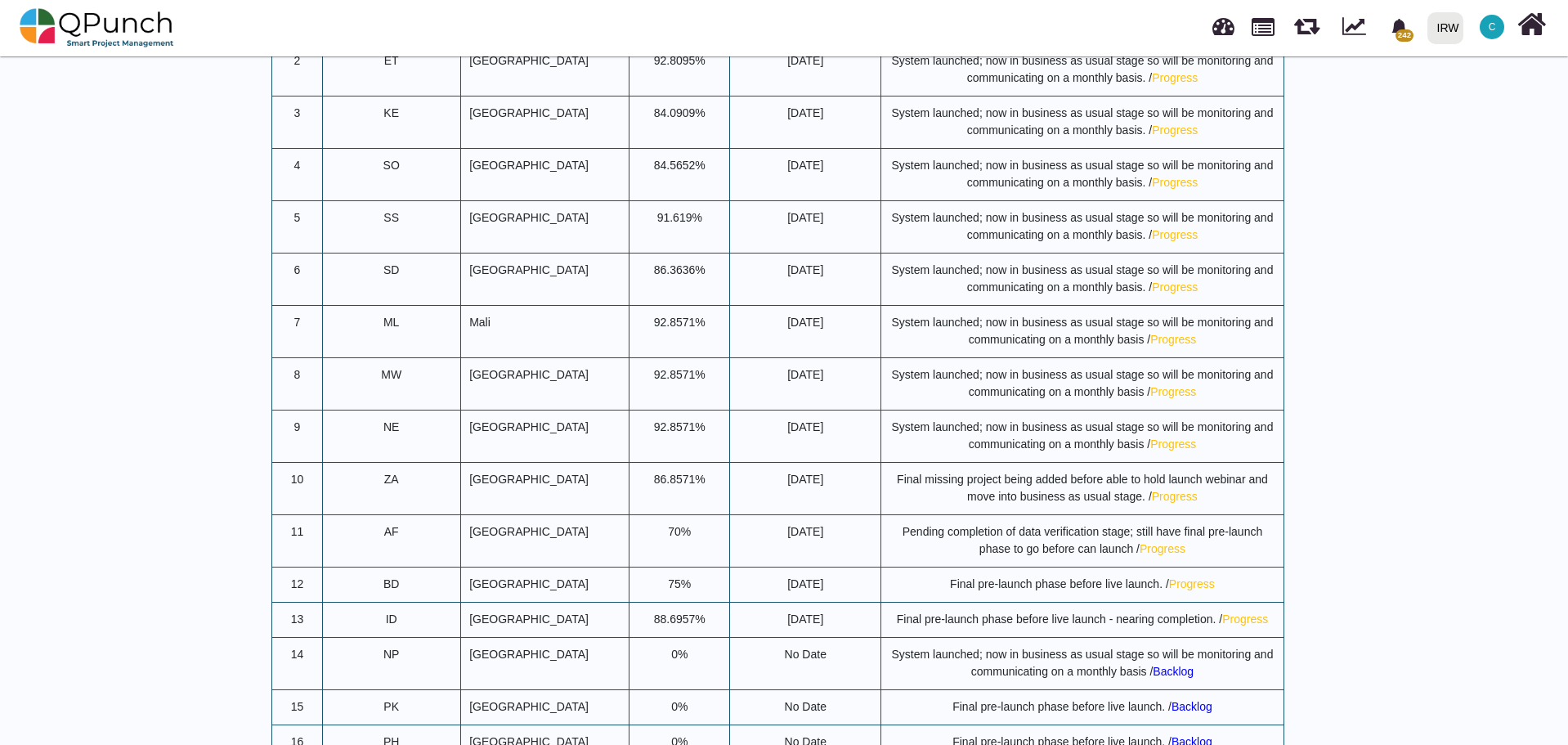
scroll to position [6703, 0]
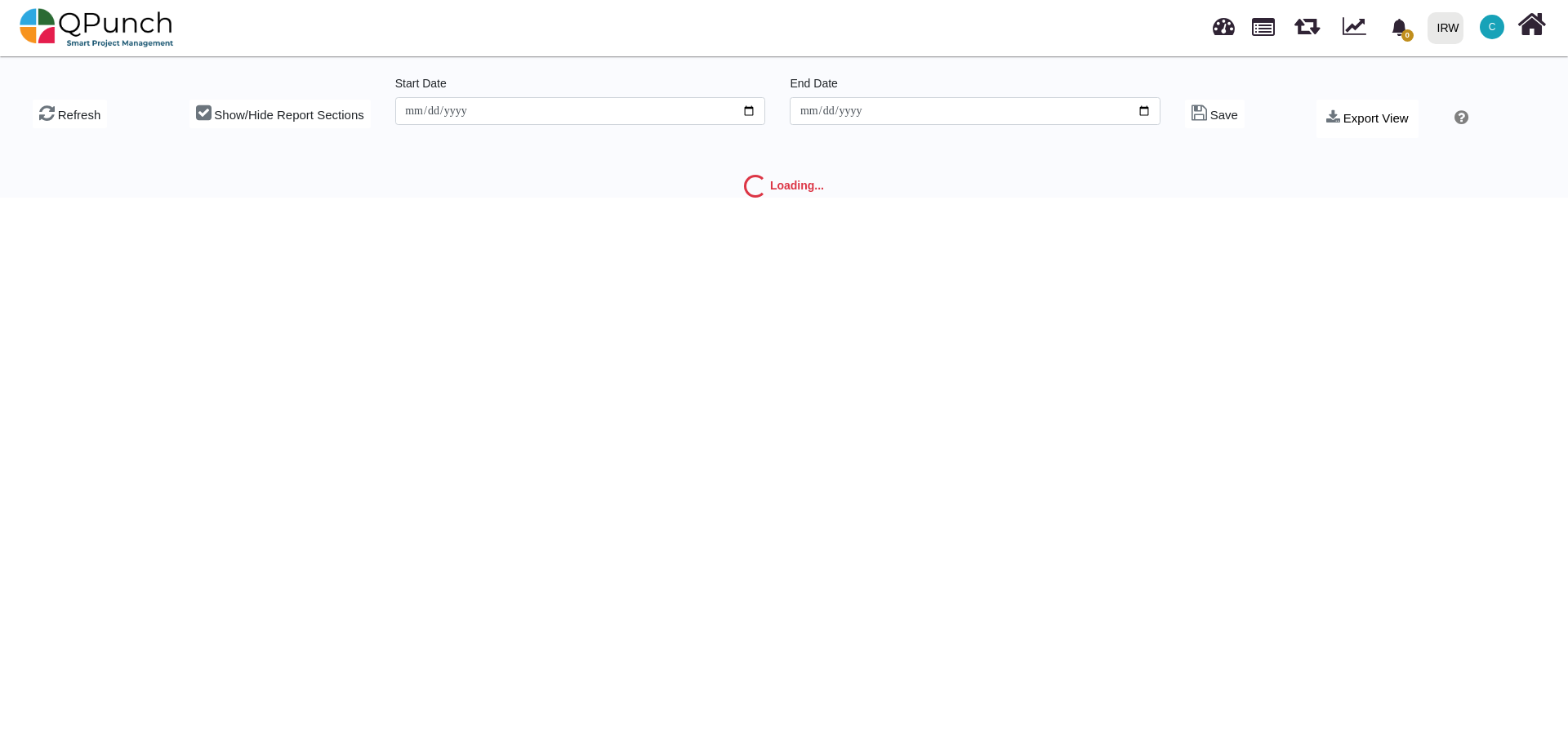
type input "**********"
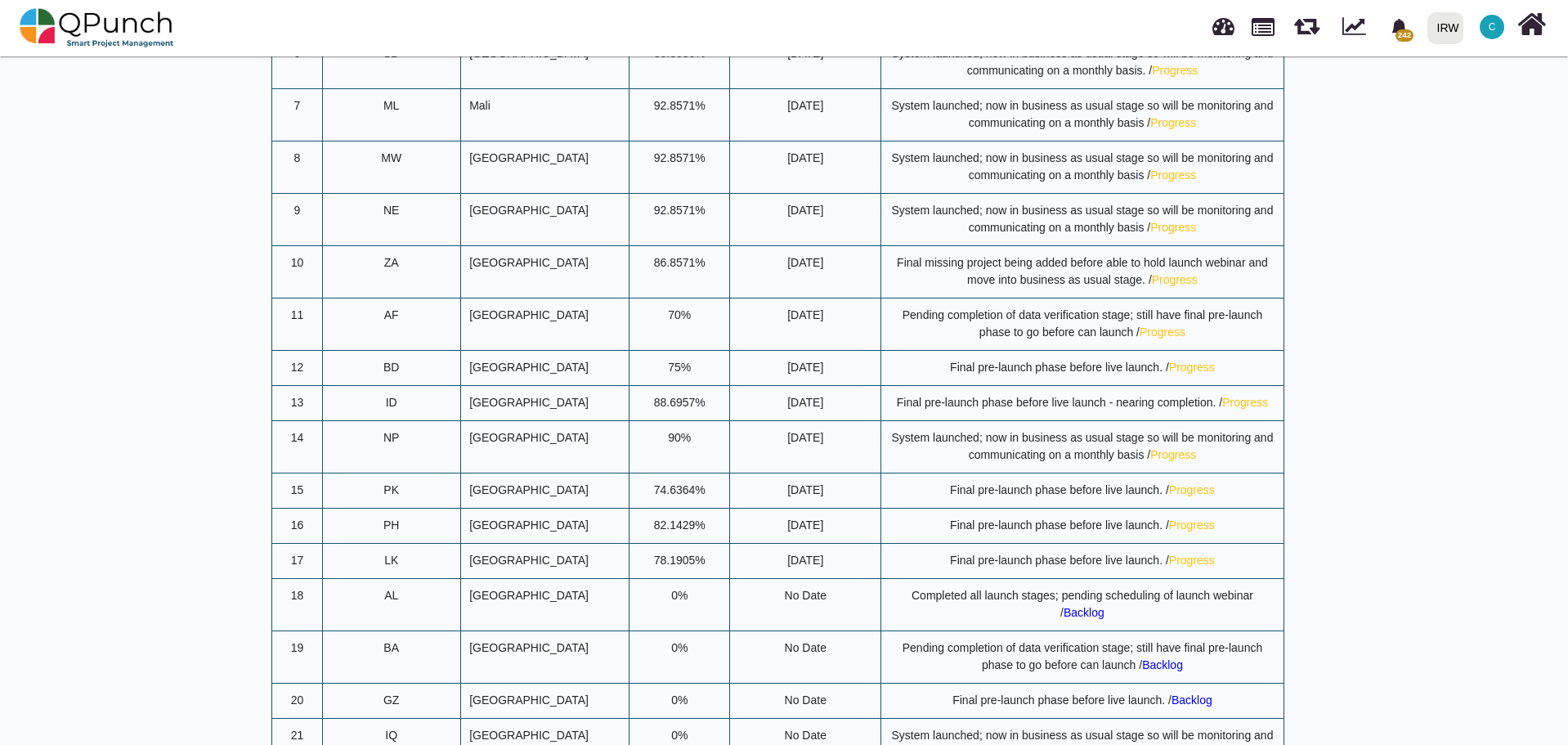
scroll to position [6867, 0]
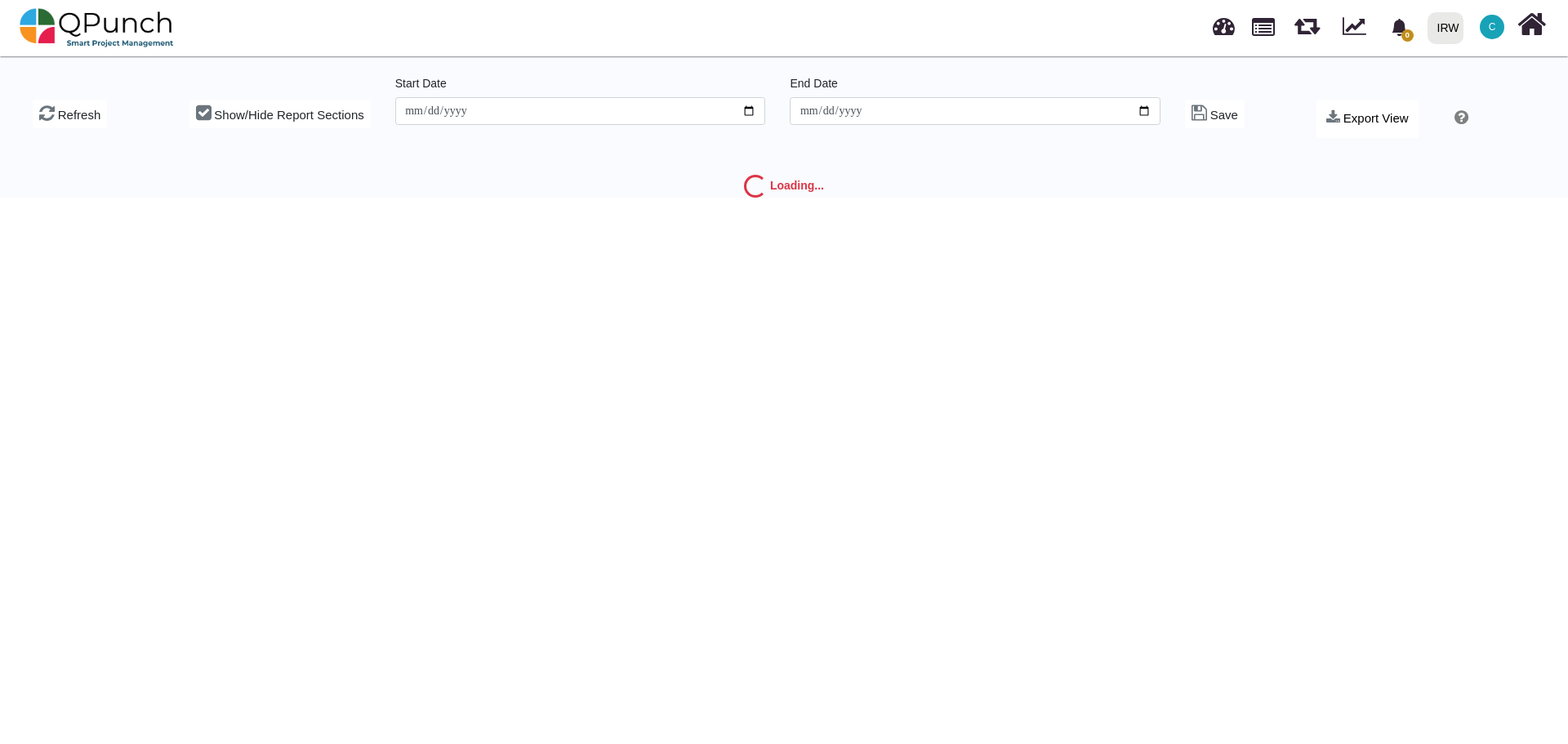
type input "**********"
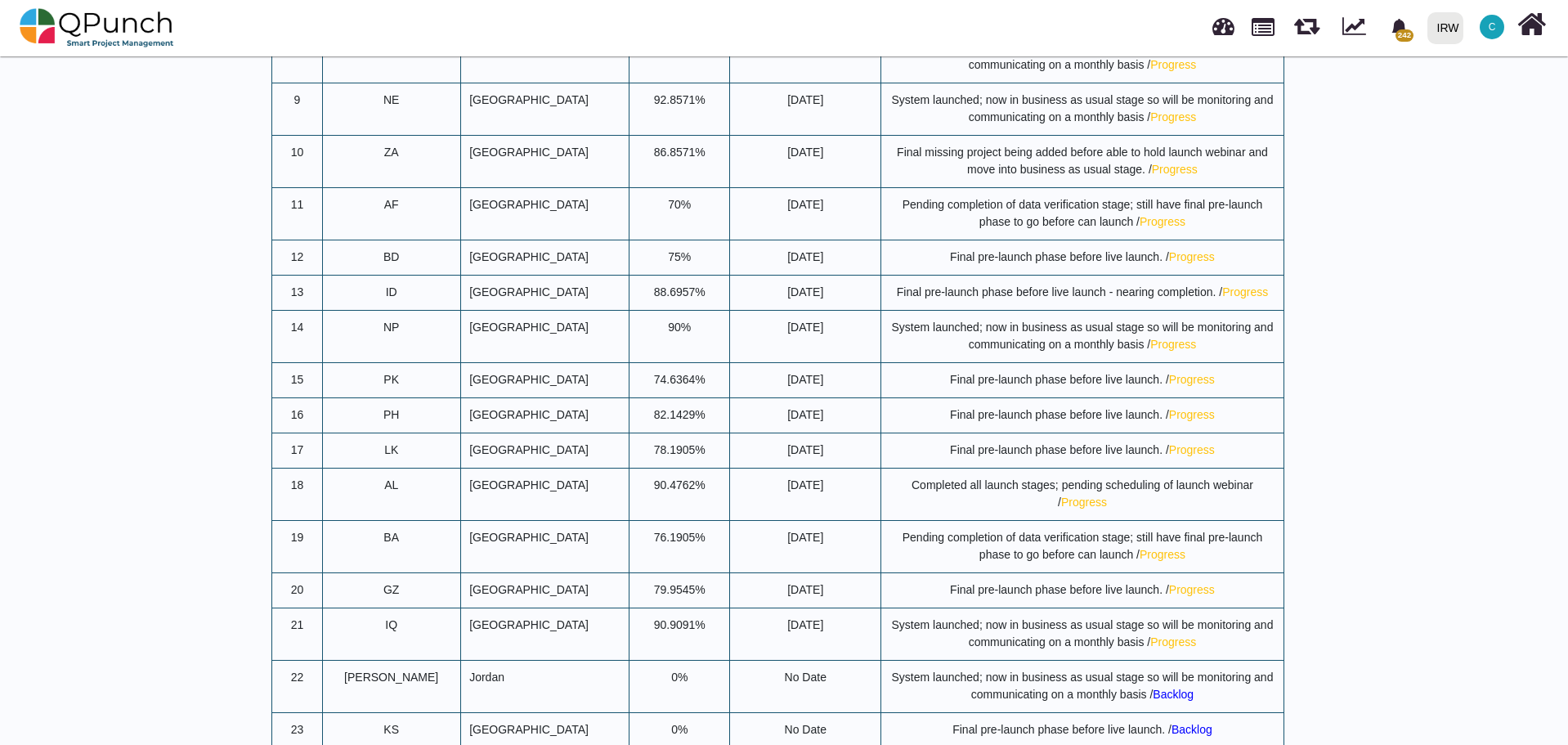
scroll to position [6953, 0]
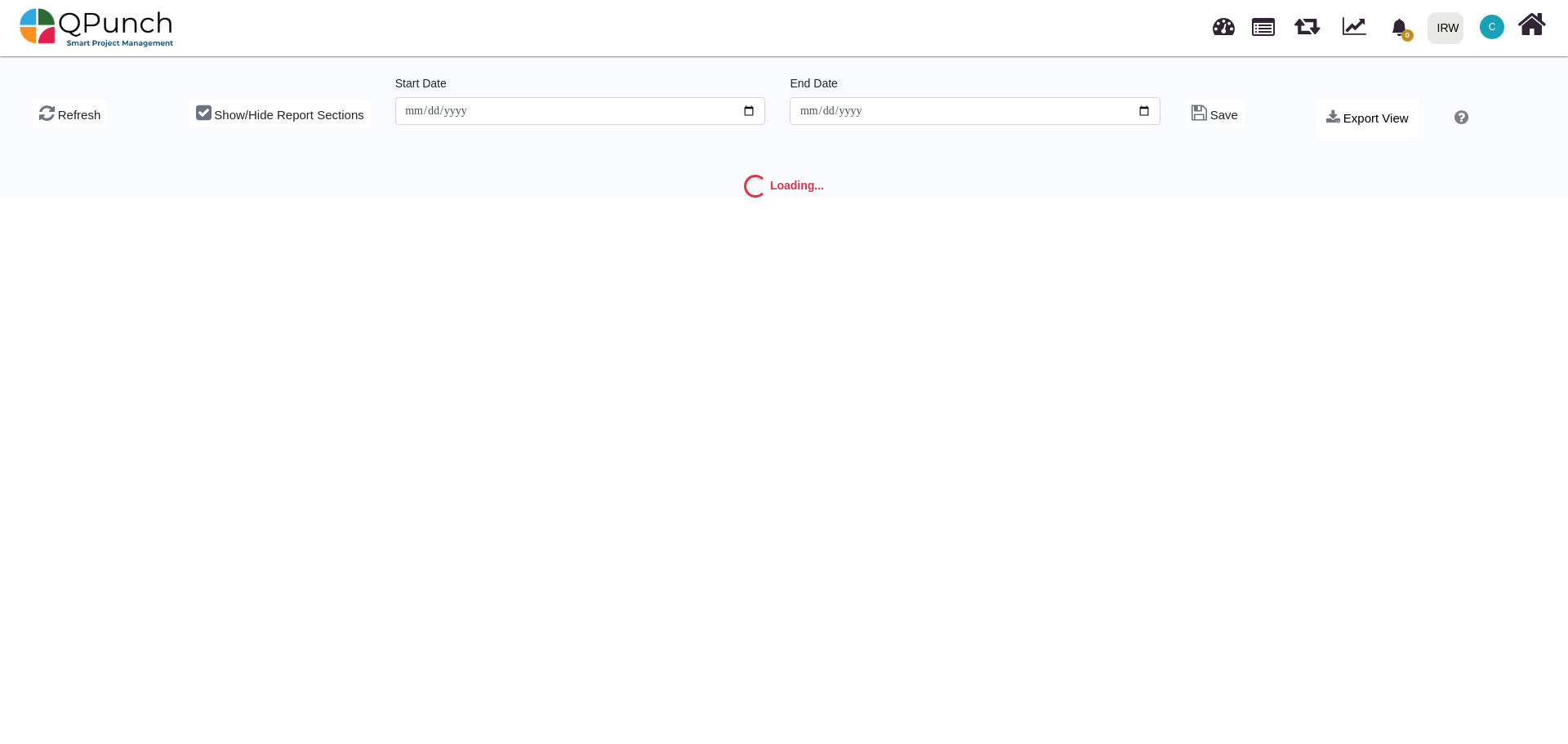
type input "**********"
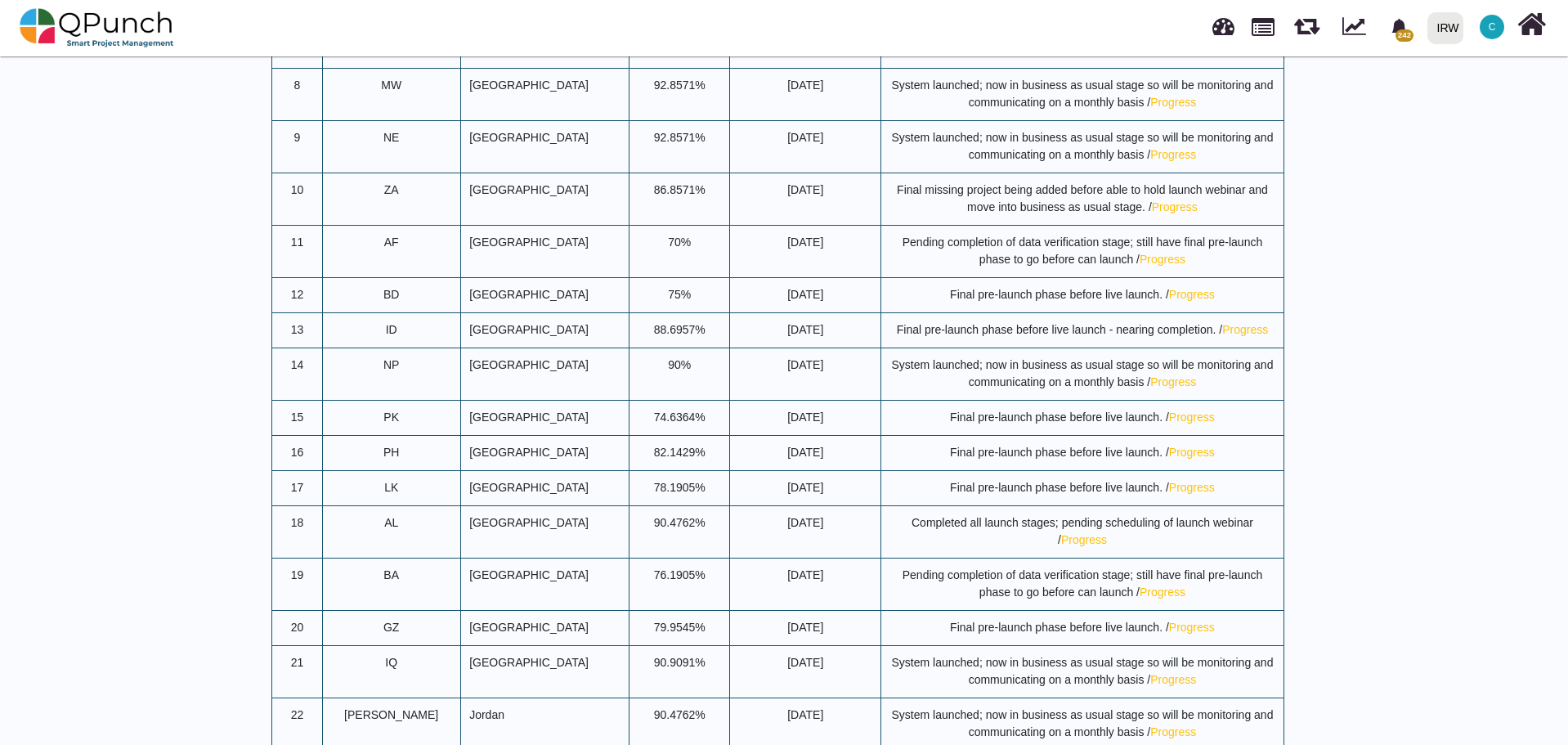
scroll to position [6953, 0]
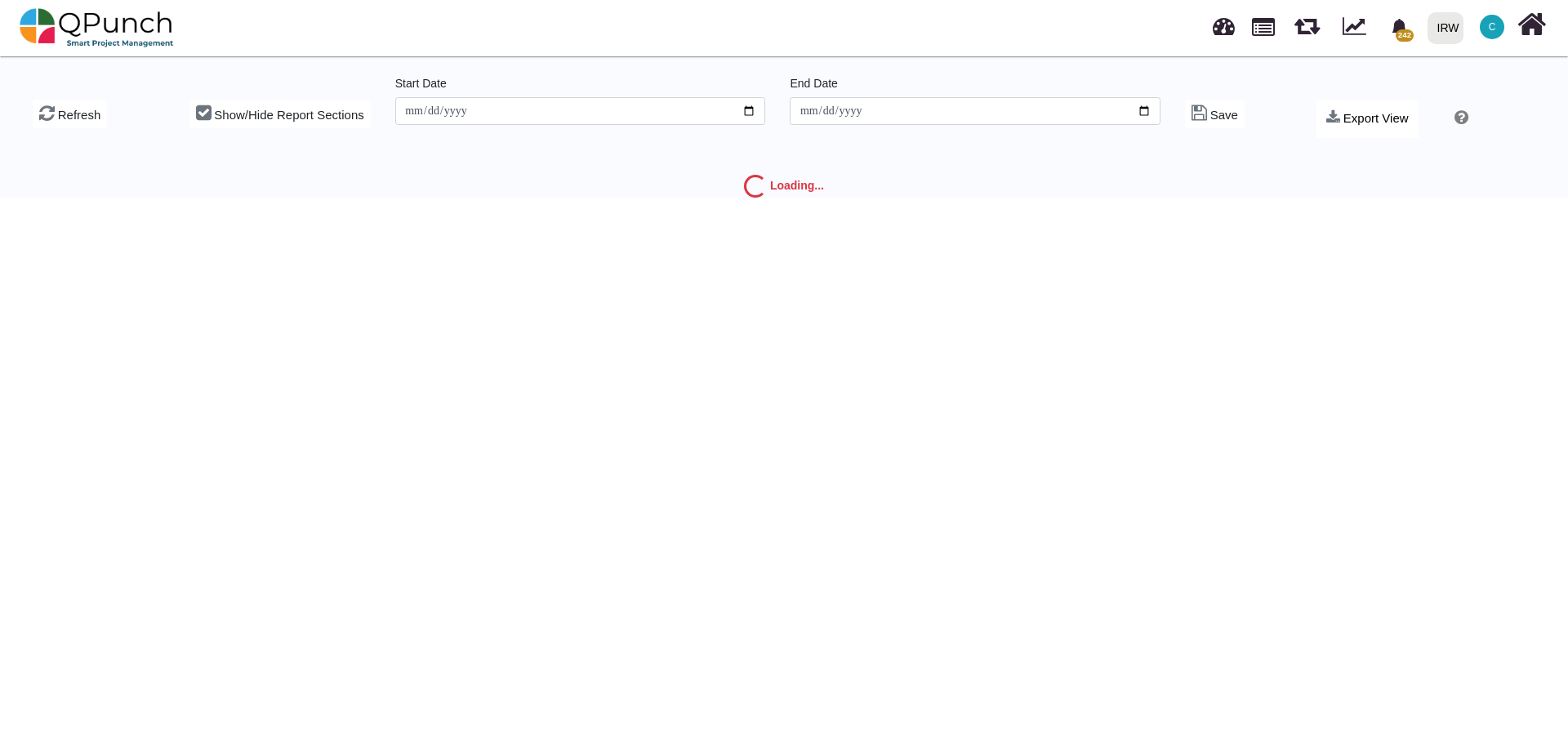
type input "**********"
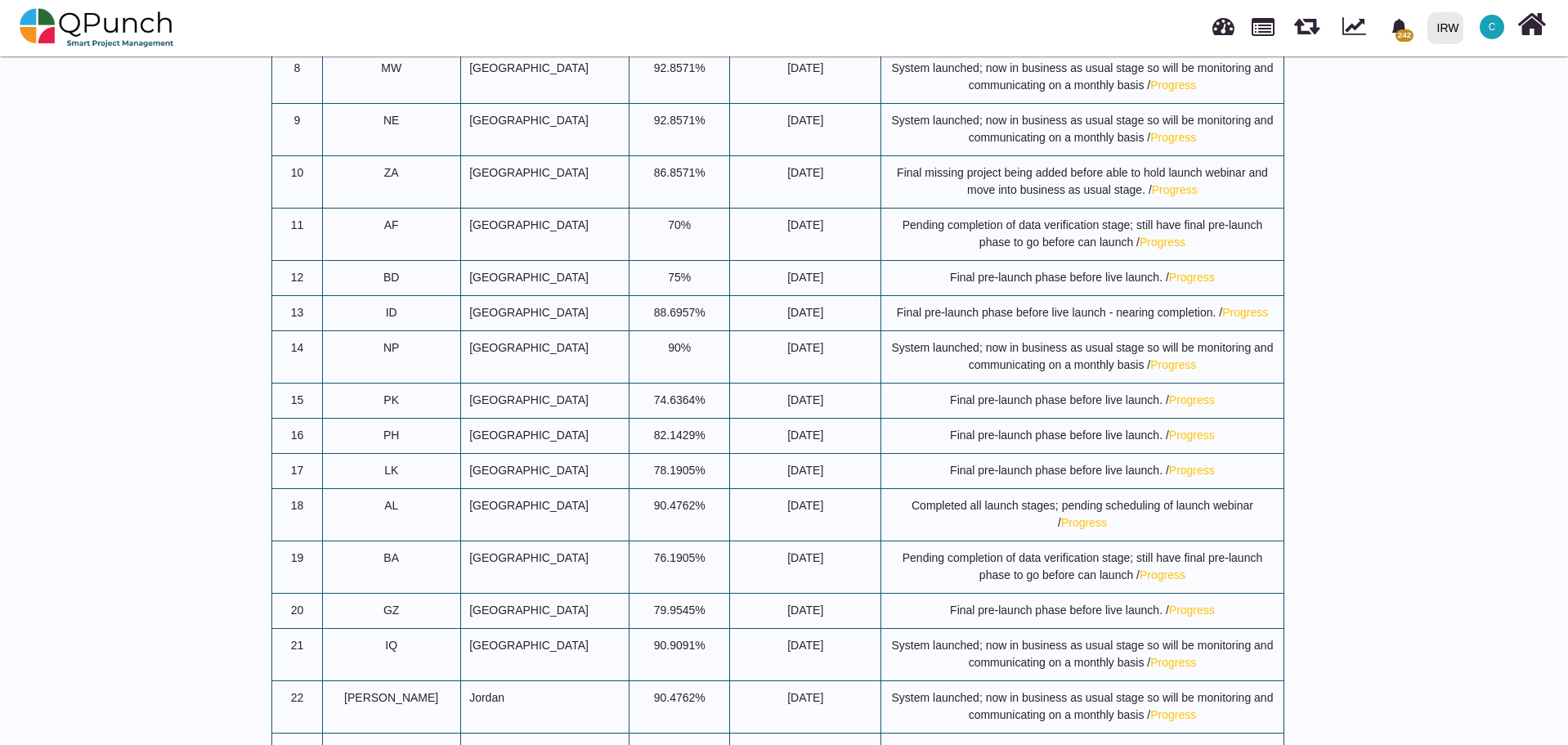
scroll to position [6953, 0]
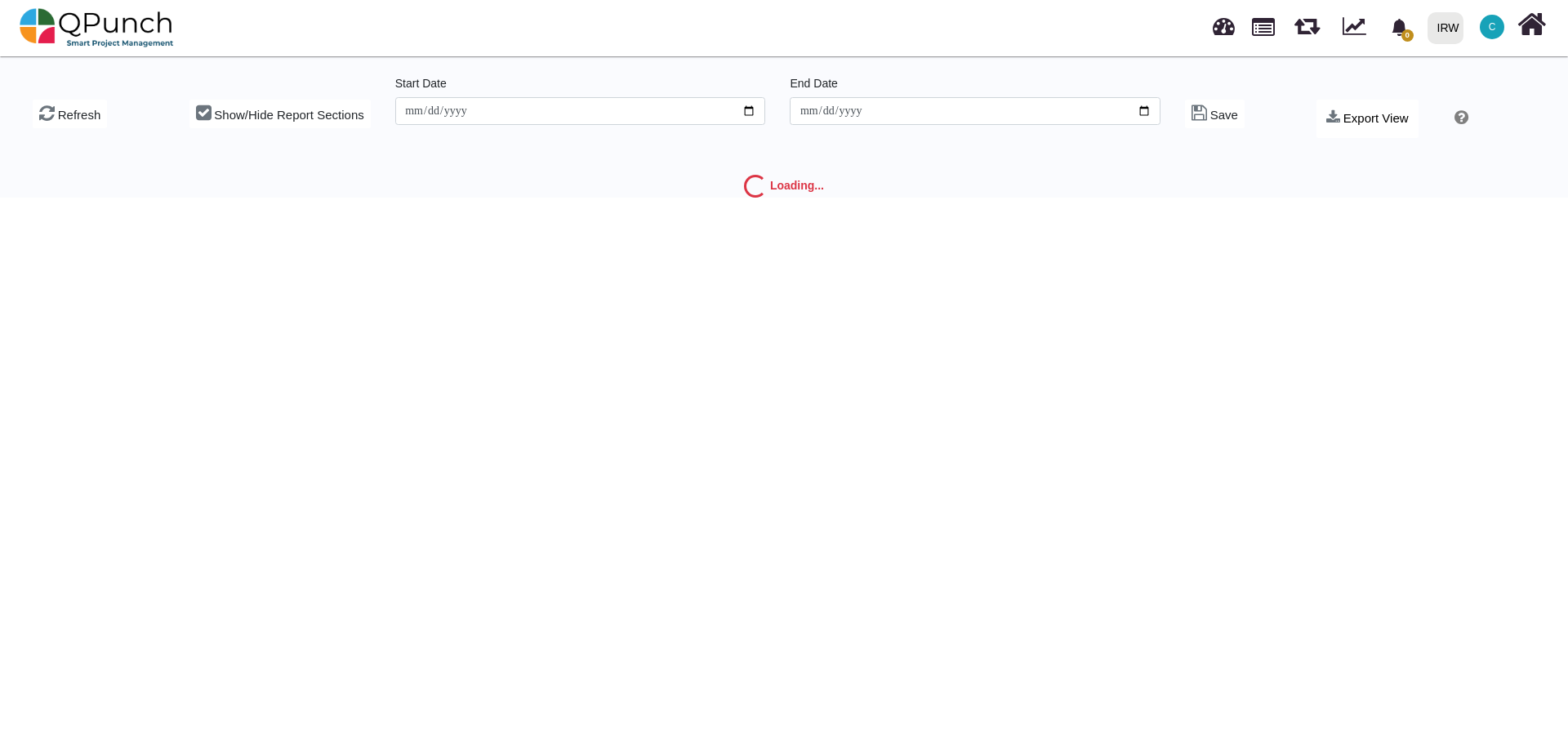
type input "**********"
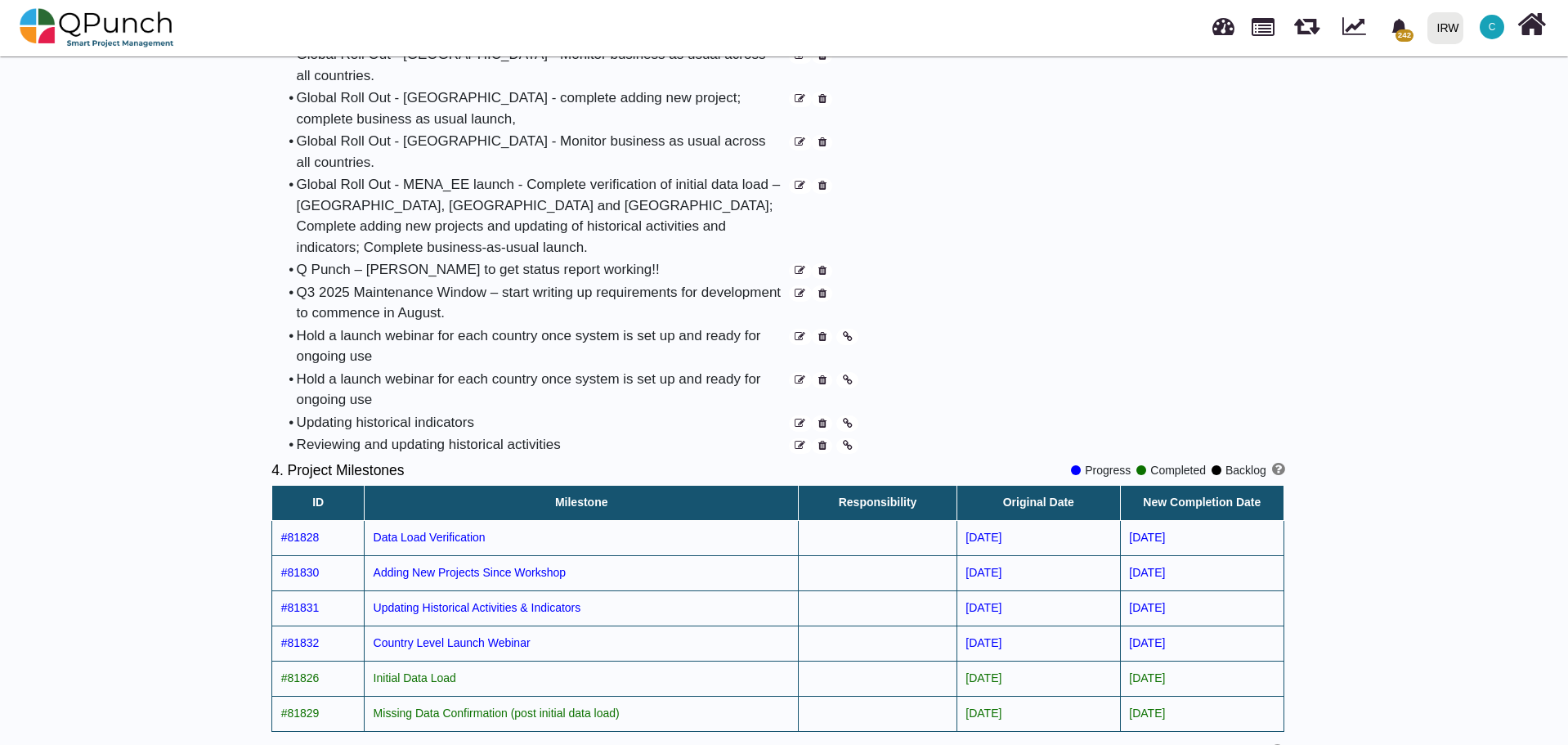
scroll to position [1881, 0]
